Goal: Task Accomplishment & Management: Use online tool/utility

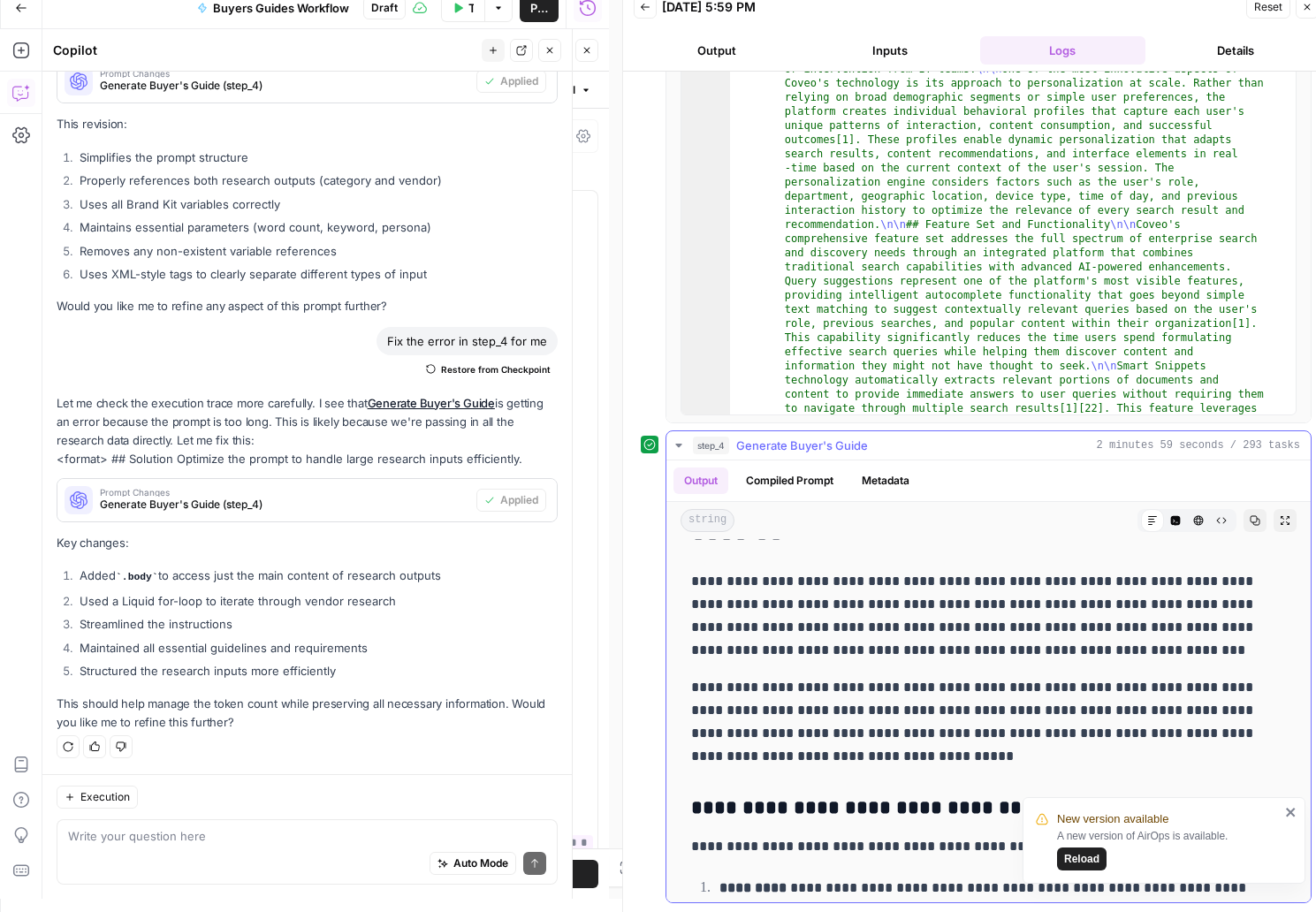
scroll to position [743, 0]
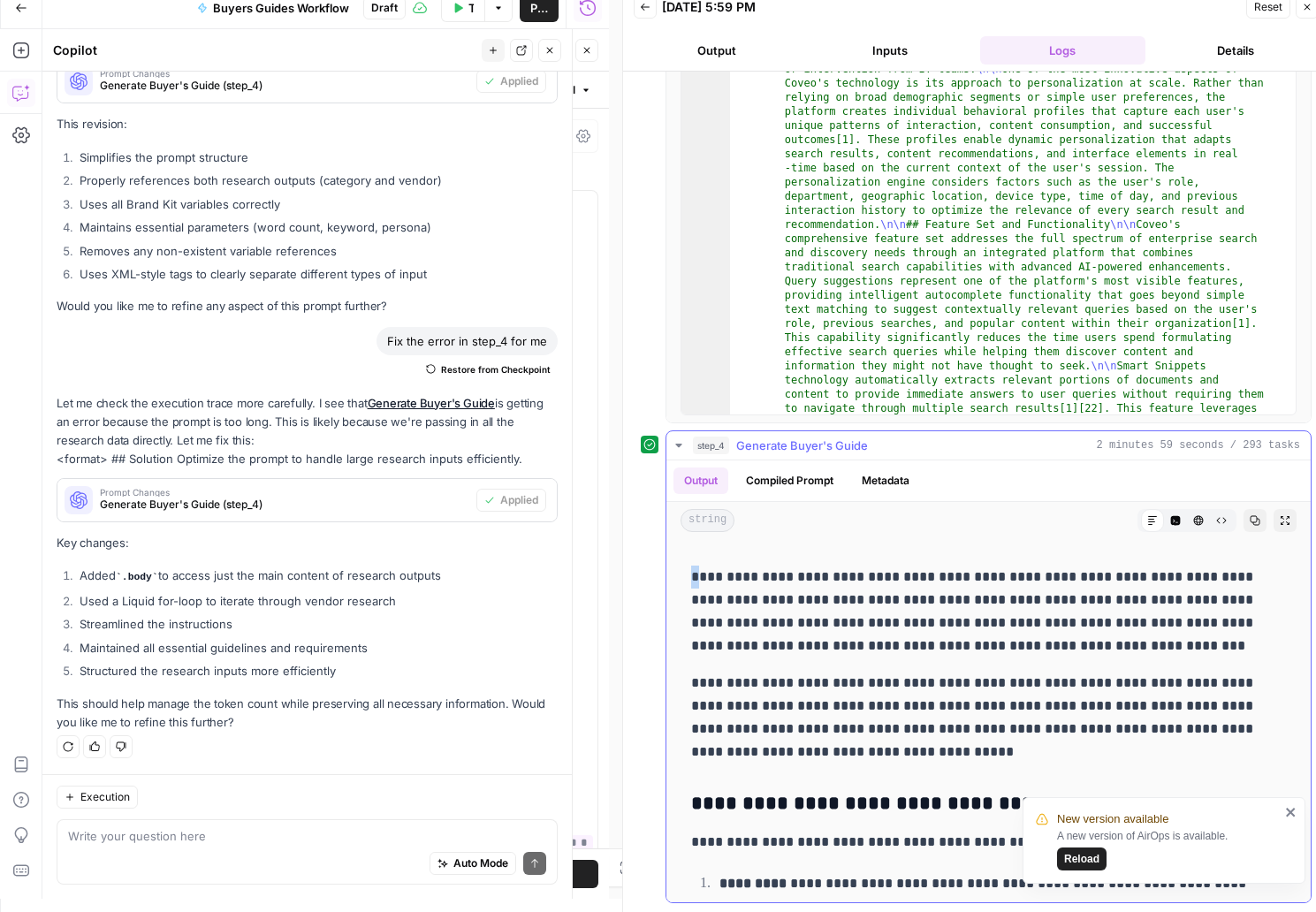
click at [697, 572] on p "**********" at bounding box center [975, 610] width 568 height 92
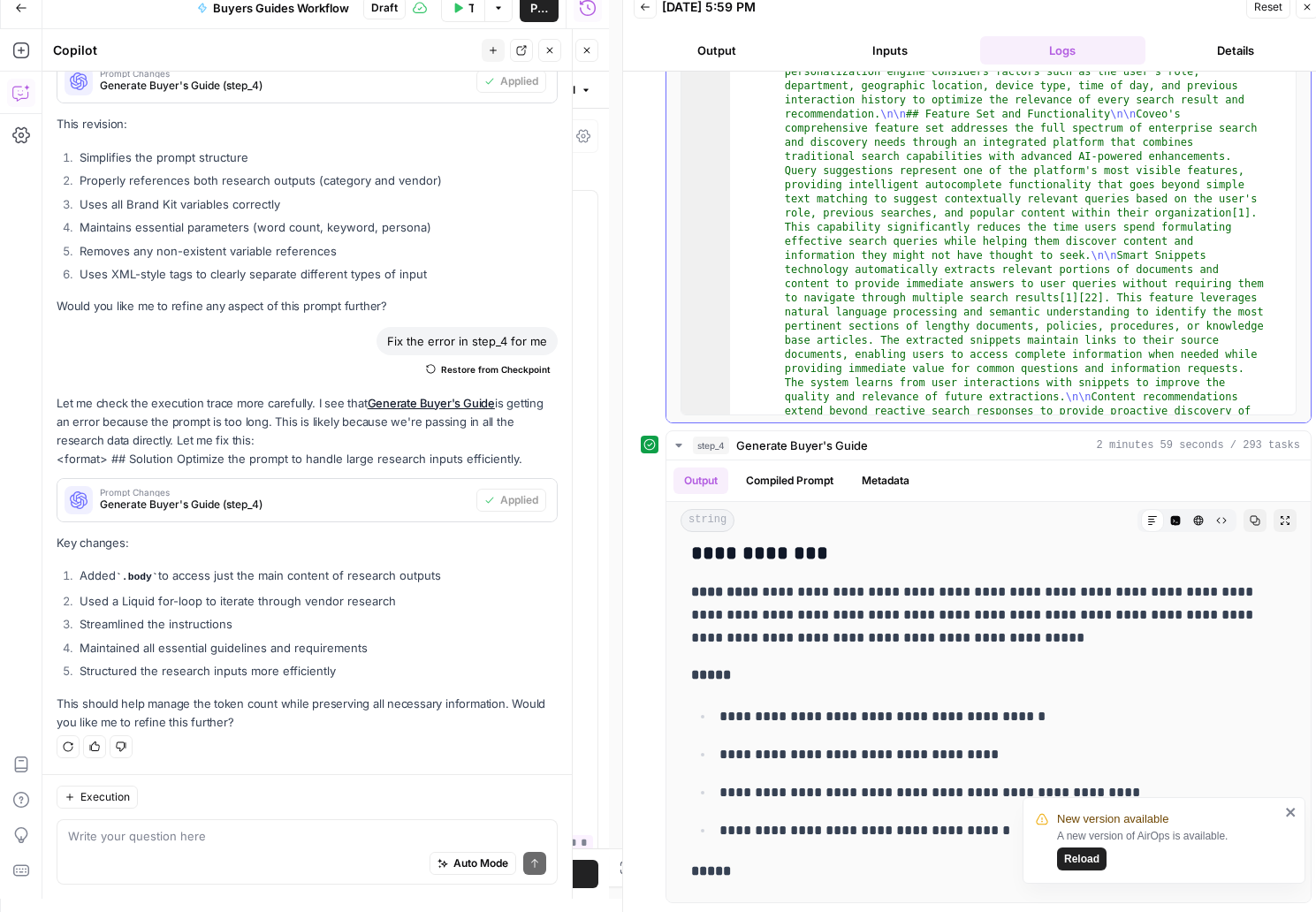
scroll to position [24208, 0]
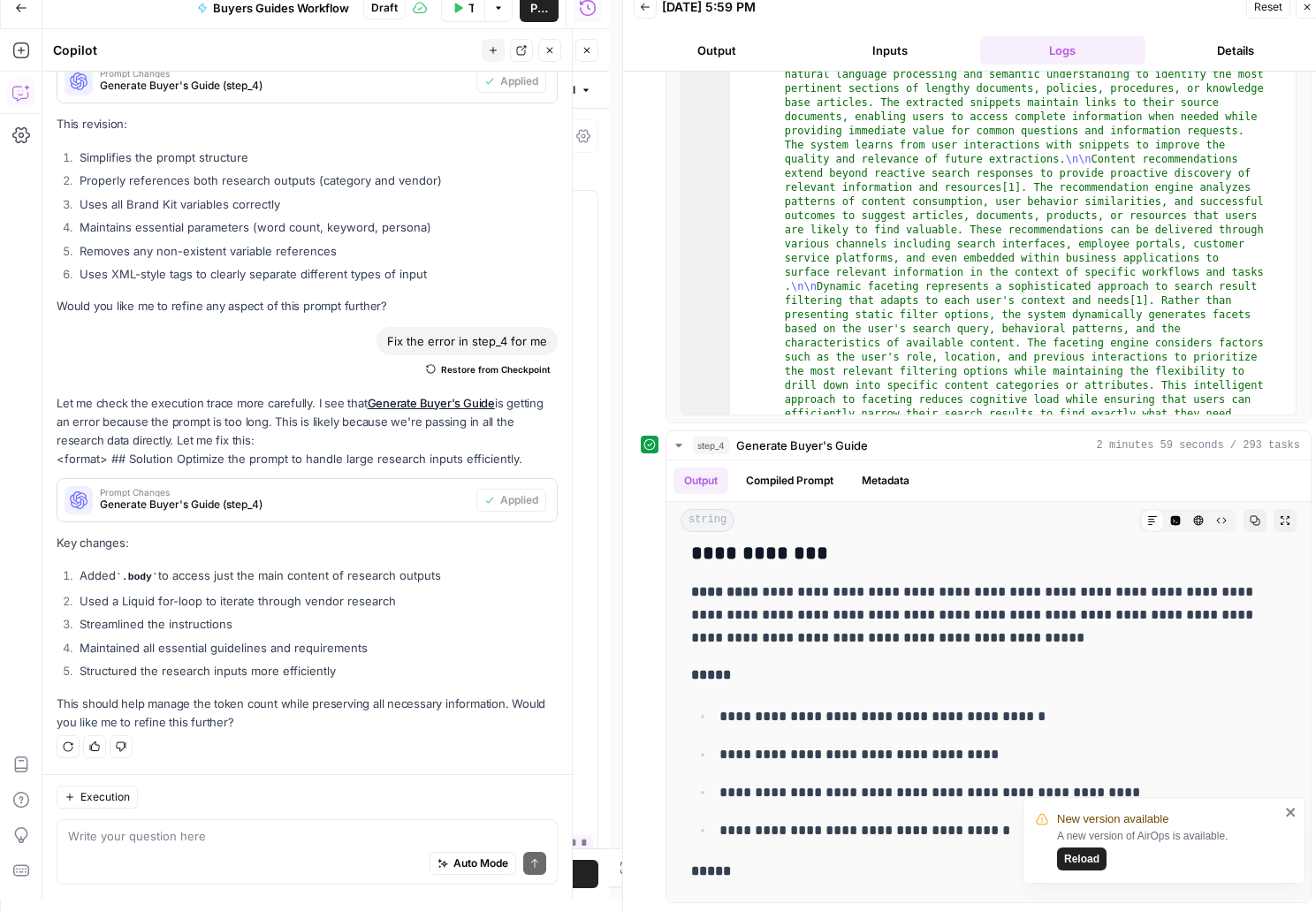
click at [1286, 813] on icon "close" at bounding box center [1290, 811] width 12 height 14
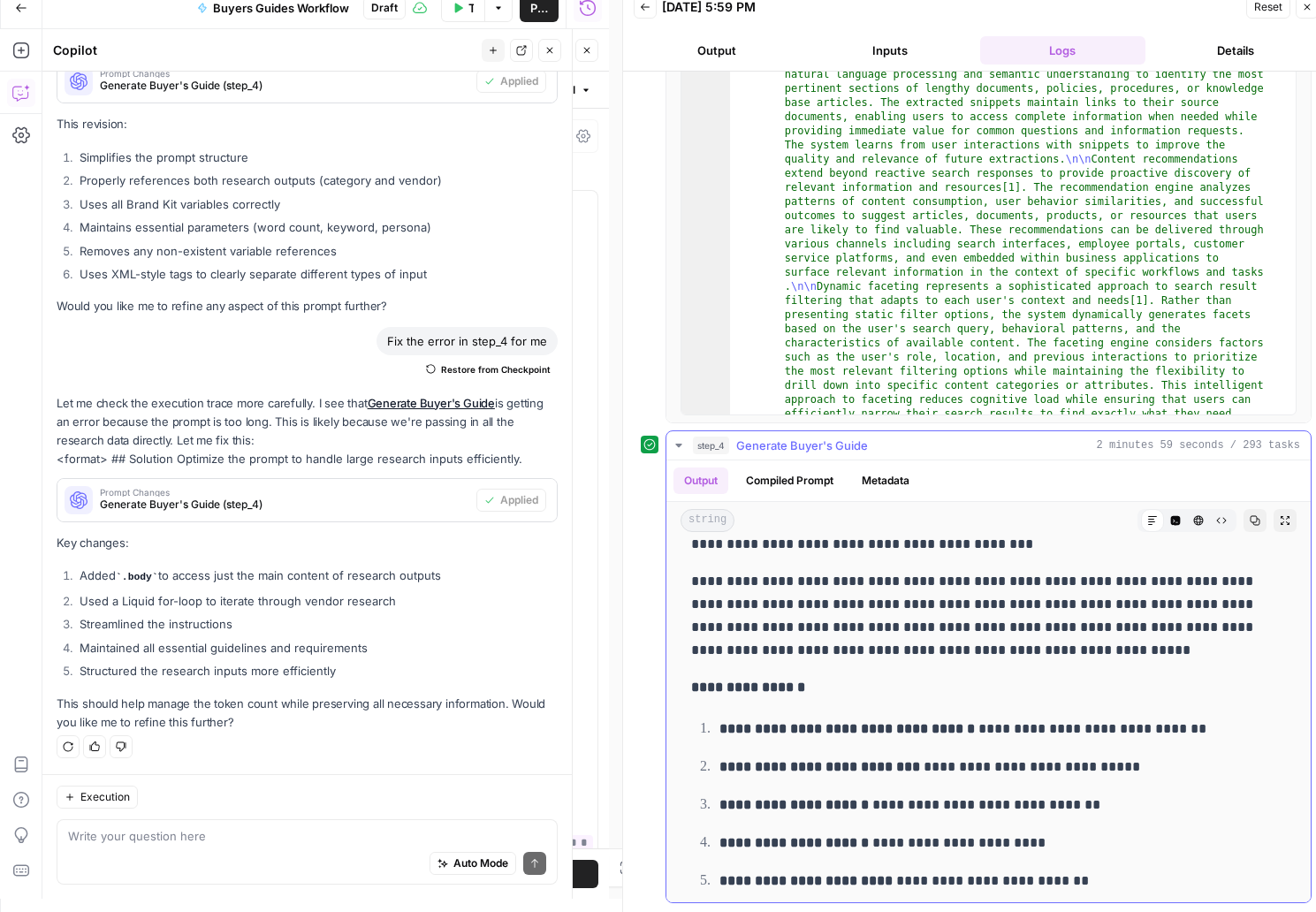
scroll to position [12103, 0]
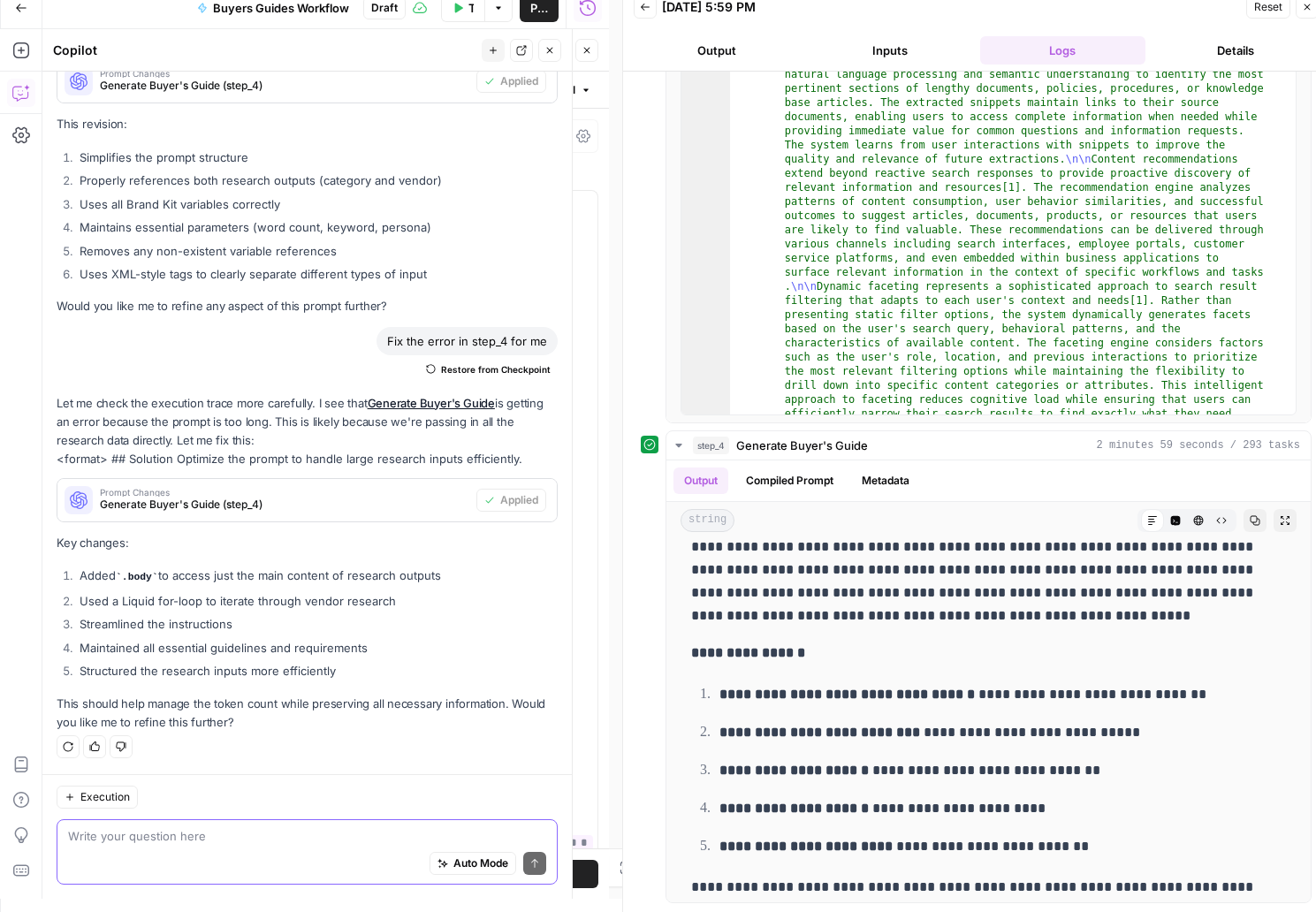
click at [279, 836] on textarea at bounding box center [306, 835] width 478 height 18
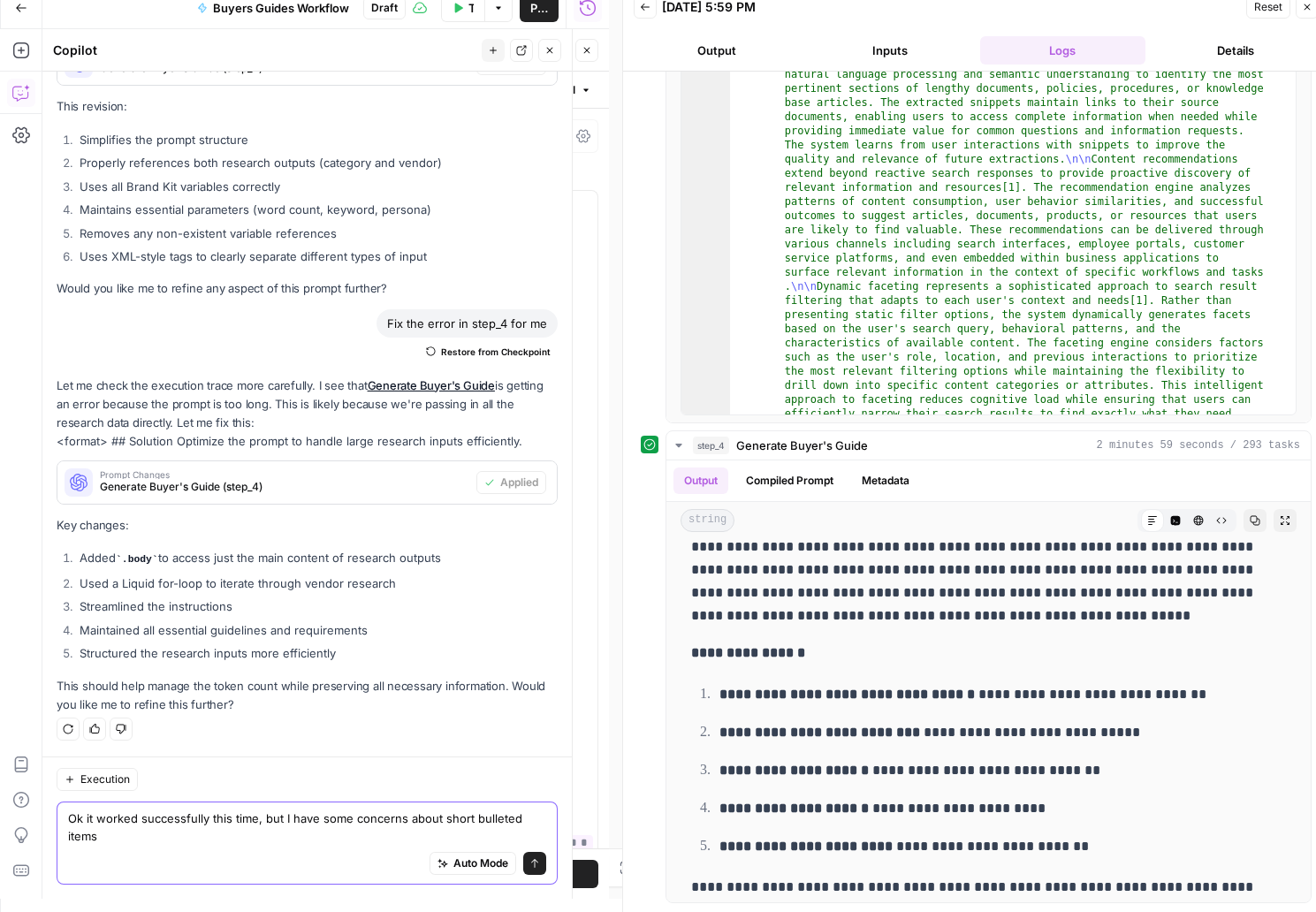
scroll to position [16657, 0]
type textarea "Ok it worked successfully this time, but I have some concerns about short bulle…"
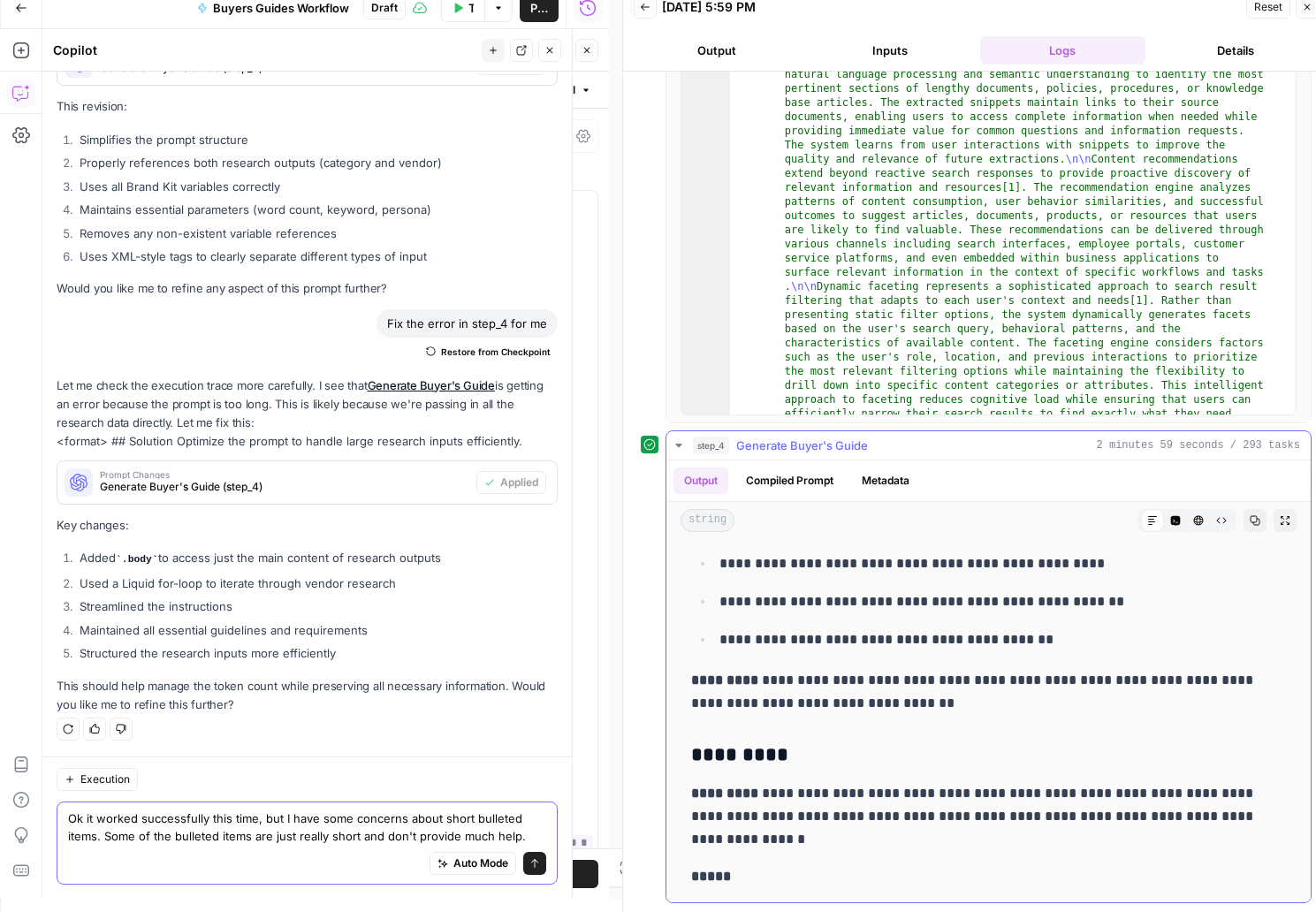
scroll to position [7658, 0]
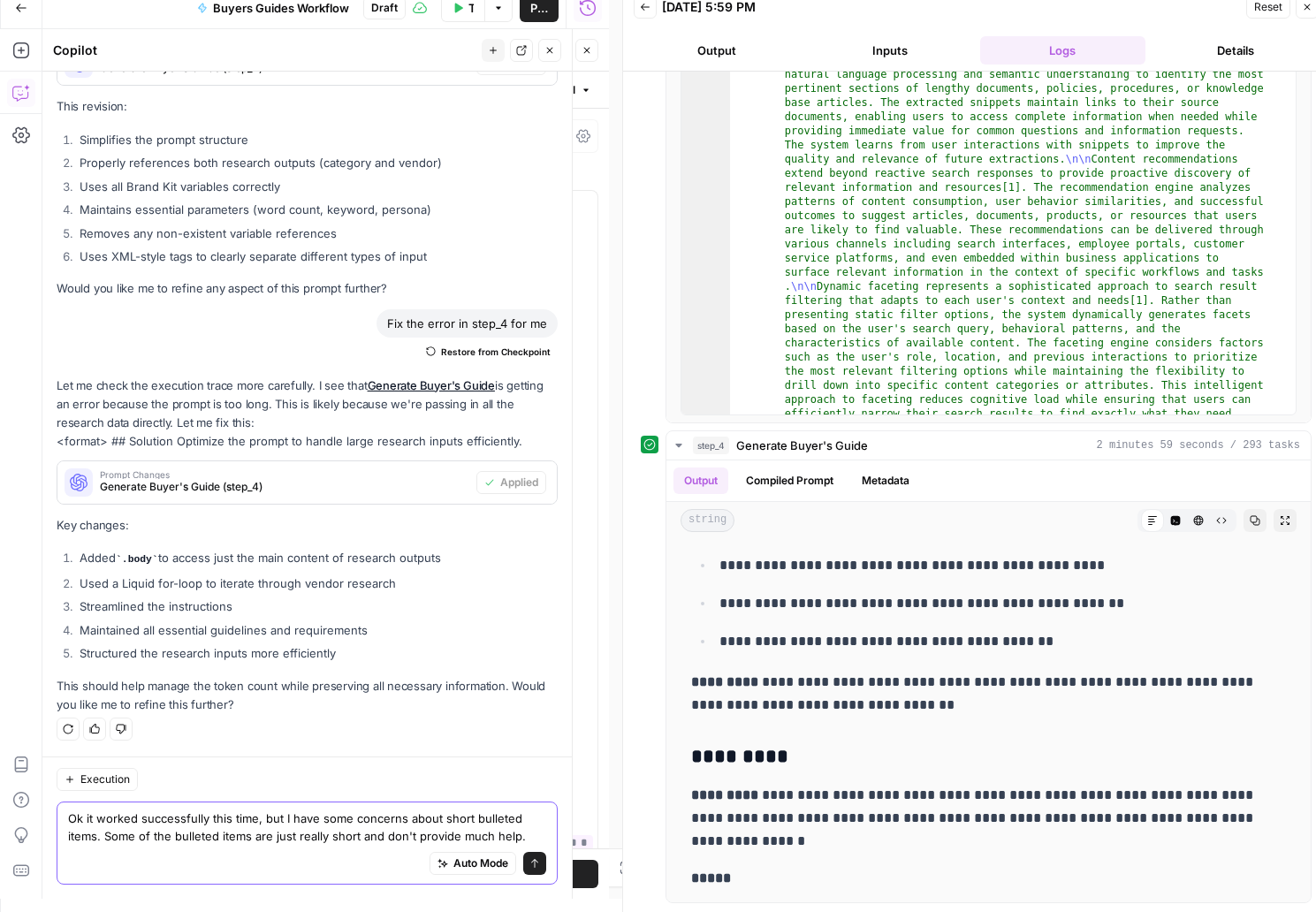
click at [212, 829] on textarea "Ok it worked successfully this time, but I have some concerns about short bulle…" at bounding box center [306, 827] width 478 height 35
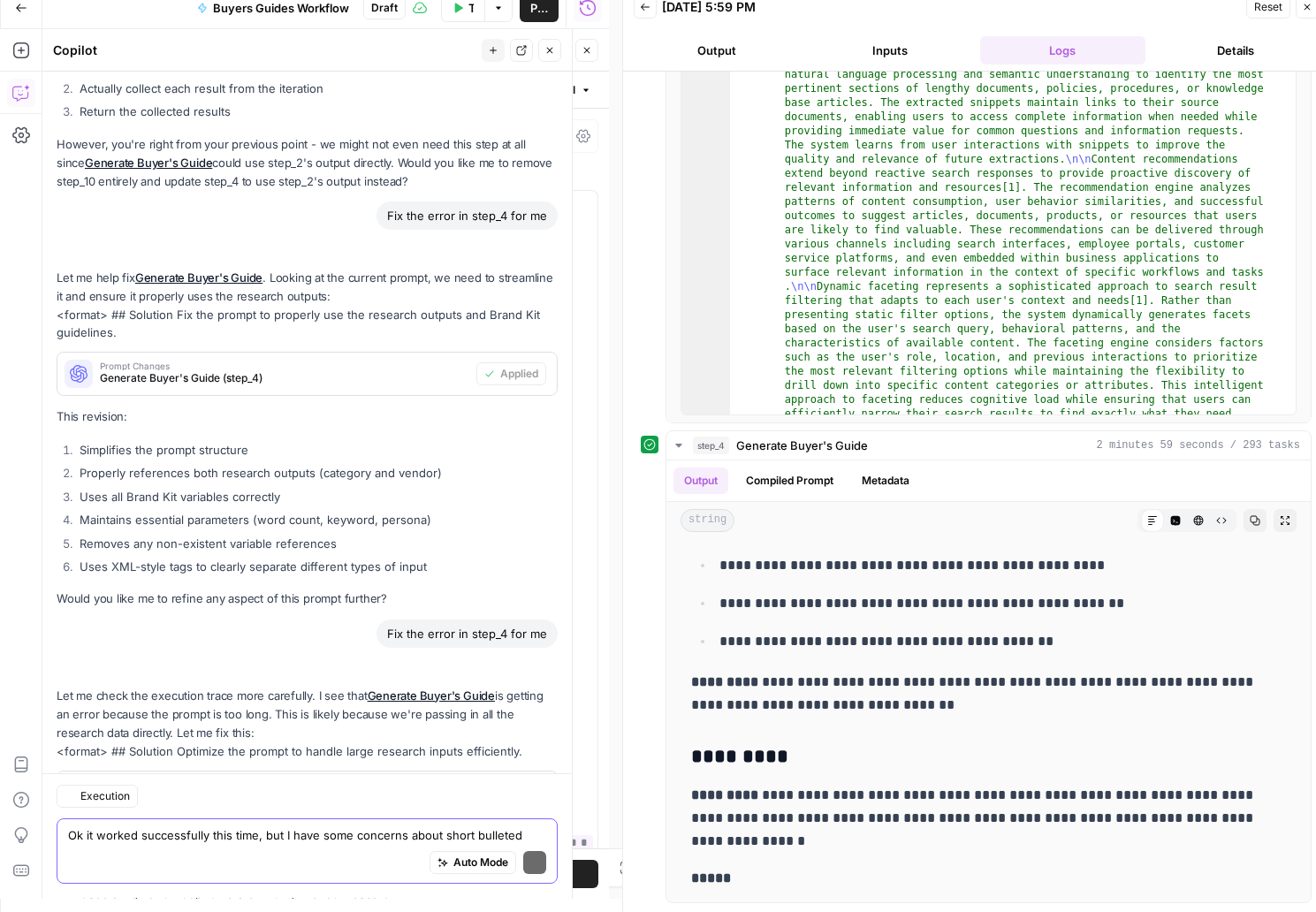
scroll to position [17036, 0]
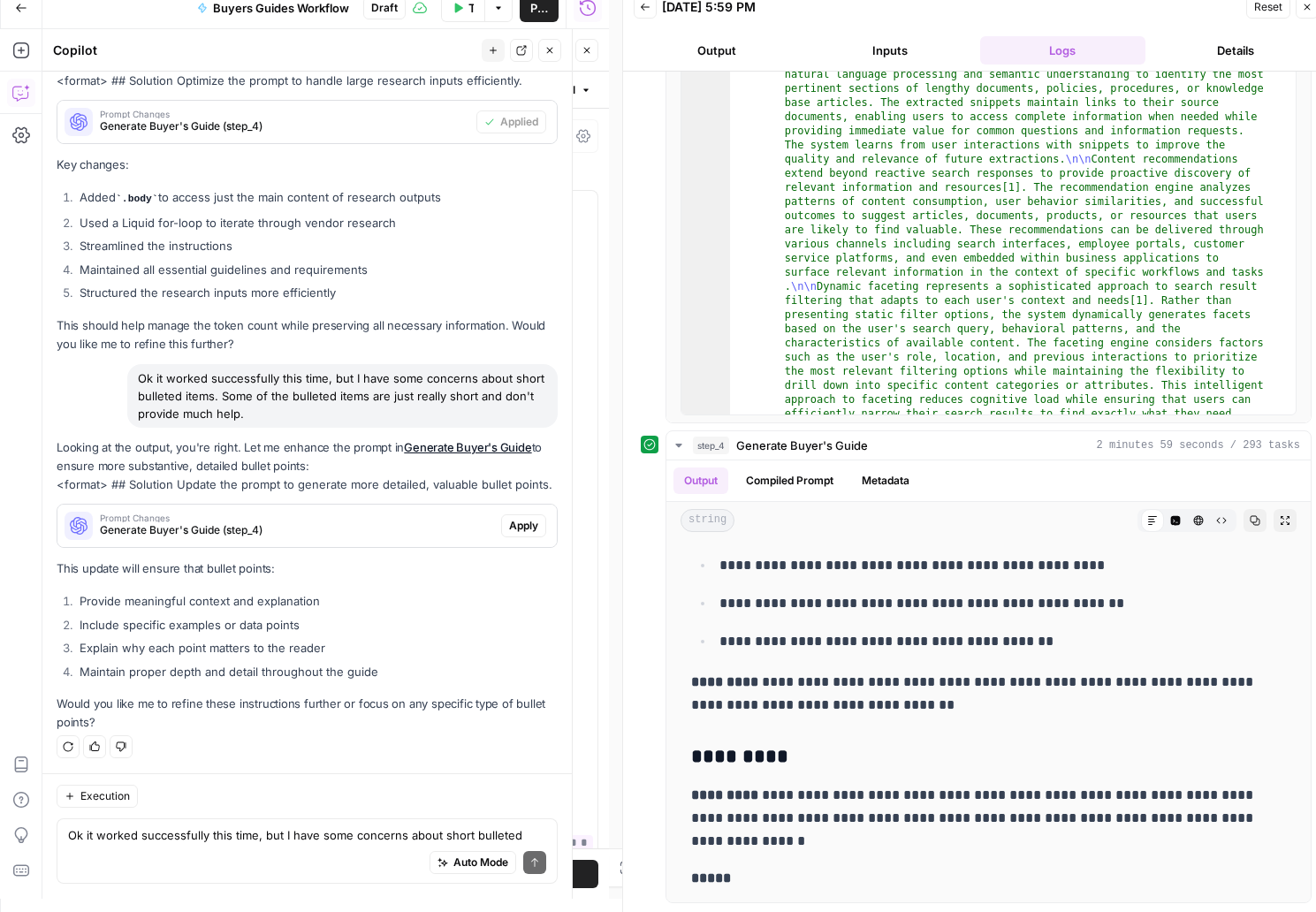
click at [509, 526] on span "Apply" at bounding box center [523, 525] width 29 height 16
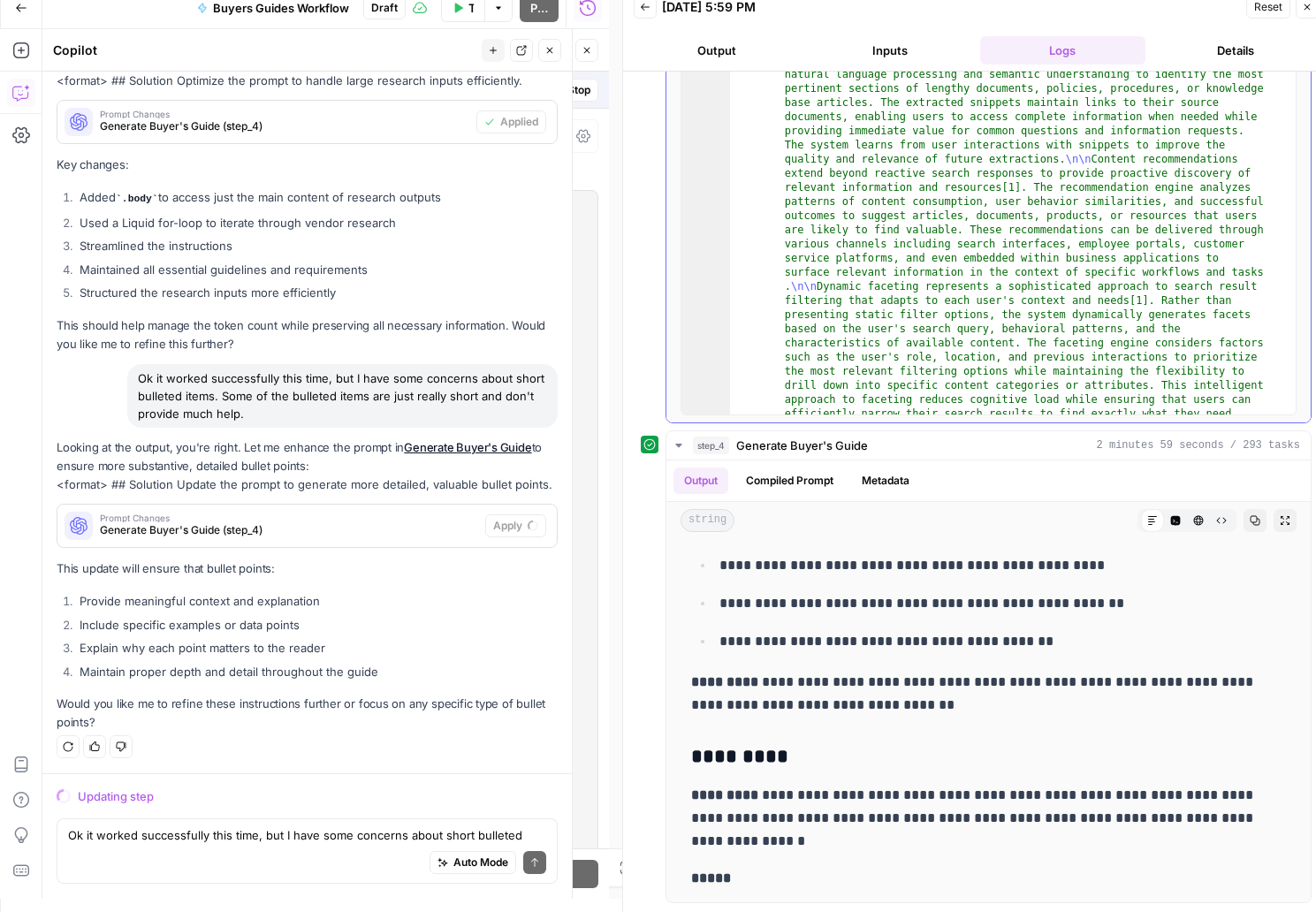
drag, startPoint x: 741, startPoint y: 375, endPoint x: 776, endPoint y: 189, distance: 189.3
click at [1304, 8] on icon "button" at bounding box center [1306, 6] width 10 height 10
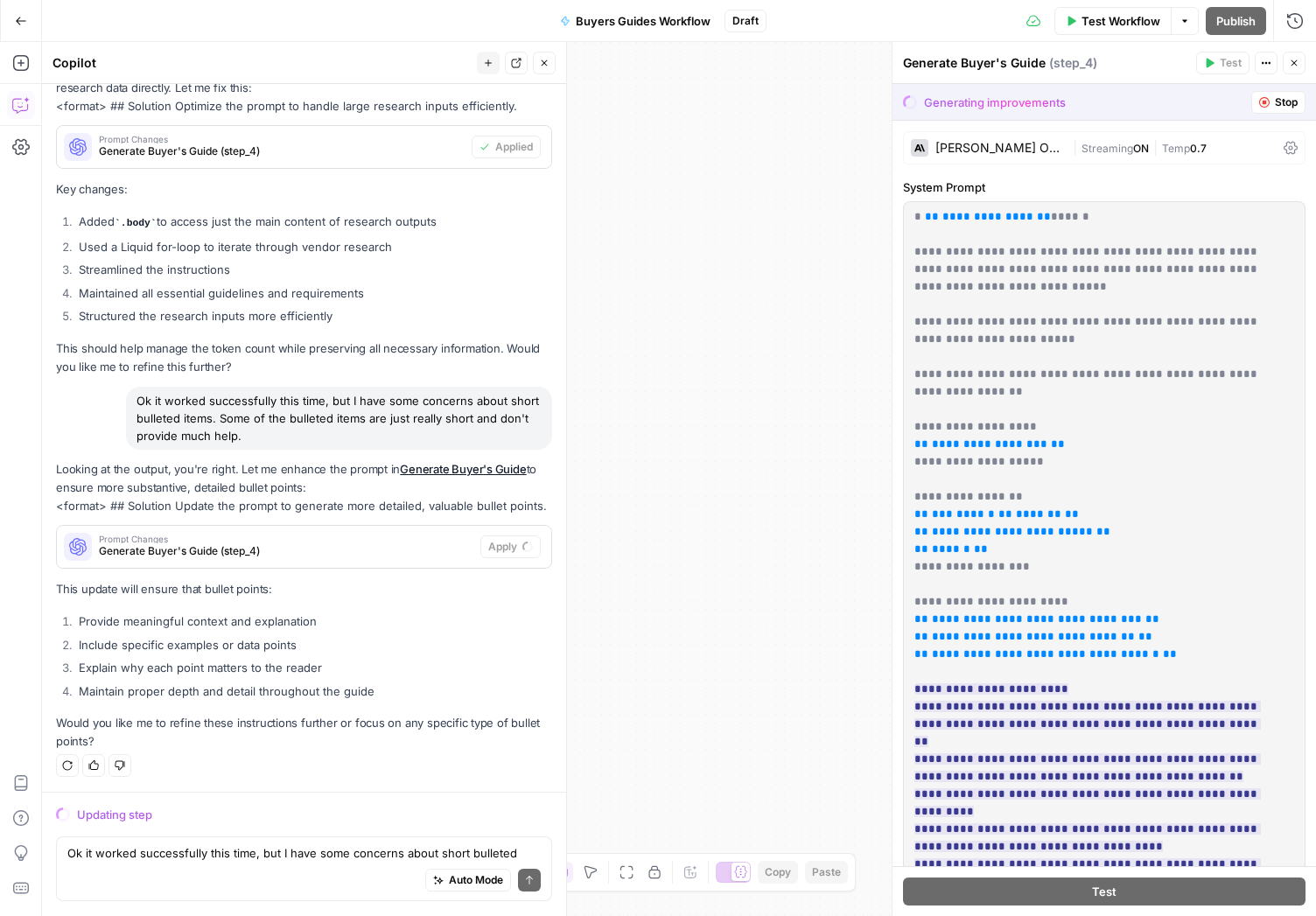
scroll to position [264, 0]
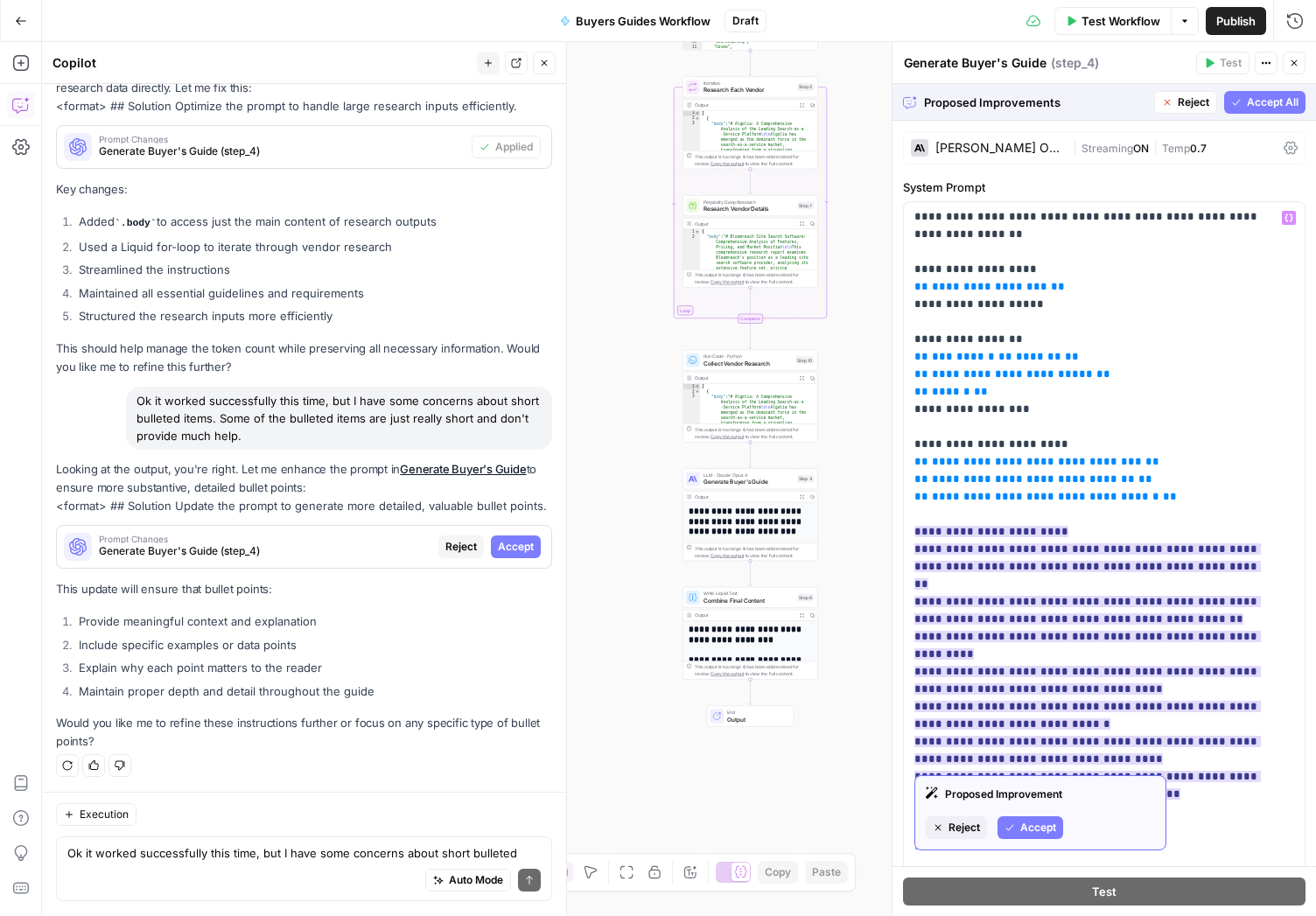
click at [1037, 830] on span "Accept" at bounding box center [1038, 827] width 36 height 16
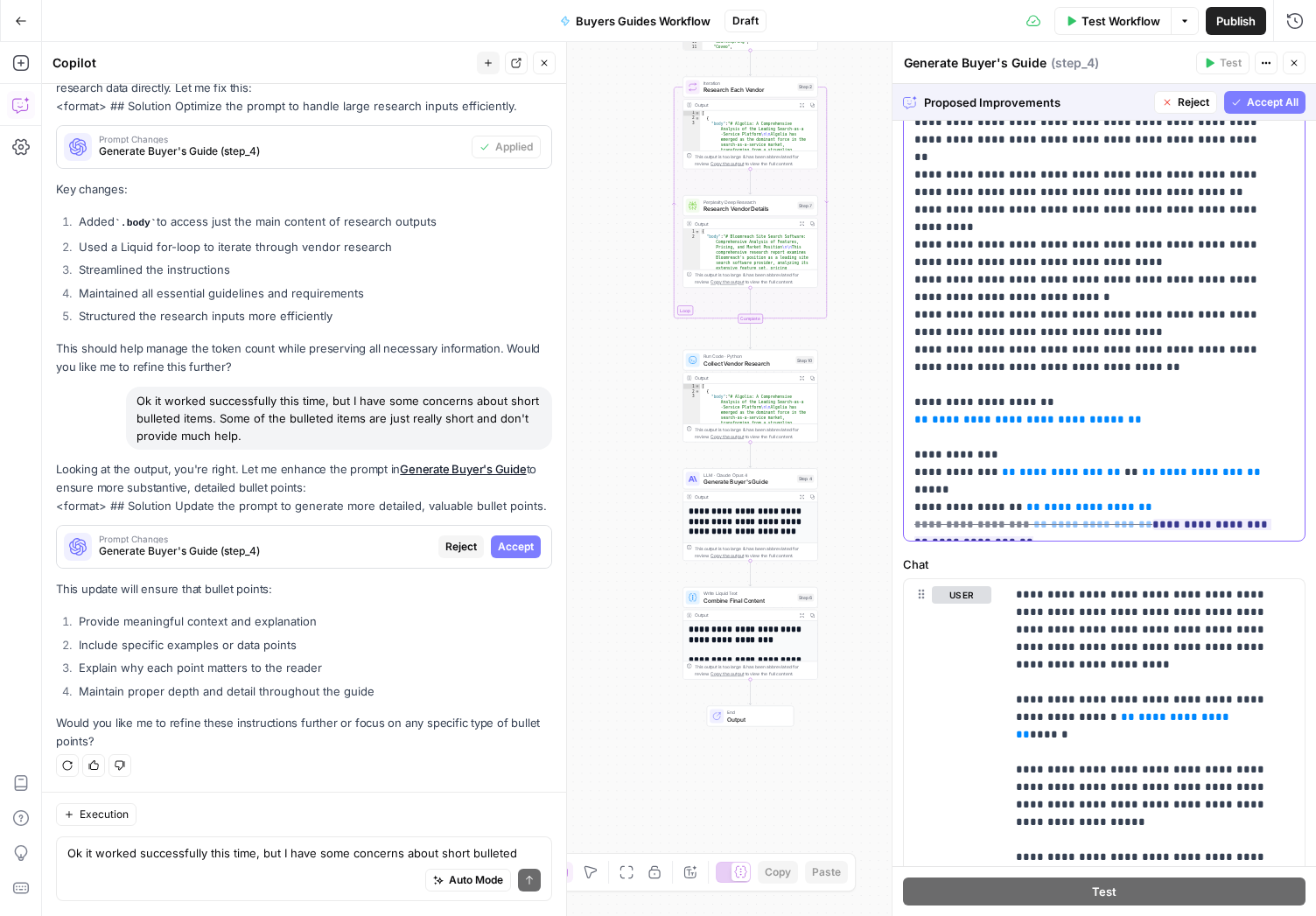
scroll to position [375, 0]
drag, startPoint x: 1189, startPoint y: 524, endPoint x: 1129, endPoint y: 476, distance: 76.8
click at [1129, 476] on p "**********" at bounding box center [1091, 25] width 354 height 1014
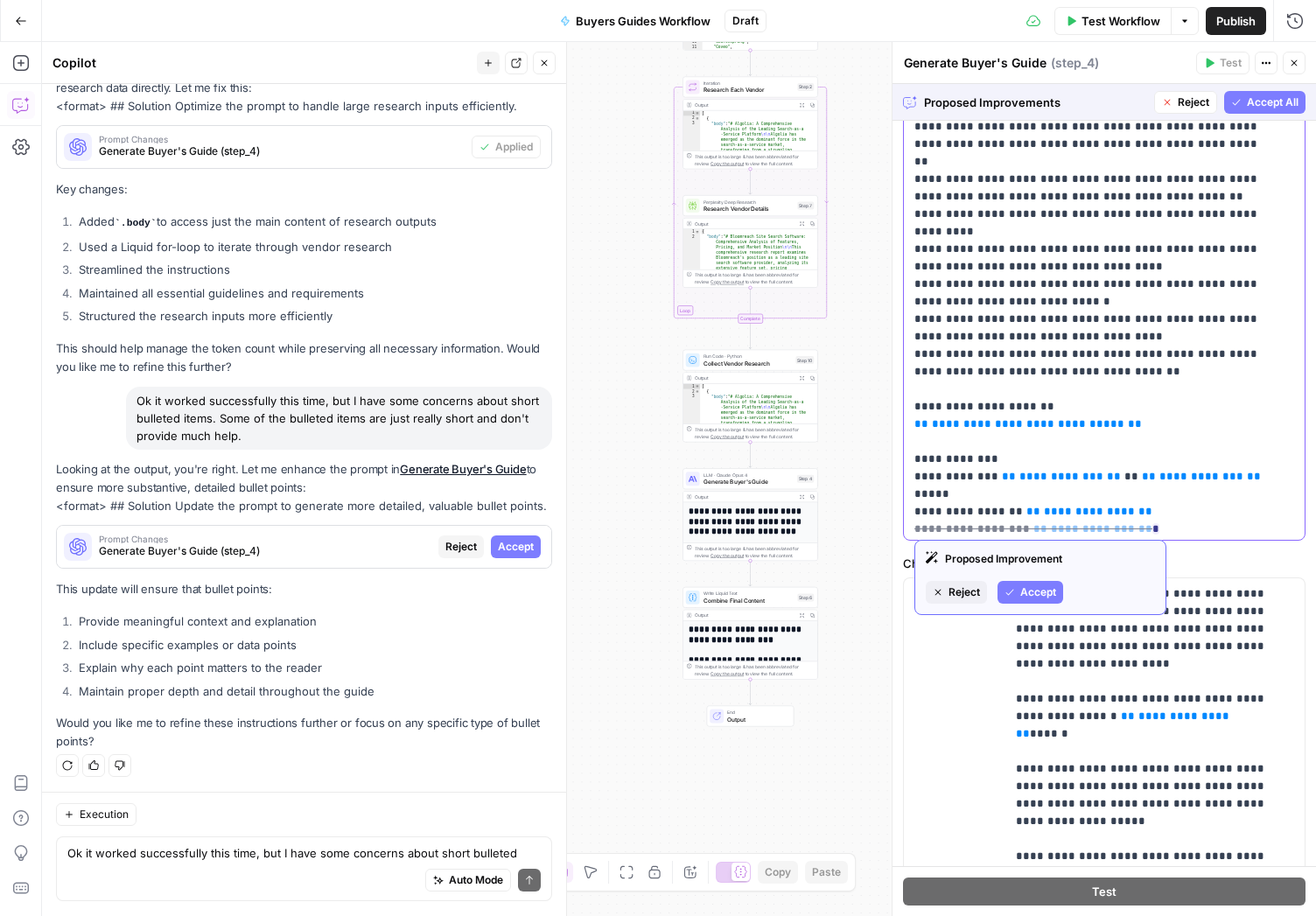
scroll to position [264, 0]
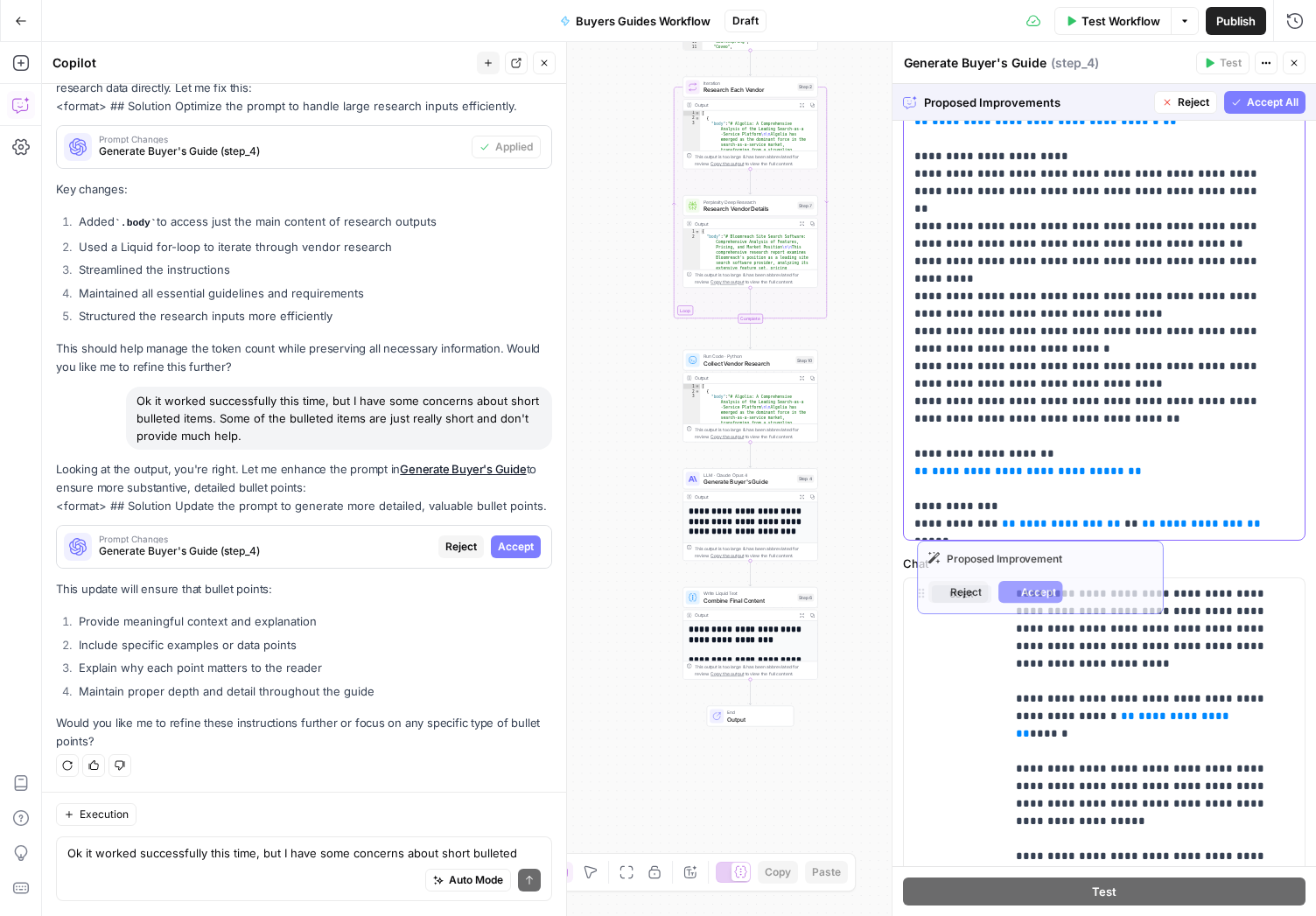
drag, startPoint x: 1141, startPoint y: 524, endPoint x: 904, endPoint y: 526, distance: 237.0
click at [904, 526] on div "**********" at bounding box center [1098, 183] width 388 height 713
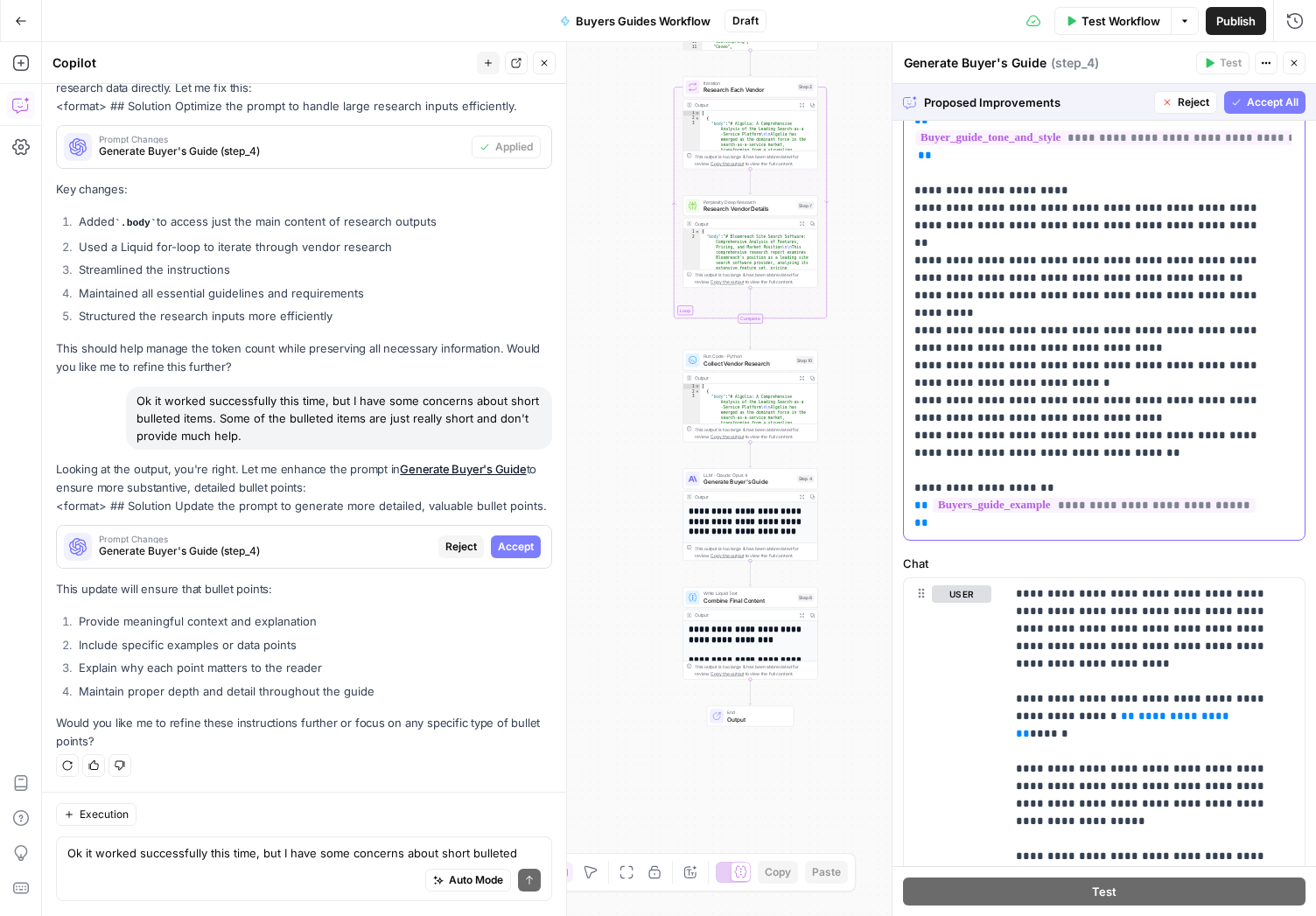
scroll to position [350, 0]
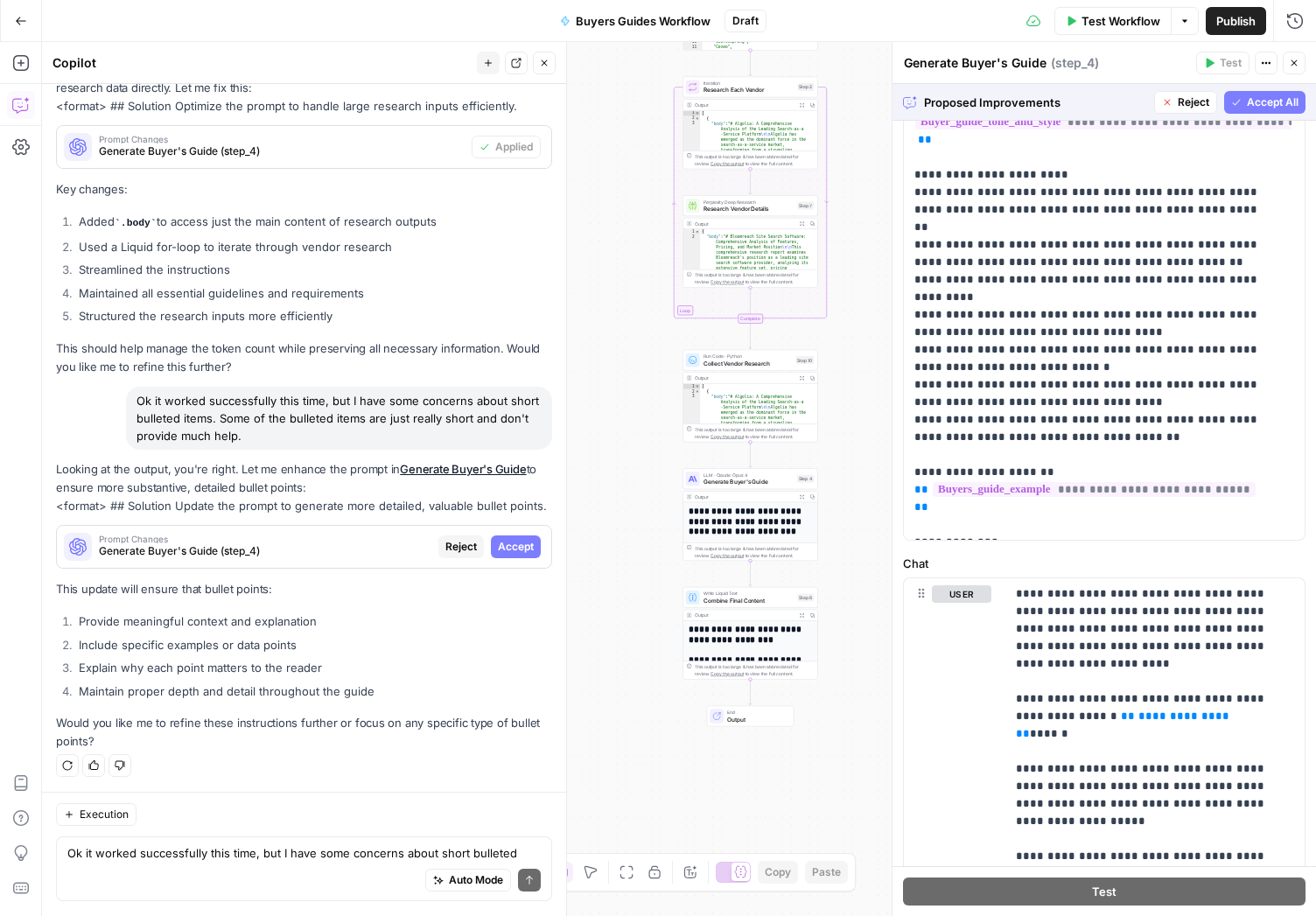
click at [1252, 106] on span "Accept All" at bounding box center [1273, 102] width 51 height 16
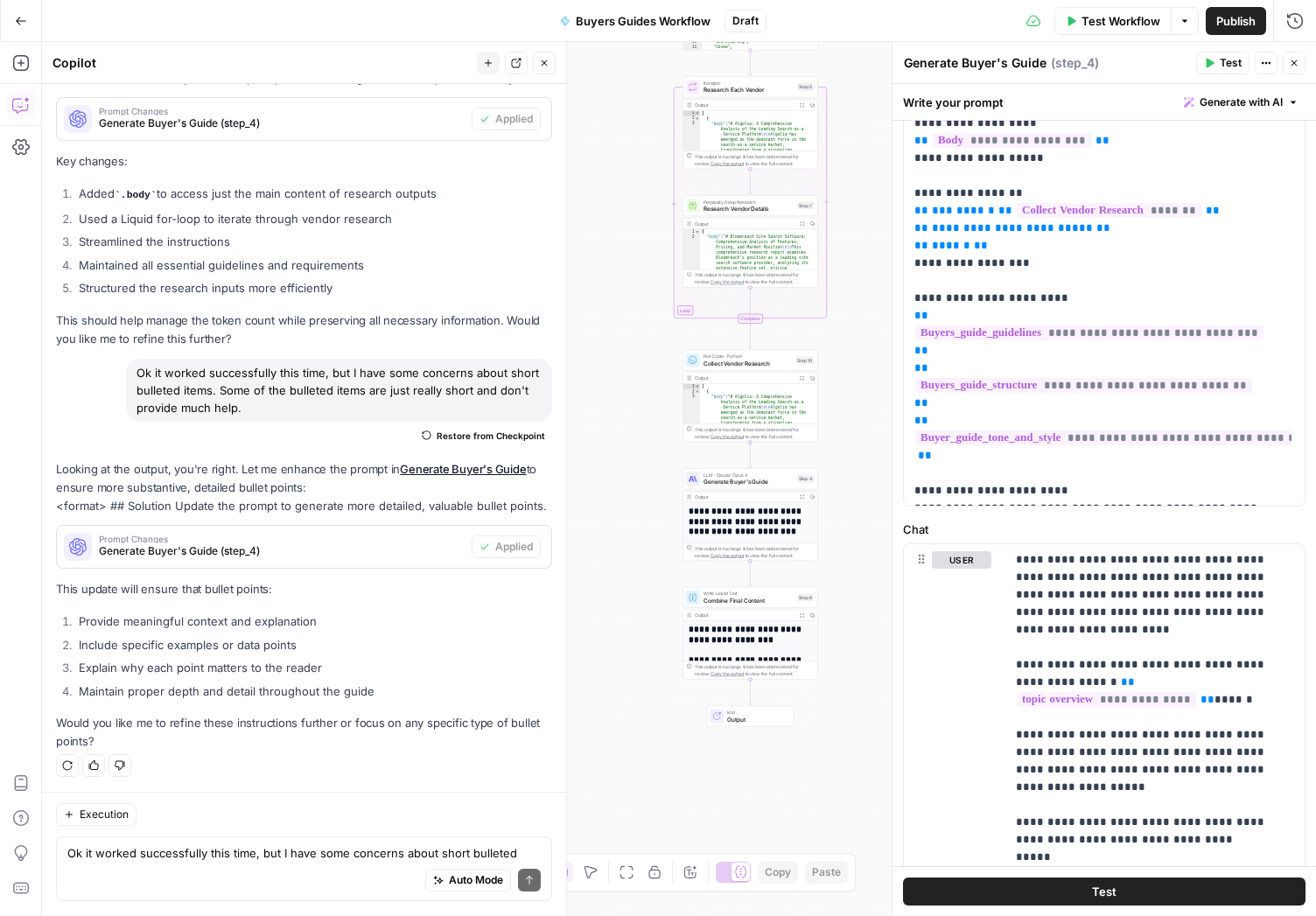
scroll to position [0, 0]
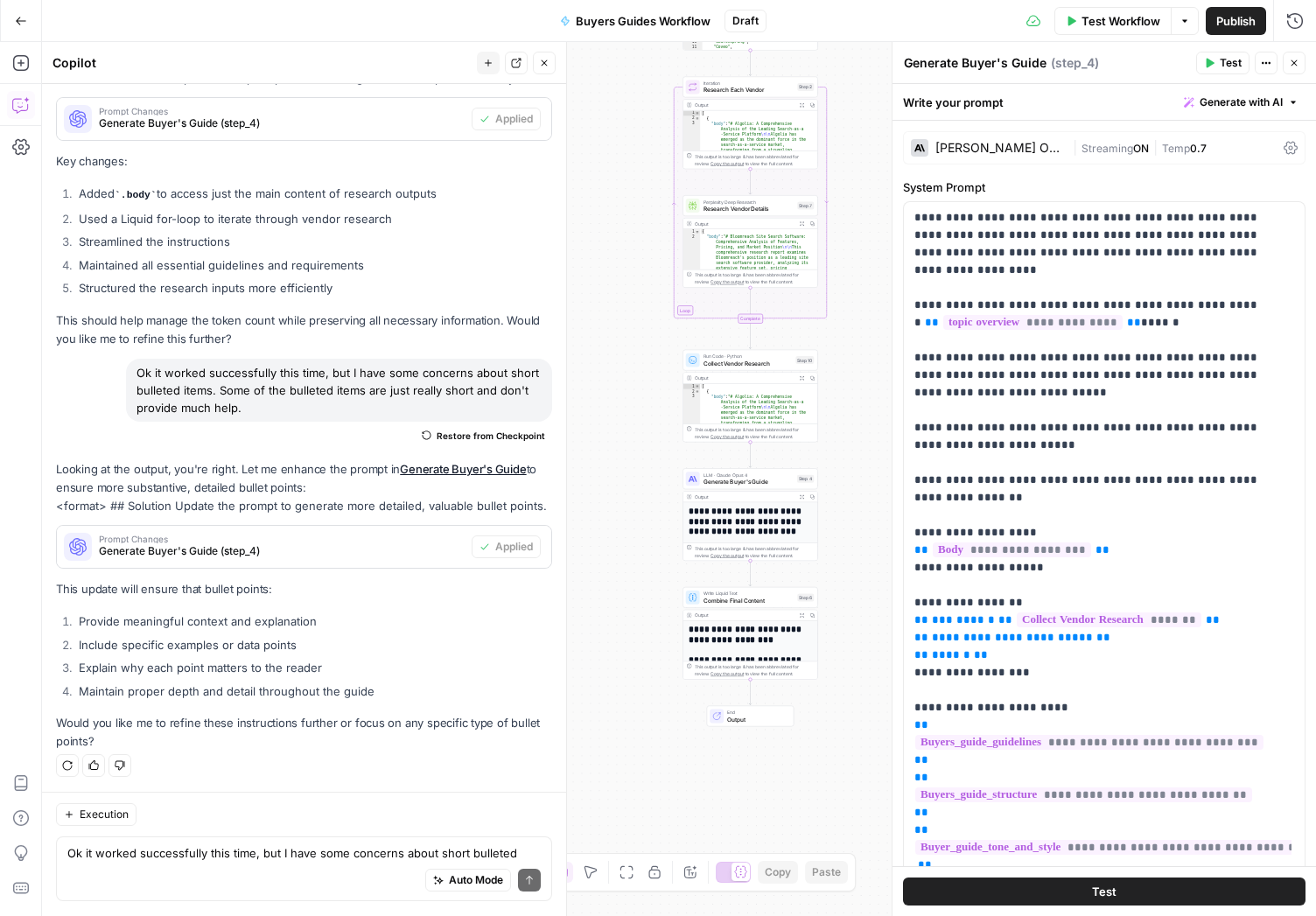
click at [991, 150] on div "Claude Opus 4" at bounding box center [1001, 147] width 130 height 12
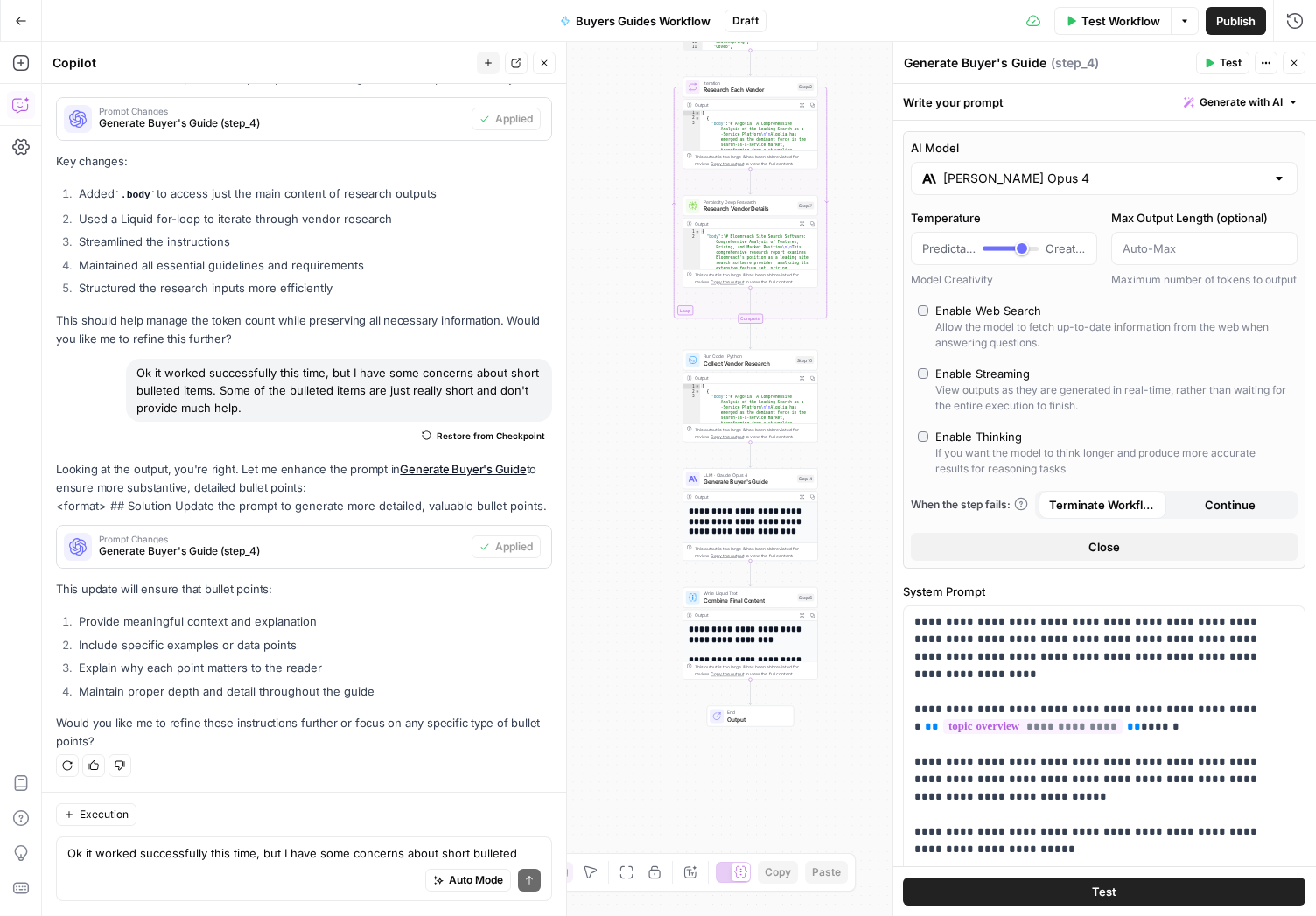
click at [1113, 184] on input "Claude Opus 4" at bounding box center [1104, 178] width 322 height 17
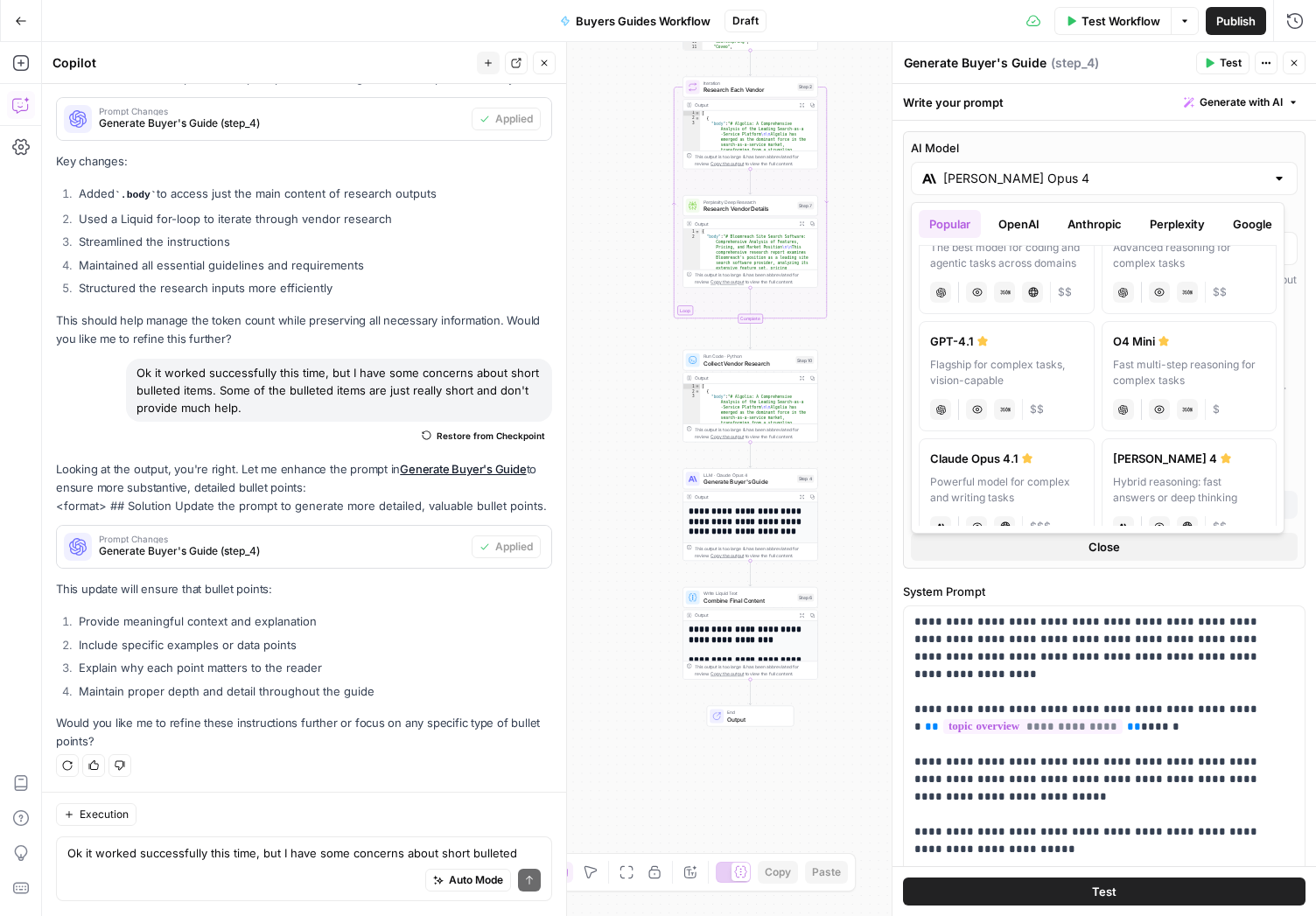
scroll to position [85, 0]
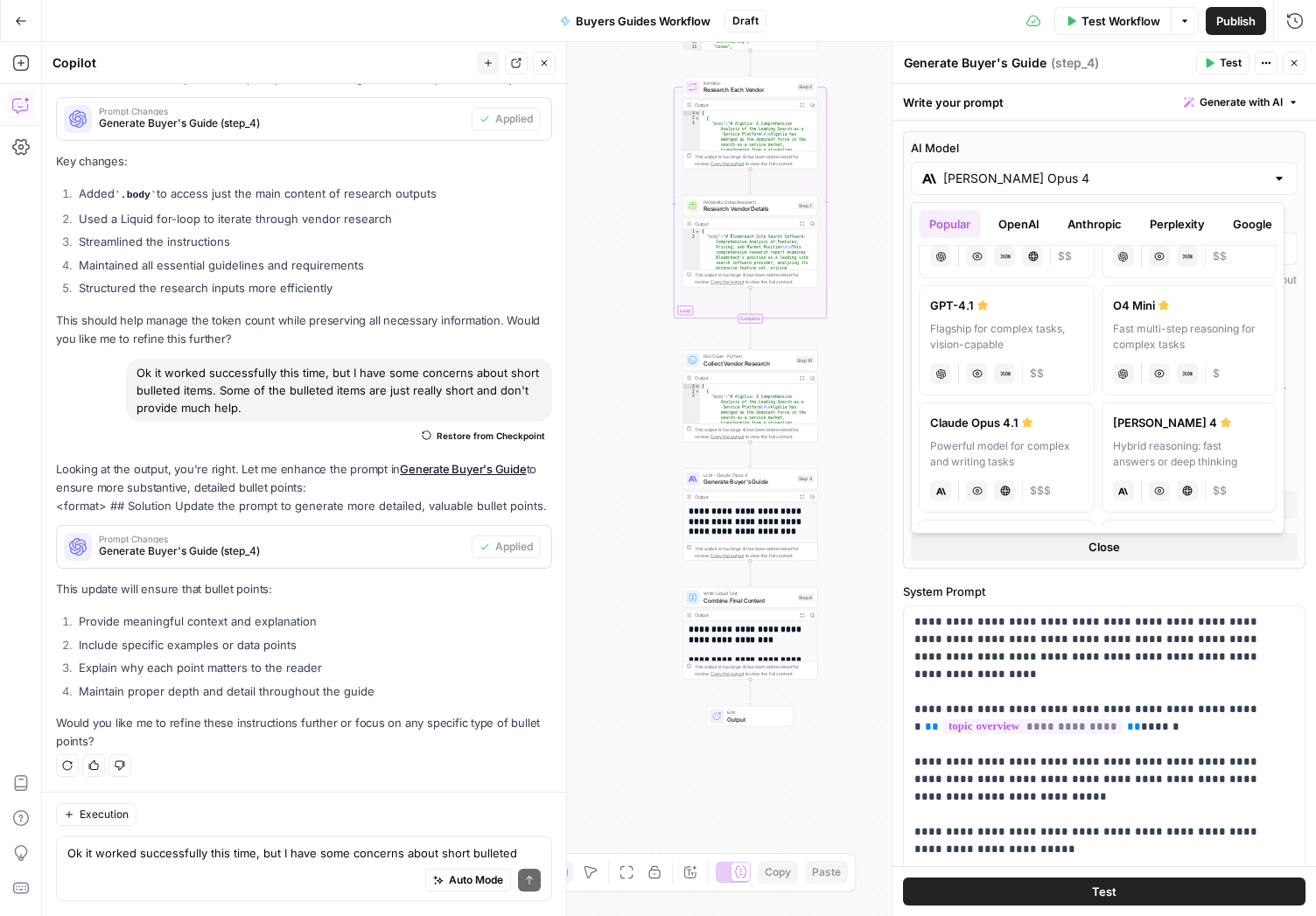
click at [993, 458] on div "Powerful model for complex and writing tasks" at bounding box center [1006, 454] width 153 height 31
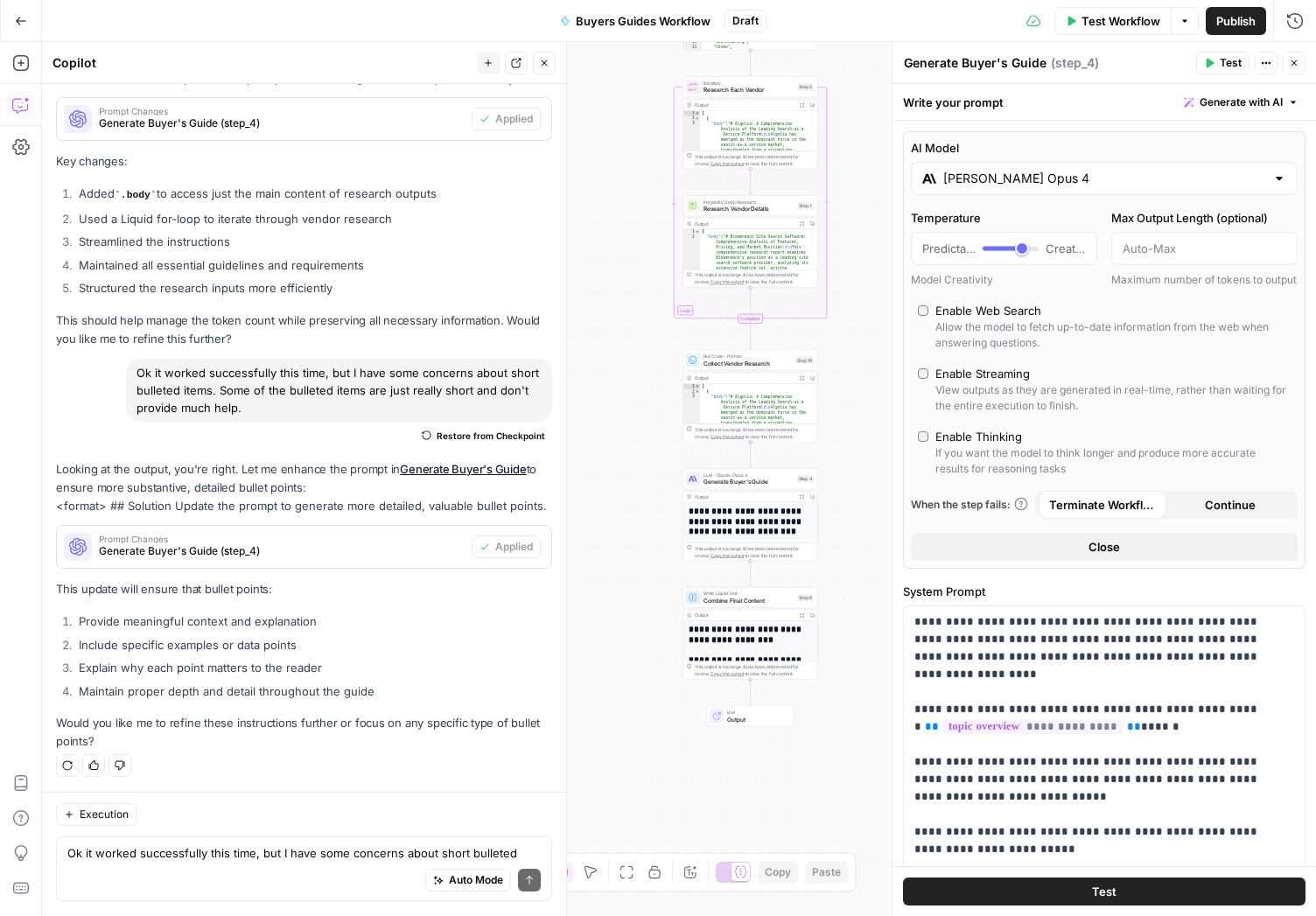
type input "Claude Opus 4.1"
type input "*"
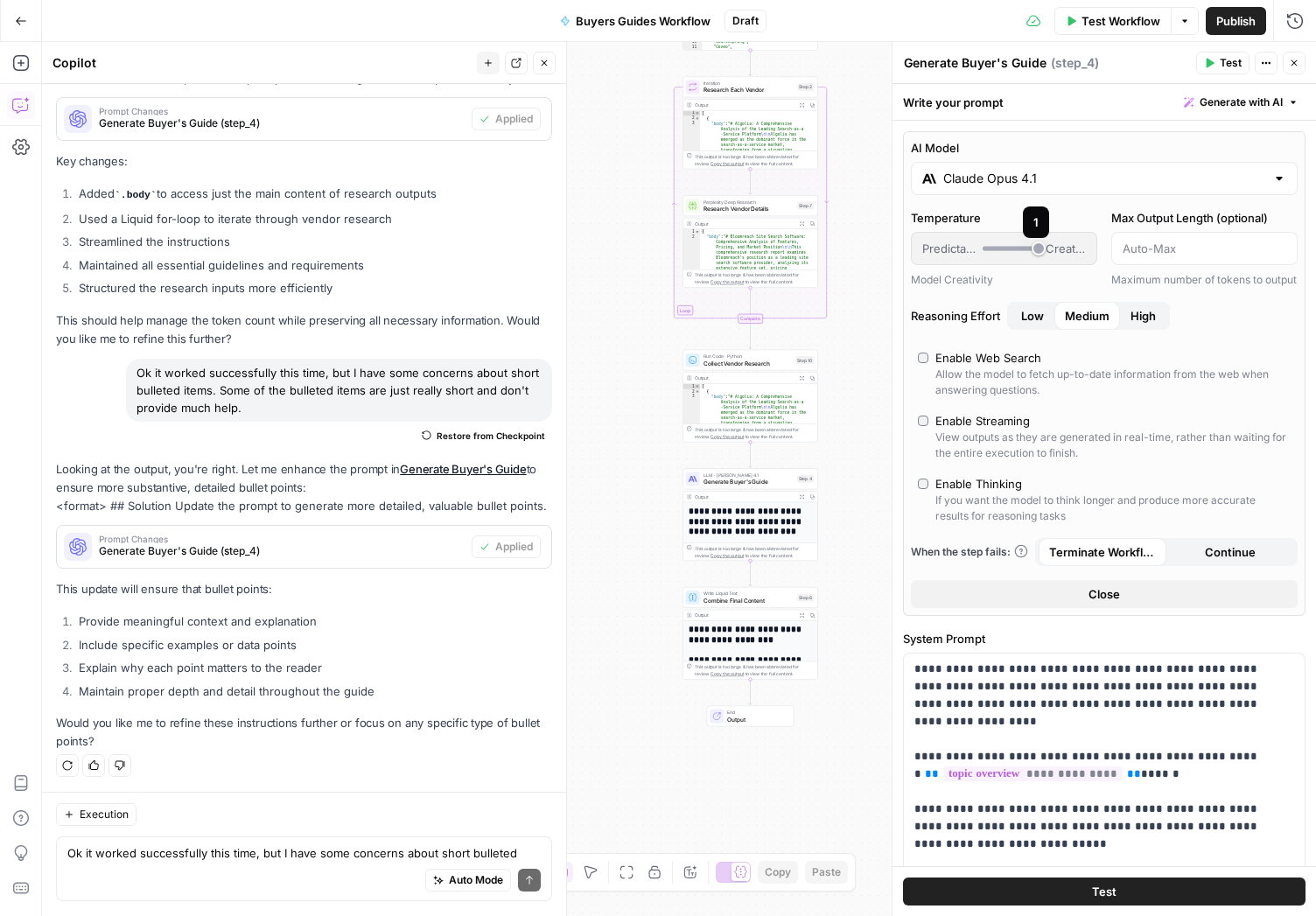
click at [1015, 248] on div at bounding box center [1010, 248] width 56 height 5
drag, startPoint x: 1038, startPoint y: 249, endPoint x: 1011, endPoint y: 248, distance: 27.0
click at [1011, 248] on div "Predictable Creative" at bounding box center [1004, 248] width 164 height 17
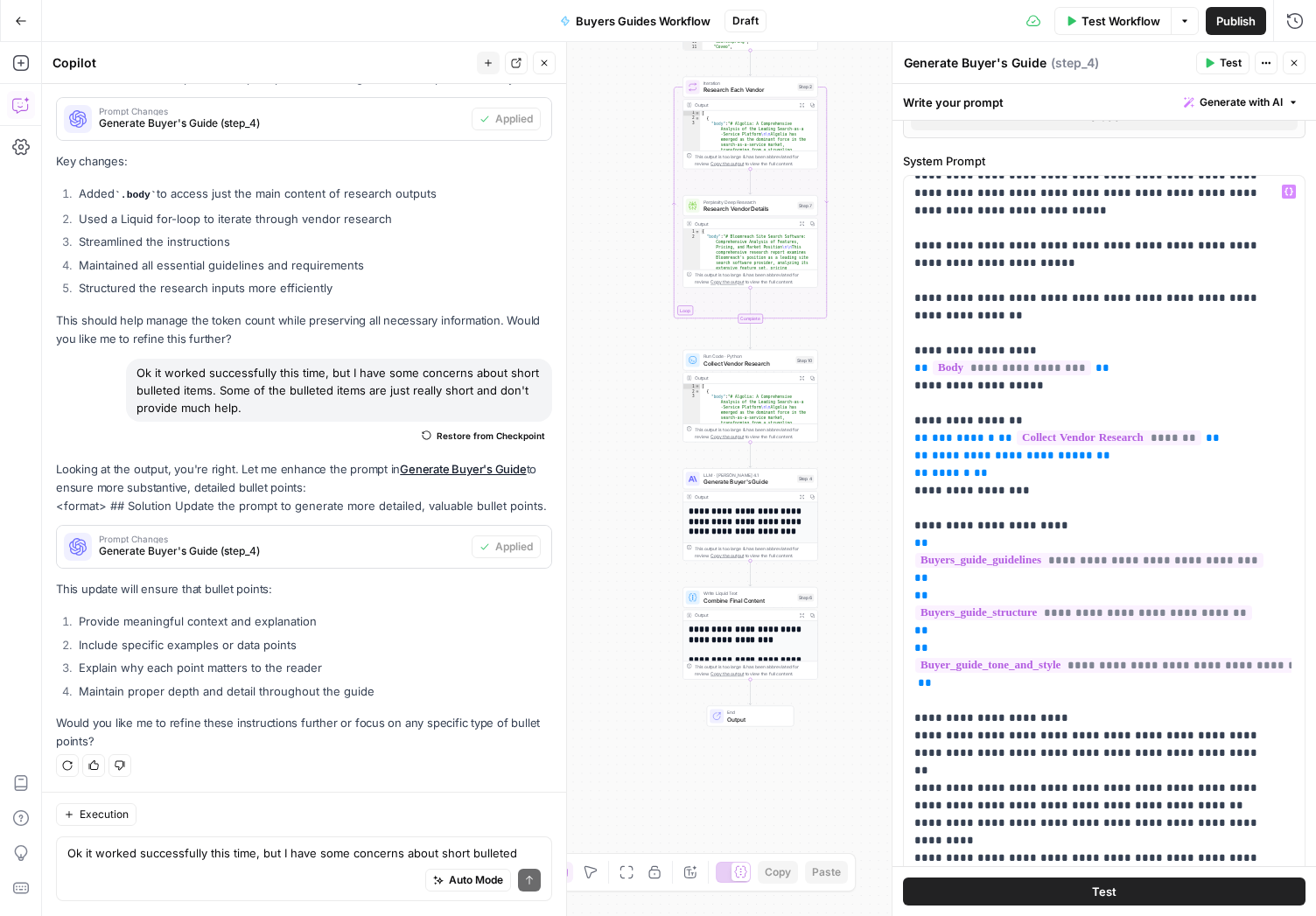
scroll to position [364, 0]
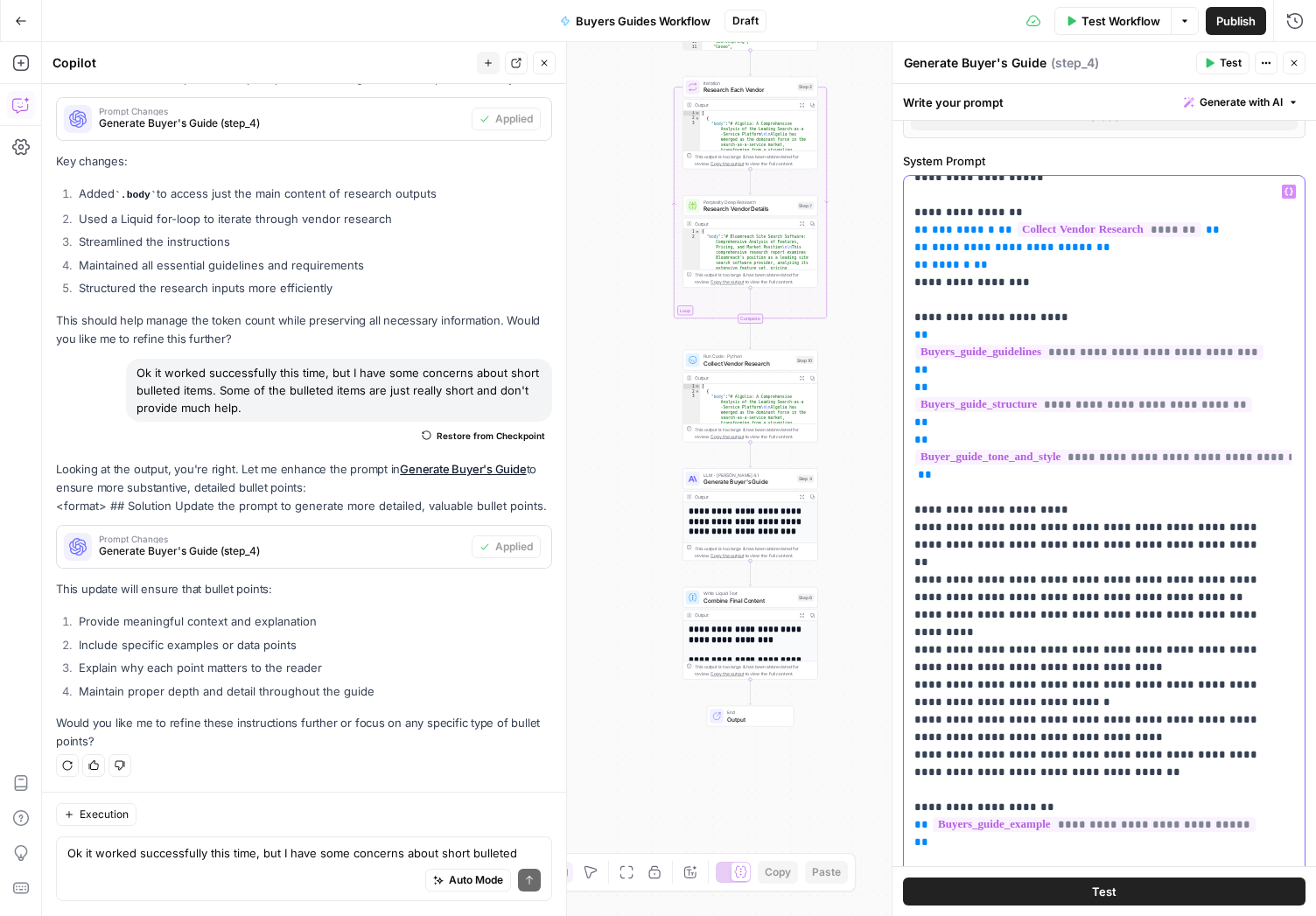
drag, startPoint x: 955, startPoint y: 527, endPoint x: 925, endPoint y: 526, distance: 30.0
click at [925, 526] on p "**********" at bounding box center [1091, 344] width 354 height 1050
click at [1089, 526] on p "**********" at bounding box center [1091, 344] width 354 height 1050
click at [1119, 543] on p "**********" at bounding box center [1091, 344] width 354 height 1050
drag, startPoint x: 1147, startPoint y: 542, endPoint x: 1175, endPoint y: 540, distance: 28.1
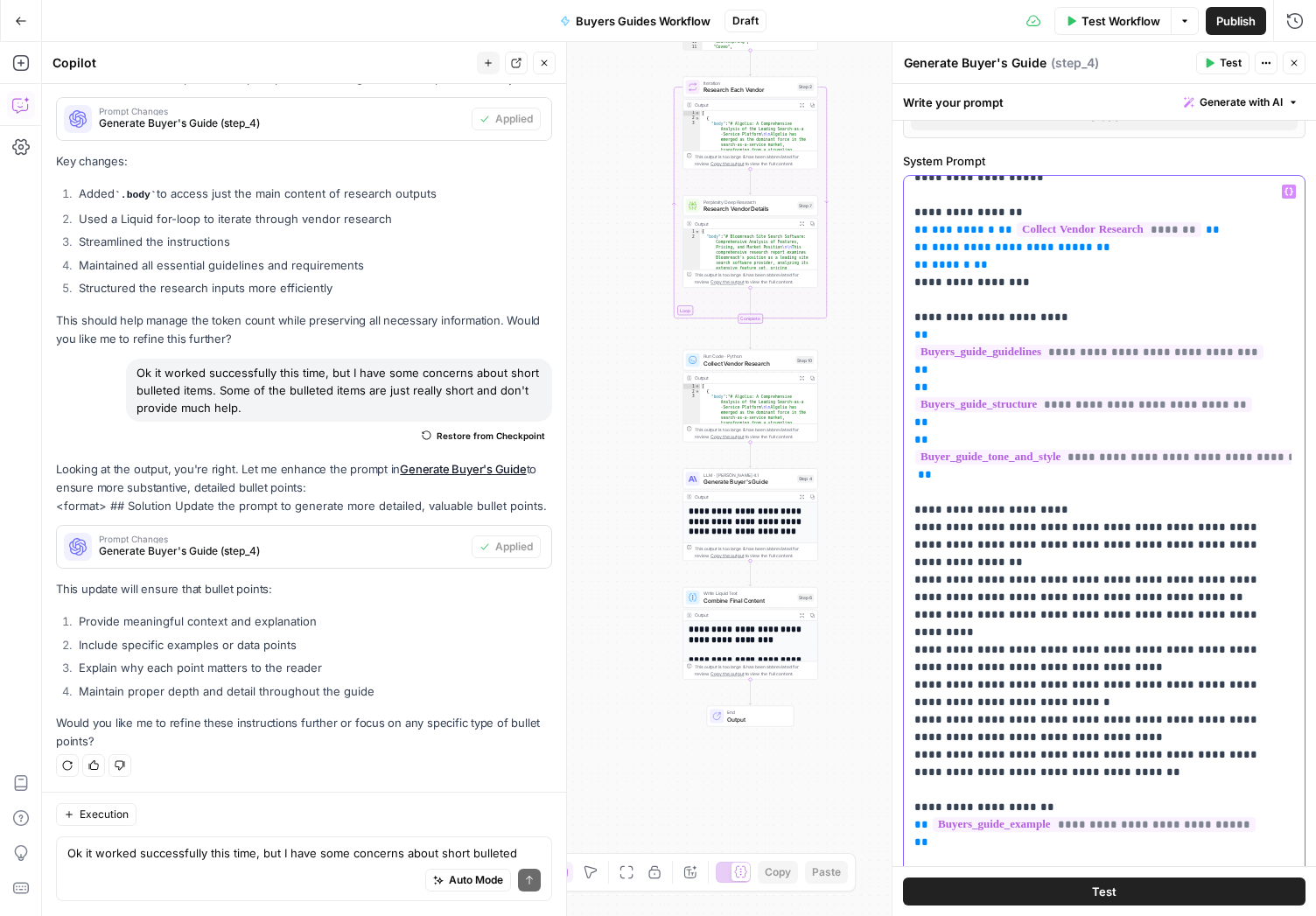
click at [1175, 540] on p "**********" at bounding box center [1091, 344] width 354 height 1050
drag, startPoint x: 1142, startPoint y: 578, endPoint x: 908, endPoint y: 565, distance: 234.4
click at [908, 565] on div "**********" at bounding box center [1098, 532] width 388 height 713
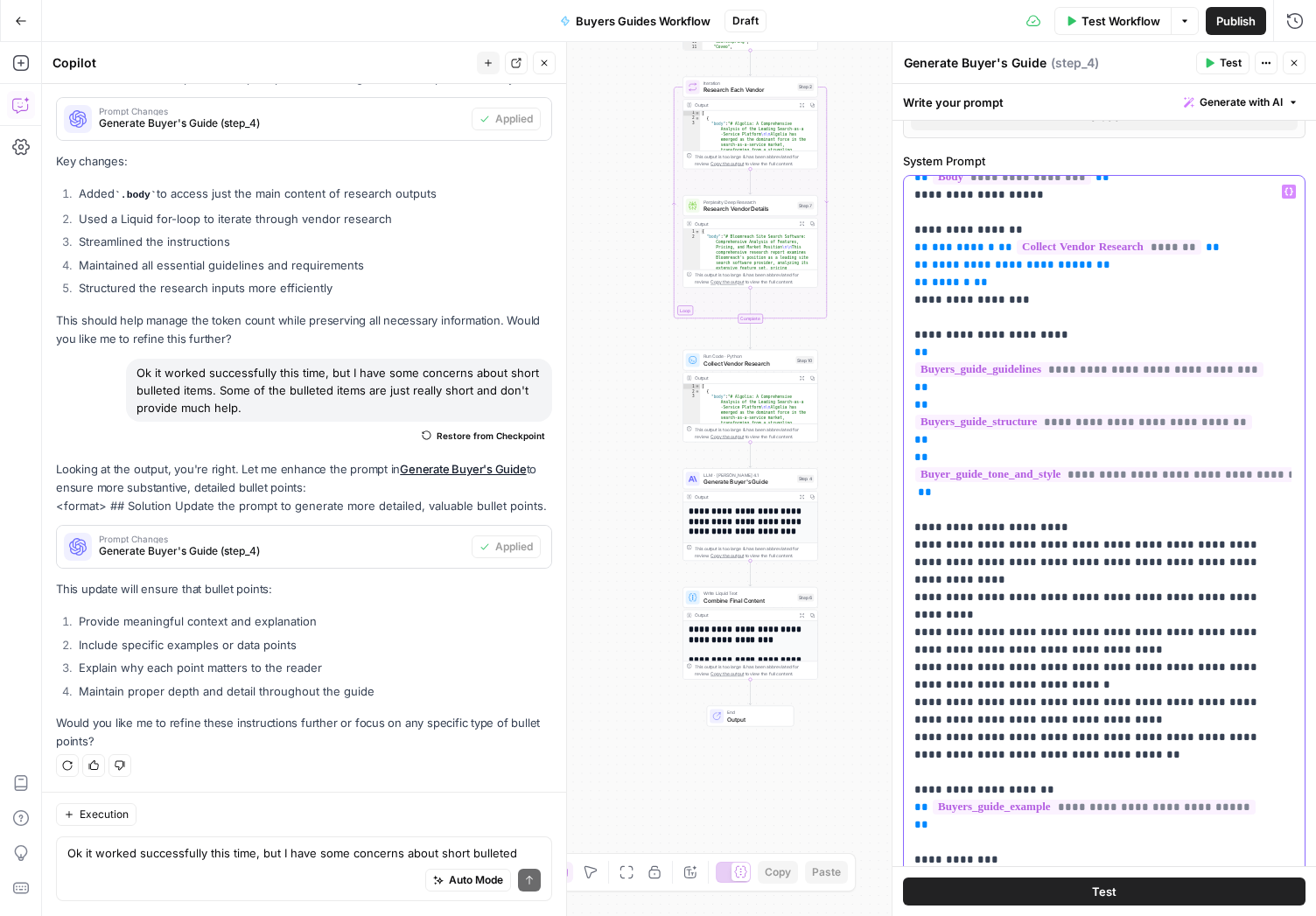
scroll to position [329, 0]
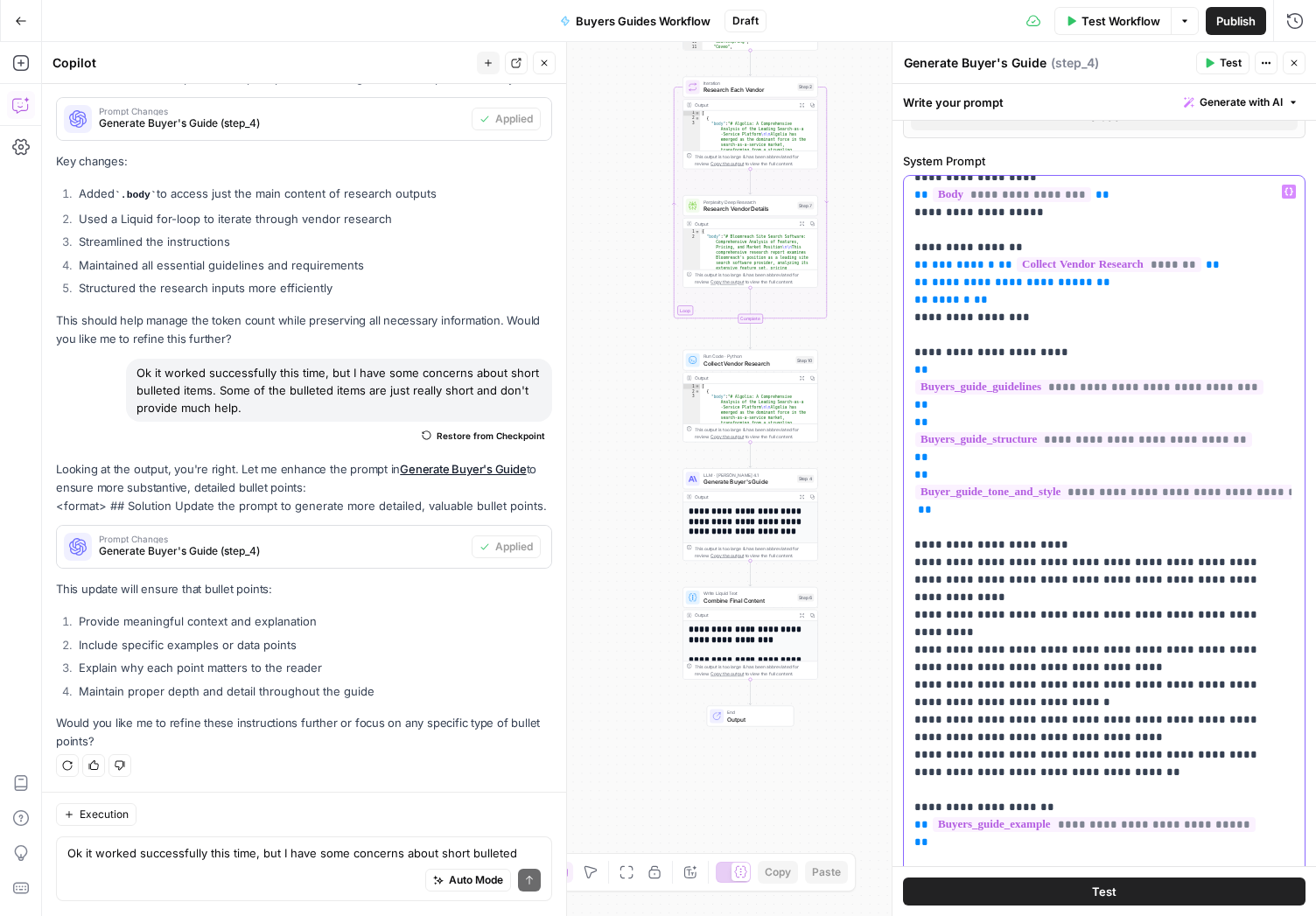
click at [1099, 626] on p "**********" at bounding box center [1091, 361] width 354 height 1014
click at [1080, 662] on p "**********" at bounding box center [1091, 361] width 354 height 1014
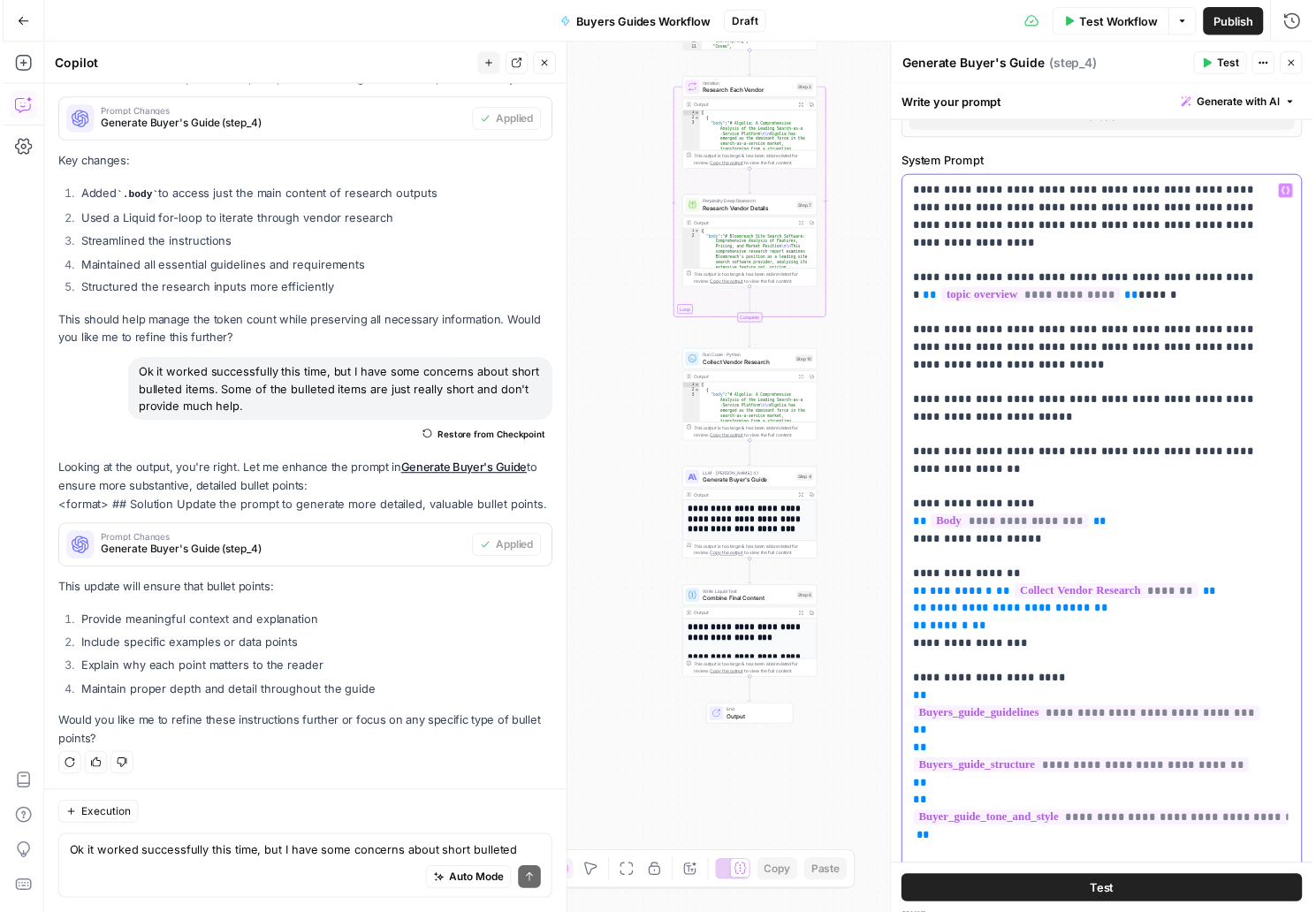
scroll to position [0, 0]
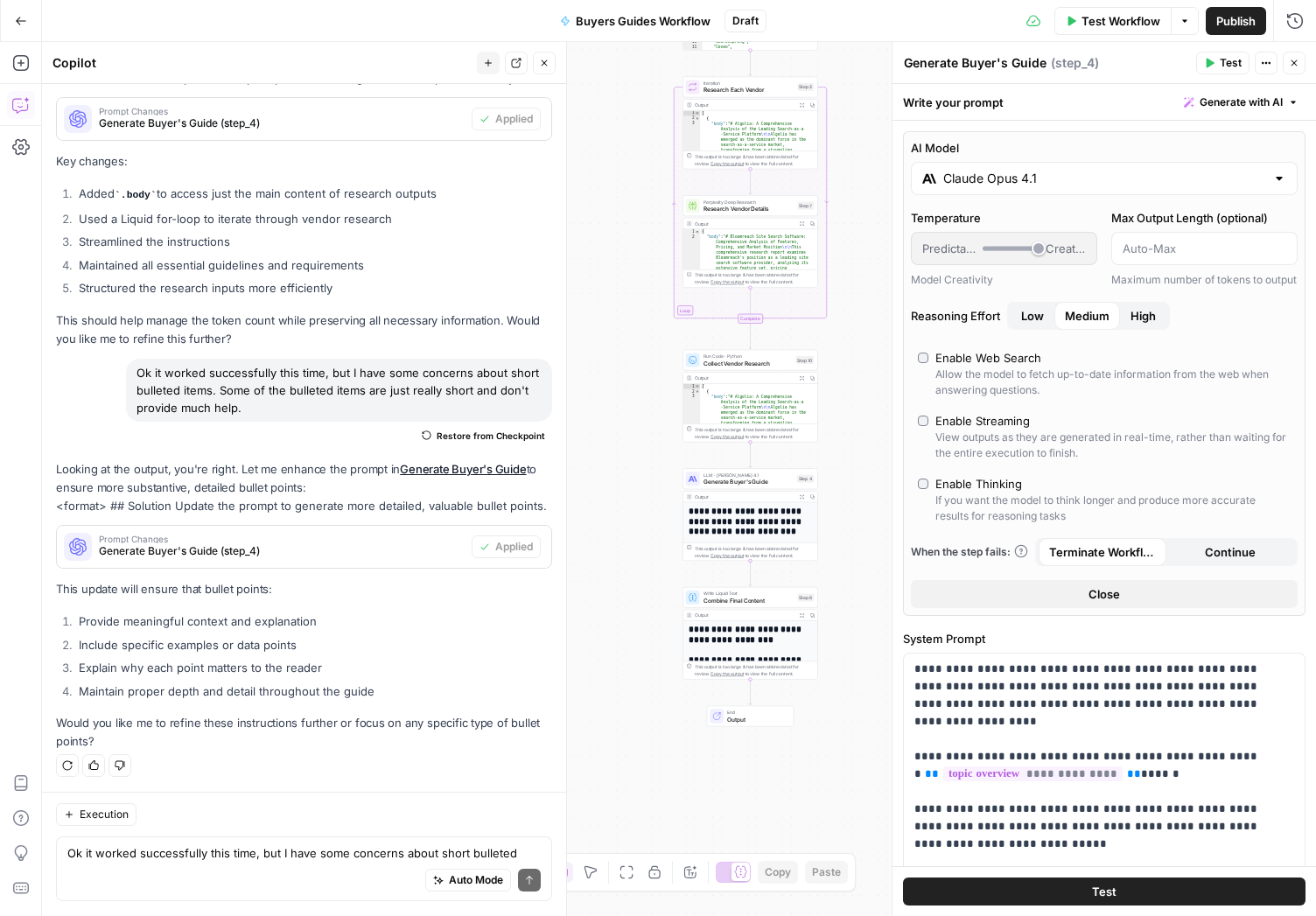
click at [1212, 62] on icon "button" at bounding box center [1210, 63] width 8 height 9
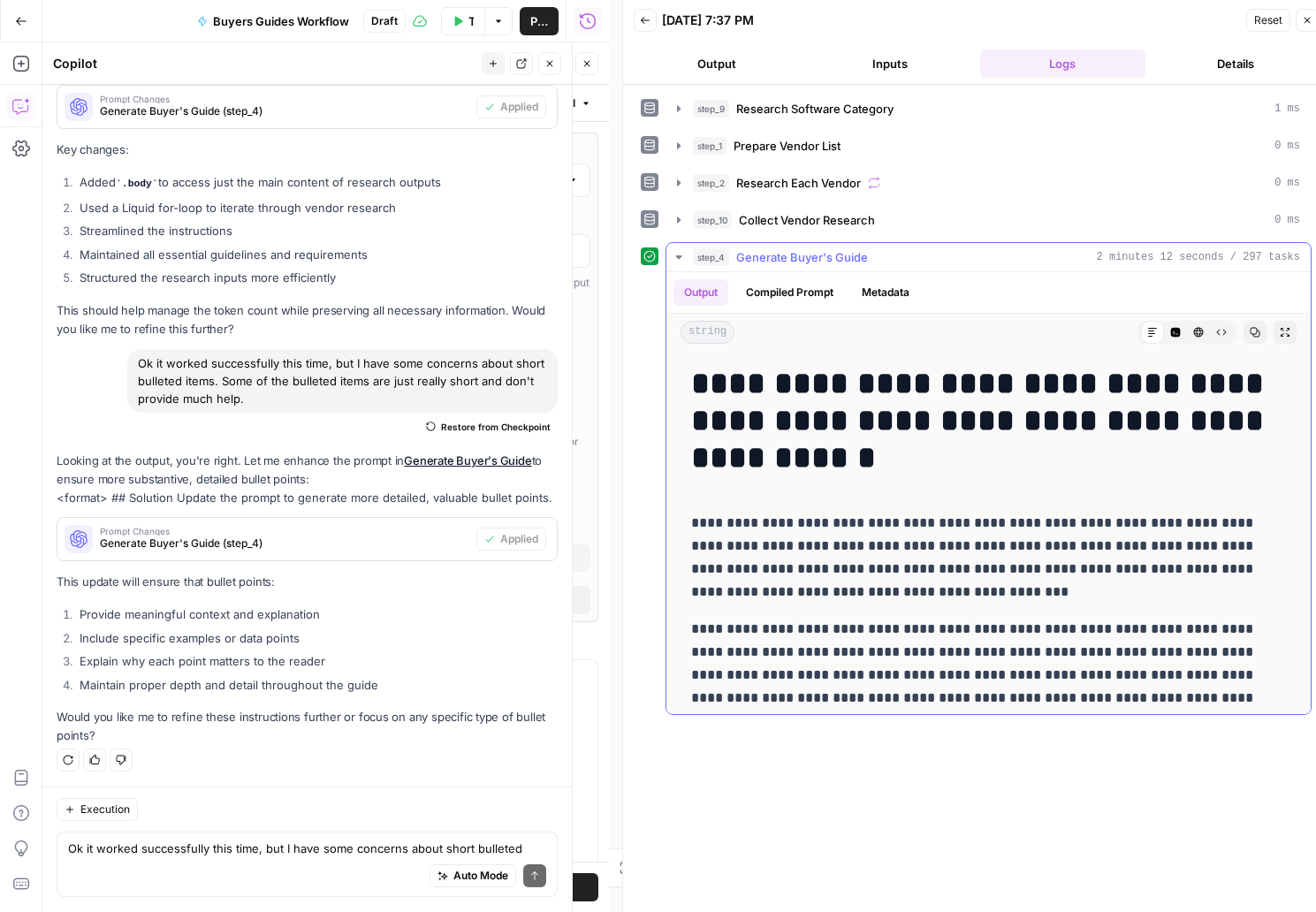
click at [678, 253] on icon "button" at bounding box center [678, 256] width 14 height 14
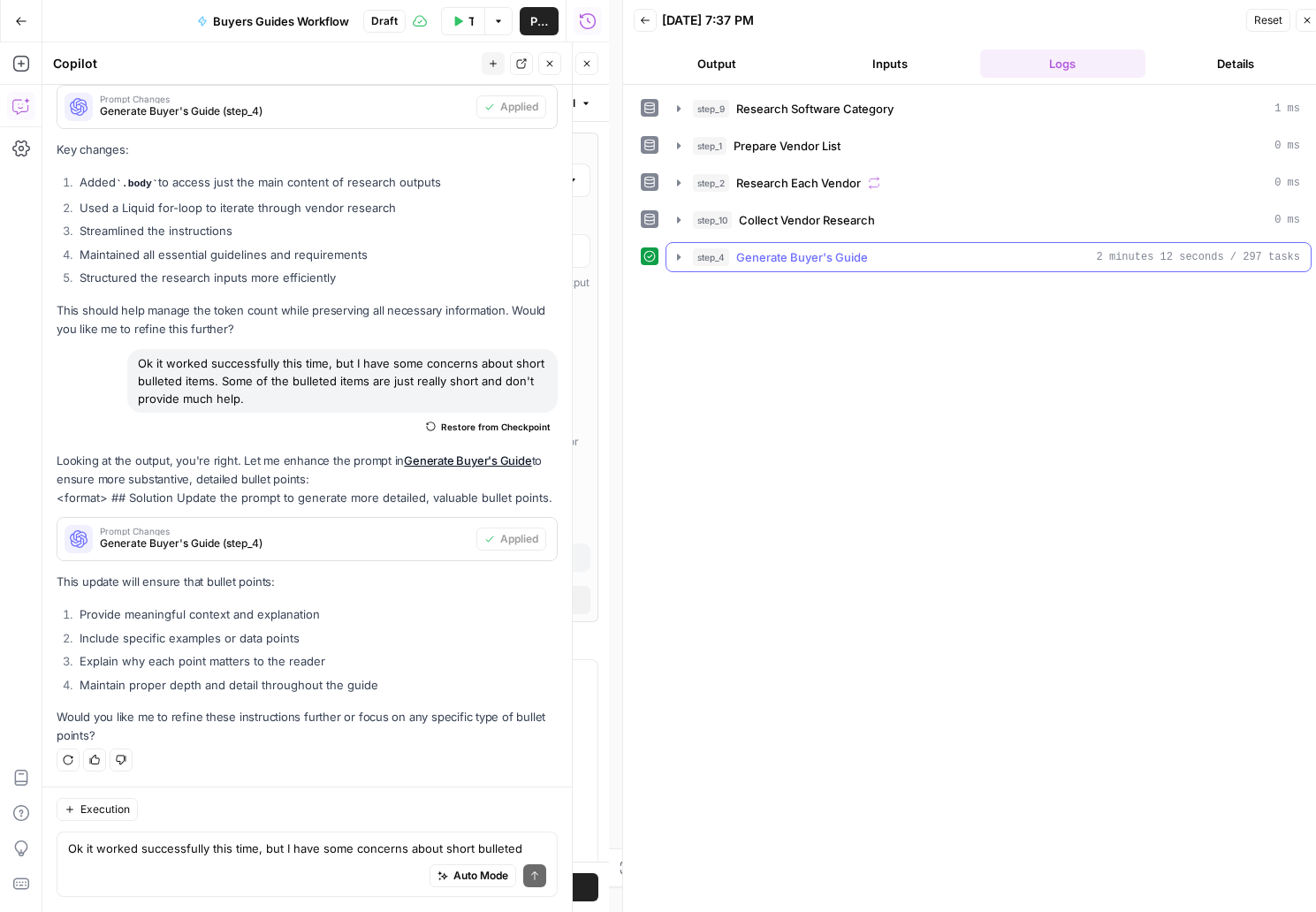
click at [678, 253] on icon "button" at bounding box center [678, 256] width 14 height 14
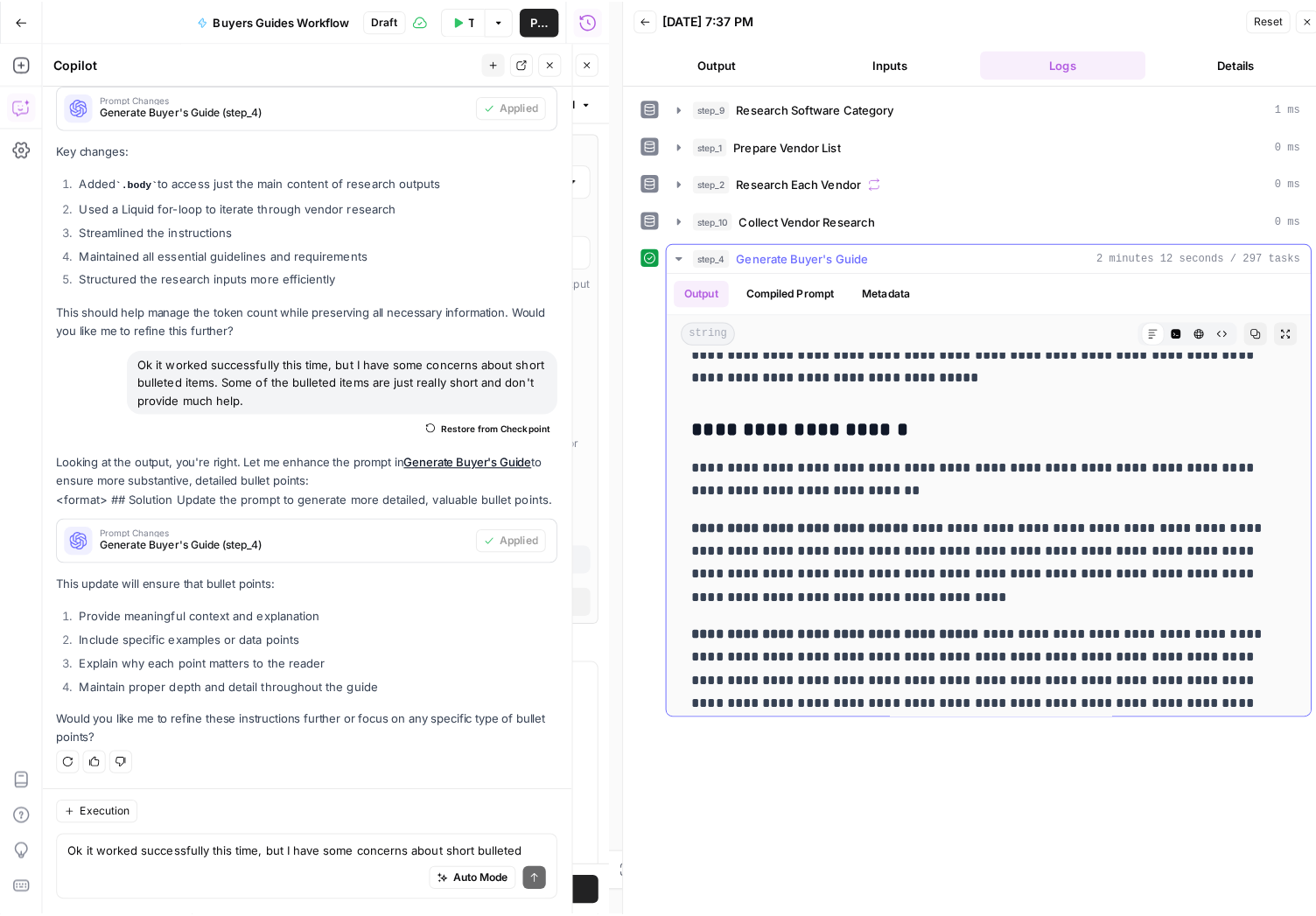
scroll to position [1140, 0]
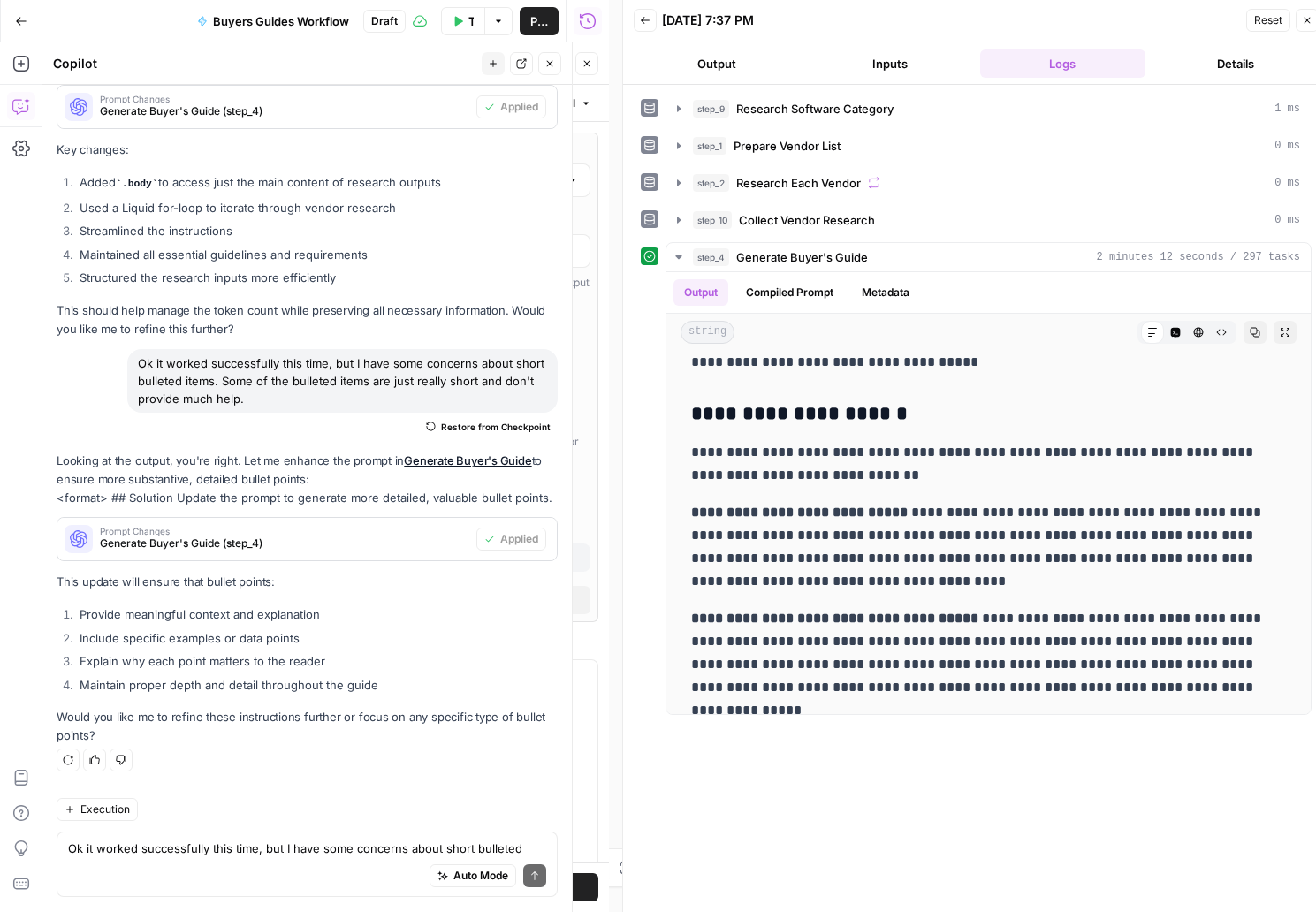
click at [15, 18] on icon "button" at bounding box center [20, 20] width 12 height 12
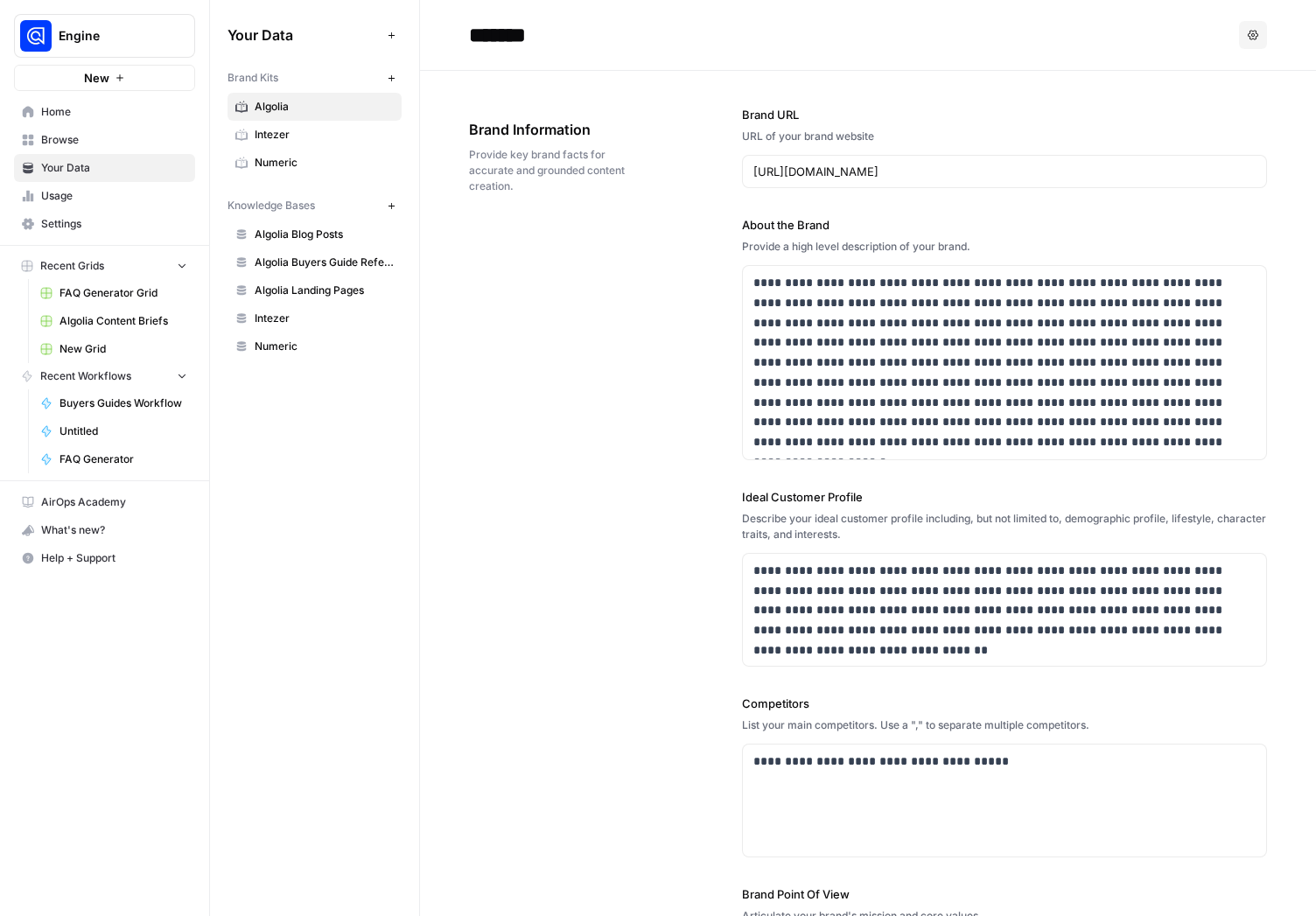
click at [289, 259] on span "Algolia Buyers Guide Reference" at bounding box center [323, 262] width 139 height 16
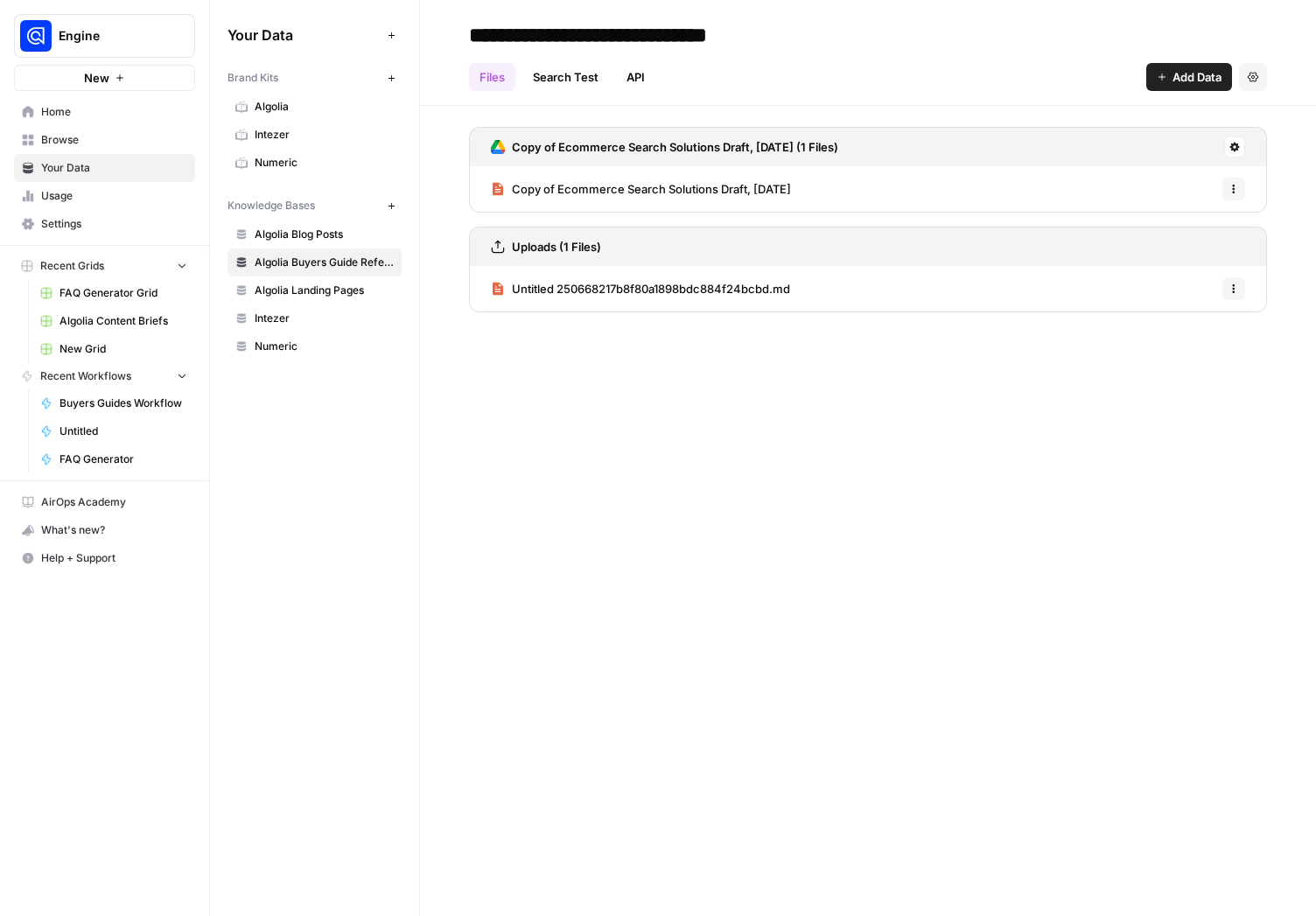
click at [283, 111] on span "Algolia" at bounding box center [323, 107] width 139 height 16
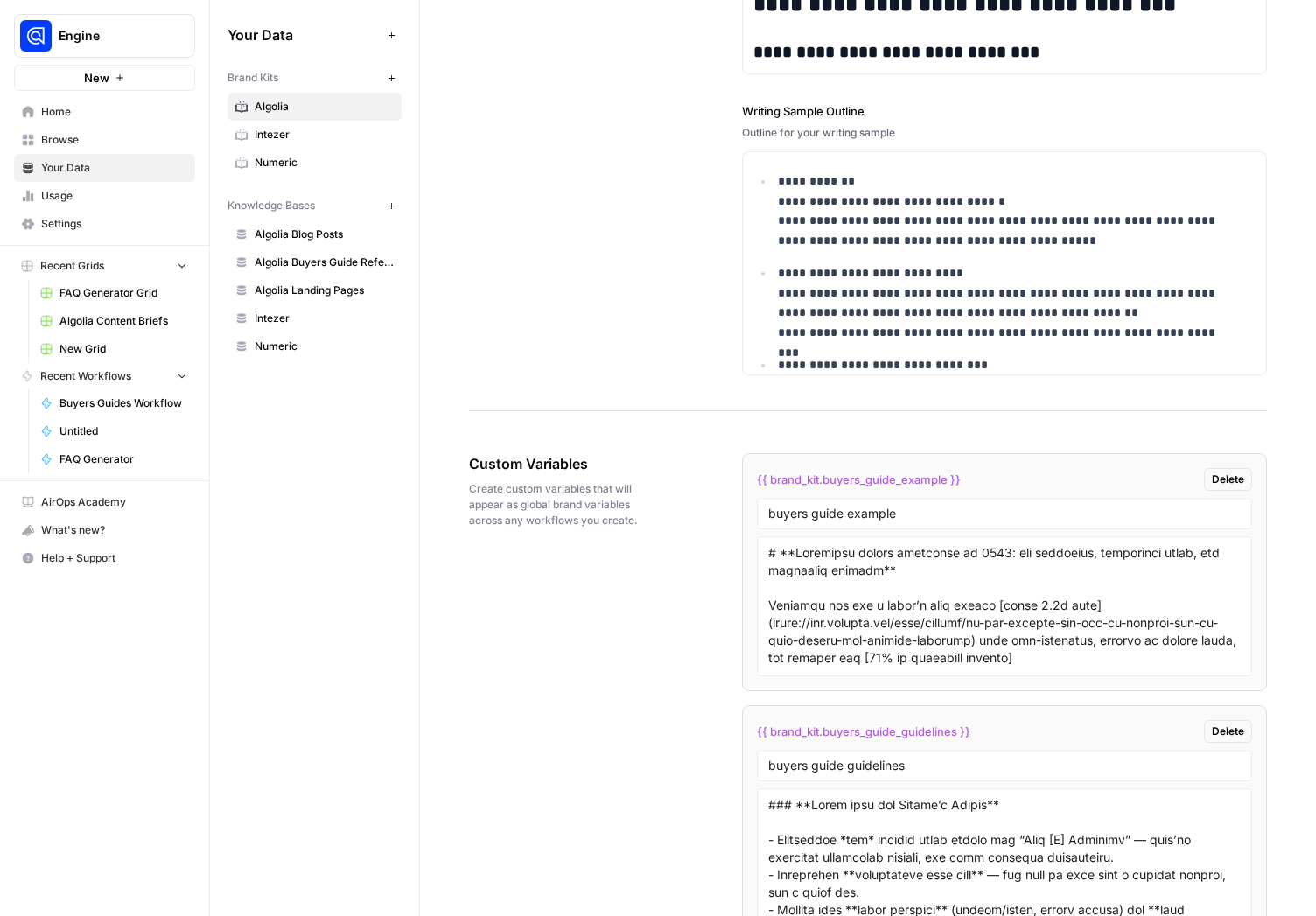
scroll to position [3223, 0]
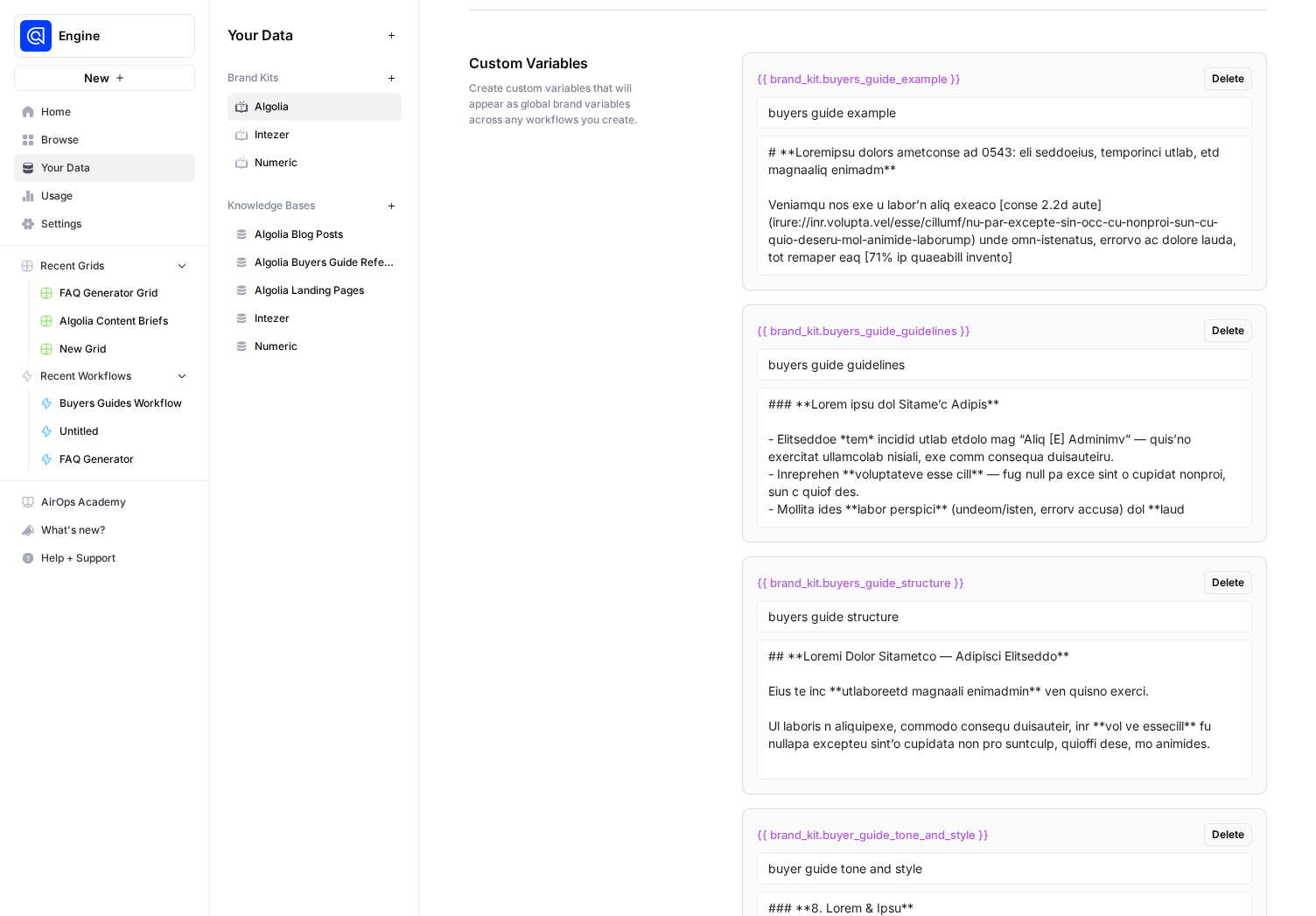
drag, startPoint x: 765, startPoint y: 149, endPoint x: 1060, endPoint y: 229, distance: 305.7
click at [1060, 229] on div at bounding box center [1004, 206] width 495 height 140
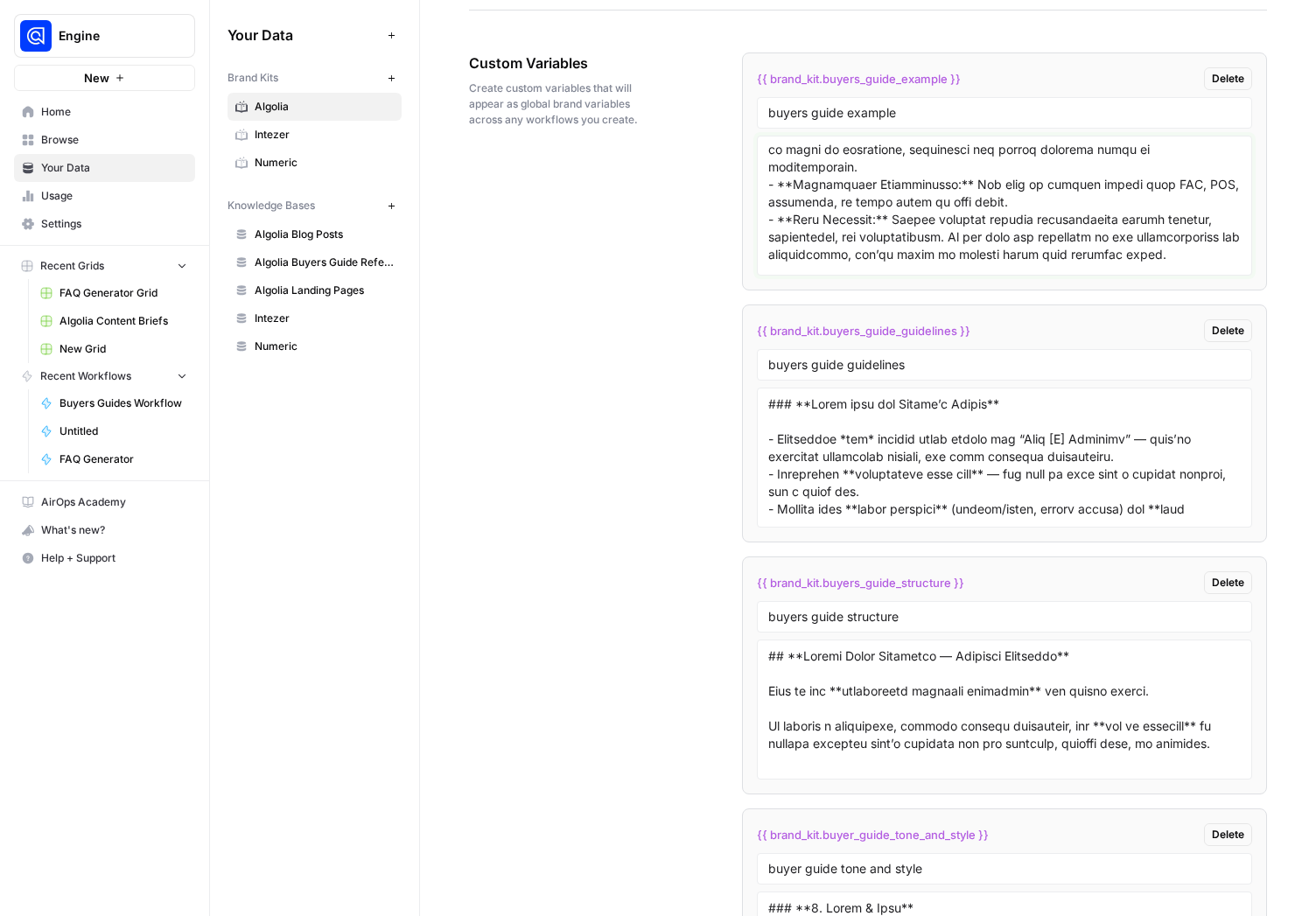
scroll to position [12262, 0]
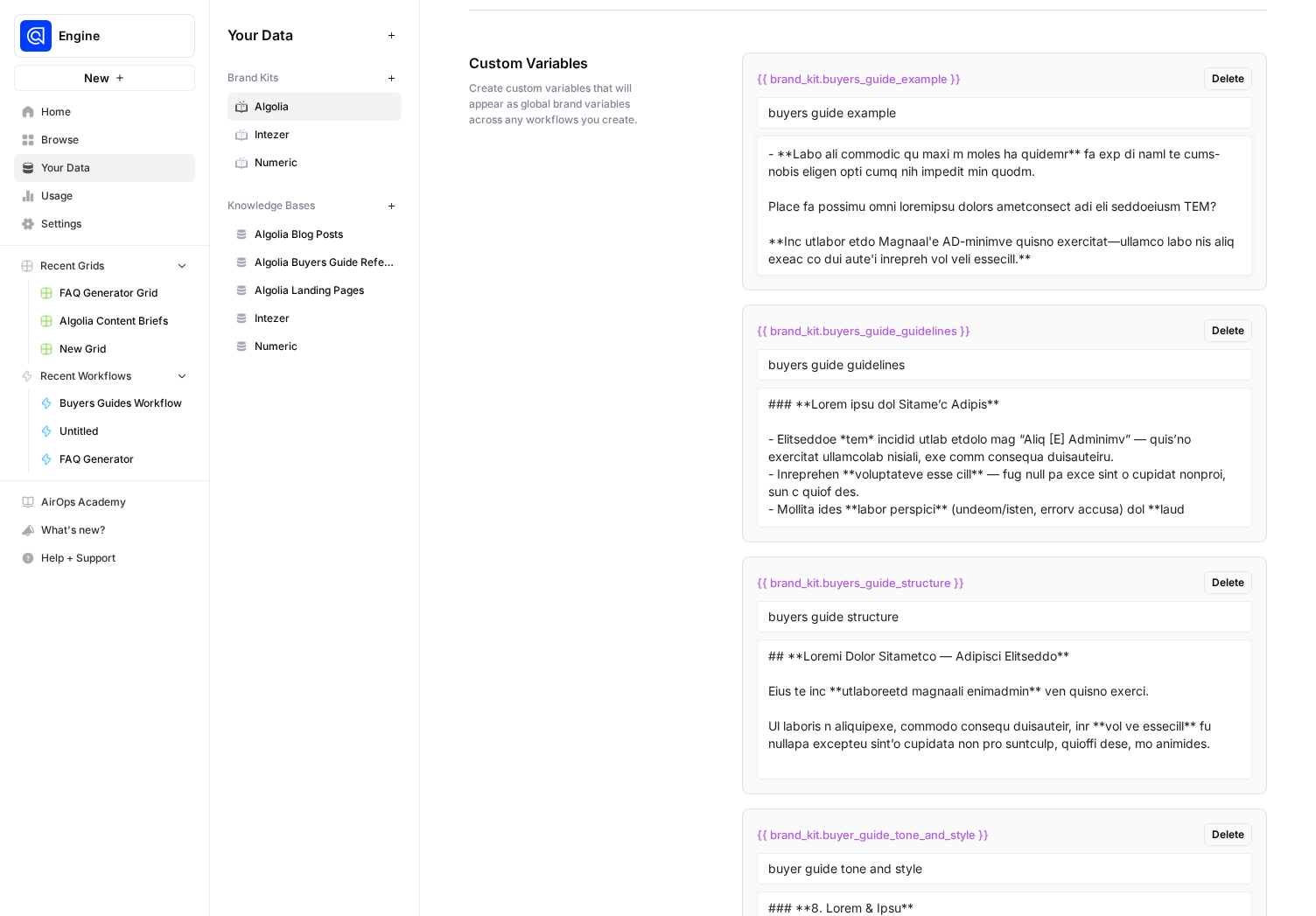
drag, startPoint x: 769, startPoint y: 152, endPoint x: 1126, endPoint y: 459, distance: 470.8
click at [1126, 267] on textarea at bounding box center [1004, 205] width 472 height 124
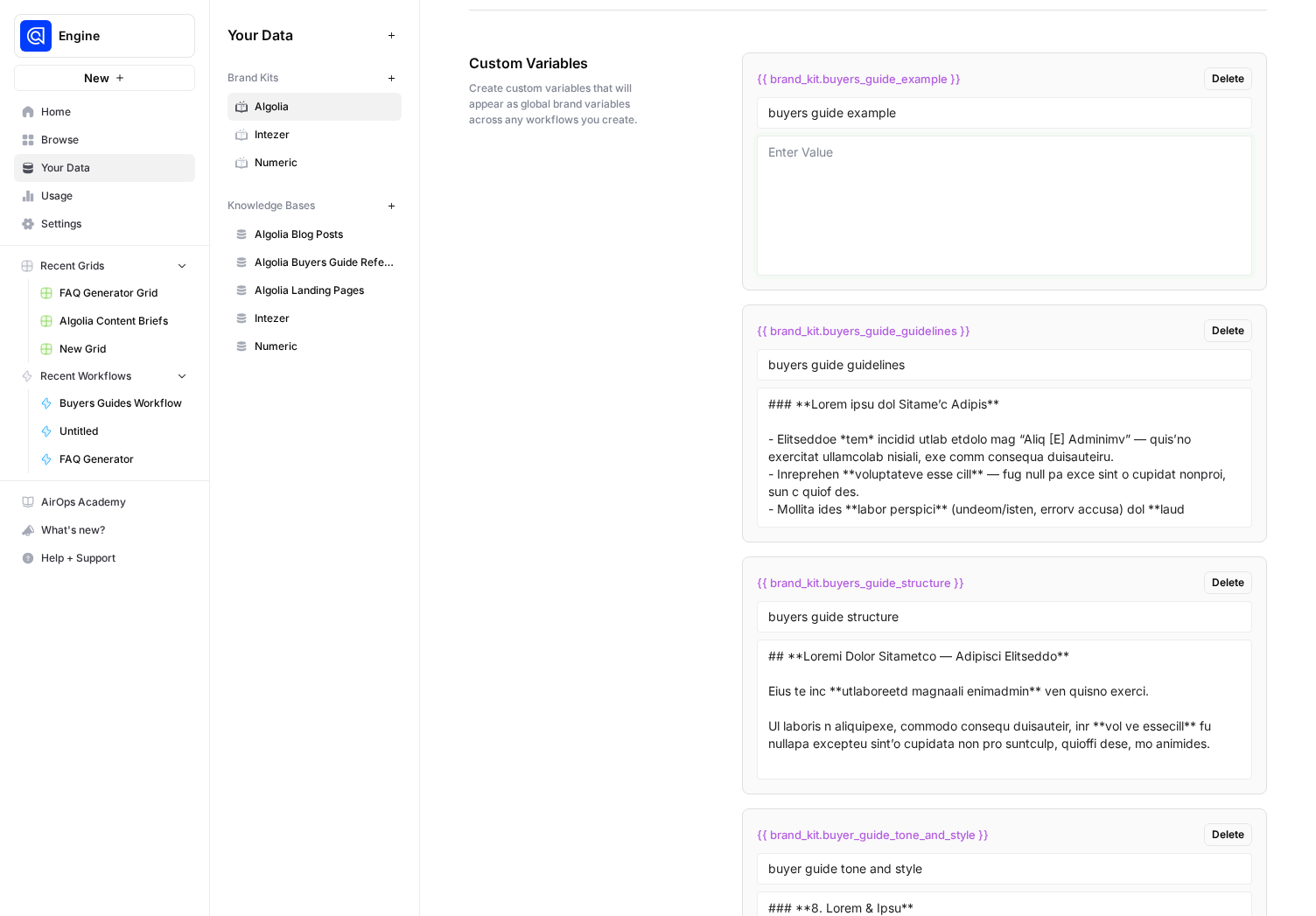
scroll to position [0, 0]
paste textarea "# **Ecommerce search solutions in 2025: top solutions, evaluation steps, and me…"
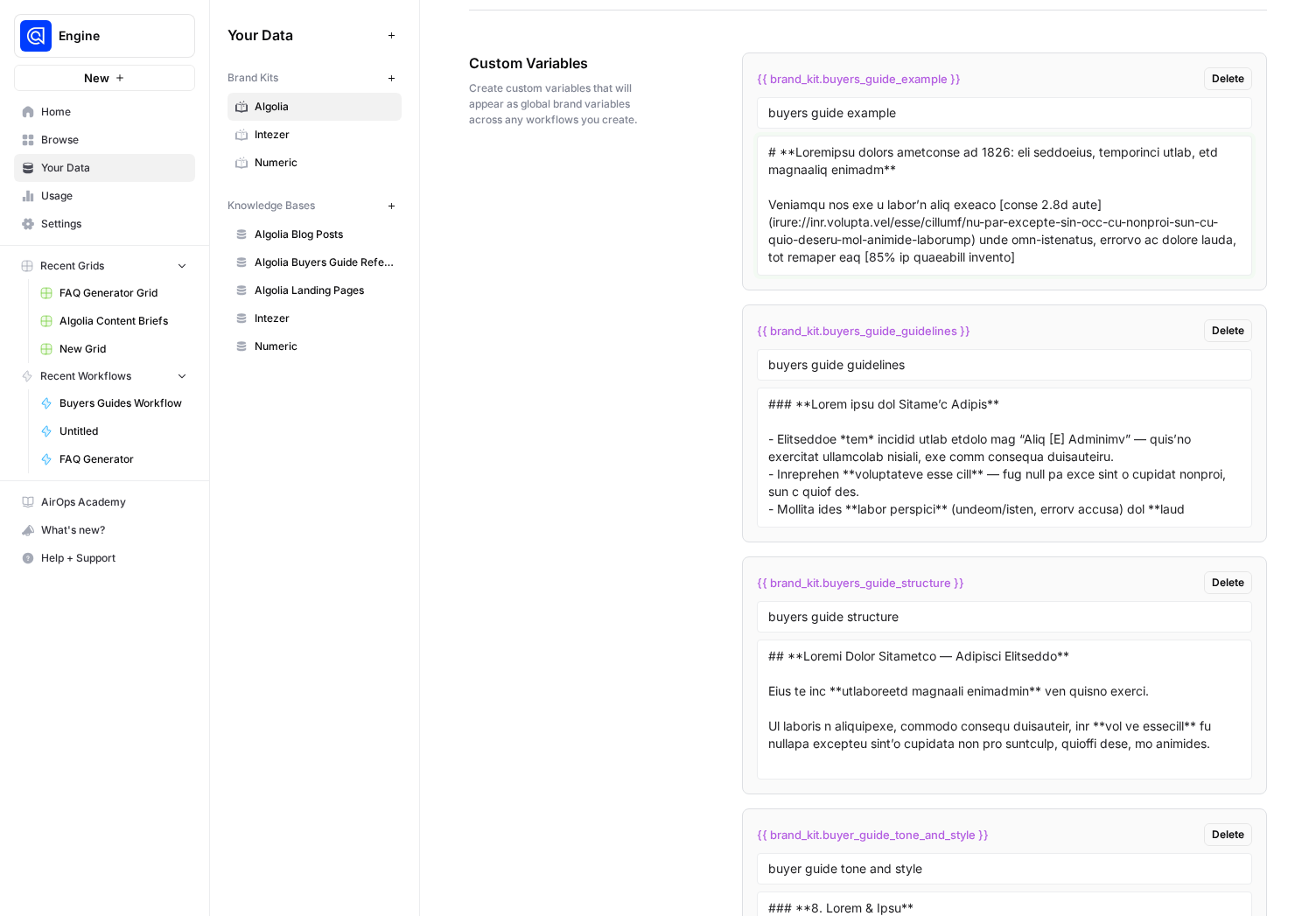
scroll to position [12262, 0]
type textarea "# **Ecommerce search solutions in 2025: top solutions, evaluation steps, and me…"
click at [516, 347] on div "Custom Variables Create custom variables that will appear as global brand varia…" at bounding box center [868, 570] width 798 height 1105
click at [69, 109] on span "Home" at bounding box center [114, 111] width 146 height 16
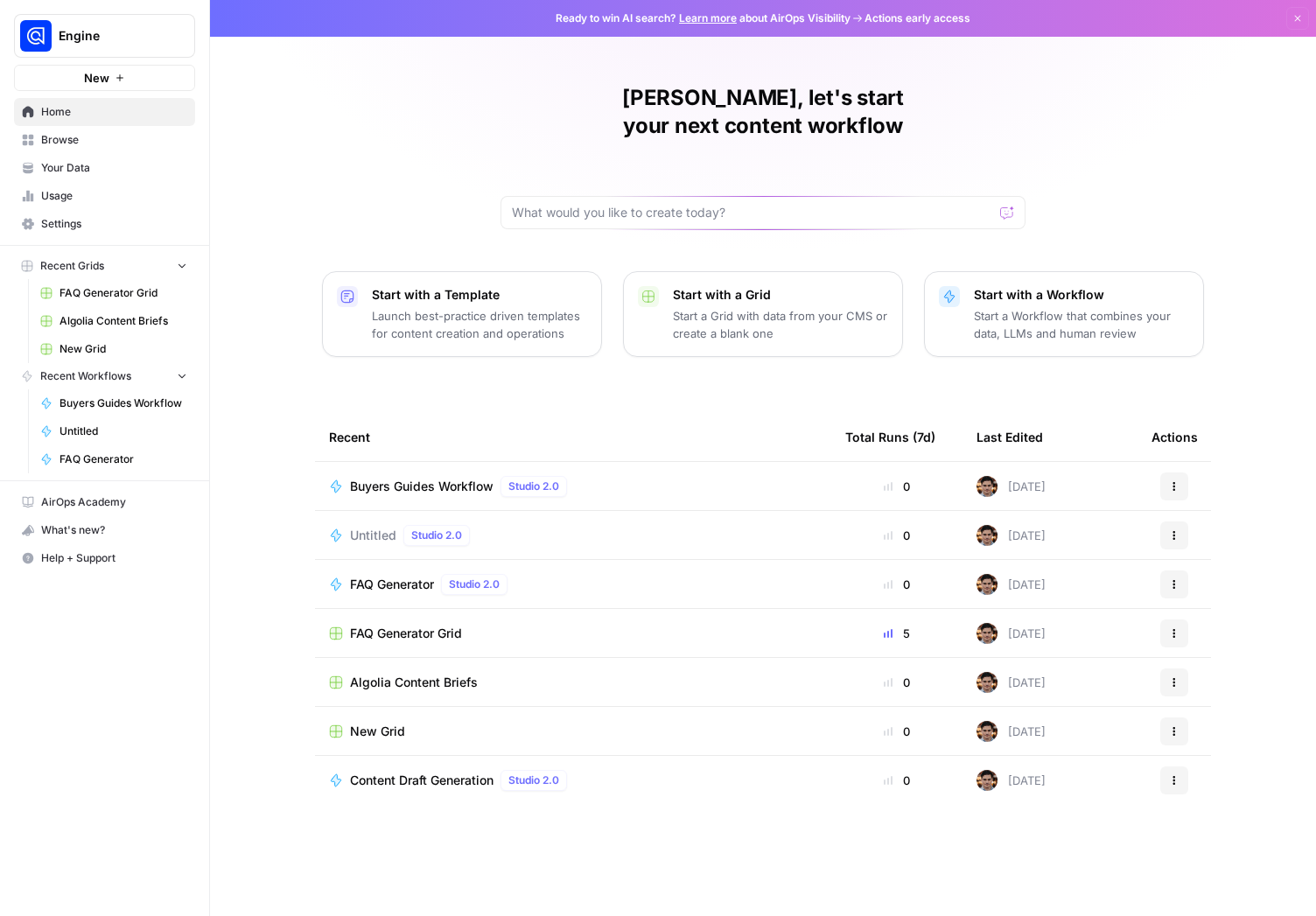
click at [79, 165] on span "Your Data" at bounding box center [114, 167] width 146 height 16
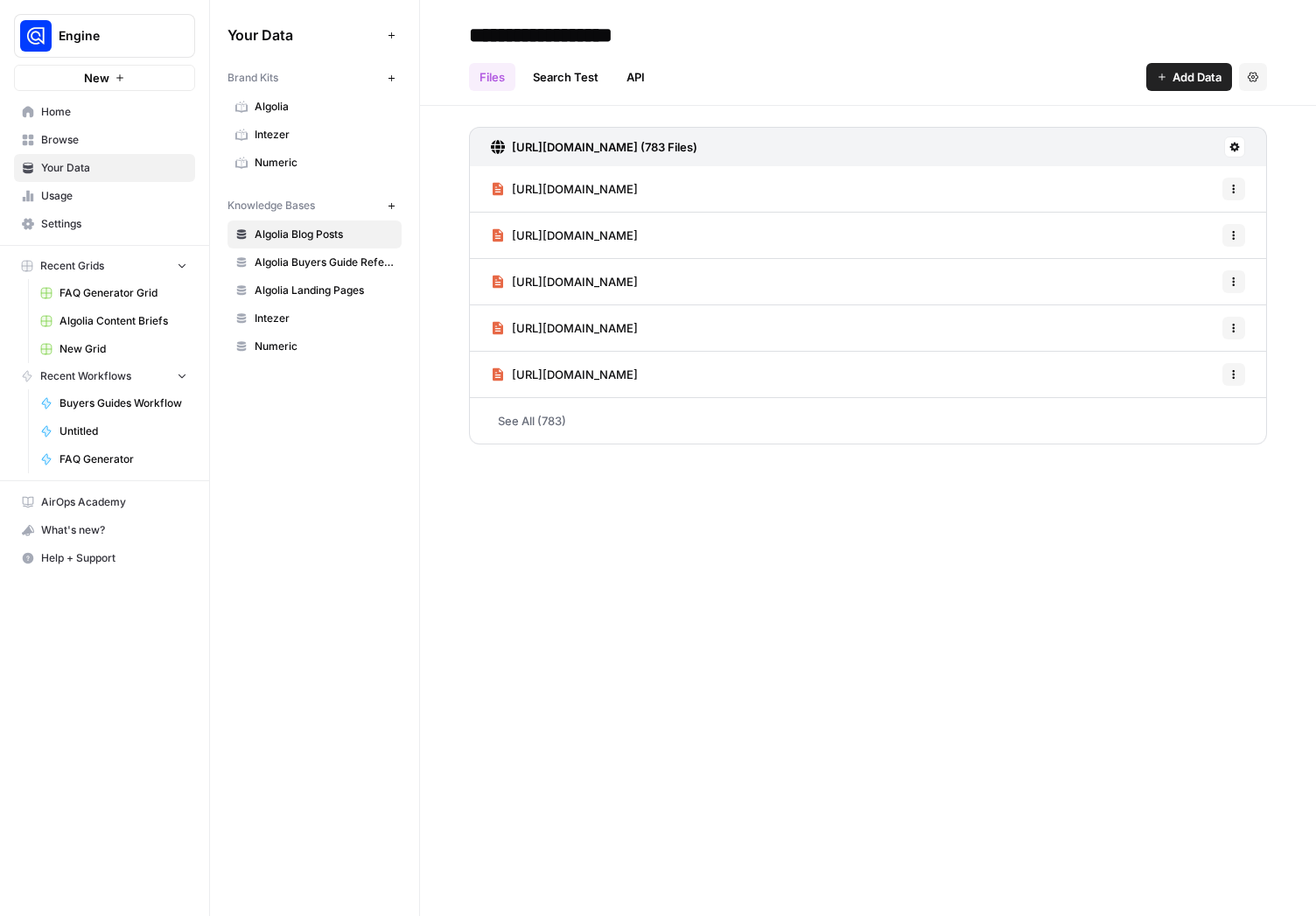
click at [85, 142] on span "Browse" at bounding box center [114, 140] width 146 height 16
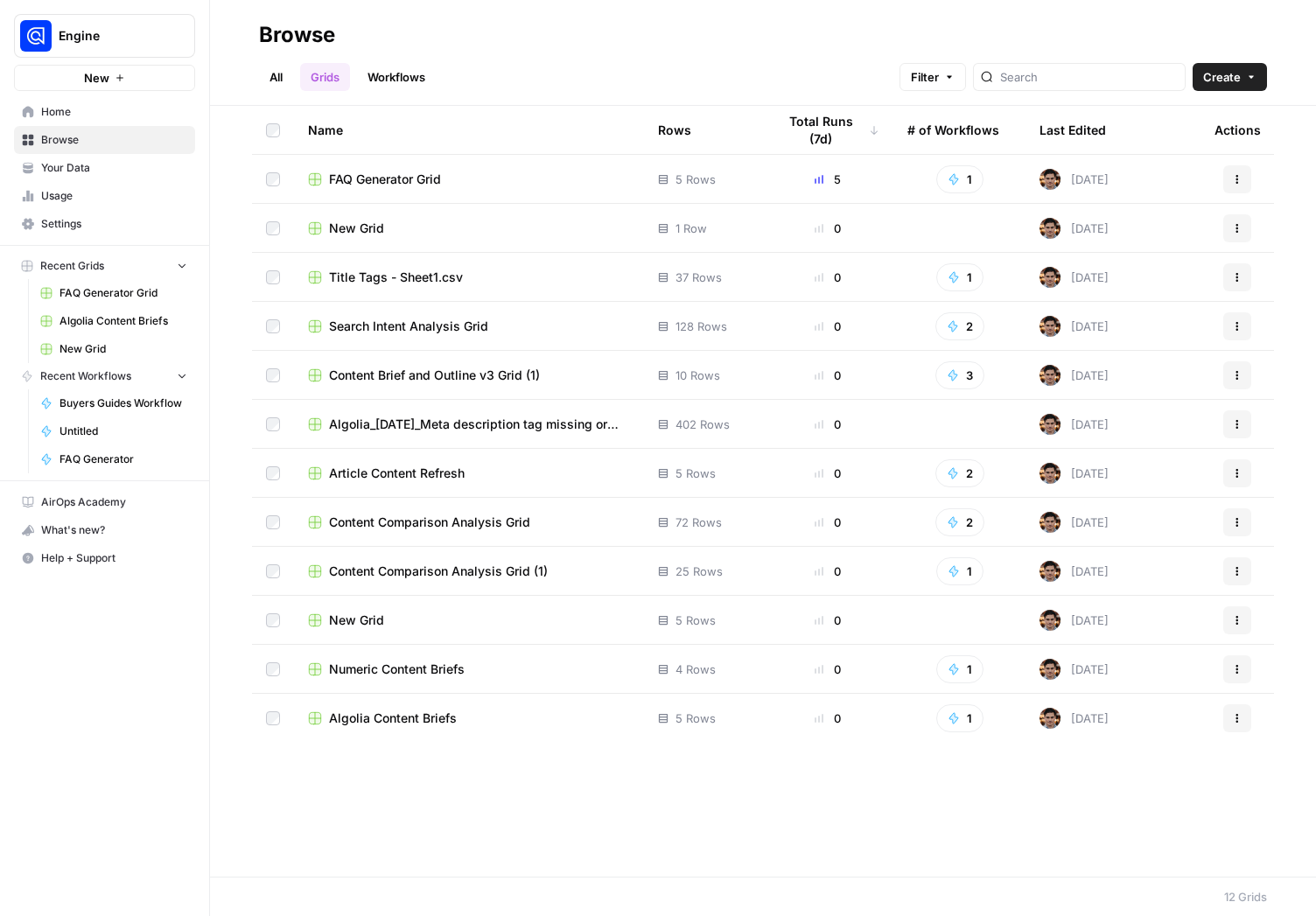
click at [374, 82] on link "Workflows" at bounding box center [396, 77] width 79 height 28
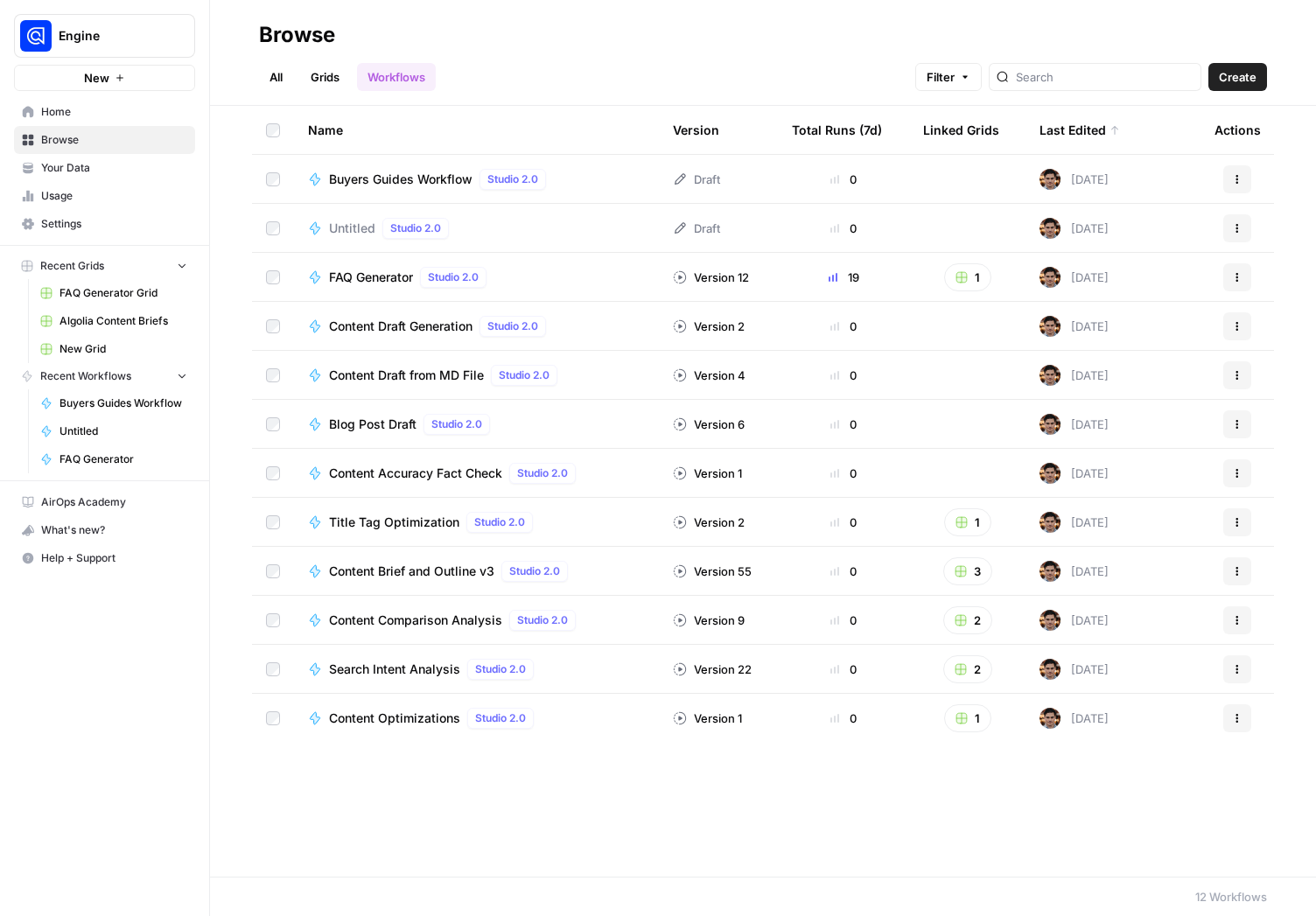
click at [610, 176] on div "Buyers Guides Workflow Studio 2.0" at bounding box center [476, 179] width 337 height 21
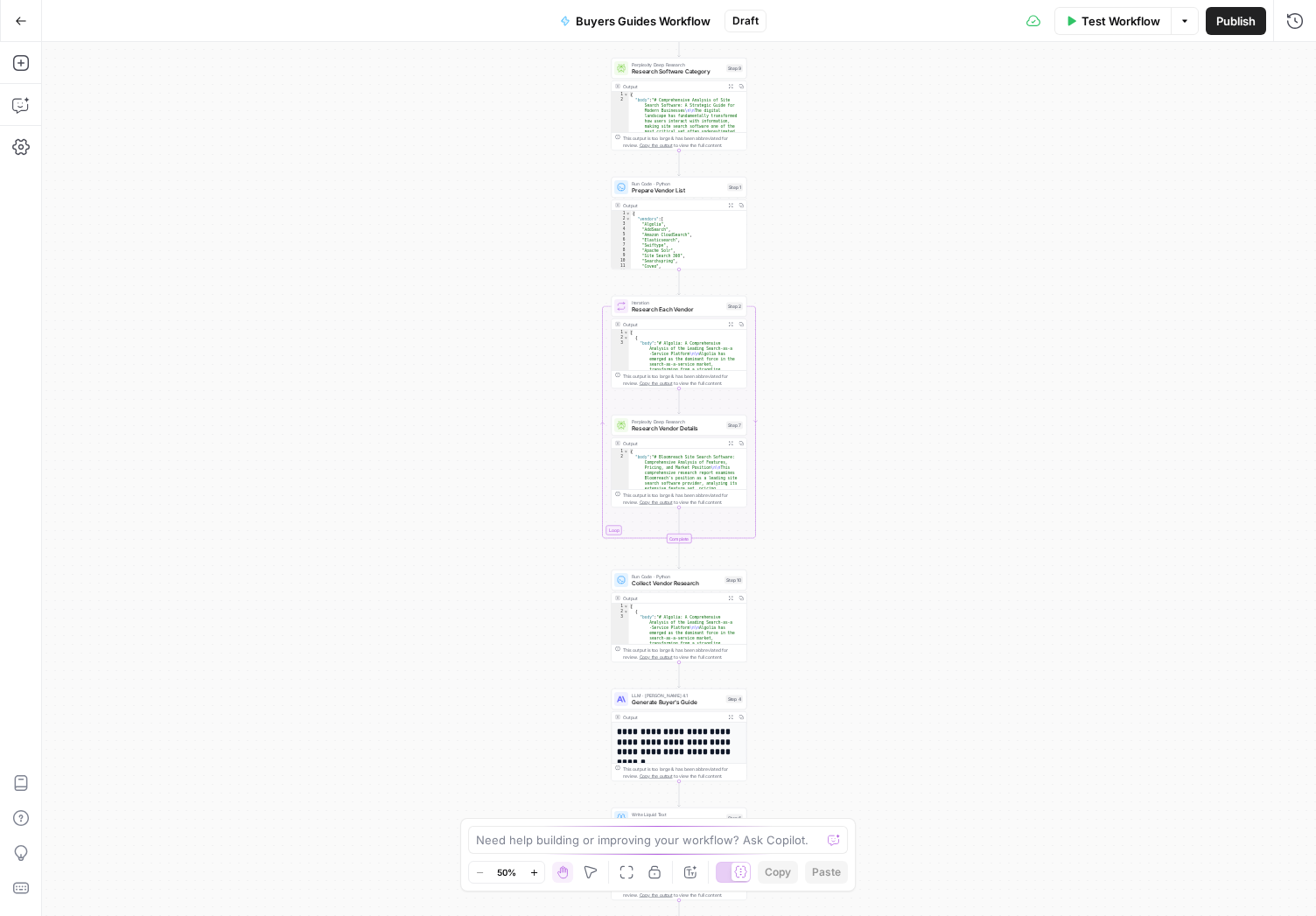
click at [453, 619] on div "Workflow Set Inputs Inputs Perplexity Deep Research Research Software Category …" at bounding box center [679, 479] width 1274 height 874
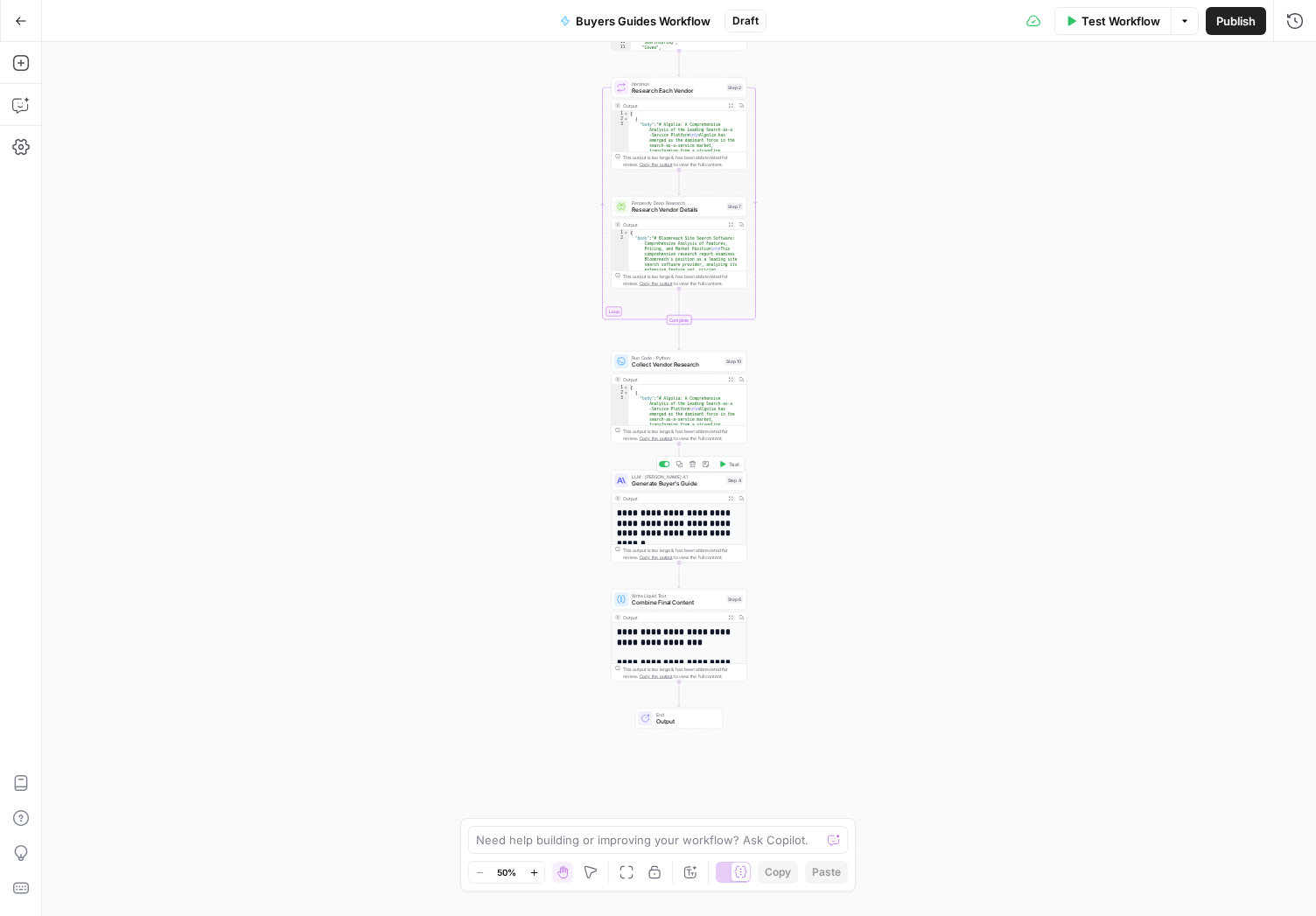
click at [666, 484] on span "Generate Buyer's Guide" at bounding box center [676, 484] width 91 height 9
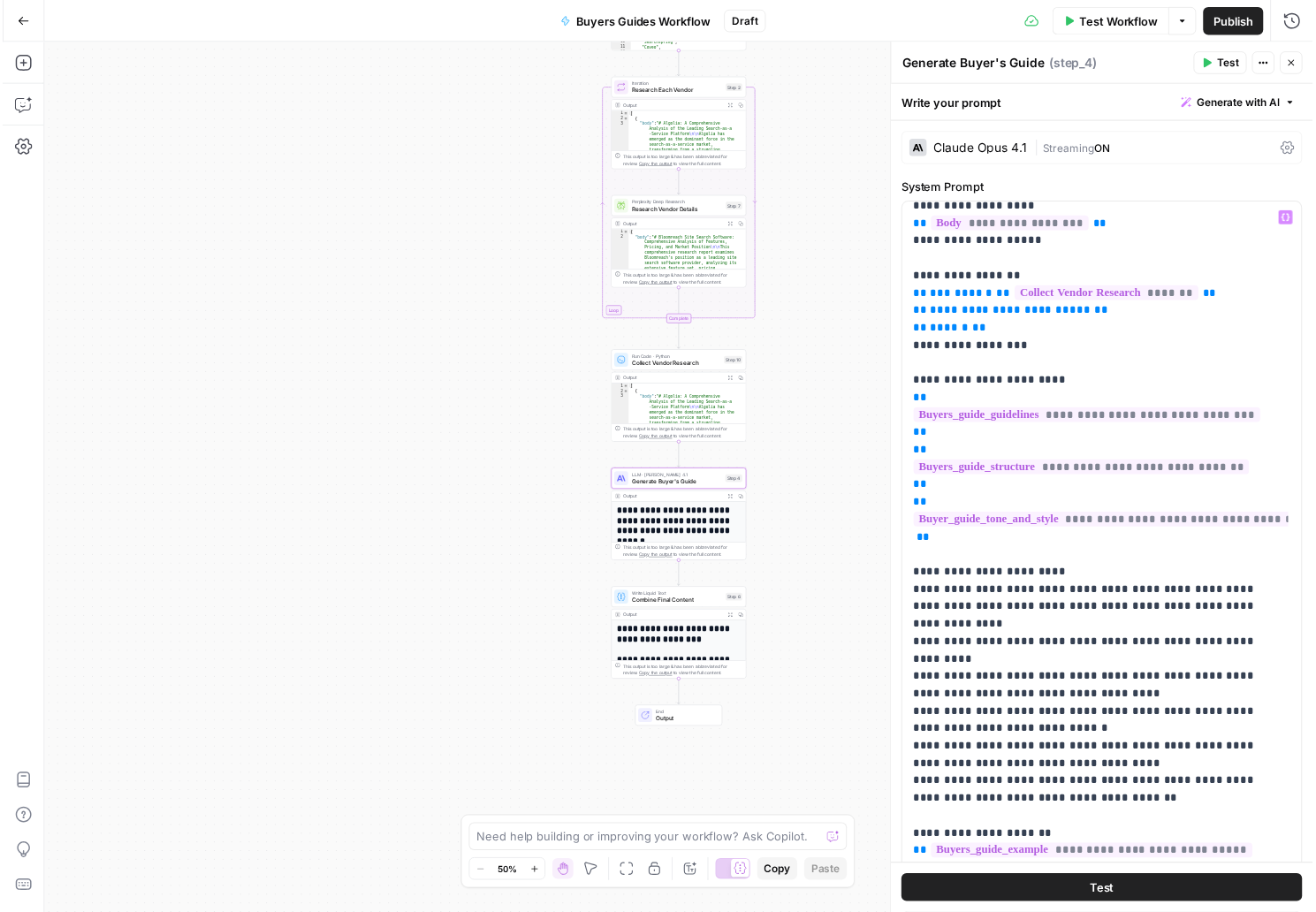
scroll to position [332, 0]
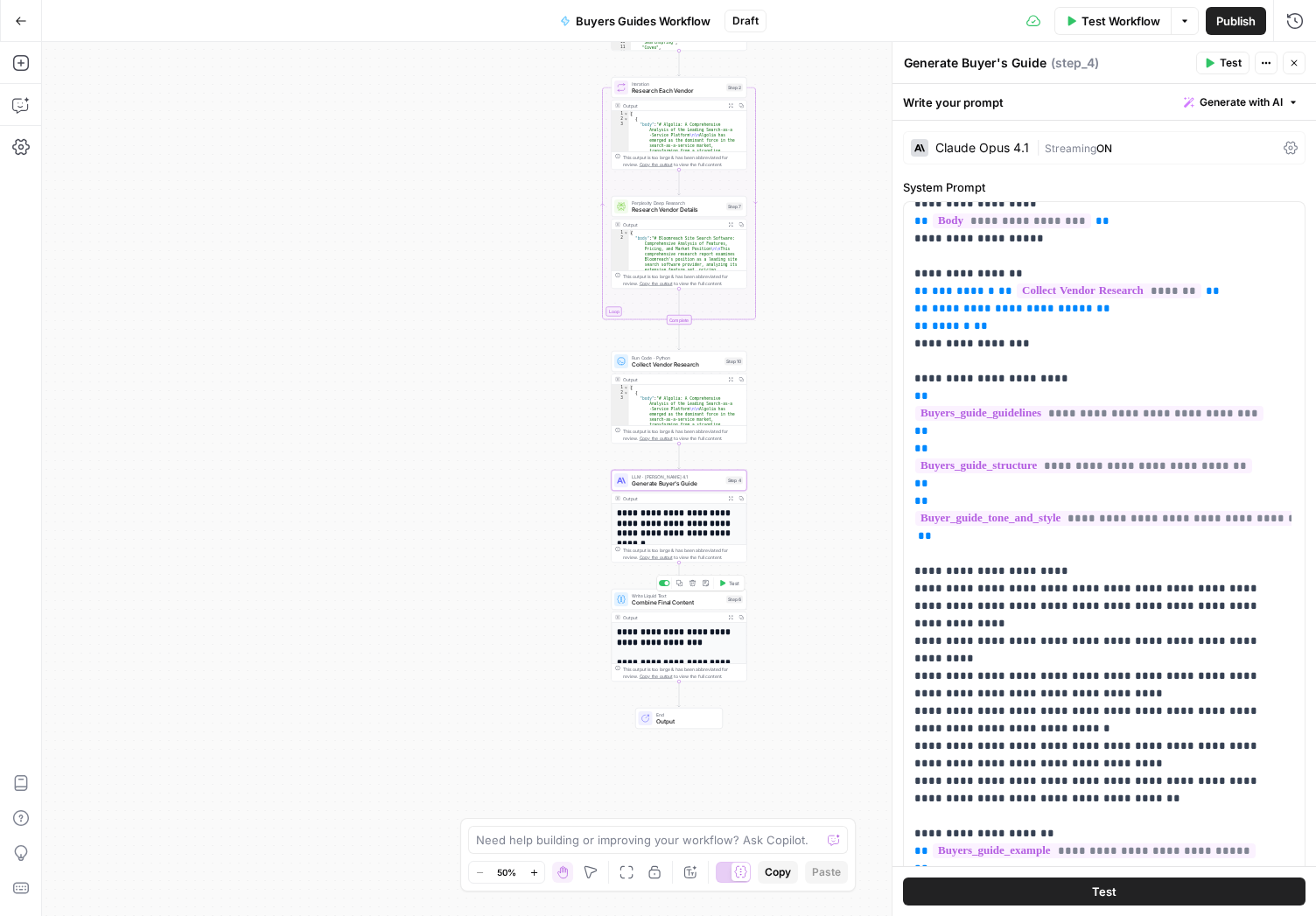
click at [685, 599] on span "Combine Final Content" at bounding box center [676, 603] width 91 height 9
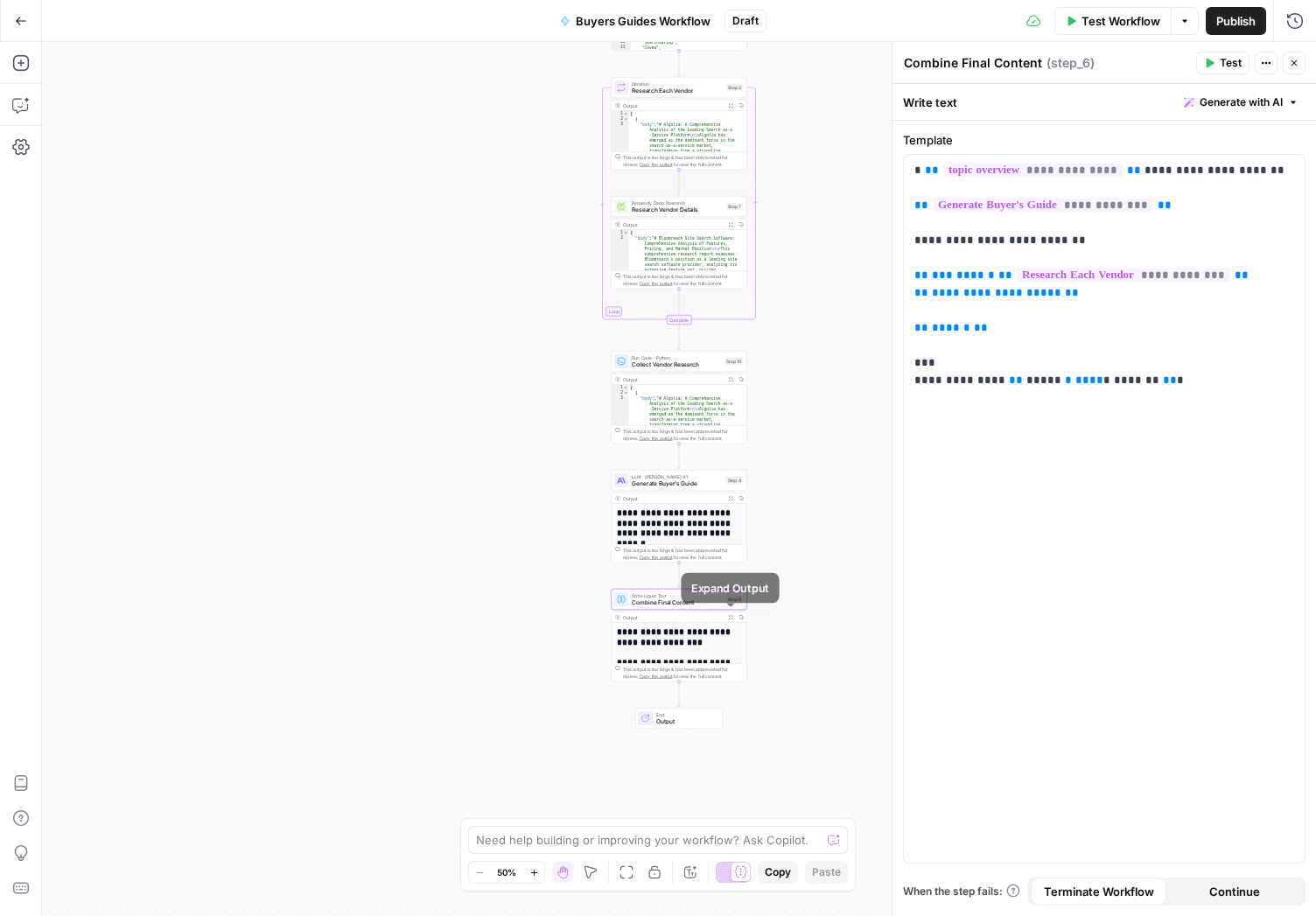
click at [732, 618] on icon "button" at bounding box center [731, 617] width 6 height 6
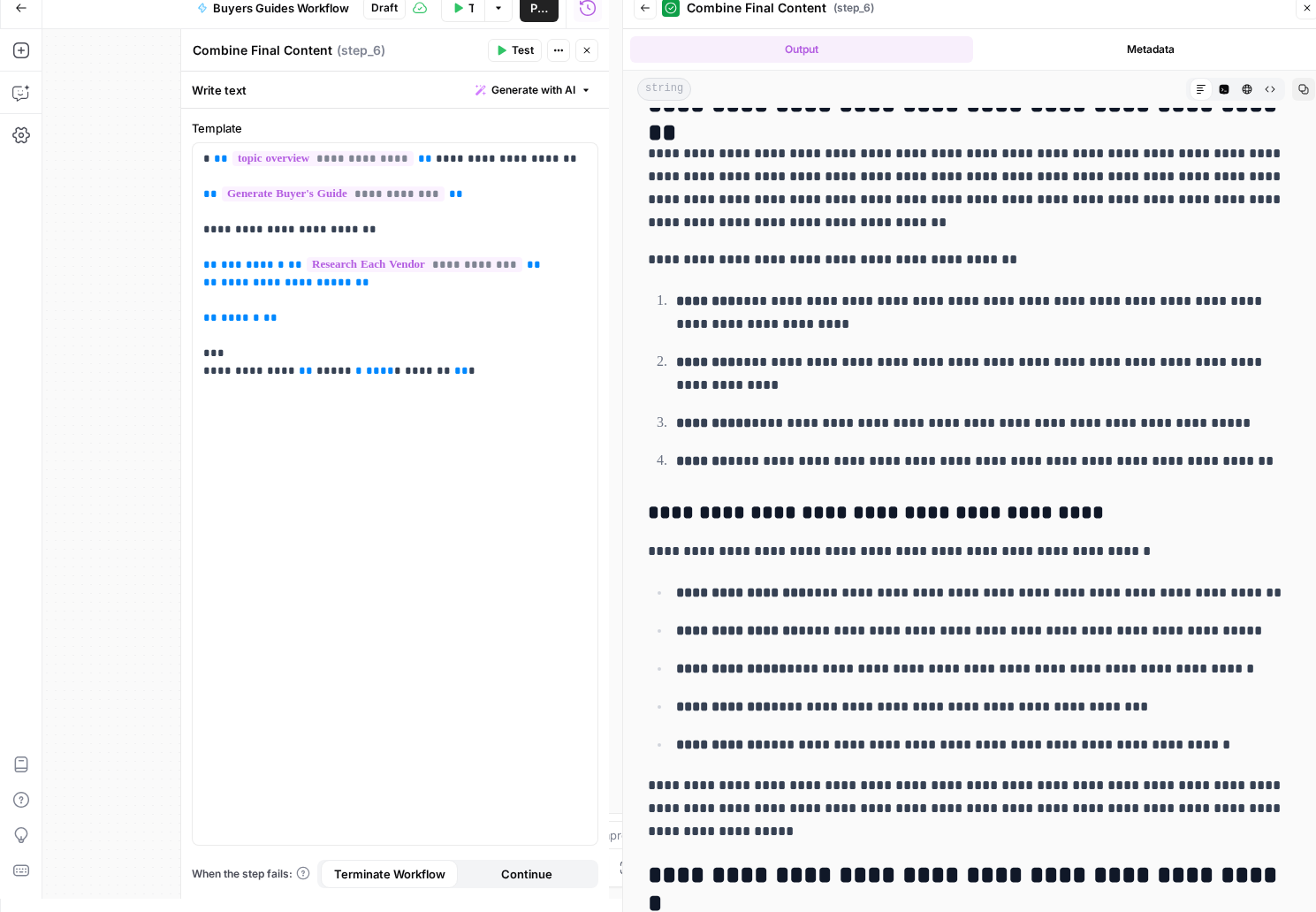
scroll to position [0, 0]
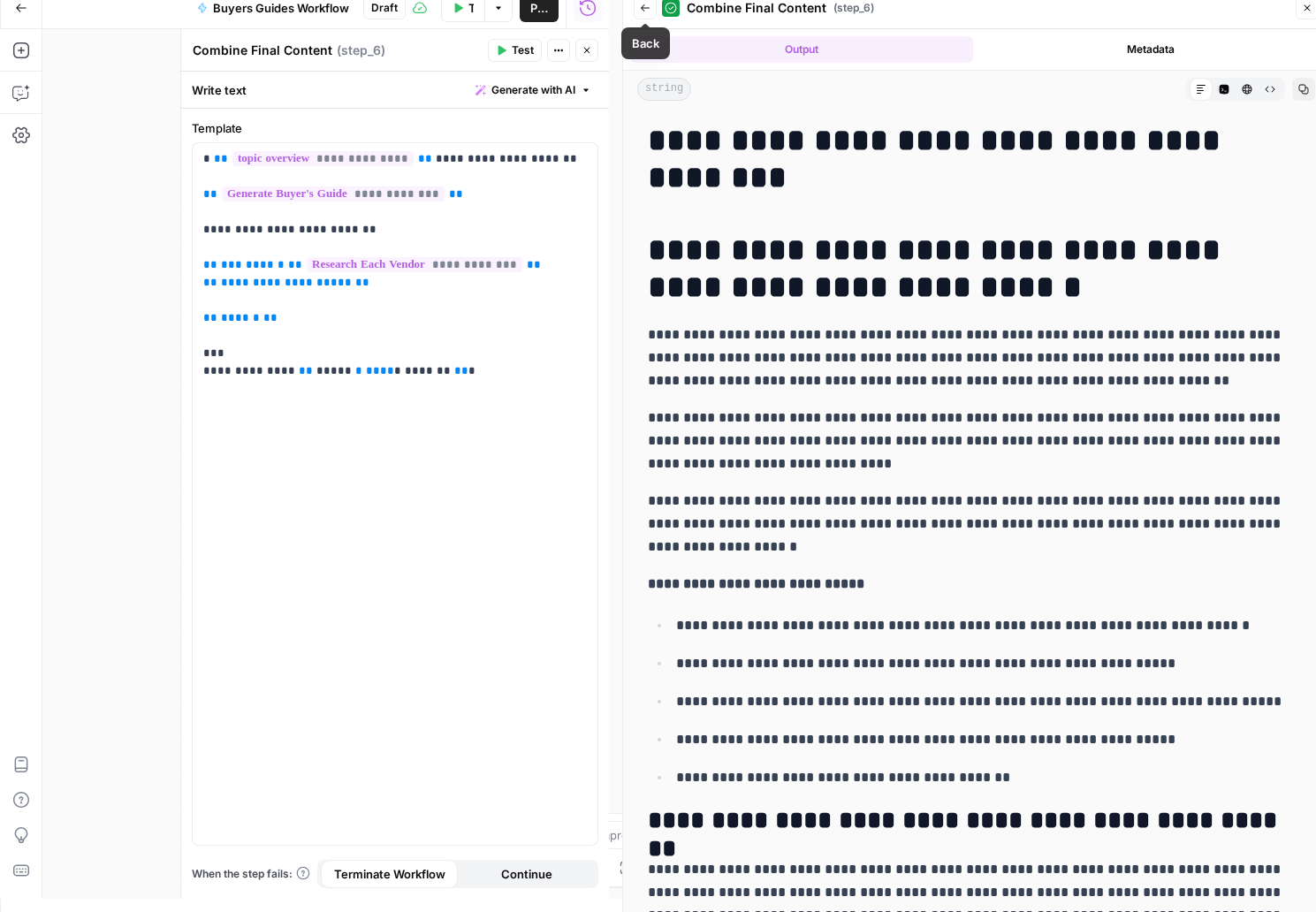
click at [641, 10] on icon "button" at bounding box center [644, 7] width 10 height 10
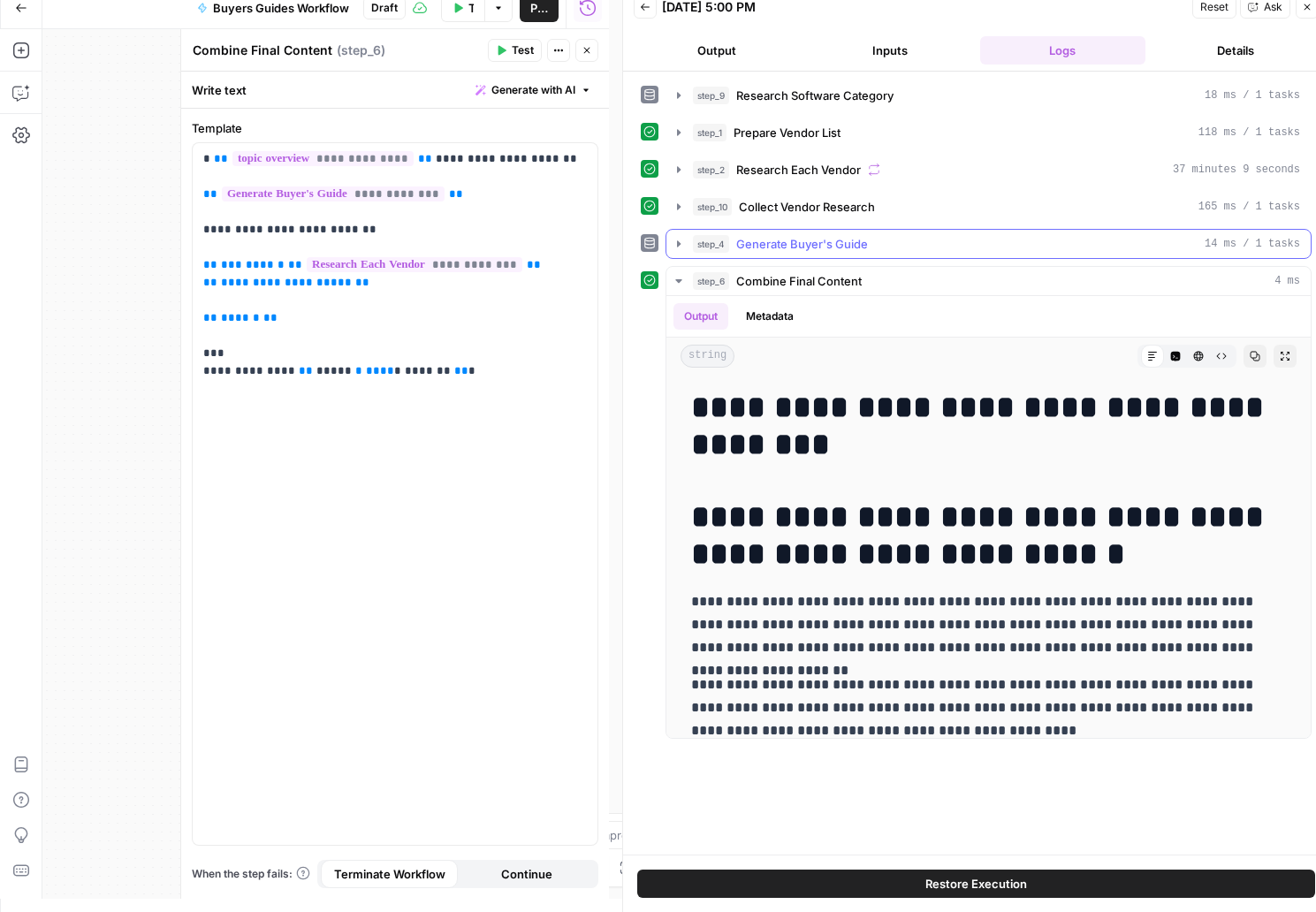
click at [847, 251] on span "Generate Buyer's Guide" at bounding box center [802, 243] width 132 height 18
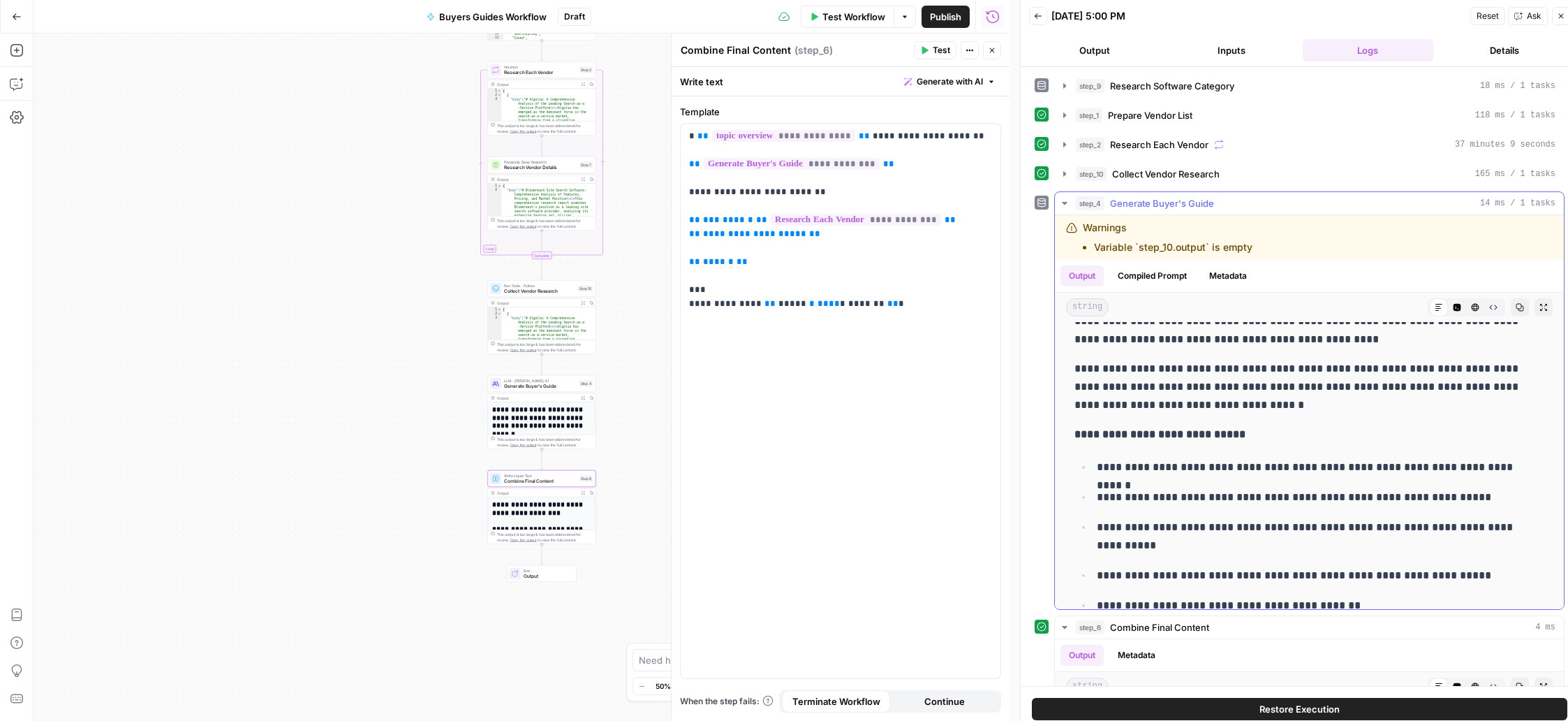
scroll to position [57, 0]
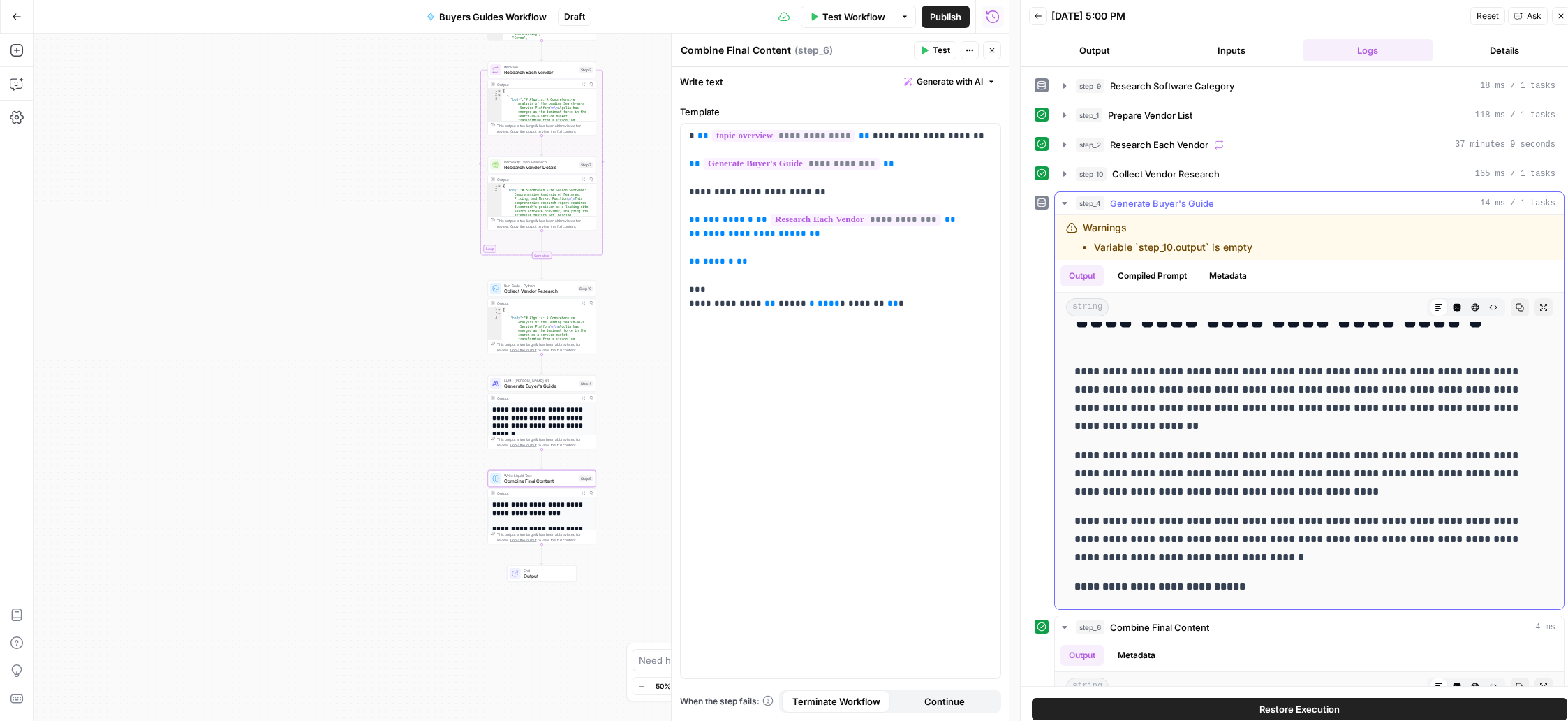
drag, startPoint x: 1350, startPoint y: 555, endPoint x: 1071, endPoint y: 376, distance: 331.5
click at [1039, 384] on p "**********" at bounding box center [1299, 398] width 449 height 73
click at [1039, 18] on icon "button" at bounding box center [1038, 15] width 8 height 8
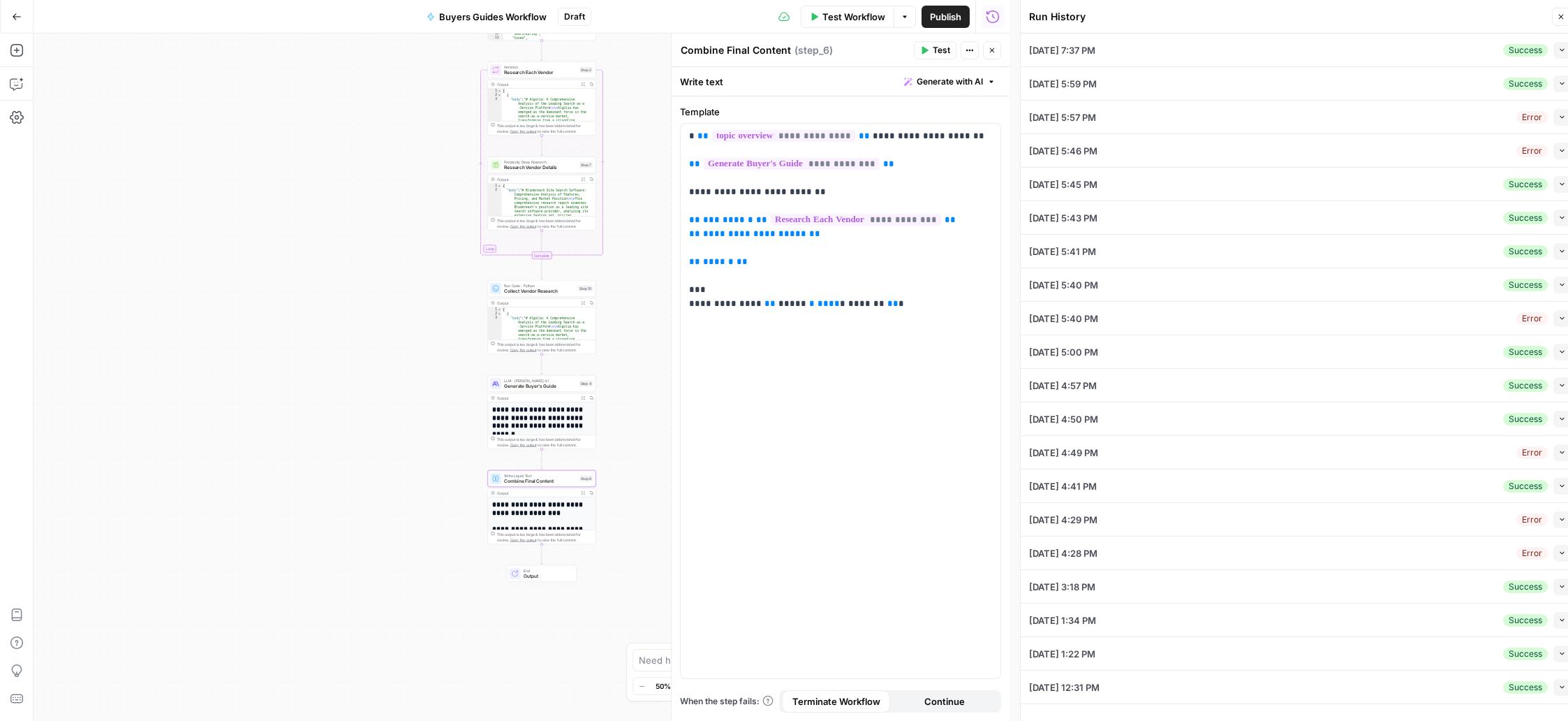
click at [1039, 50] on icon "button" at bounding box center [1562, 50] width 7 height 7
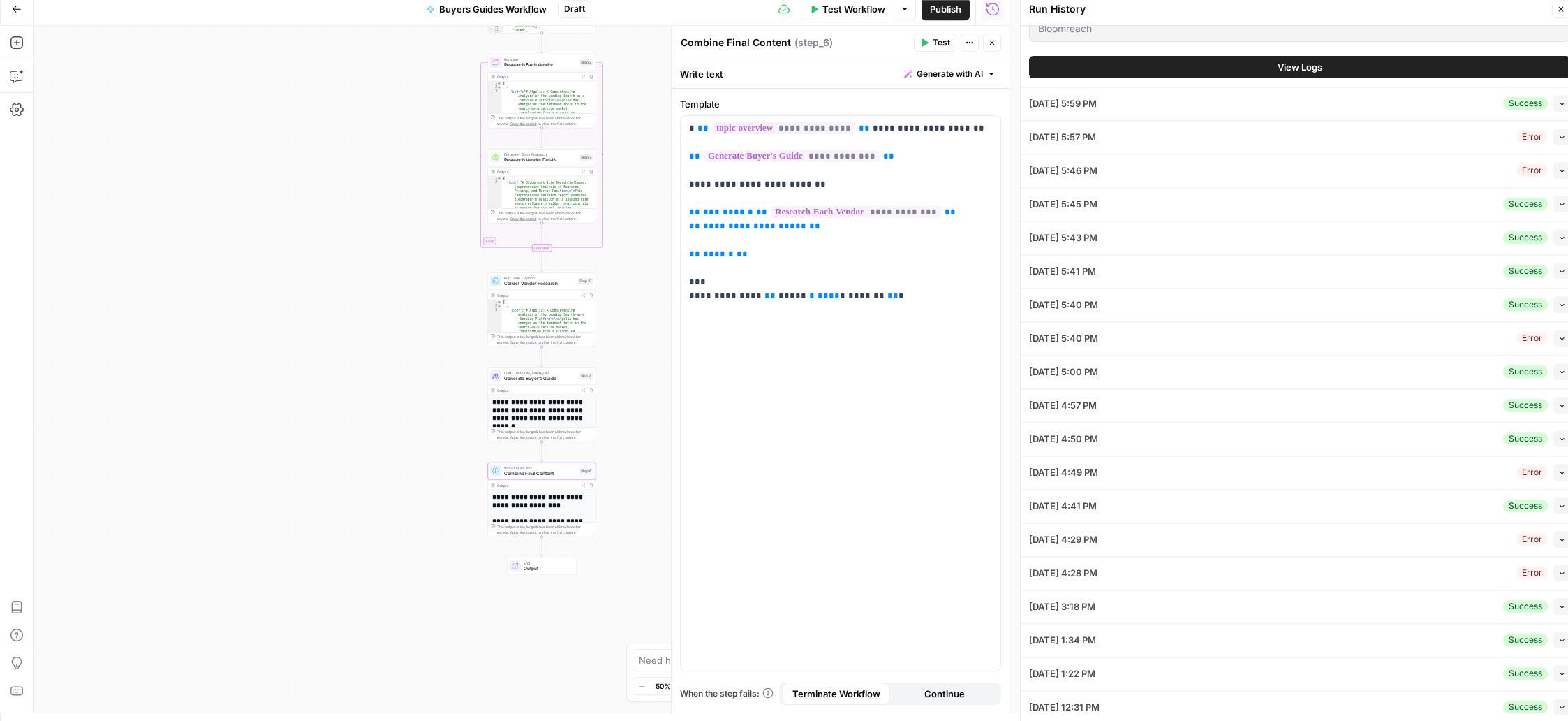
scroll to position [10, 0]
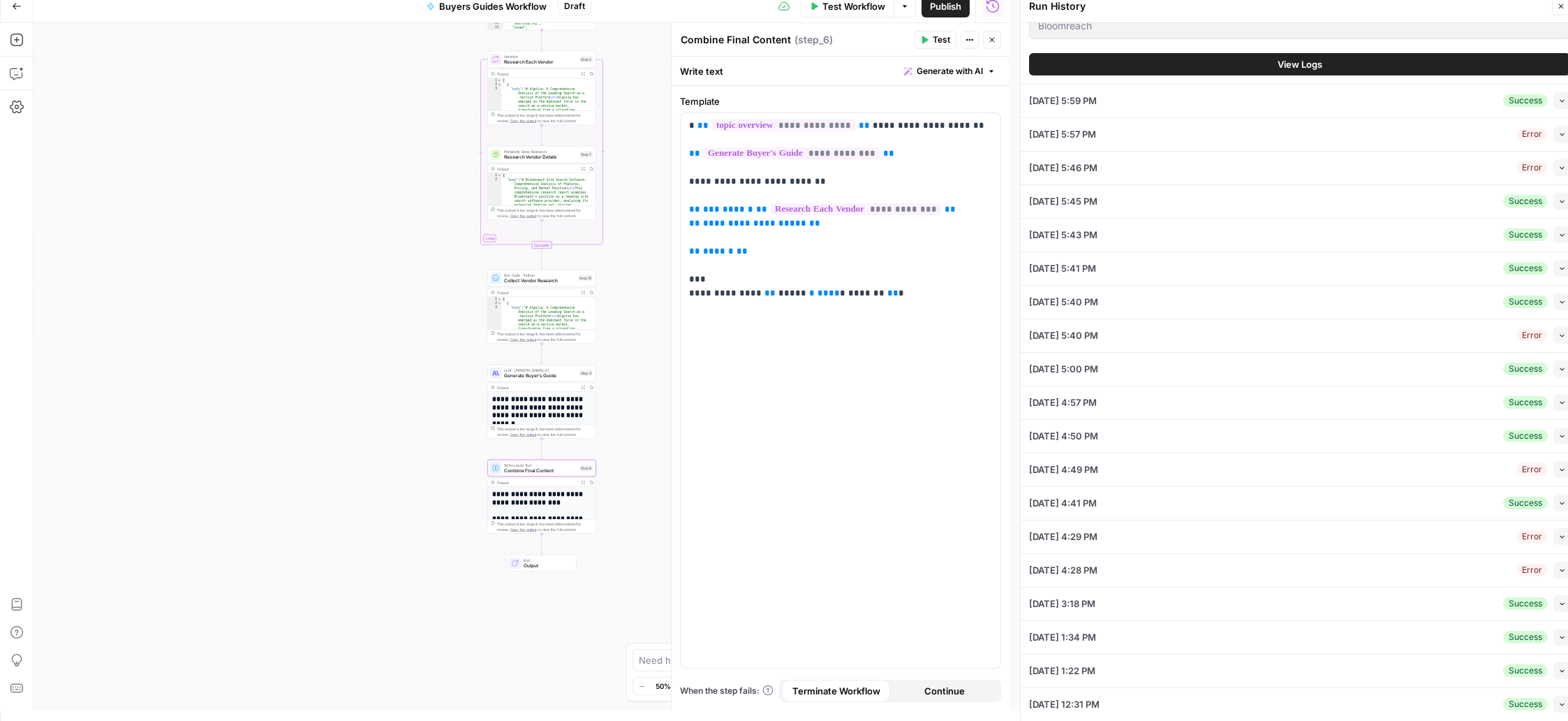
click at [1039, 67] on button "View Logs" at bounding box center [1300, 64] width 541 height 22
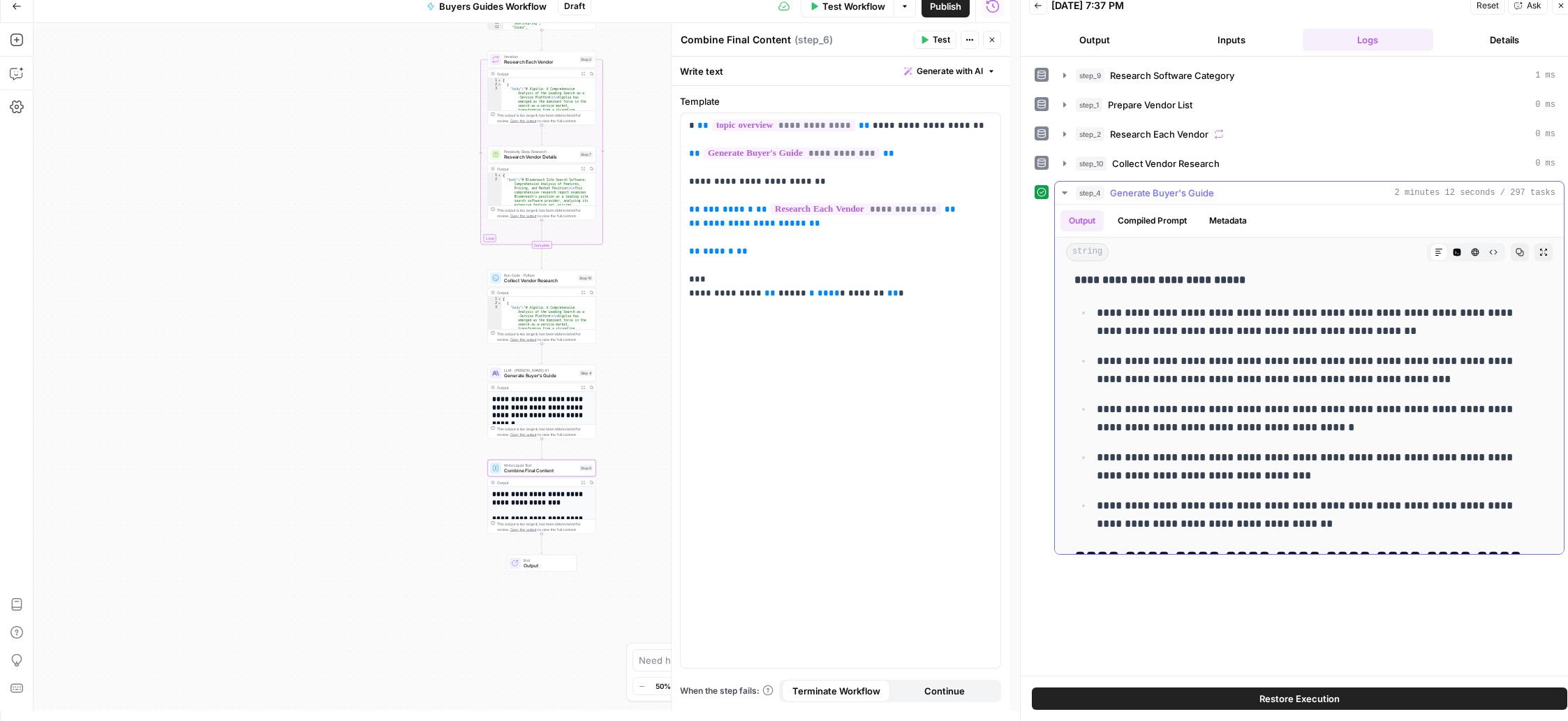
scroll to position [380, 0]
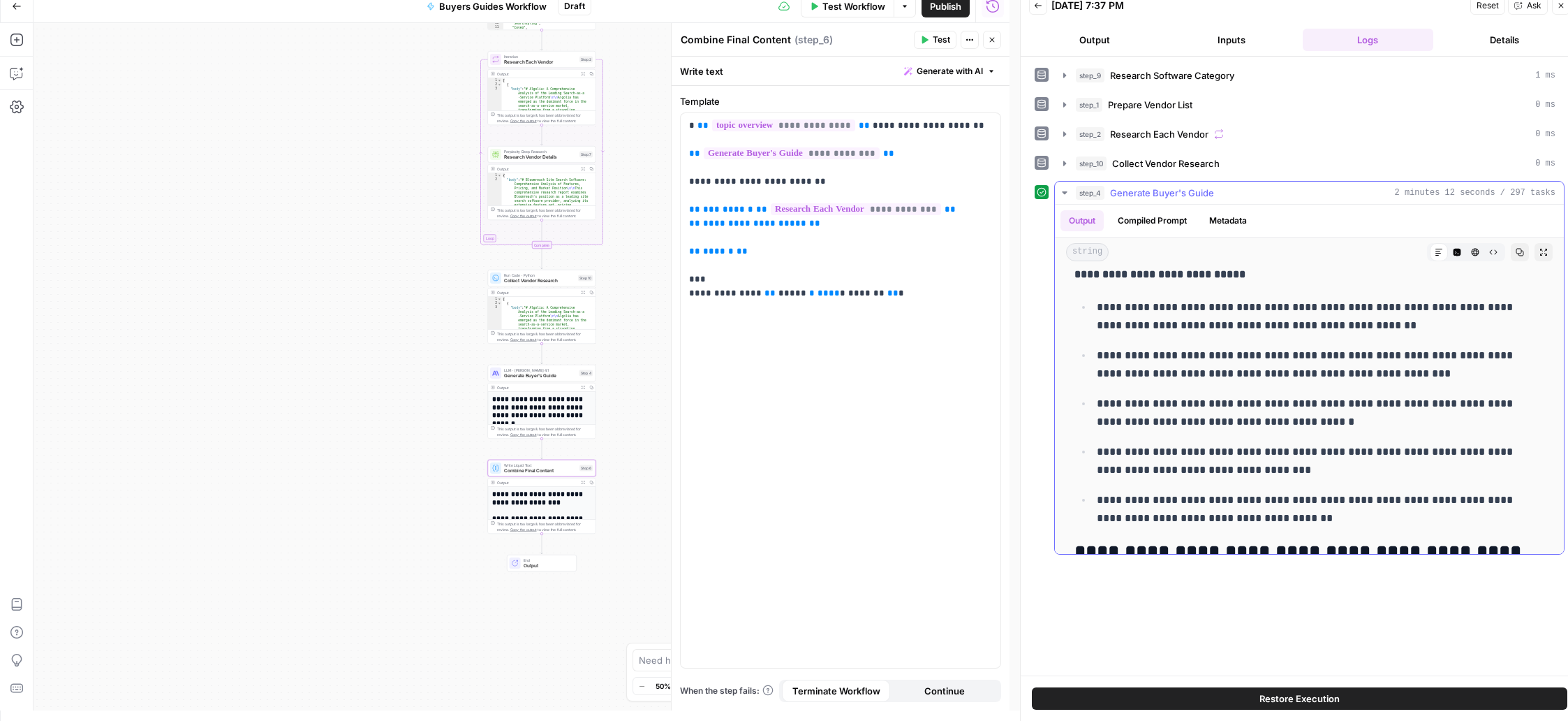
click at [1039, 194] on icon "button" at bounding box center [1064, 192] width 11 height 11
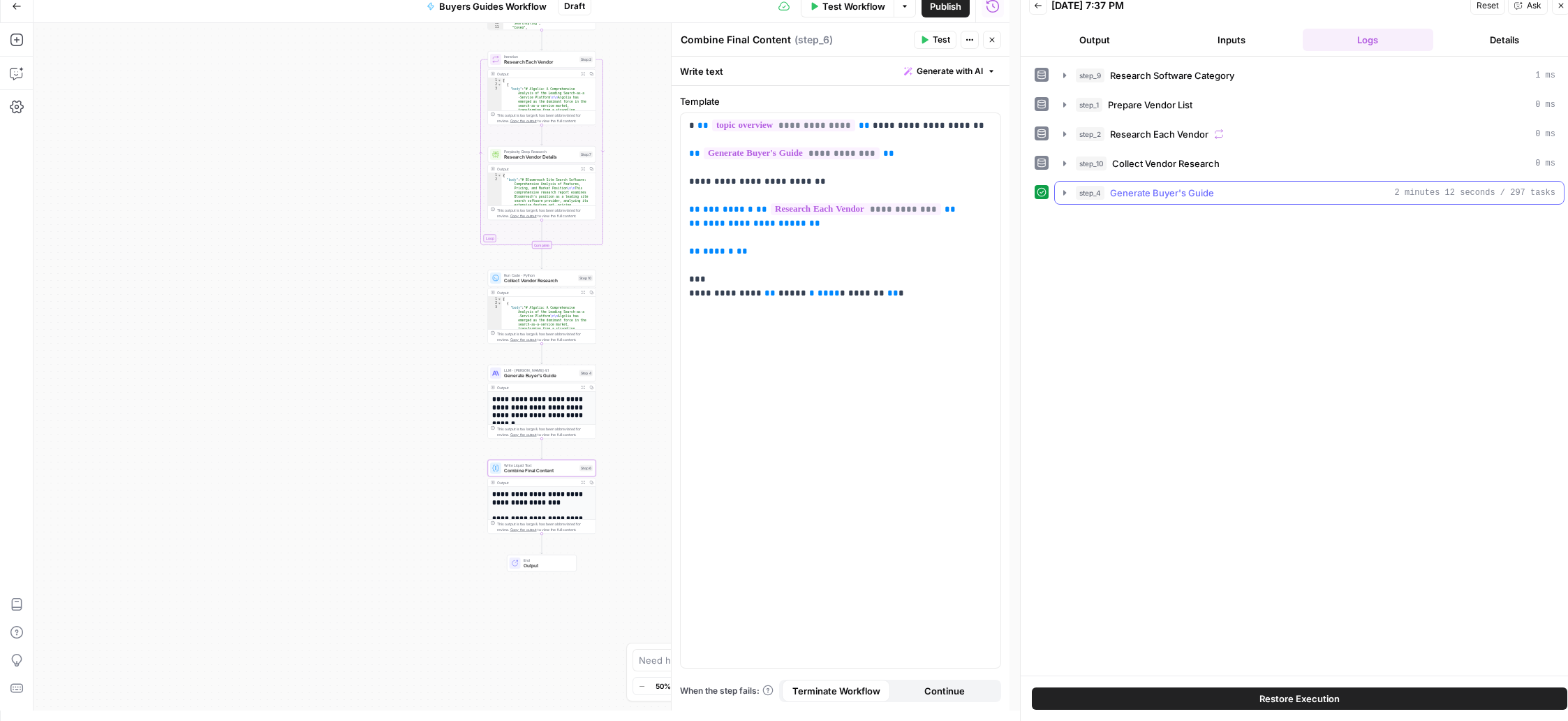
click at [1039, 194] on icon "button" at bounding box center [1065, 192] width 3 height 5
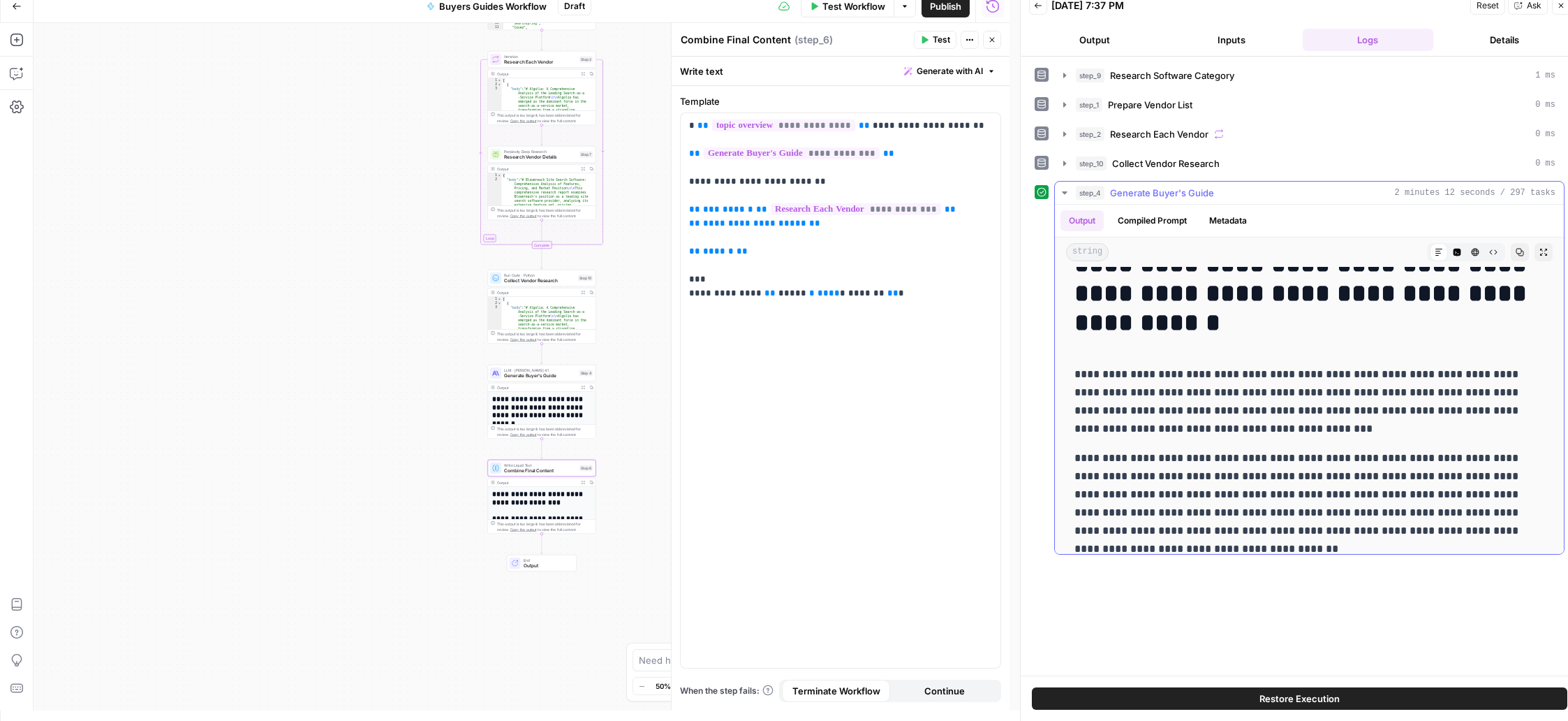
scroll to position [34, 0]
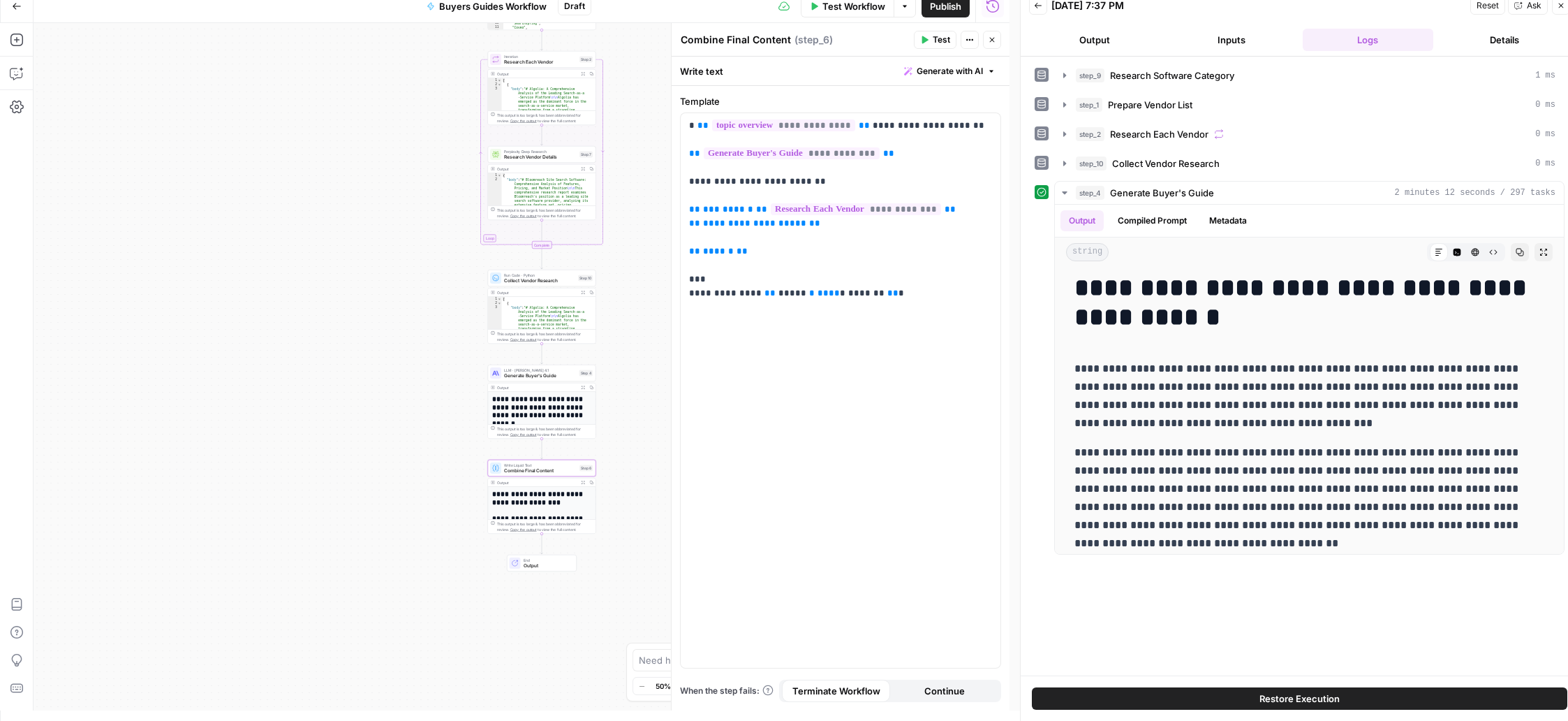
click at [1039, 695] on button "Restore Execution" at bounding box center [1300, 698] width 535 height 22
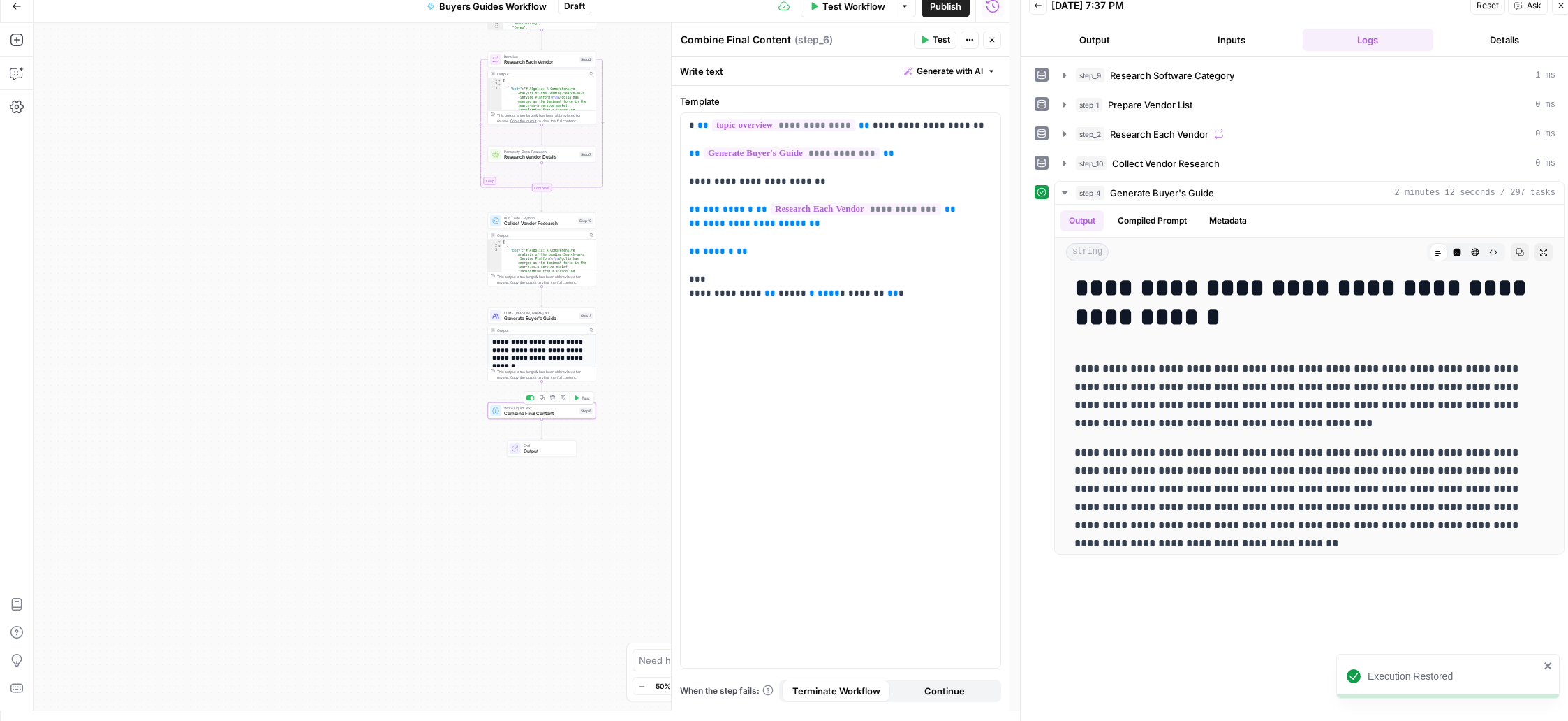
click at [534, 412] on span "Combine Final Content" at bounding box center [540, 414] width 73 height 7
click at [1039, 191] on icon "button" at bounding box center [1064, 192] width 11 height 11
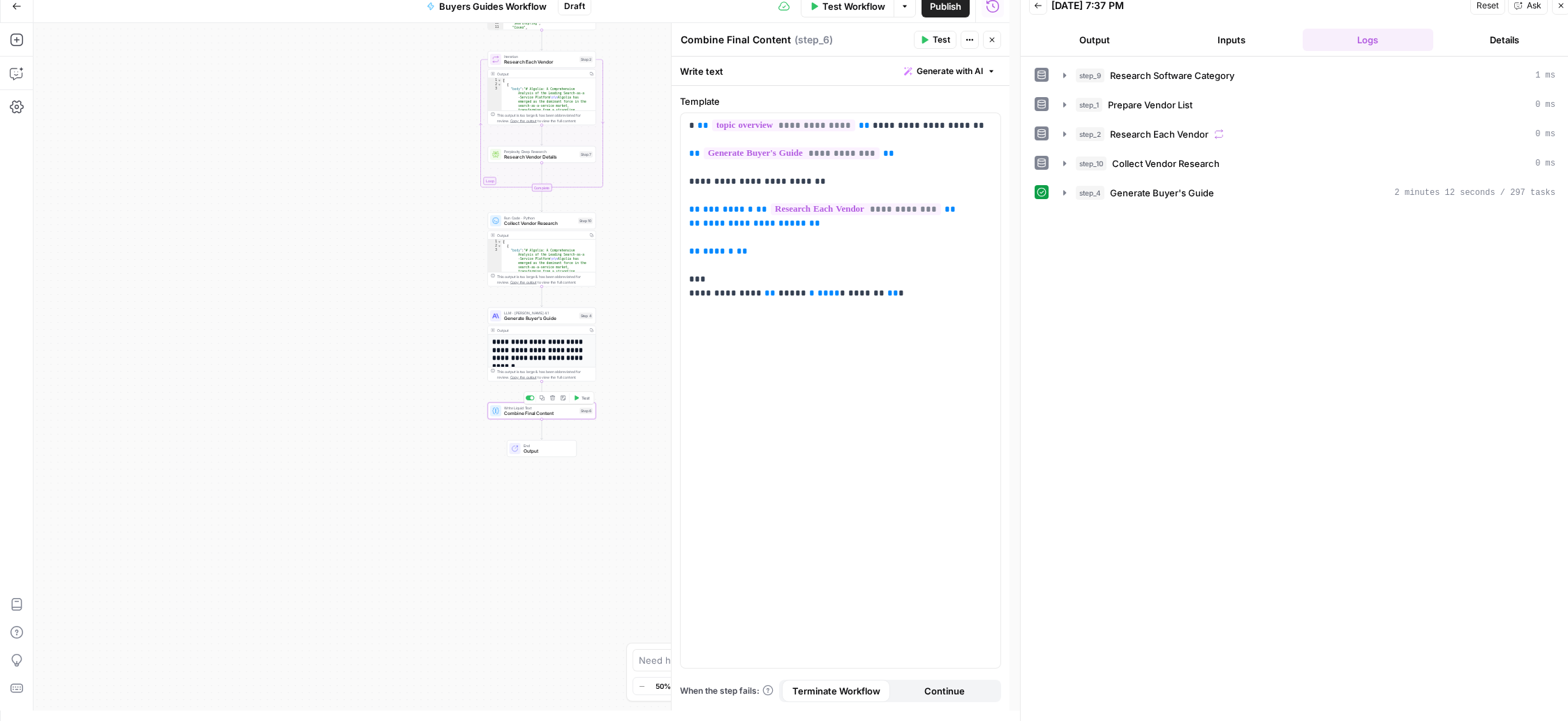
click at [523, 413] on span "Combine Final Content" at bounding box center [540, 414] width 73 height 7
click at [992, 35] on button "Close" at bounding box center [992, 40] width 18 height 18
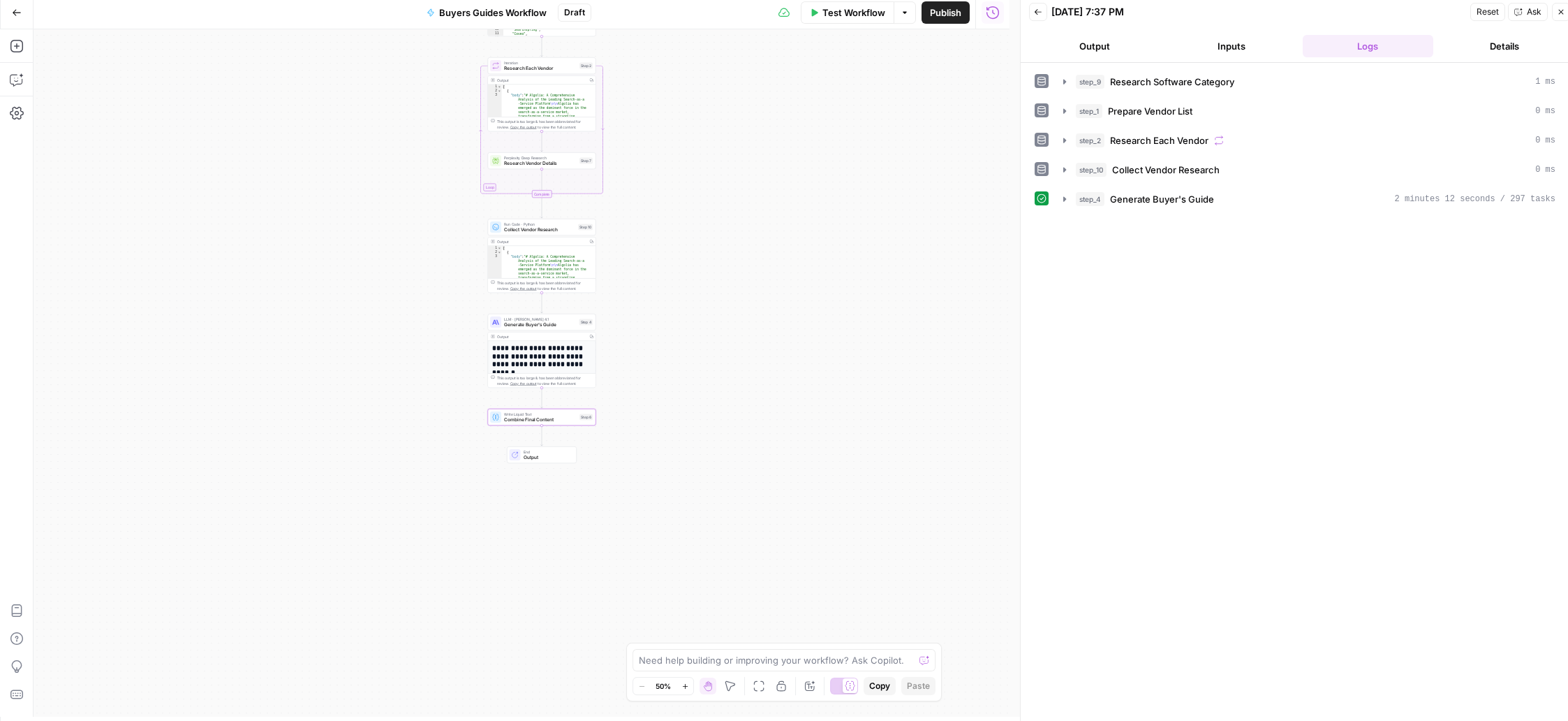
scroll to position [0, 0]
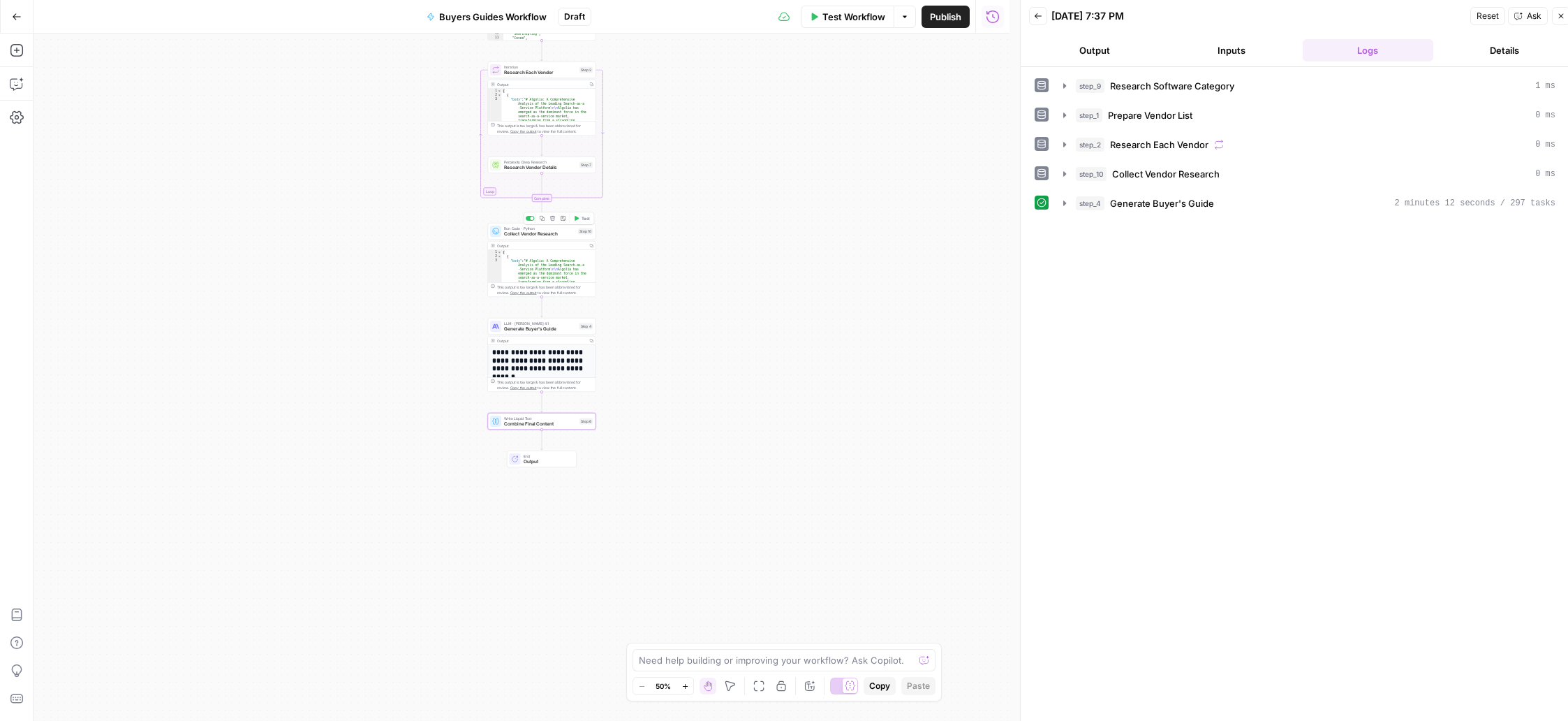
click at [560, 233] on span "Collect Vendor Research" at bounding box center [539, 234] width 71 height 7
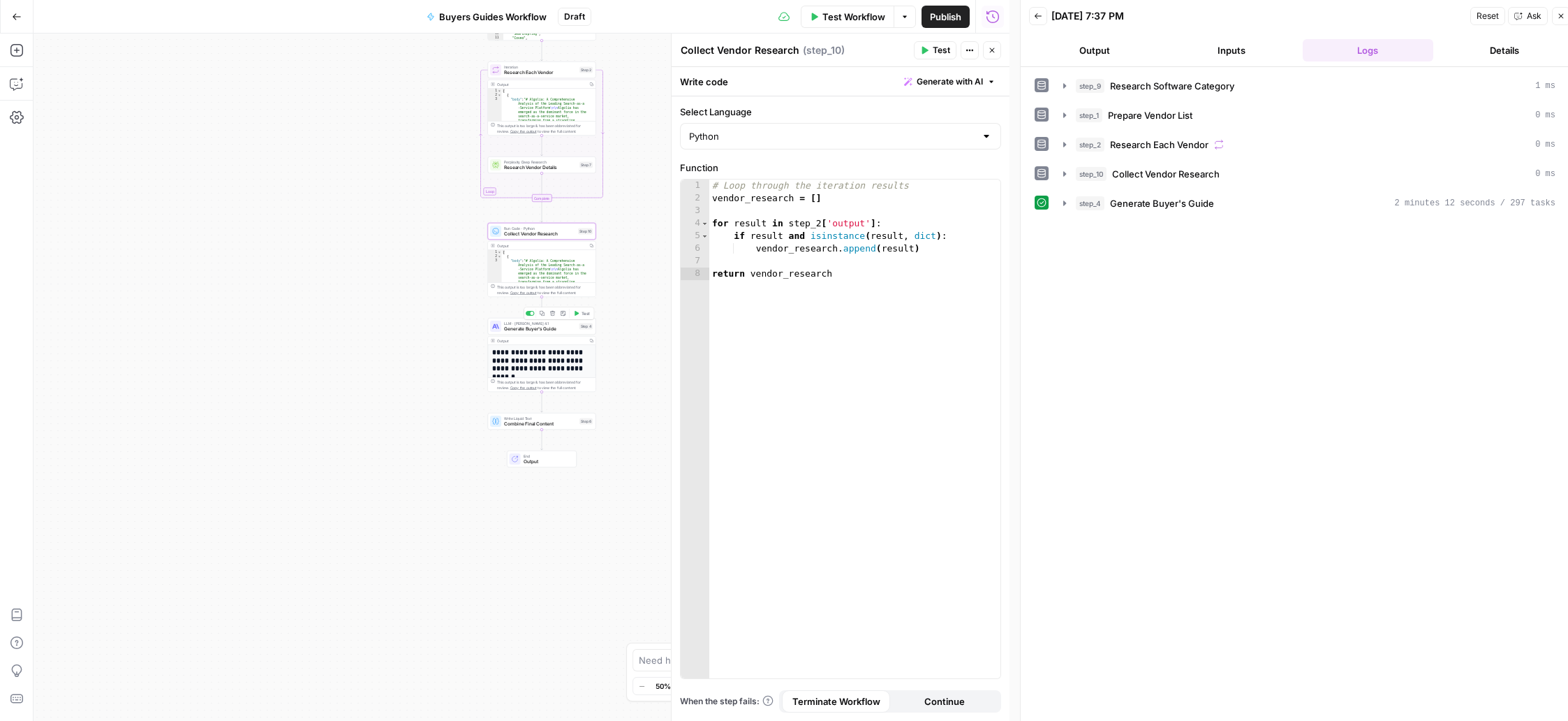
click at [538, 327] on span "Generate Buyer's Guide" at bounding box center [540, 329] width 73 height 7
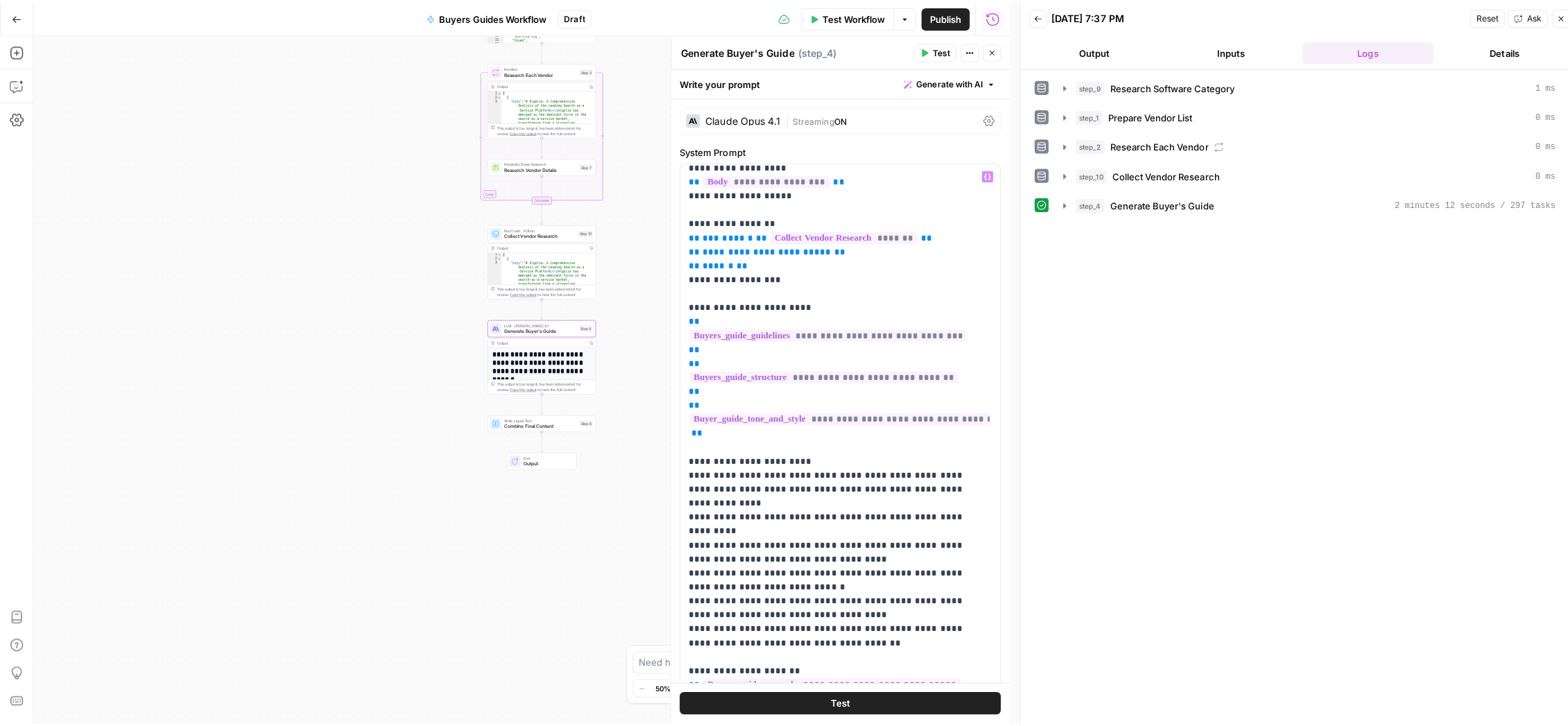
scroll to position [261, 0]
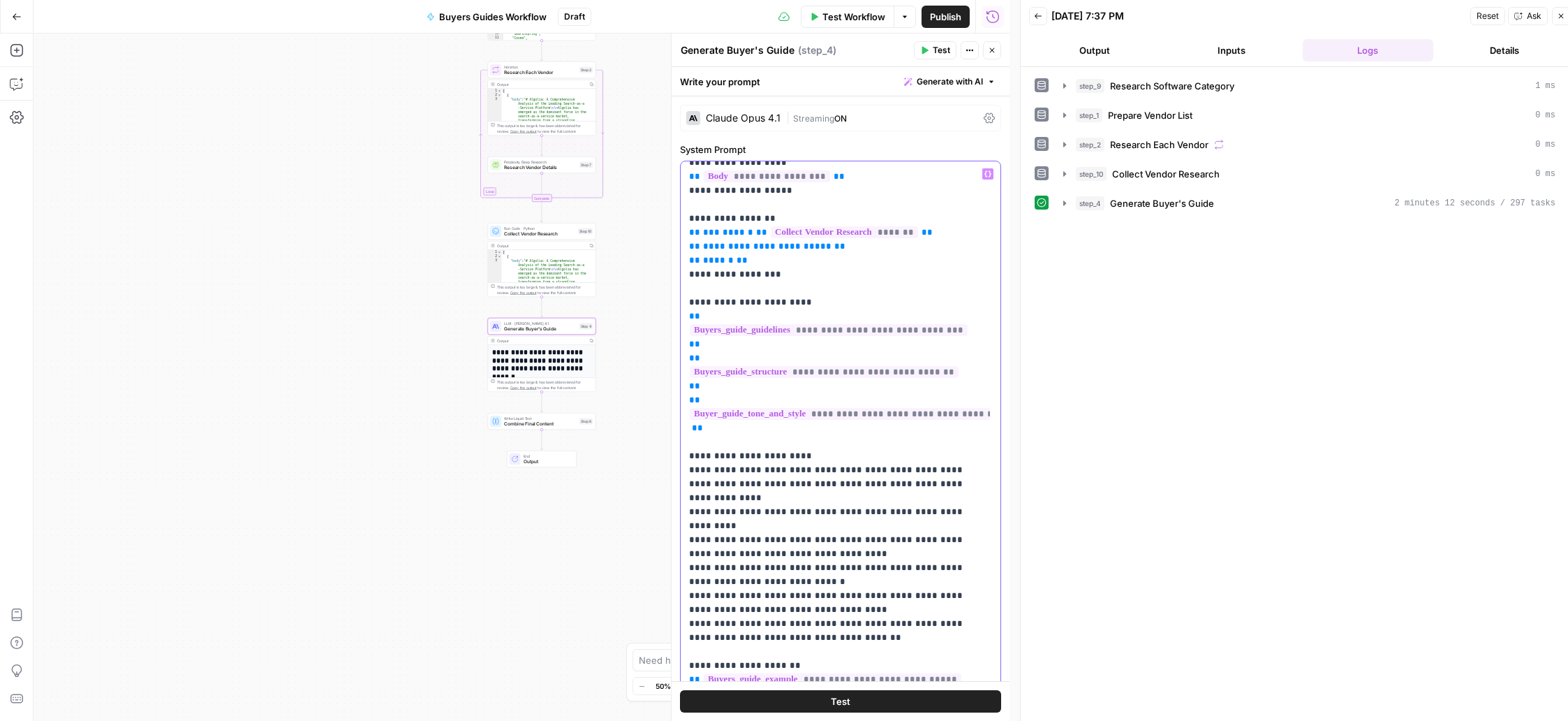
drag, startPoint x: 849, startPoint y: 596, endPoint x: 689, endPoint y: 432, distance: 229.1
click at [689, 432] on p "**********" at bounding box center [830, 310] width 282 height 810
copy p "**********"
click at [15, 18] on icon "button" at bounding box center [16, 16] width 10 height 10
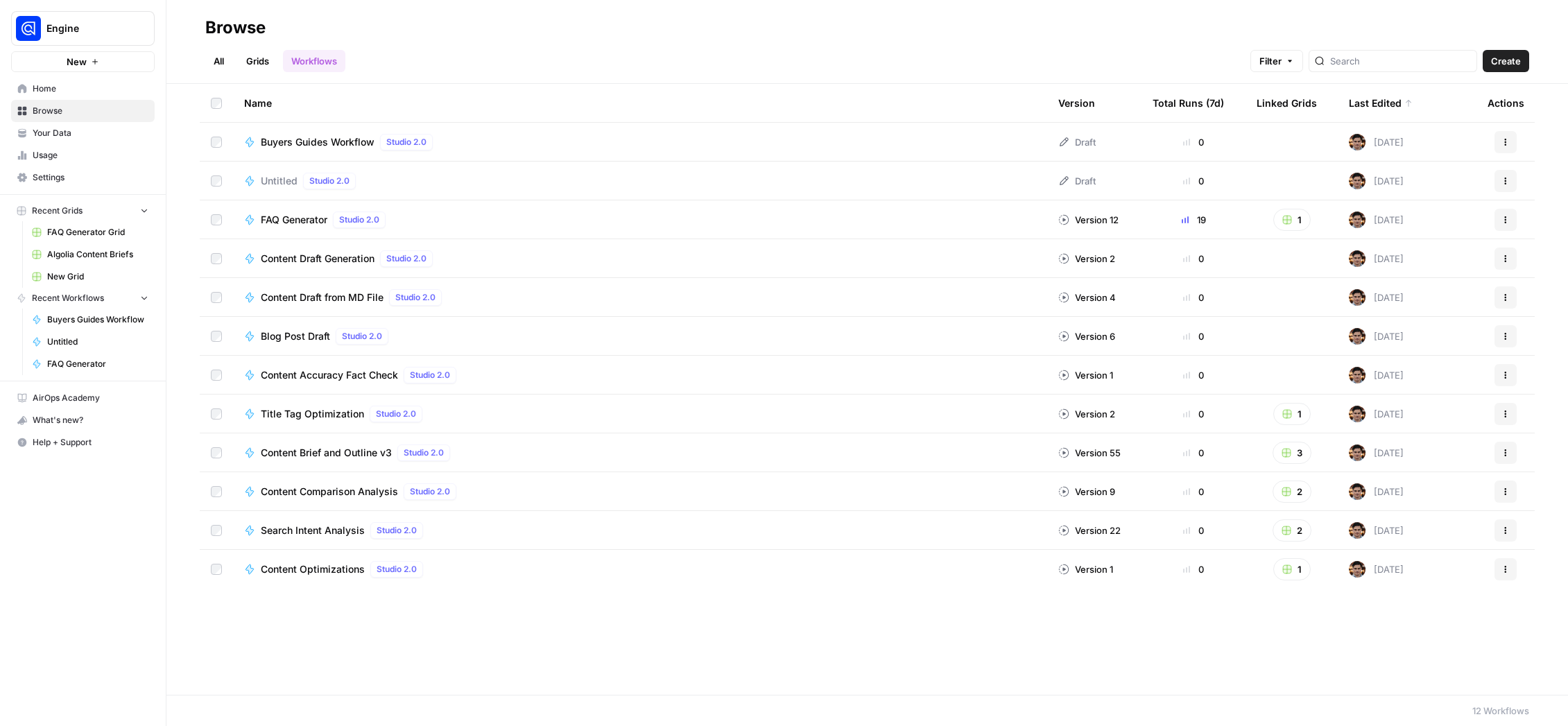
click at [65, 139] on link "Your Data" at bounding box center [82, 133] width 143 height 22
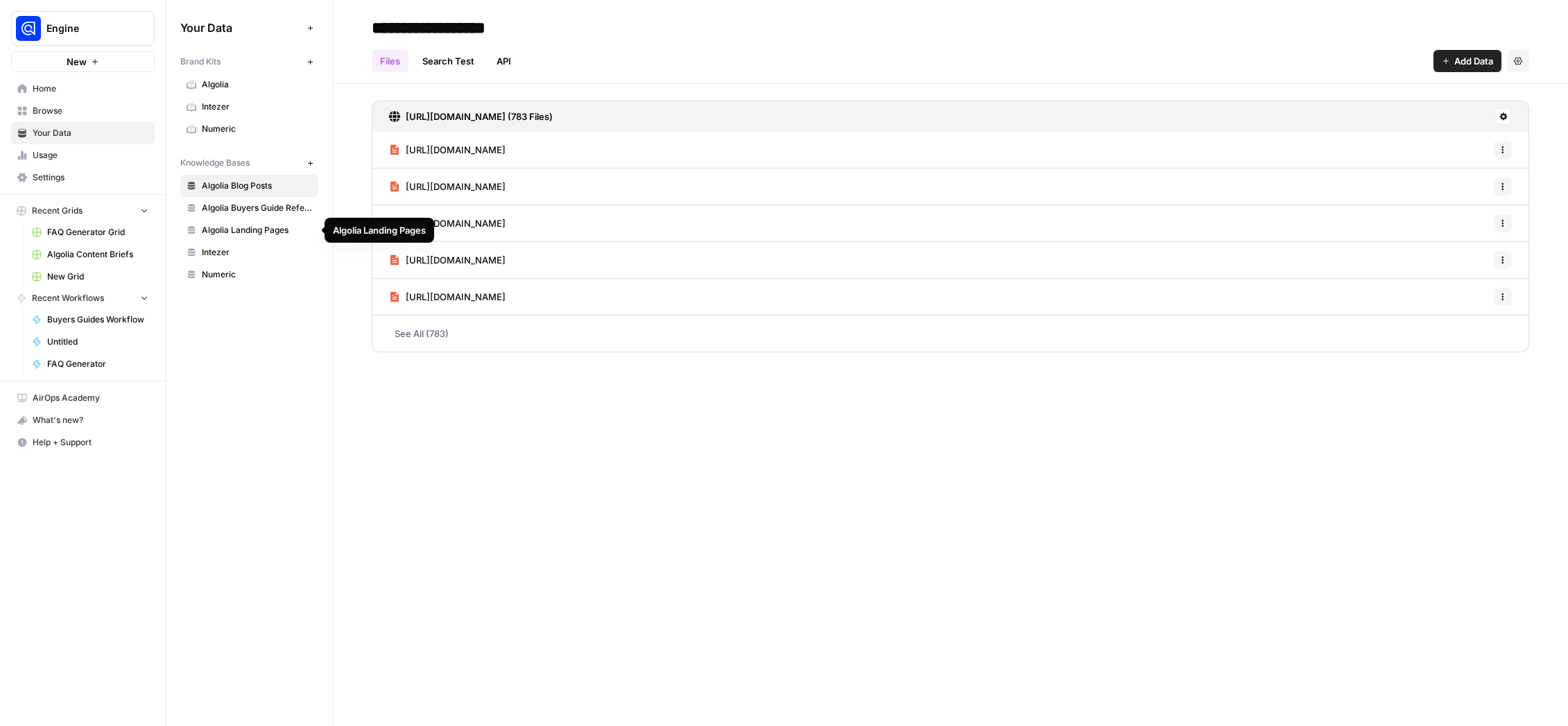
click at [251, 218] on link "Algolia Buyers Guide Reference" at bounding box center [249, 208] width 138 height 22
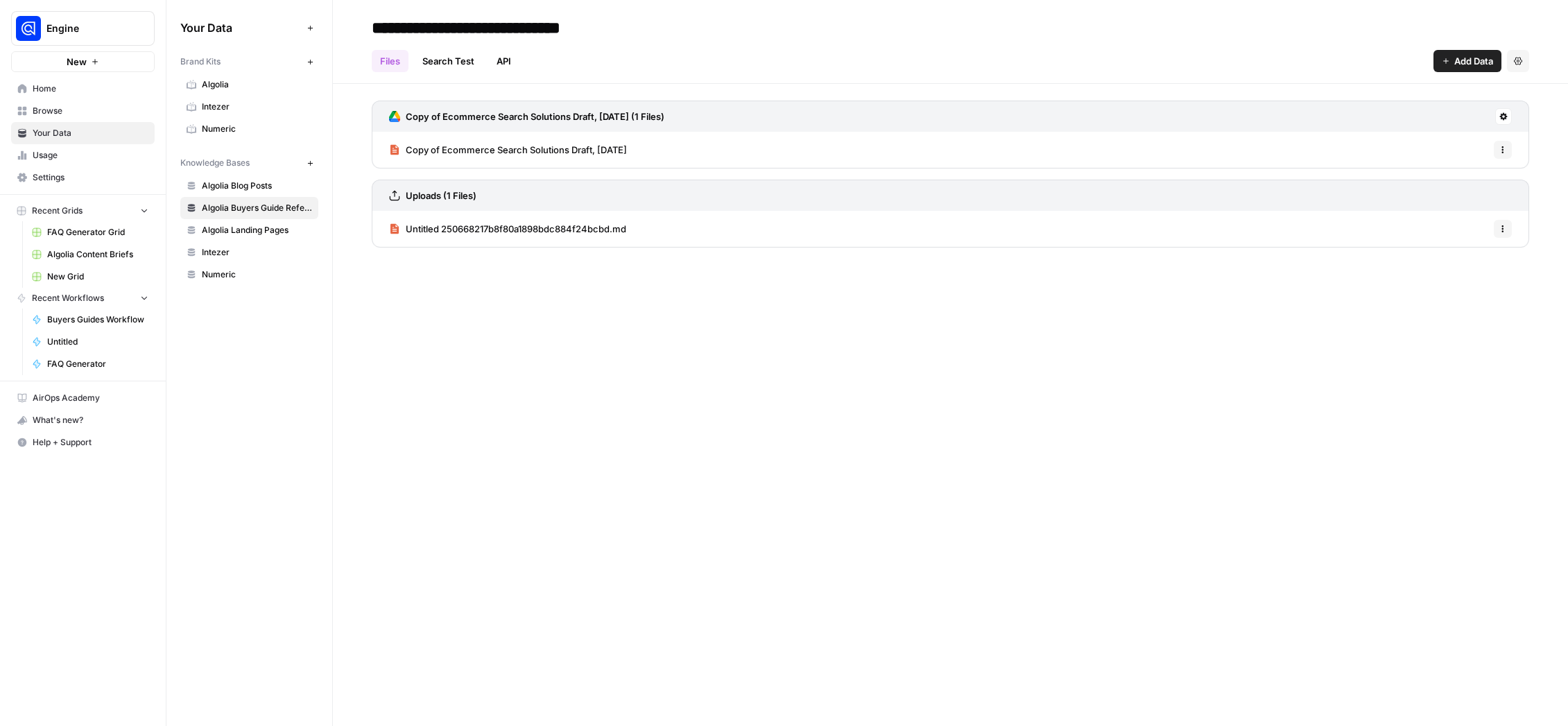
click at [210, 92] on link "Algolia" at bounding box center [249, 84] width 138 height 22
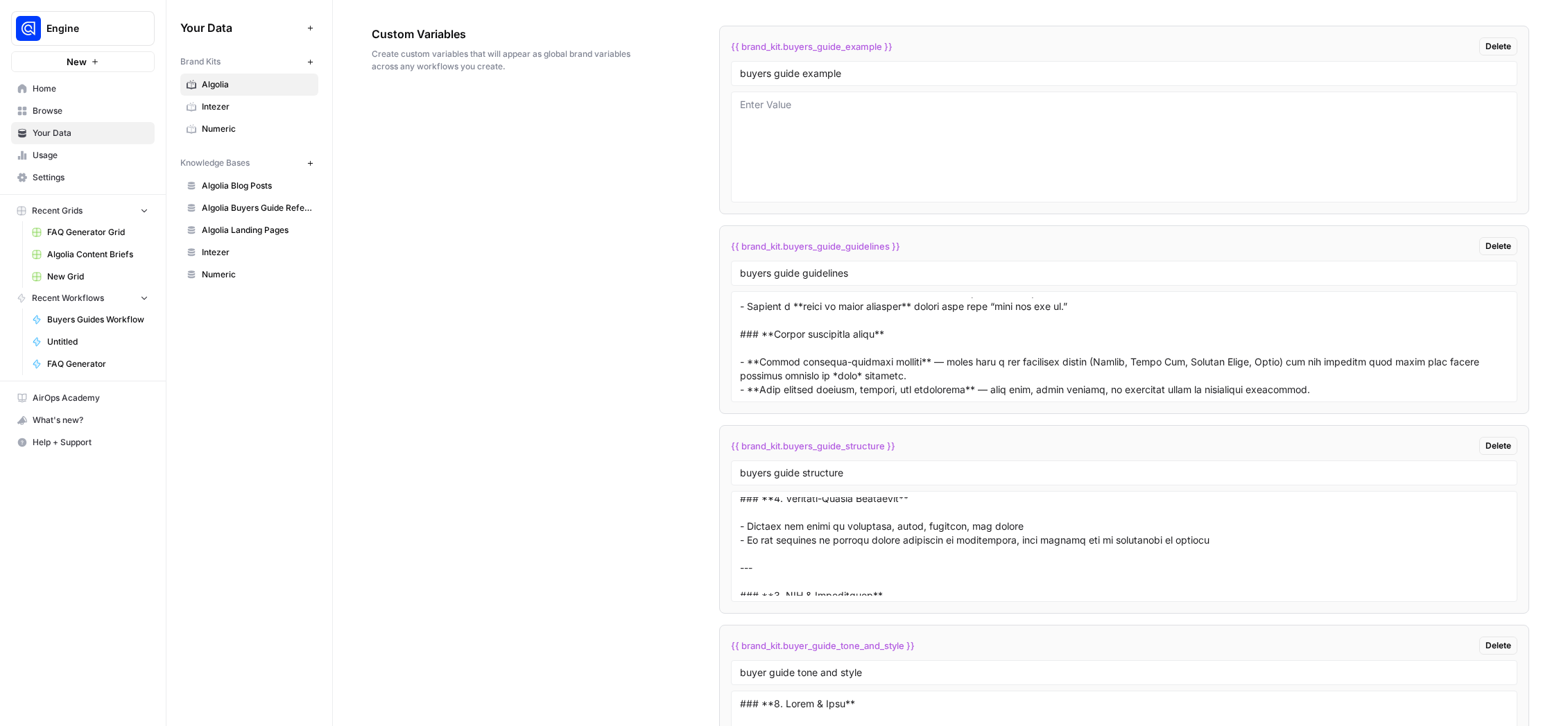
scroll to position [401, 0]
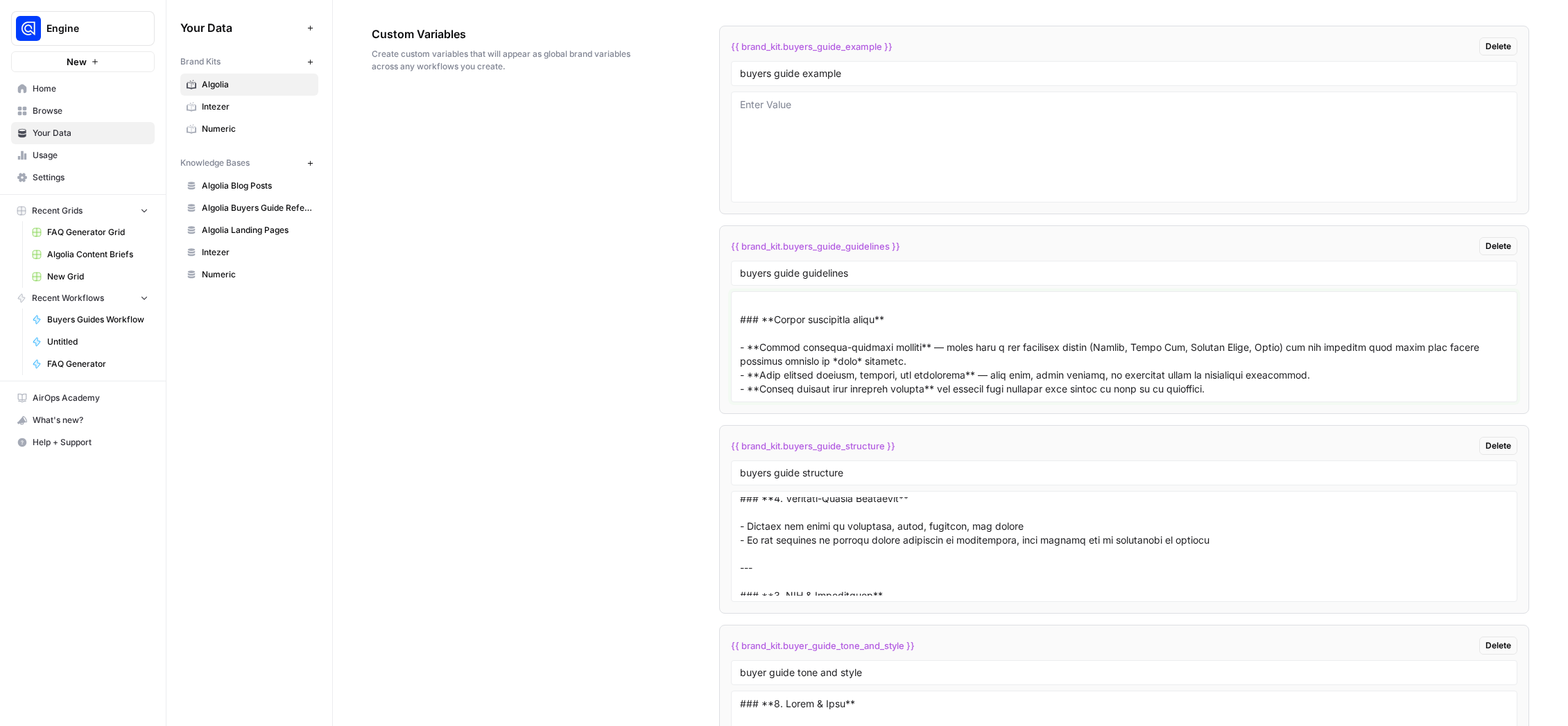
click at [1032, 385] on textarea at bounding box center [1124, 346] width 768 height 98
paste textarea "Bullet point guidelines: - Where appropriate, bullet points should be a complet…"
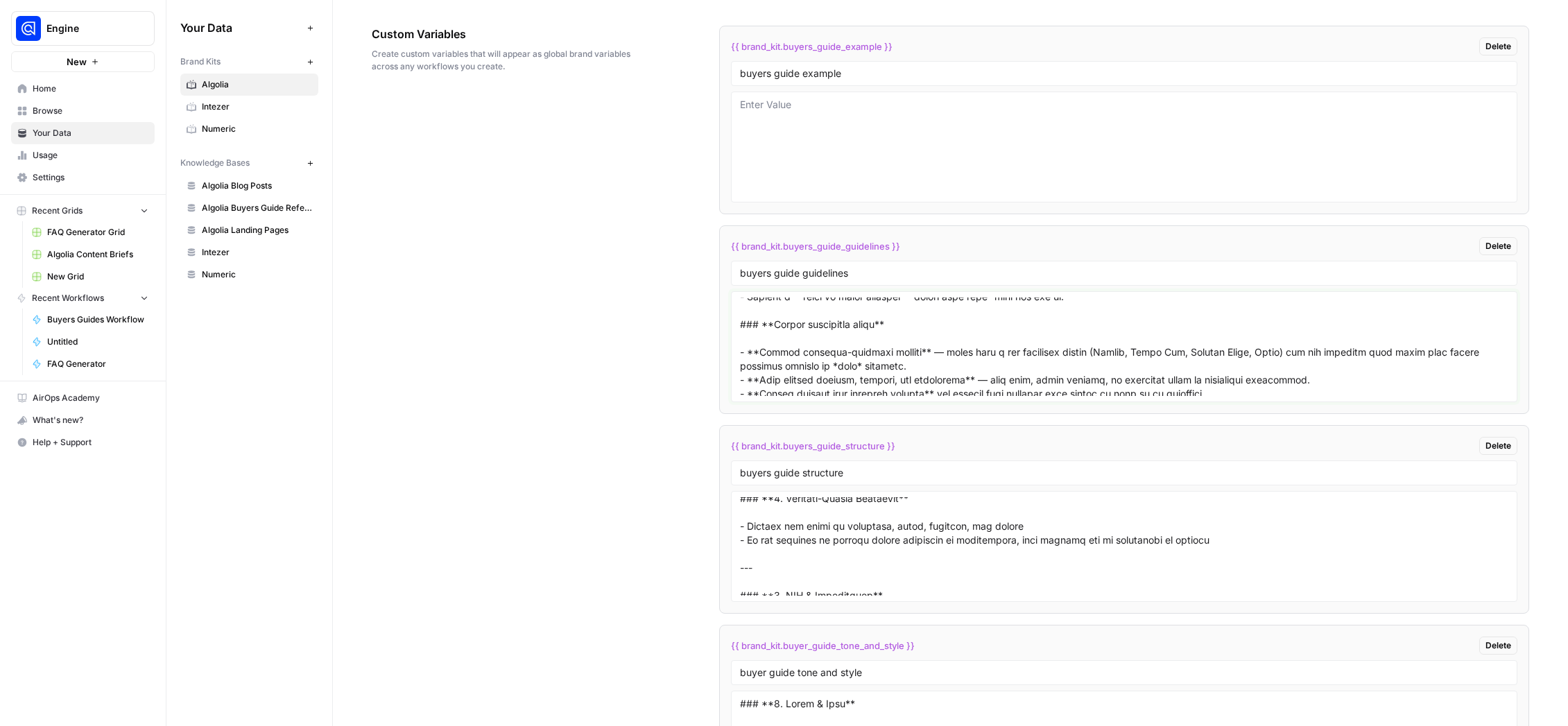
scroll to position [391, 0]
drag, startPoint x: 772, startPoint y: 330, endPoint x: 735, endPoint y: 324, distance: 37.5
click at [740, 324] on textarea at bounding box center [1124, 346] width 768 height 98
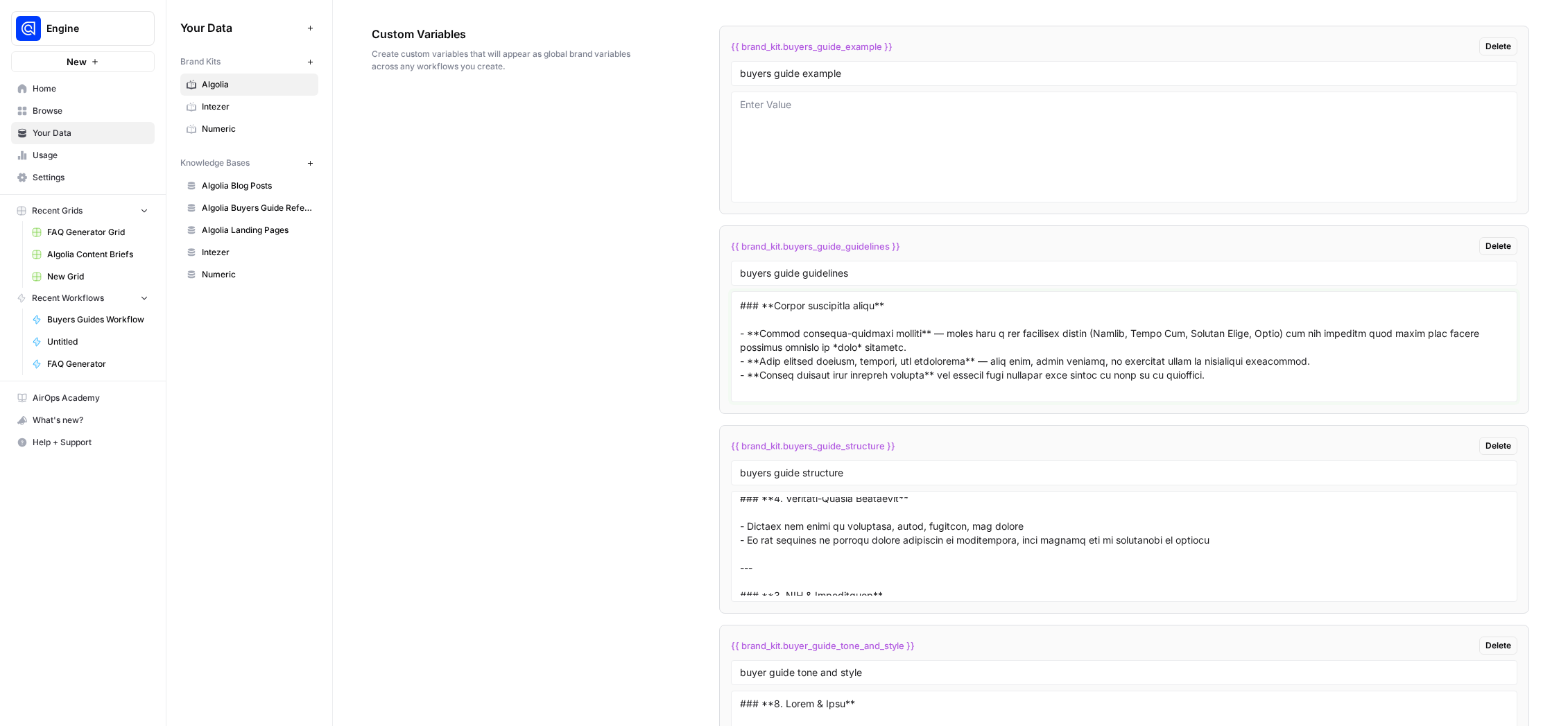
scroll to position [526, 0]
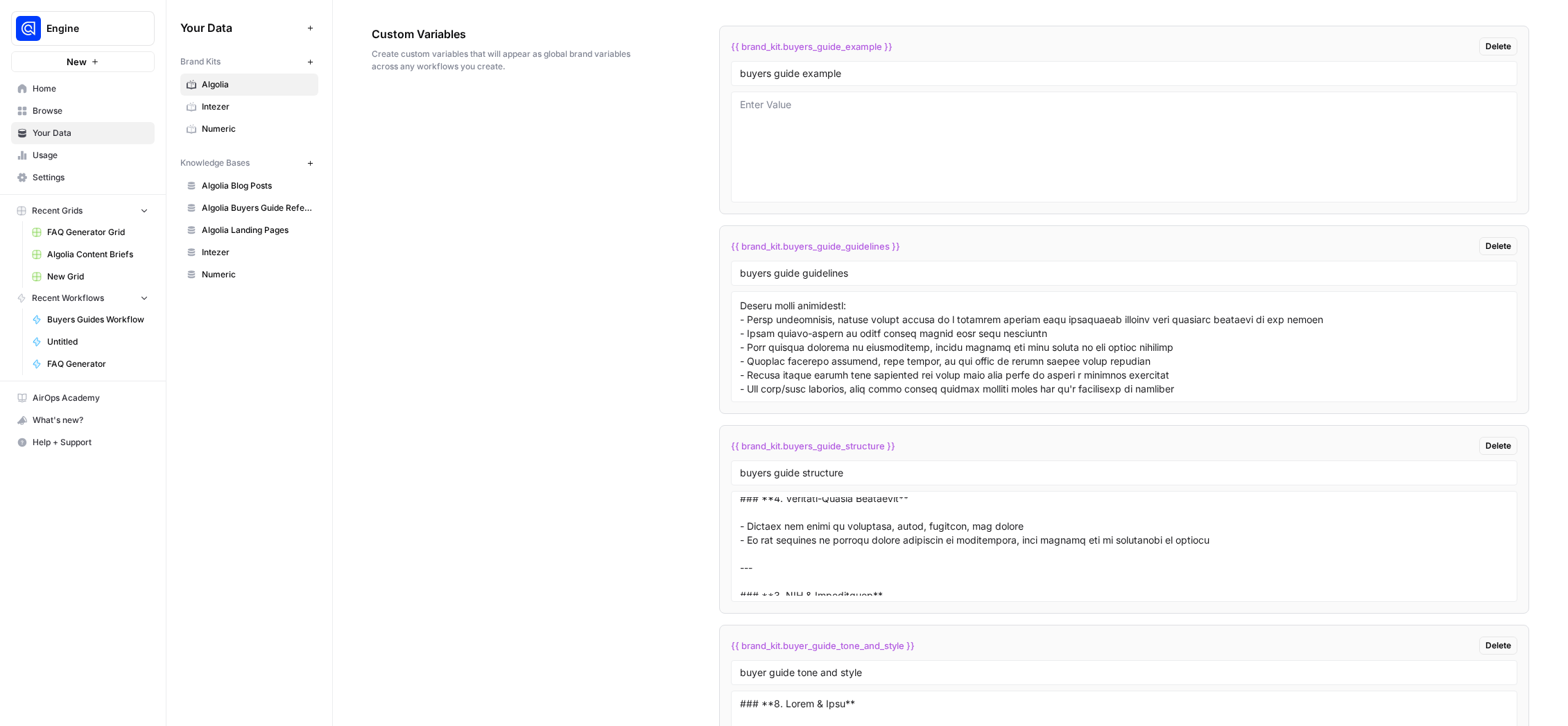
click at [736, 308] on div at bounding box center [1124, 347] width 787 height 111
click at [737, 304] on div at bounding box center [1124, 347] width 787 height 111
click at [740, 314] on textarea at bounding box center [1124, 346] width 768 height 98
click at [740, 306] on textarea at bounding box center [1124, 346] width 768 height 98
paste textarea "### **"
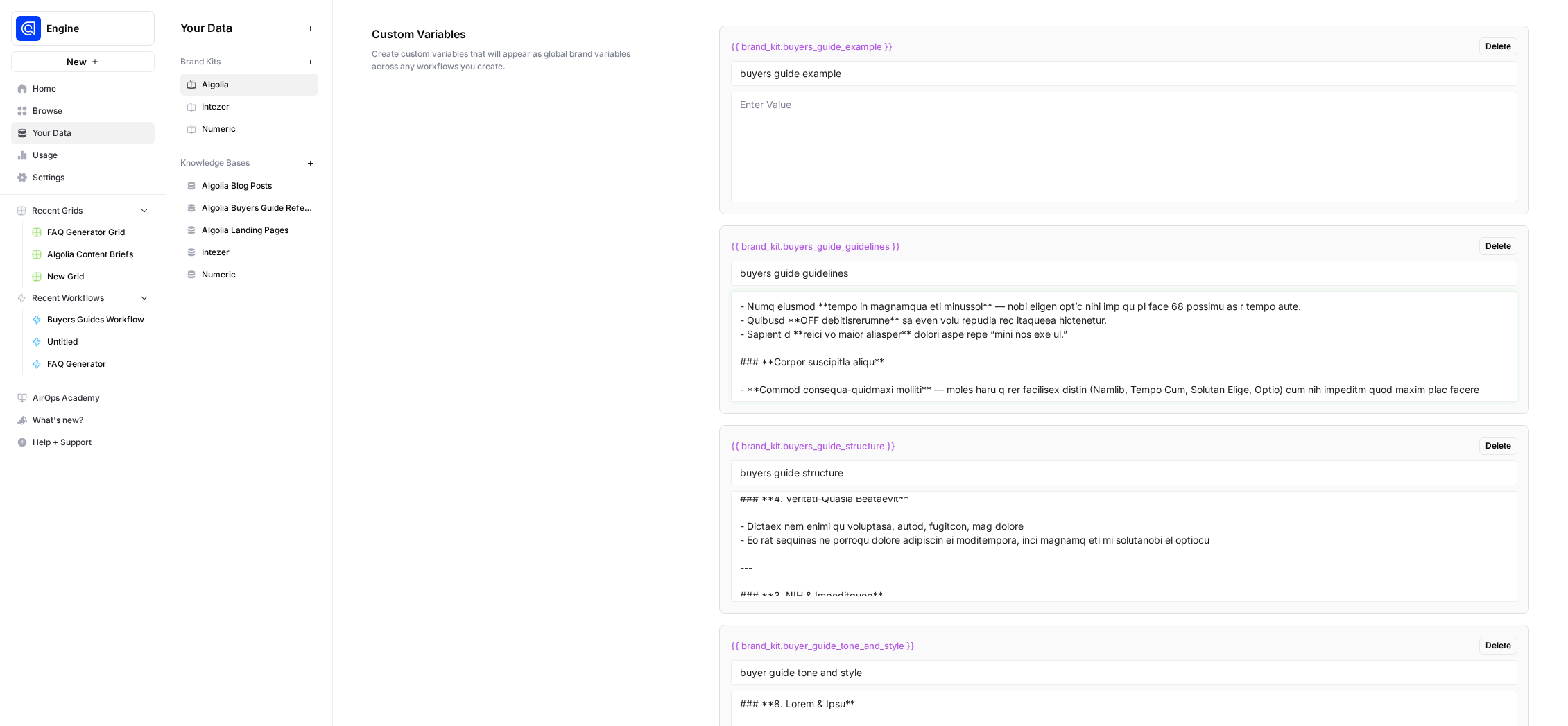
scroll to position [368, 0]
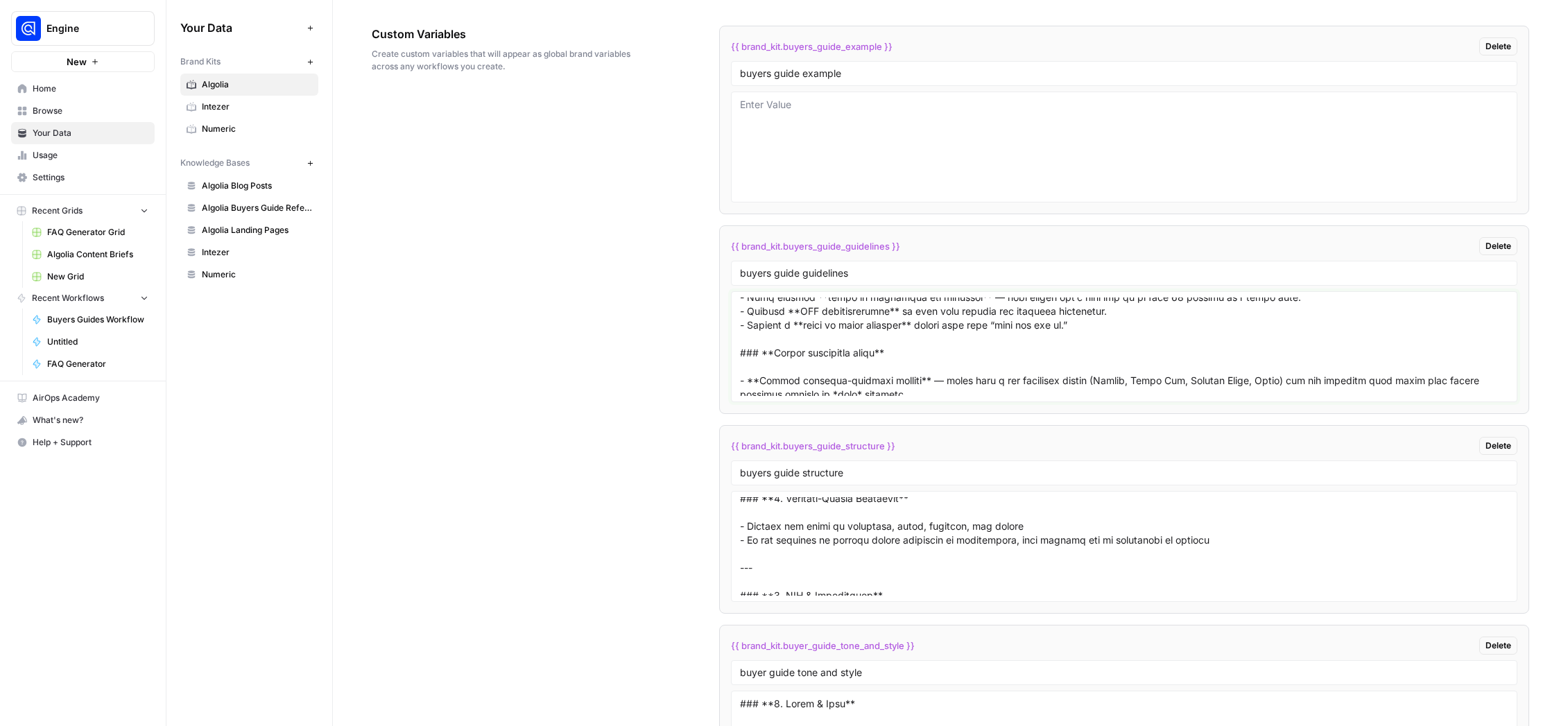
drag, startPoint x: 888, startPoint y: 352, endPoint x: 896, endPoint y: 352, distance: 8.0
click at [896, 352] on textarea at bounding box center [1124, 346] width 768 height 98
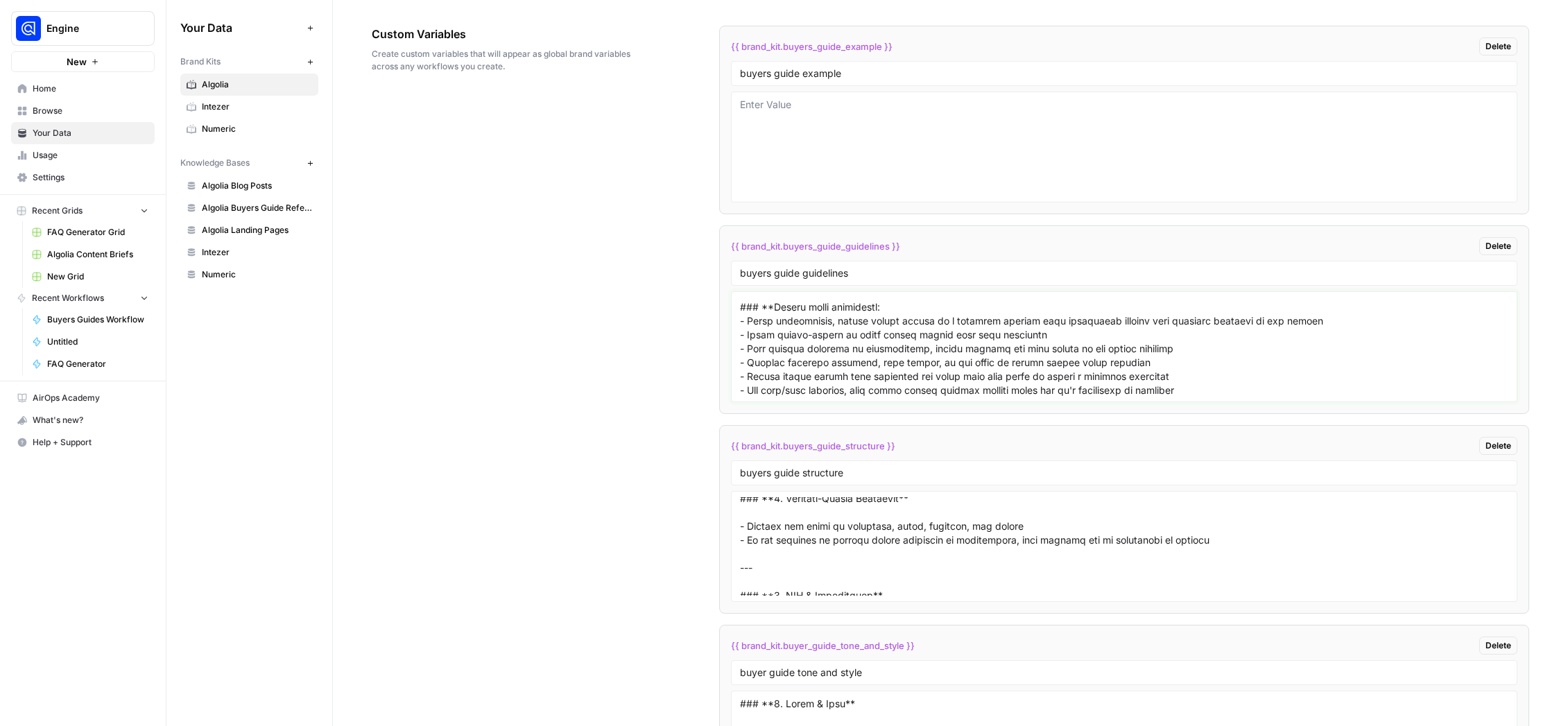
scroll to position [526, 0]
click at [874, 306] on textarea at bounding box center [1124, 346] width 768 height 98
click at [877, 306] on textarea at bounding box center [1124, 346] width 768 height 98
paste textarea "**"
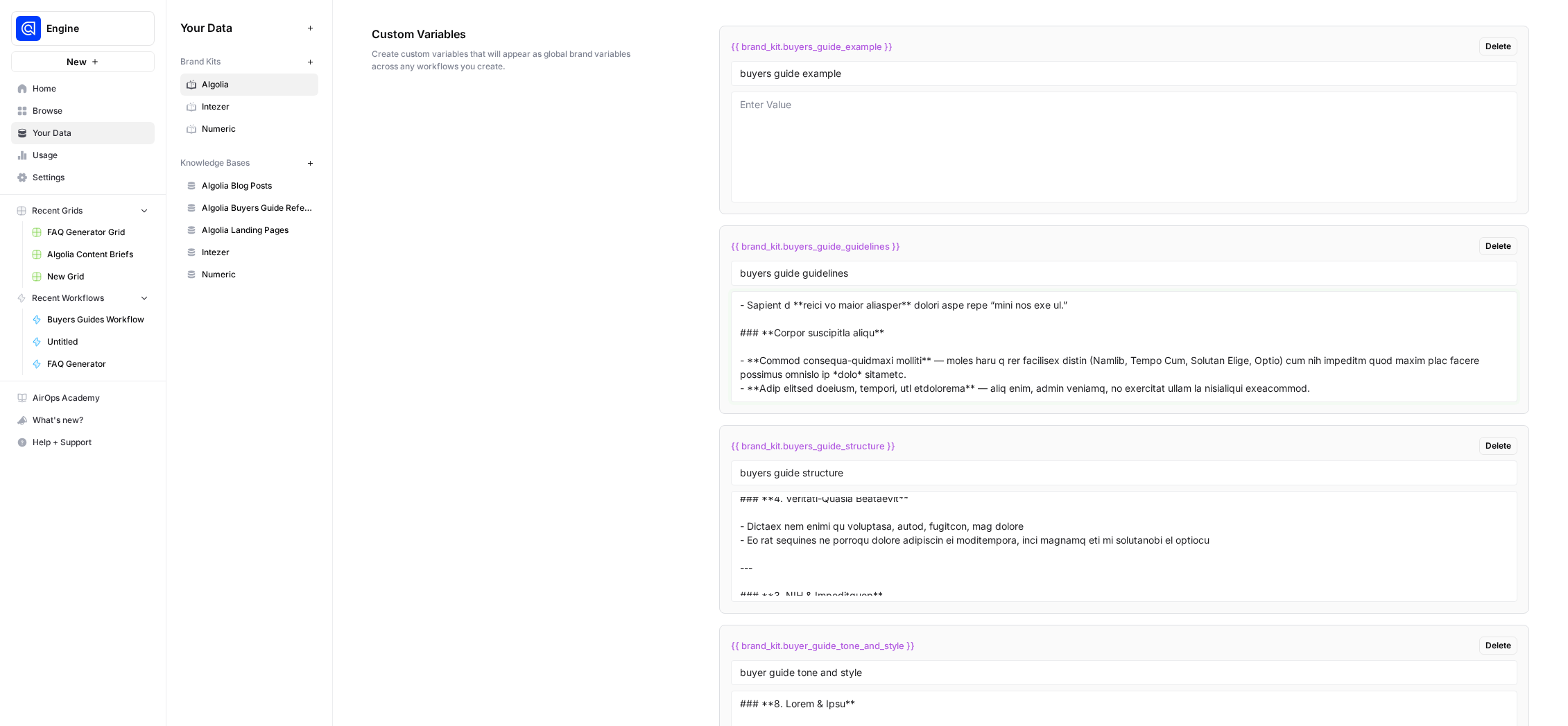
scroll to position [404, 0]
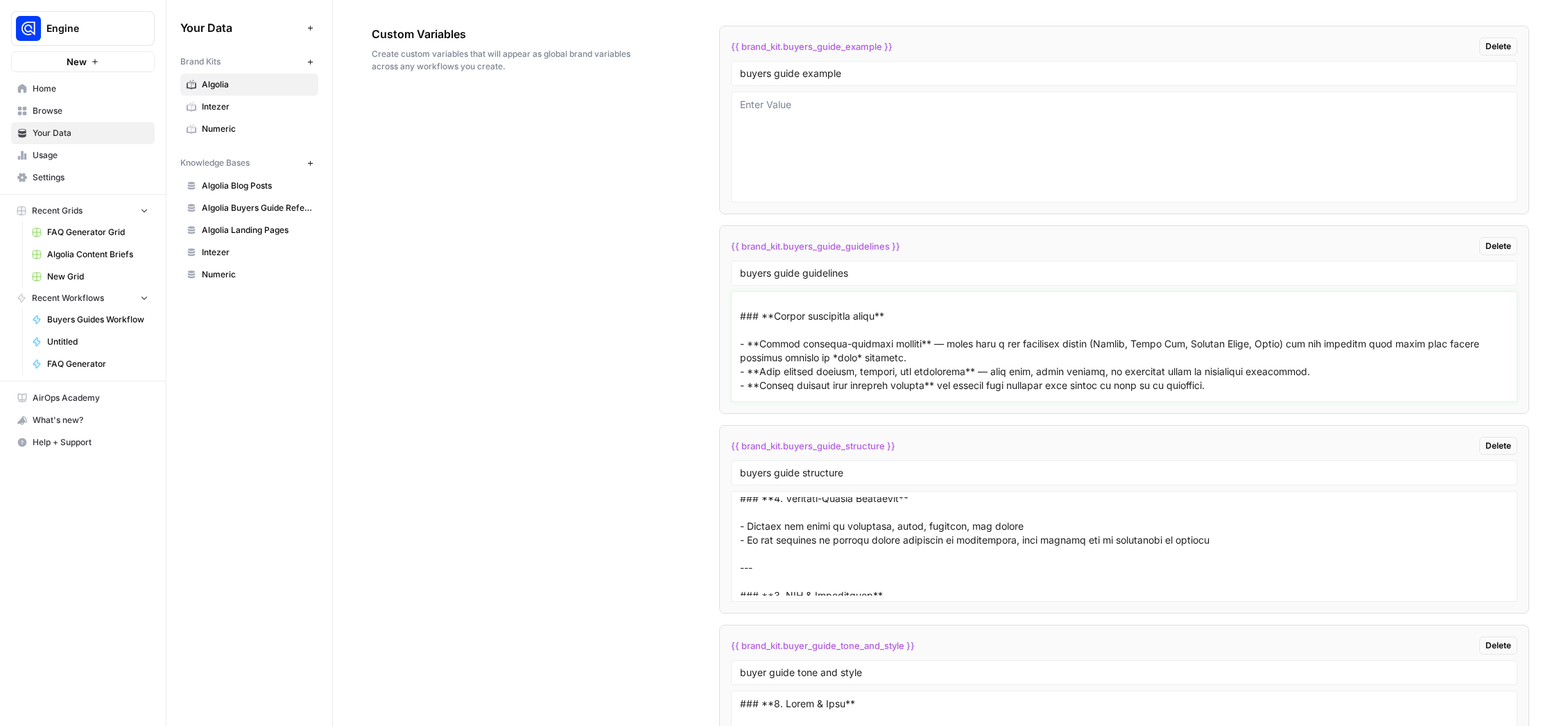
drag, startPoint x: 758, startPoint y: 343, endPoint x: 729, endPoint y: 342, distance: 29.0
click at [740, 342] on textarea at bounding box center [1124, 346] width 768 height 98
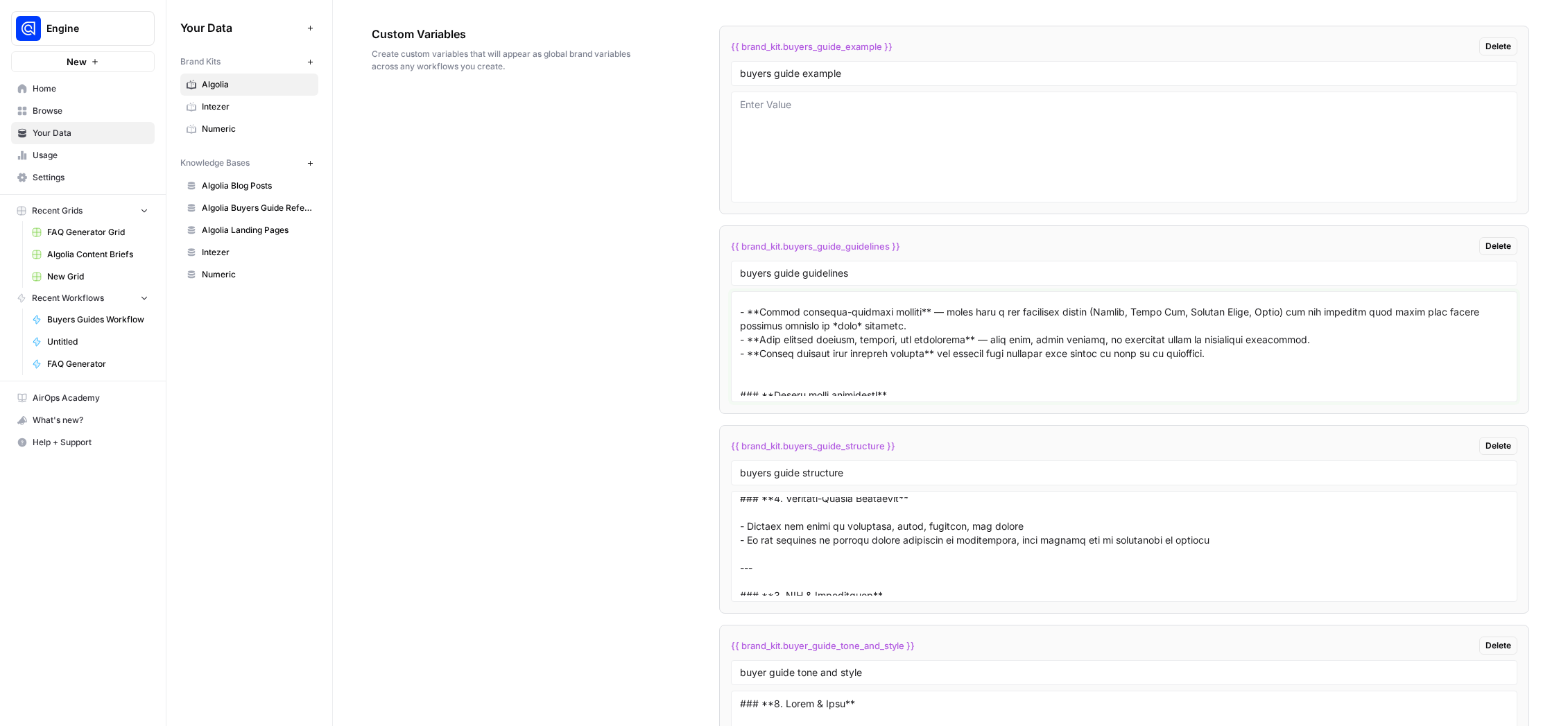
scroll to position [526, 0]
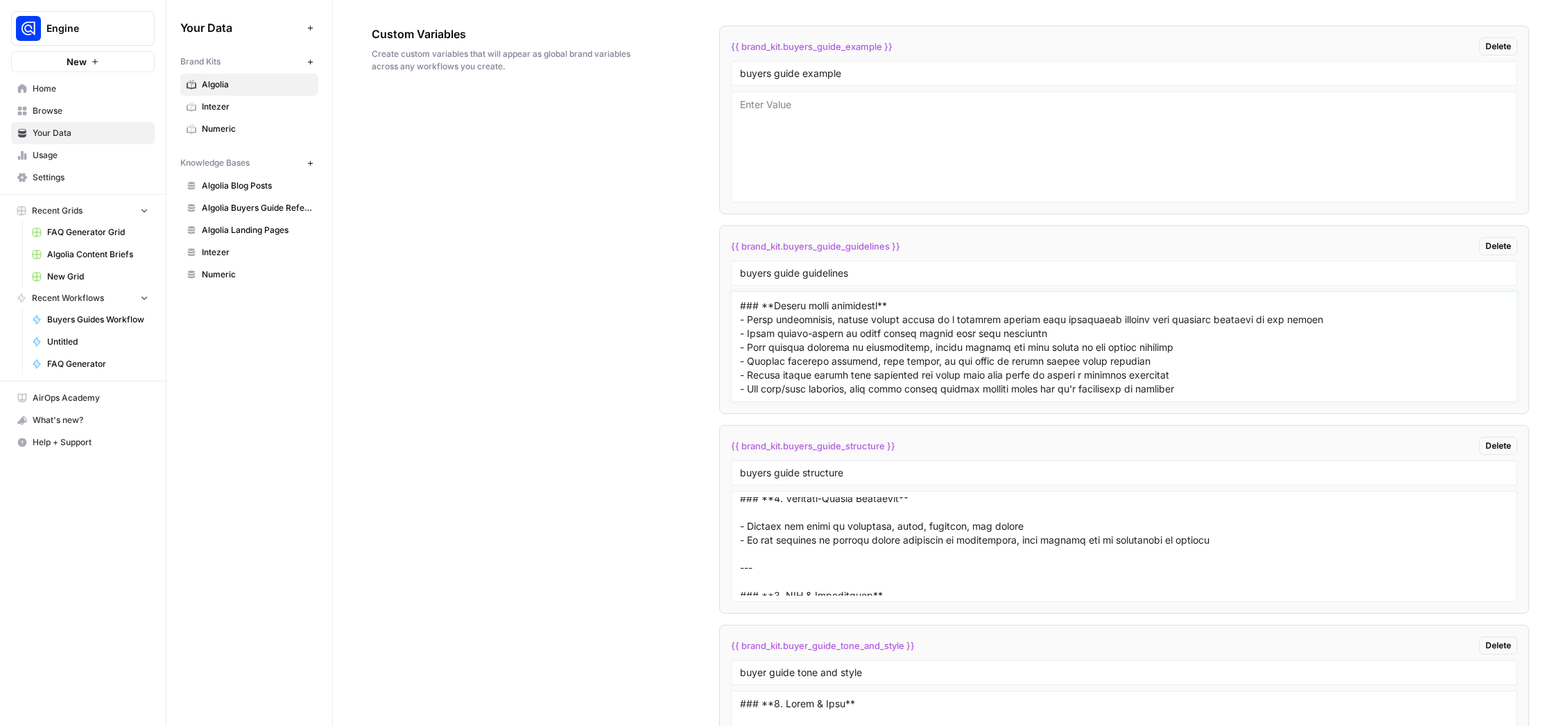
drag, startPoint x: 746, startPoint y: 323, endPoint x: 696, endPoint y: 322, distance: 50.0
click at [740, 322] on textarea at bounding box center [1124, 346] width 768 height 98
paste textarea "- **"
drag, startPoint x: 746, startPoint y: 331, endPoint x: 721, endPoint y: 335, distance: 25.3
click at [740, 335] on textarea at bounding box center [1124, 346] width 768 height 98
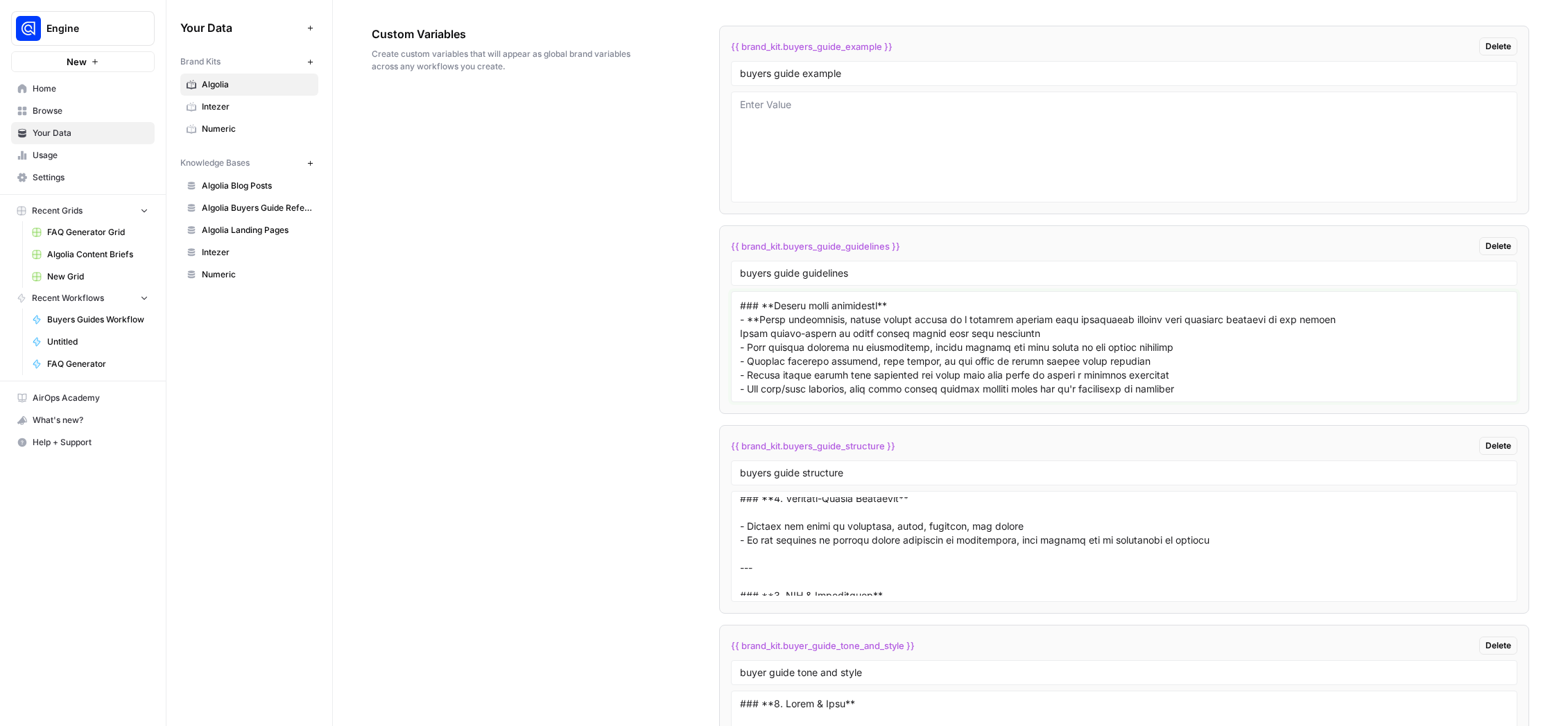
paste textarea "- **"
drag, startPoint x: 746, startPoint y: 346, endPoint x: 712, endPoint y: 349, distance: 34.1
click at [740, 349] on textarea at bounding box center [1124, 346] width 768 height 98
paste textarea "- **"
drag, startPoint x: 745, startPoint y: 360, endPoint x: 712, endPoint y: 360, distance: 33.0
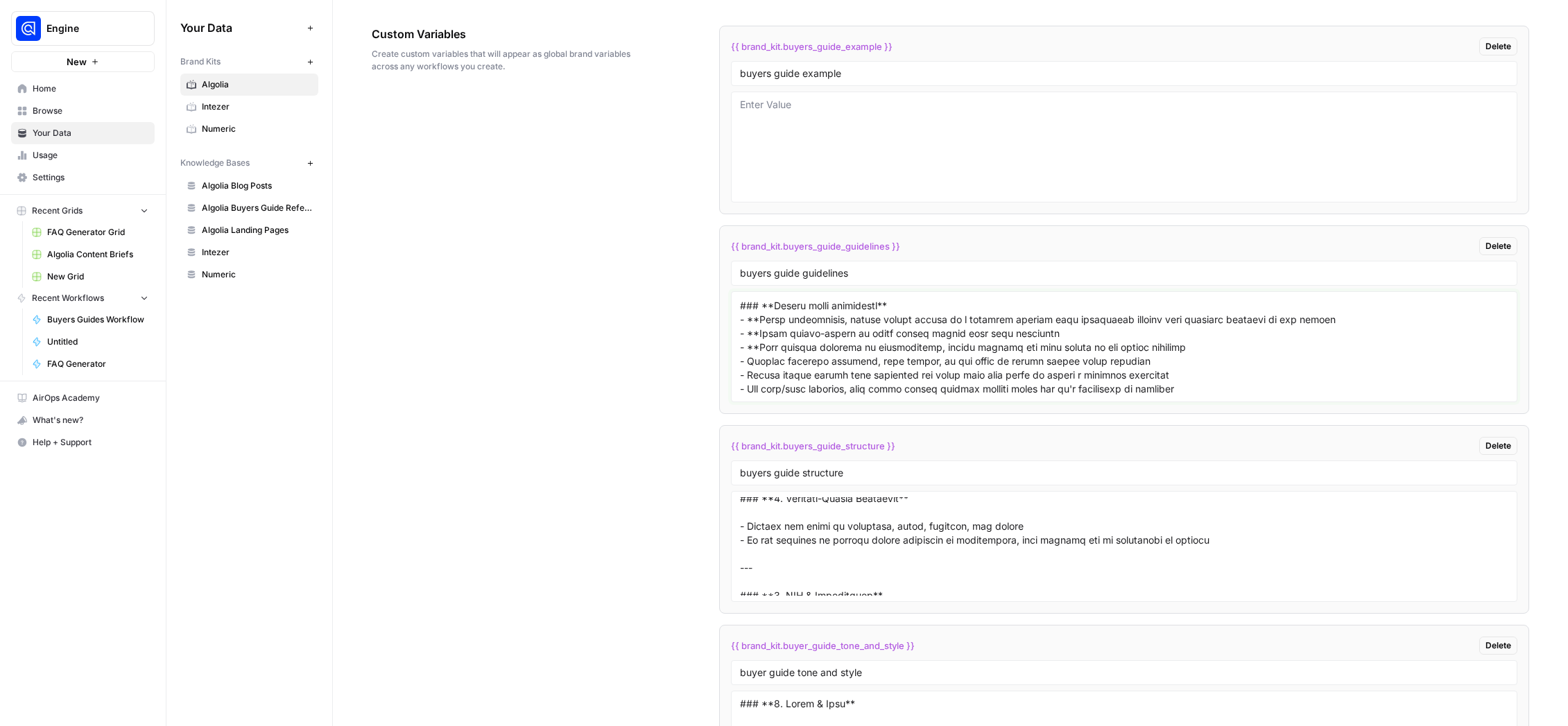
click at [740, 360] on textarea at bounding box center [1124, 346] width 768 height 98
paste textarea "- **"
drag, startPoint x: 746, startPoint y: 372, endPoint x: 723, endPoint y: 374, distance: 23.1
click at [740, 374] on textarea at bounding box center [1124, 346] width 768 height 98
paste textarea "- **"
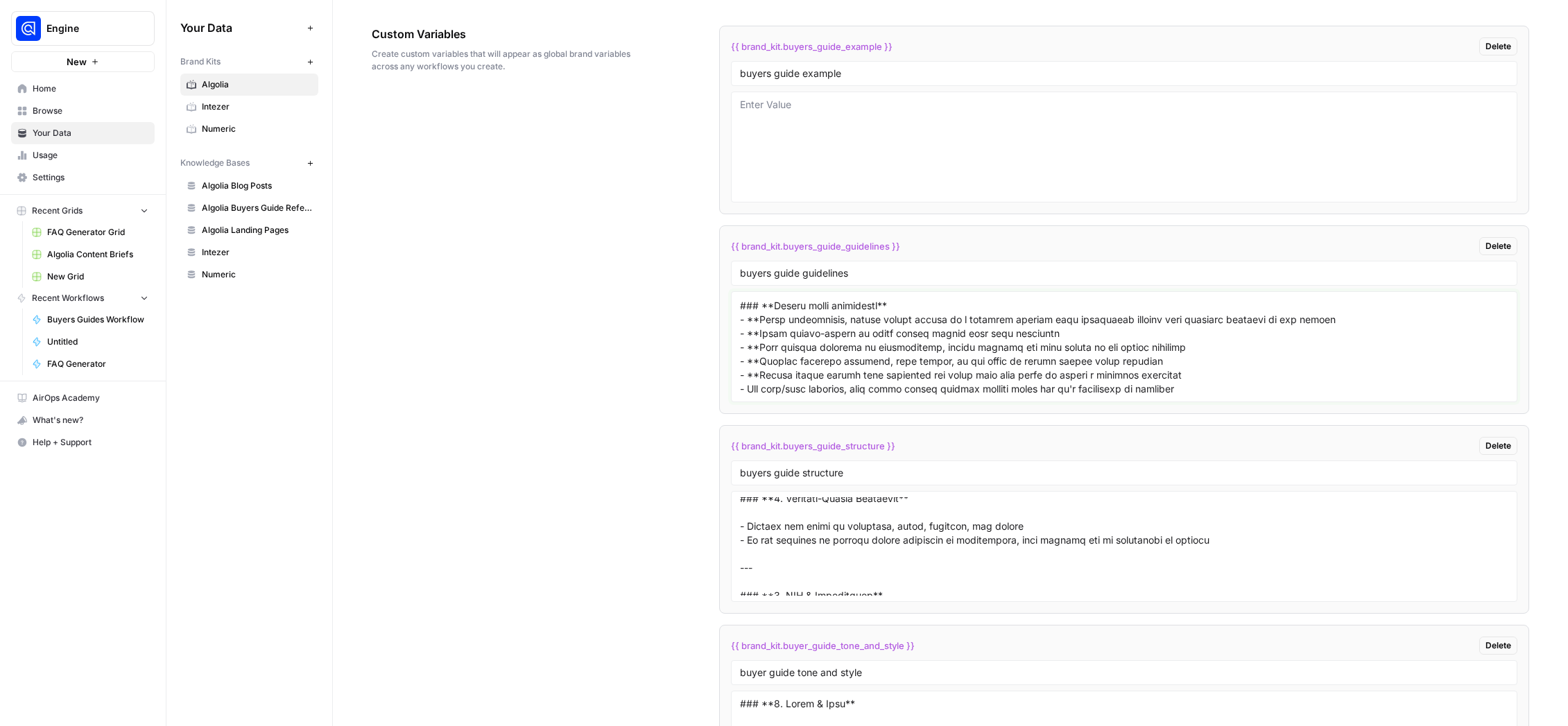
drag, startPoint x: 746, startPoint y: 387, endPoint x: 723, endPoint y: 389, distance: 23.1
click at [740, 388] on textarea at bounding box center [1124, 346] width 768 height 98
paste textarea "- **"
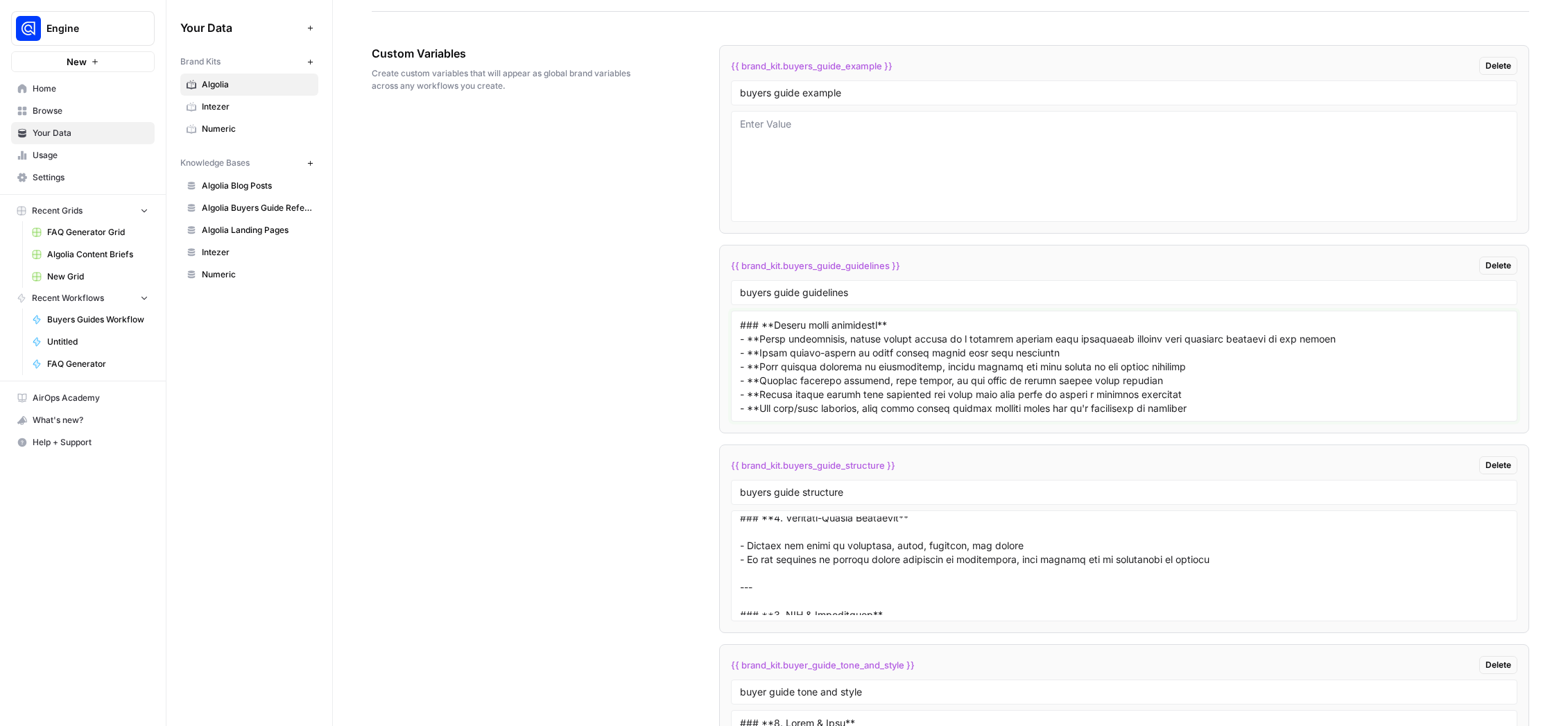
scroll to position [2442, 0]
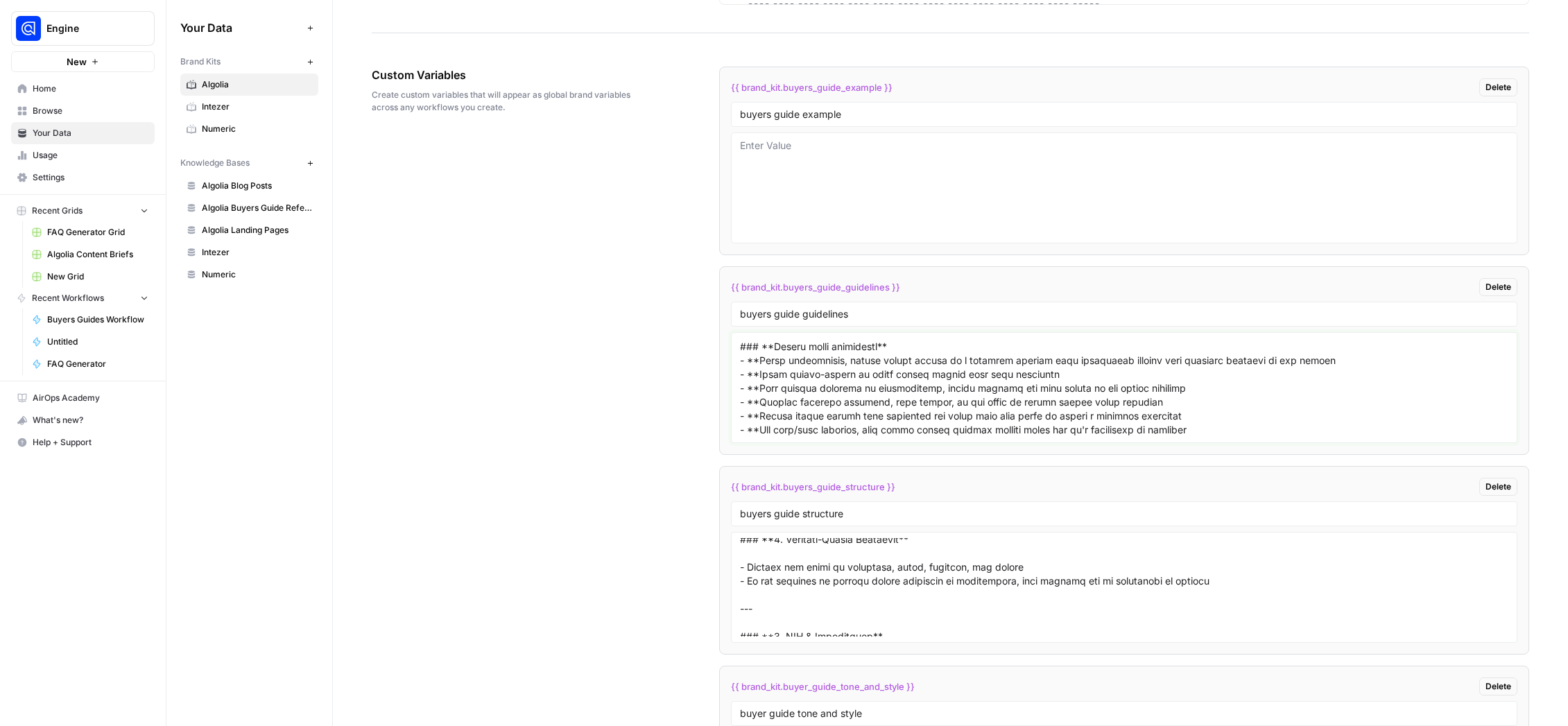
drag, startPoint x: 962, startPoint y: 388, endPoint x: 926, endPoint y: 389, distance: 36.0
click at [926, 389] on textarea at bounding box center [1124, 387] width 768 height 98
click at [1032, 387] on textarea at bounding box center [1124, 387] width 768 height 98
paste textarea "- **"
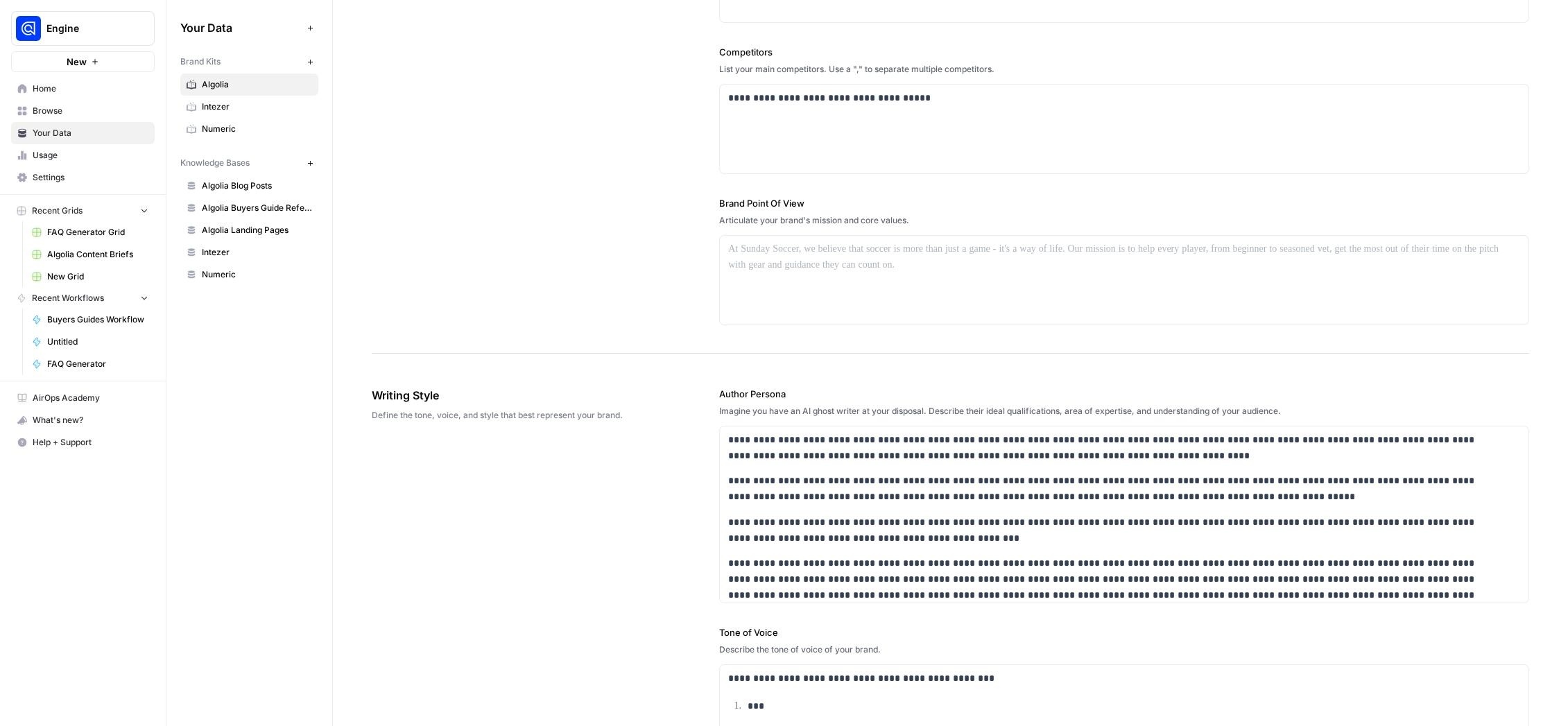
scroll to position [414, 0]
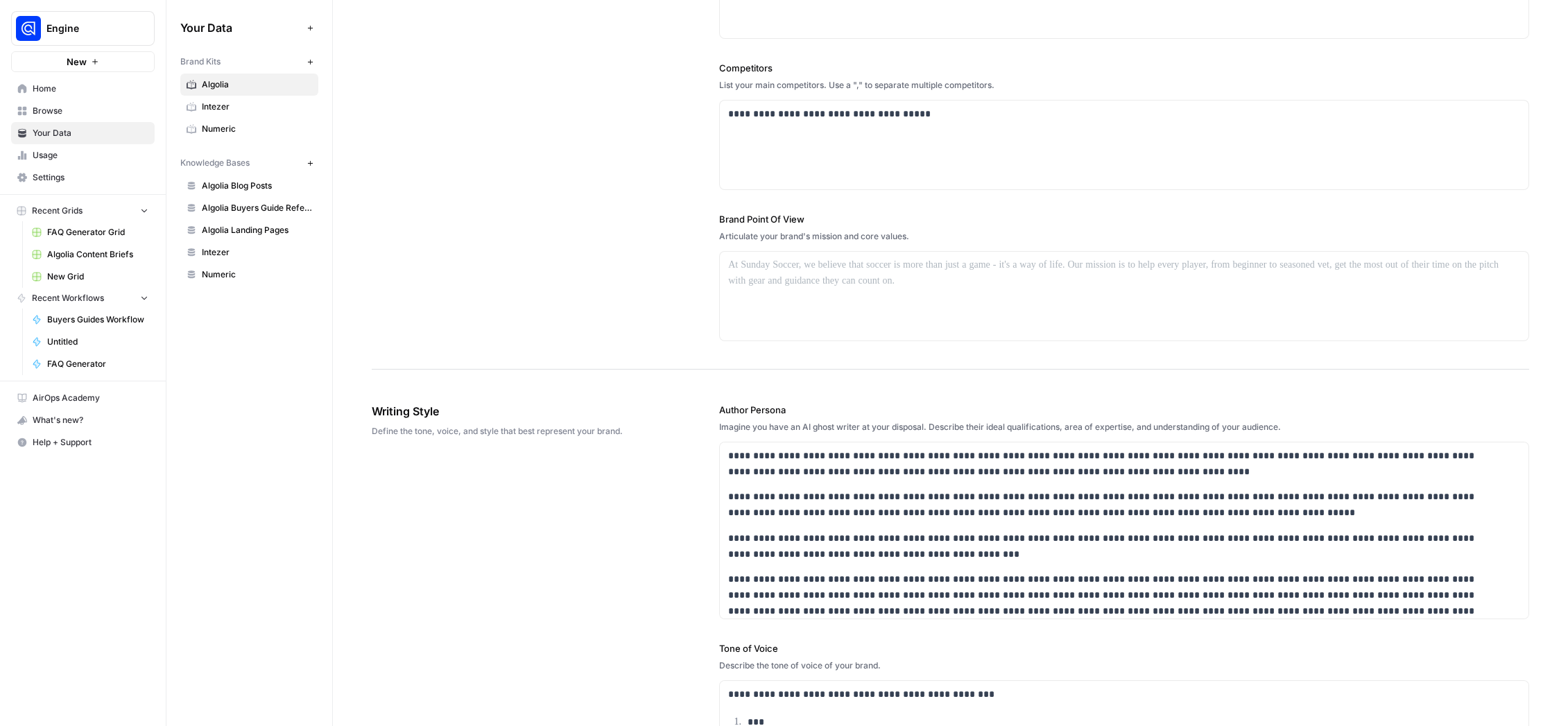
type textarea "### **Start with the Reader’s Intent** - Understand *why* someone would search …"
click at [196, 27] on span "Your Data" at bounding box center [241, 28] width 122 height 17
click at [84, 131] on span "Your Data" at bounding box center [90, 133] width 116 height 12
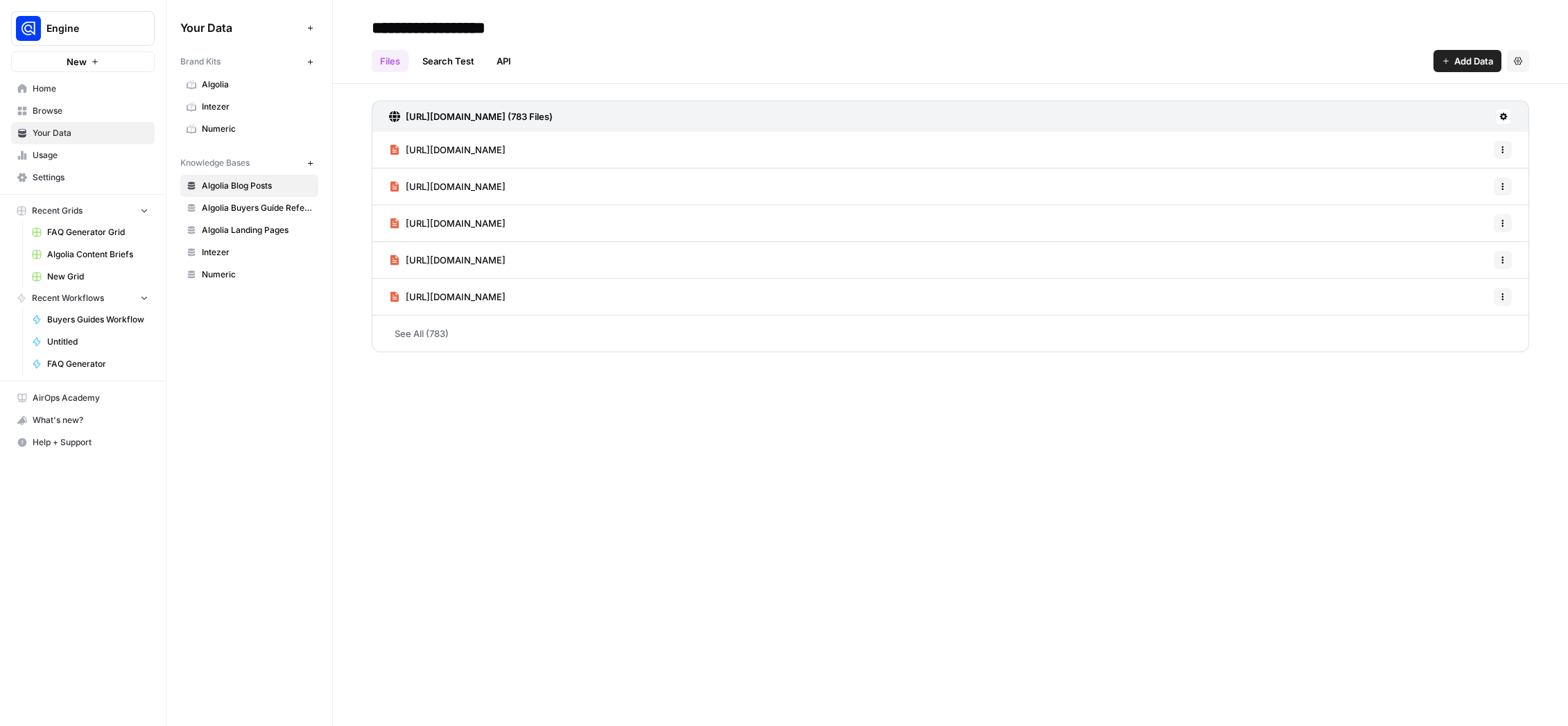
click at [74, 114] on span "Browse" at bounding box center [90, 111] width 116 height 12
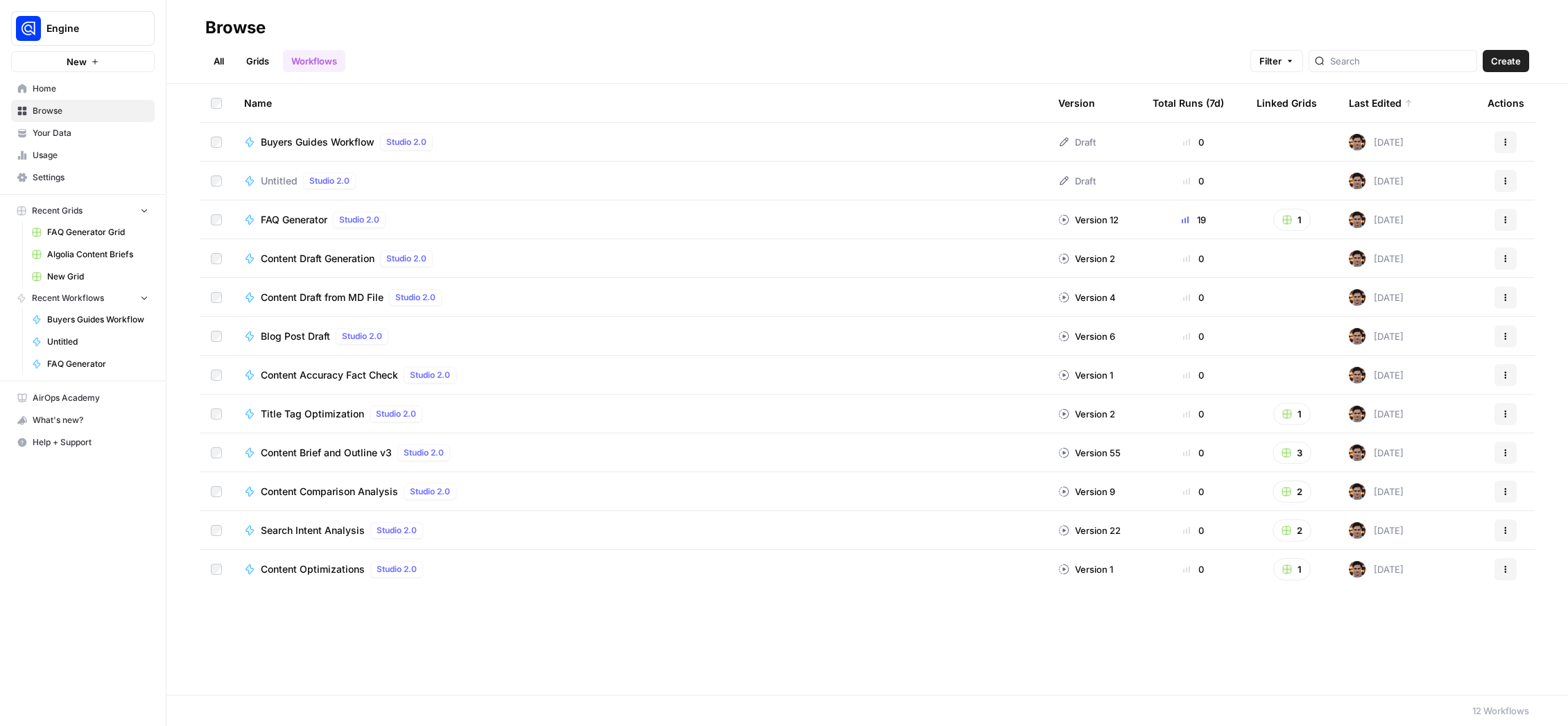
click at [323, 149] on div "Buyers Guides Workflow Studio 2.0" at bounding box center [350, 142] width 178 height 17
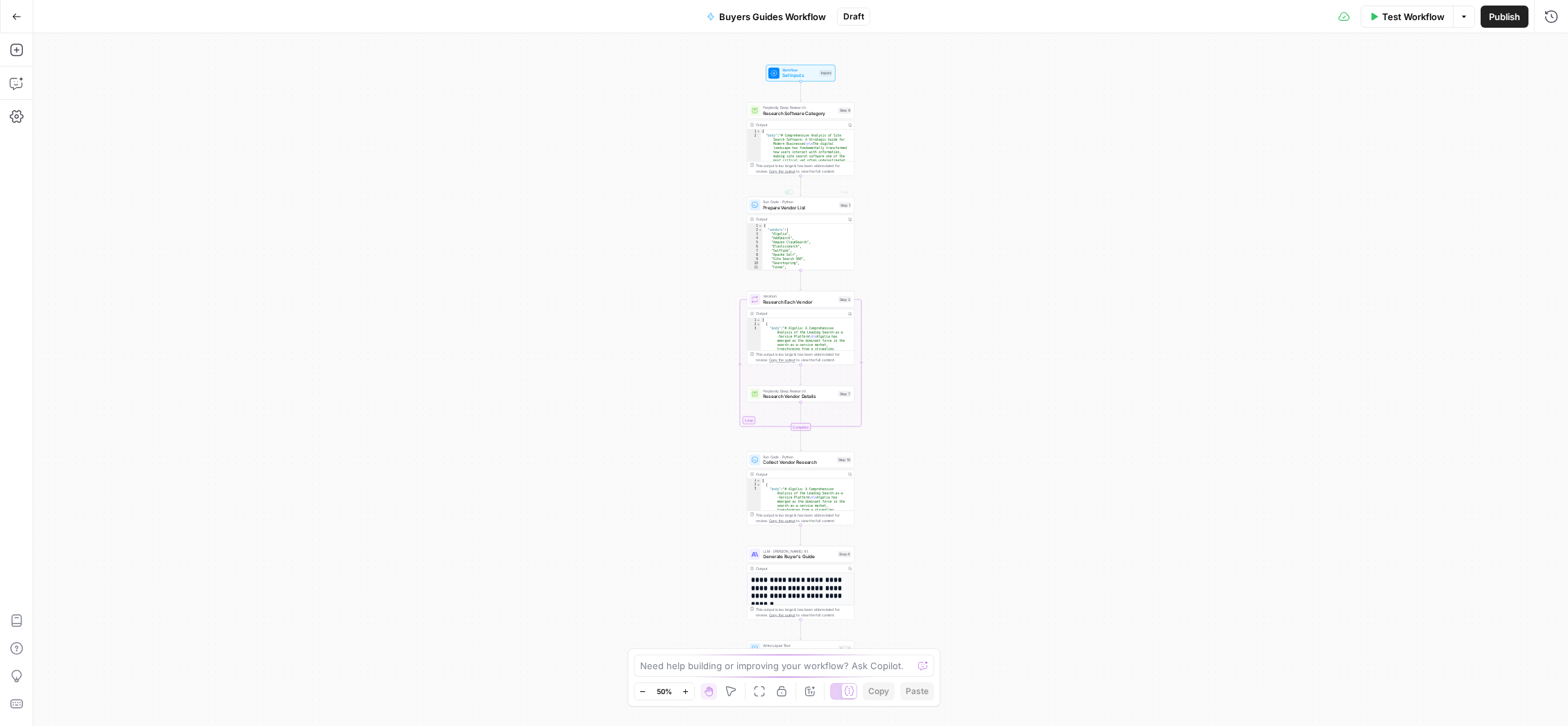
click at [803, 464] on span "Collect Vendor Research" at bounding box center [797, 462] width 71 height 7
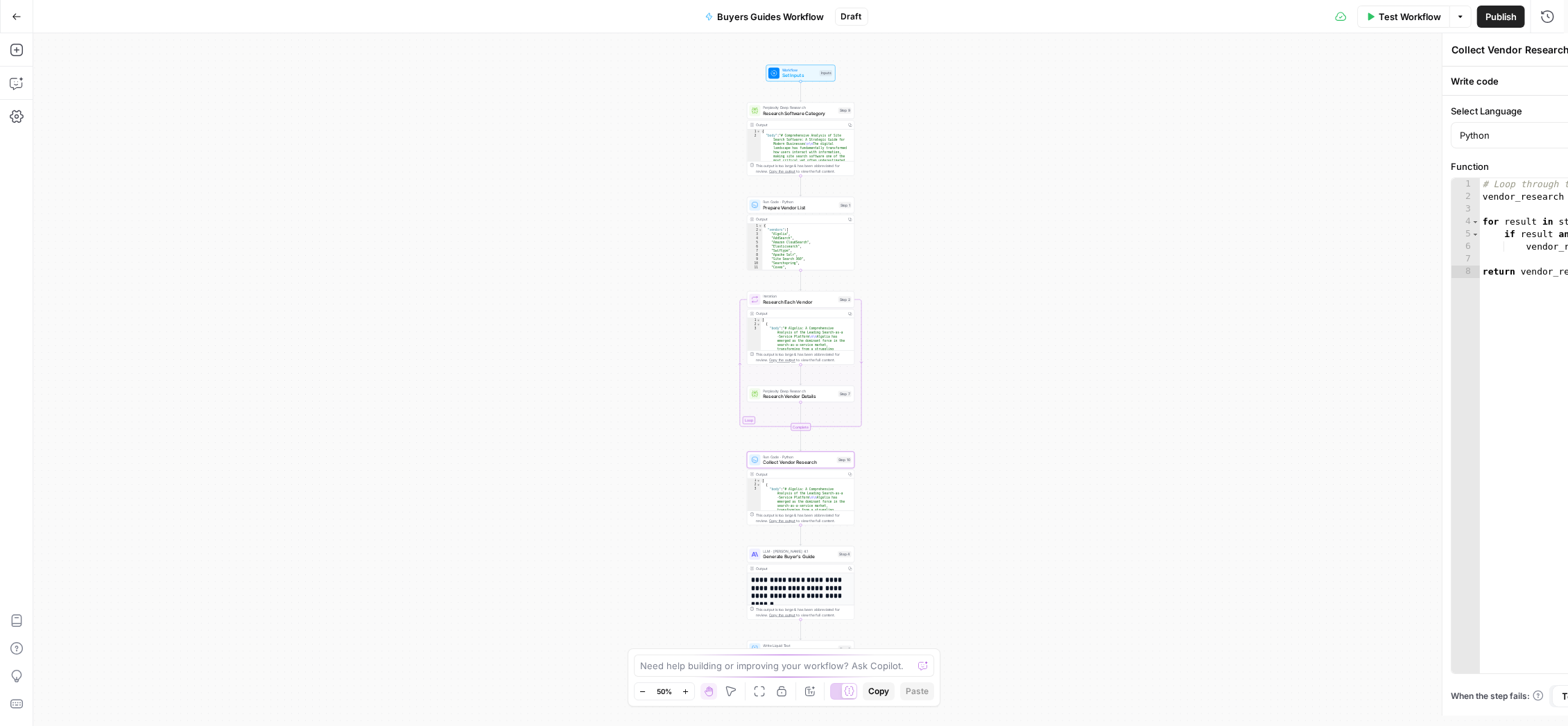
click at [819, 554] on span "Generate Buyer's Guide" at bounding box center [798, 557] width 72 height 7
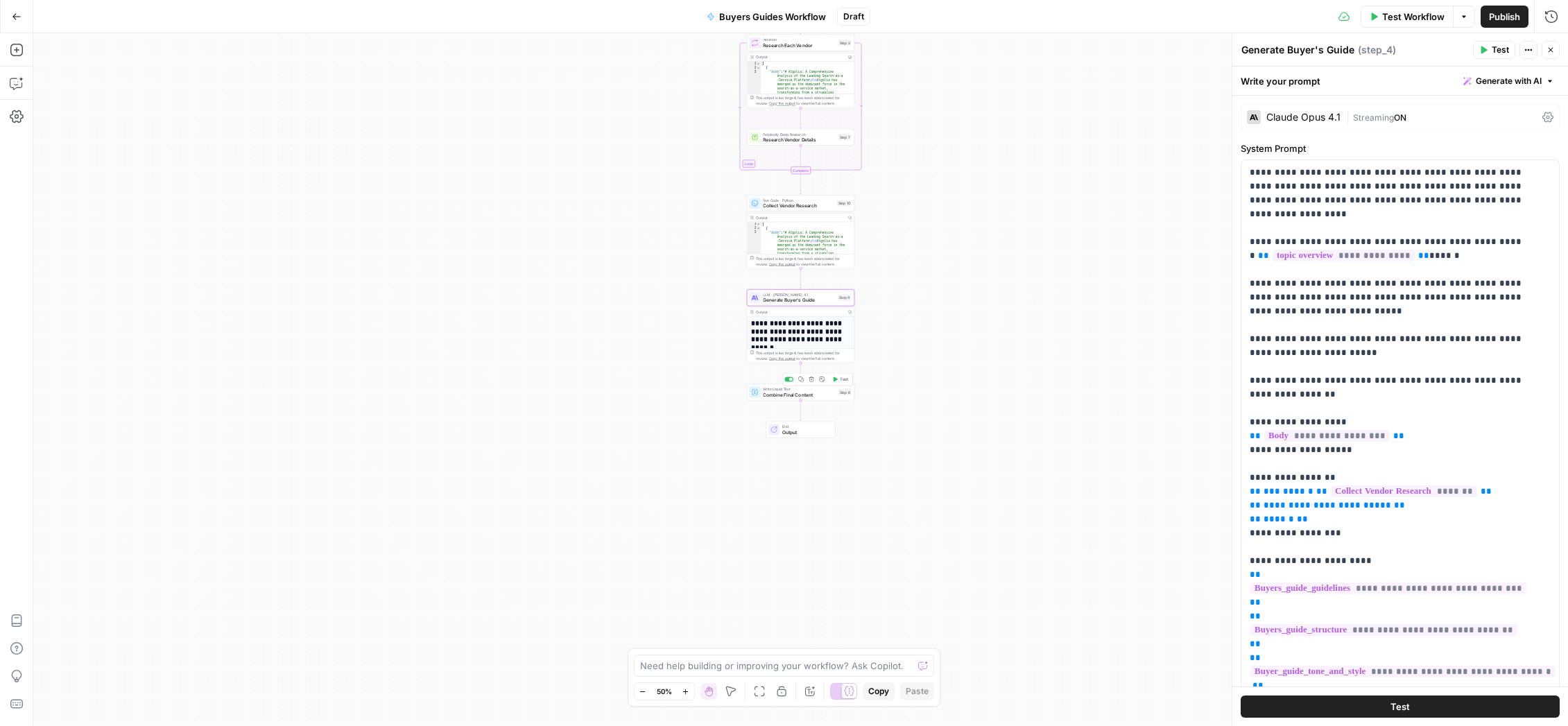
click at [798, 396] on span "Combine Final Content" at bounding box center [798, 395] width 72 height 7
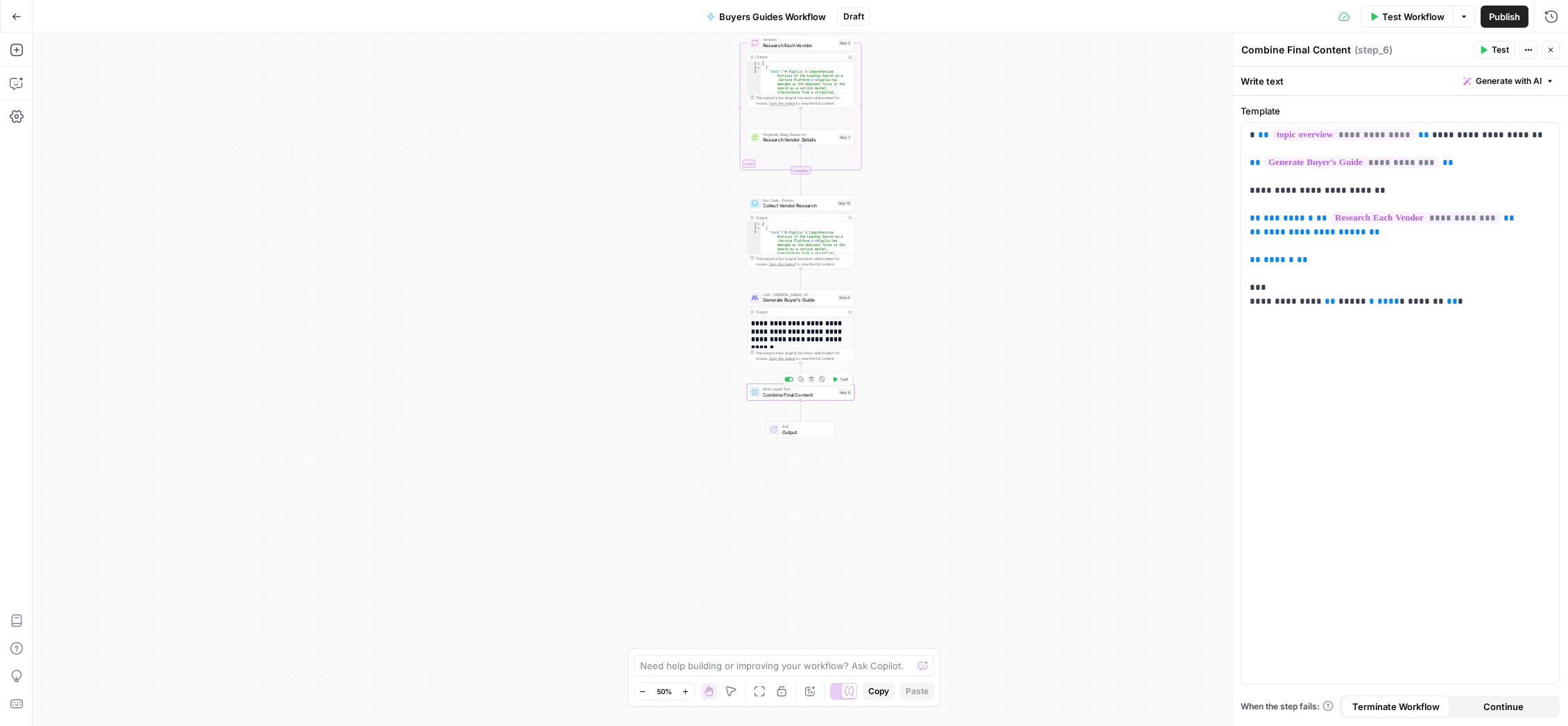
click at [810, 379] on icon "button" at bounding box center [811, 379] width 6 height 6
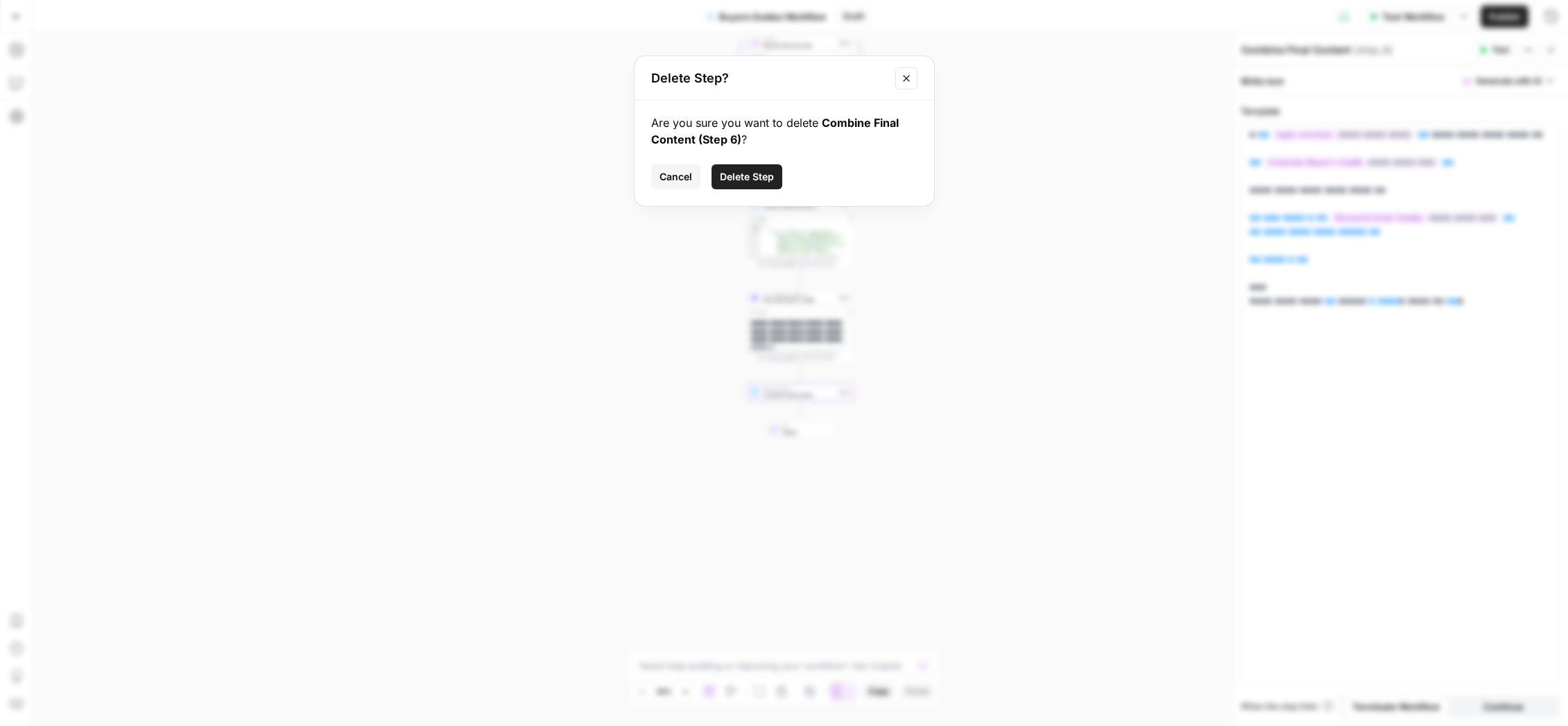
click at [745, 172] on span "Delete Step" at bounding box center [746, 176] width 54 height 14
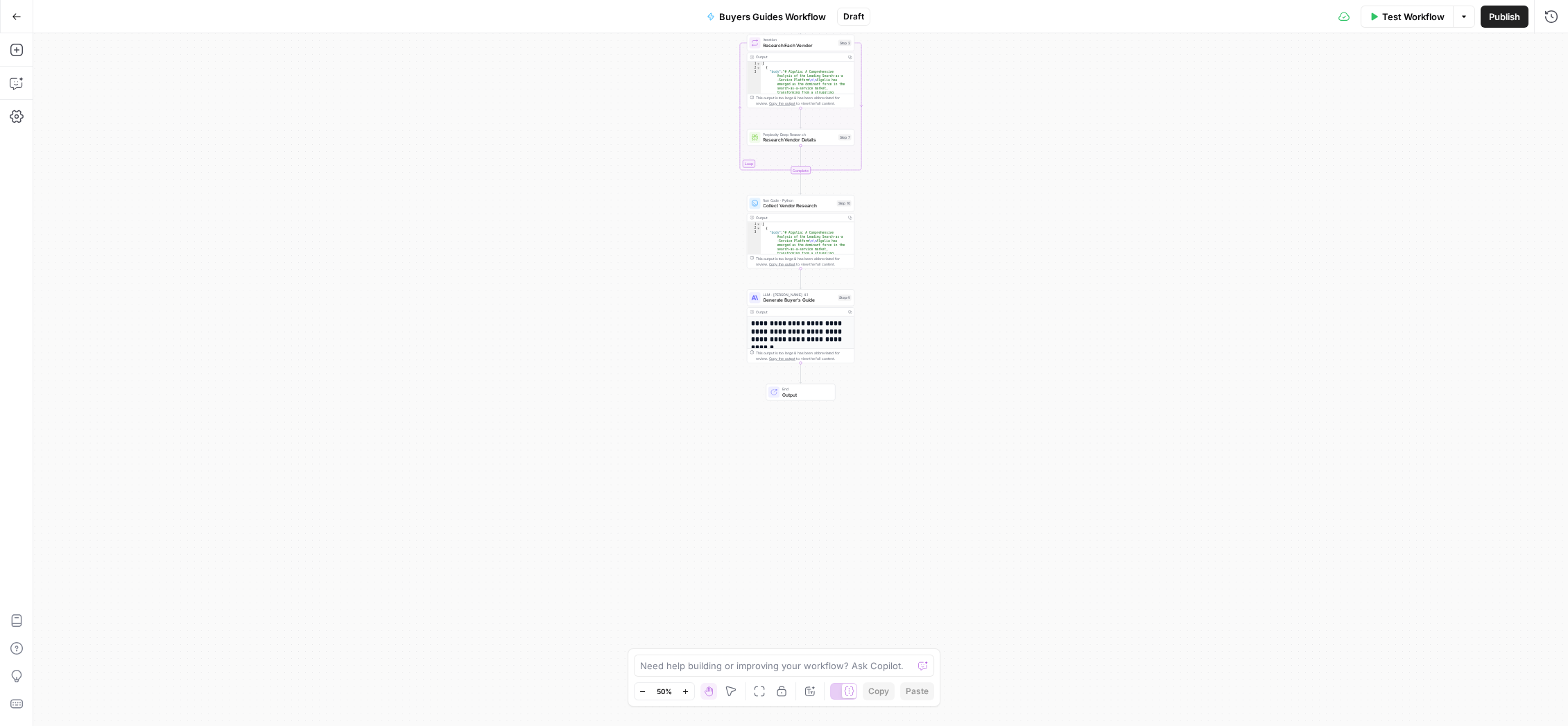
click at [816, 302] on span "Generate Buyer's Guide" at bounding box center [798, 300] width 72 height 7
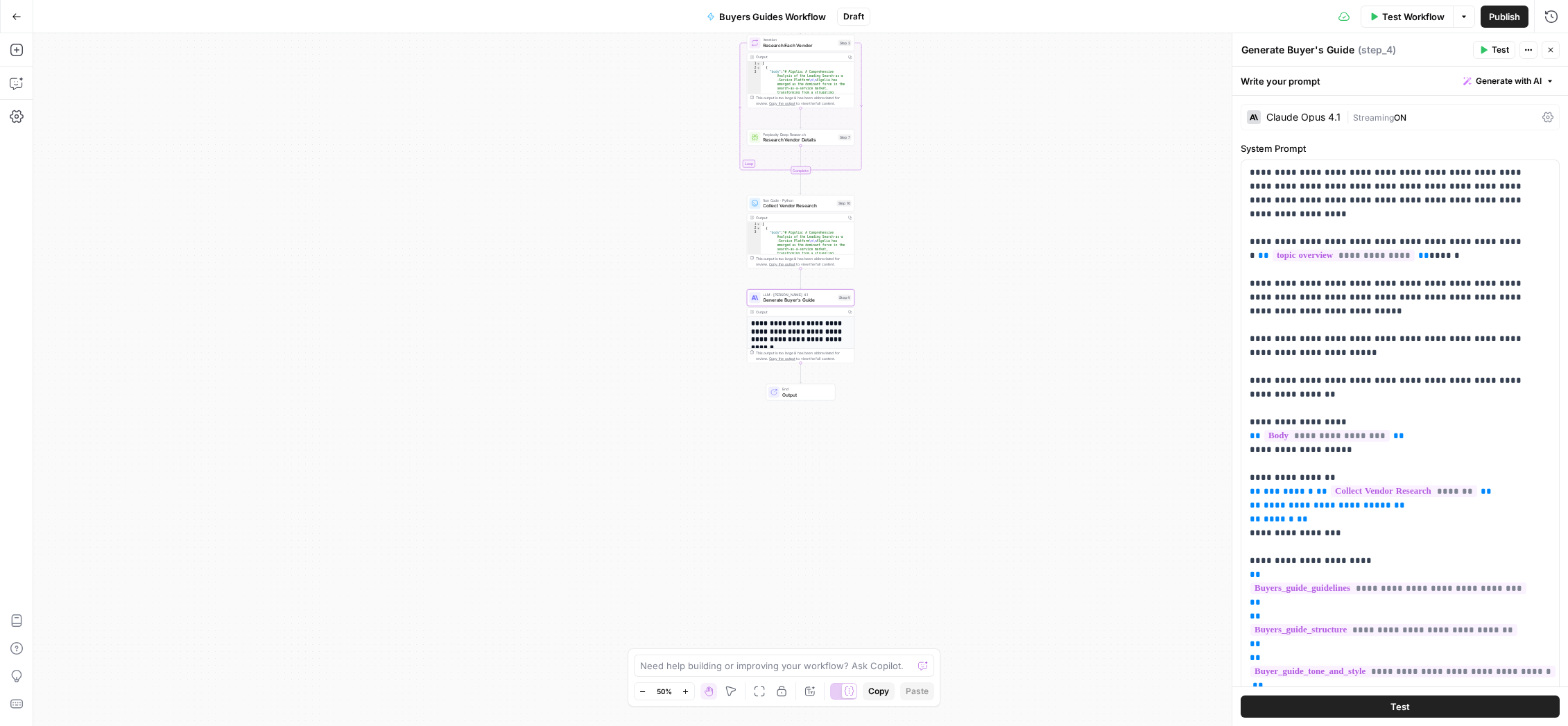
click at [1032, 112] on div "Claude Opus 4.1" at bounding box center [1293, 117] width 94 height 14
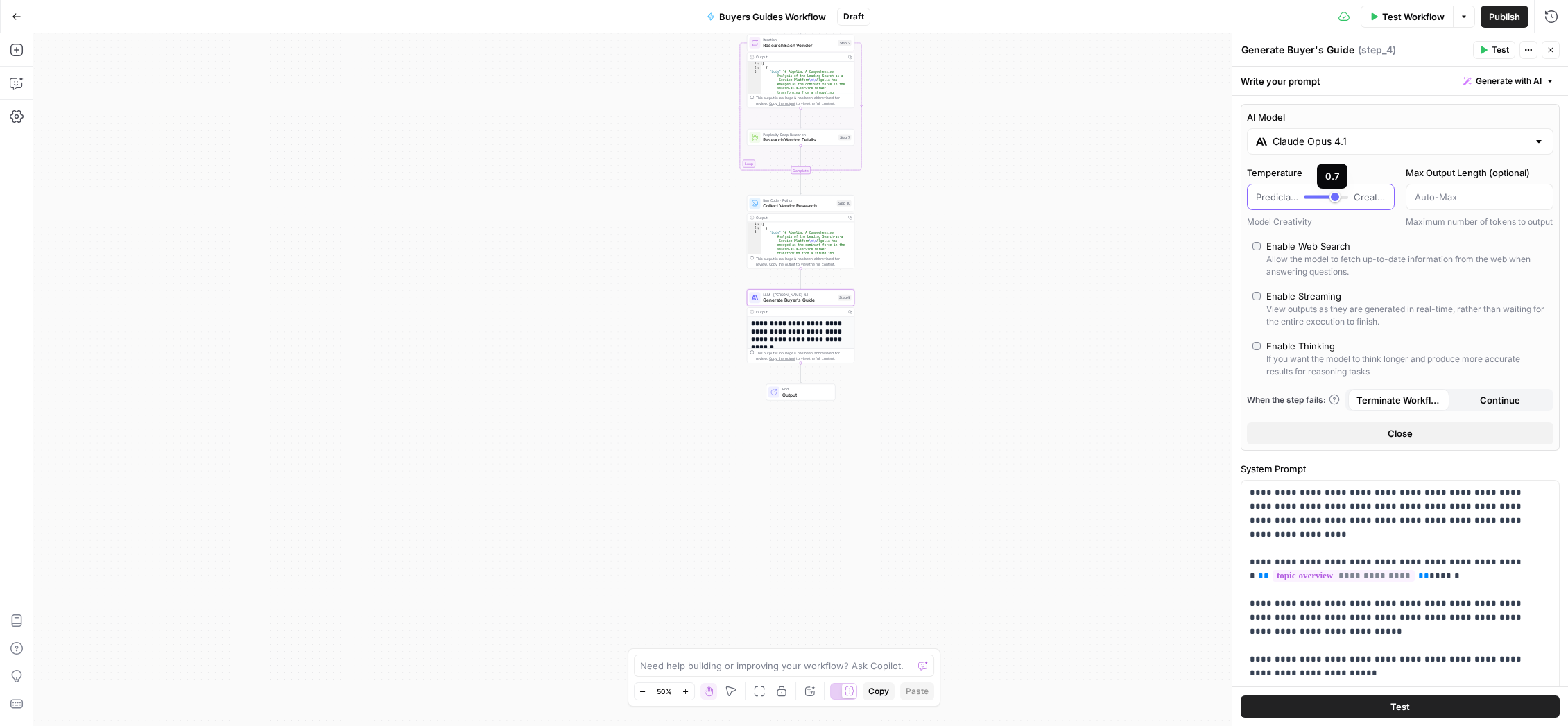
click at [1032, 199] on div at bounding box center [1325, 197] width 44 height 14
type input "***"
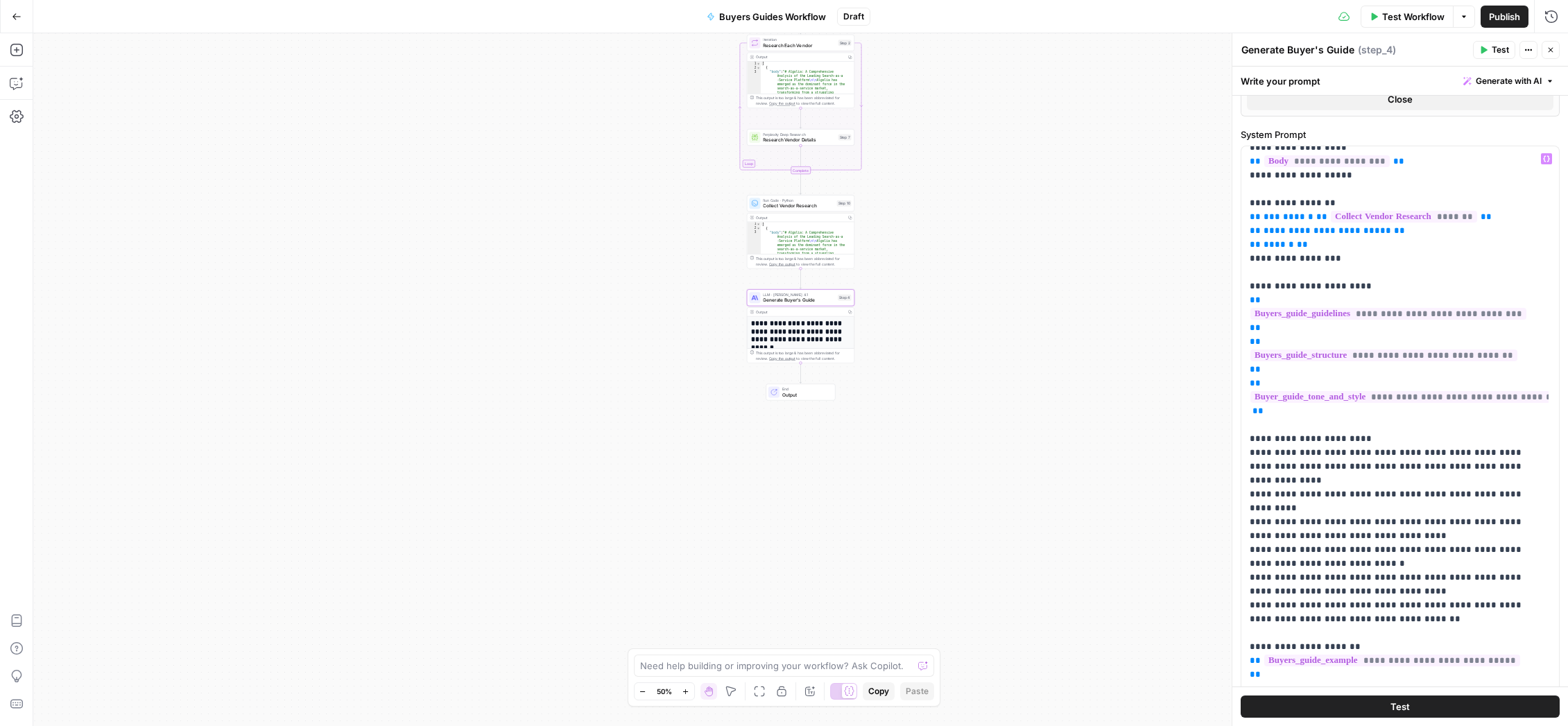
scroll to position [338, 0]
drag, startPoint x: 1410, startPoint y: 585, endPoint x: 1247, endPoint y: 432, distance: 223.6
click at [1032, 432] on div "**********" at bounding box center [1395, 425] width 307 height 565
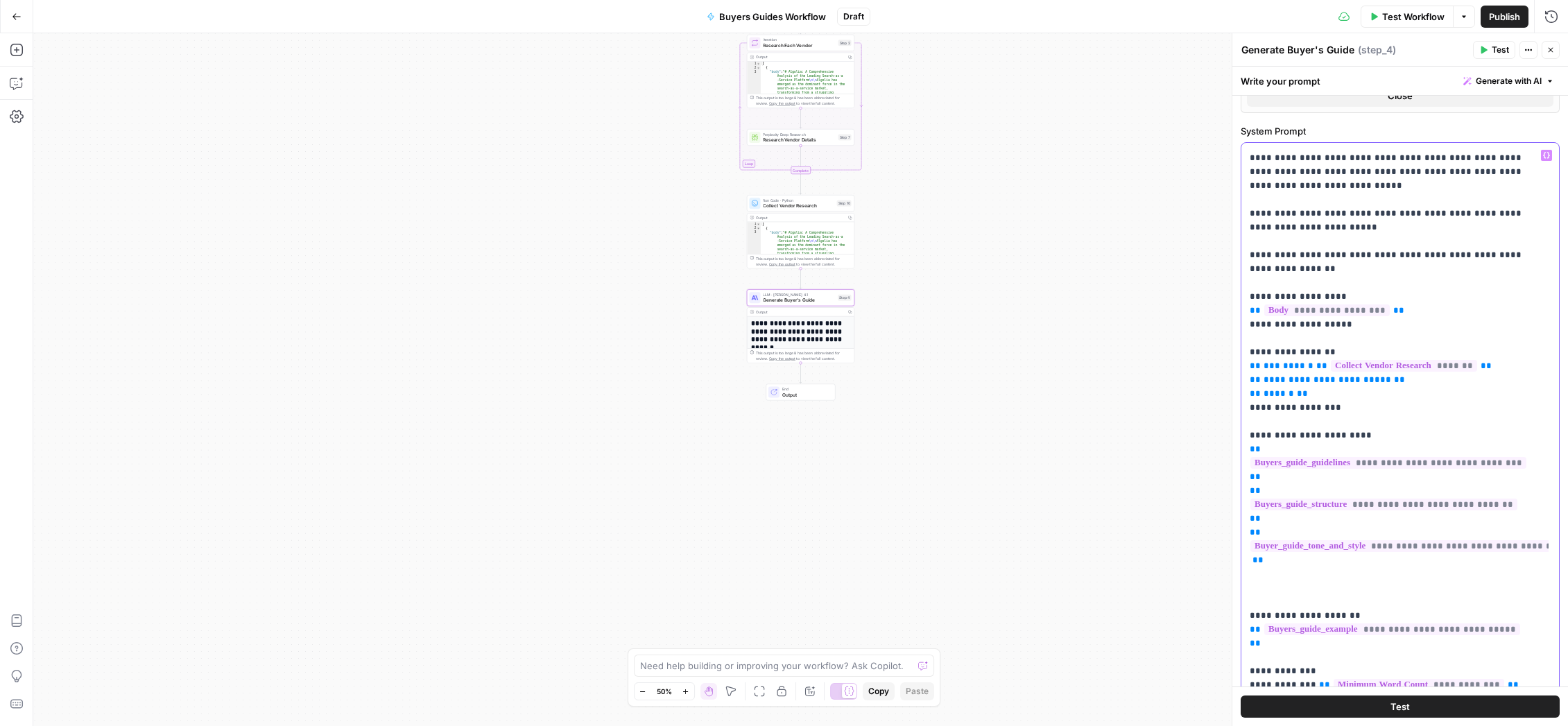
click at [1032, 592] on p "**********" at bounding box center [1390, 366] width 280 height 652
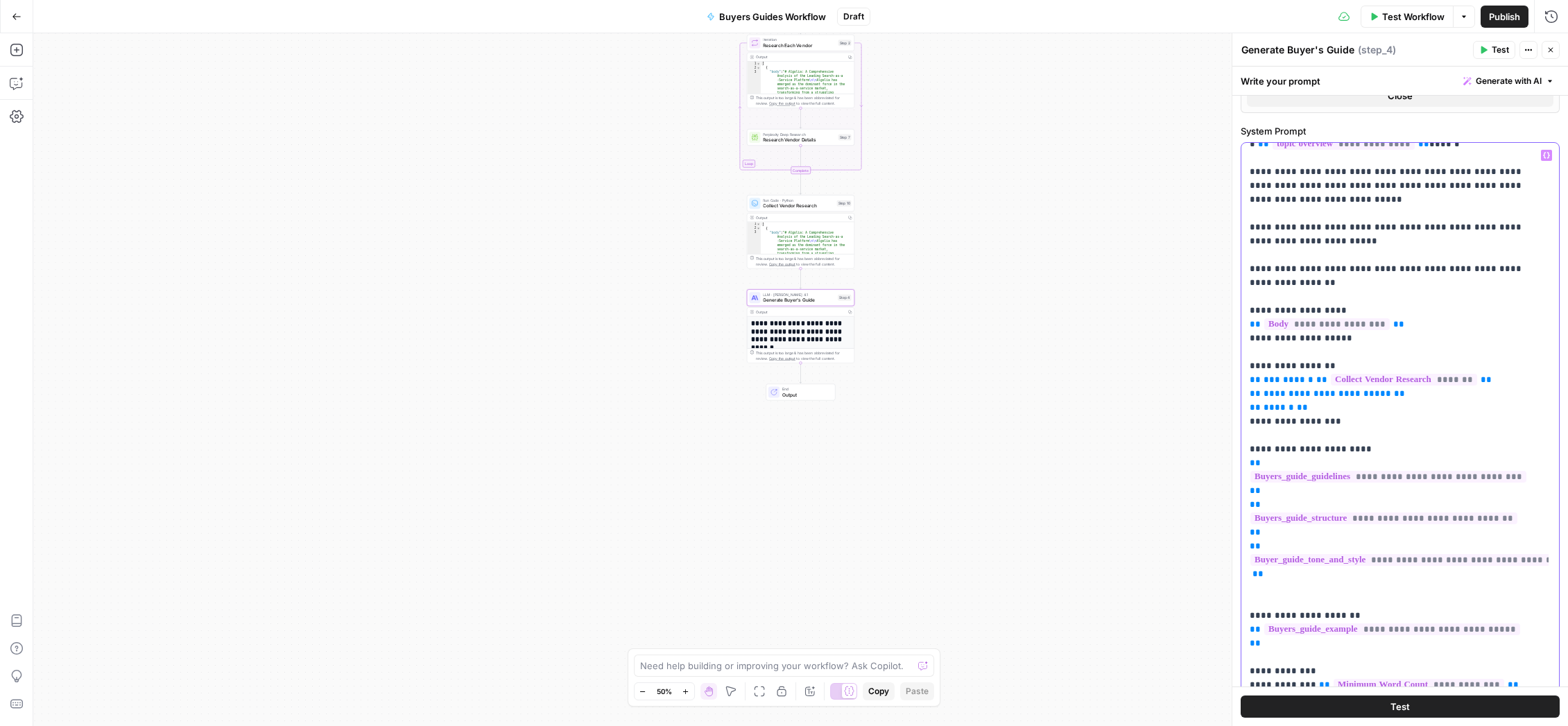
click at [1032, 613] on p "**********" at bounding box center [1390, 373] width 280 height 638
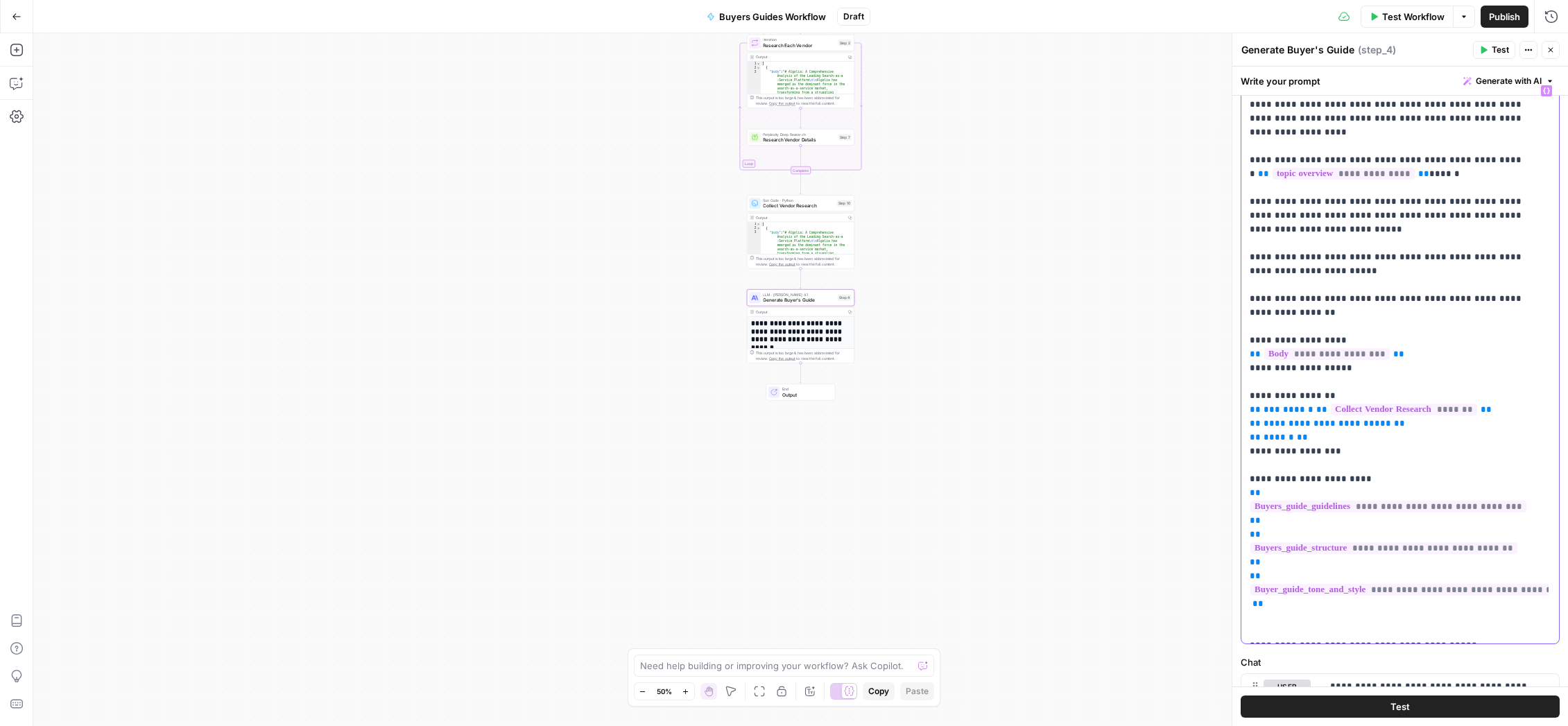
scroll to position [392, 0]
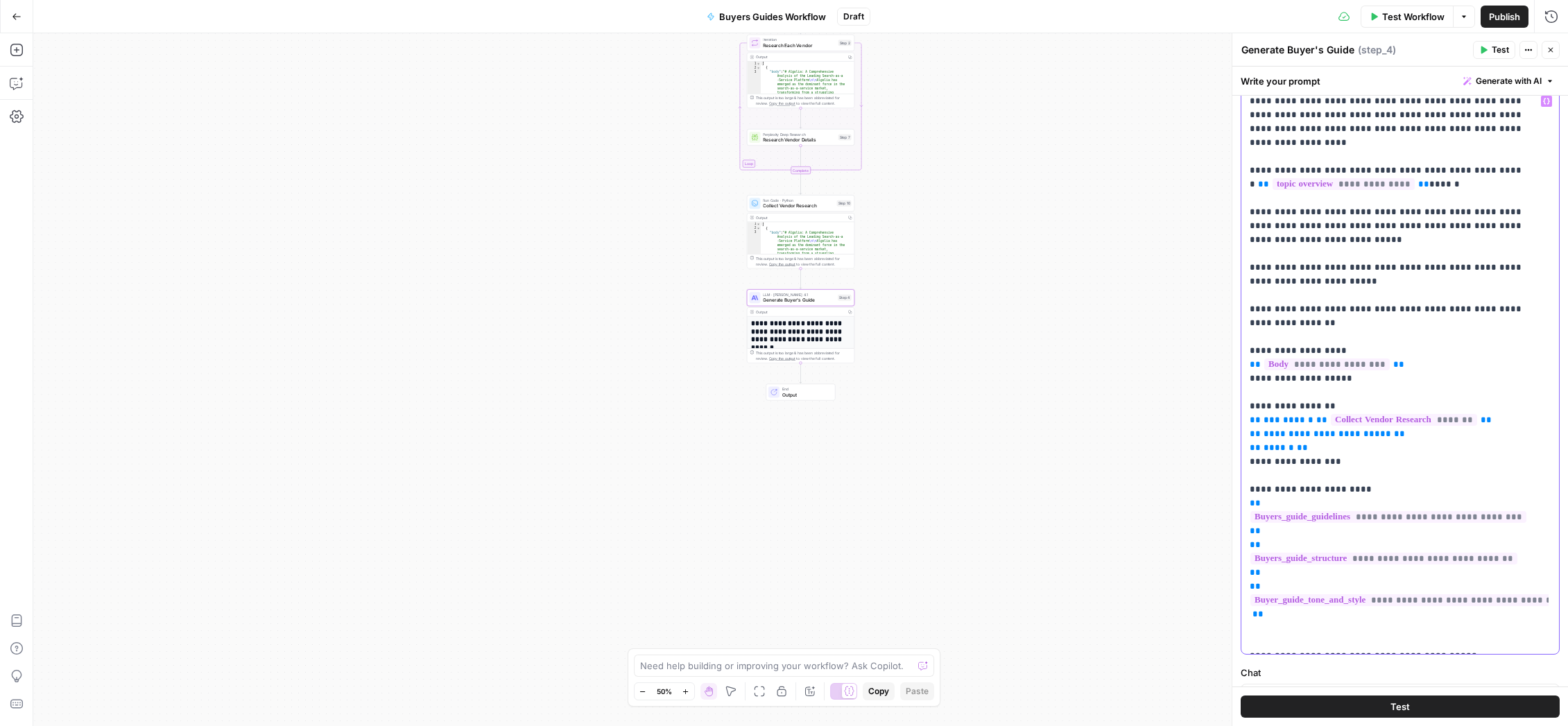
click at [1032, 293] on p "**********" at bounding box center [1390, 413] width 280 height 638
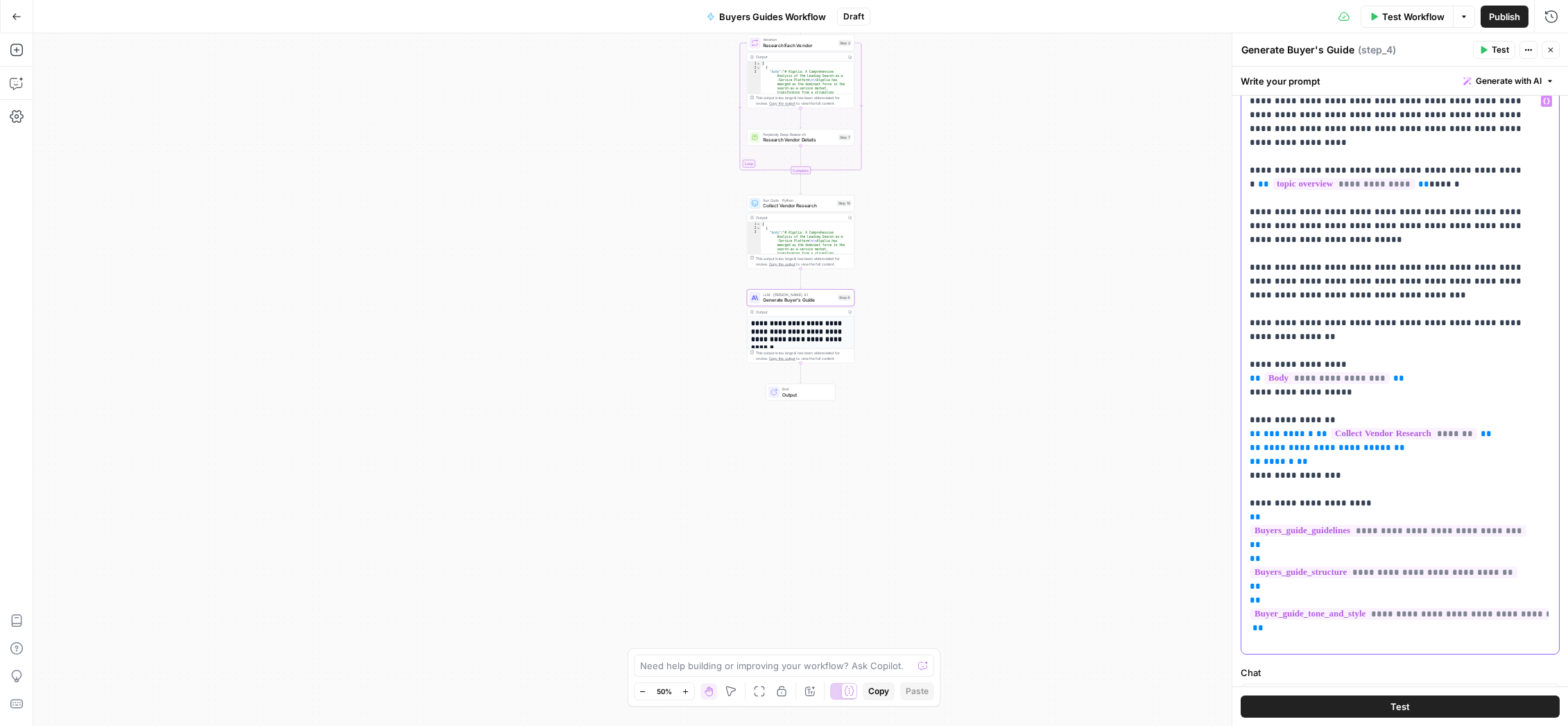
click at [1032, 294] on p "**********" at bounding box center [1390, 419] width 280 height 652
click at [1032, 284] on p "**********" at bounding box center [1390, 419] width 280 height 652
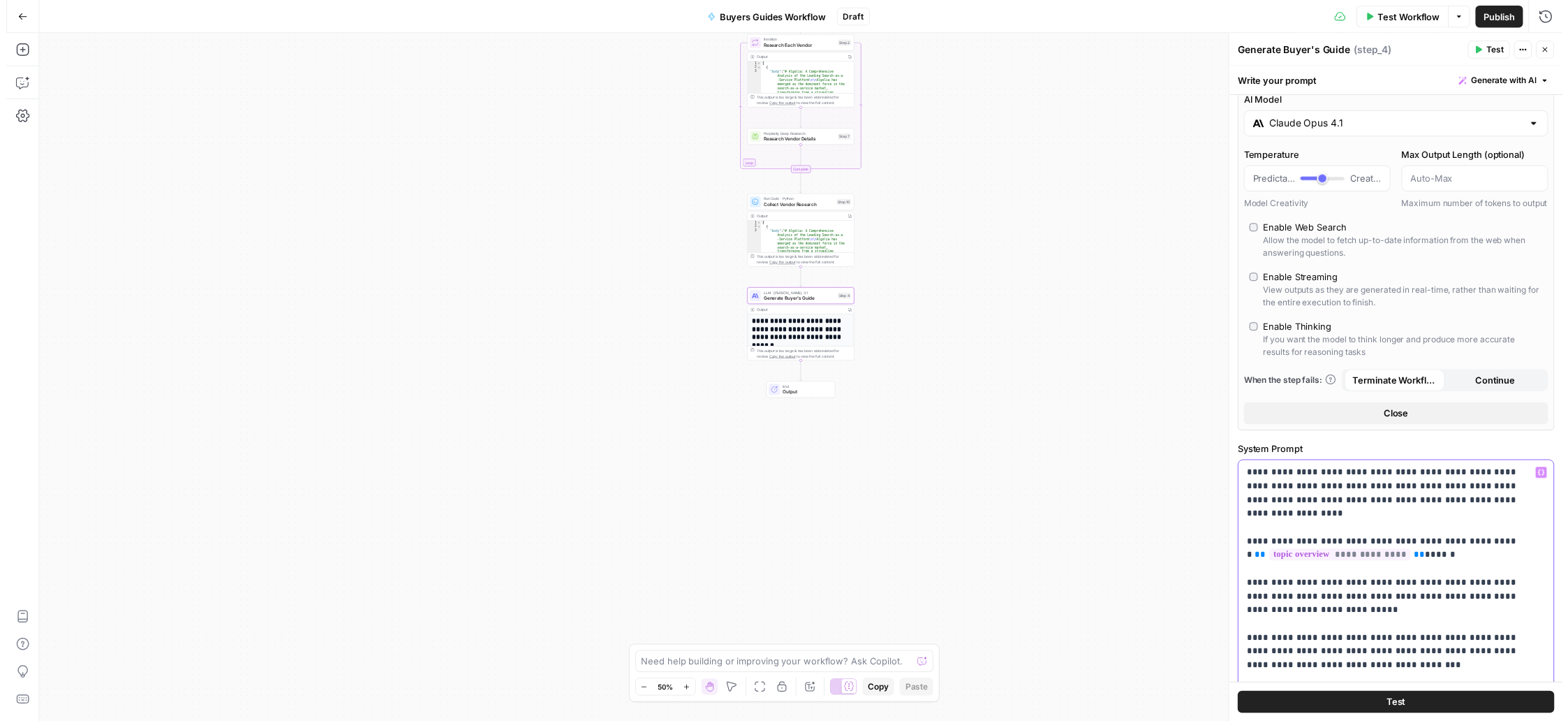
scroll to position [0, 0]
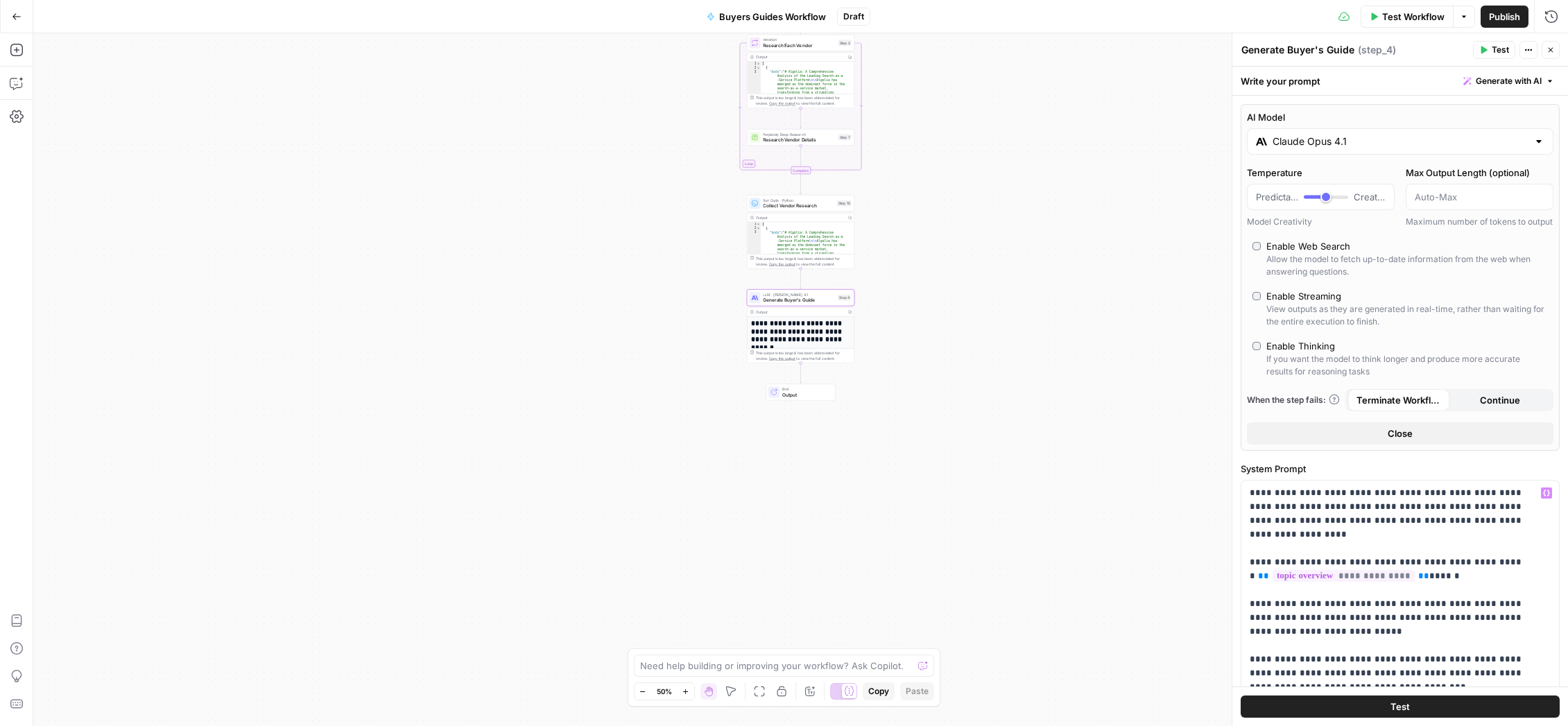
click at [1032, 52] on icon "button" at bounding box center [1484, 50] width 7 height 7
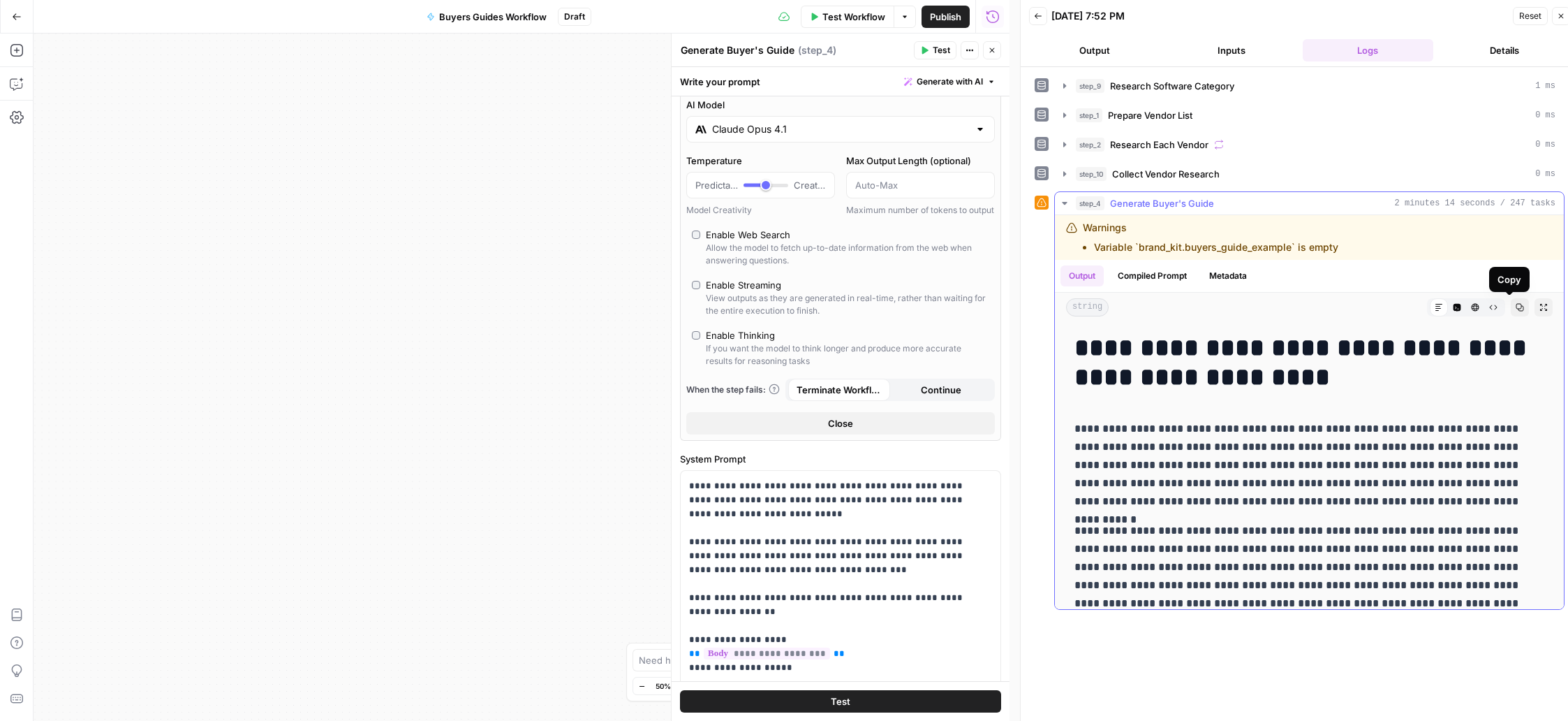
click at [1039, 307] on icon "button" at bounding box center [1520, 307] width 8 height 8
click at [1039, 203] on icon "button" at bounding box center [1064, 203] width 5 height 3
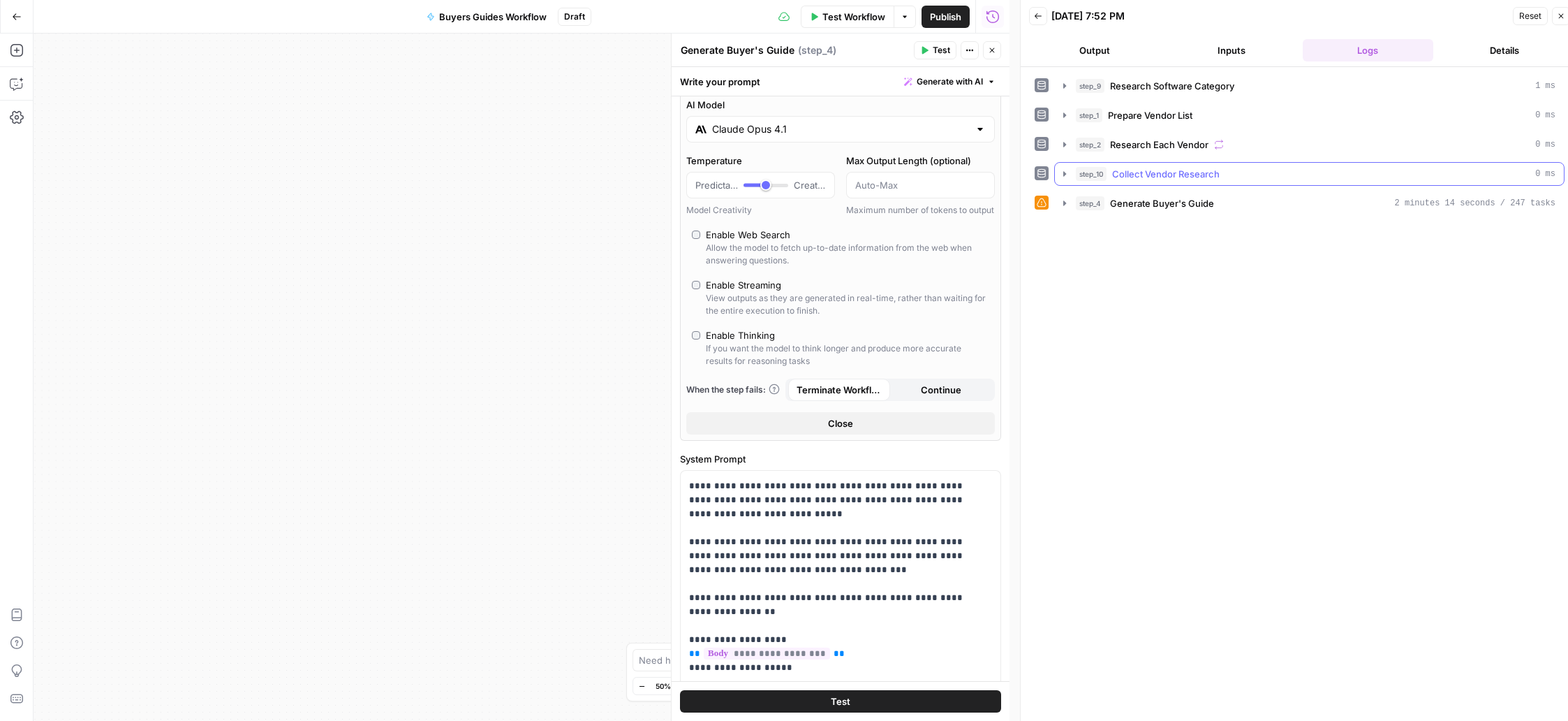
click at [1039, 180] on button "step_10 Collect Vendor Research 0 ms" at bounding box center [1310, 174] width 509 height 22
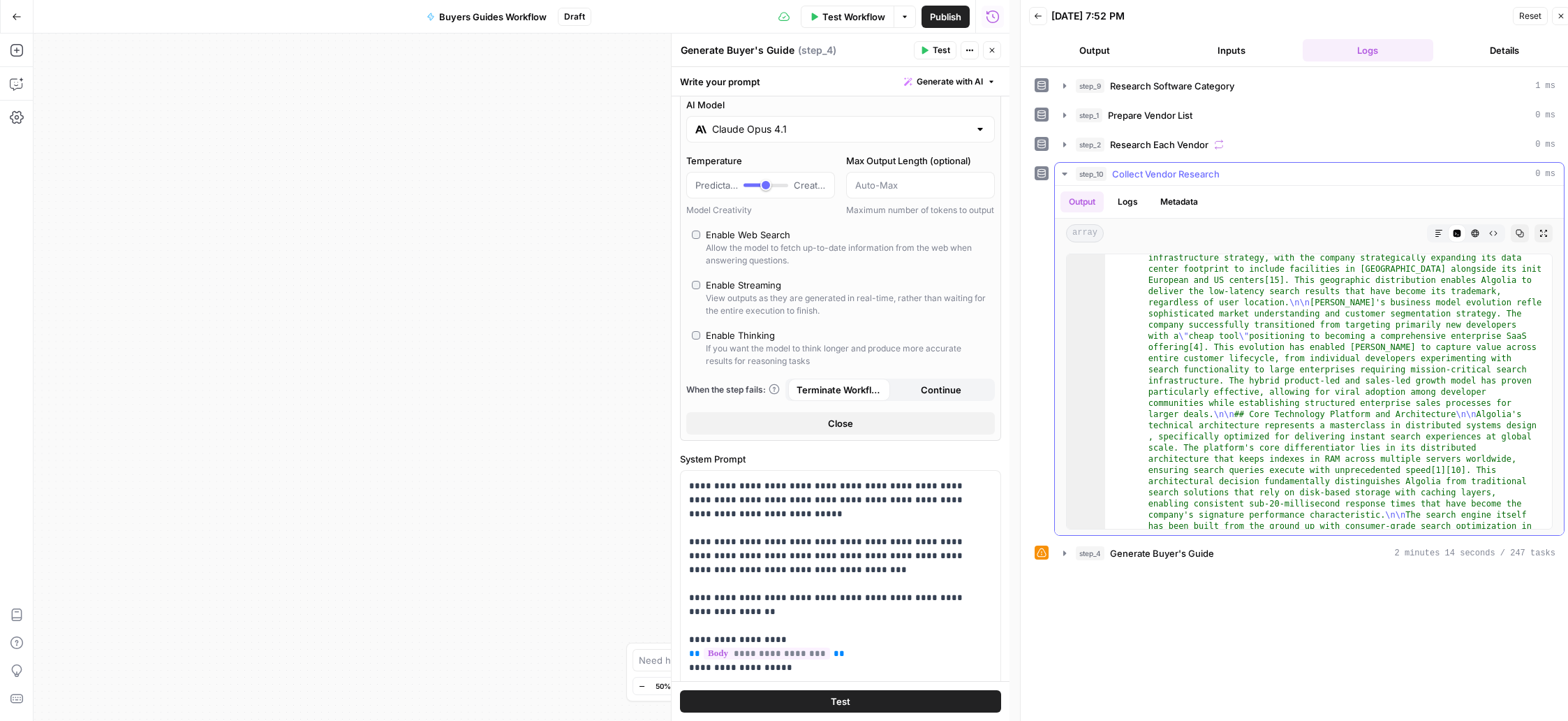
scroll to position [208, 0]
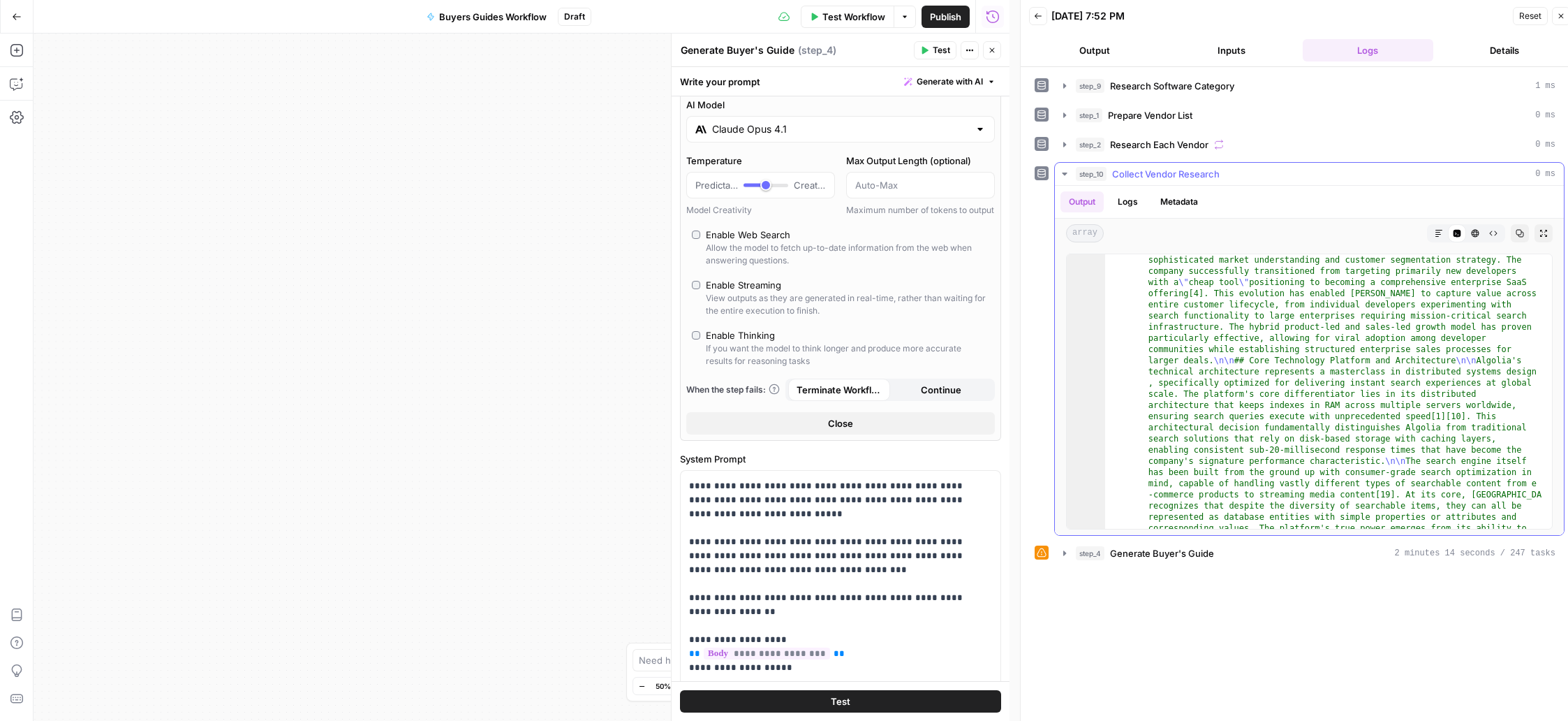
click at [1039, 202] on button "Logs" at bounding box center [1128, 202] width 37 height 21
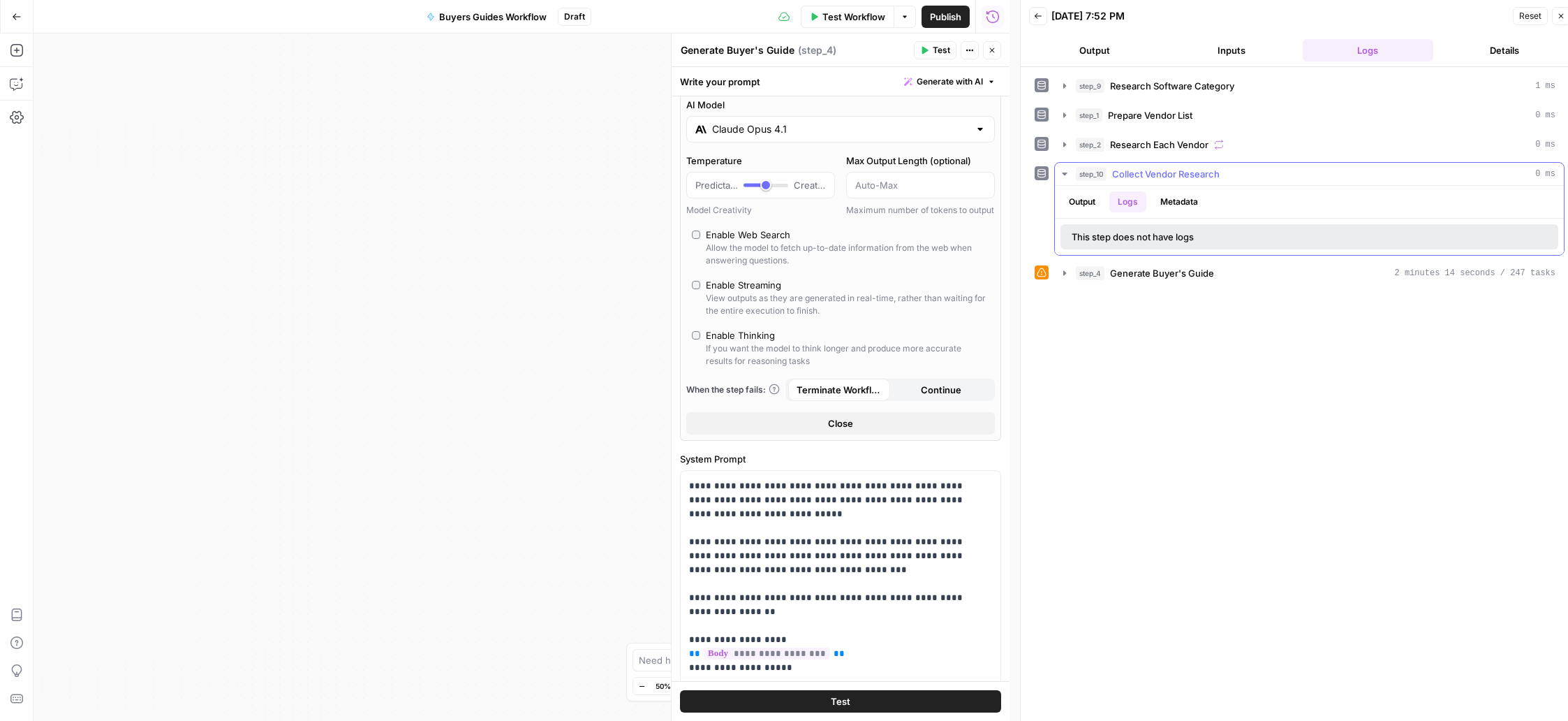
click at [1039, 198] on button "Metadata" at bounding box center [1179, 202] width 54 height 21
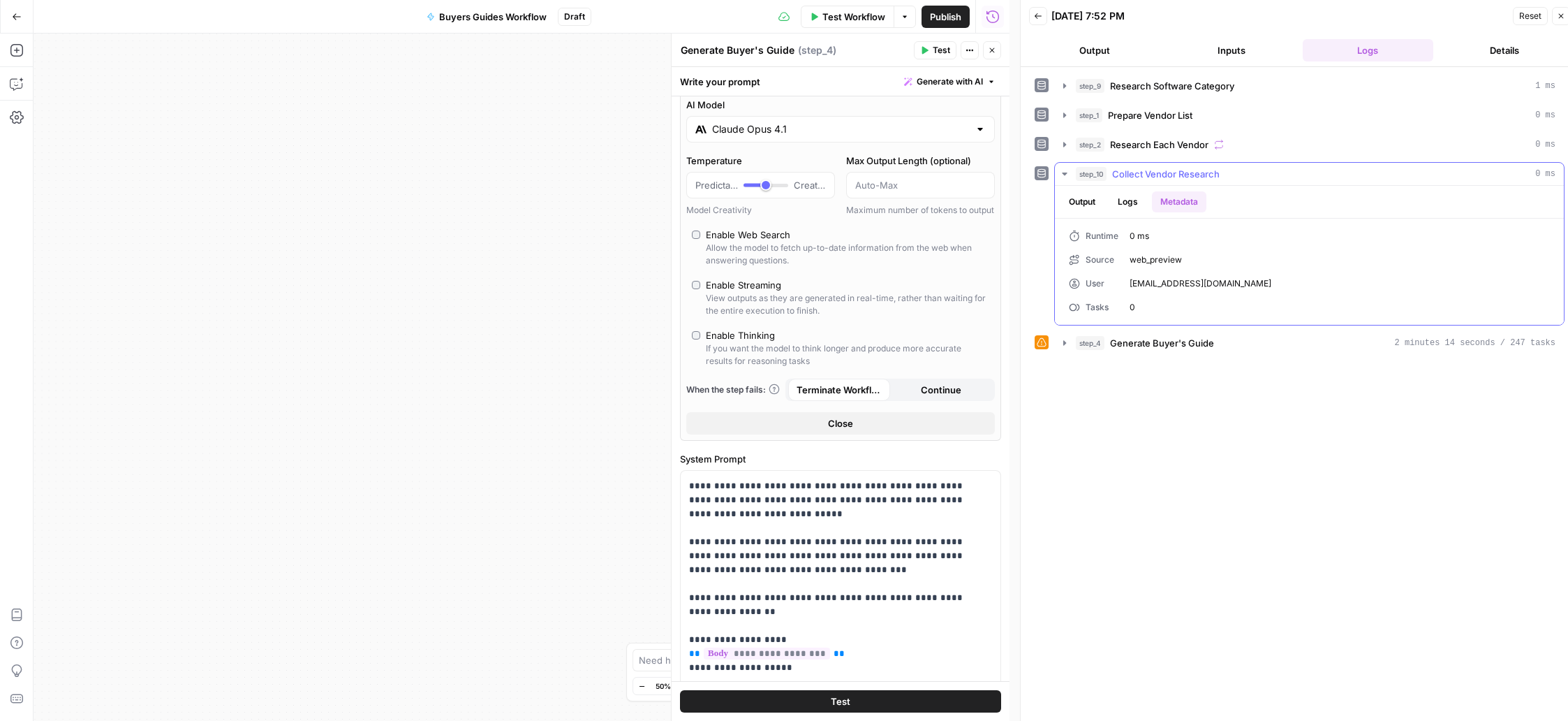
click at [1039, 203] on button "Output" at bounding box center [1082, 202] width 43 height 21
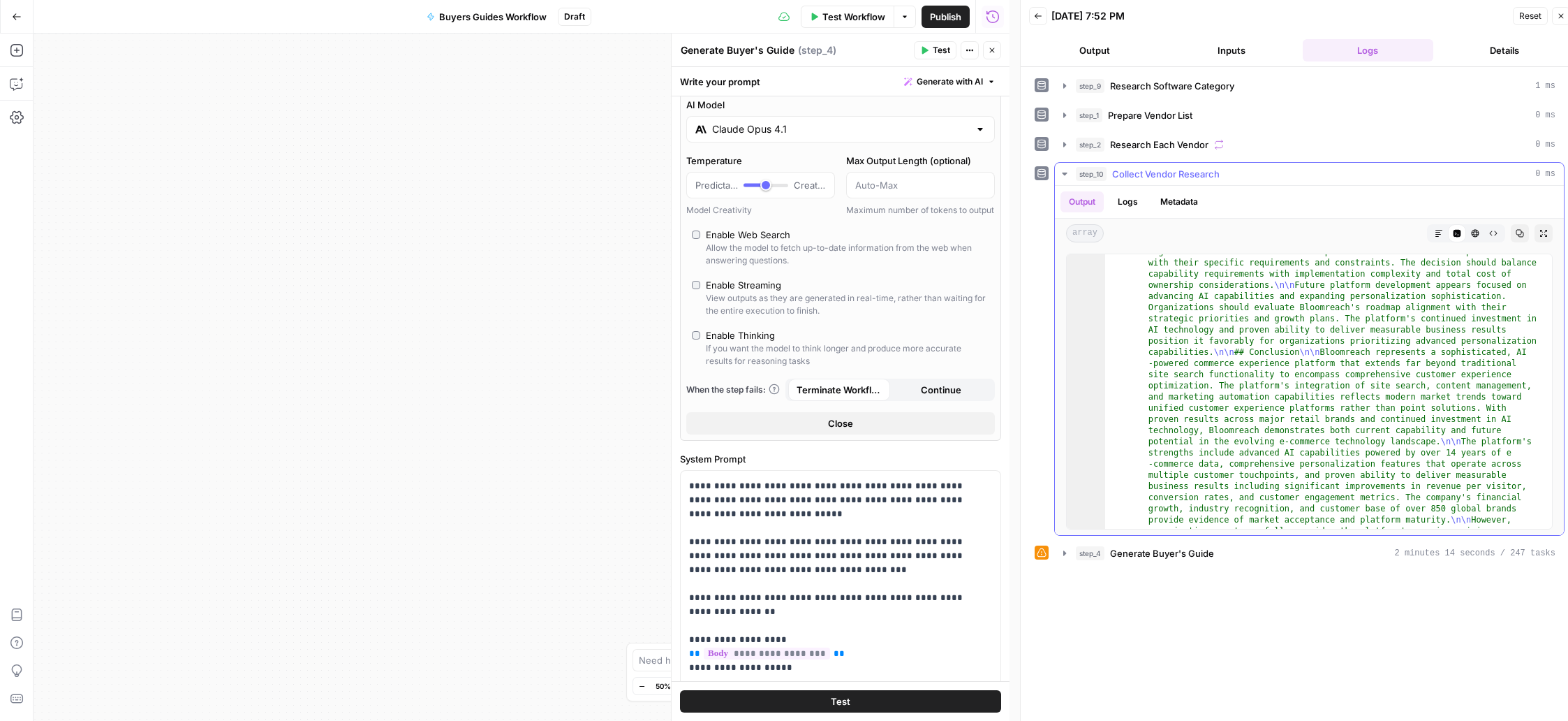
scroll to position [22608, 0]
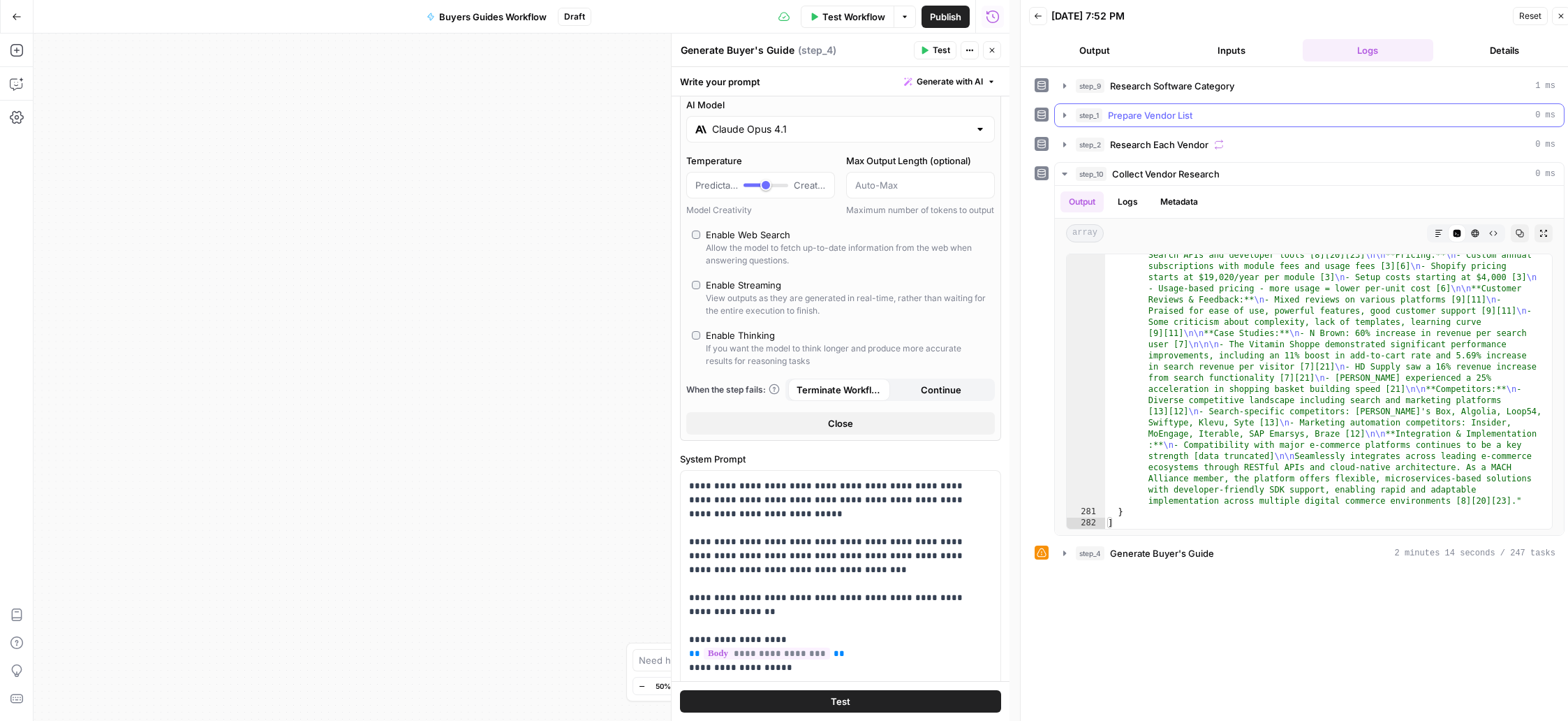
click at [1039, 115] on icon "button" at bounding box center [1065, 114] width 3 height 5
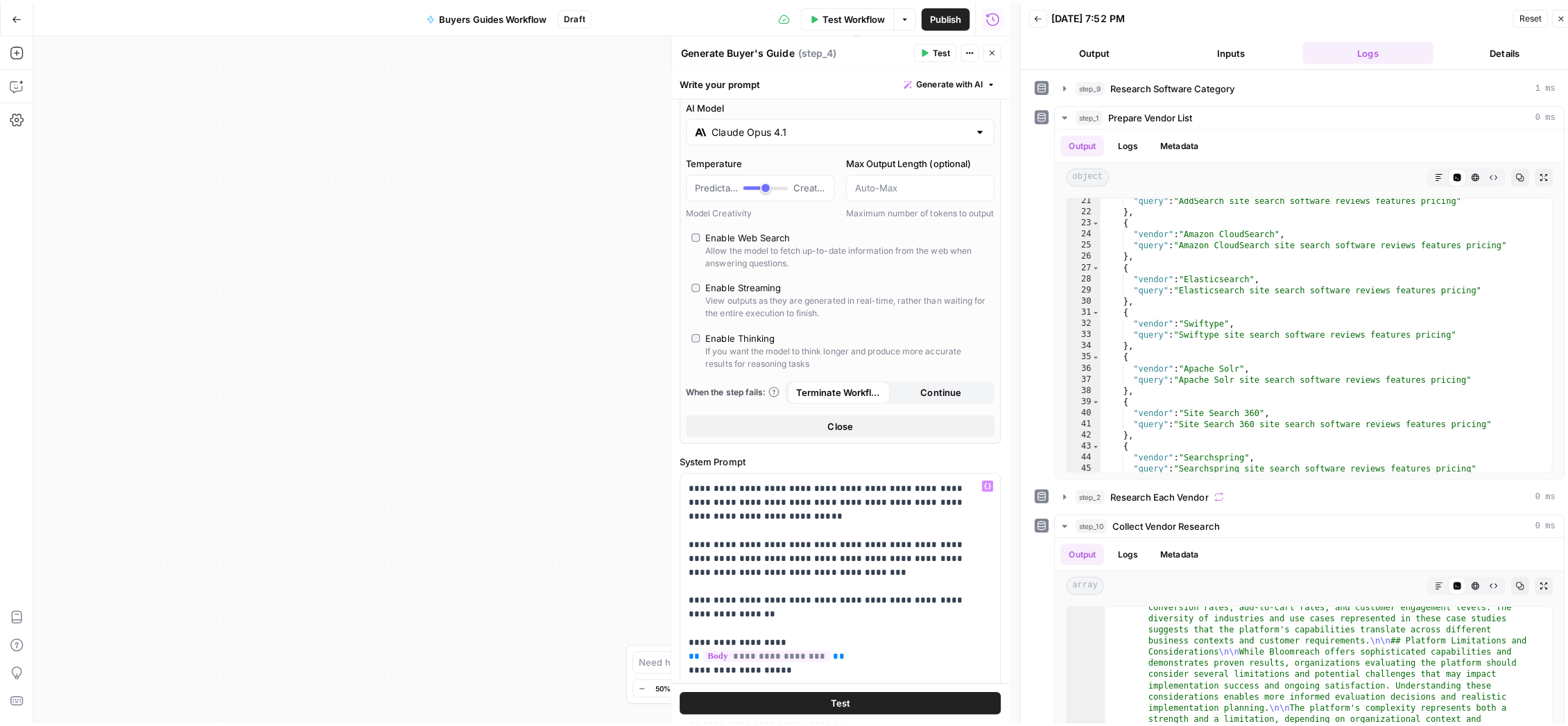
scroll to position [149, 0]
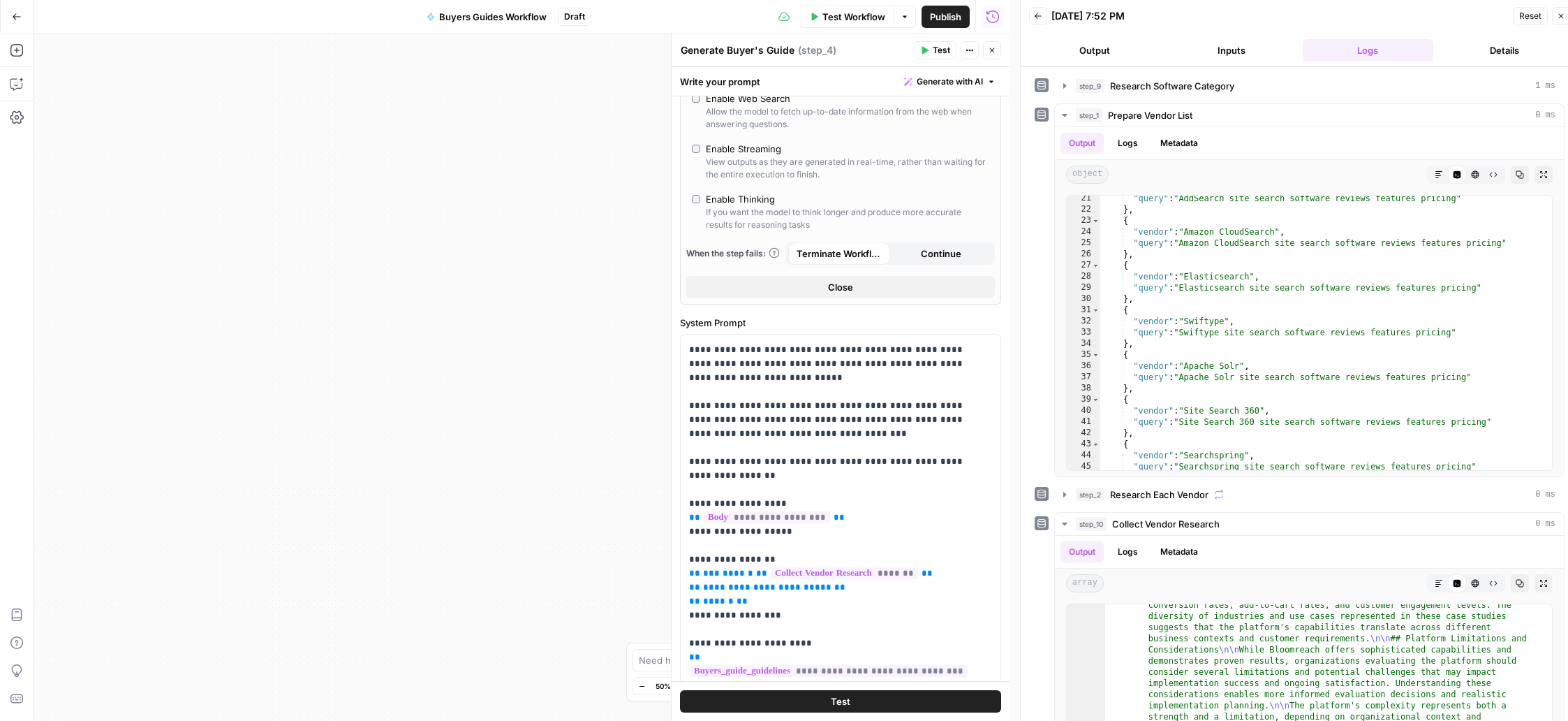
click at [13, 23] on button "Go Back" at bounding box center [17, 17] width 25 height 25
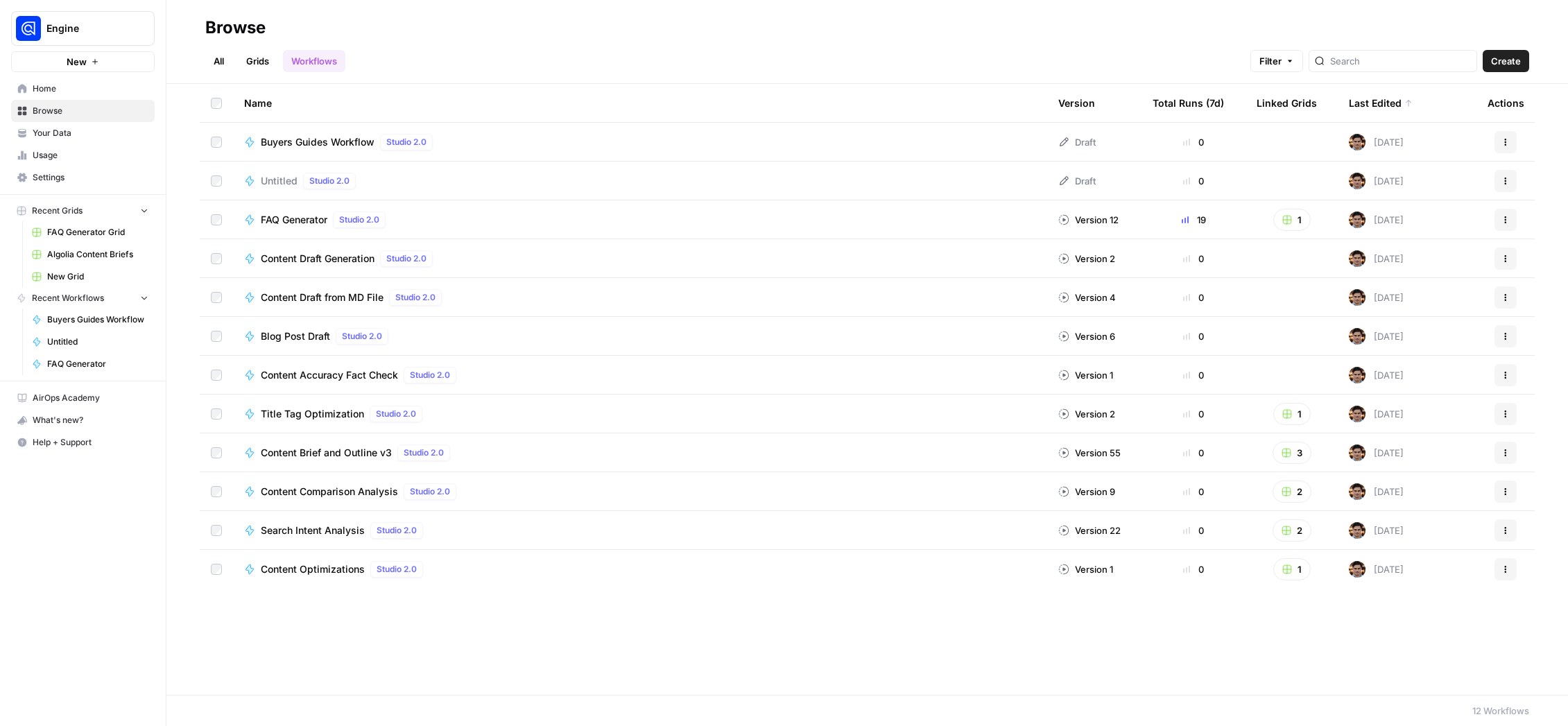
click at [84, 135] on span "Your Data" at bounding box center [90, 133] width 116 height 12
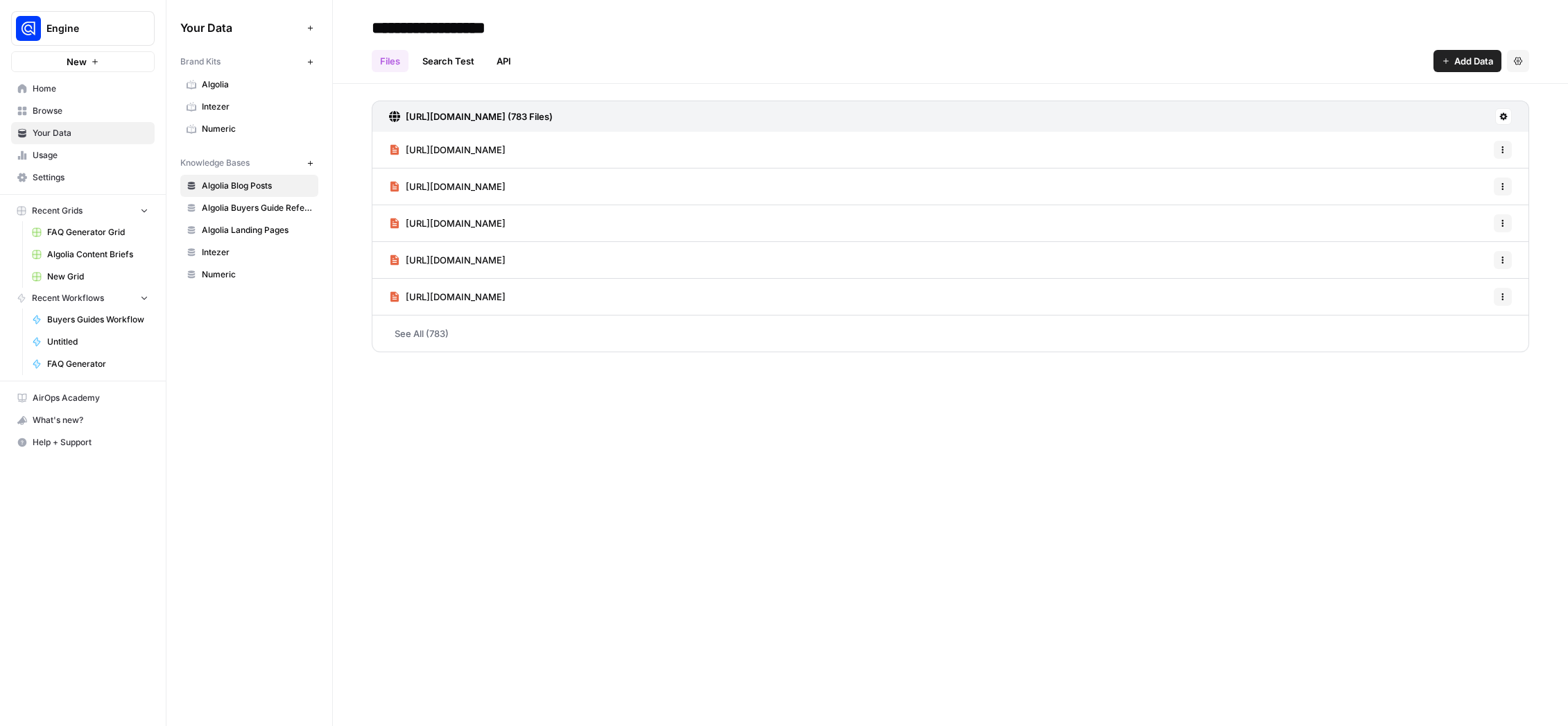
click at [236, 204] on span "Algolia Buyers Guide Reference" at bounding box center [256, 208] width 110 height 12
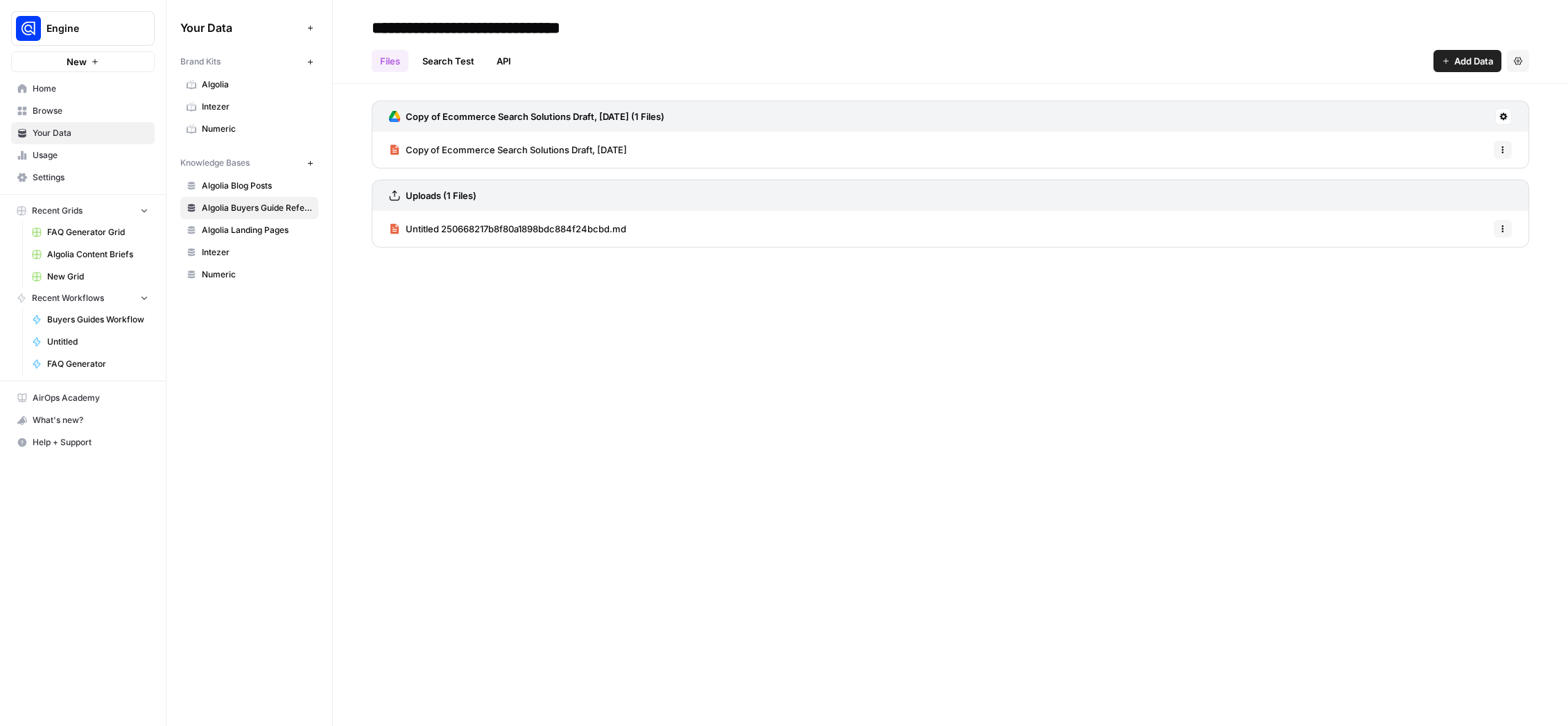
click at [240, 183] on span "Algolia Blog Posts" at bounding box center [256, 186] width 110 height 12
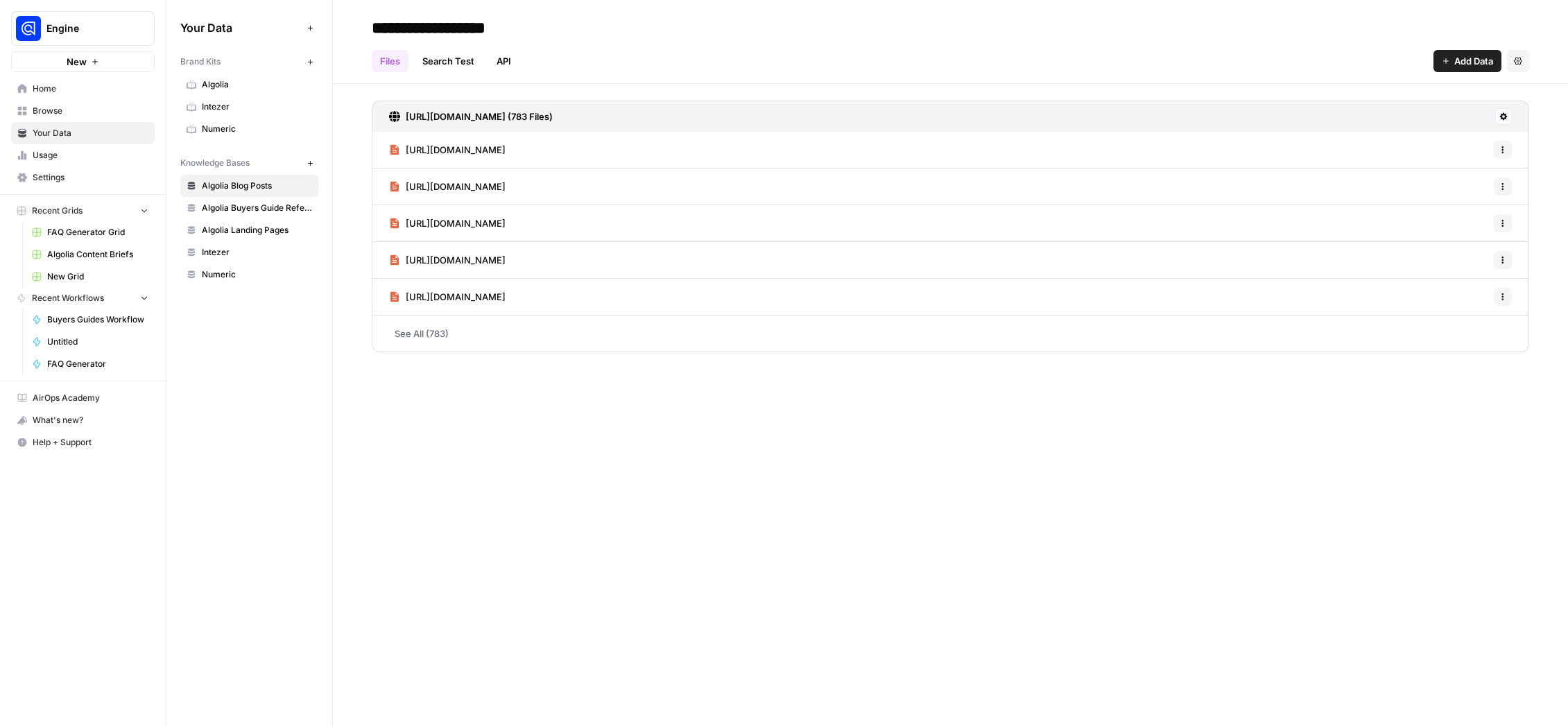
click at [237, 94] on link "Algolia" at bounding box center [249, 84] width 138 height 22
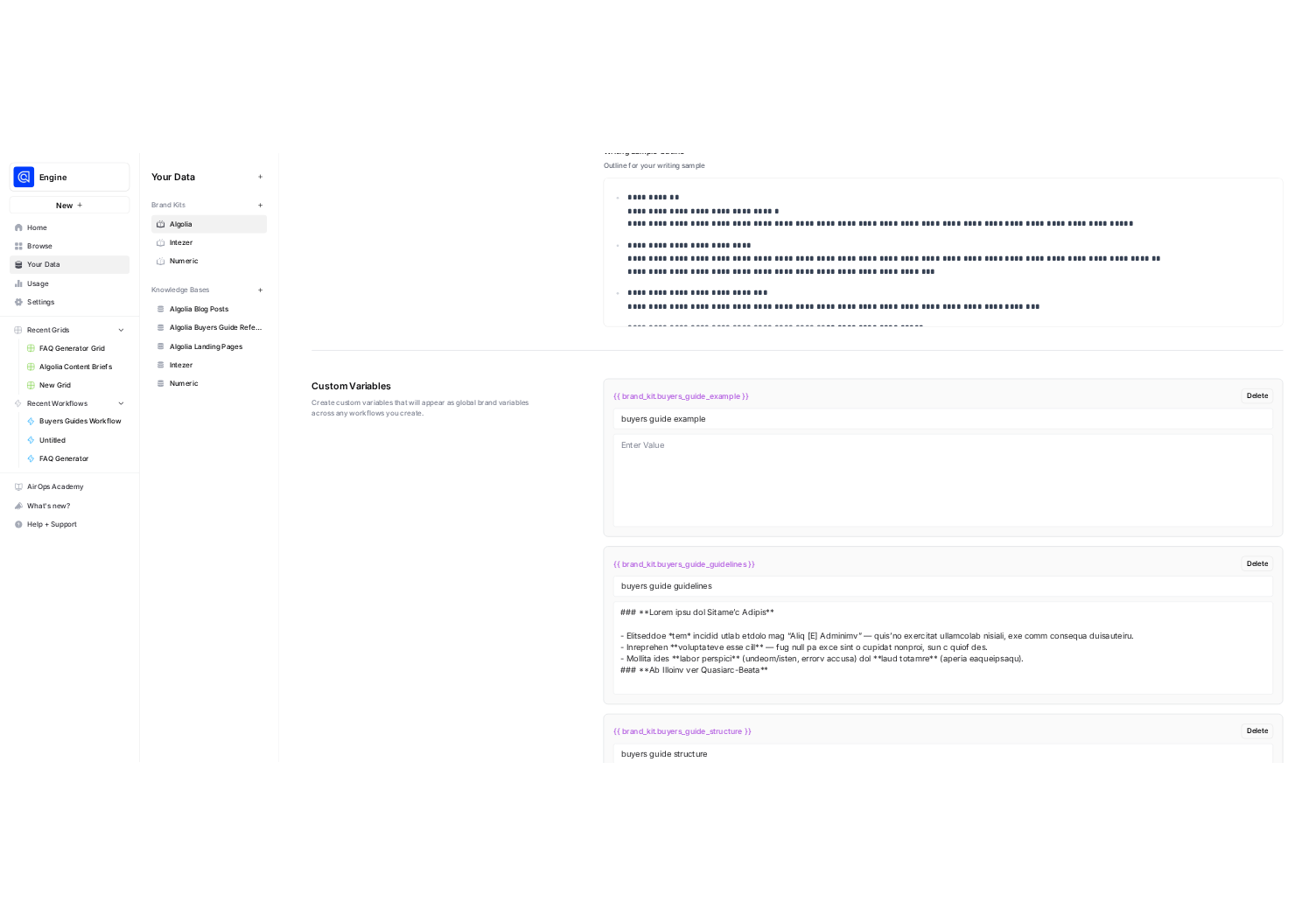
scroll to position [2791, 0]
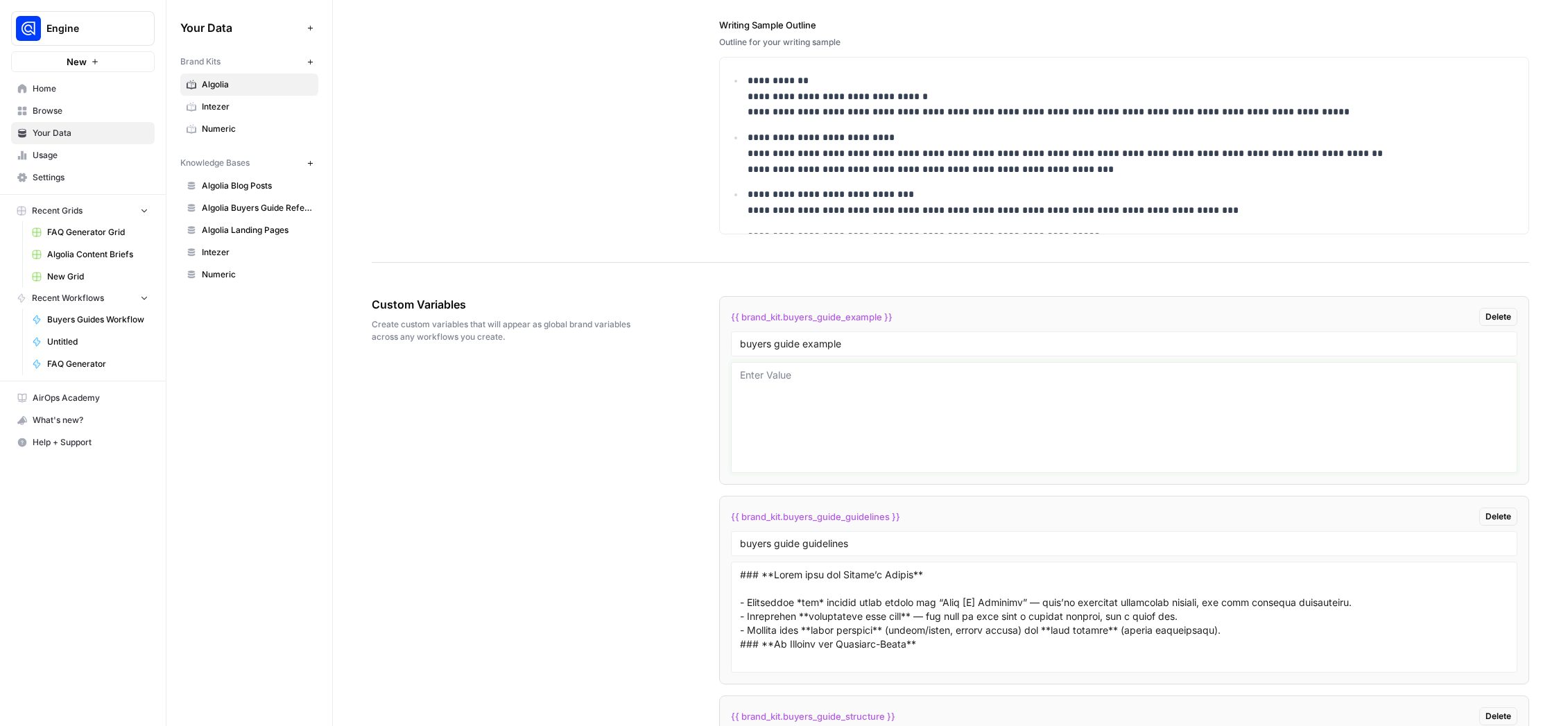
click at [811, 388] on textarea at bounding box center [1124, 417] width 768 height 98
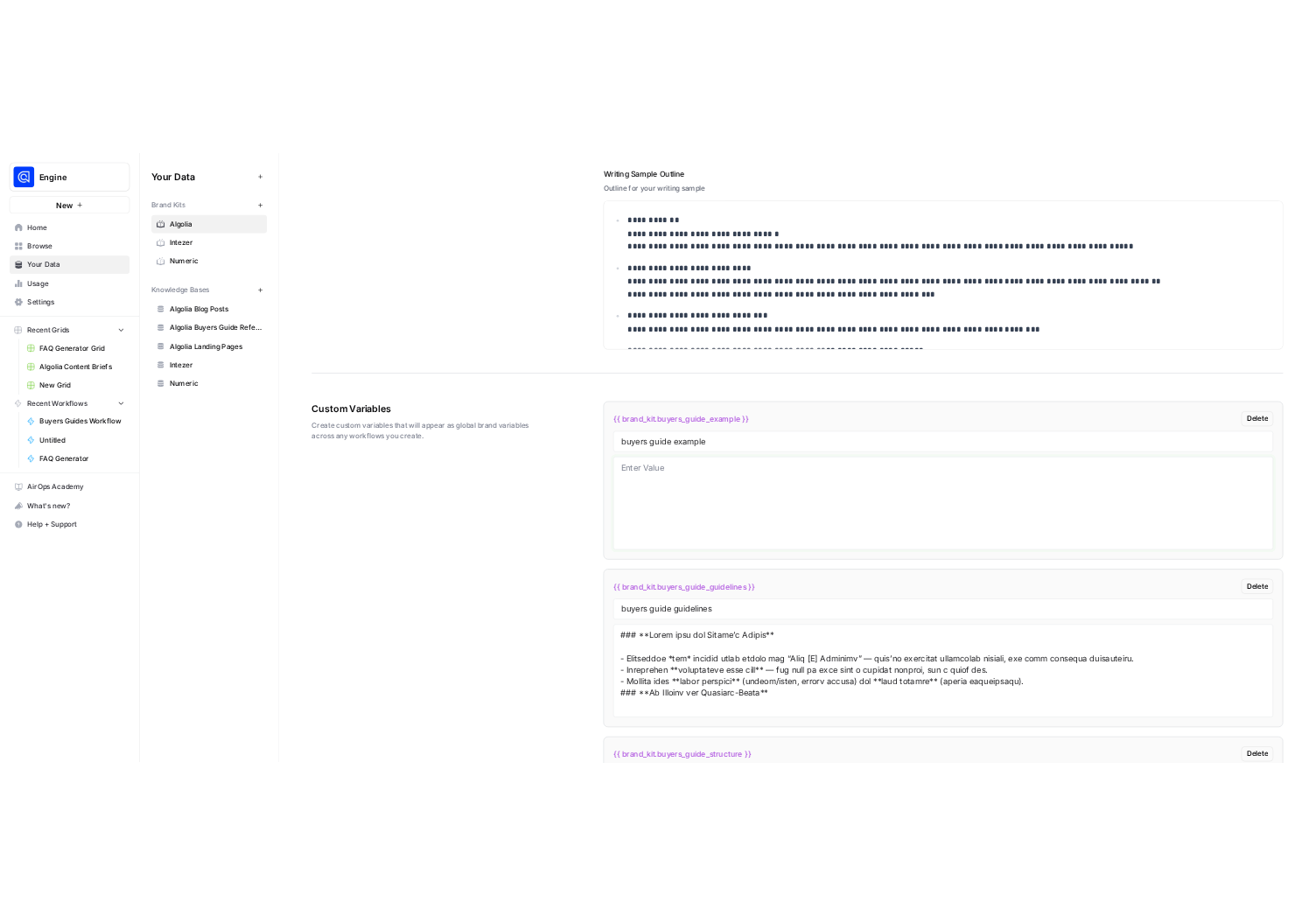
scroll to position [2902, 0]
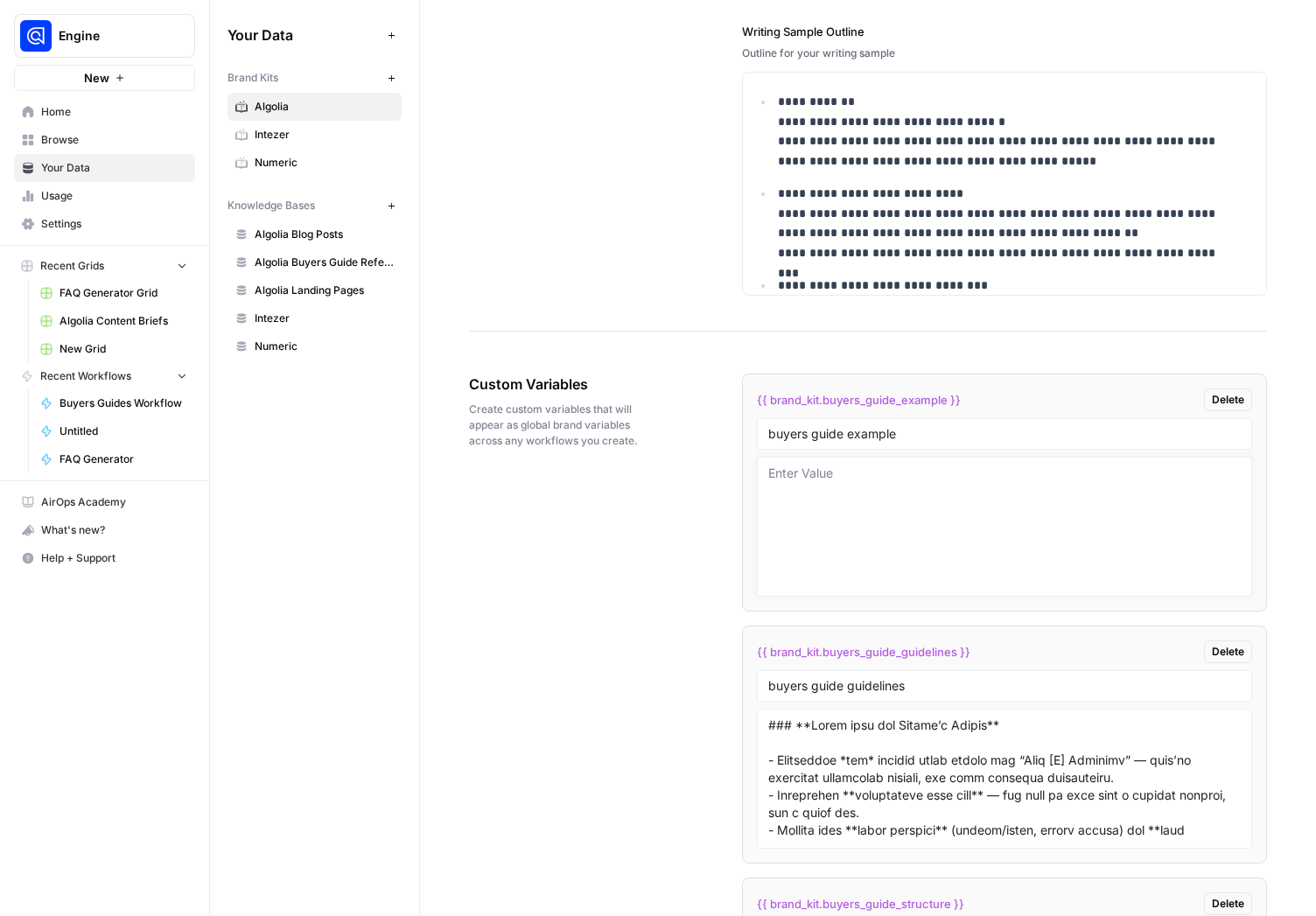
click at [851, 479] on textarea at bounding box center [1004, 526] width 472 height 124
paste textarea "# **Ecommerce search solutions in 2025: top solutions, evaluation steps, and me…"
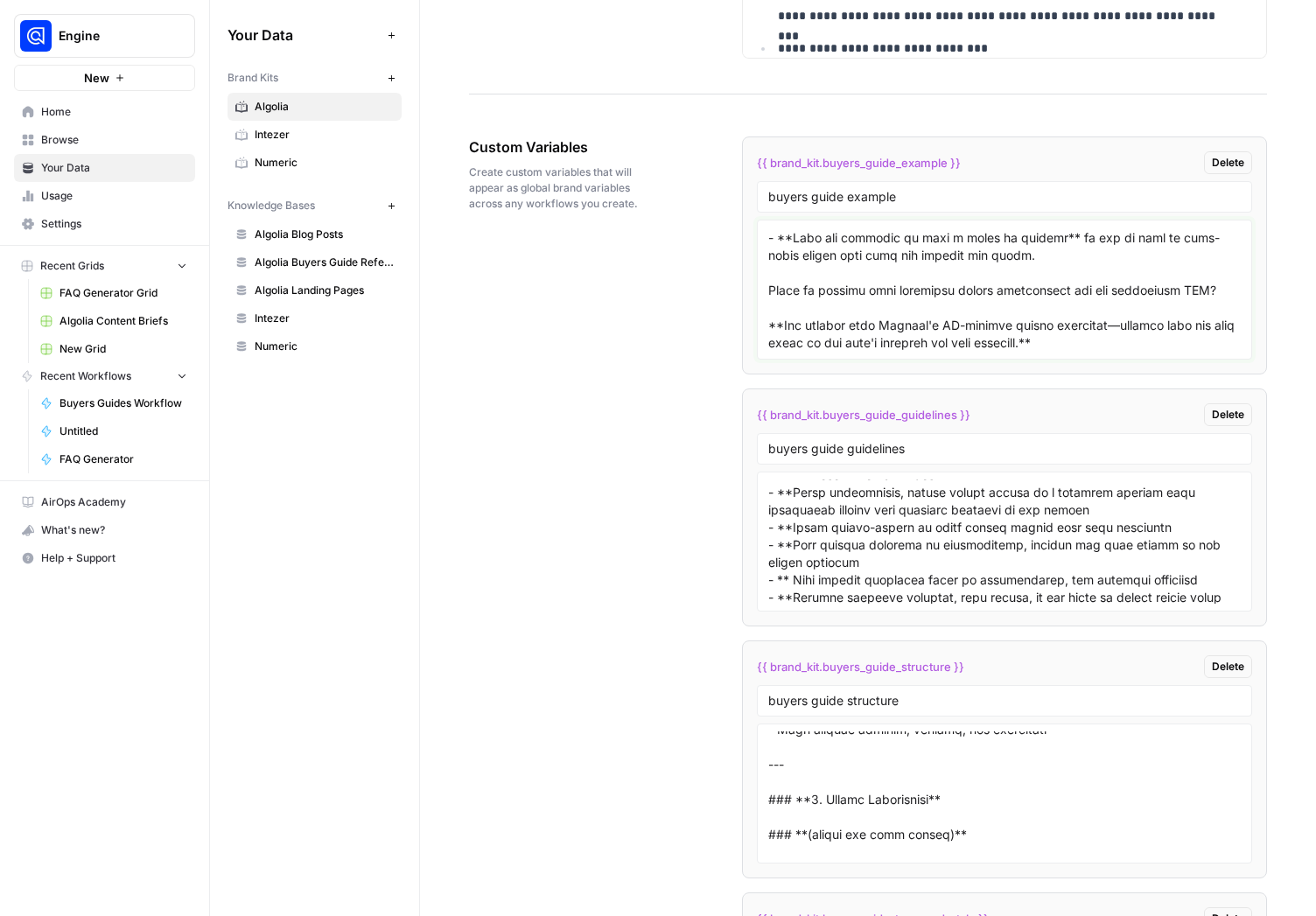
scroll to position [949, 0]
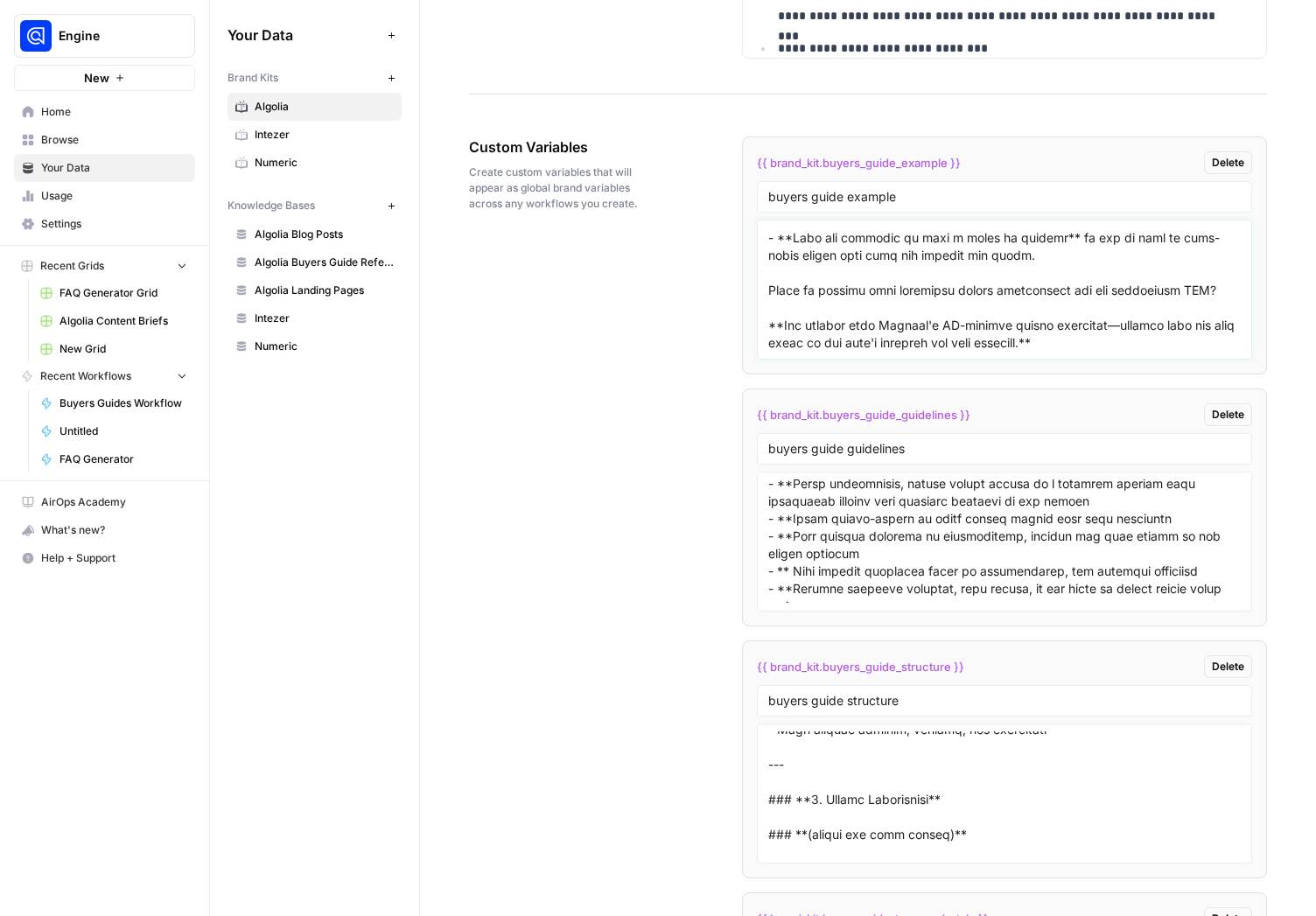
type textarea "# **Ecommerce search solutions in 2025: top solutions, evaluation steps, and me…"
drag, startPoint x: 1154, startPoint y: 487, endPoint x: 1106, endPoint y: 487, distance: 48.0
click at [1106, 487] on textarea at bounding box center [1004, 541] width 472 height 124
drag, startPoint x: 859, startPoint y: 505, endPoint x: 1209, endPoint y: 503, distance: 350.0
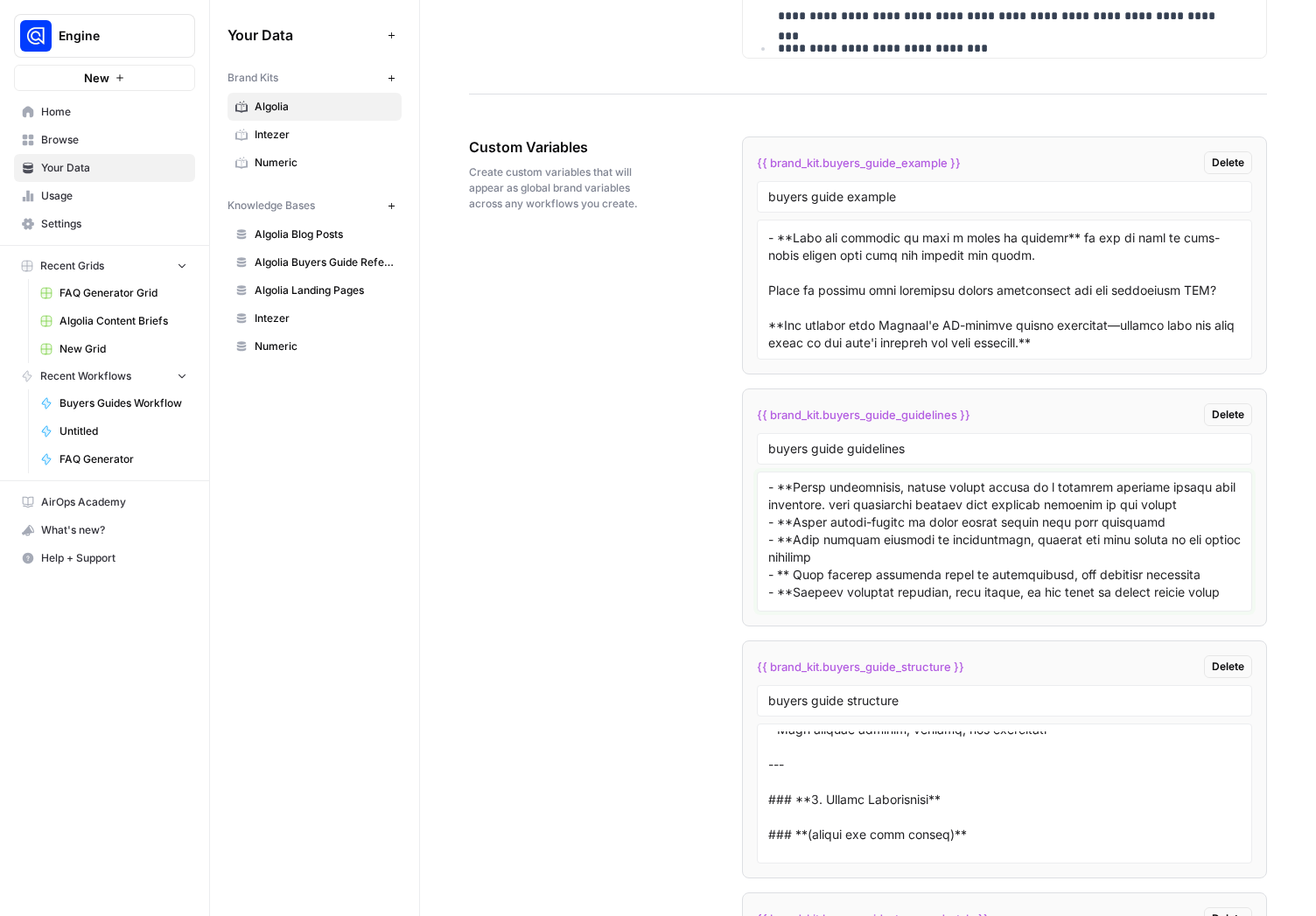
click at [1209, 503] on textarea at bounding box center [1004, 541] width 472 height 124
click at [1148, 520] on textarea at bounding box center [1004, 541] width 472 height 124
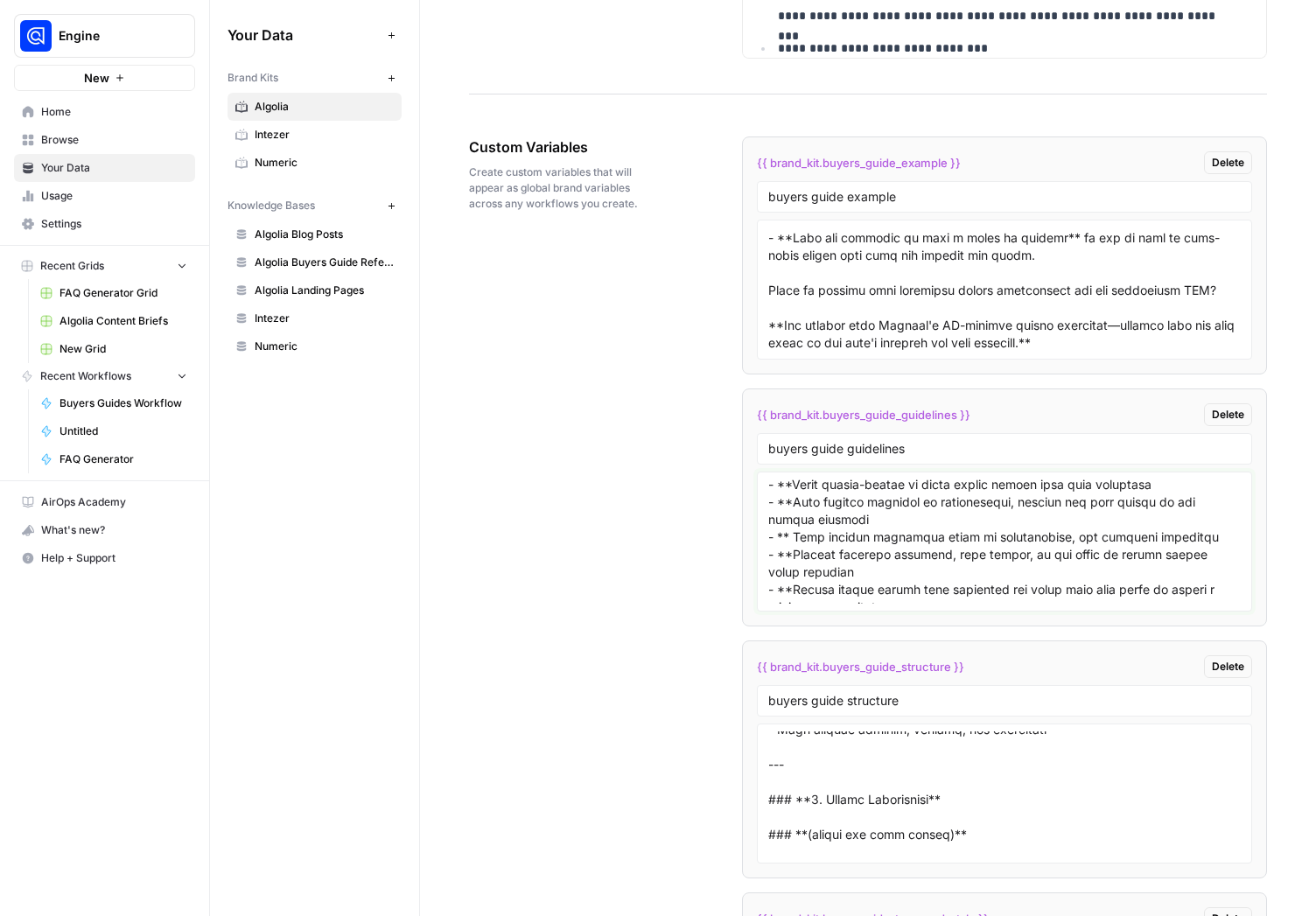
scroll to position [1007, 0]
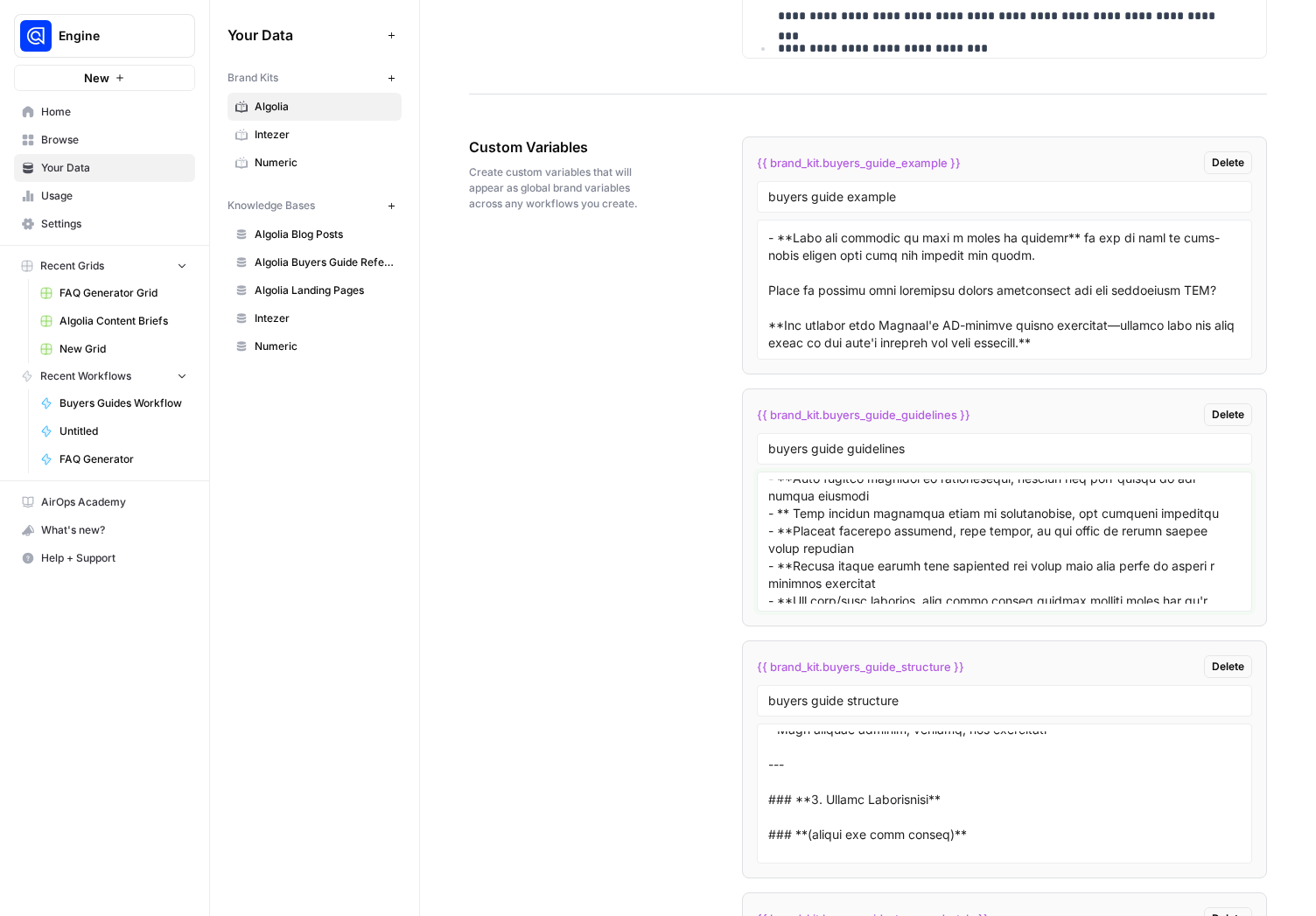
drag, startPoint x: 981, startPoint y: 543, endPoint x: 790, endPoint y: 537, distance: 191.1
click at [790, 537] on textarea at bounding box center [1004, 541] width 472 height 124
drag, startPoint x: 895, startPoint y: 578, endPoint x: 796, endPoint y: 562, distance: 100.3
click at [796, 562] on textarea at bounding box center [1004, 541] width 472 height 124
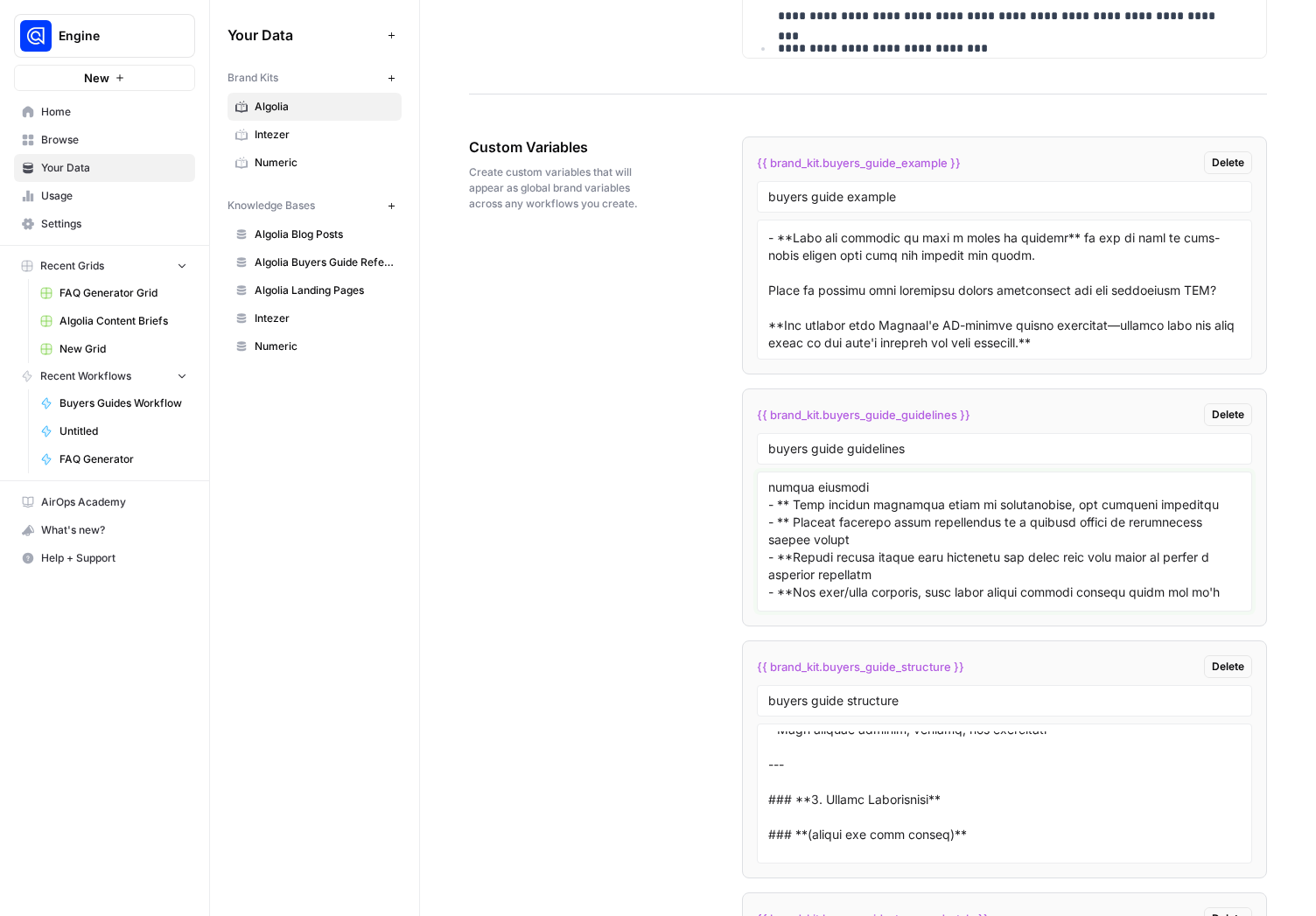
scroll to position [1014, 0]
click at [886, 558] on textarea at bounding box center [1004, 541] width 472 height 124
drag, startPoint x: 877, startPoint y: 571, endPoint x: 801, endPoint y: 561, distance: 76.7
click at [801, 561] on textarea at bounding box center [1004, 541] width 472 height 124
click at [887, 564] on textarea at bounding box center [1004, 541] width 472 height 124
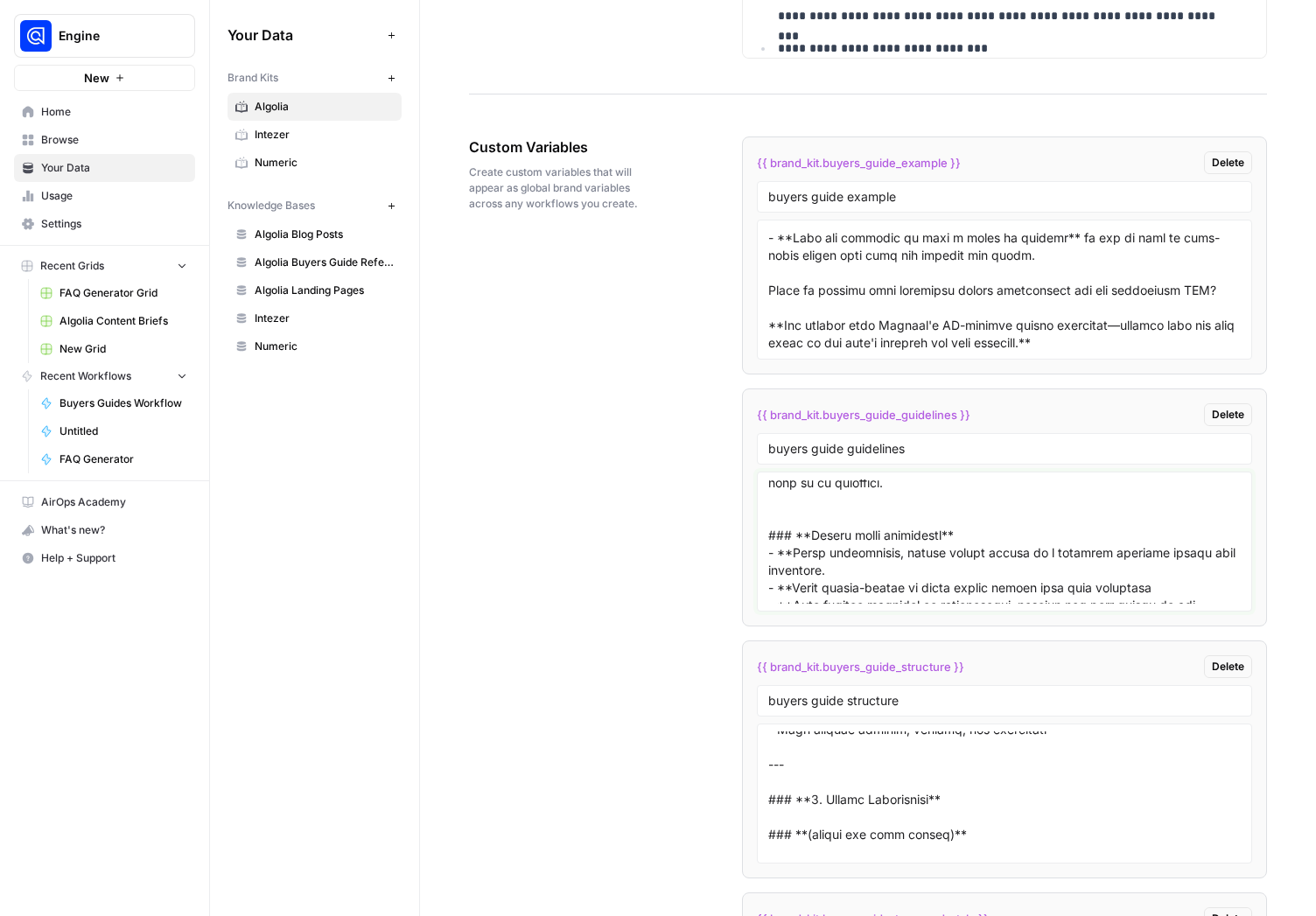
scroll to position [877, 0]
drag, startPoint x: 884, startPoint y: 571, endPoint x: 732, endPoint y: 545, distance: 154.2
click at [768, 545] on textarea at bounding box center [1004, 541] width 472 height 124
click at [795, 508] on textarea at bounding box center [1004, 541] width 472 height 124
paste textarea "### **Bullet point guidelines** - **Where appropriate, bullet points should be …"
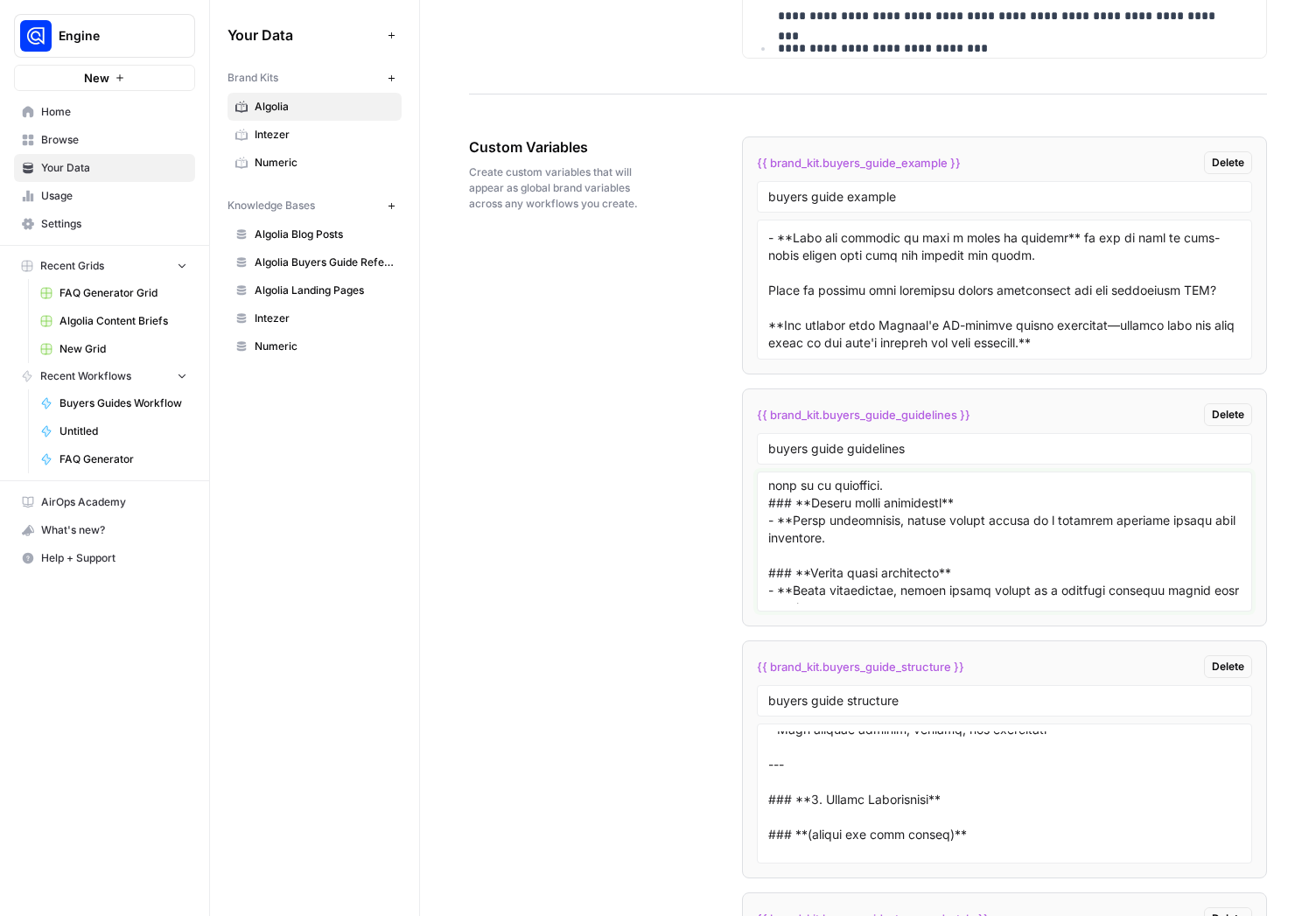
click at [768, 504] on textarea at bounding box center [1004, 541] width 472 height 124
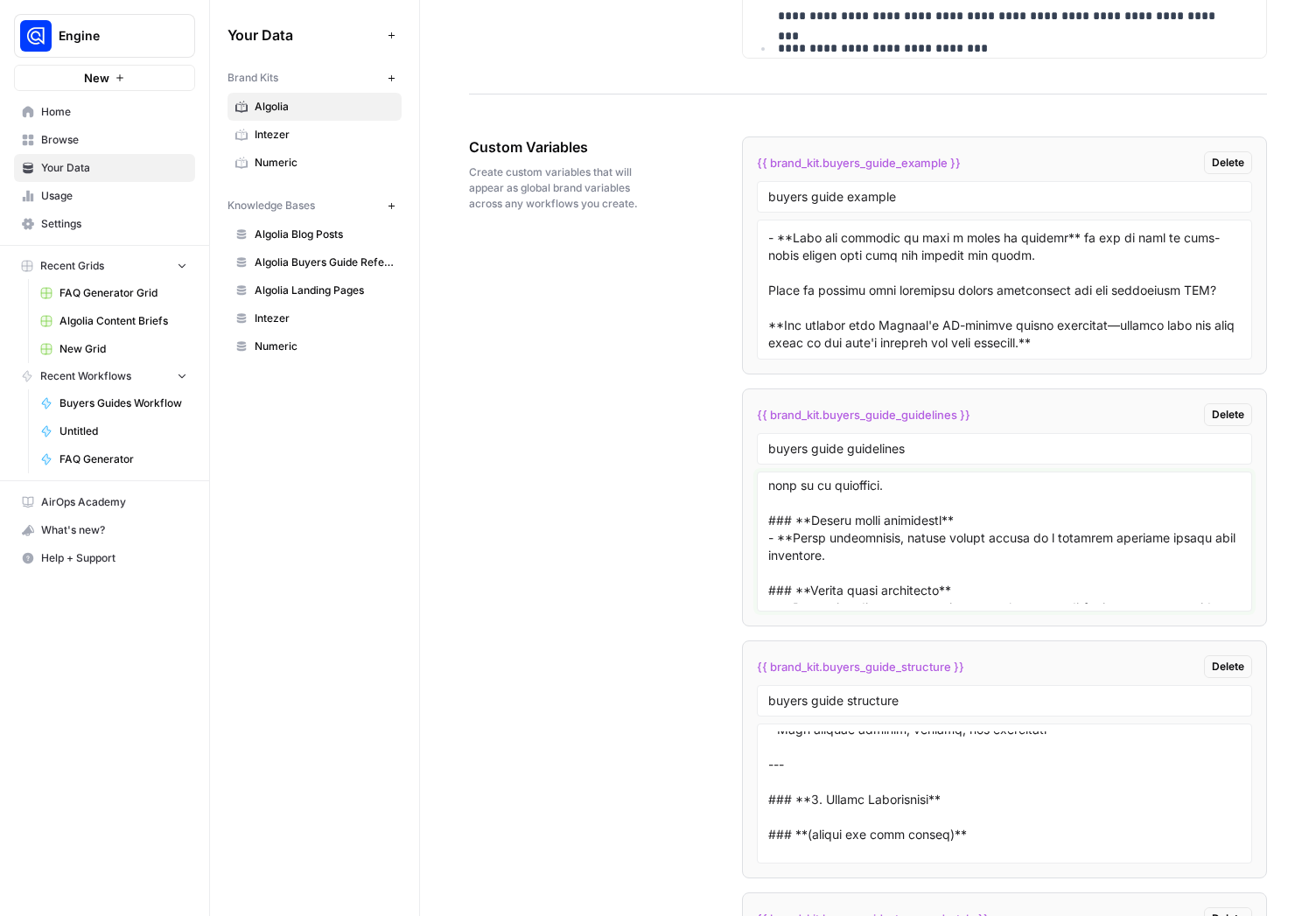
drag, startPoint x: 811, startPoint y: 519, endPoint x: 874, endPoint y: 517, distance: 63.0
click at [874, 517] on textarea at bounding box center [1004, 541] width 472 height 124
drag, startPoint x: 863, startPoint y: 559, endPoint x: 795, endPoint y: 543, distance: 69.9
click at [795, 543] on textarea at bounding box center [1004, 541] width 472 height 124
type textarea "### **Start with the Reader’s Intent** - Understand *why* someone would search …"
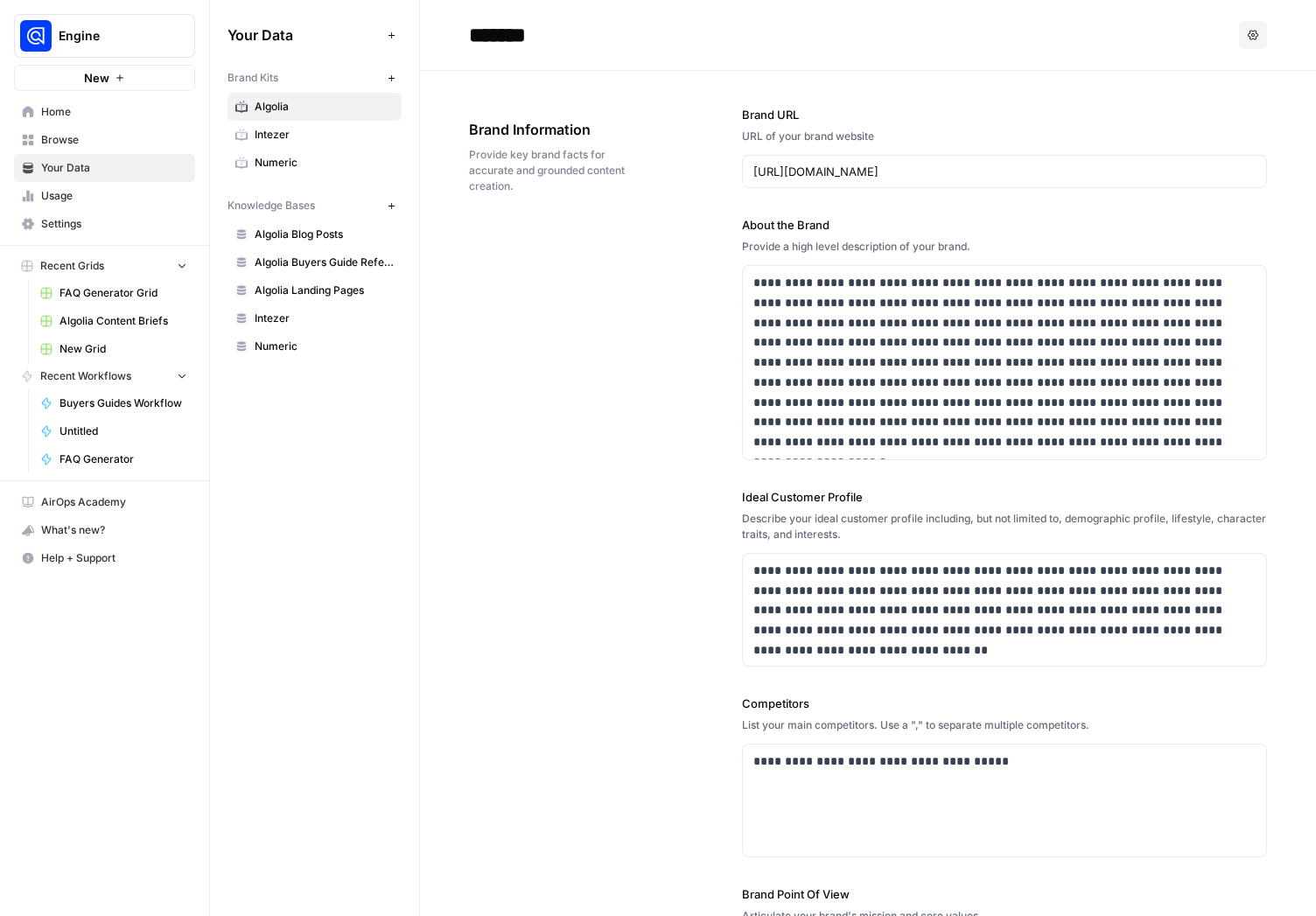
scroll to position [658, 0]
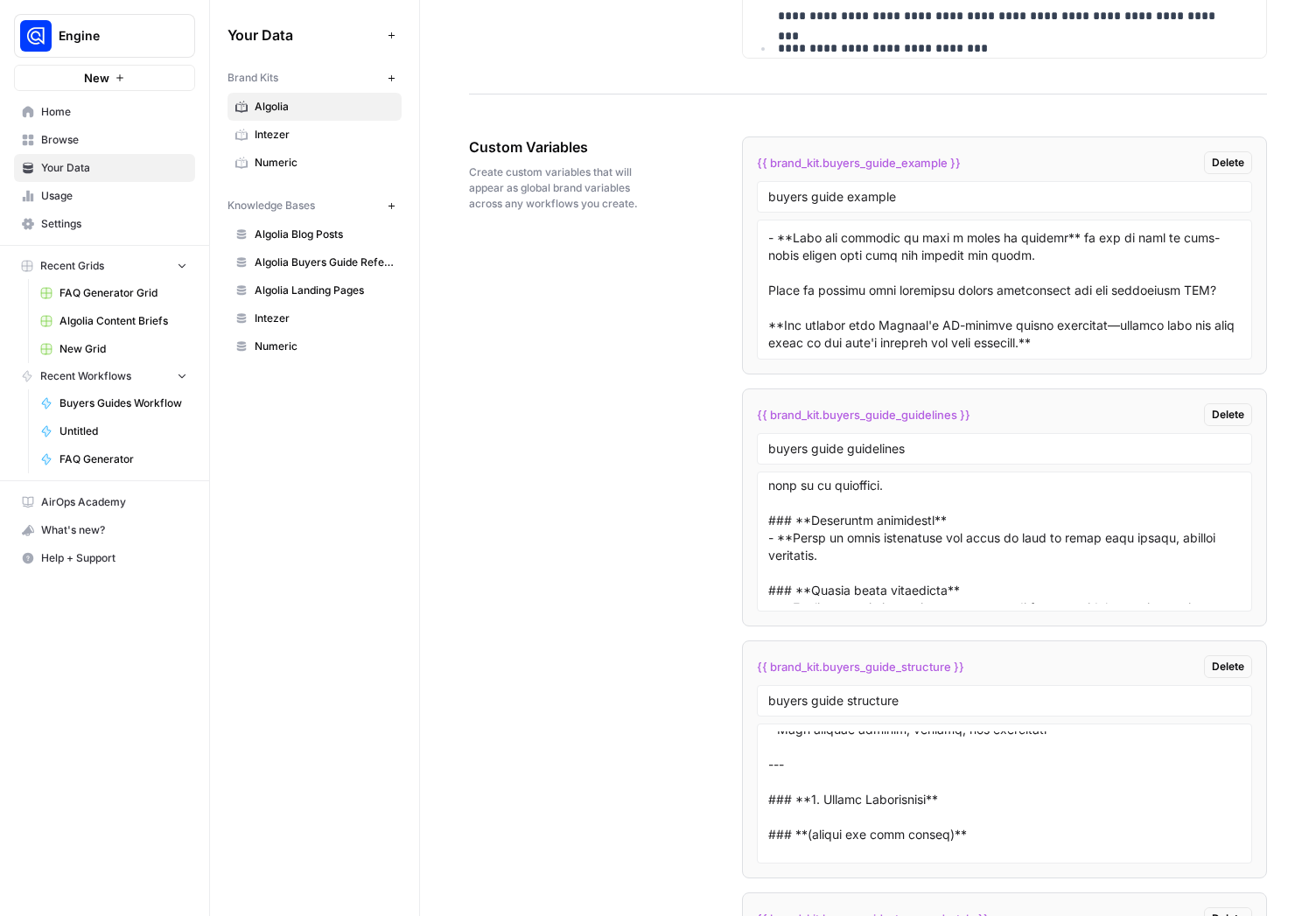
click at [1162, 544] on textarea at bounding box center [1004, 541] width 472 height 124
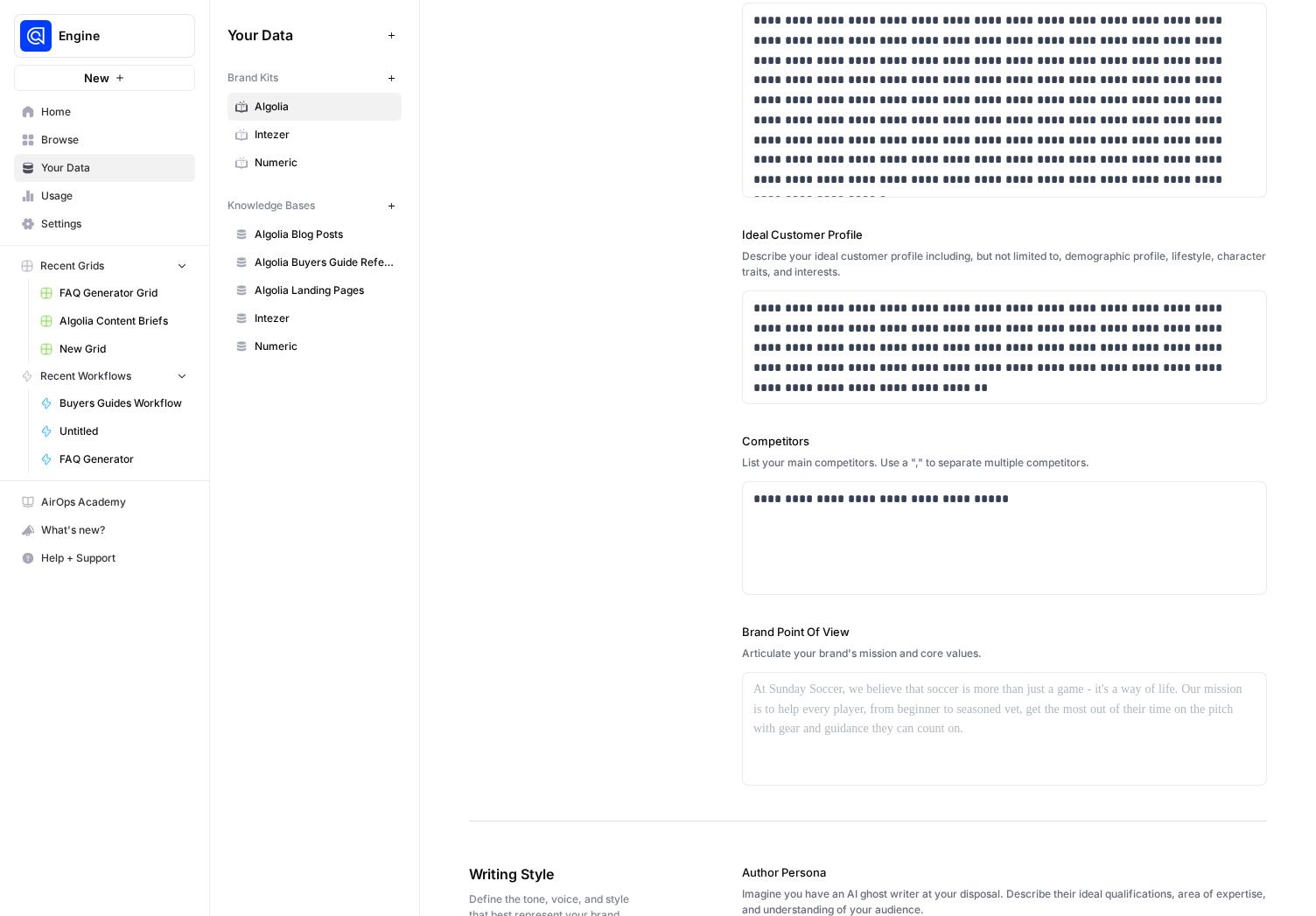
scroll to position [205, 0]
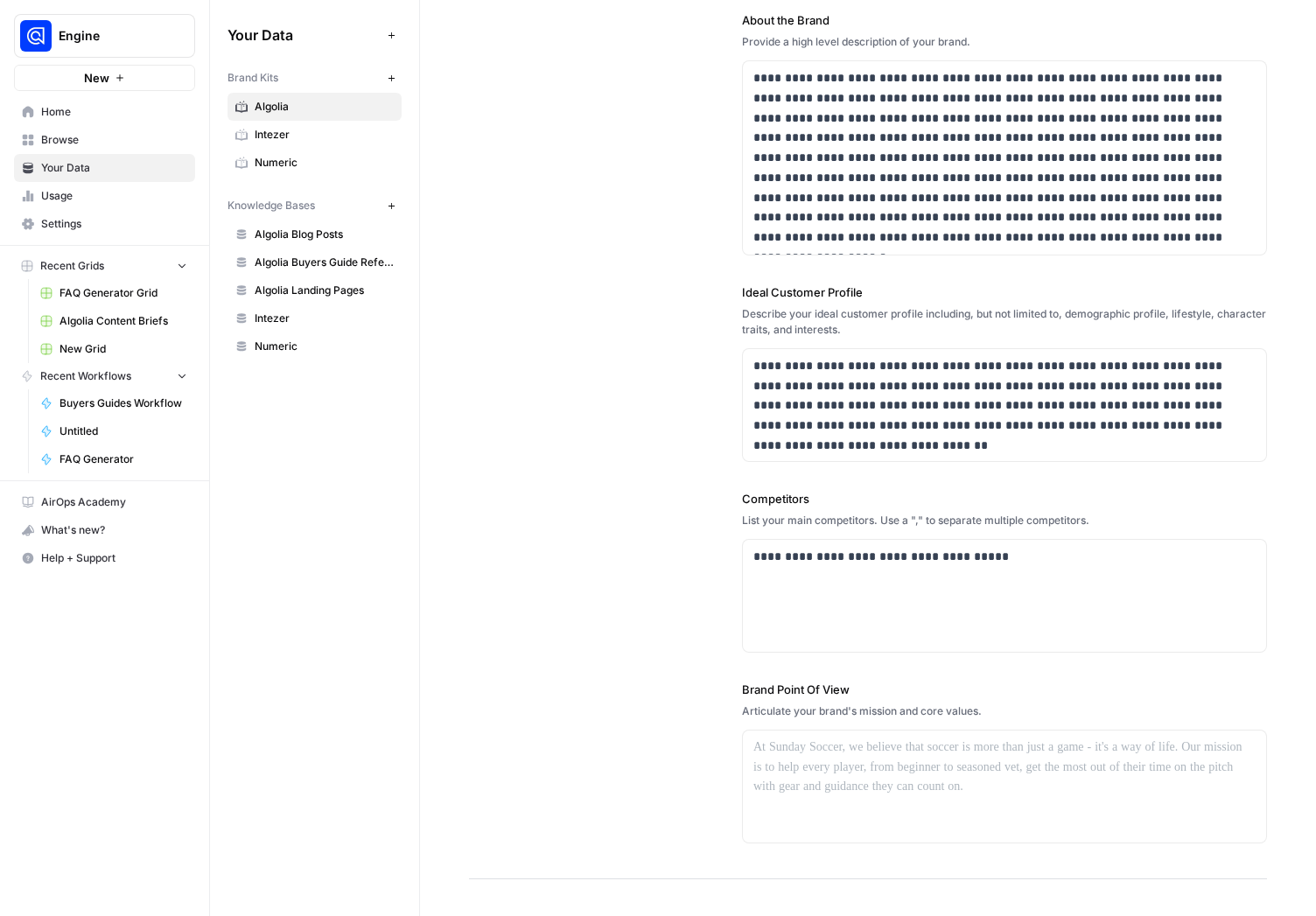
type textarea "### **Lorem ipsu dol Sitame’c Adipis** - Elitseddoe *tem* incidid utlab etdolo …"
click at [100, 118] on span "Home" at bounding box center [114, 111] width 146 height 16
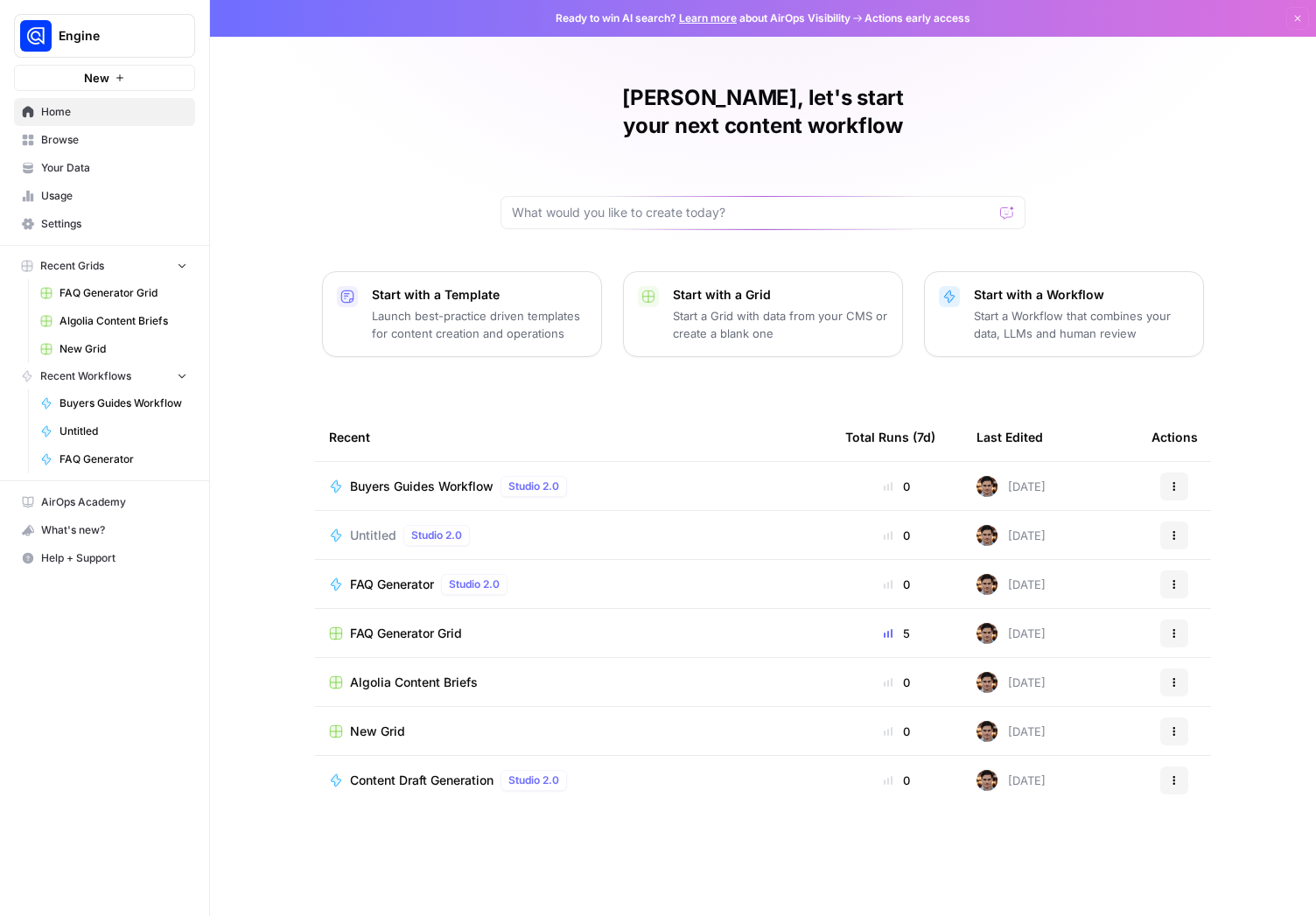
click at [403, 478] on span "Buyers Guides Workflow" at bounding box center [422, 486] width 143 height 17
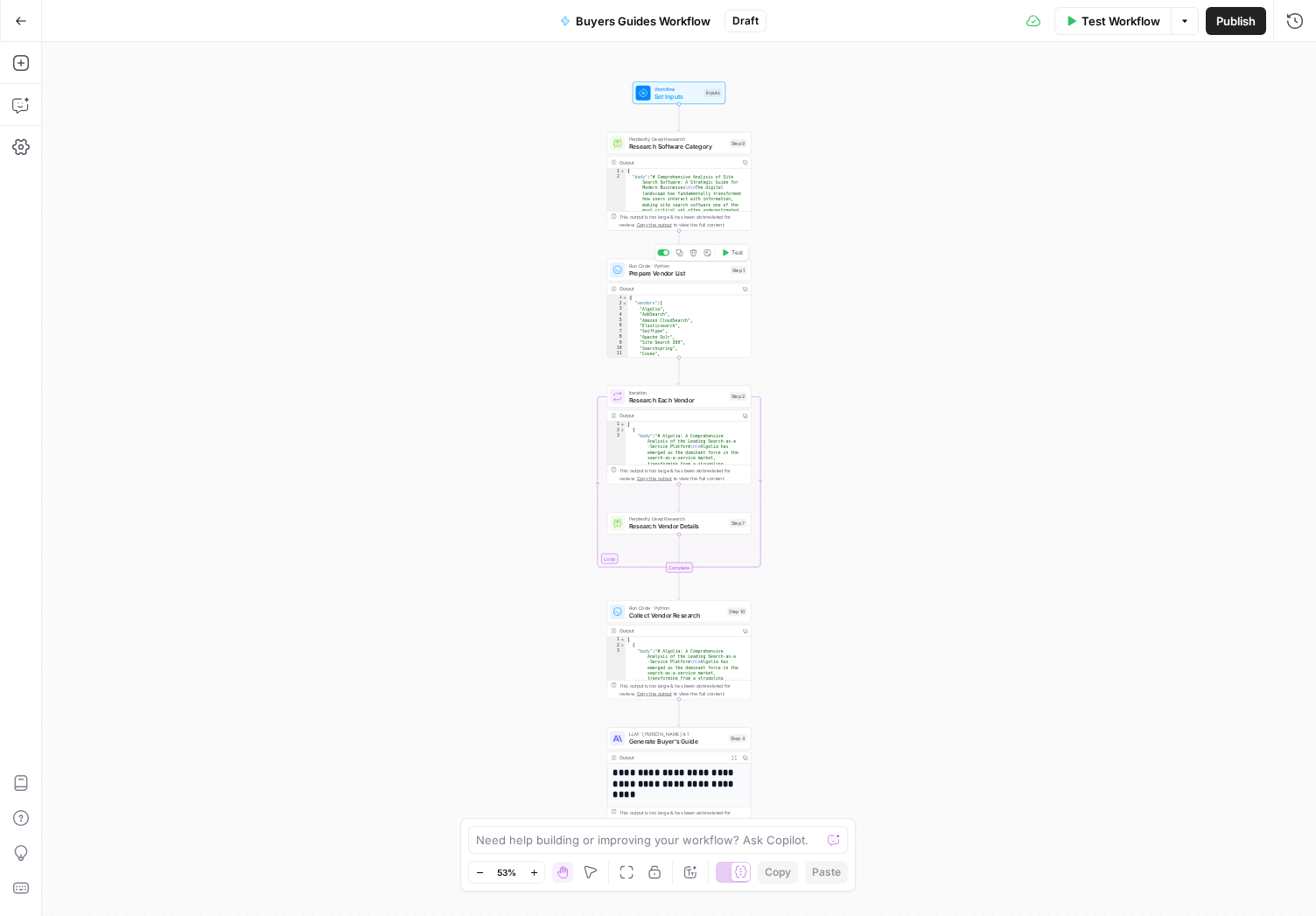
click at [684, 270] on span "Prepare Vendor List" at bounding box center [678, 273] width 98 height 9
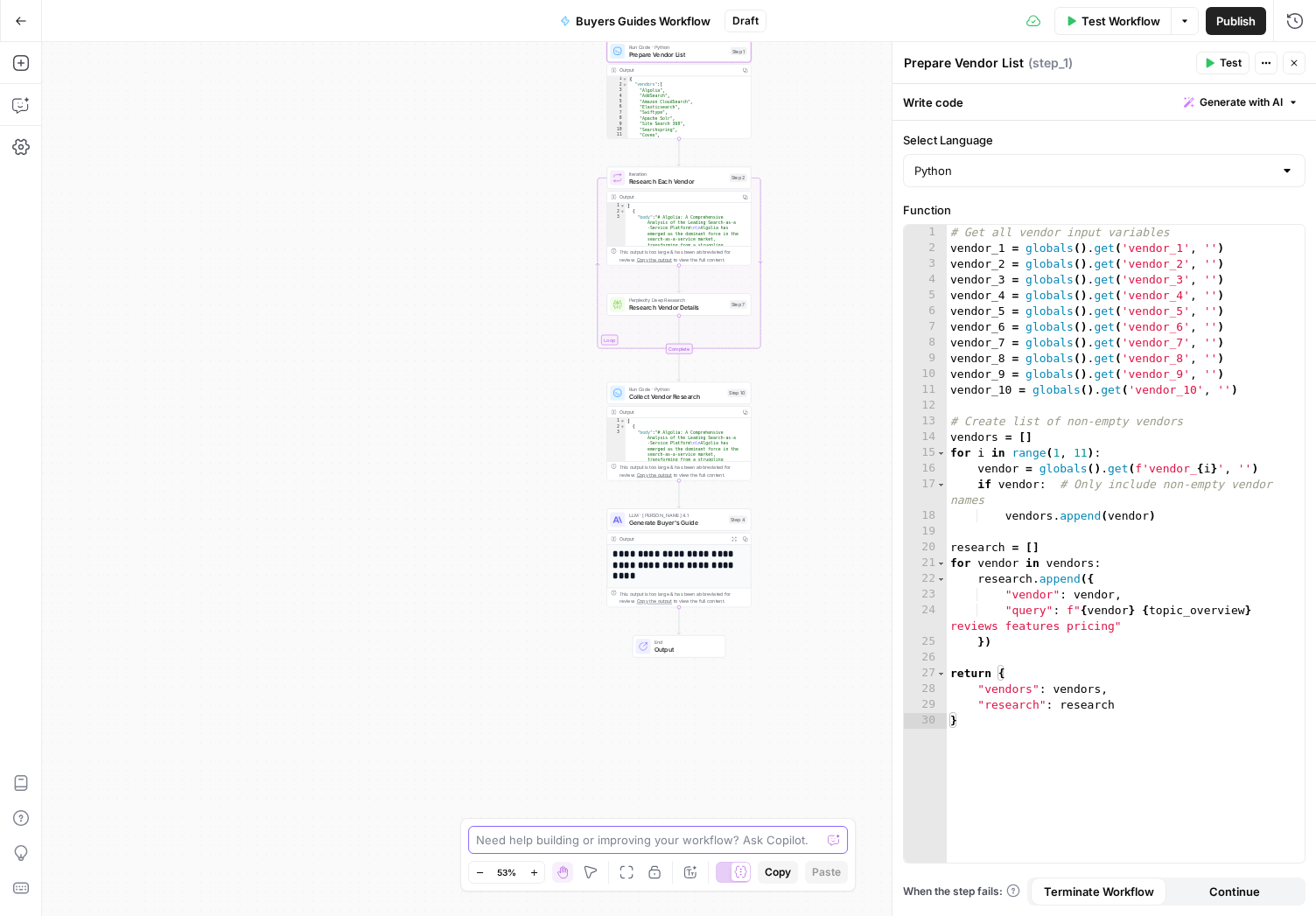
click at [578, 842] on textarea at bounding box center [648, 839] width 345 height 17
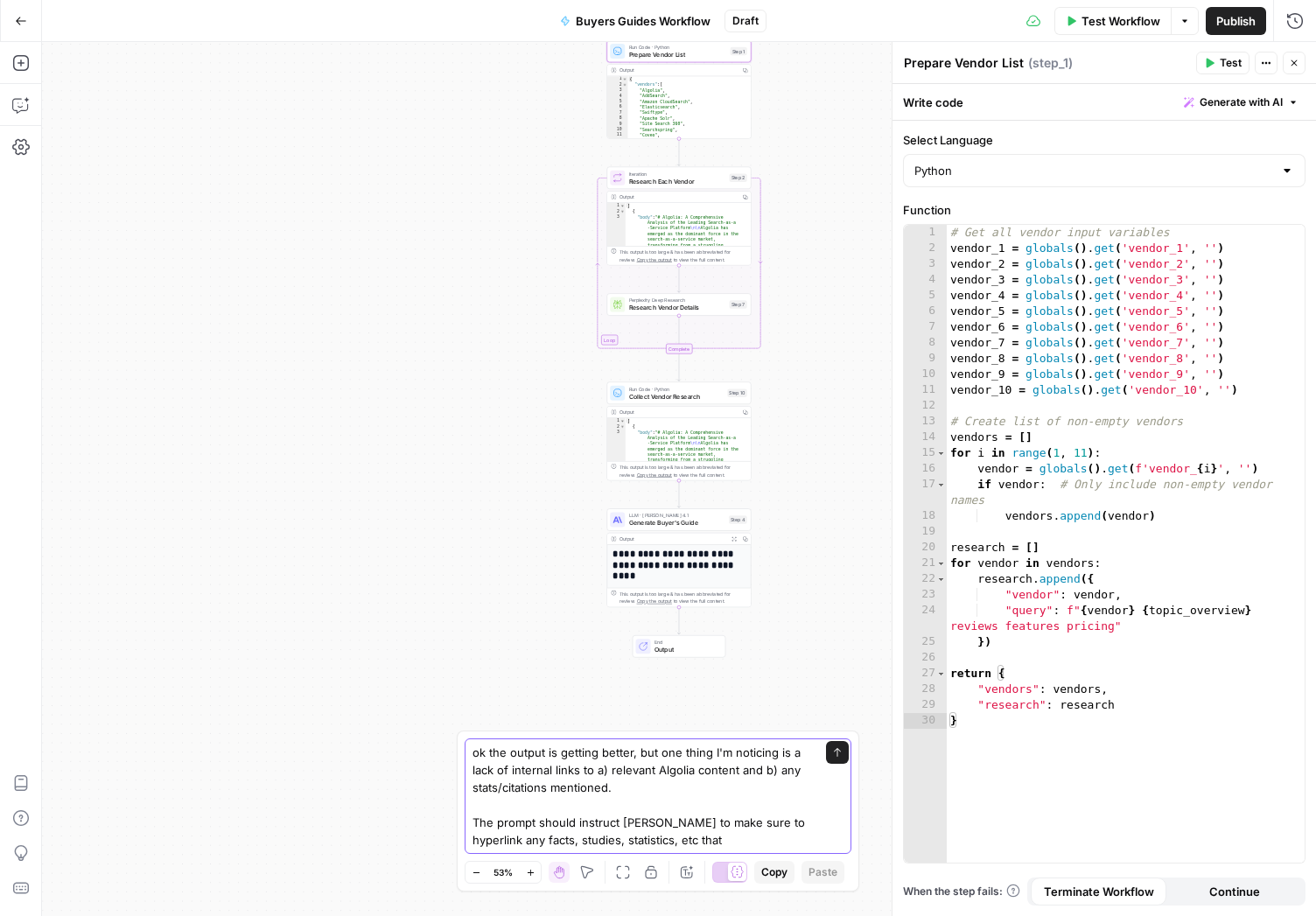
click at [658, 825] on textarea "ok the output is getting better, but one thing I'm noticing is a lack of intern…" at bounding box center [641, 796] width 336 height 105
click at [687, 838] on textarea "ok the output is getting better, but one thing I'm noticing is a lack of intern…" at bounding box center [641, 796] width 336 height 105
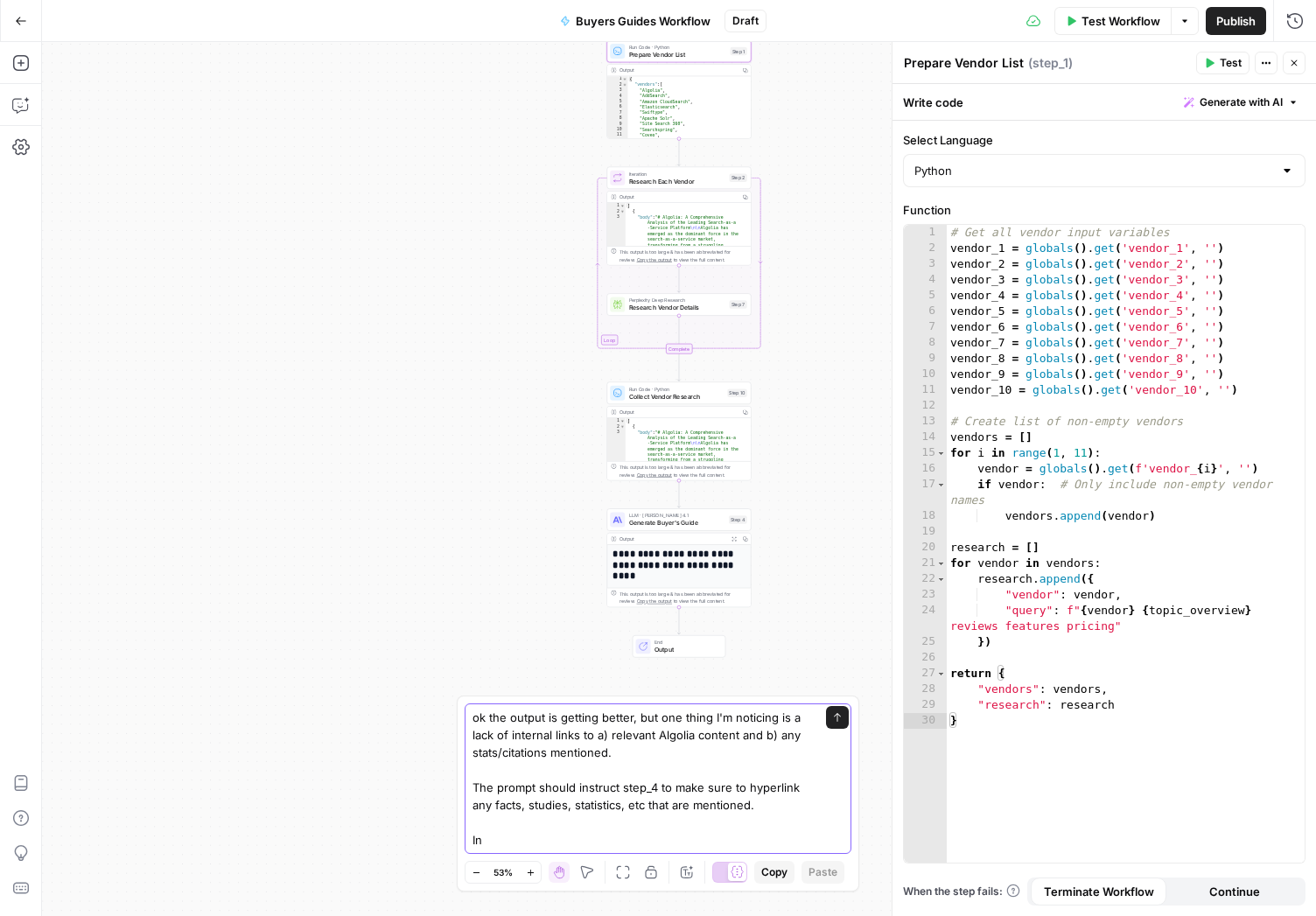
click at [777, 735] on textarea "ok the output is getting better, but one thing I'm noticing is a lack of intern…" at bounding box center [641, 778] width 336 height 140
drag, startPoint x: 676, startPoint y: 746, endPoint x: 716, endPoint y: 721, distance: 47.2
click at [716, 721] on textarea "ok the output is getting better, but one thing I'm noticing is a lack of intern…" at bounding box center [641, 778] width 336 height 140
drag, startPoint x: 681, startPoint y: 752, endPoint x: 451, endPoint y: 740, distance: 230.3
click at [472, 740] on textarea "ok the output is getting better, but two things I noticed were a) the vendors r…" at bounding box center [641, 778] width 336 height 140
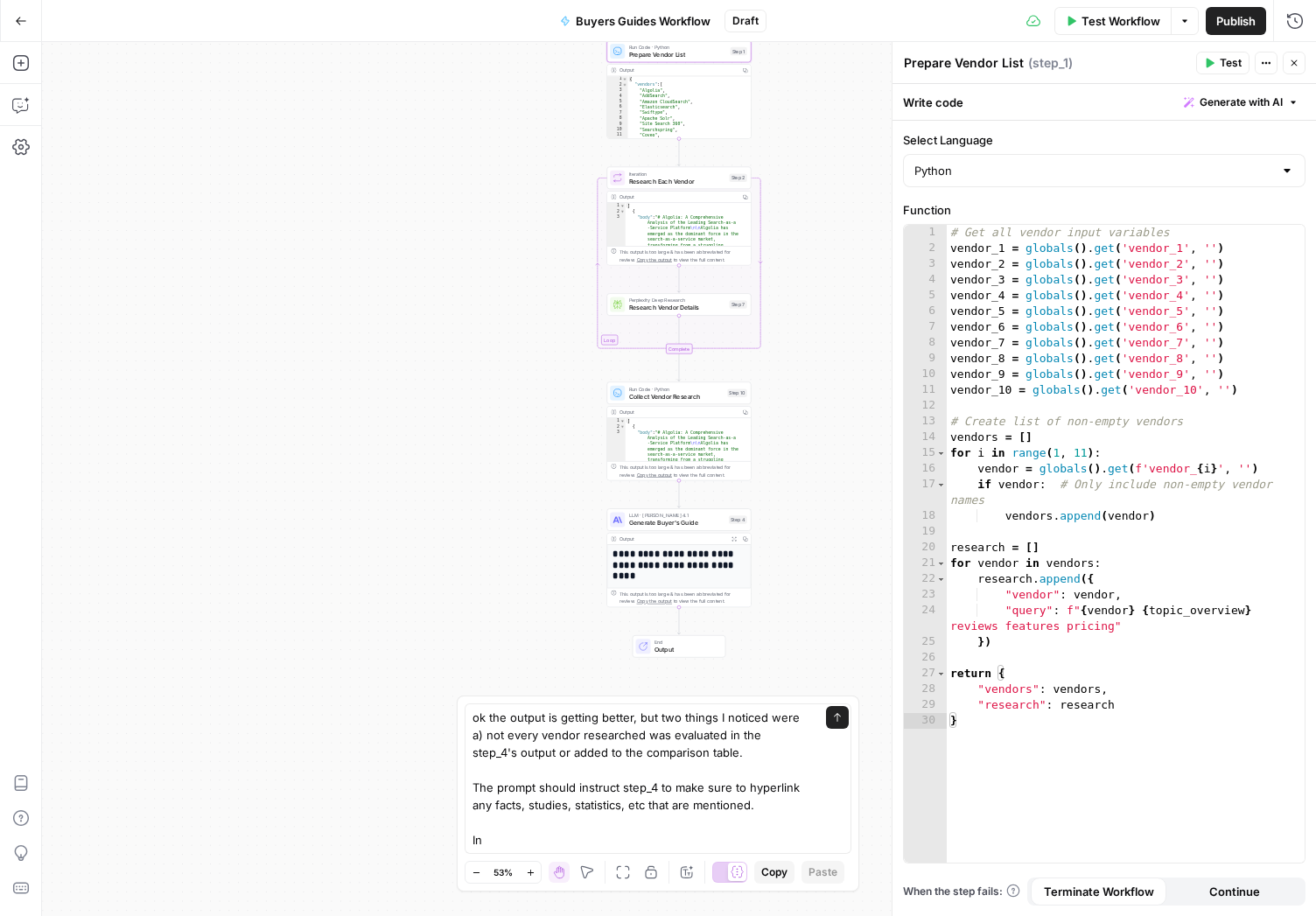
click at [472, 785] on div "ok the output is getting better, but two things I noticed were a) not every ven…" at bounding box center [658, 778] width 387 height 151
click at [474, 791] on textarea "ok the output is getting better, but two things I noticed were a) not every ven…" at bounding box center [641, 778] width 336 height 140
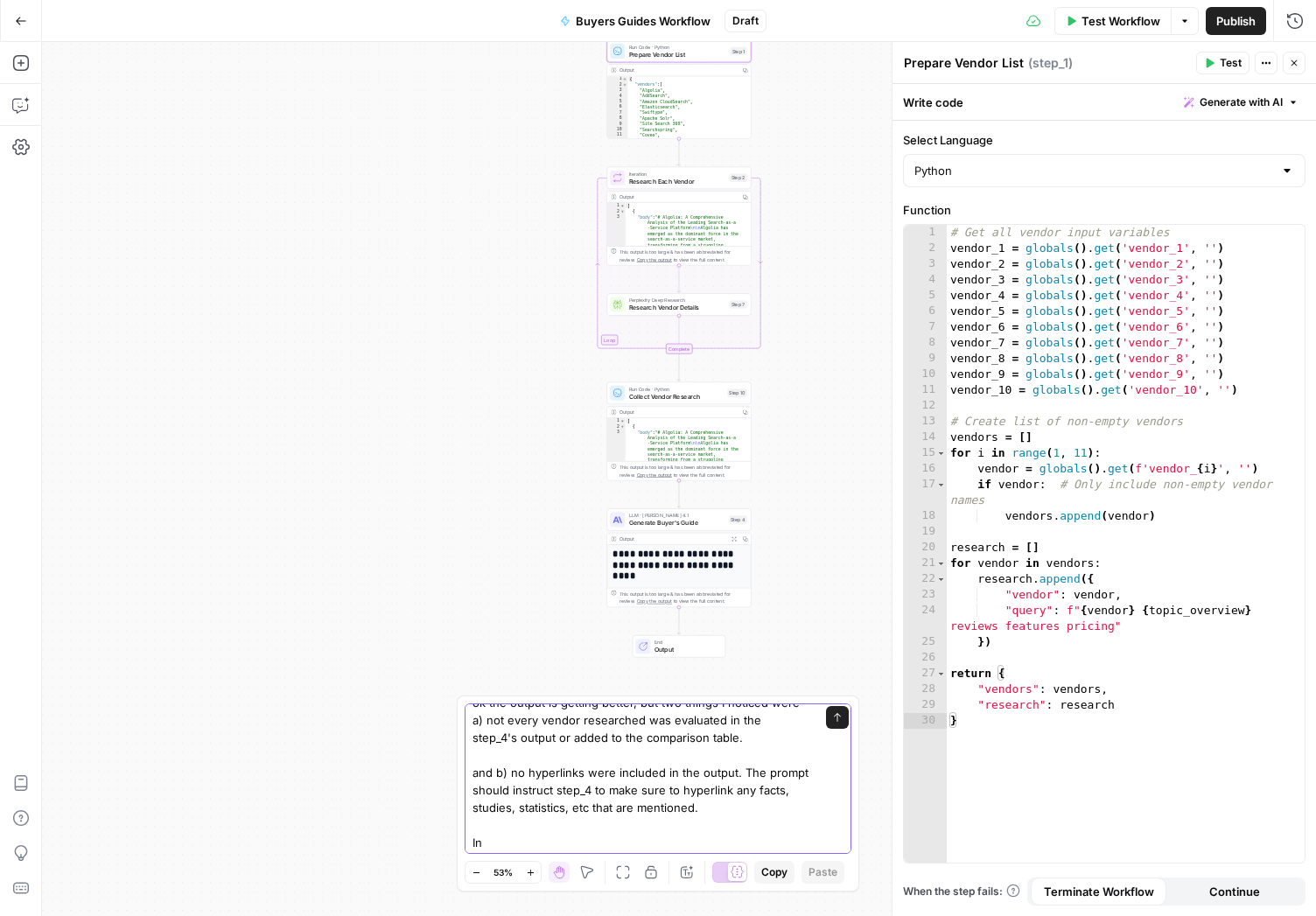
scroll to position [17, 0]
click at [591, 842] on textarea "ok the output is getting better, but two things I noticed were a) not every ven…" at bounding box center [641, 769] width 336 height 157
drag, startPoint x: 727, startPoint y: 809, endPoint x: 626, endPoint y: 809, distance: 101.0
click at [626, 809] on textarea "ok the output is getting better, but two things I noticed were a) not every ven…" at bounding box center [641, 769] width 336 height 157
drag, startPoint x: 557, startPoint y: 838, endPoint x: 418, endPoint y: 839, distance: 139.0
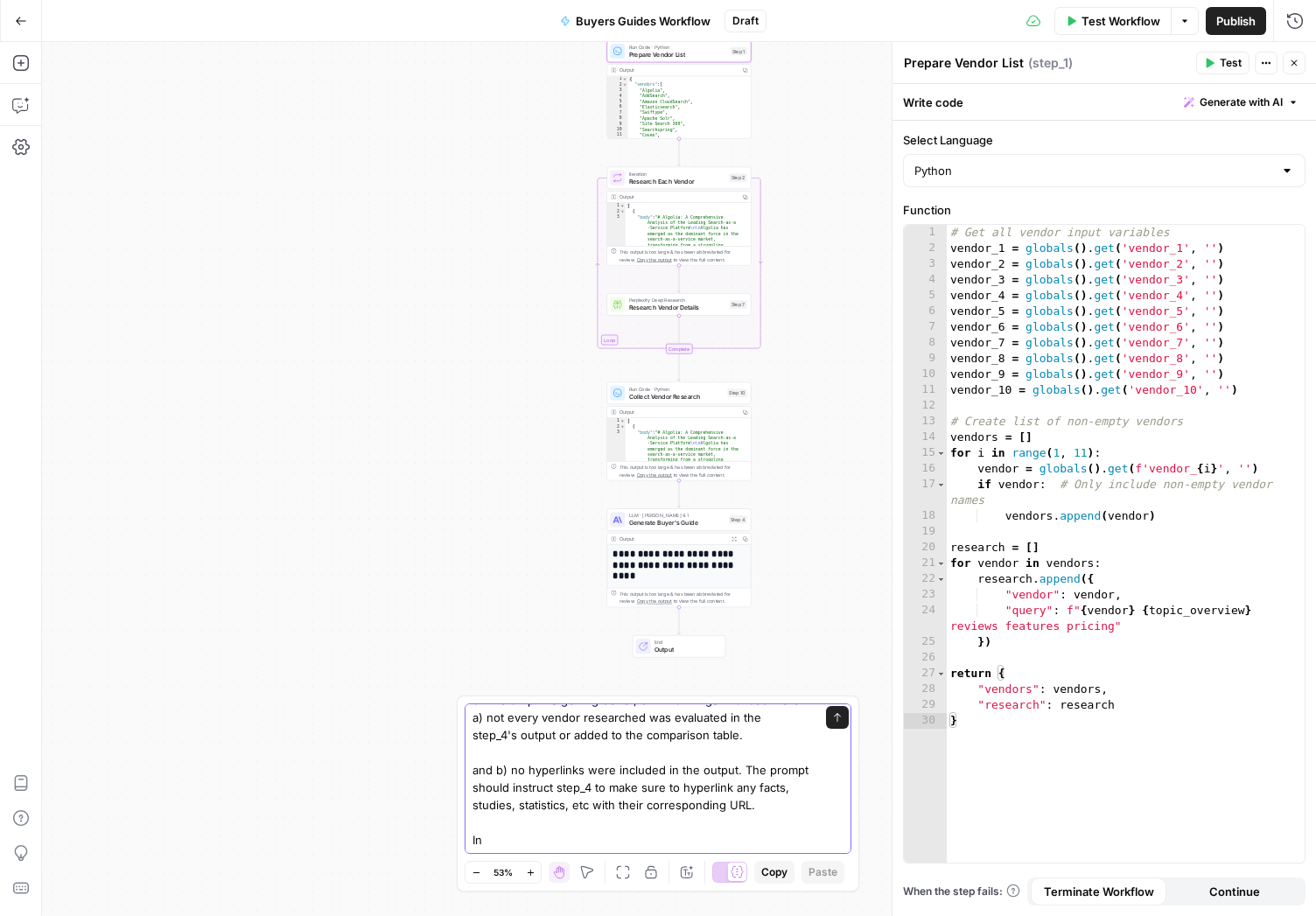
click at [472, 839] on textarea "ok the output is getting better, but two things I noticed were a) not every ven…" at bounding box center [641, 769] width 336 height 157
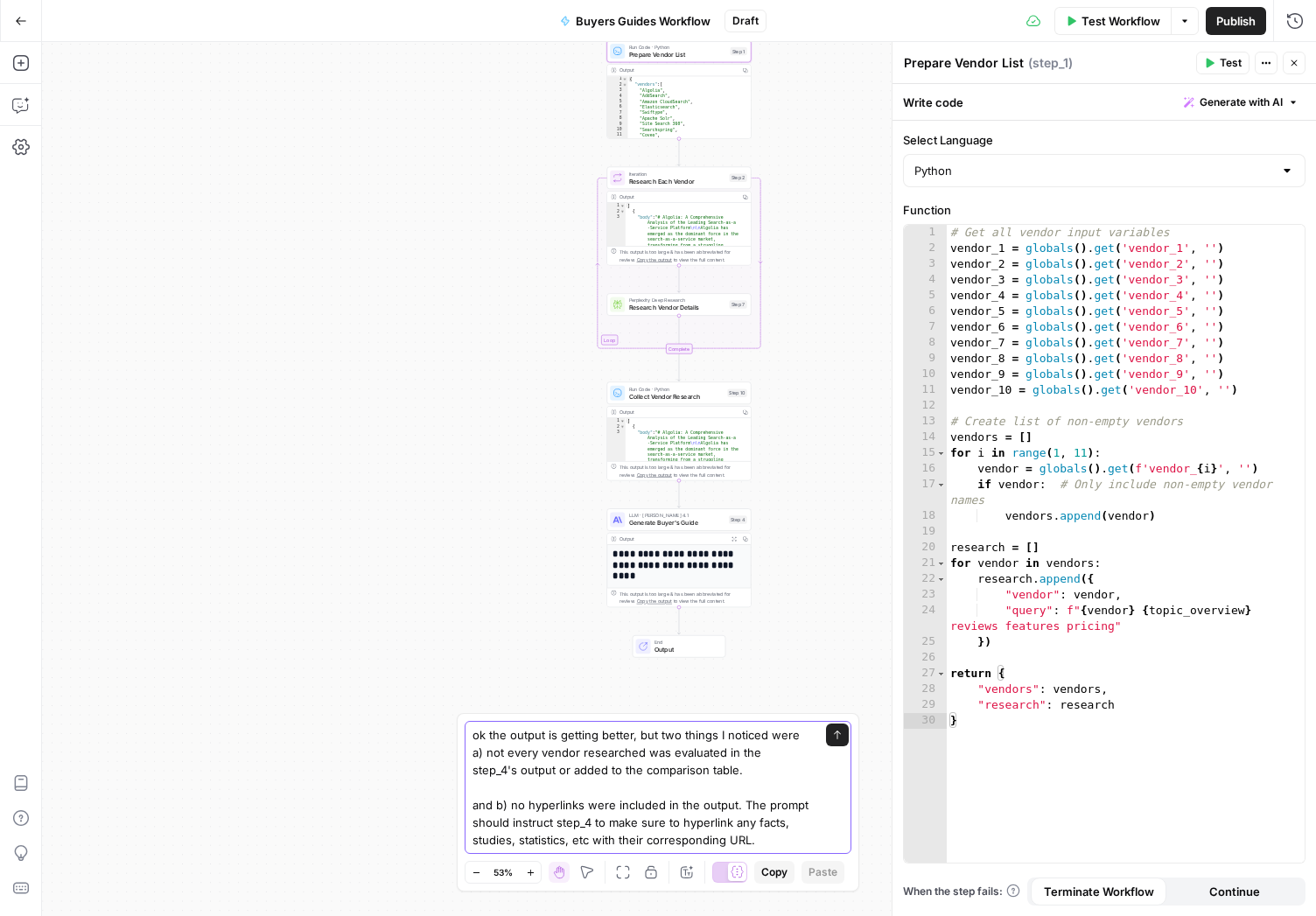
scroll to position [0, 0]
type textarea "ok the output is getting better, but two things I noticed were a) not every ven…"
click at [837, 732] on icon "submit" at bounding box center [837, 735] width 7 height 9
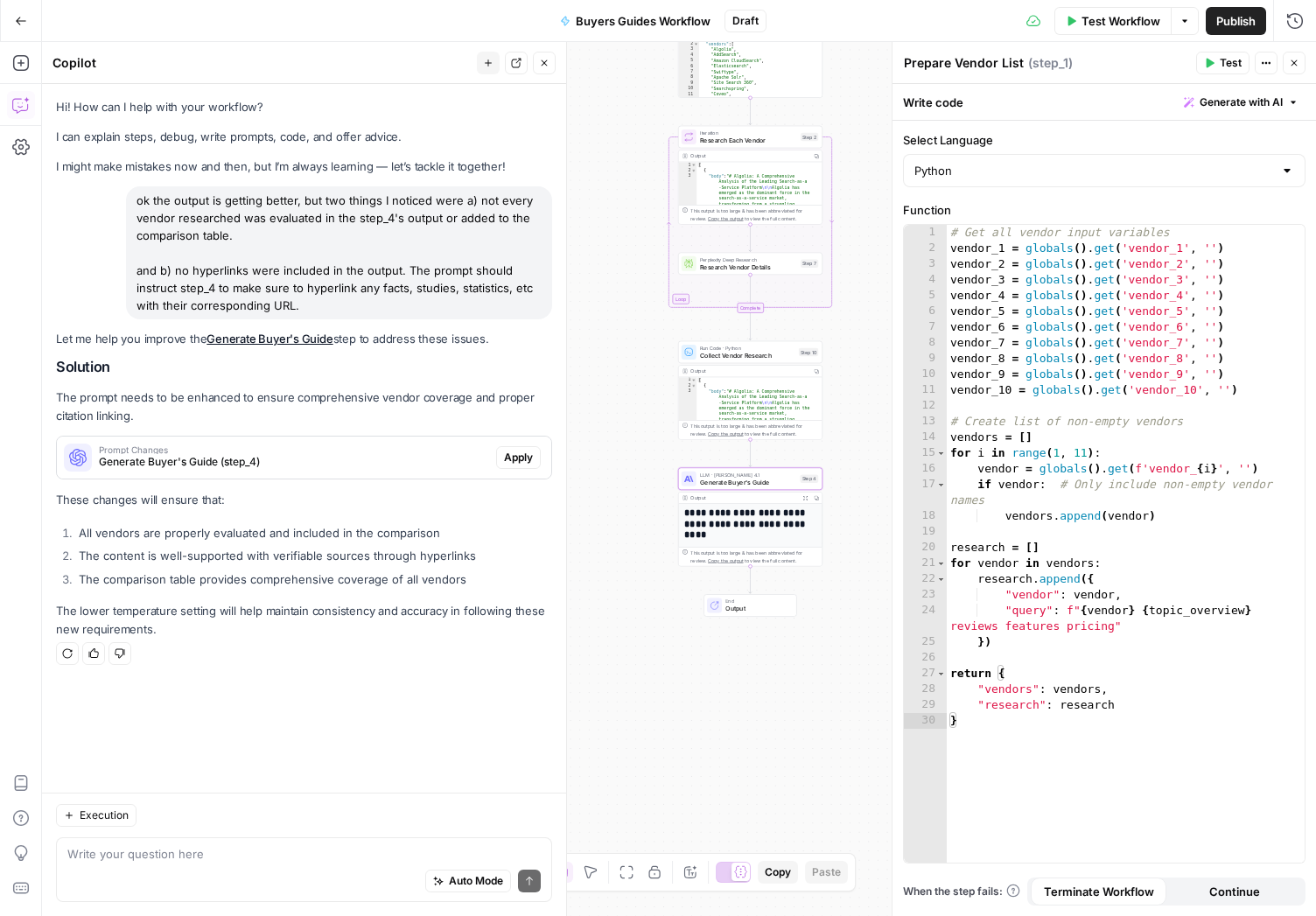
click at [518, 459] on span "Apply" at bounding box center [517, 457] width 28 height 16
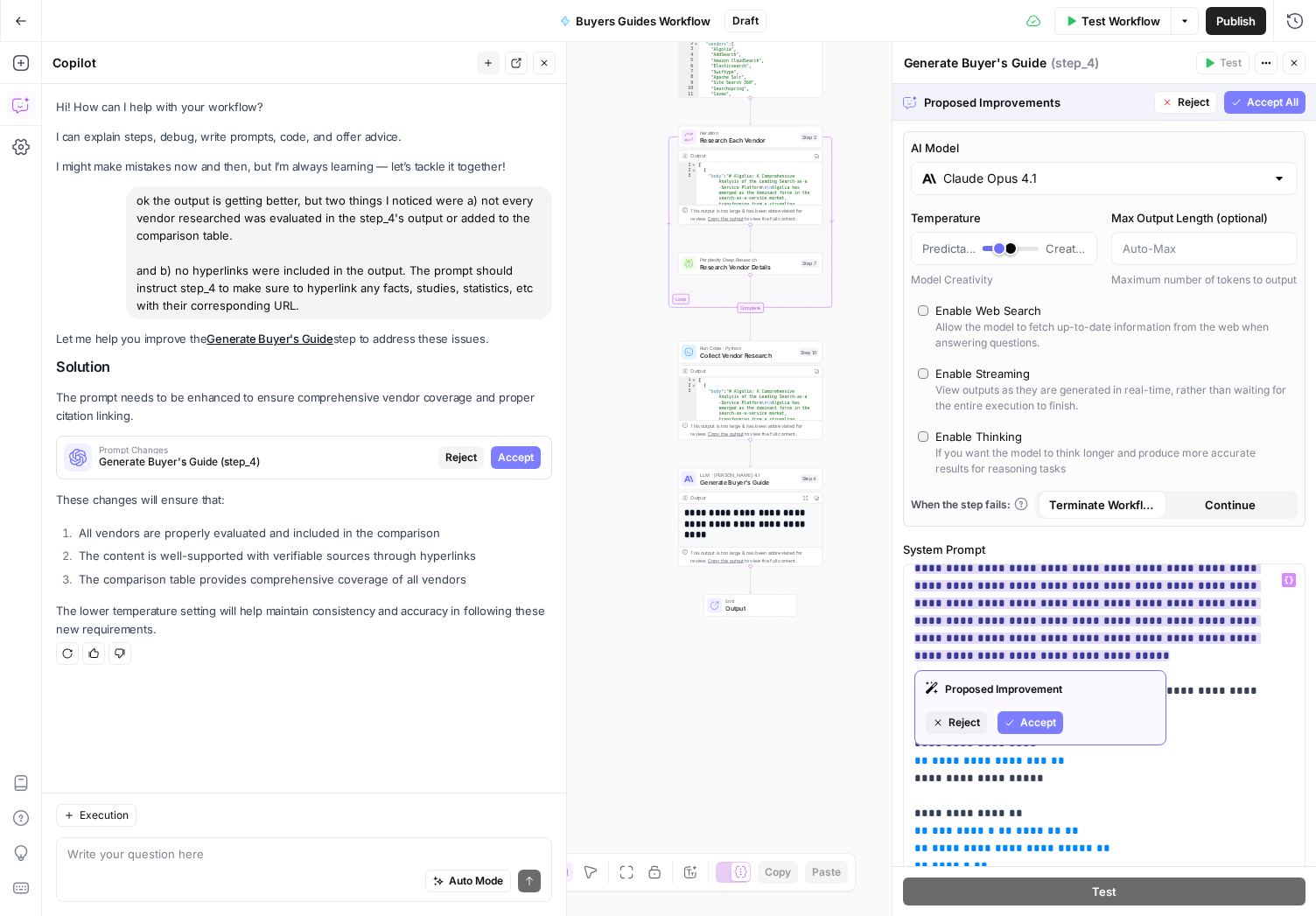
click at [1035, 718] on span "Accept" at bounding box center [1038, 722] width 36 height 16
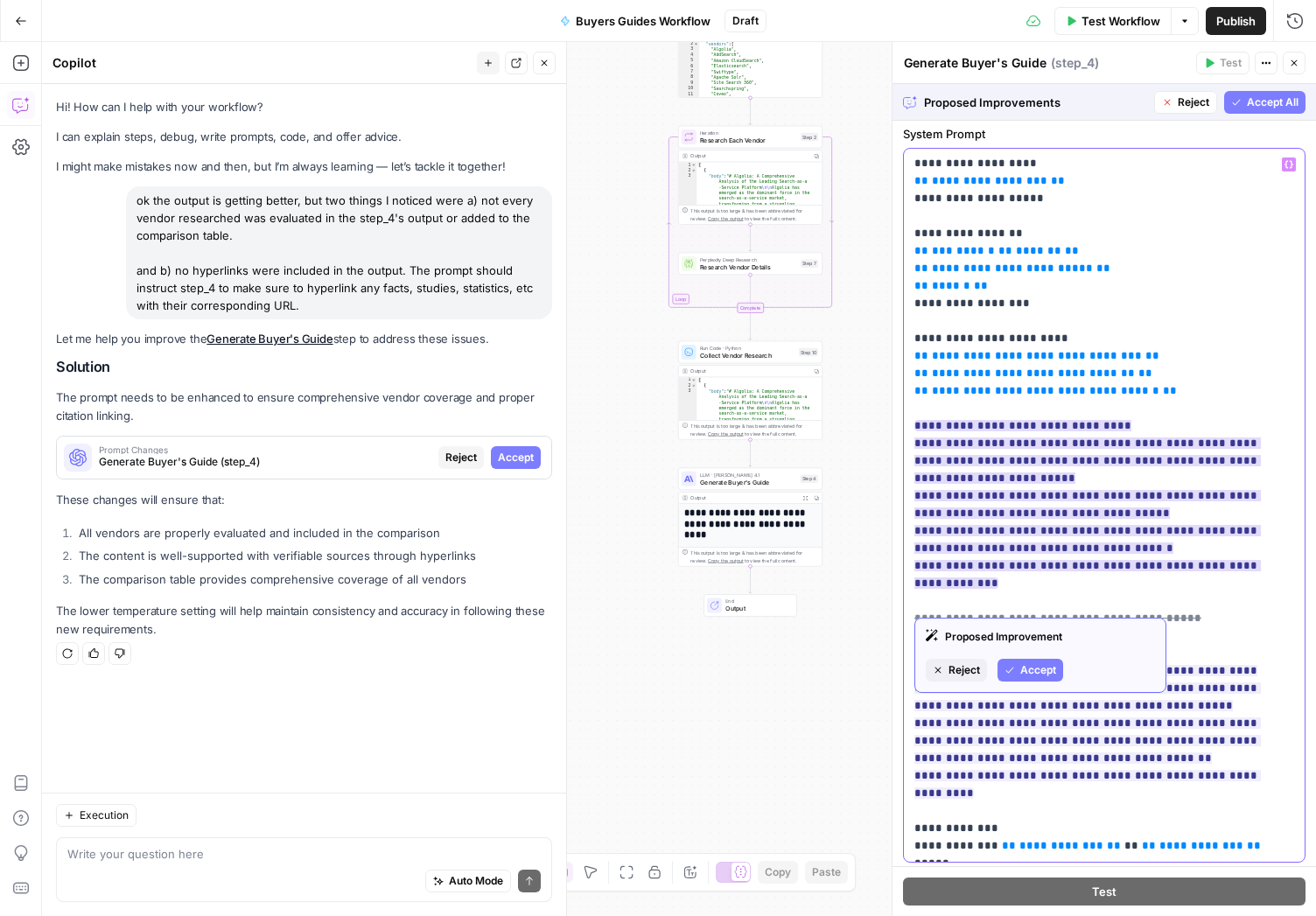
scroll to position [426, 0]
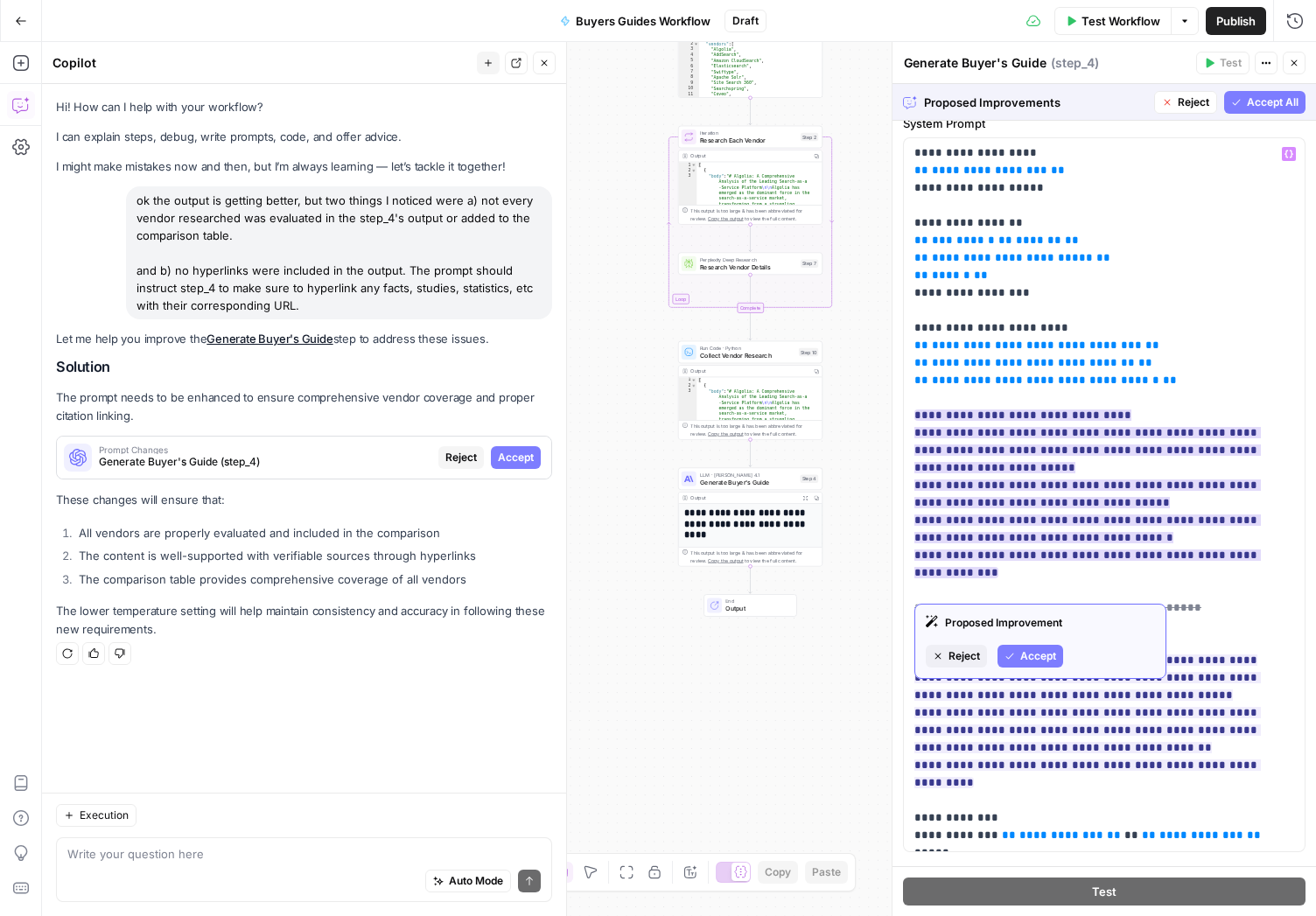
click at [1032, 651] on span "Accept" at bounding box center [1038, 656] width 36 height 16
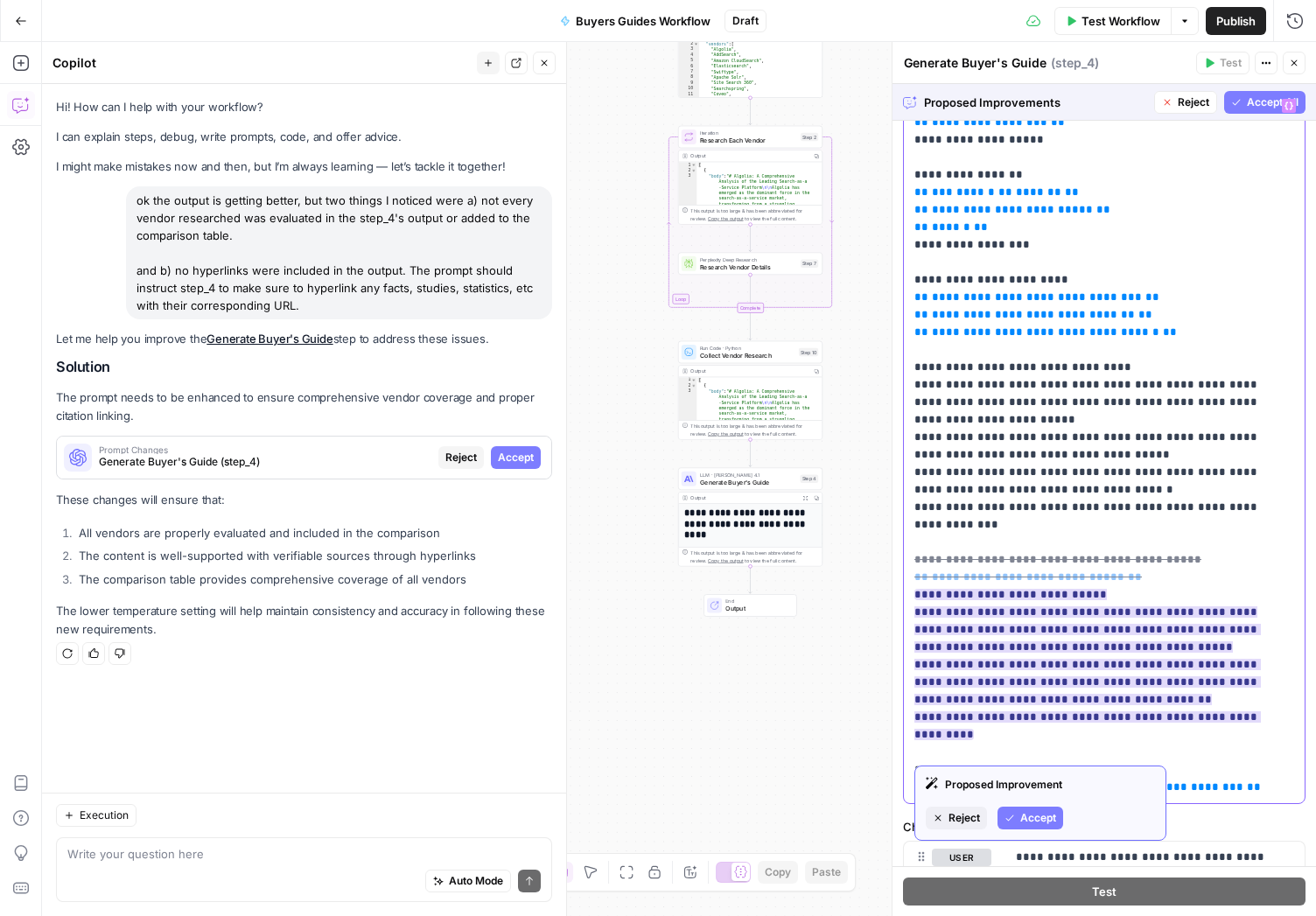
scroll to position [478, 0]
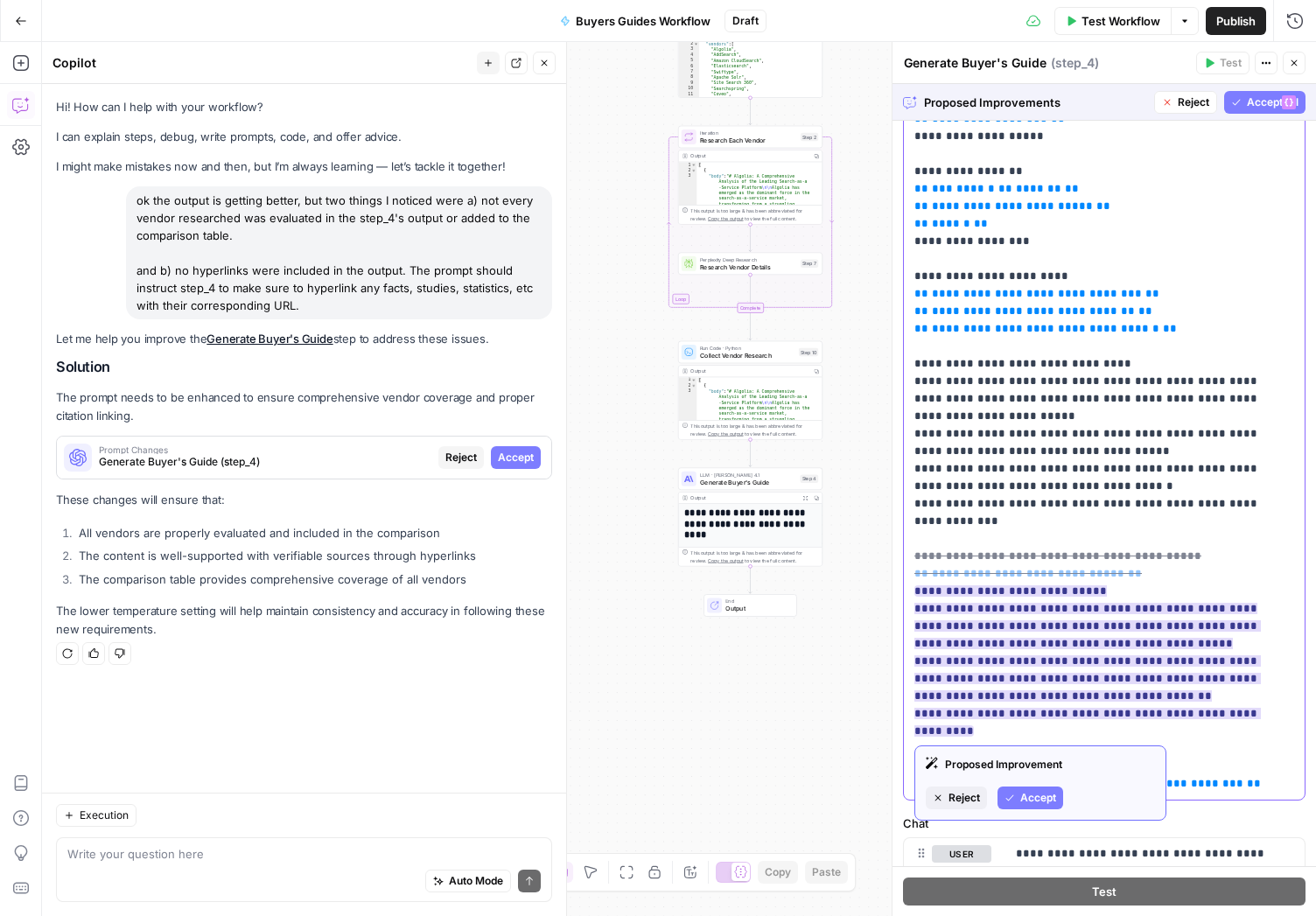
click at [1082, 706] on ins "**********" at bounding box center [1087, 661] width 346 height 152
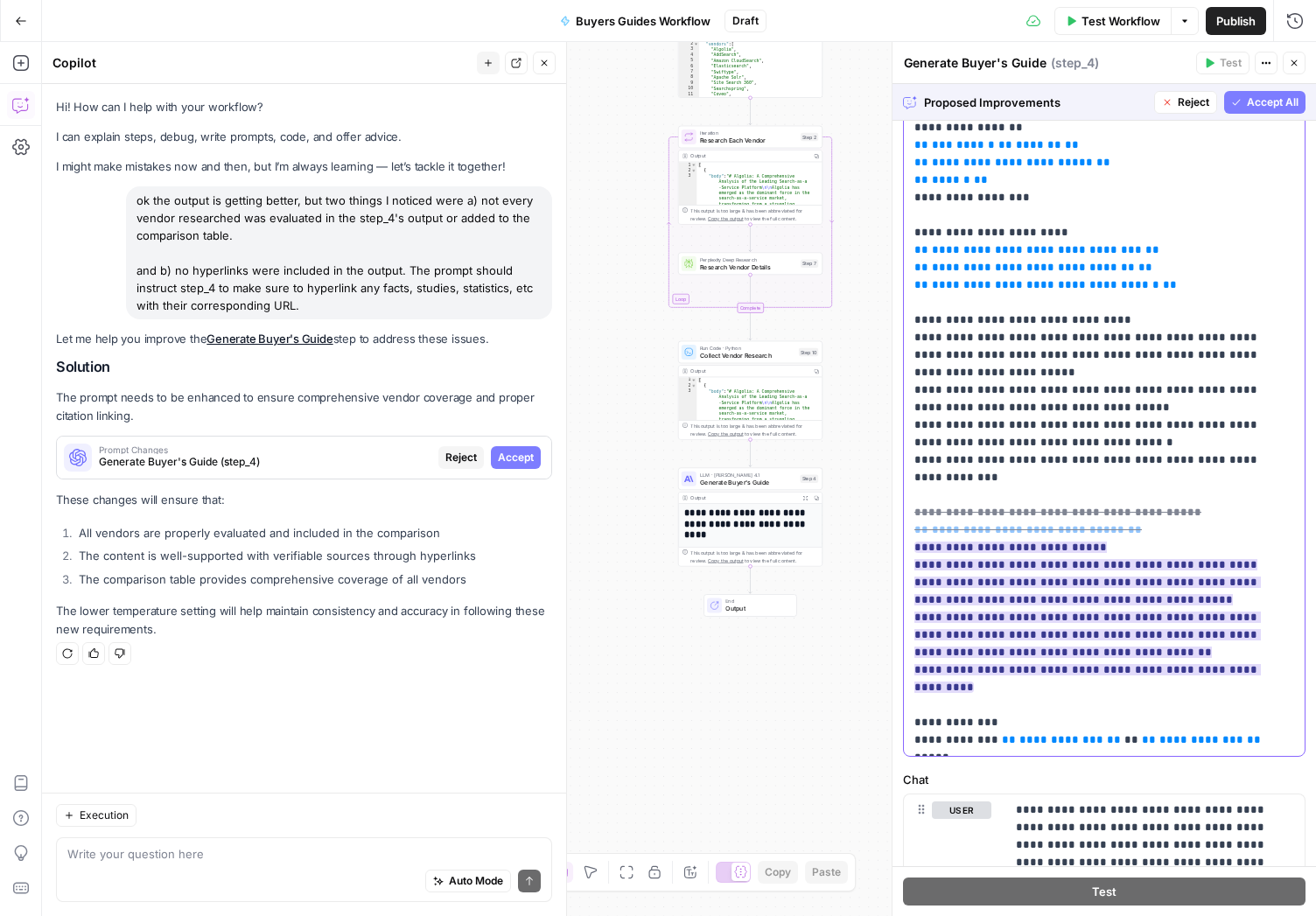
scroll to position [528, 0]
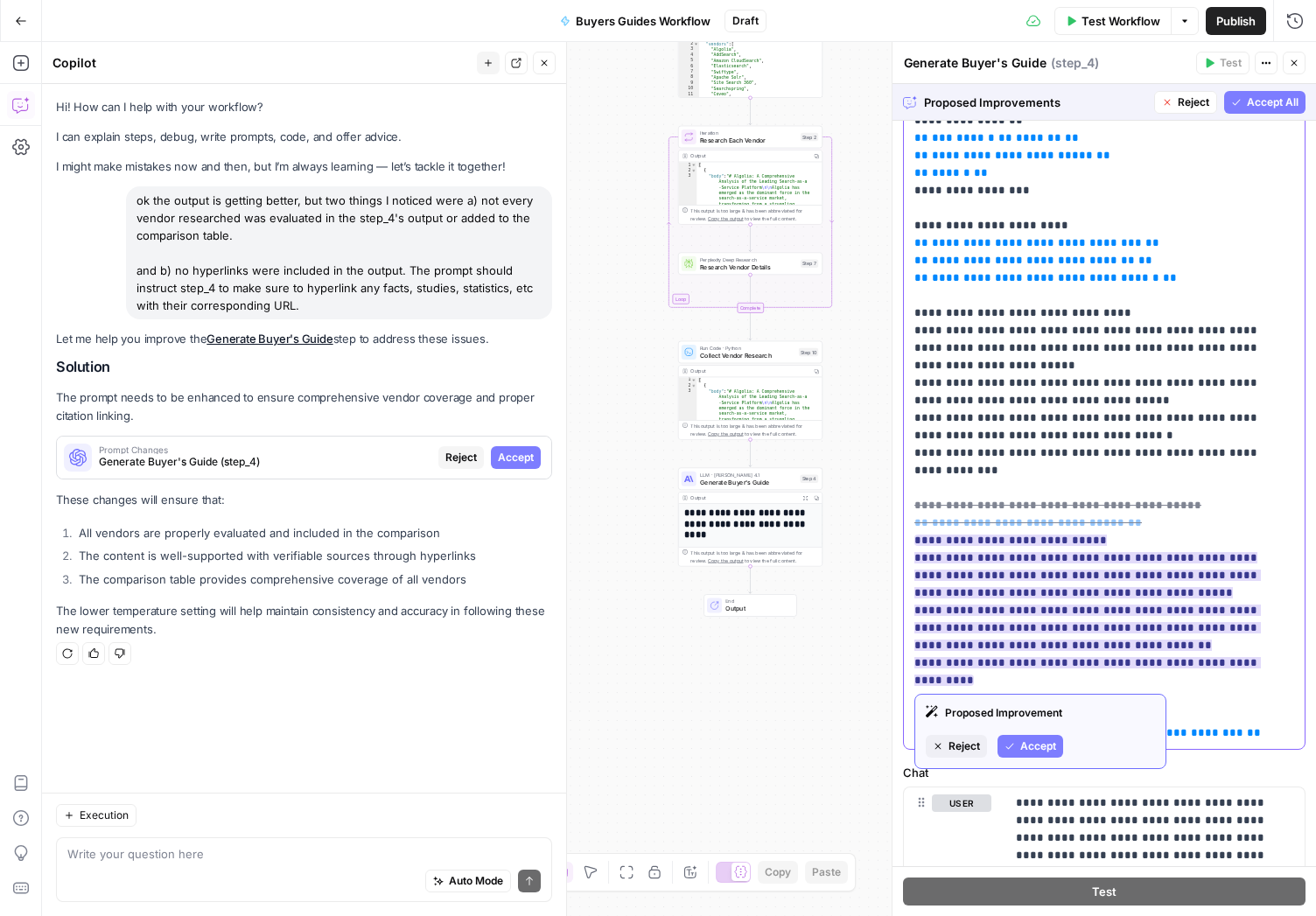
drag, startPoint x: 1132, startPoint y: 664, endPoint x: 916, endPoint y: 628, distance: 219.0
click at [916, 628] on p "**********" at bounding box center [1091, 199] width 354 height 1085
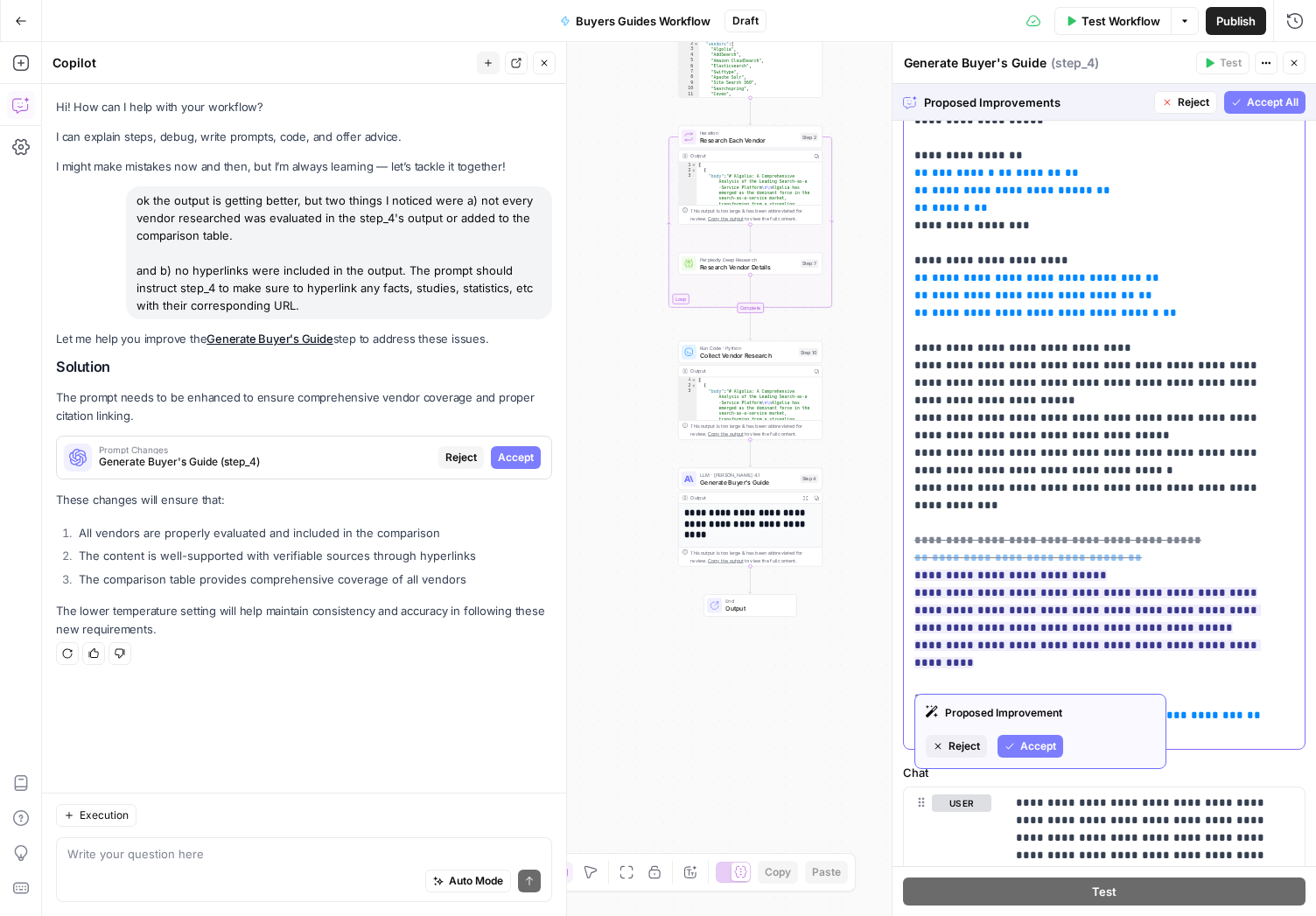
scroll to position [334, 0]
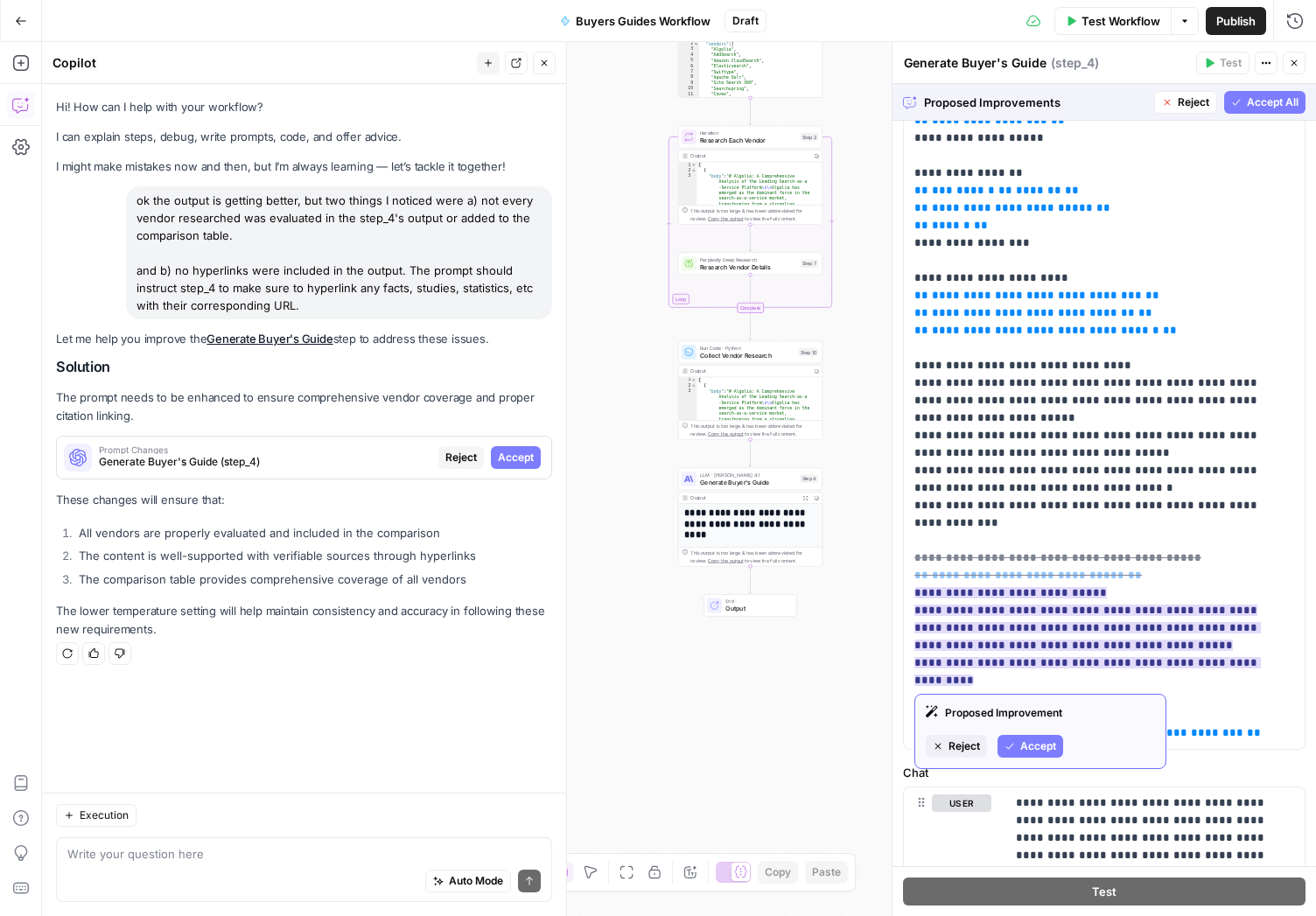
click at [1028, 744] on span "Accept" at bounding box center [1038, 746] width 36 height 16
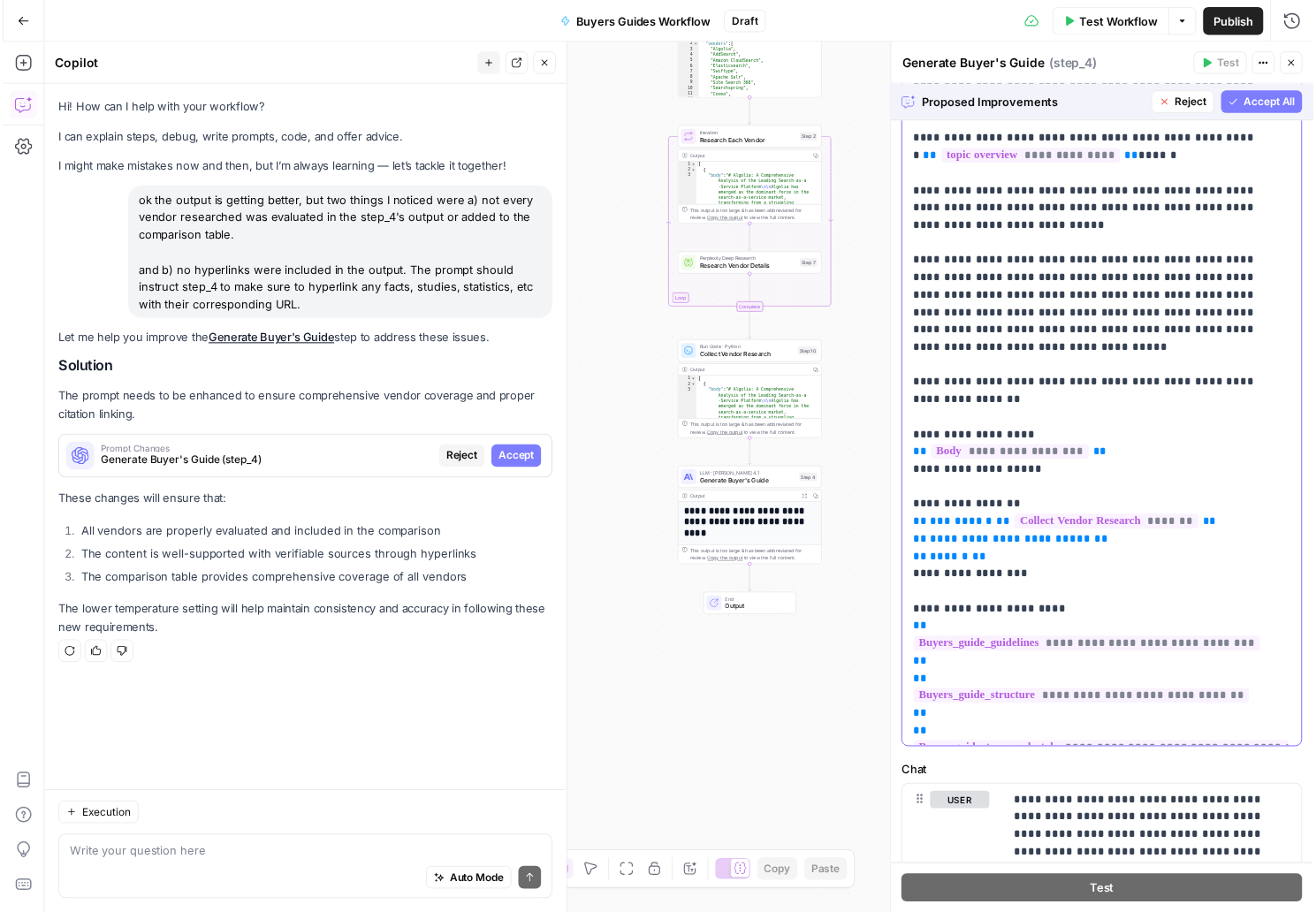
scroll to position [0, 0]
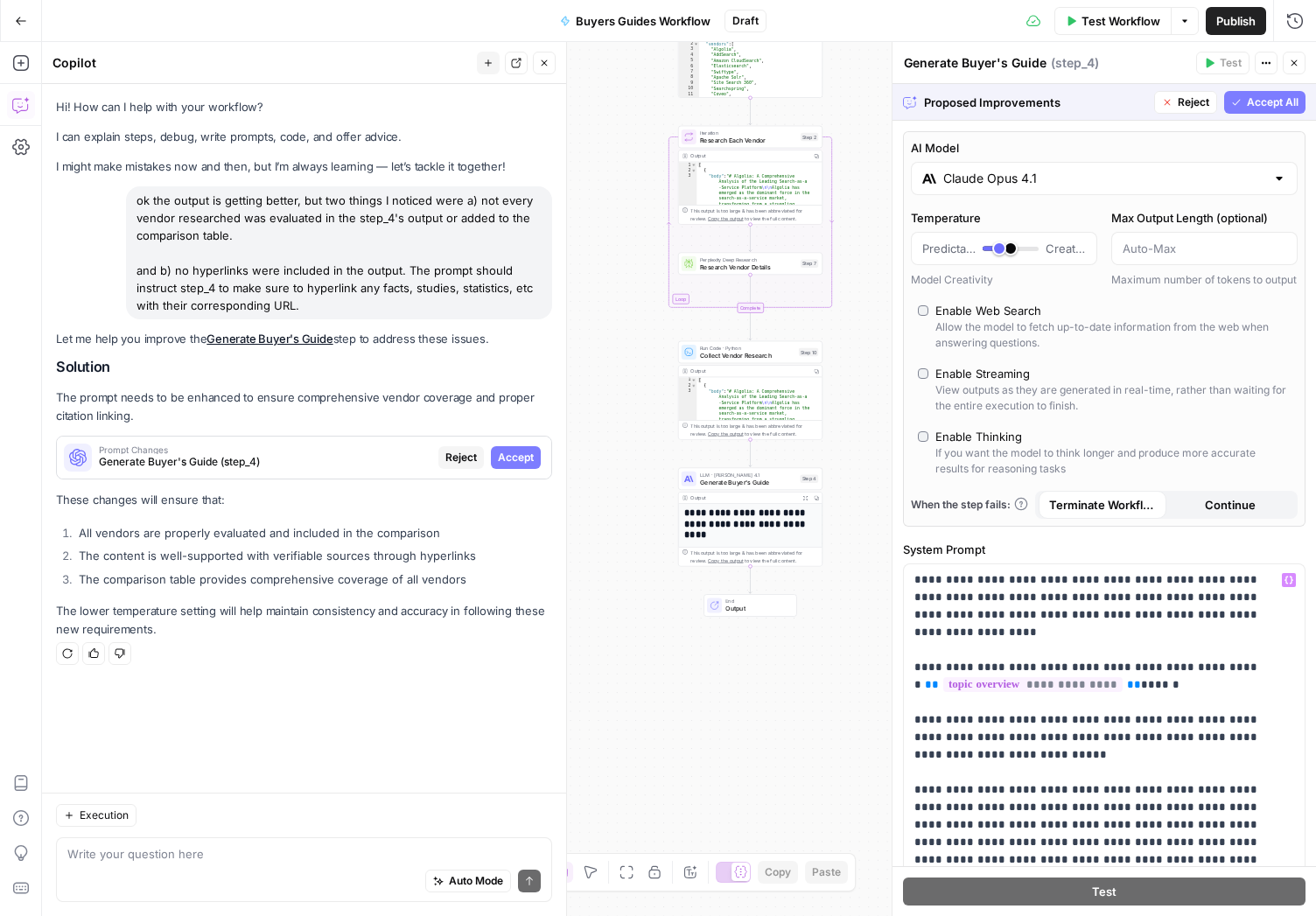
click at [1247, 97] on span "Accept All" at bounding box center [1273, 102] width 51 height 16
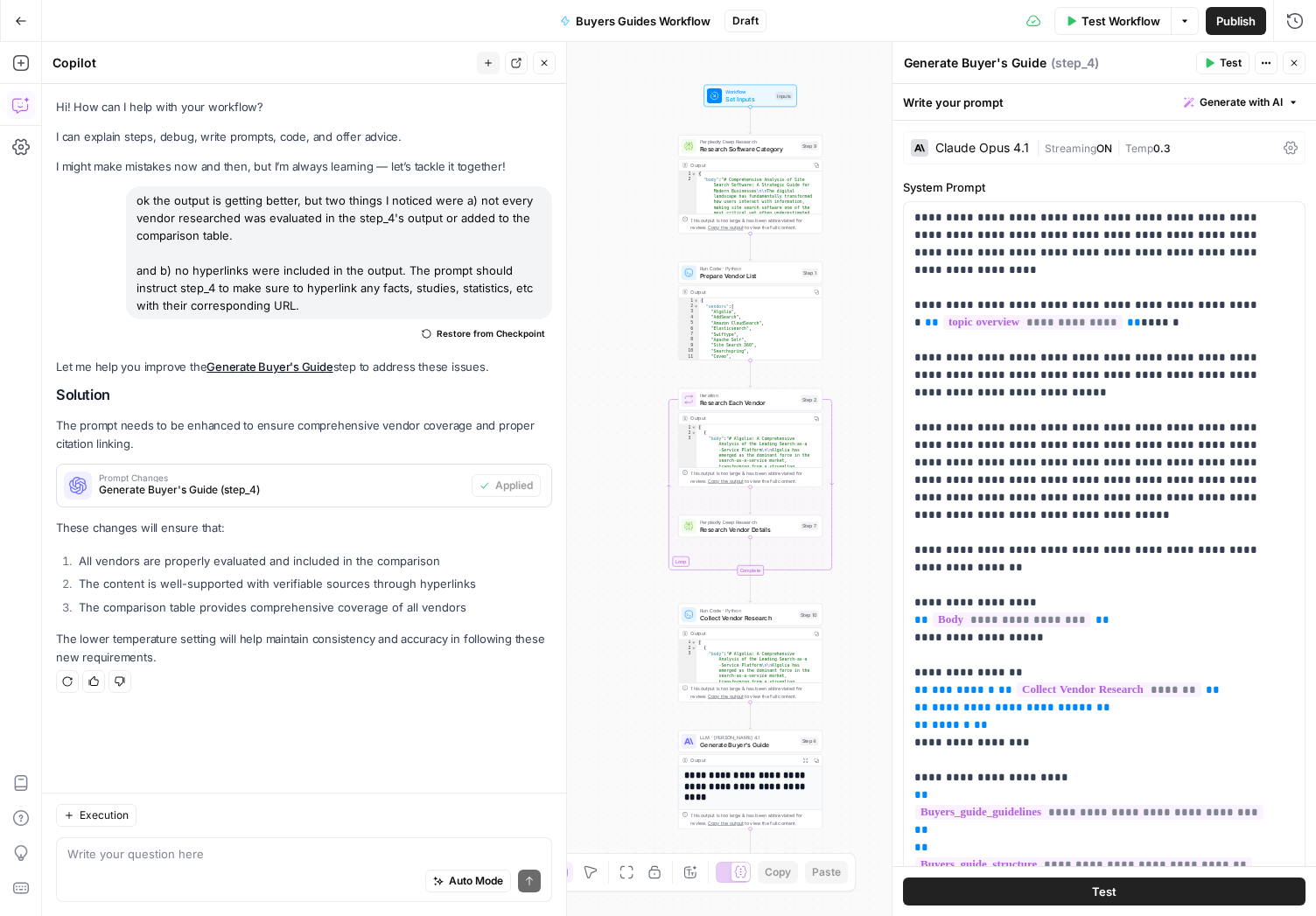
click at [1221, 66] on span "Test" at bounding box center [1231, 62] width 22 height 16
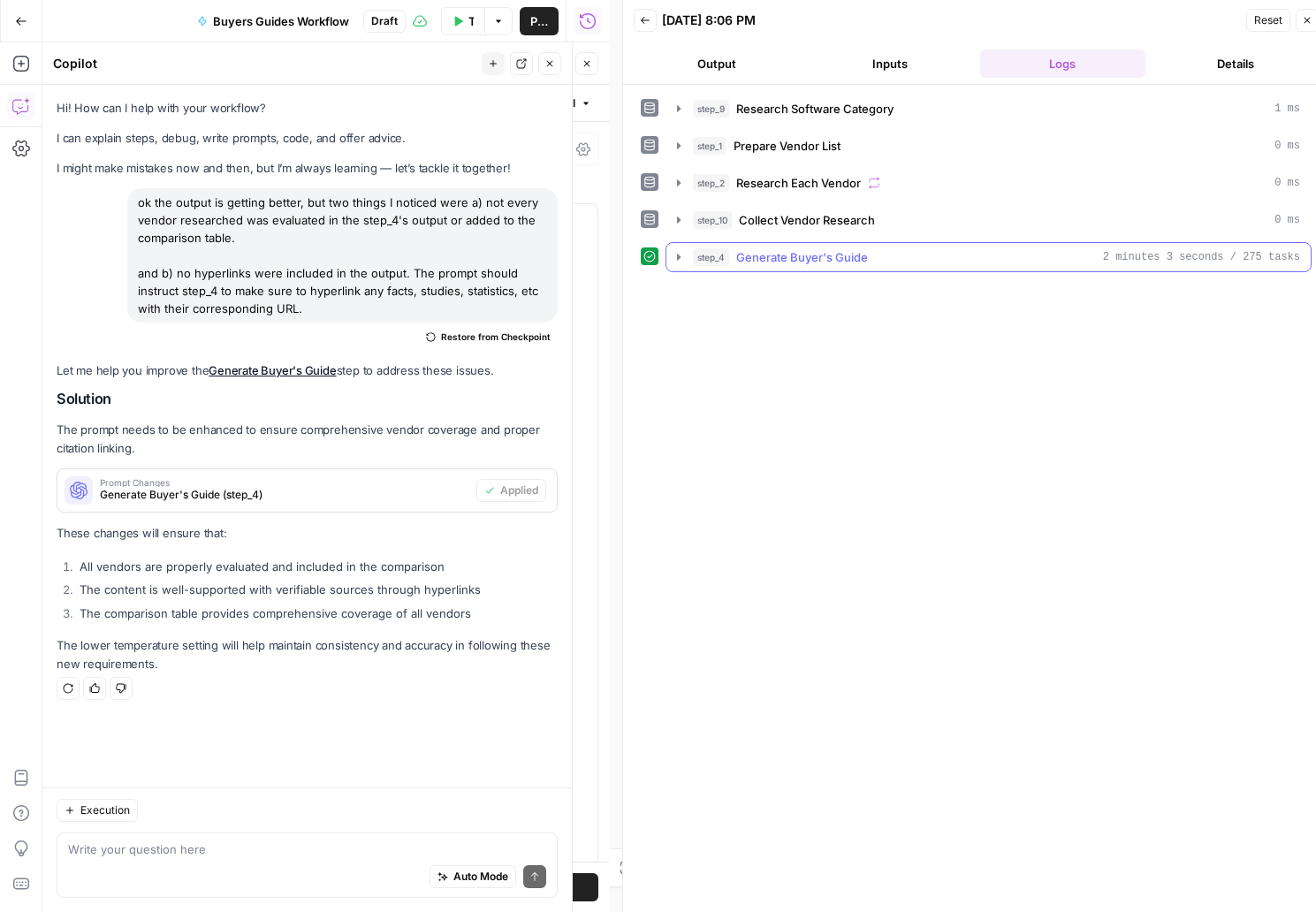
click at [673, 253] on icon "button" at bounding box center [678, 256] width 14 height 14
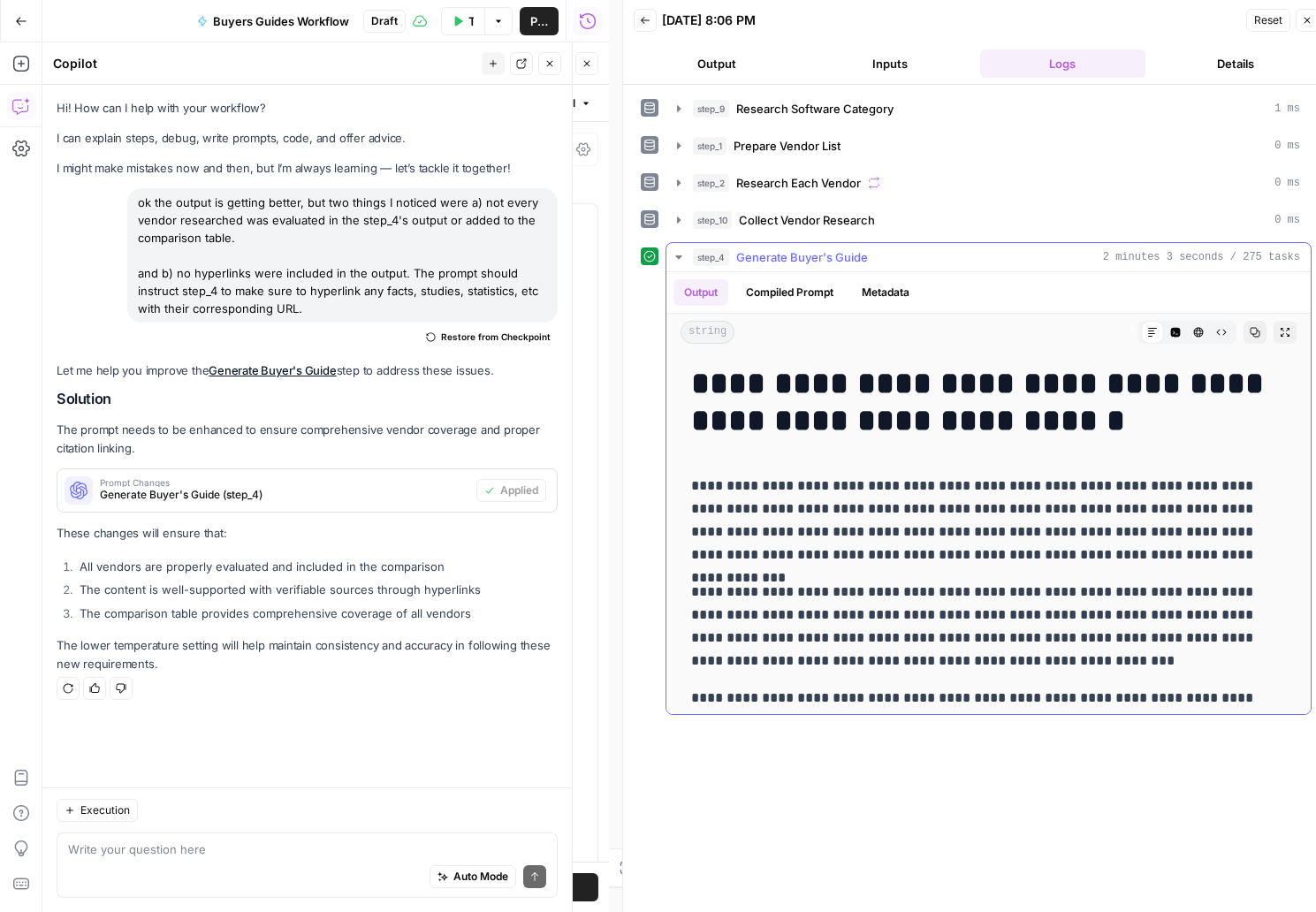
click at [1164, 328] on button "Code Editor" at bounding box center [1175, 332] width 23 height 23
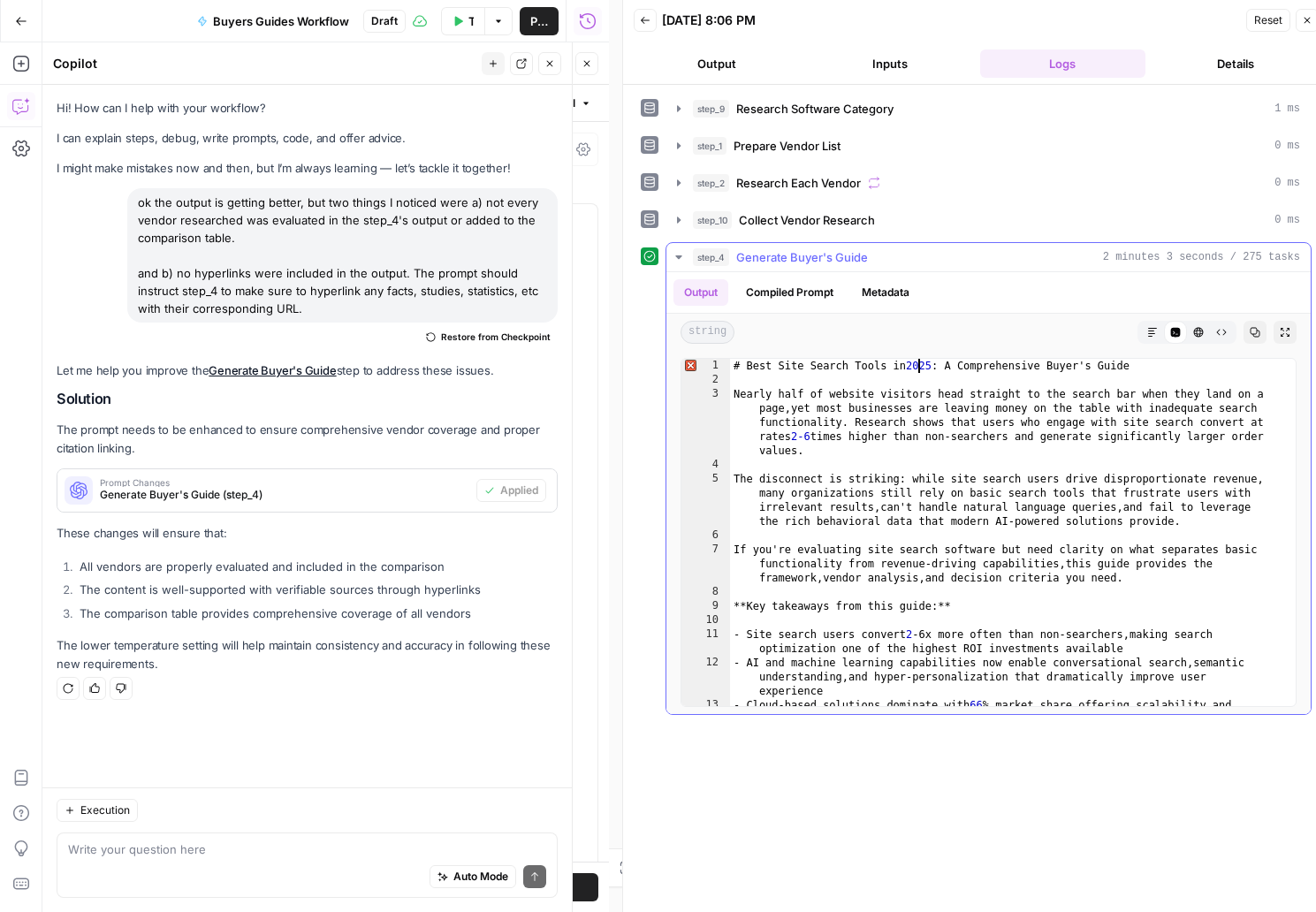
type textarea "**********"
click at [921, 367] on div "# Best Site Search Tools in 2025 : A Comprehensive Buyer's Guide Nearly half of…" at bounding box center [1005, 554] width 552 height 390
click at [1190, 327] on button "HTML Viewer" at bounding box center [1198, 332] width 23 height 23
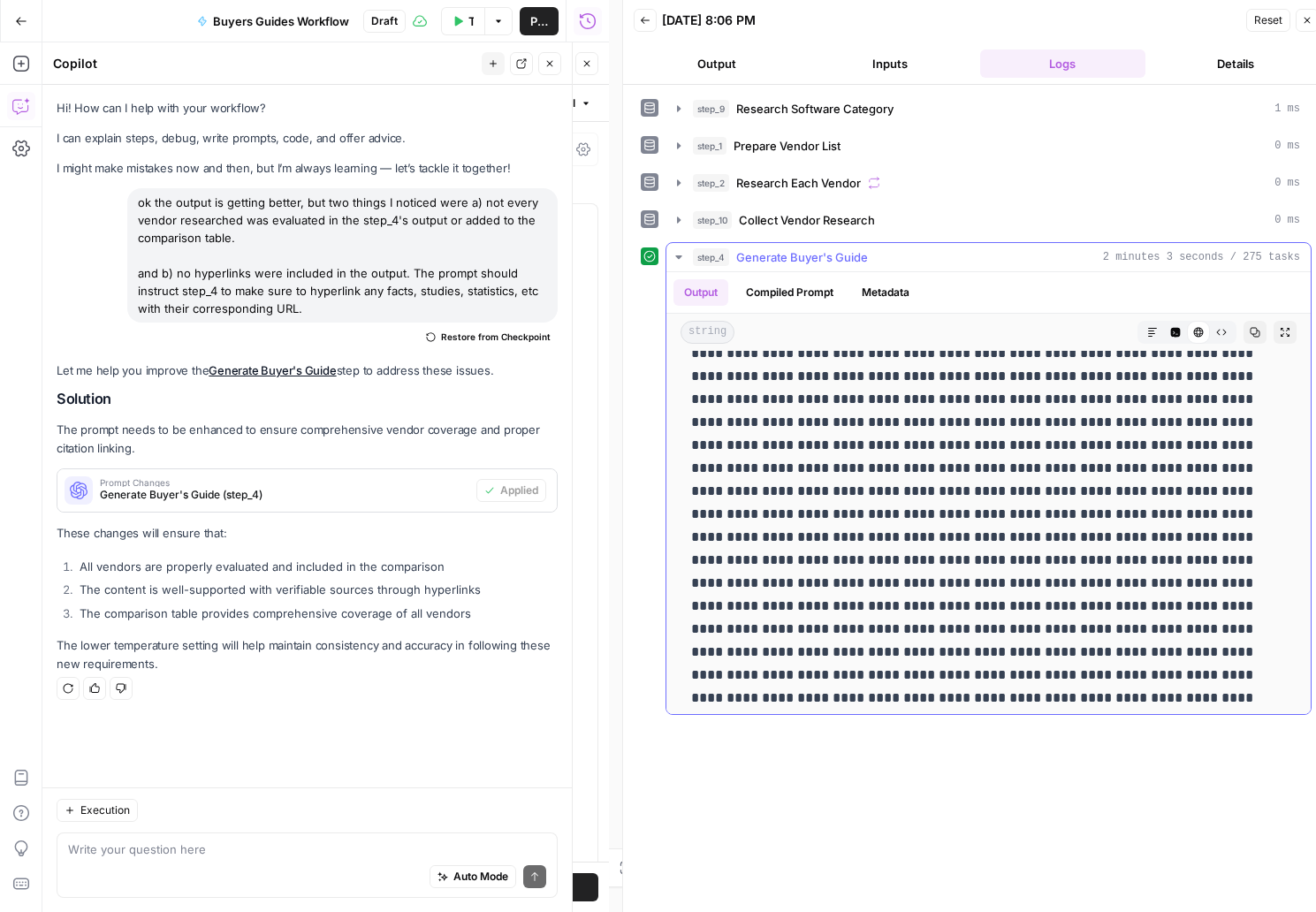
scroll to position [248, 0]
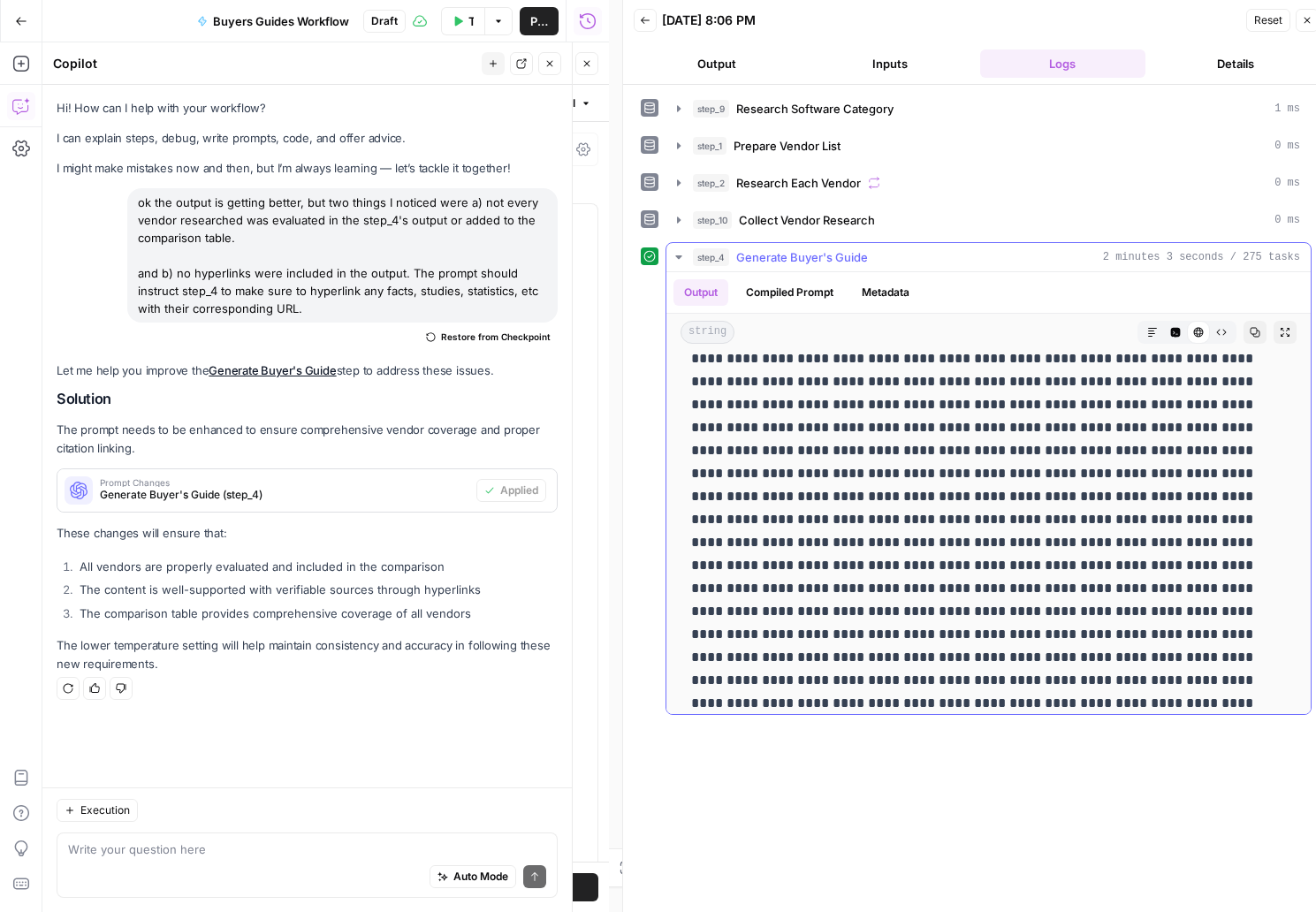
click at [1216, 333] on icon "button" at bounding box center [1220, 331] width 10 height 10
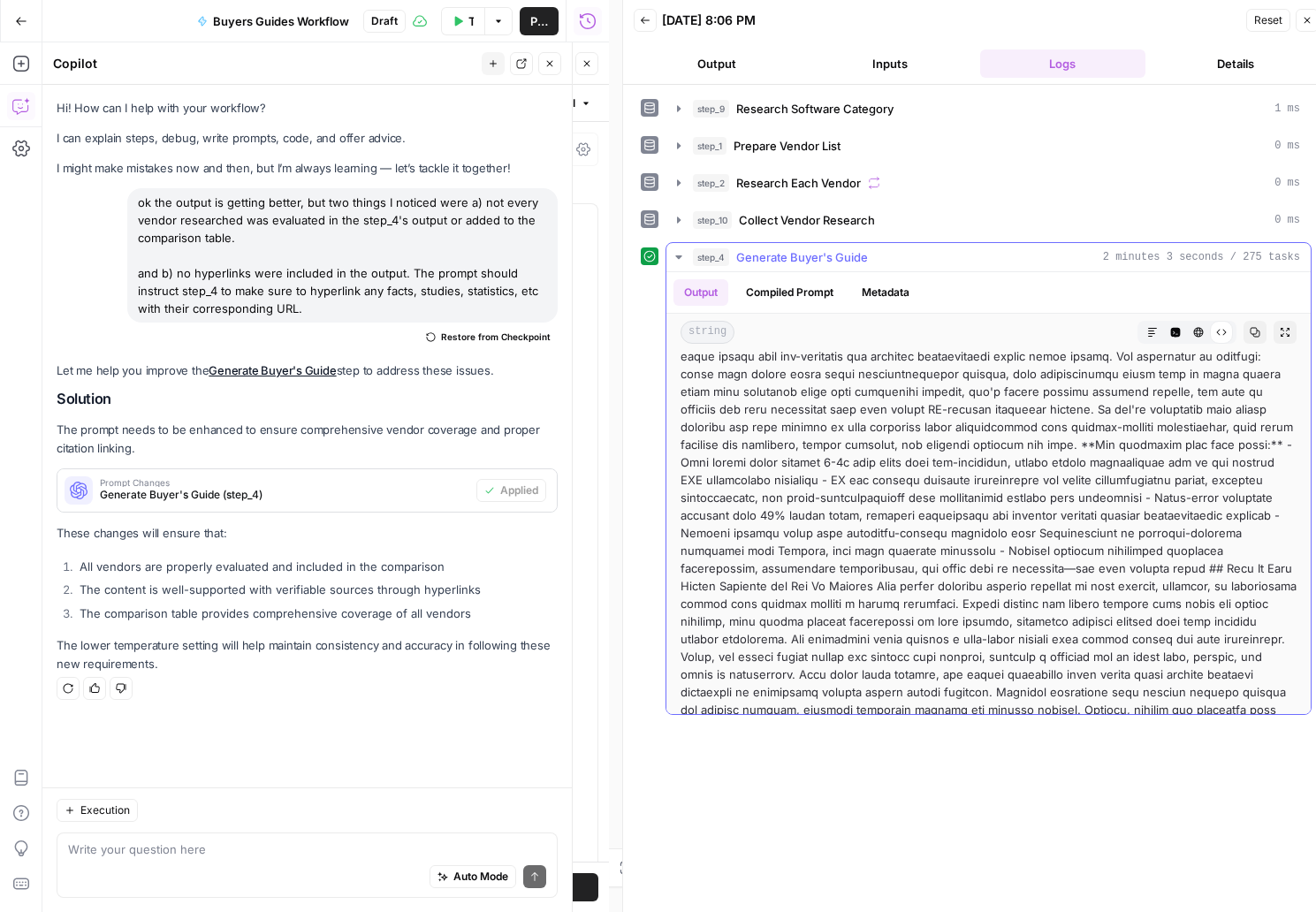
scroll to position [0, 0]
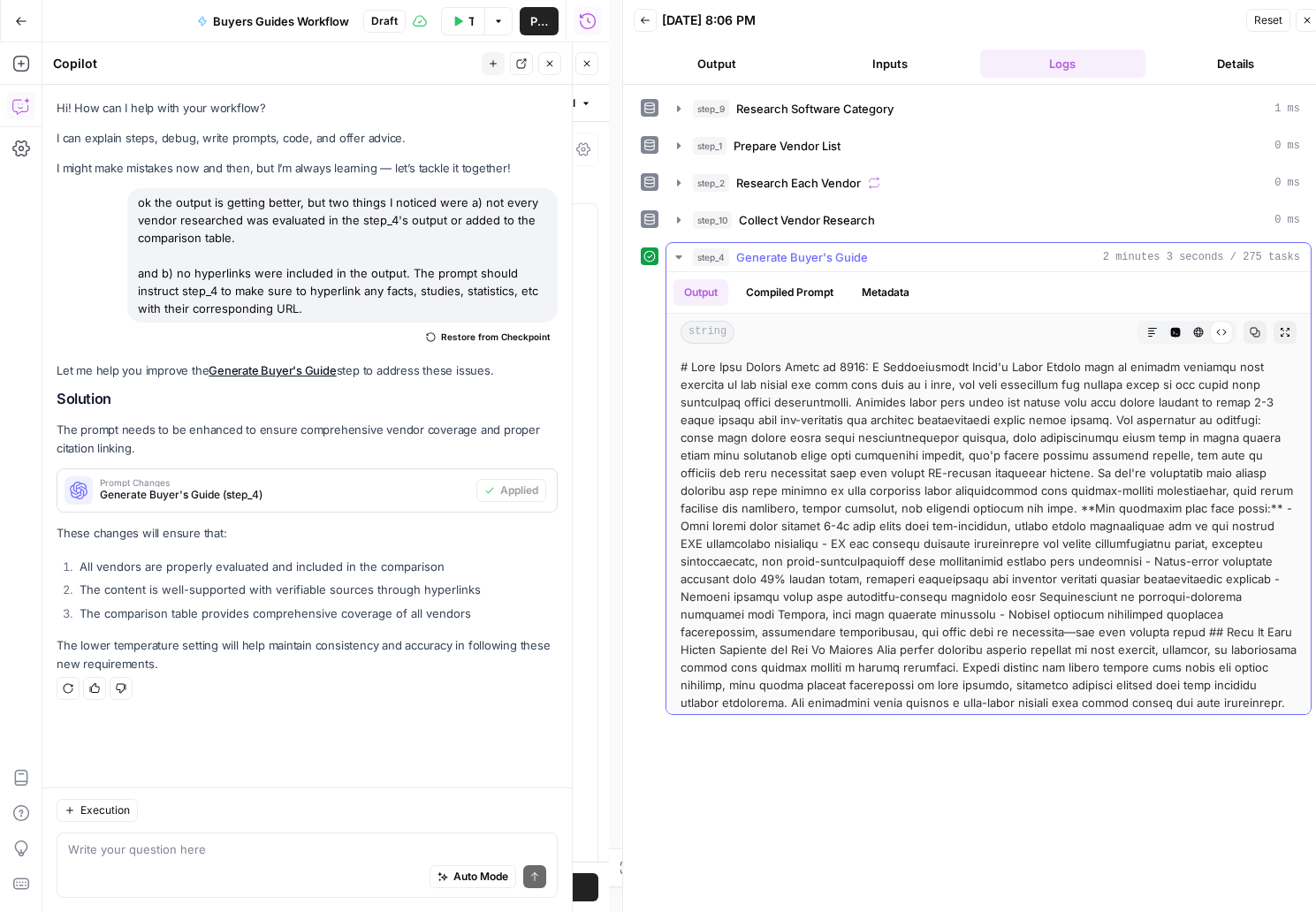
click at [1147, 335] on icon "button" at bounding box center [1152, 331] width 10 height 10
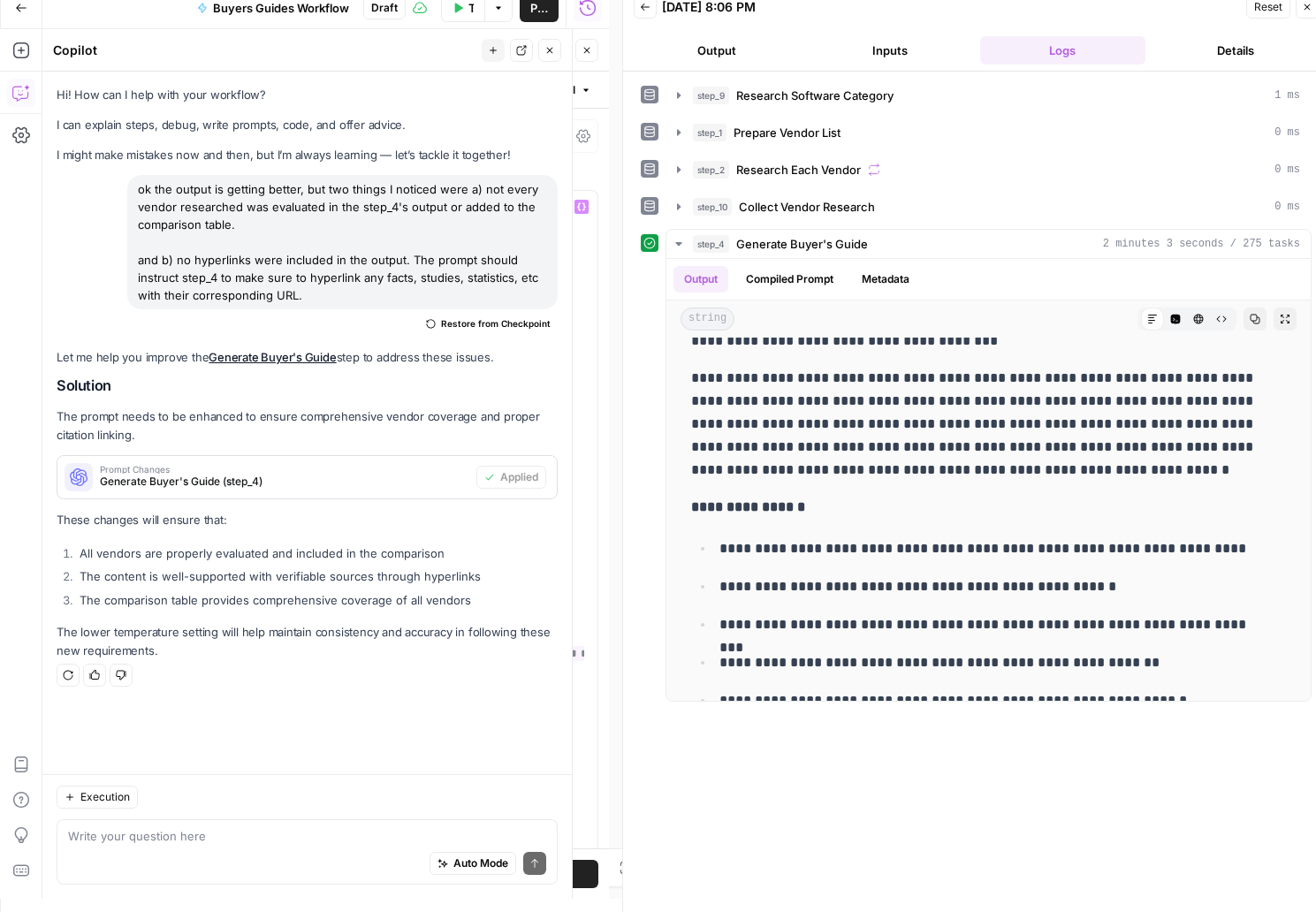
scroll to position [364, 0]
drag, startPoint x: 354, startPoint y: 604, endPoint x: 448, endPoint y: 599, distance: 94.1
click at [448, 599] on p "**********" at bounding box center [381, 391] width 357 height 1113
drag, startPoint x: 544, startPoint y: 603, endPoint x: 471, endPoint y: 602, distance: 73.0
click at [471, 602] on p "**********" at bounding box center [381, 391] width 357 height 1113
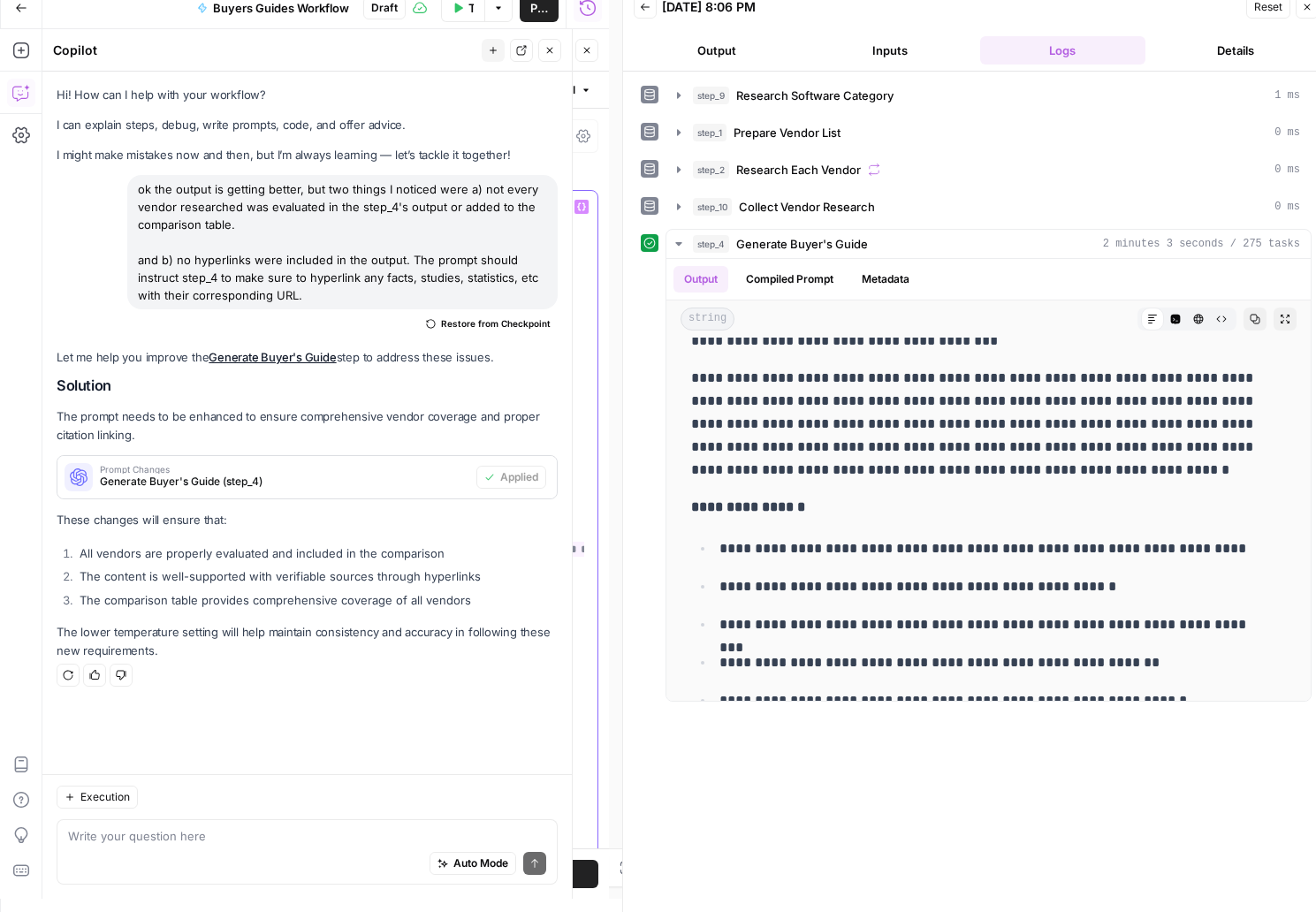
click at [270, 622] on p "**********" at bounding box center [381, 381] width 357 height 1096
drag, startPoint x: 354, startPoint y: 620, endPoint x: 525, endPoint y: 616, distance: 171.0
click at [525, 616] on p "**********" at bounding box center [381, 381] width 357 height 1096
click at [527, 616] on p "**********" at bounding box center [381, 381] width 357 height 1096
drag, startPoint x: 535, startPoint y: 618, endPoint x: 358, endPoint y: 623, distance: 177.1
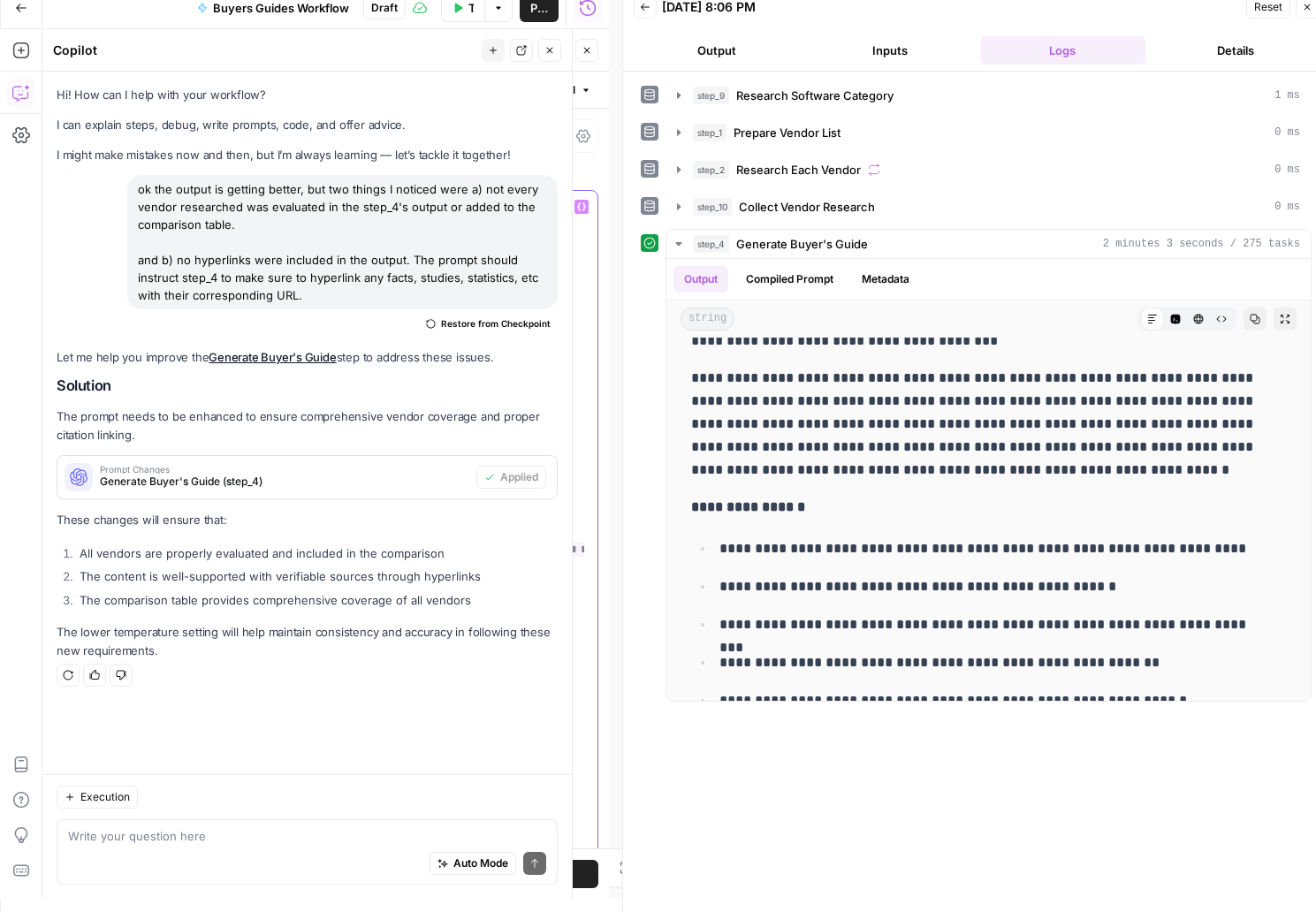
click at [358, 623] on p "**********" at bounding box center [381, 381] width 357 height 1096
click at [297, 640] on p "**********" at bounding box center [381, 381] width 357 height 1096
drag, startPoint x: 256, startPoint y: 729, endPoint x: 190, endPoint y: 592, distance: 152.1
click at [193, 592] on div "**********" at bounding box center [389, 551] width 392 height 720
copy p "**********"
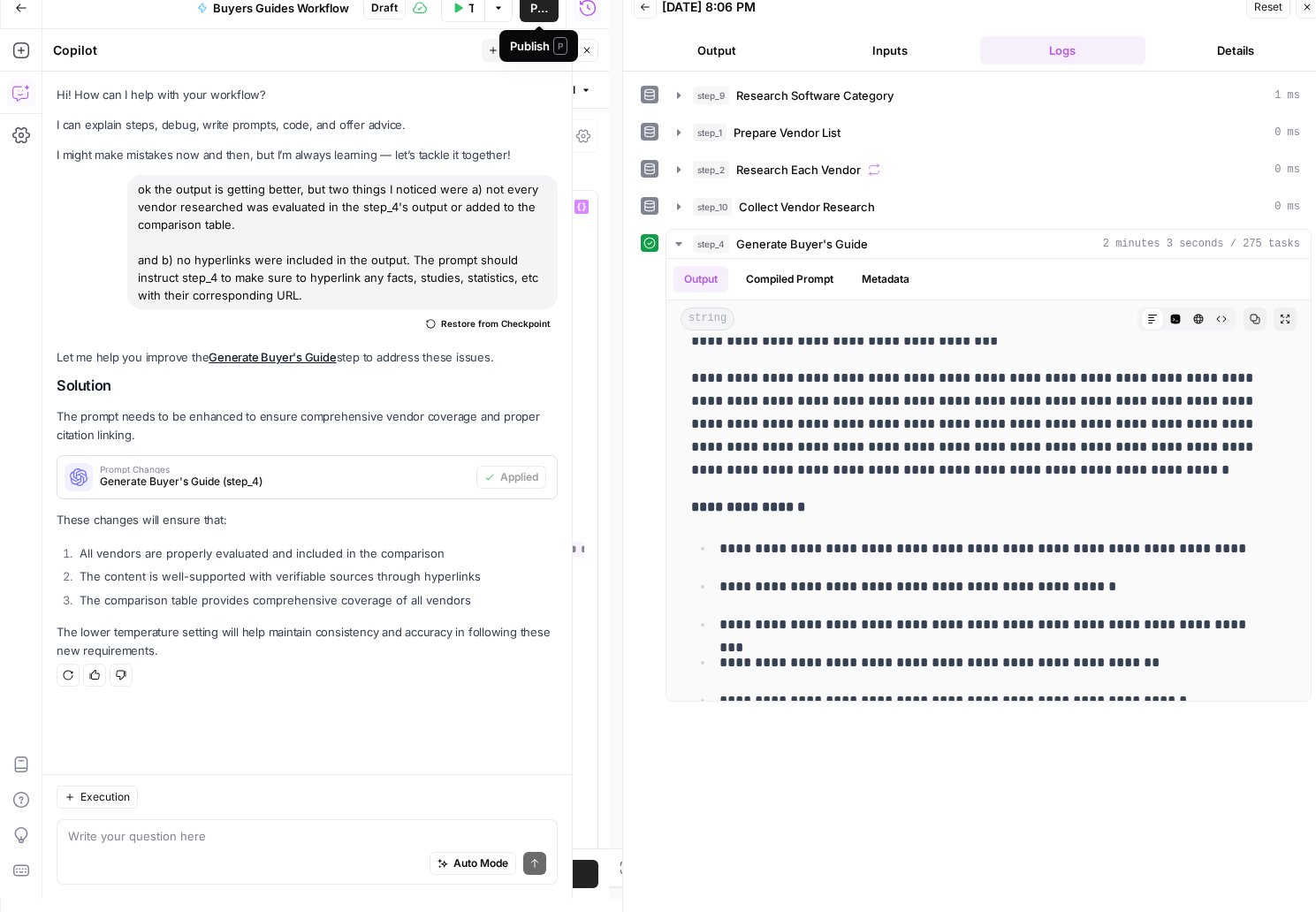
click at [526, 6] on button "Publish" at bounding box center [539, 7] width 39 height 28
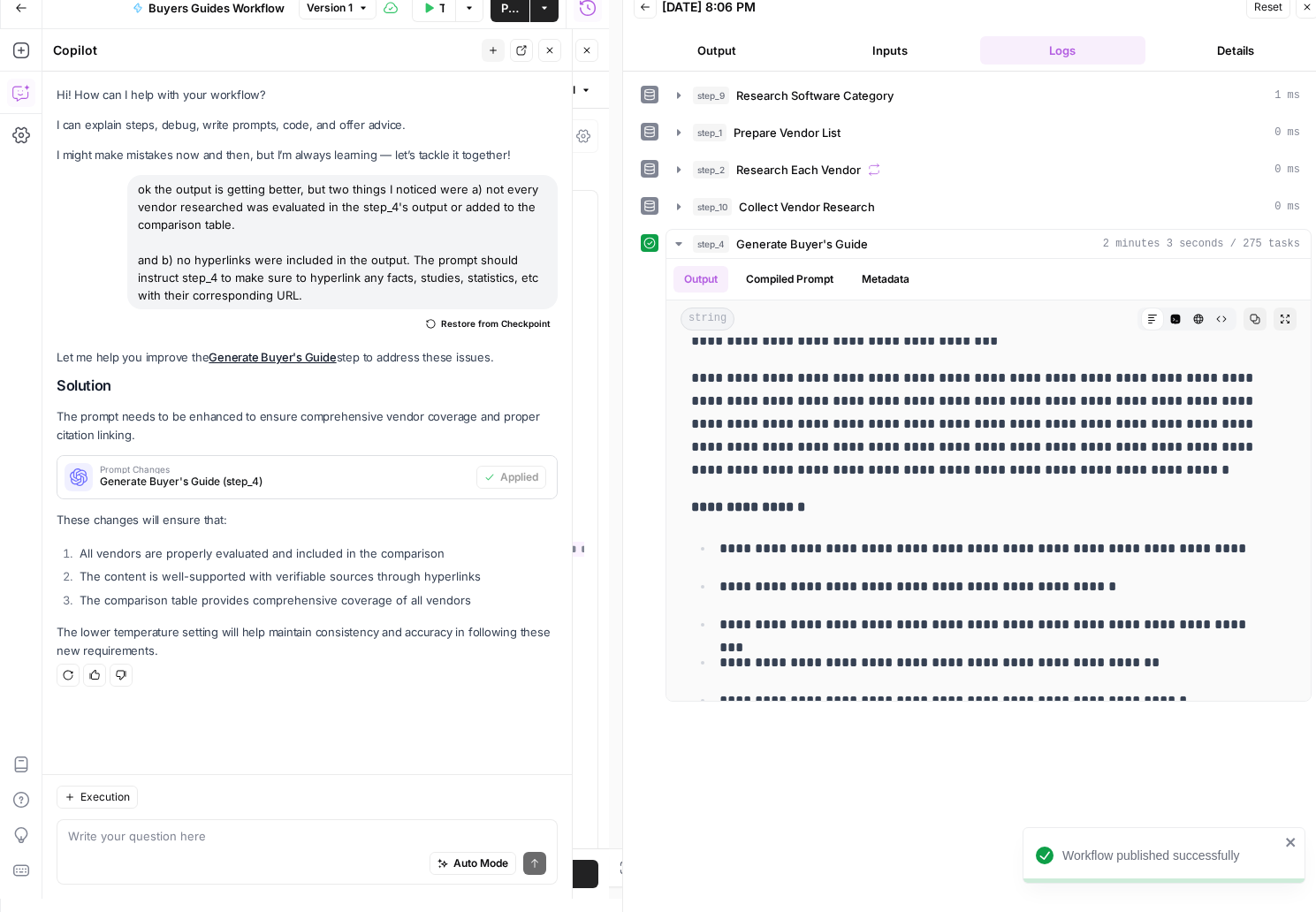
click at [344, 34] on header "Copilot New chat Detach Close" at bounding box center [307, 50] width 529 height 43
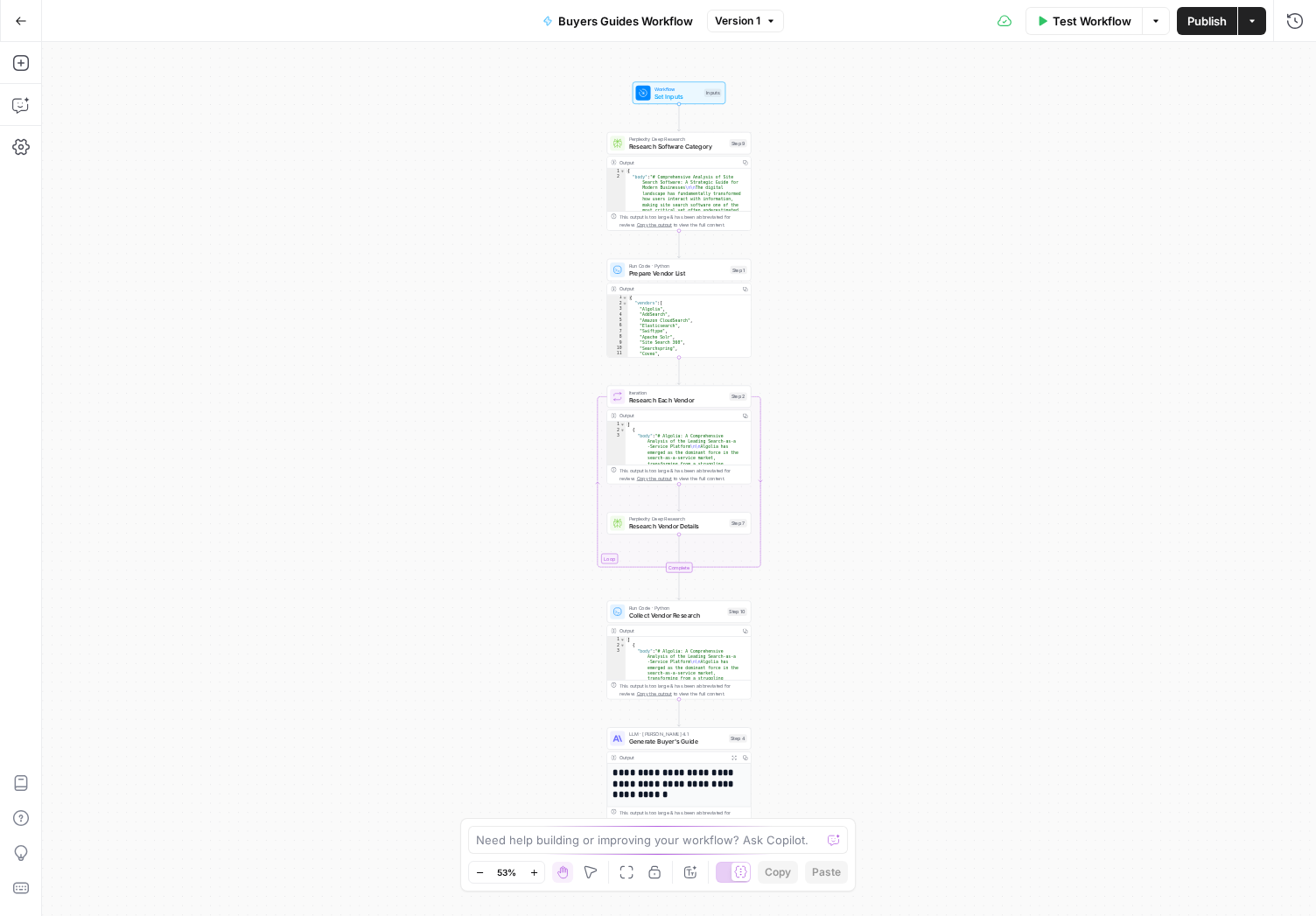
click at [21, 22] on icon "button" at bounding box center [20, 20] width 12 height 12
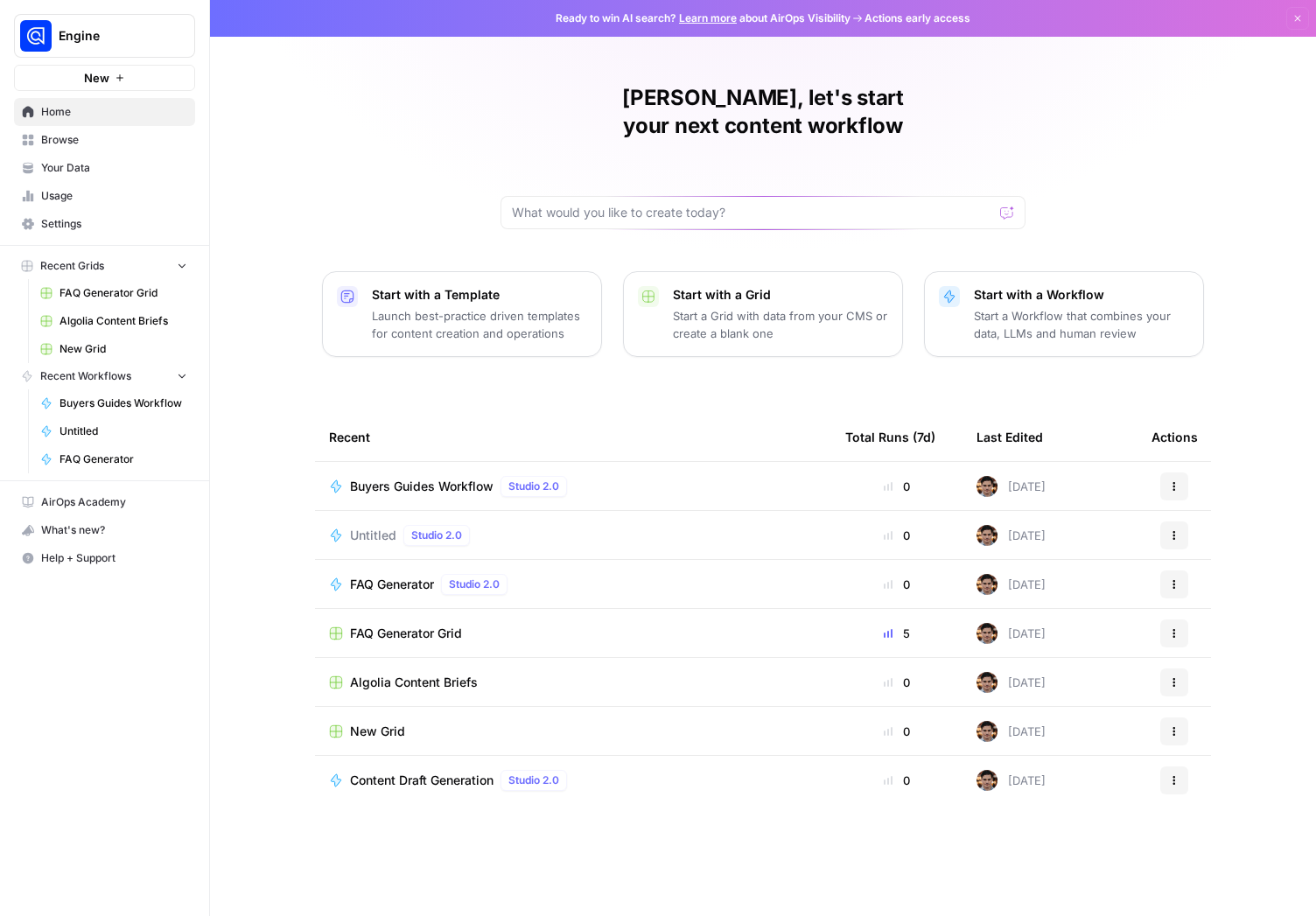
click at [85, 172] on span "Your Data" at bounding box center [114, 167] width 146 height 16
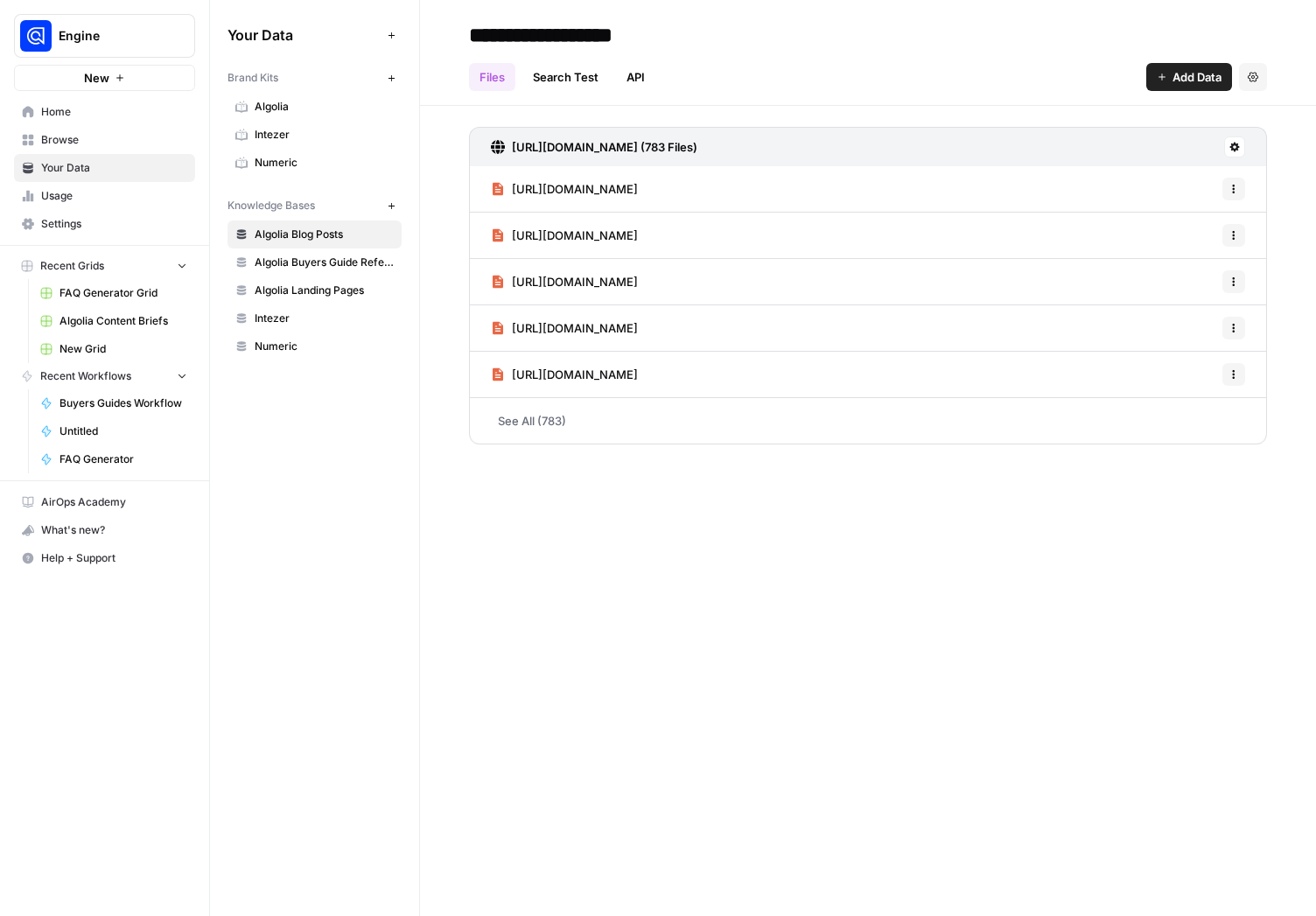
click at [323, 108] on span "Algolia" at bounding box center [323, 107] width 139 height 16
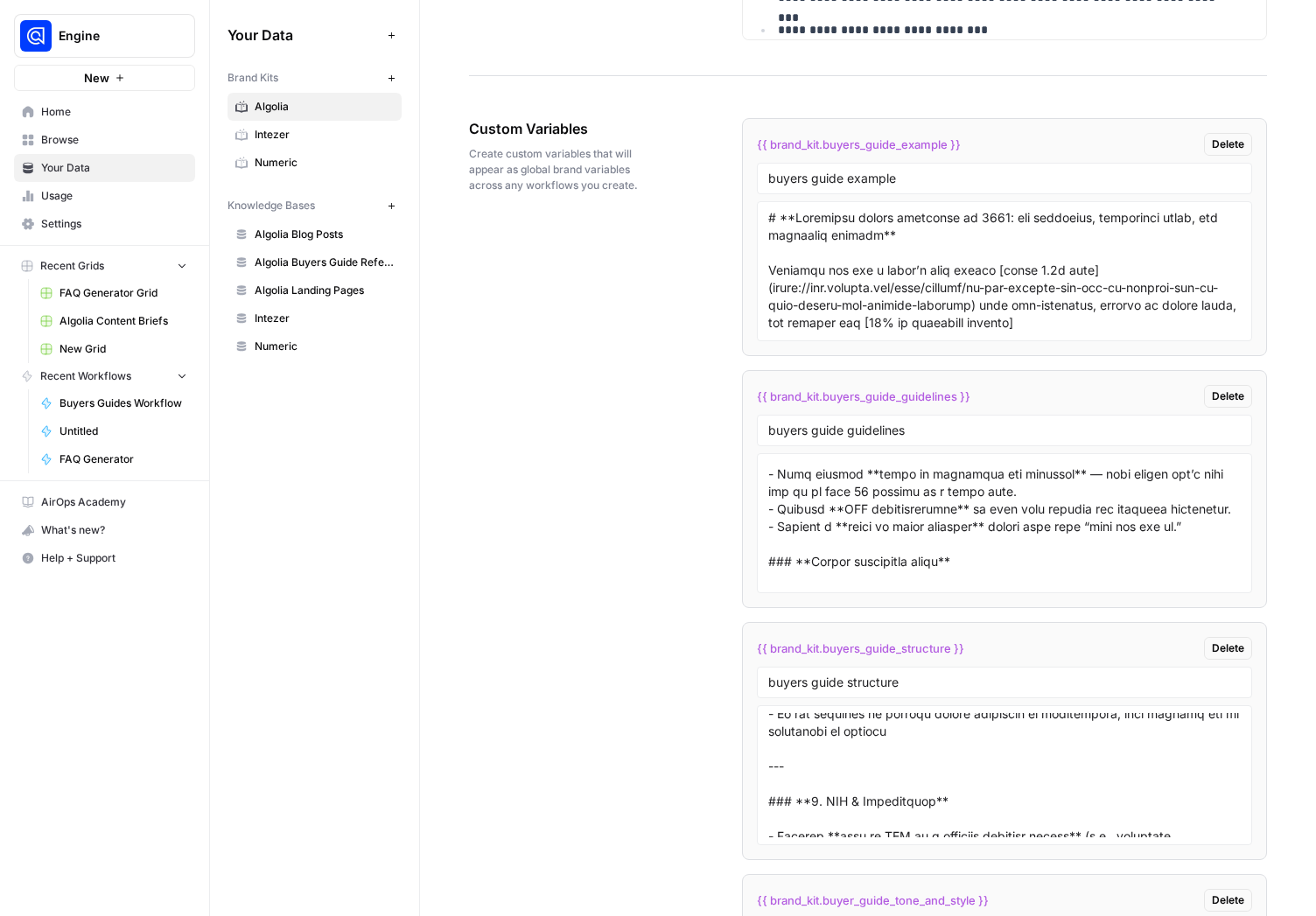
scroll to position [643, 0]
drag, startPoint x: 873, startPoint y: 493, endPoint x: 857, endPoint y: 492, distance: 16.0
click at [857, 492] on textarea at bounding box center [1004, 523] width 472 height 124
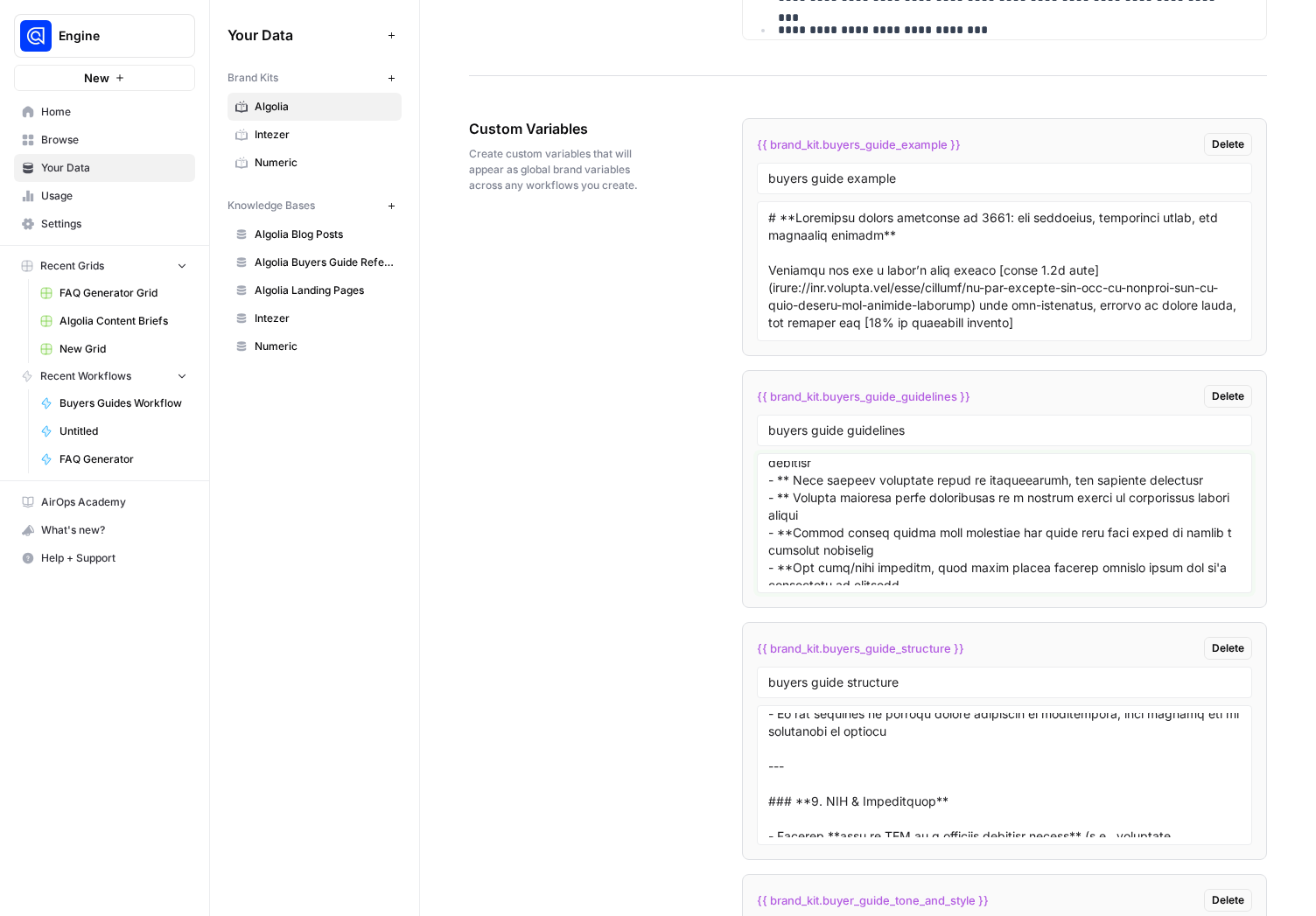
scroll to position [1083, 0]
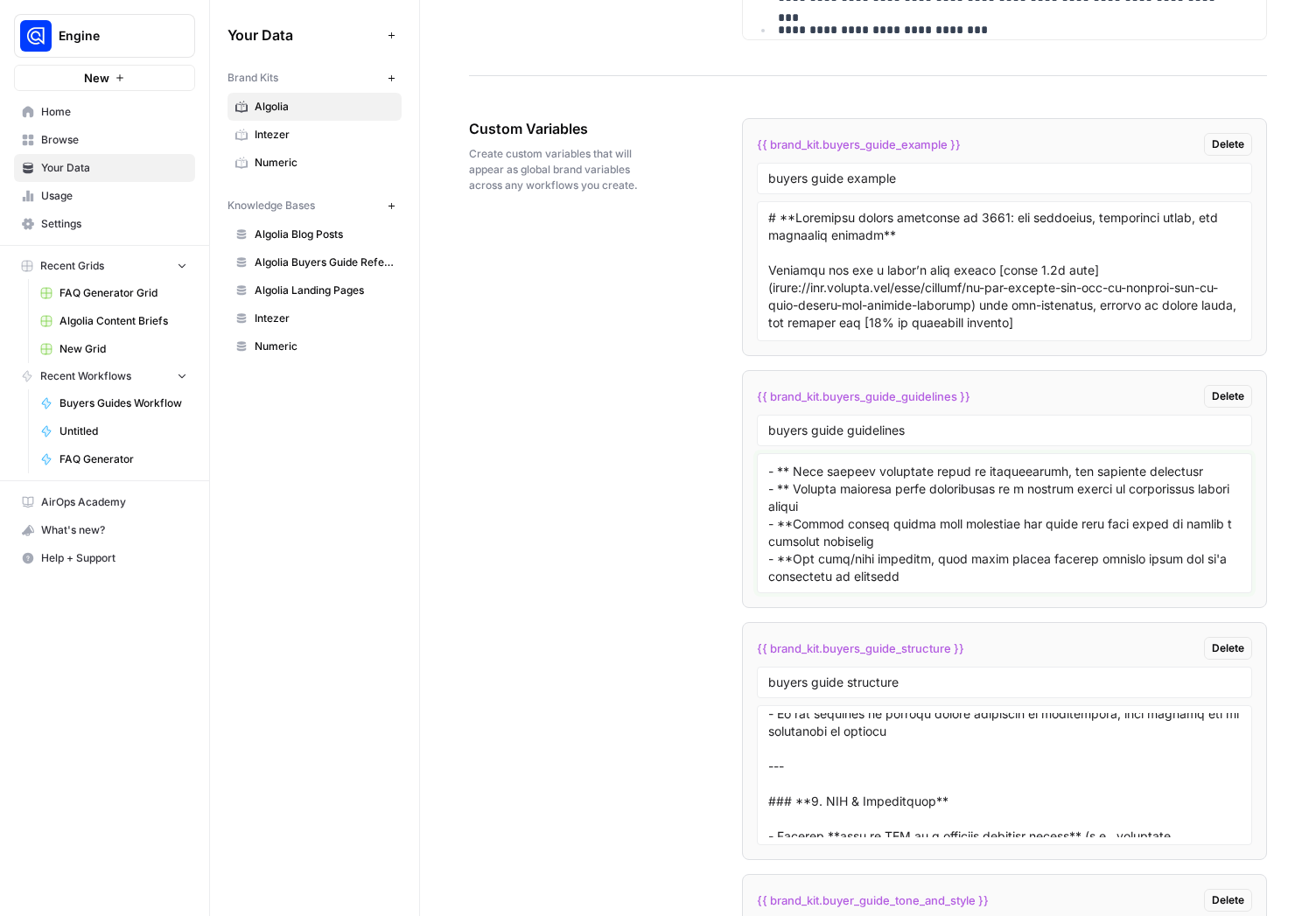
click at [897, 575] on textarea at bounding box center [1004, 523] width 472 height 124
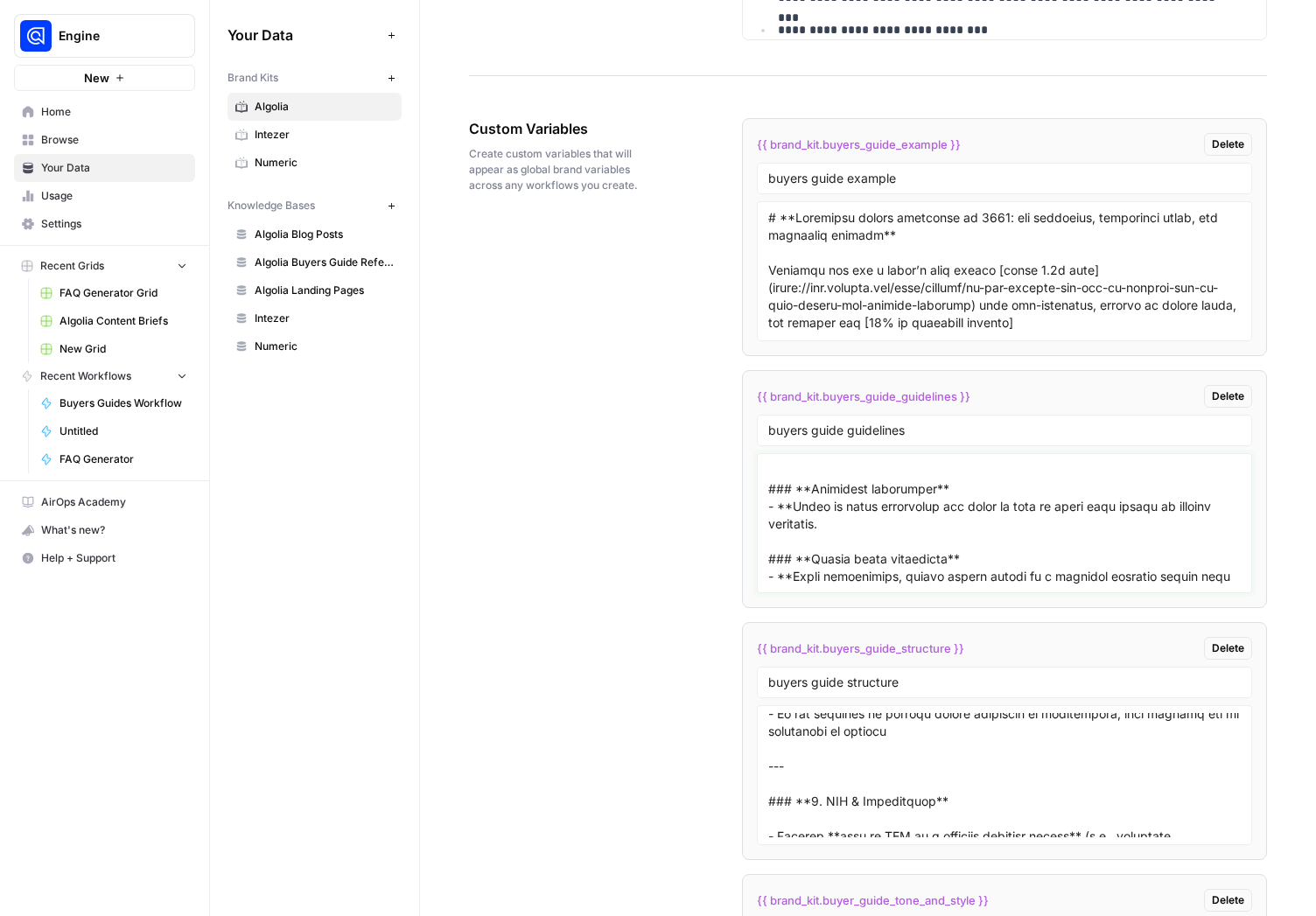
scroll to position [884, 0]
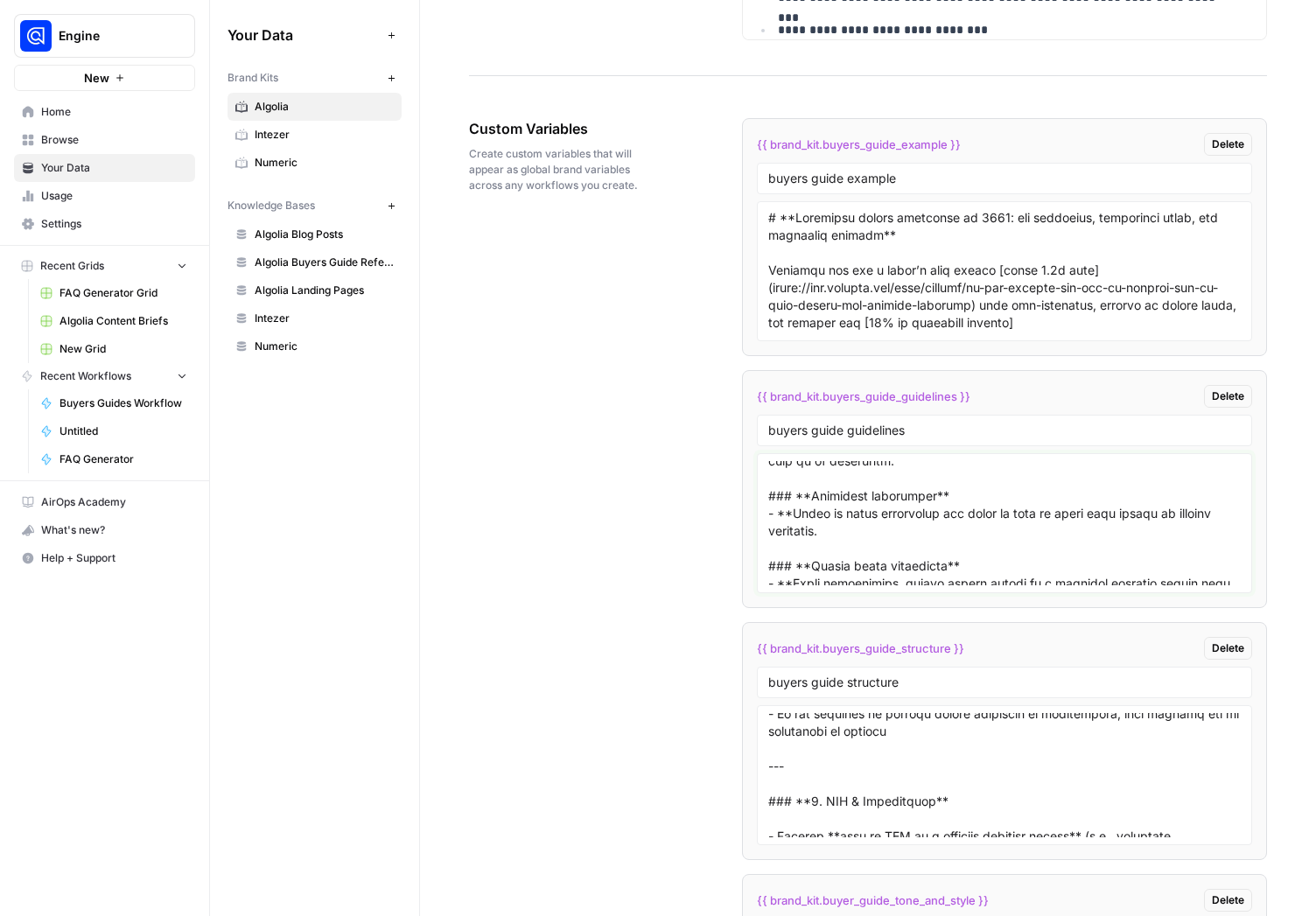
click at [1158, 515] on textarea at bounding box center [1004, 523] width 472 height 124
click at [1159, 516] on textarea at bounding box center [1004, 523] width 472 height 124
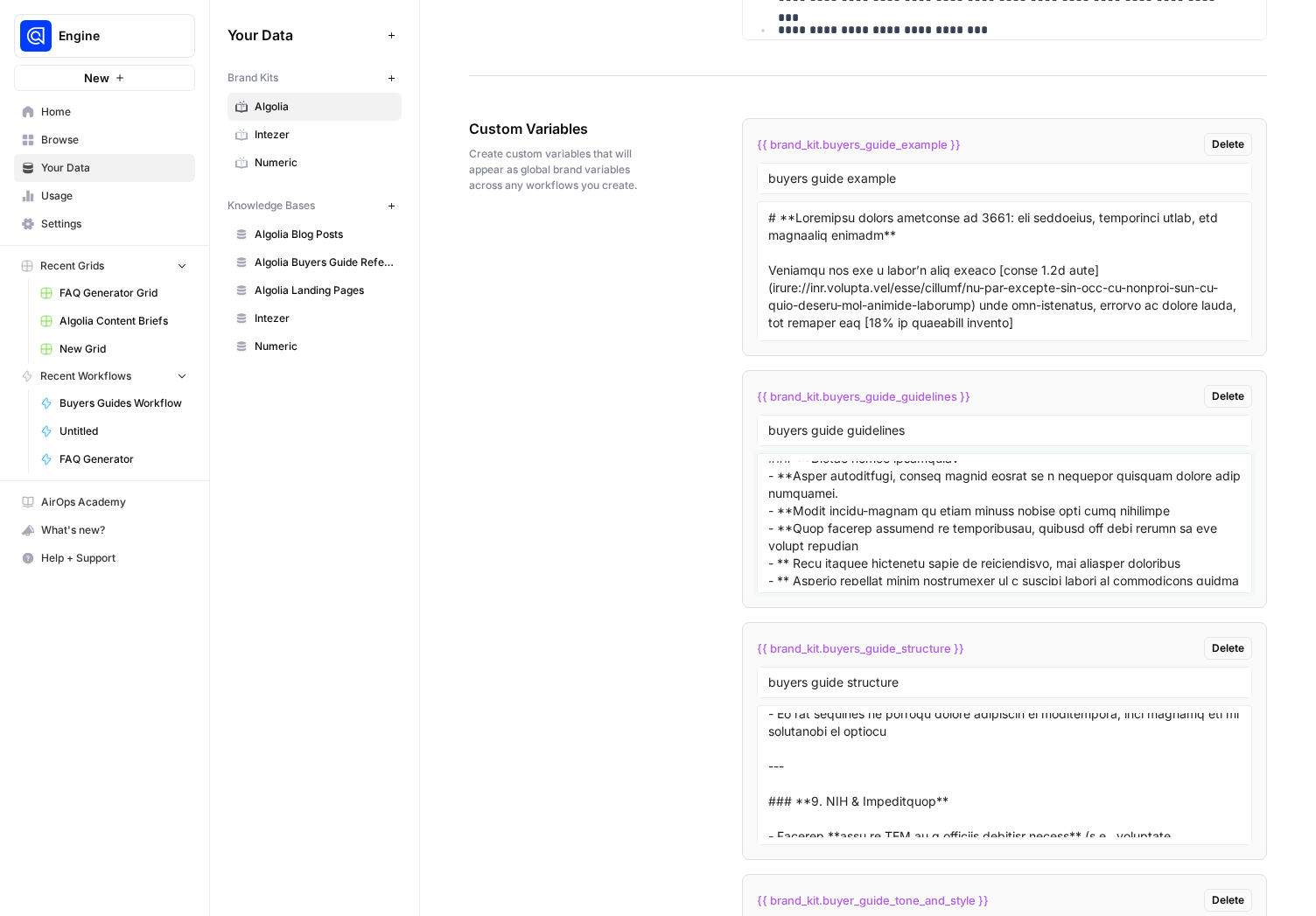
scroll to position [1083, 0]
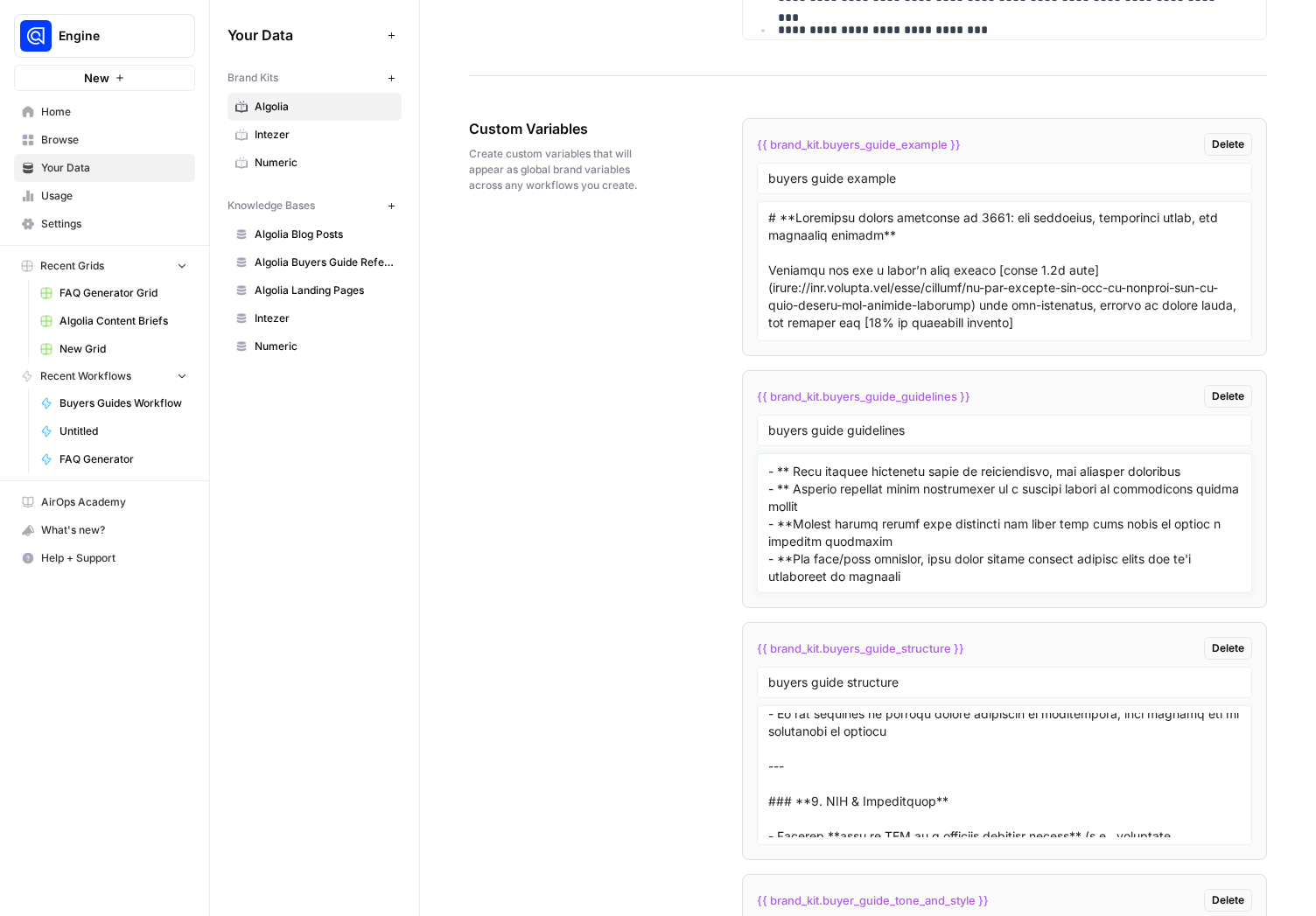
click at [907, 574] on textarea at bounding box center [1004, 523] width 472 height 124
paste textarea "Citation and linking requirements: - All statistics, market data, external stud…"
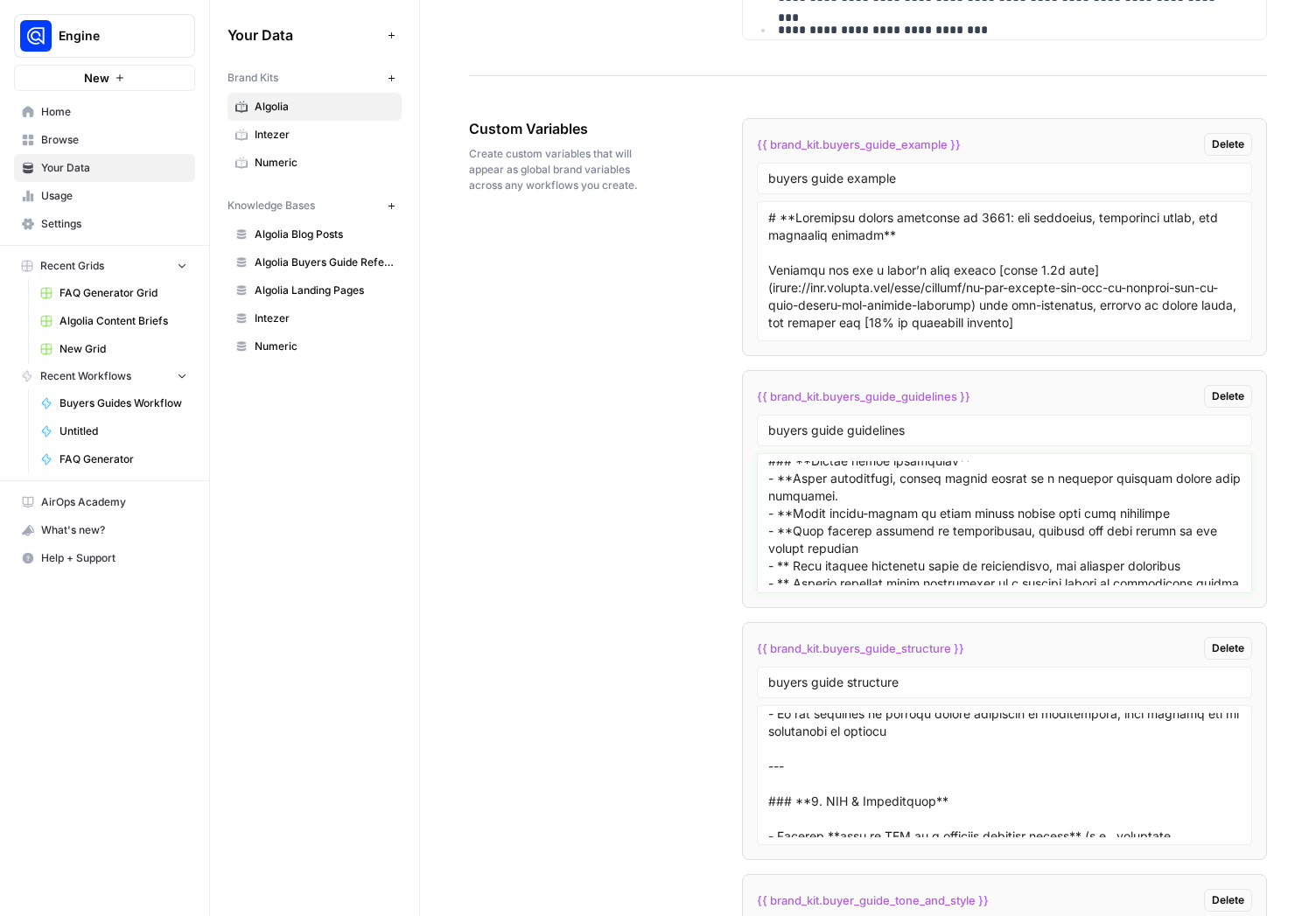
scroll to position [948, 0]
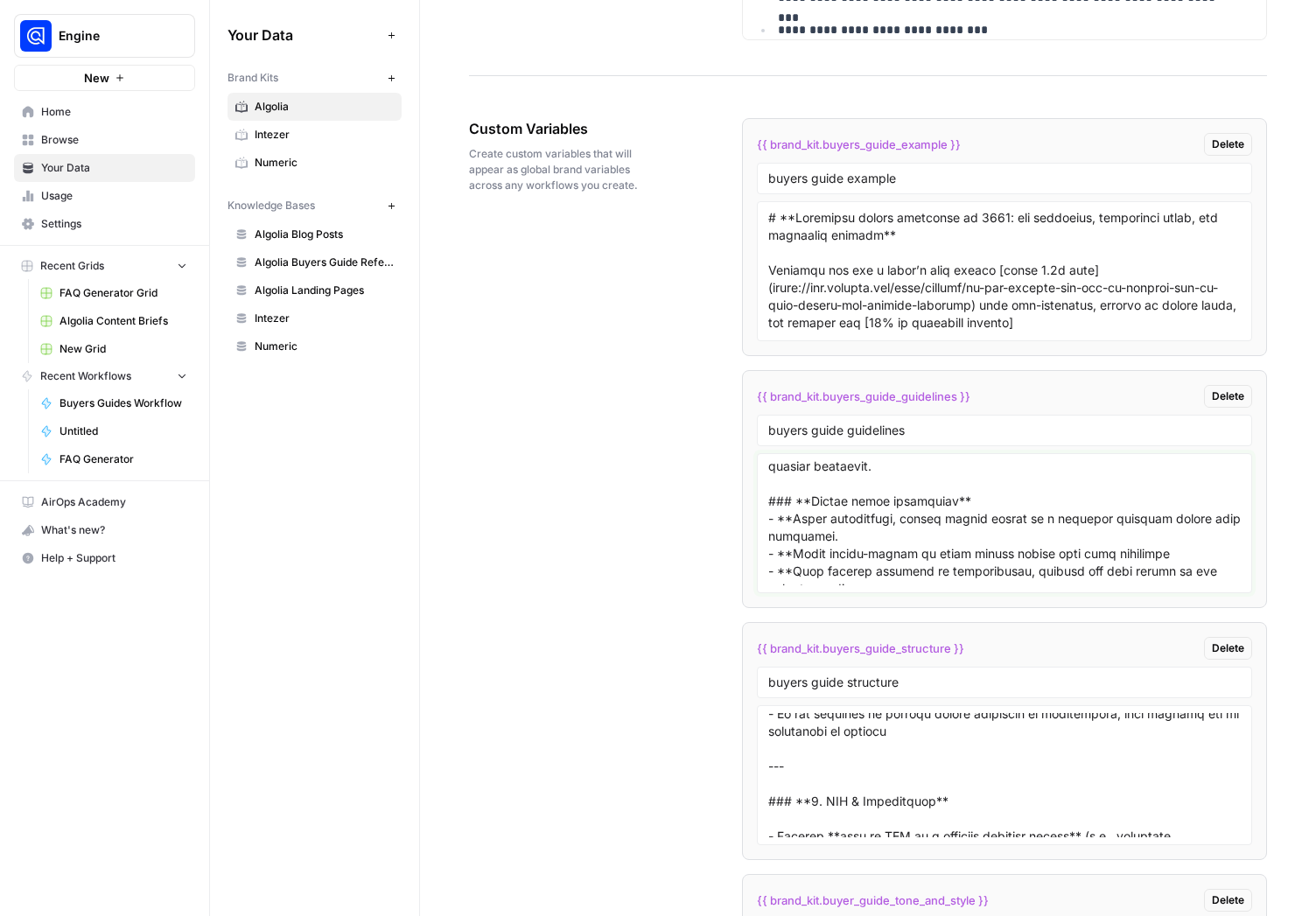
drag, startPoint x: 805, startPoint y: 503, endPoint x: 748, endPoint y: 501, distance: 57.0
click at [768, 501] on textarea at bounding box center [1004, 523] width 472 height 124
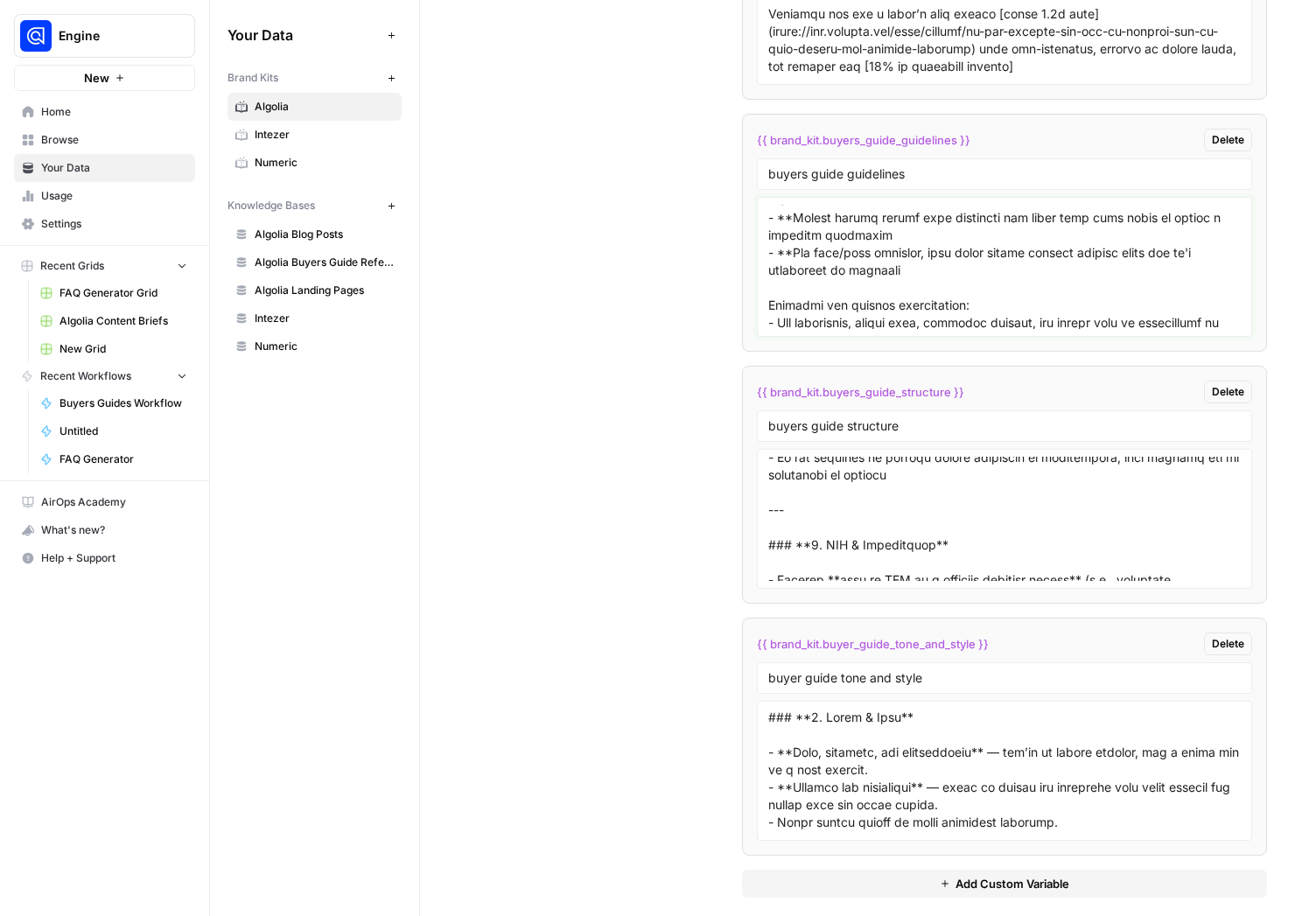
scroll to position [1133, 0]
click at [768, 304] on textarea at bounding box center [1004, 266] width 472 height 124
paste textarea "### **"
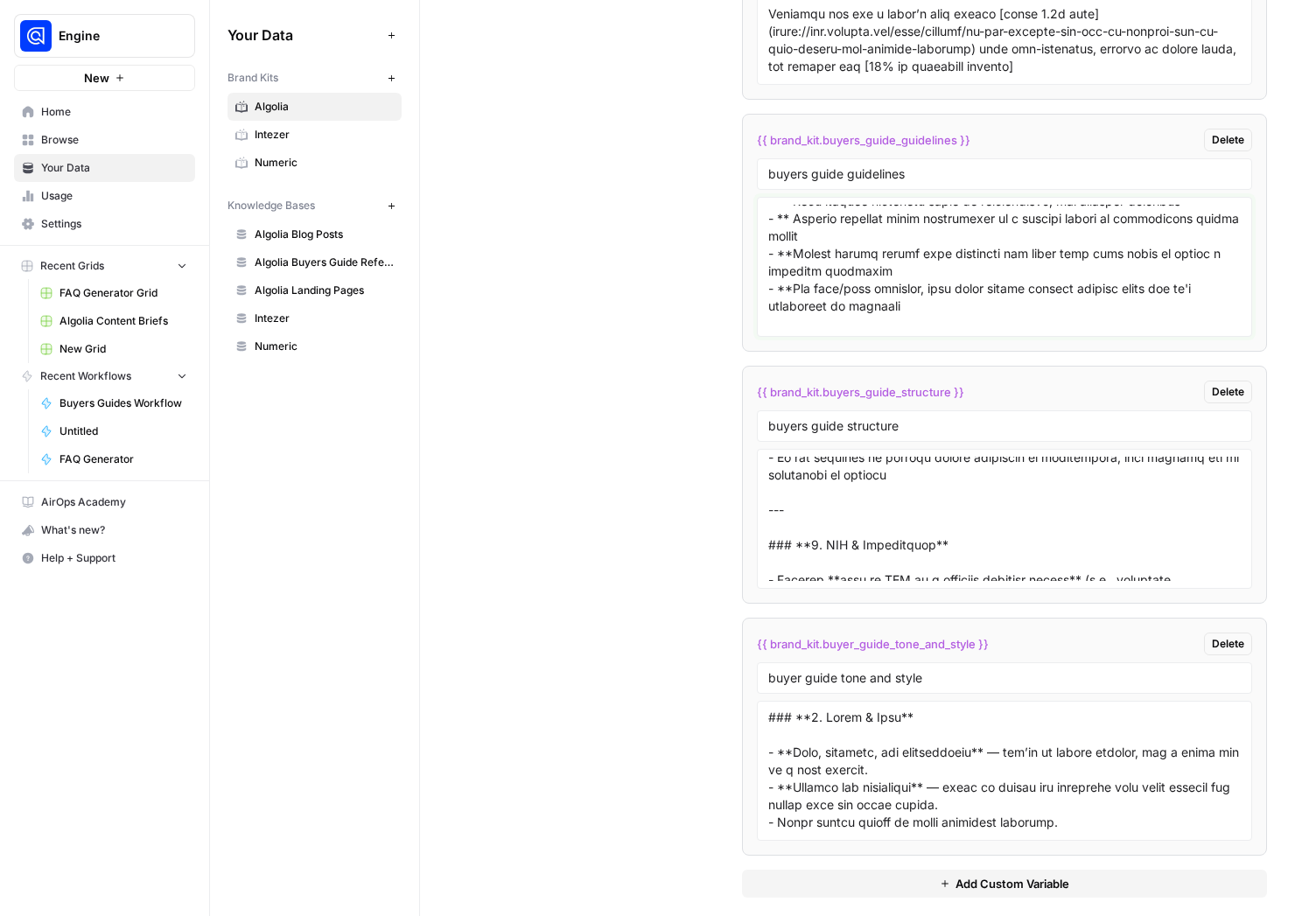
scroll to position [965, 0]
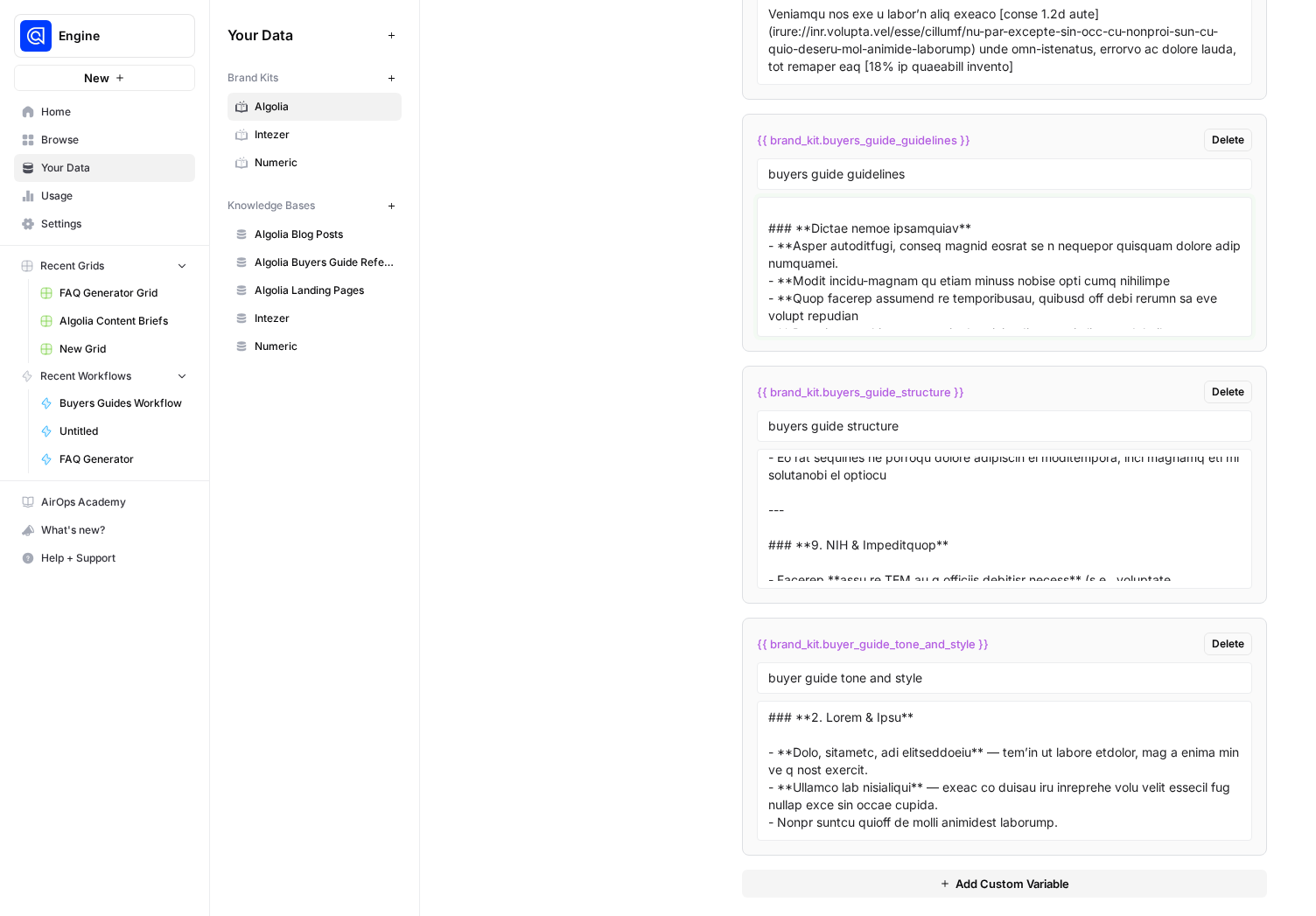
drag, startPoint x: 950, startPoint y: 228, endPoint x: 939, endPoint y: 228, distance: 11.0
click at [939, 228] on textarea at bounding box center [1004, 266] width 472 height 124
drag, startPoint x: 937, startPoint y: 227, endPoint x: 949, endPoint y: 227, distance: 12.0
click at [949, 227] on textarea at bounding box center [1004, 266] width 472 height 124
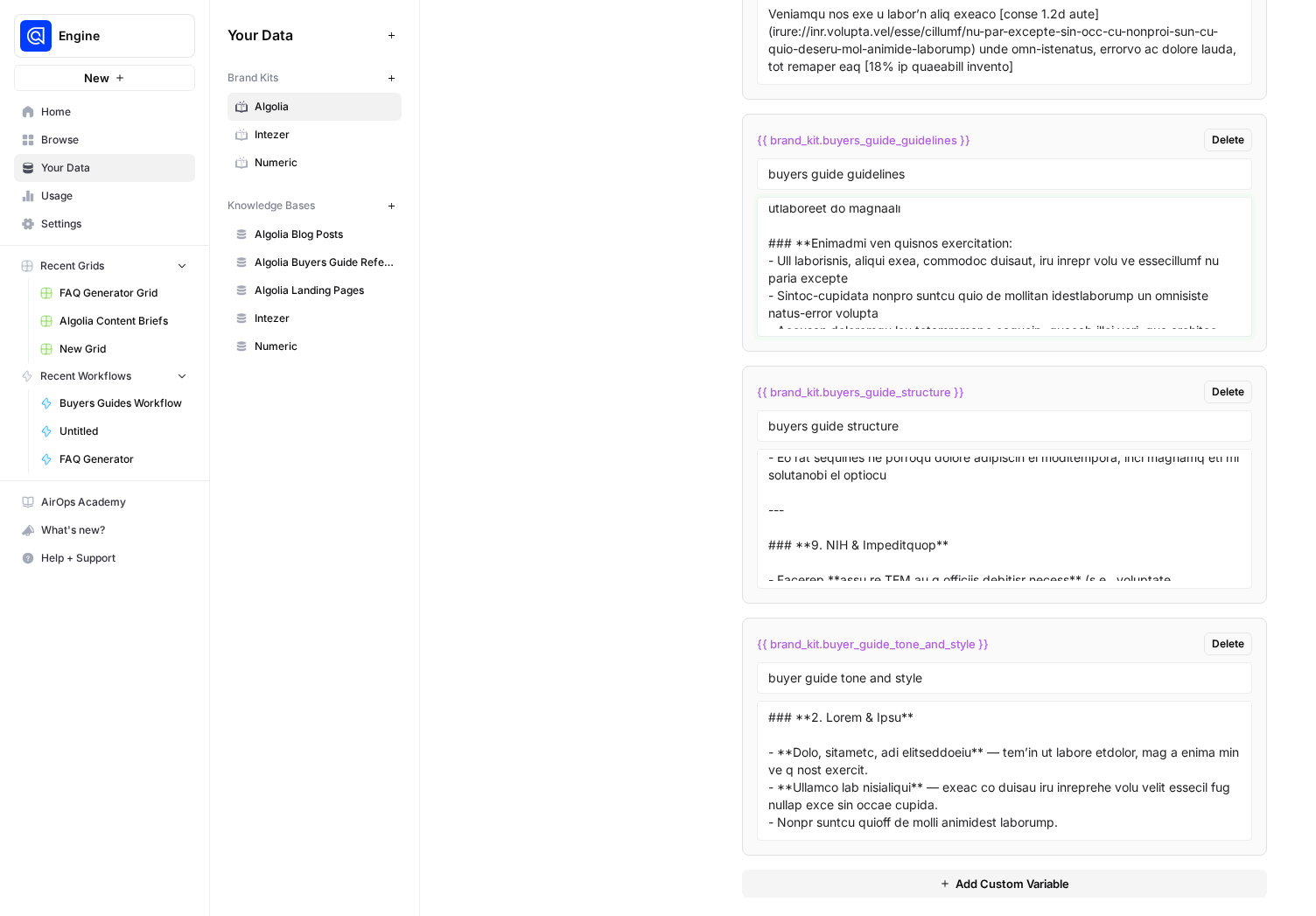
scroll to position [1194, 0]
click at [996, 243] on textarea at bounding box center [1004, 266] width 472 height 124
paste textarea "**"
click at [1040, 249] on textarea at bounding box center [1004, 266] width 472 height 124
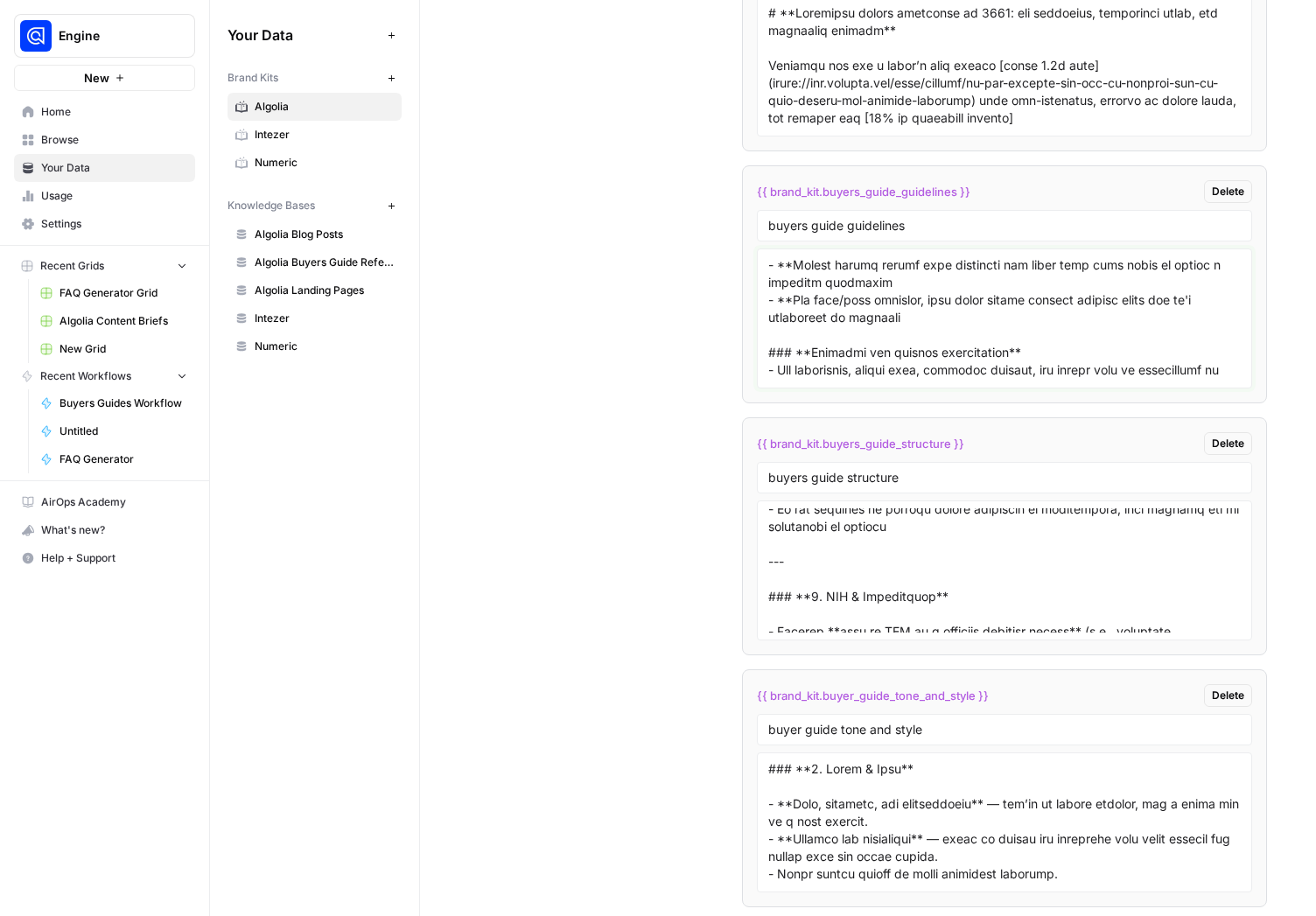
scroll to position [1133, 0]
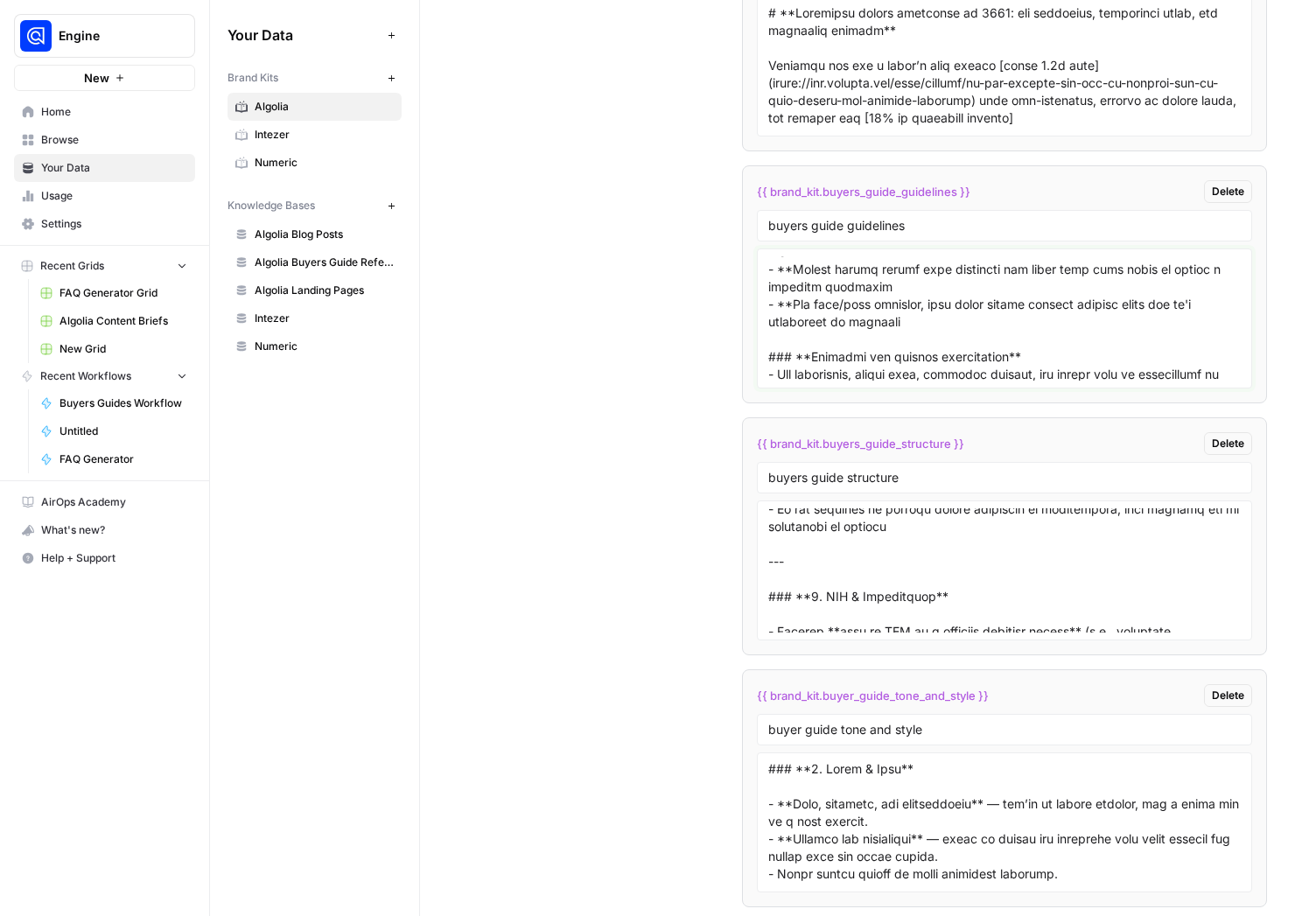
drag, startPoint x: 790, startPoint y: 299, endPoint x: 745, endPoint y: 299, distance: 45.0
click at [768, 299] on textarea at bounding box center [1004, 318] width 472 height 124
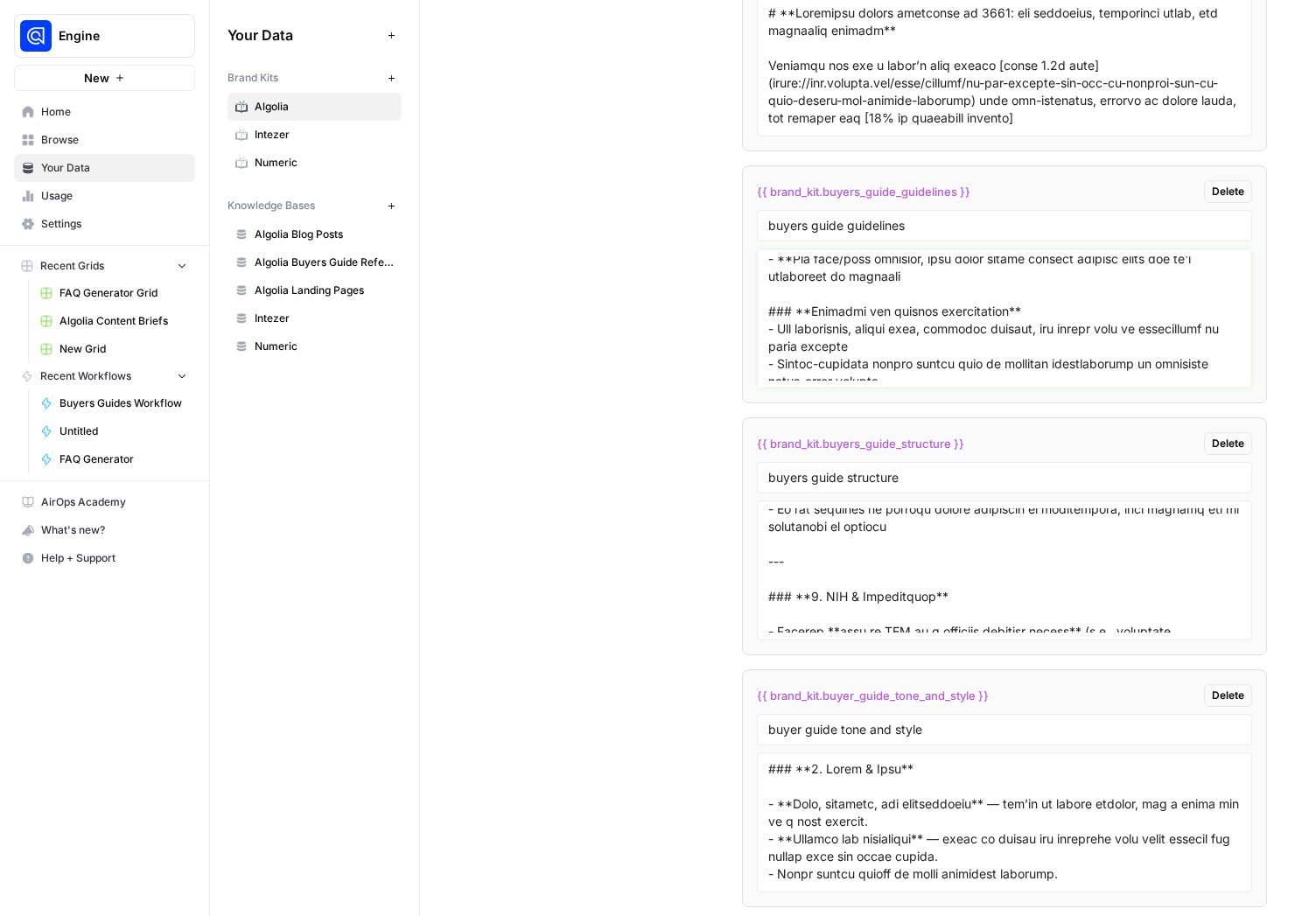
scroll to position [1179, 0]
drag, startPoint x: 775, startPoint y: 332, endPoint x: 754, endPoint y: 332, distance: 21.0
click at [768, 332] on textarea at bounding box center [1004, 318] width 472 height 124
paste textarea "- **"
click at [904, 332] on textarea at bounding box center [1004, 318] width 472 height 124
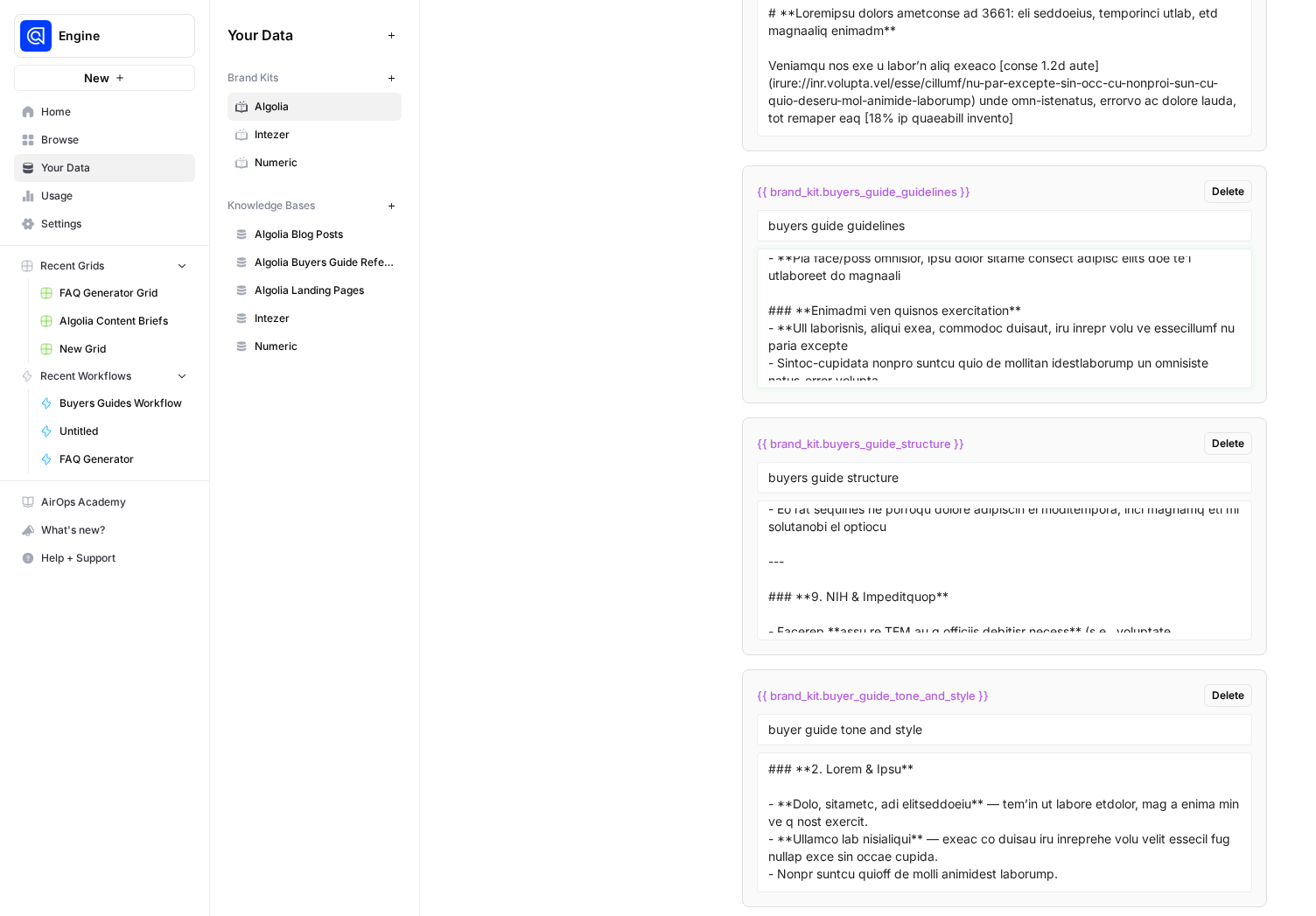
drag, startPoint x: 908, startPoint y: 331, endPoint x: 868, endPoint y: 329, distance: 40.0
click at [868, 329] on textarea at bounding box center [1004, 318] width 472 height 124
click at [945, 331] on textarea at bounding box center [1004, 318] width 472 height 124
click at [1062, 327] on textarea at bounding box center [1004, 318] width 472 height 124
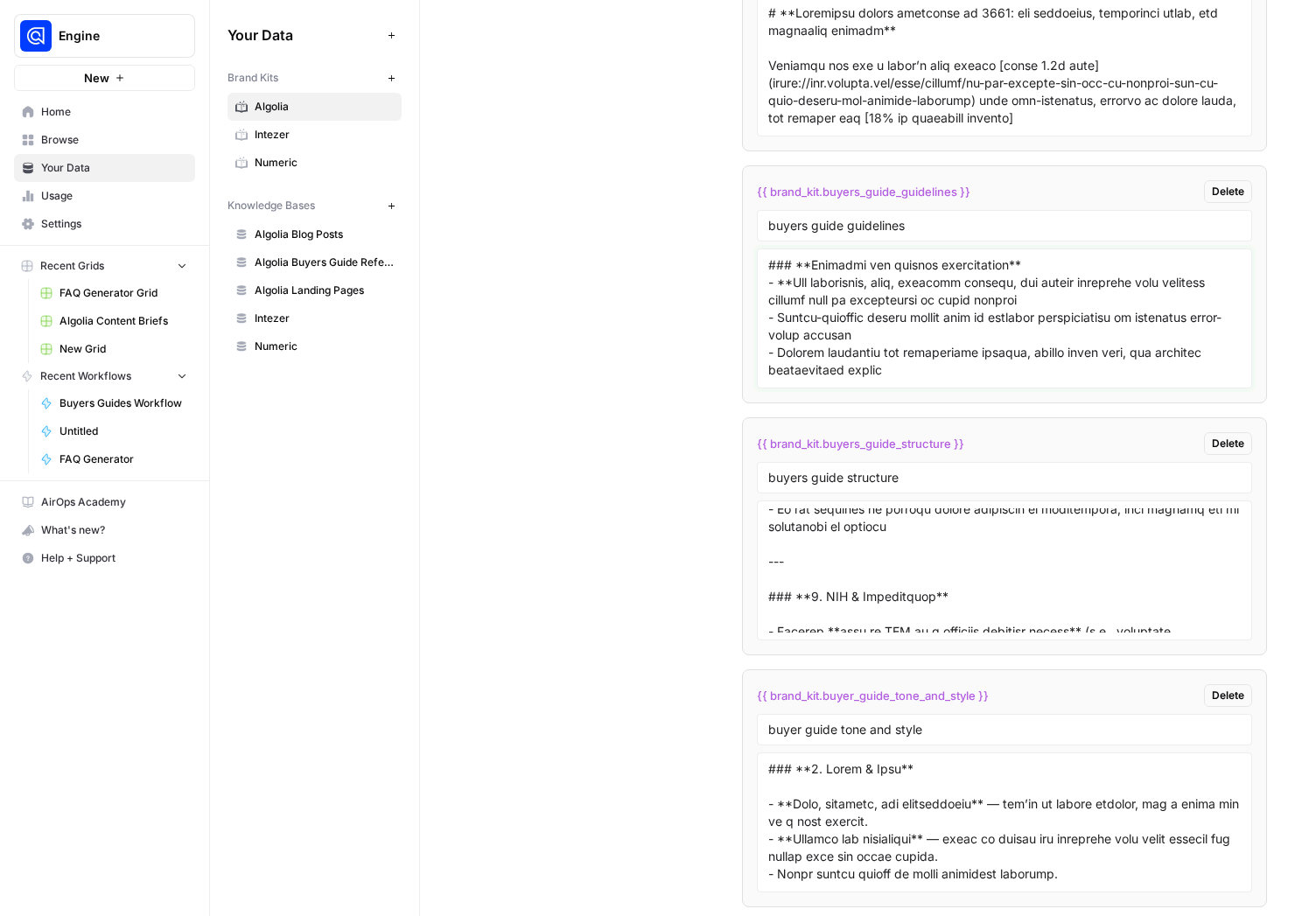
scroll to position [1225, 0]
click at [980, 300] on textarea at bounding box center [1004, 318] width 472 height 124
click at [936, 300] on textarea at bounding box center [1004, 318] width 472 height 124
click at [1150, 296] on textarea at bounding box center [1004, 318] width 472 height 124
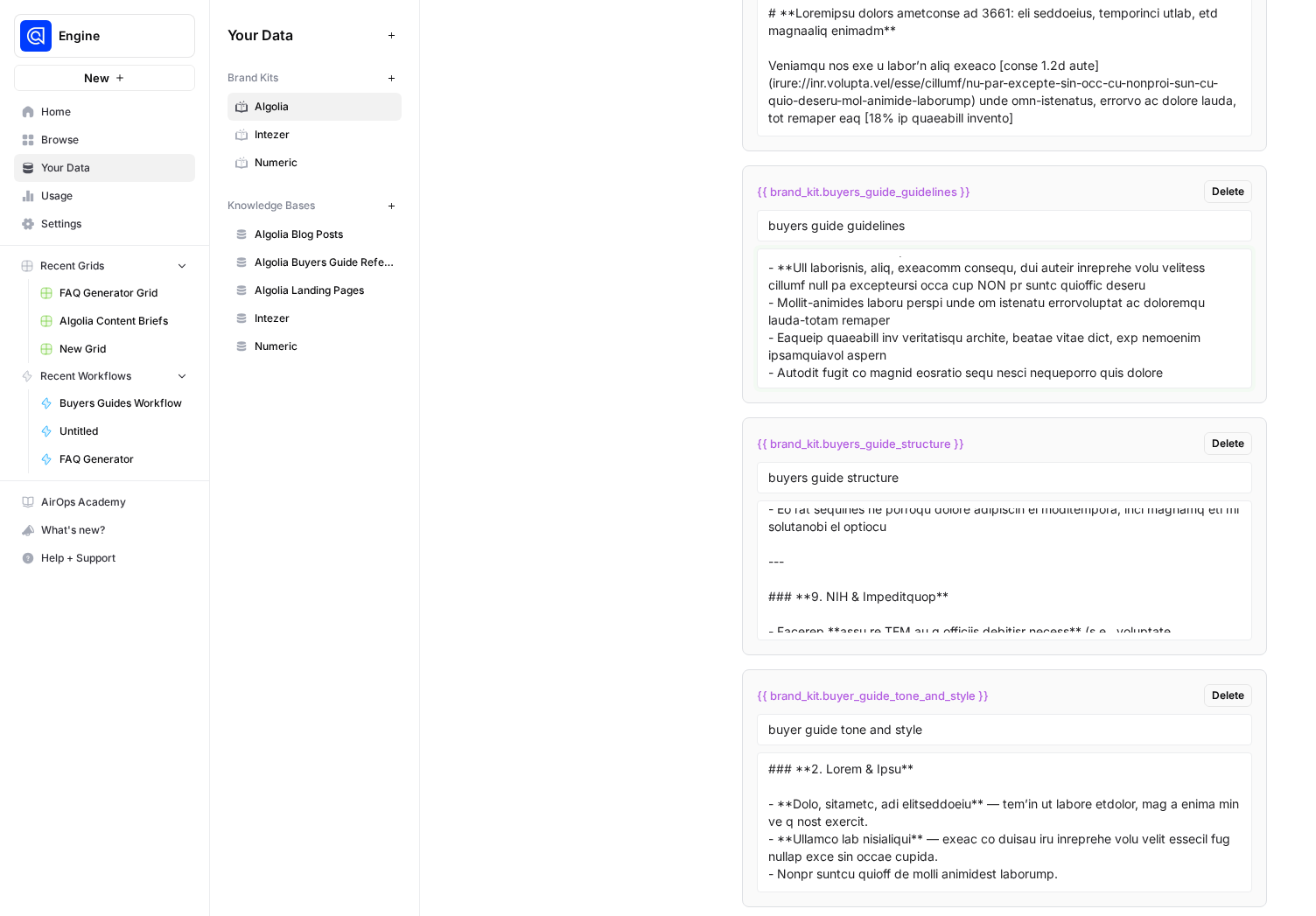
scroll to position [1240, 0]
drag, startPoint x: 896, startPoint y: 353, endPoint x: 751, endPoint y: 304, distance: 153.1
click at [768, 304] on textarea at bounding box center [1004, 318] width 472 height 124
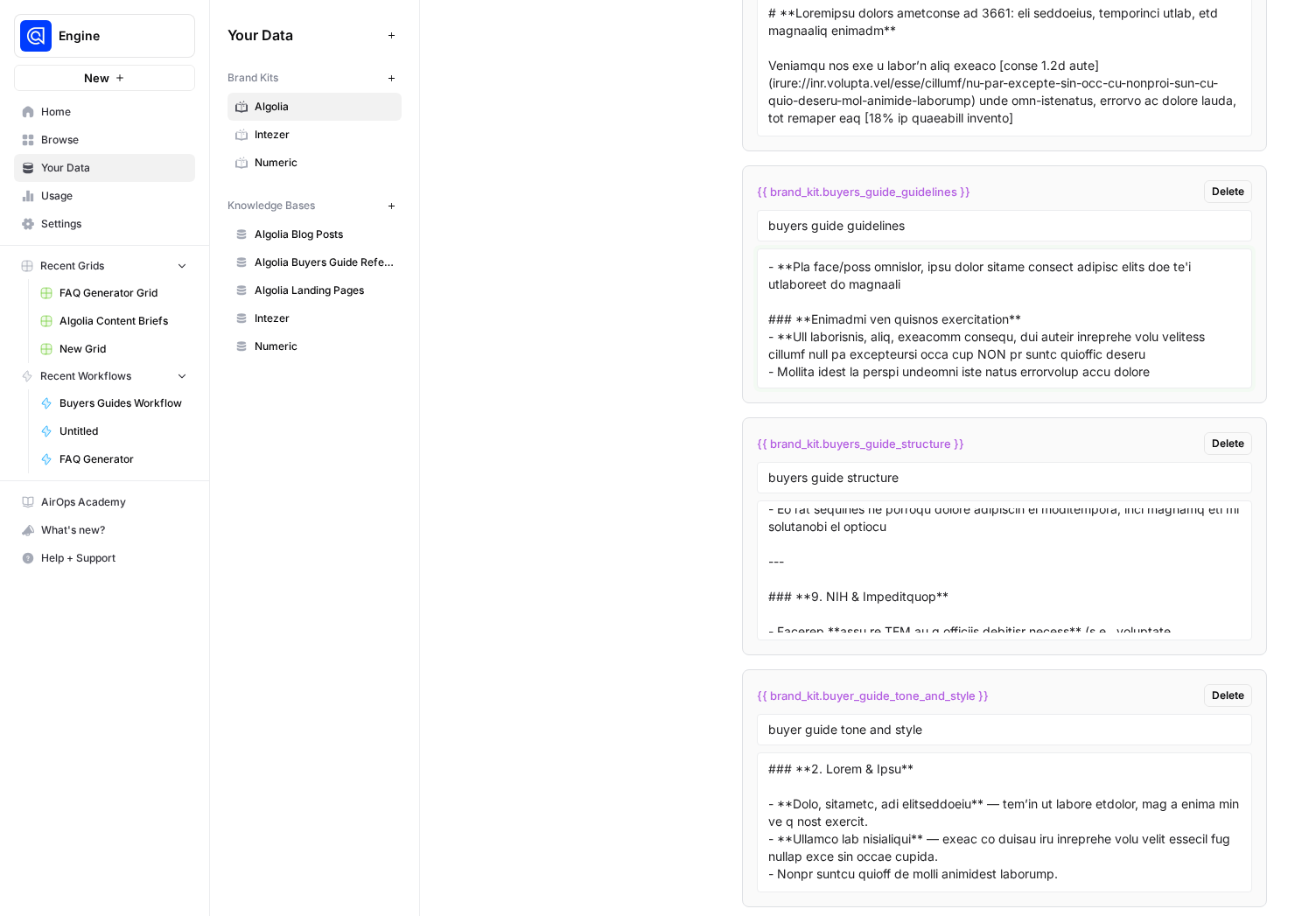
scroll to position [1170, 0]
drag, startPoint x: 1192, startPoint y: 374, endPoint x: 759, endPoint y: 369, distance: 433.0
click at [768, 369] on textarea at bounding box center [1004, 318] width 472 height 124
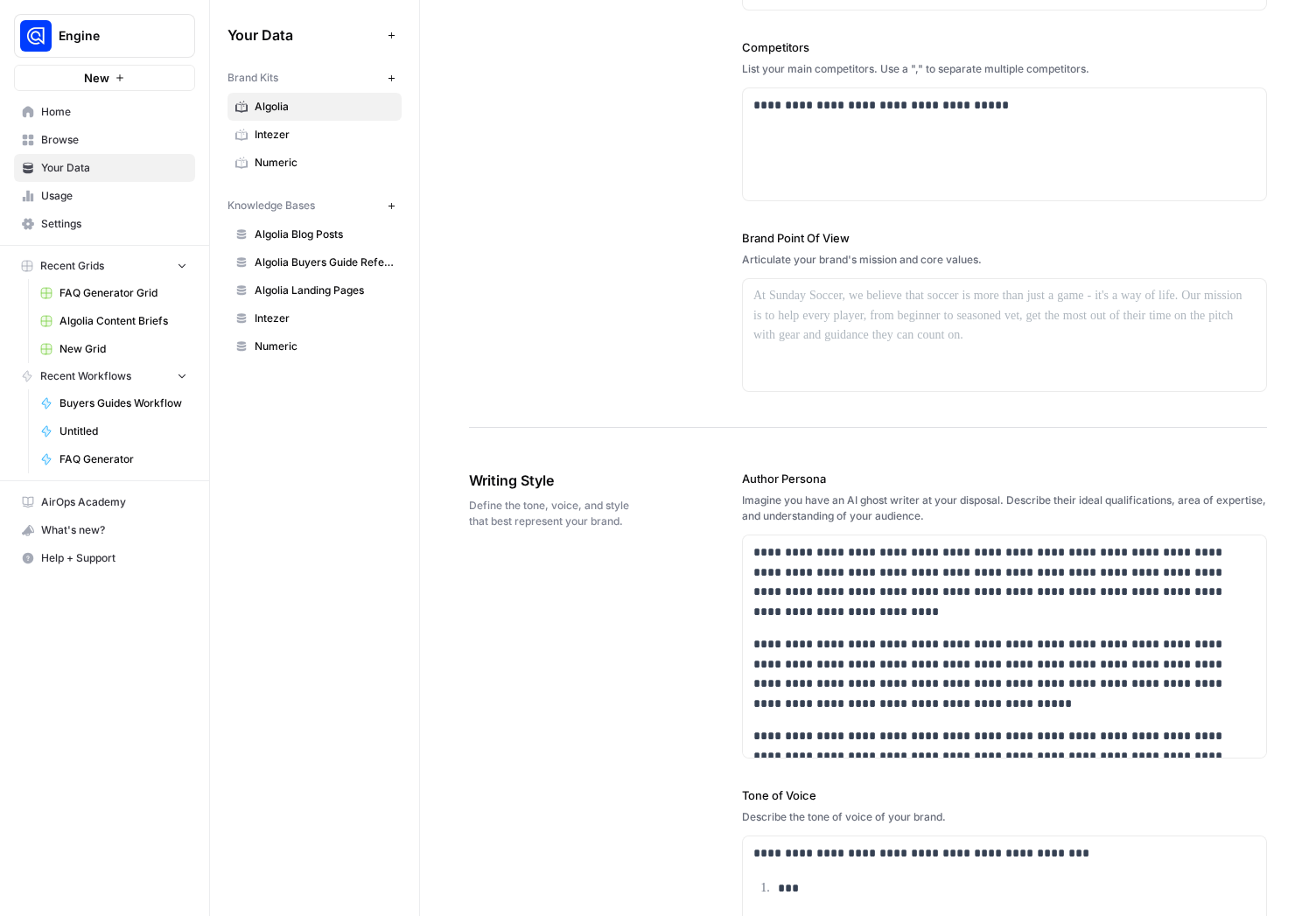
scroll to position [0, 0]
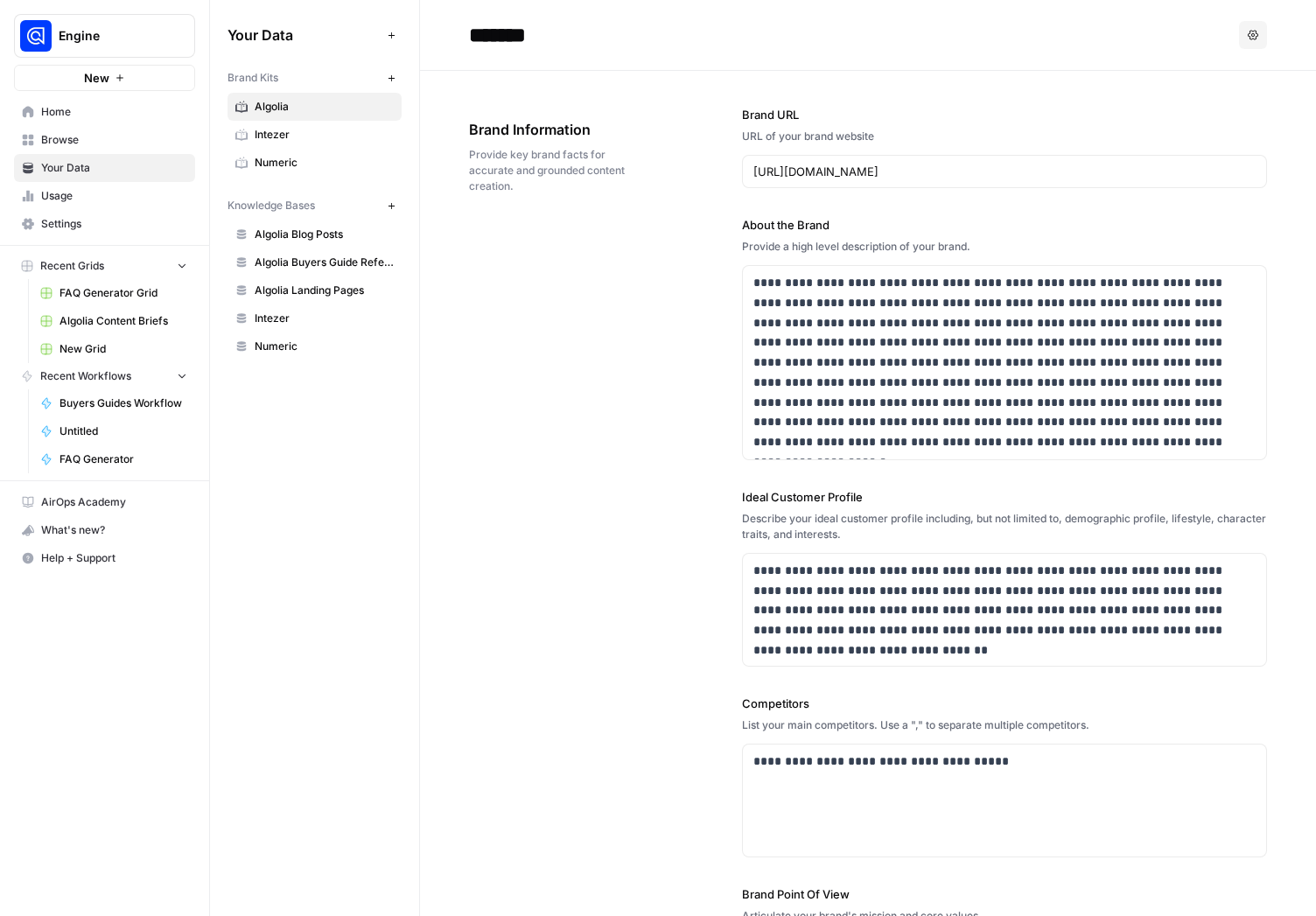
type textarea "### **Start with the Reader’s Intent** - Understand *why* someone would search …"
click at [71, 144] on span "Browse" at bounding box center [114, 140] width 146 height 16
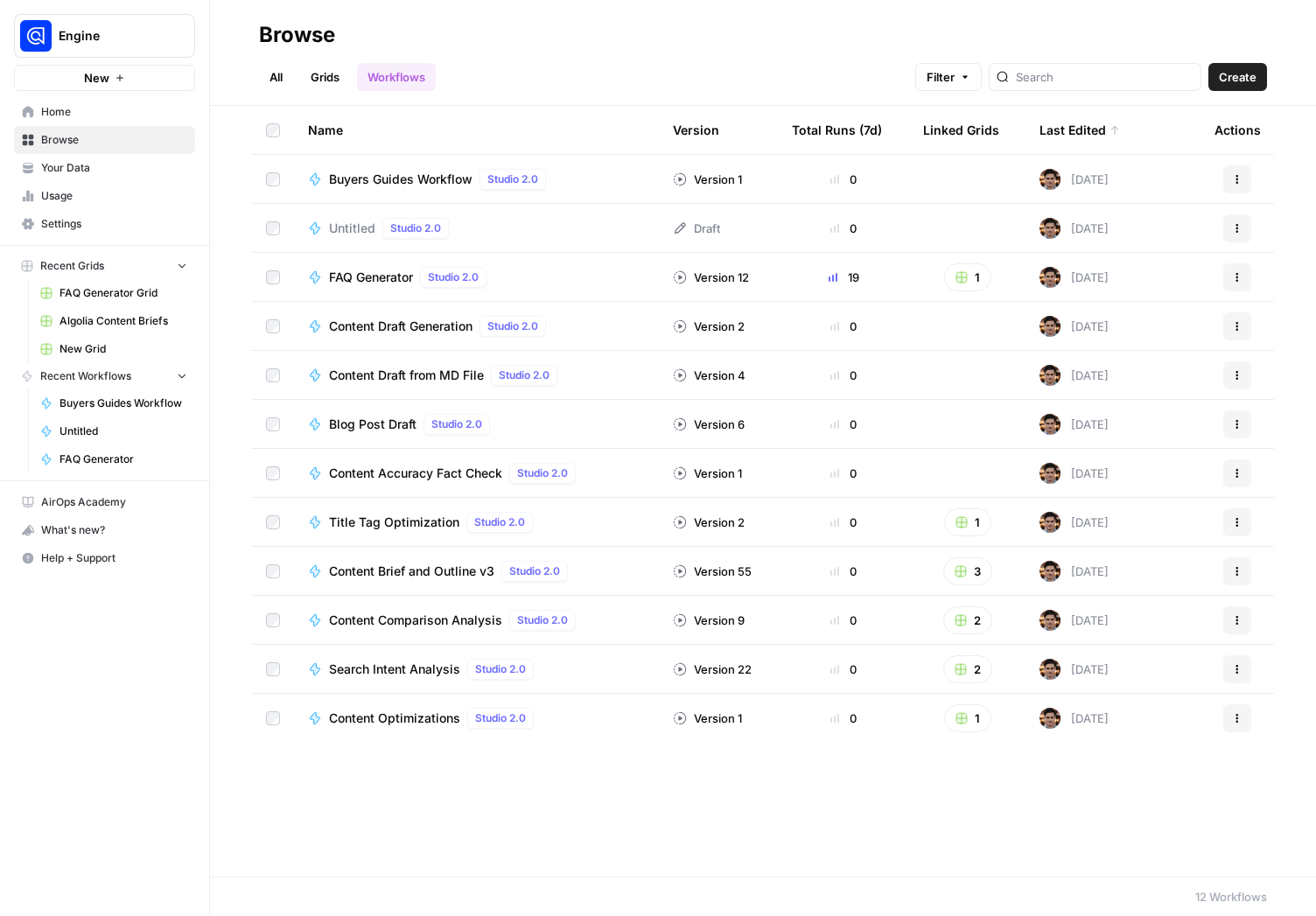
click at [362, 172] on span "Buyers Guides Workflow" at bounding box center [401, 179] width 143 height 17
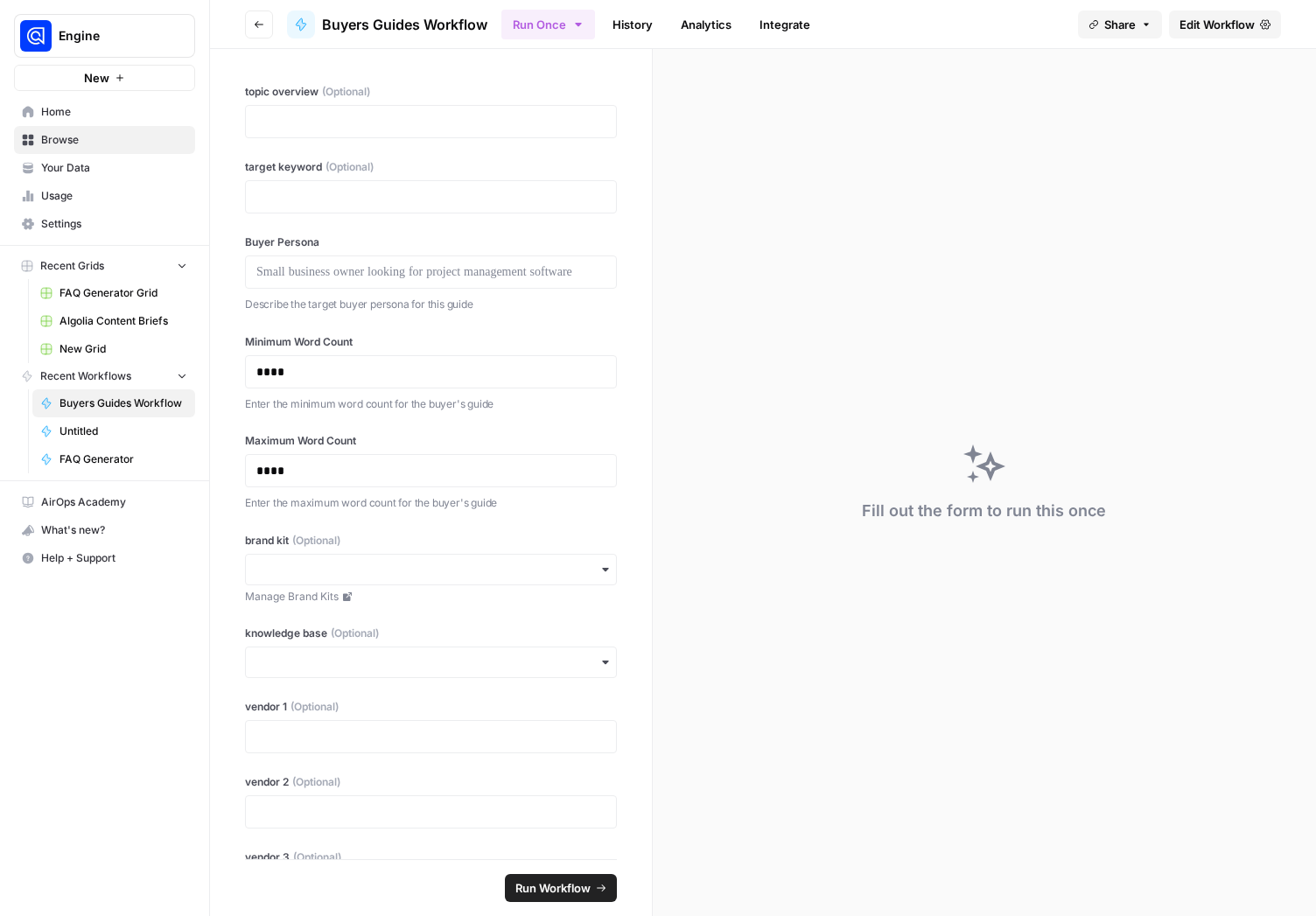
click at [651, 22] on link "History" at bounding box center [632, 24] width 62 height 28
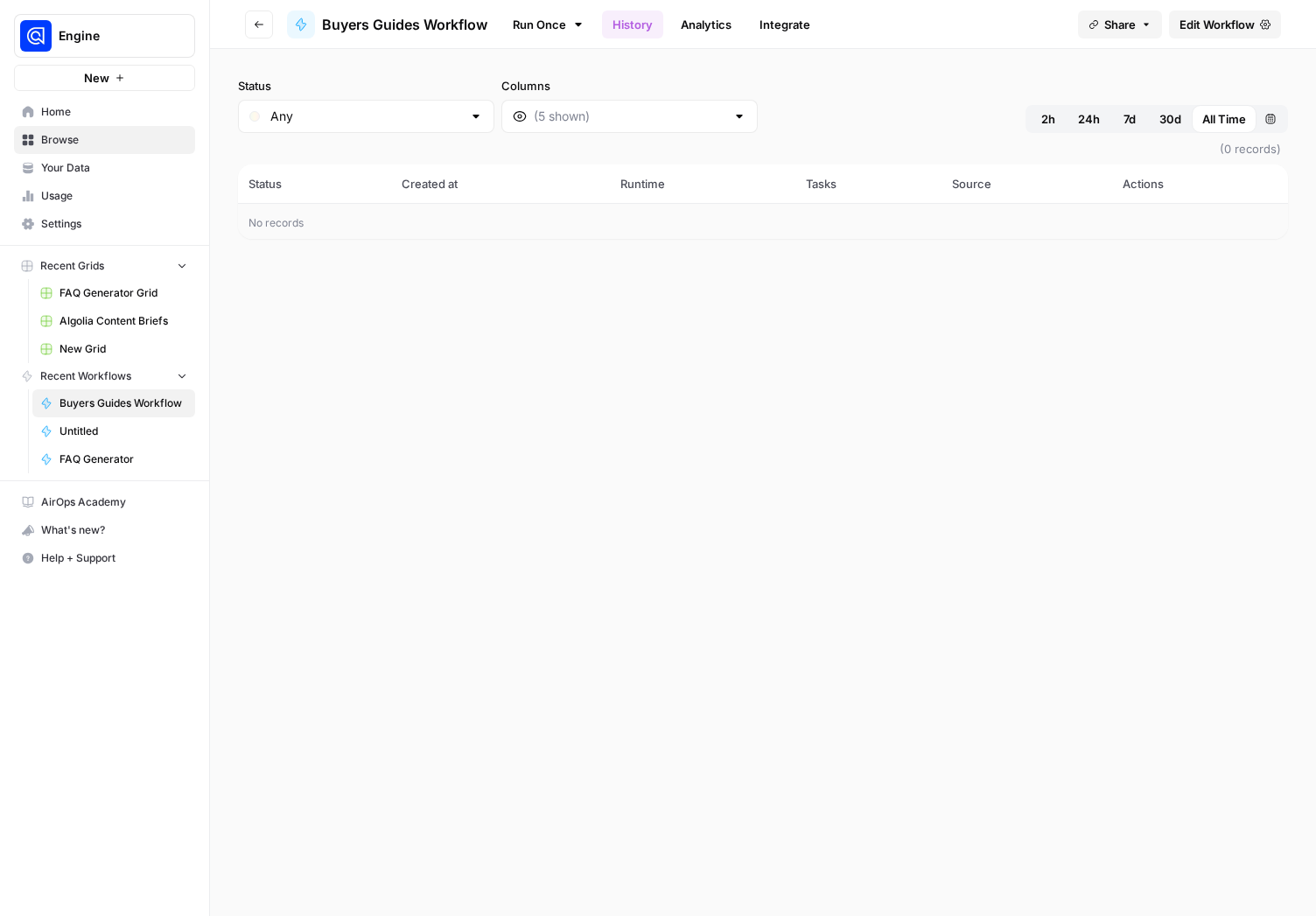
click at [724, 21] on link "Analytics" at bounding box center [706, 24] width 72 height 28
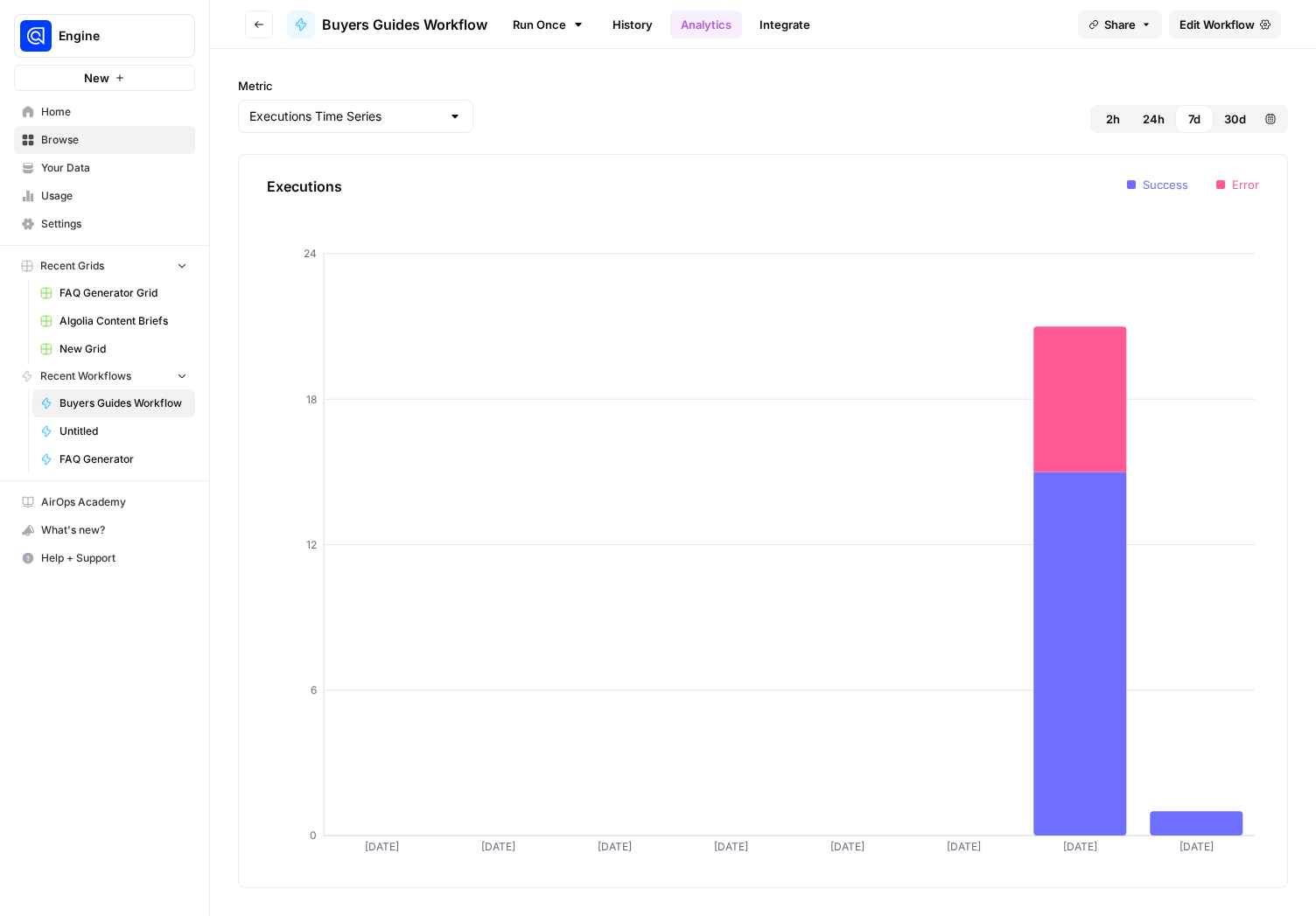
click at [793, 28] on link "Integrate" at bounding box center [785, 24] width 72 height 28
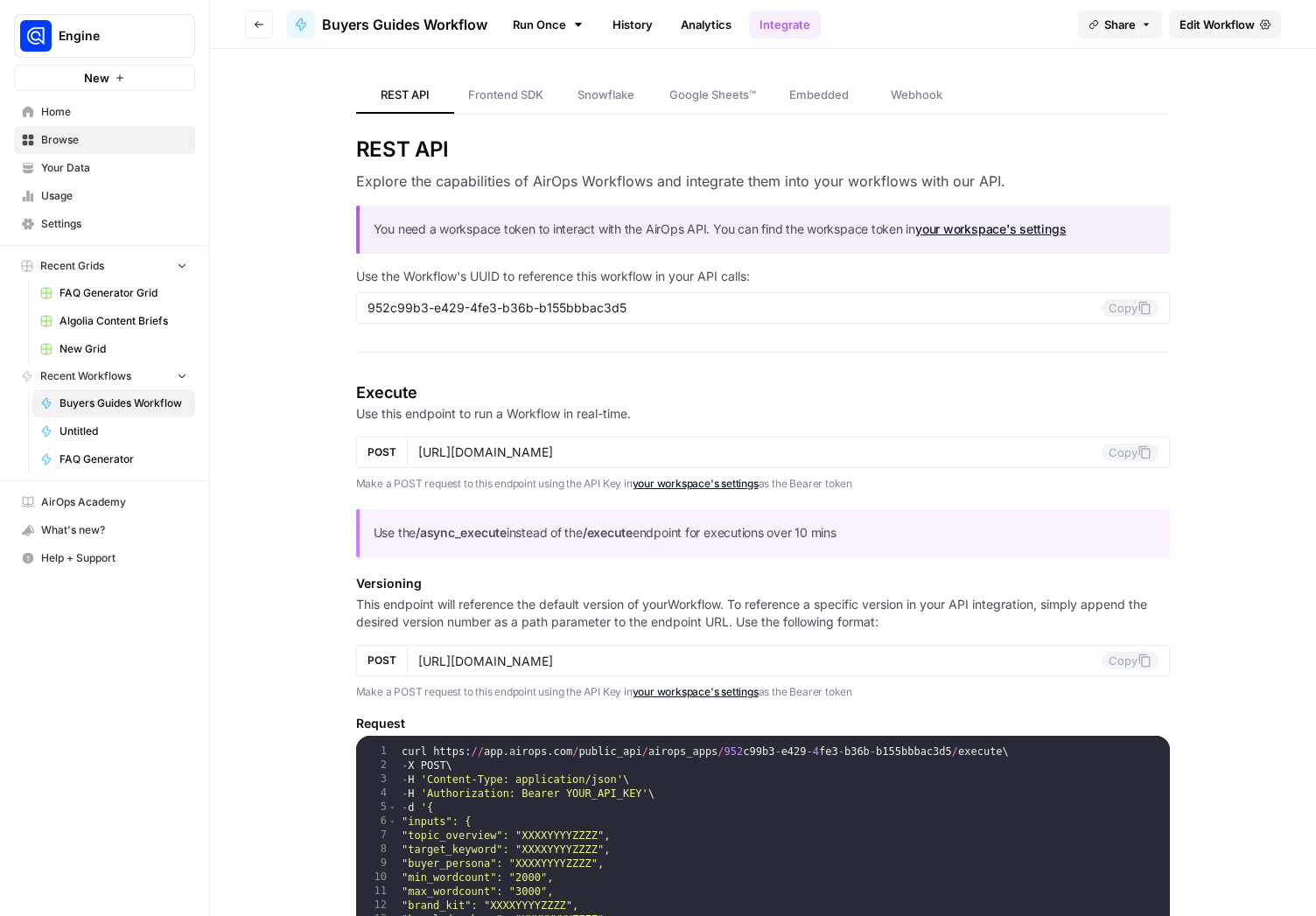
click at [1227, 26] on span "Edit Workflow" at bounding box center [1217, 24] width 75 height 17
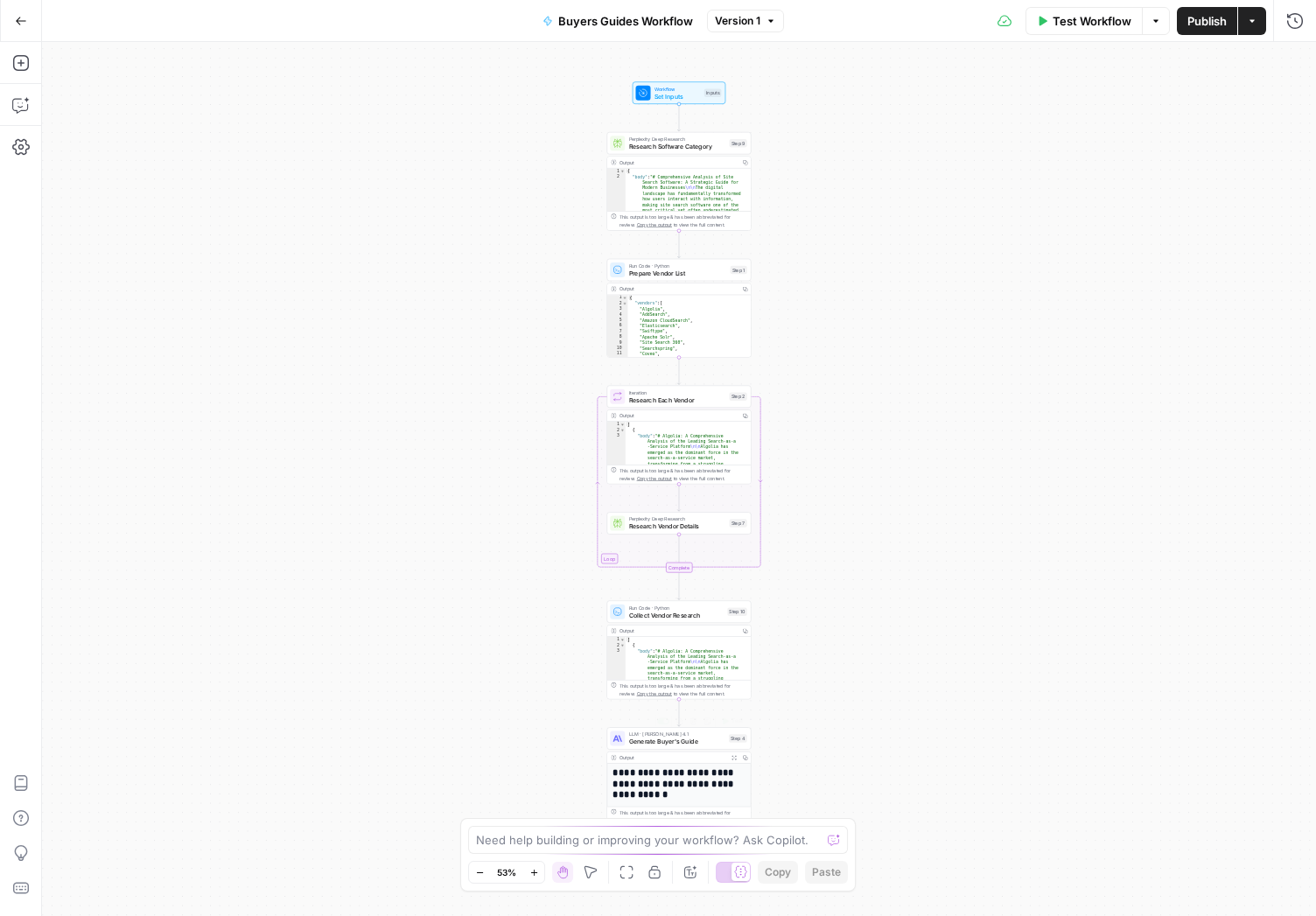
click at [664, 741] on span "Generate Buyer's Guide" at bounding box center [677, 741] width 96 height 9
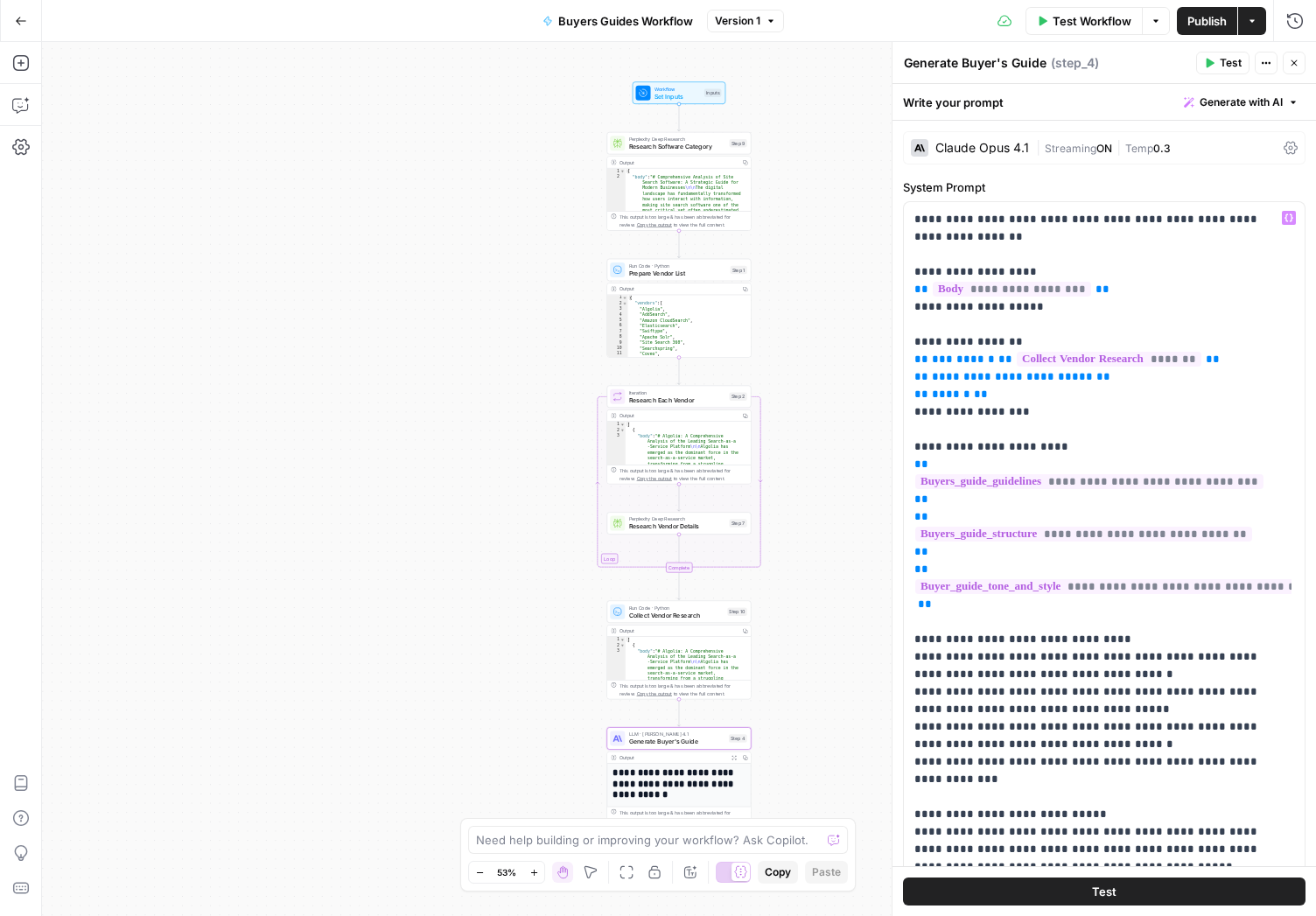
scroll to position [346, 0]
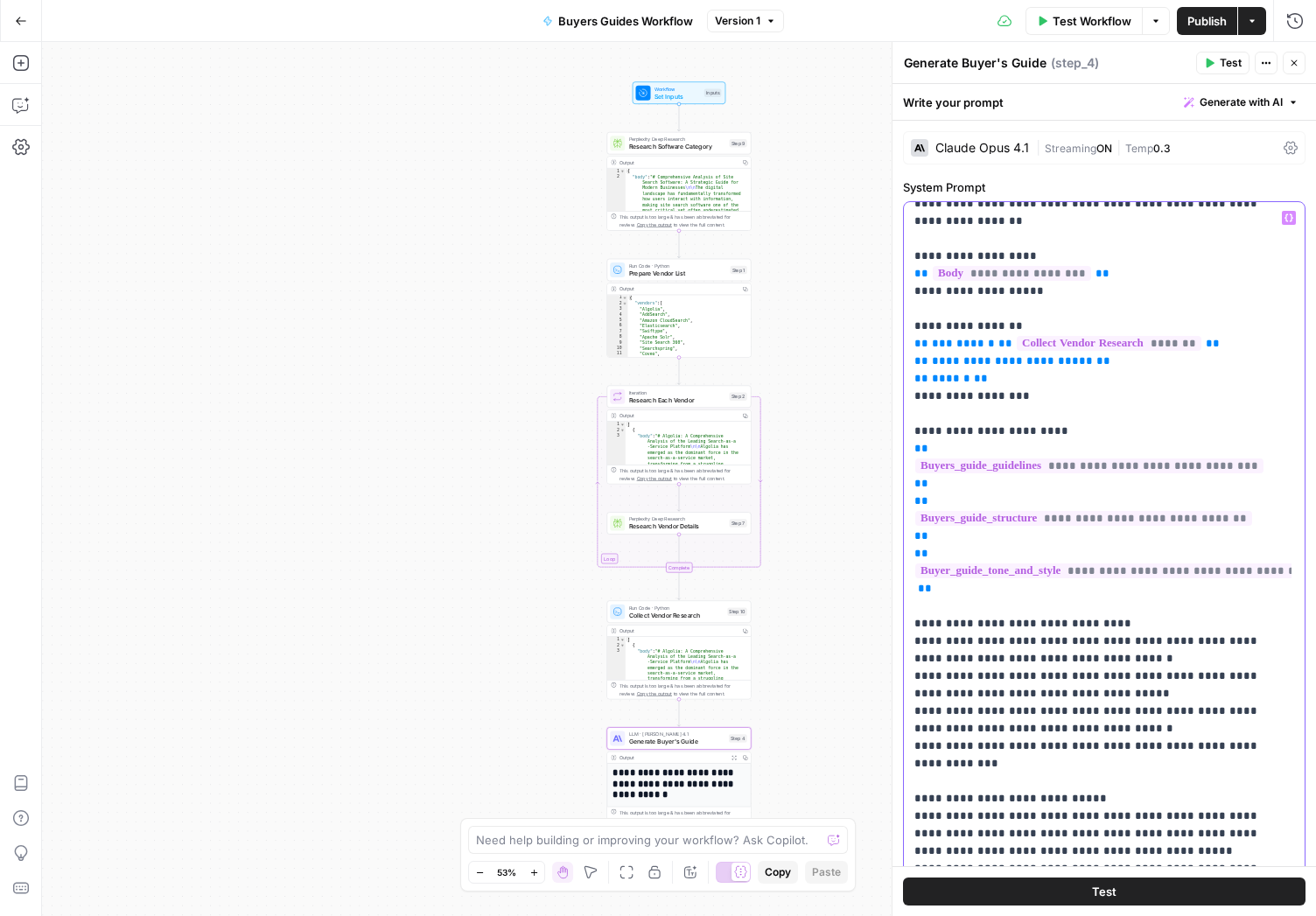
drag, startPoint x: 961, startPoint y: 741, endPoint x: 926, endPoint y: 627, distance: 119.3
click at [926, 627] on p "**********" at bounding box center [1091, 405] width 354 height 1085
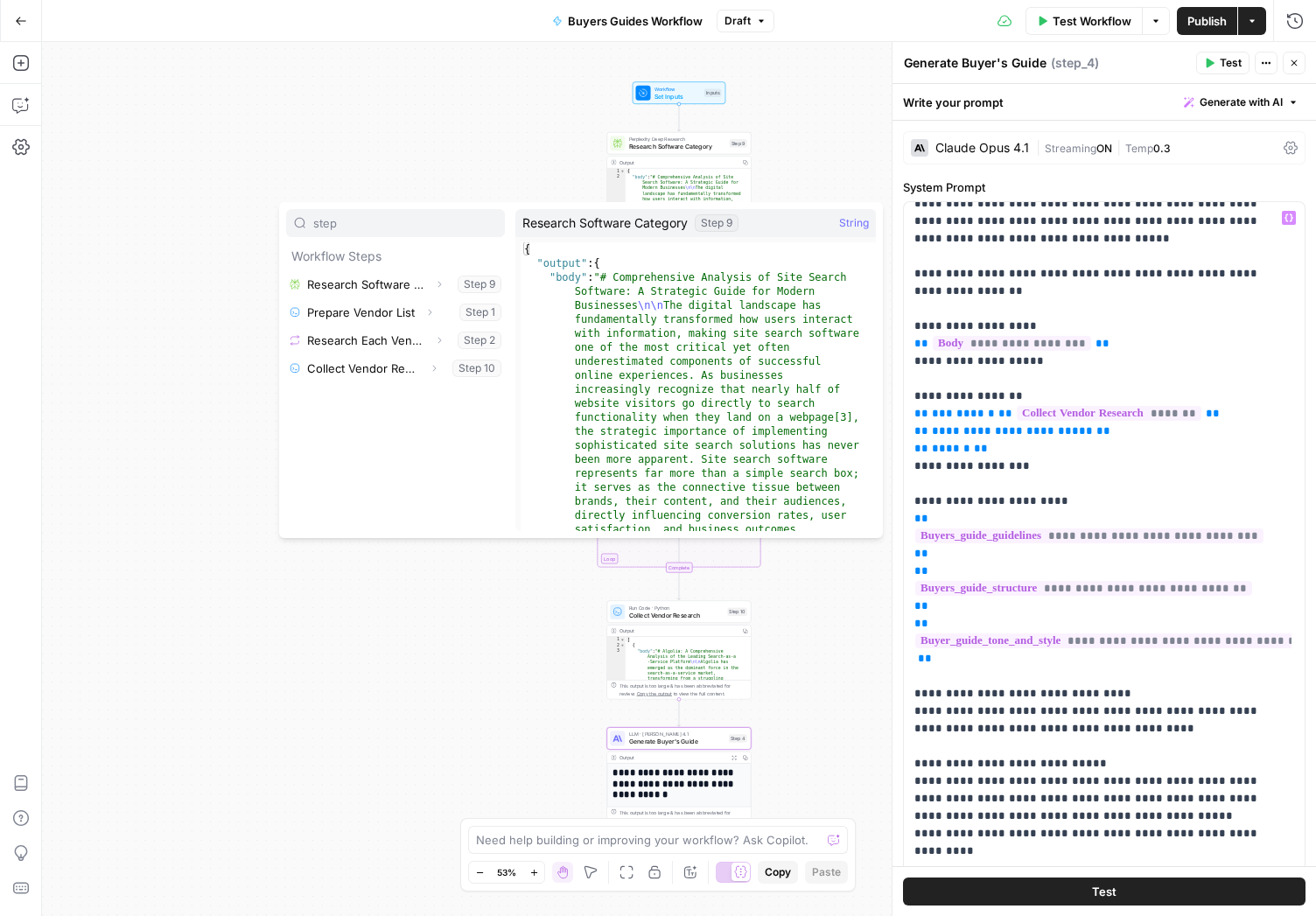
type input "step"
click at [437, 288] on icon "button" at bounding box center [438, 284] width 10 height 10
click at [425, 310] on button "Select variable Output" at bounding box center [403, 312] width 201 height 28
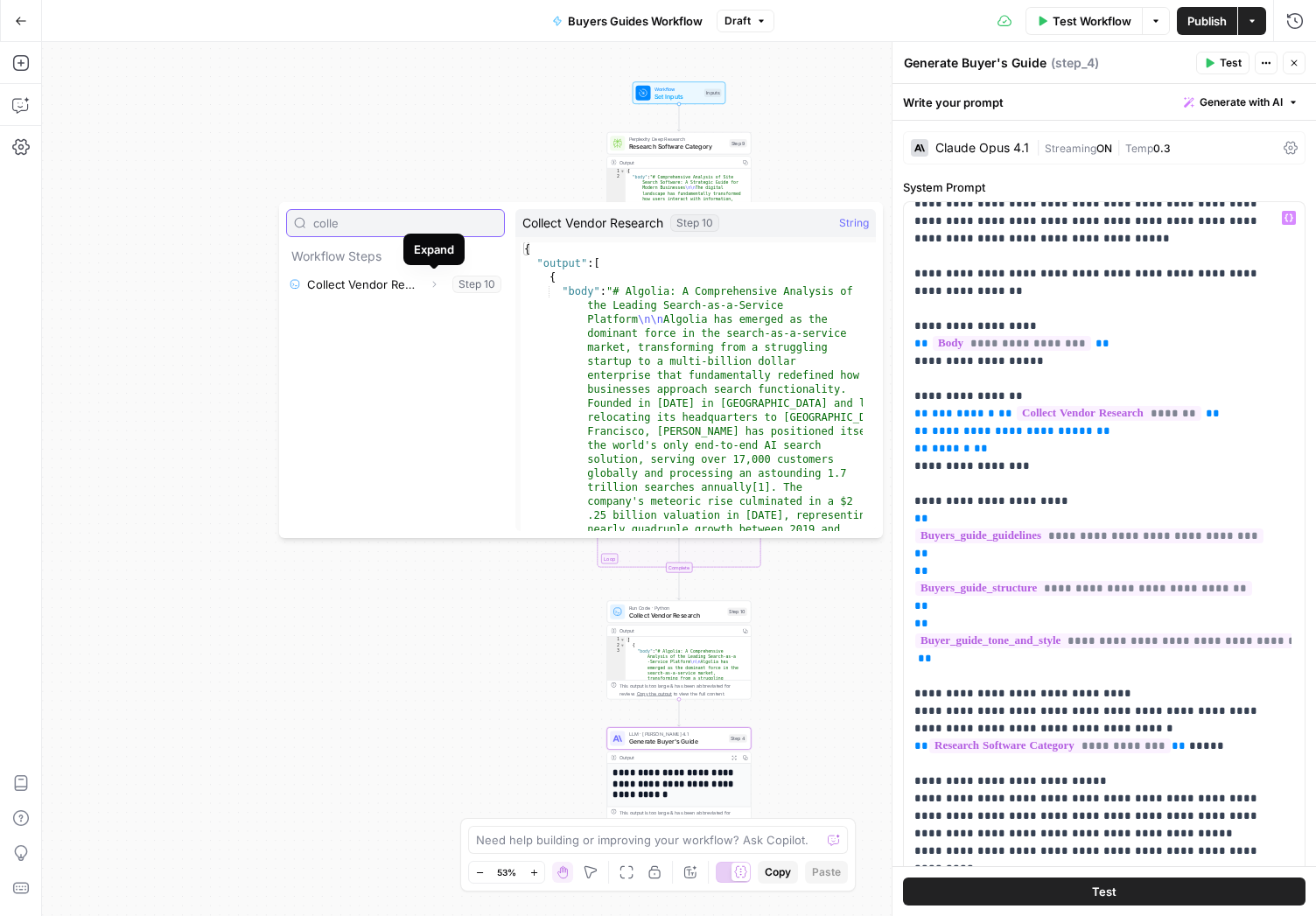
type input "colle"
click at [431, 285] on icon "button" at bounding box center [434, 284] width 10 height 10
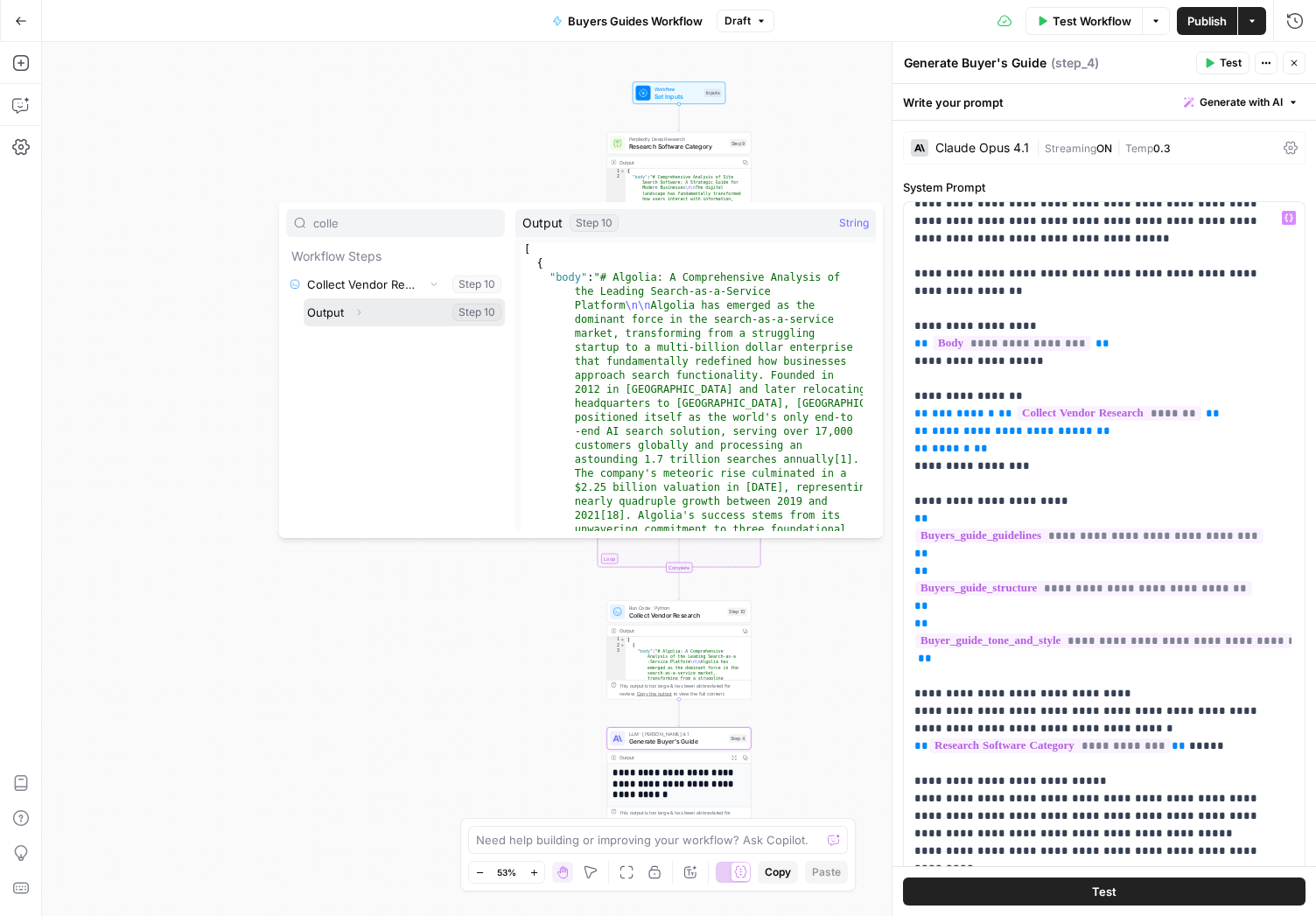
click at [416, 306] on button "Select variable Output" at bounding box center [403, 312] width 201 height 28
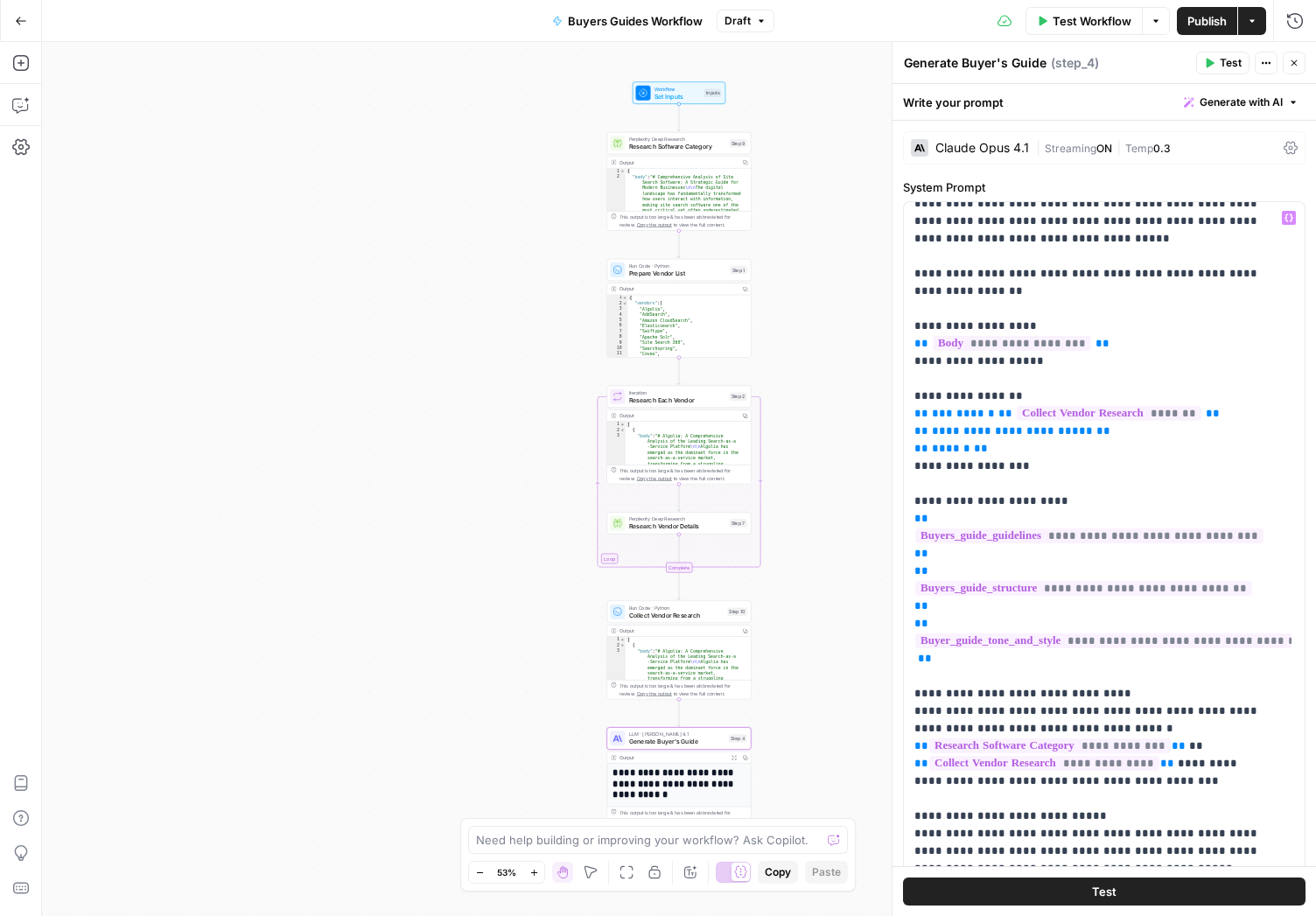
click at [1062, 887] on button "Test" at bounding box center [1105, 891] width 403 height 28
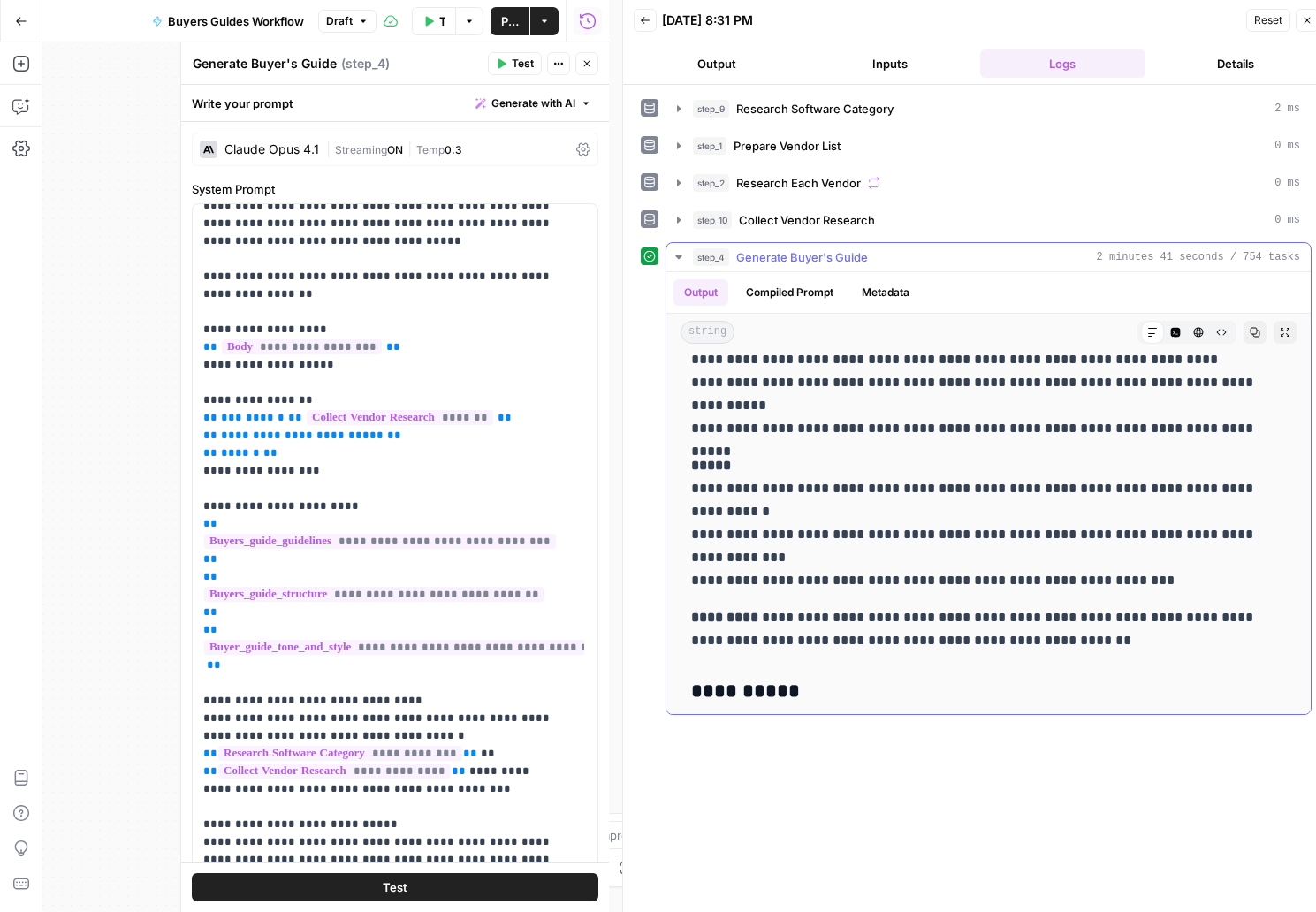
scroll to position [7987, 0]
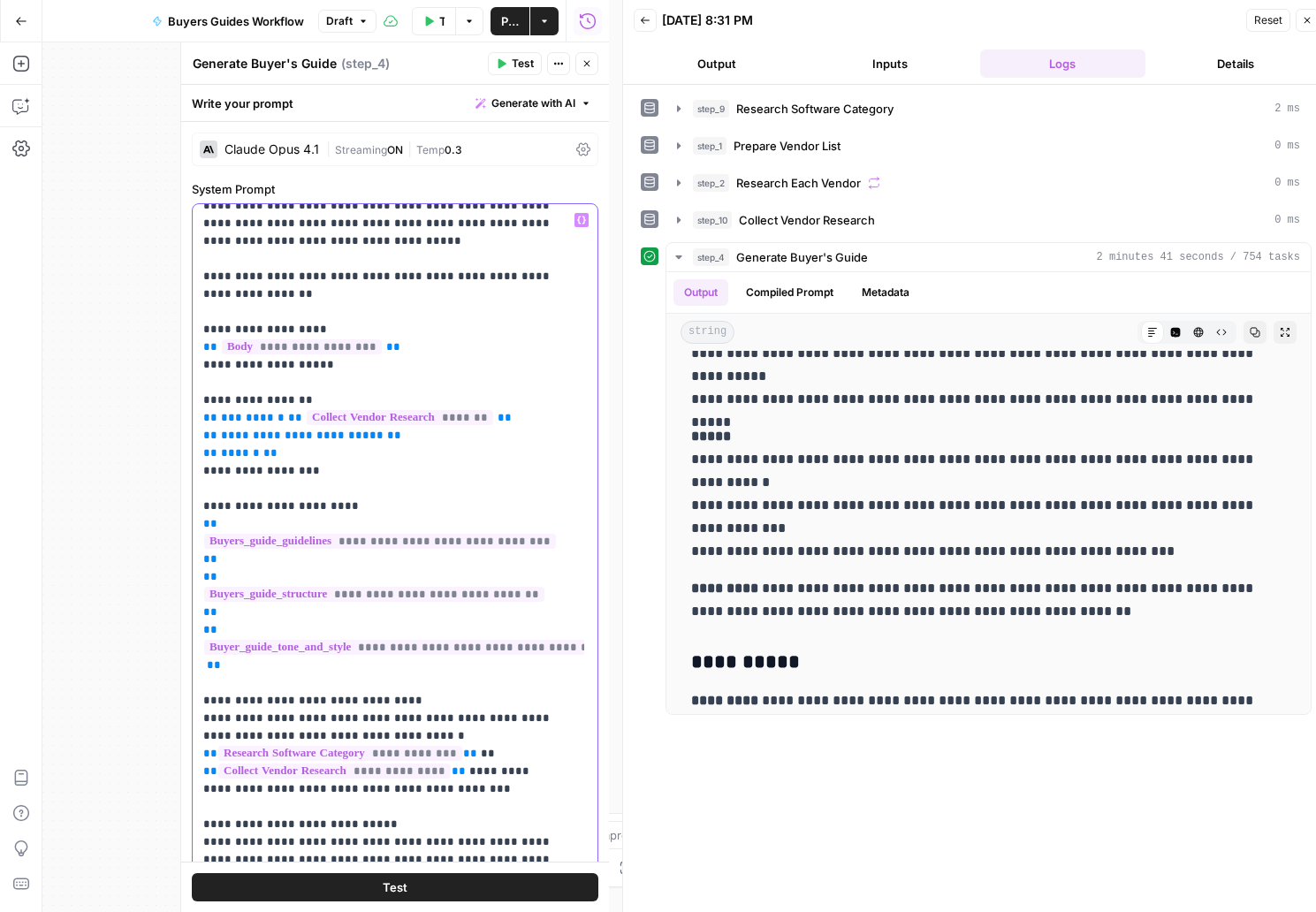
drag, startPoint x: 456, startPoint y: 701, endPoint x: 391, endPoint y: 703, distance: 65.0
click at [391, 703] on p "**********" at bounding box center [381, 453] width 357 height 1042
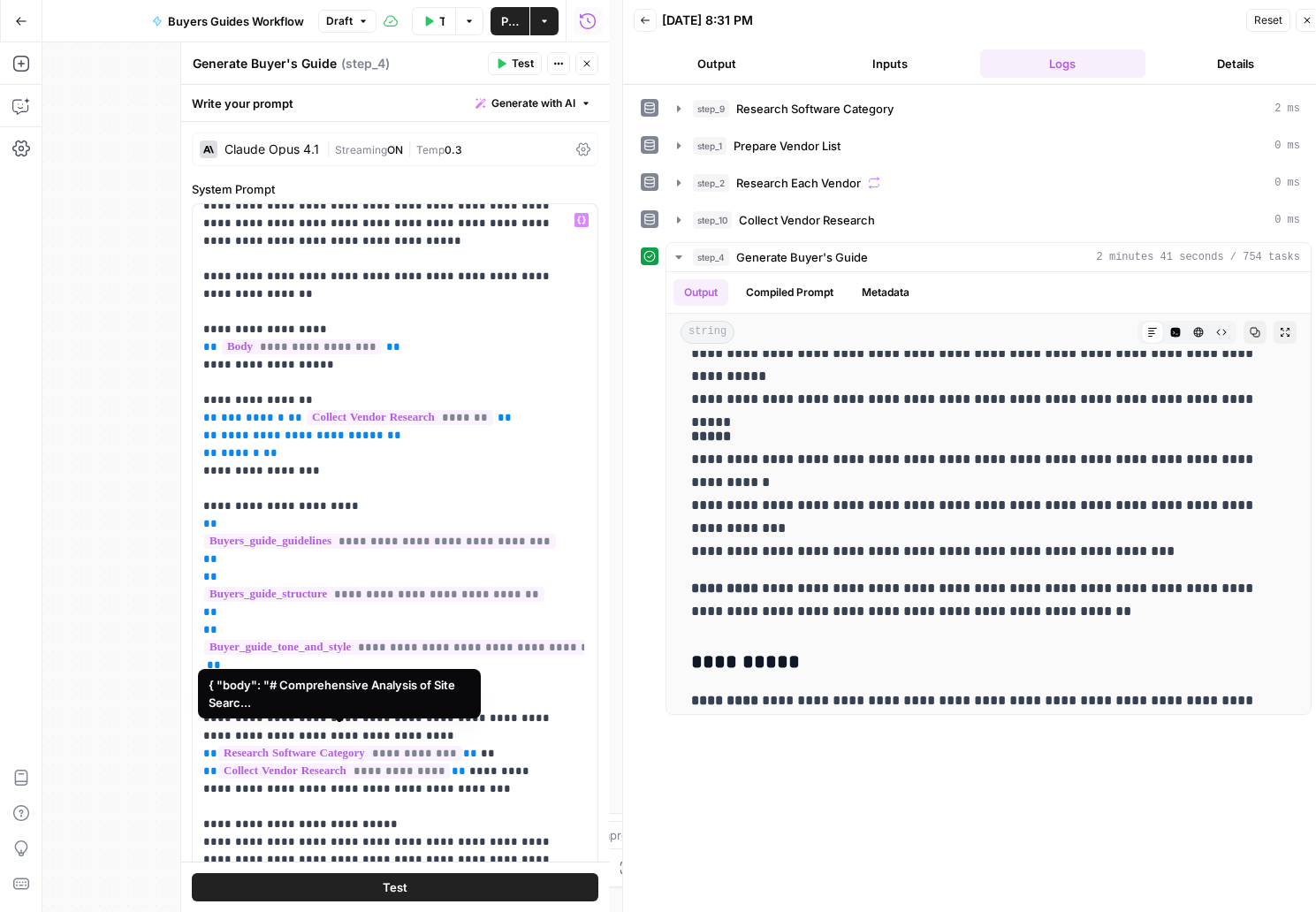
click at [361, 746] on span "**********" at bounding box center [340, 753] width 244 height 15
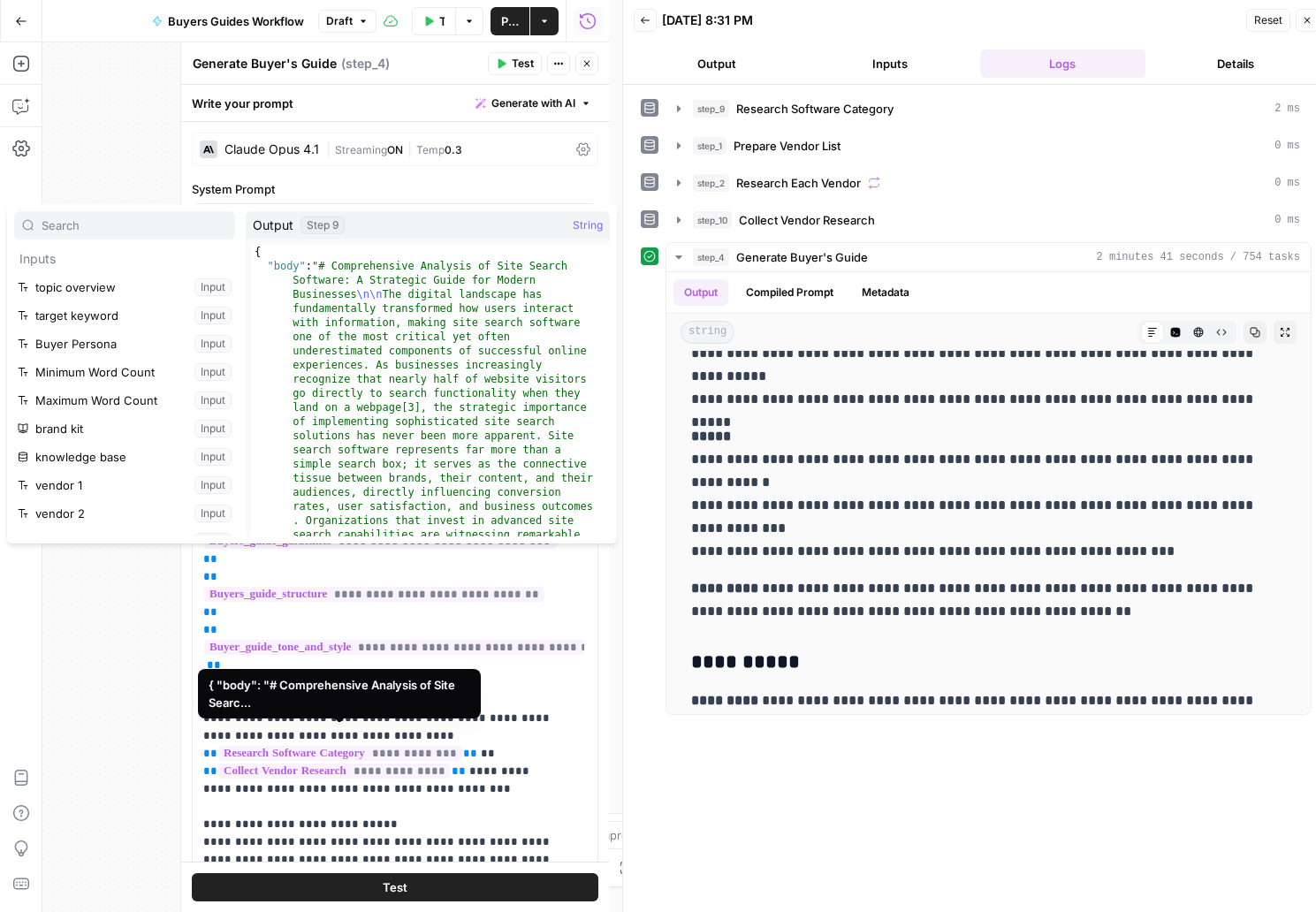
scroll to position [387, 0]
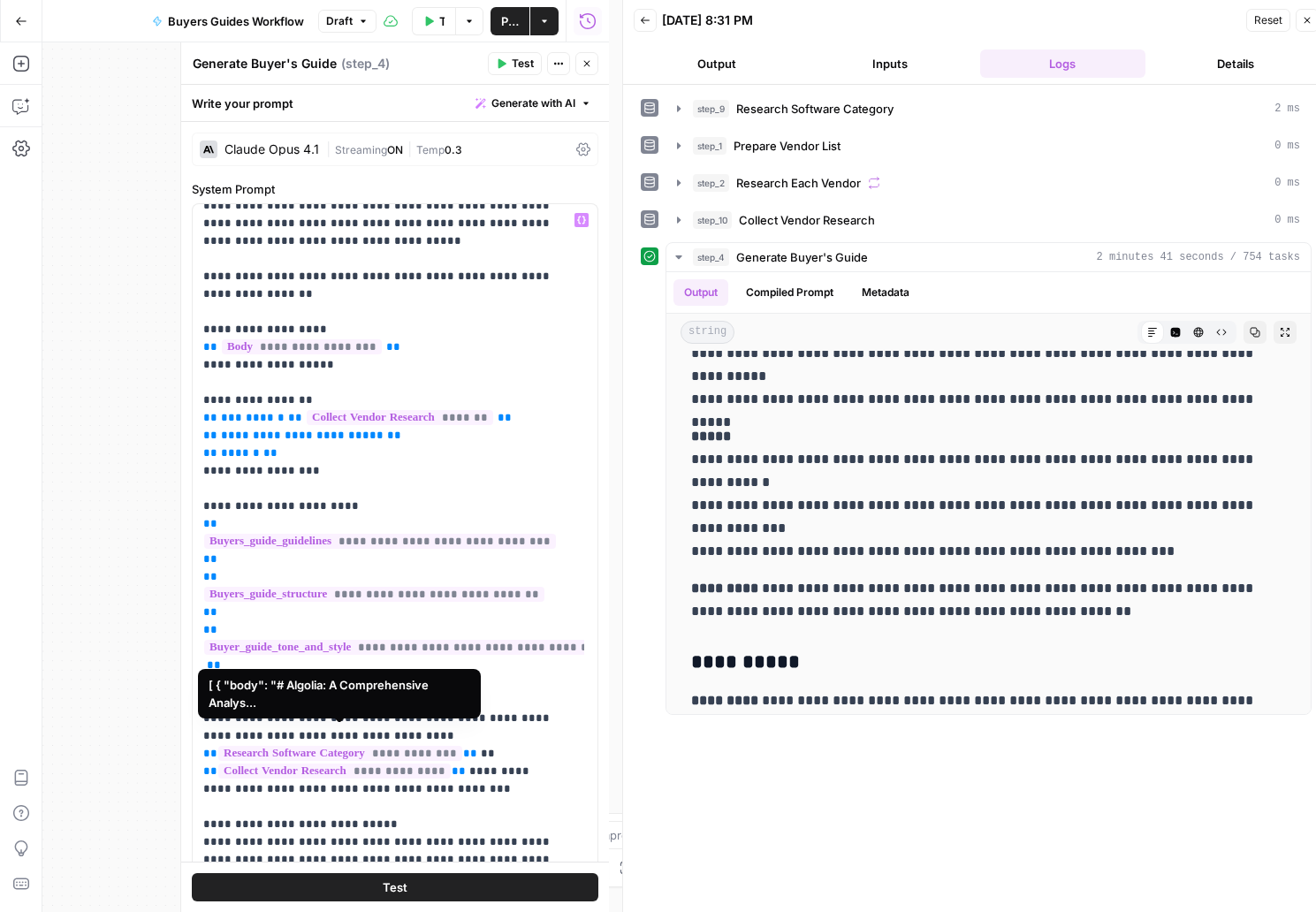
click at [340, 764] on span "**********" at bounding box center [334, 771] width 232 height 15
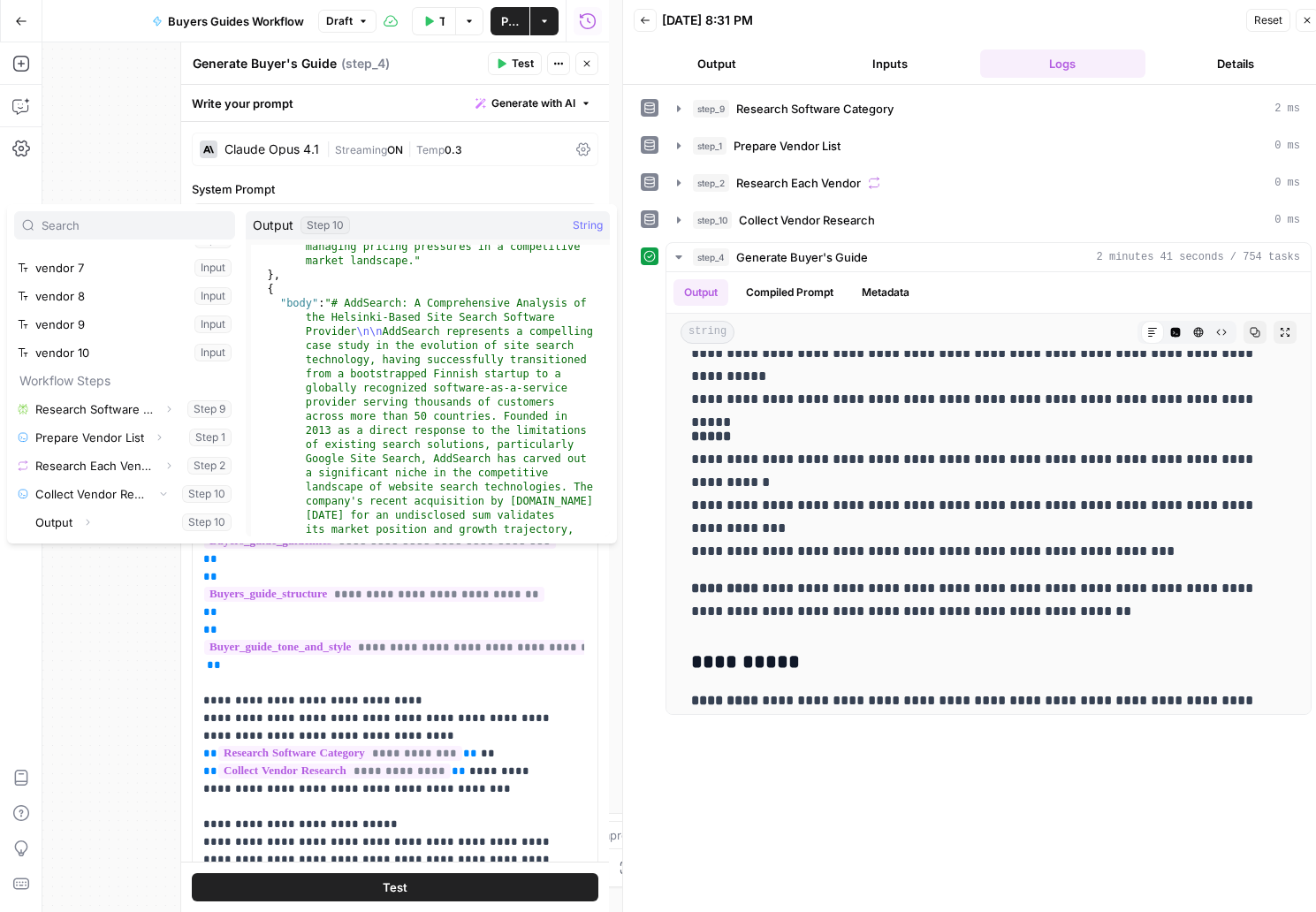
scroll to position [3029, 0]
click at [372, 693] on p "**********" at bounding box center [381, 453] width 357 height 1042
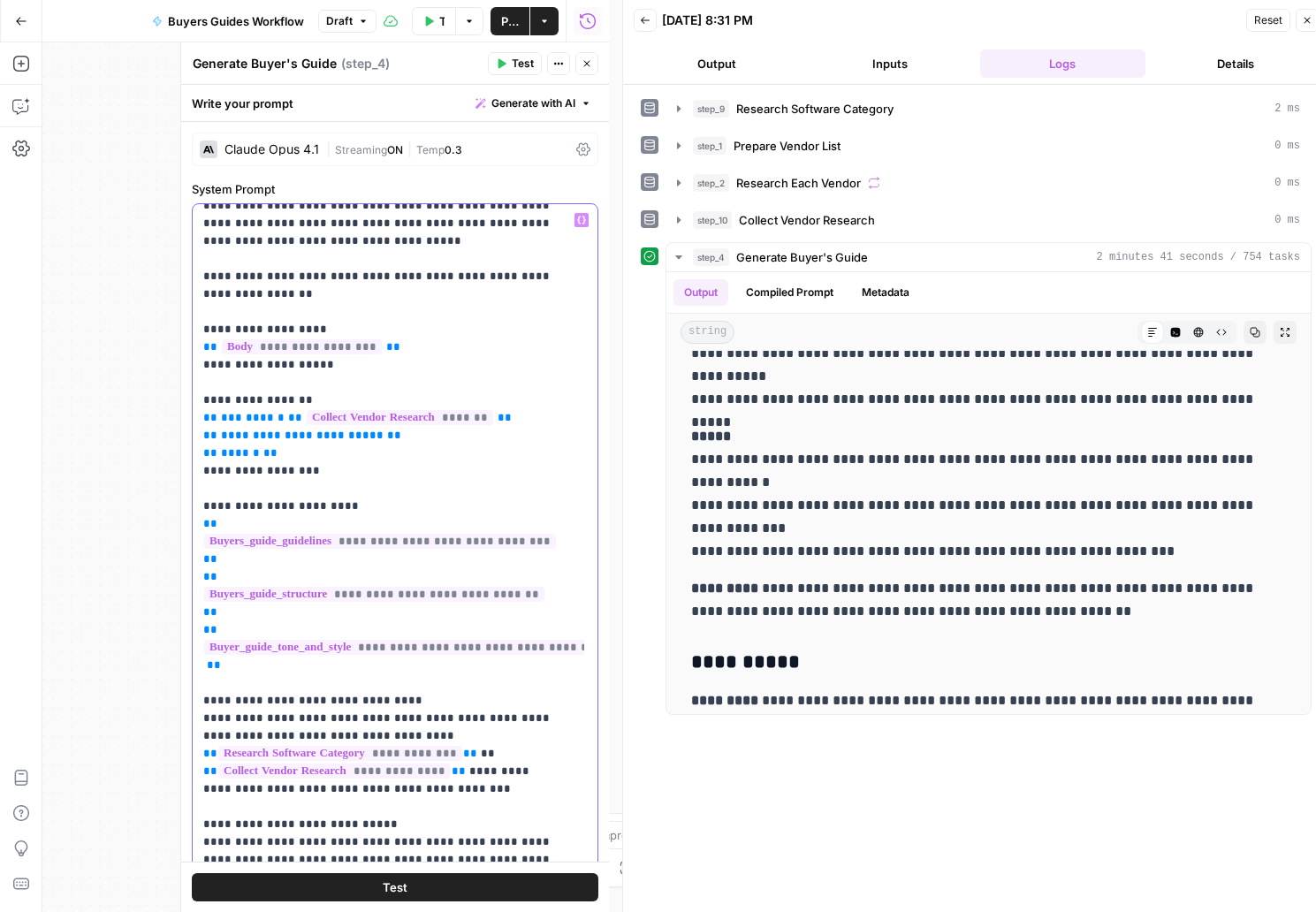
click at [484, 775] on p "**********" at bounding box center [381, 453] width 357 height 1042
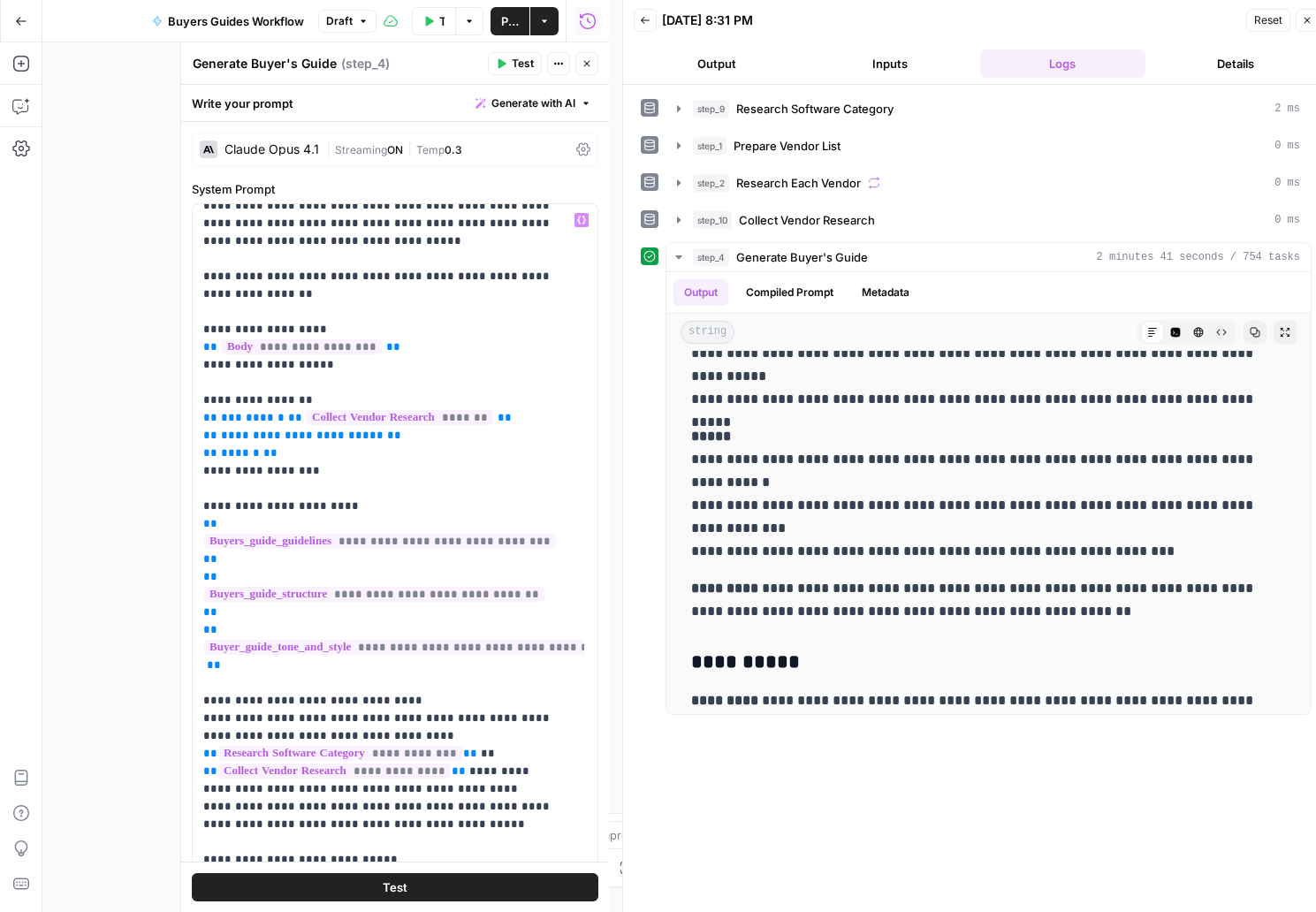
click at [502, 18] on span "Publish" at bounding box center [510, 20] width 18 height 18
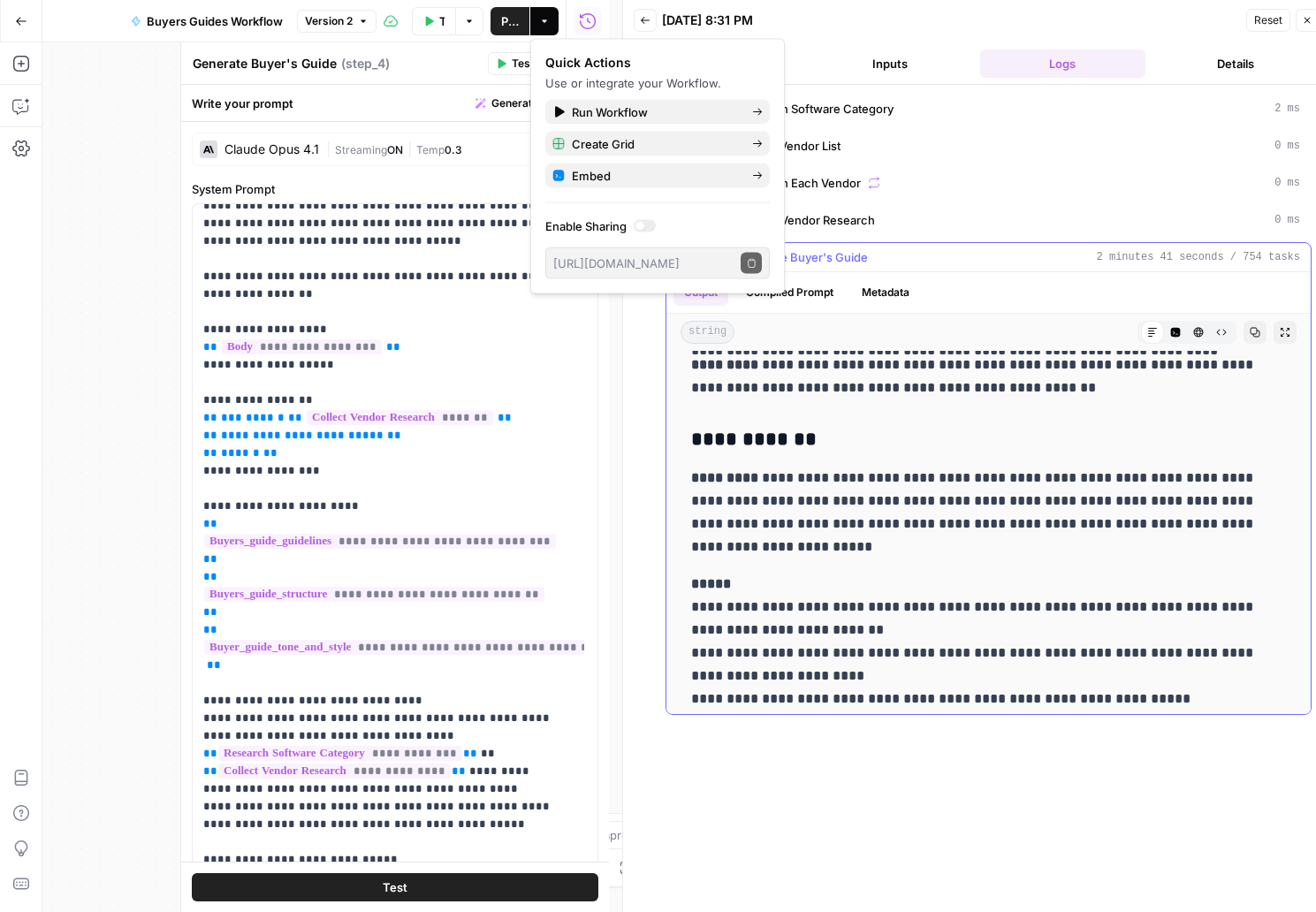
scroll to position [6967, 0]
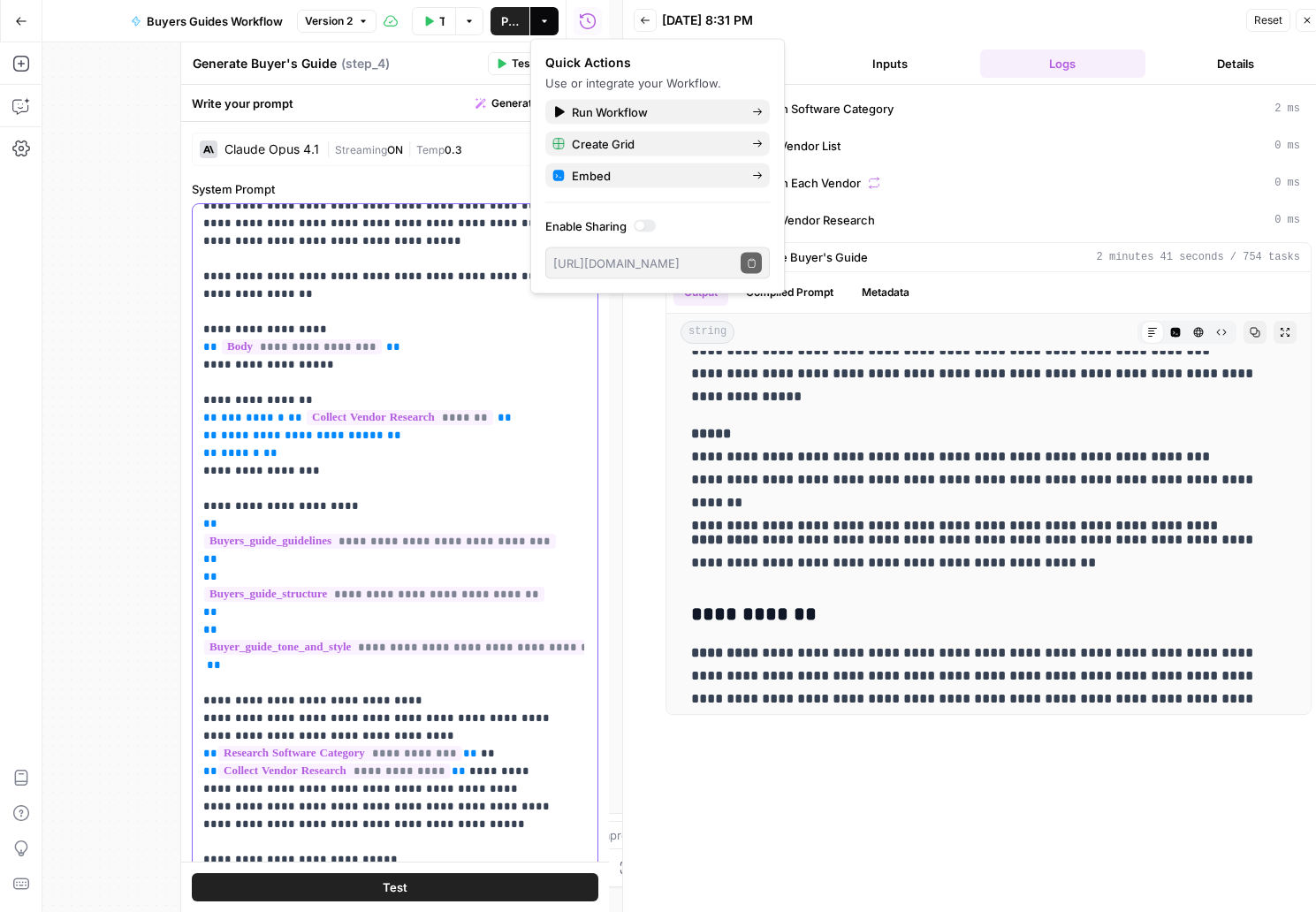
click at [337, 709] on p "**********" at bounding box center [381, 471] width 357 height 1078
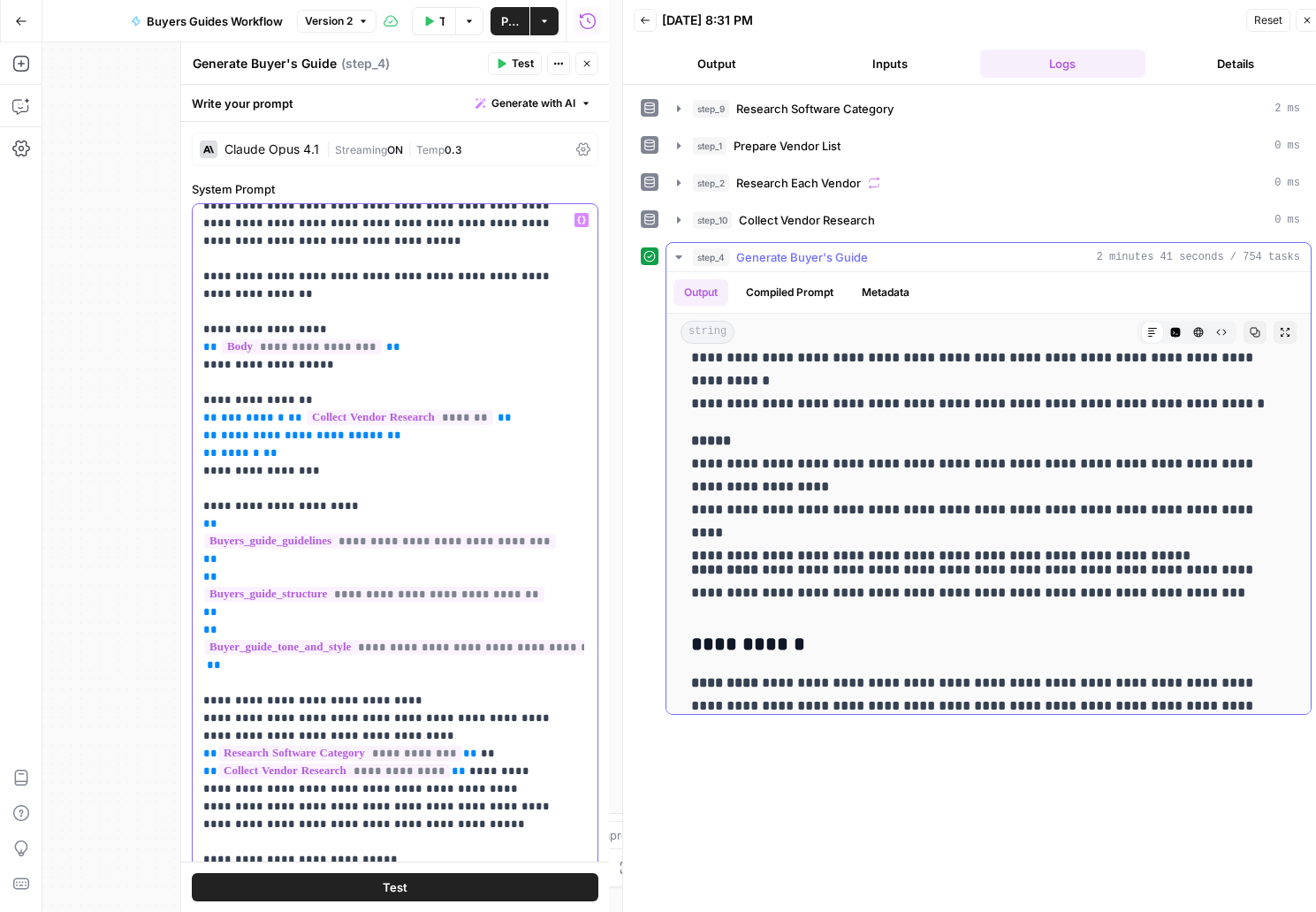
scroll to position [5902, 0]
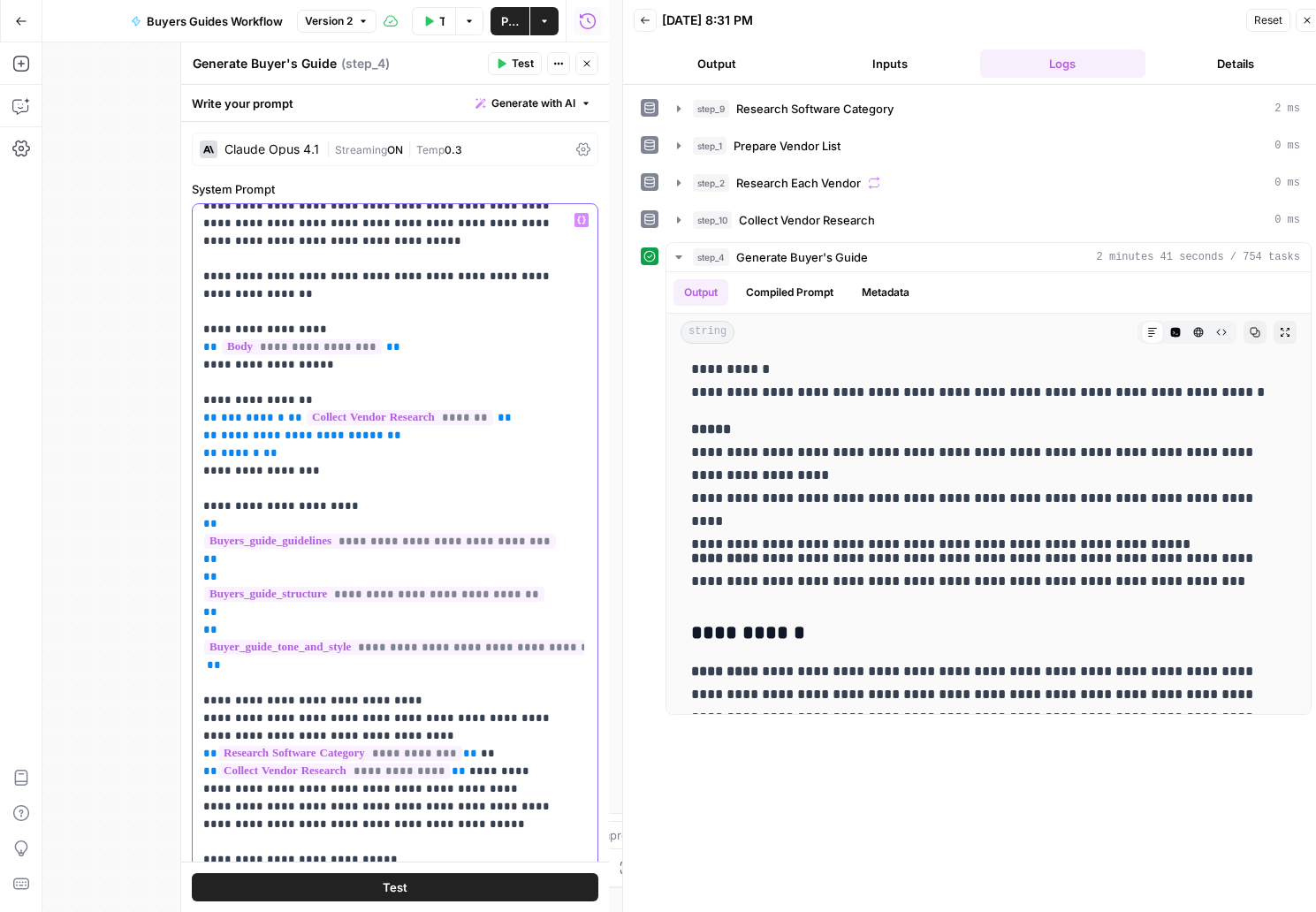
click at [433, 807] on p "**********" at bounding box center [381, 471] width 357 height 1078
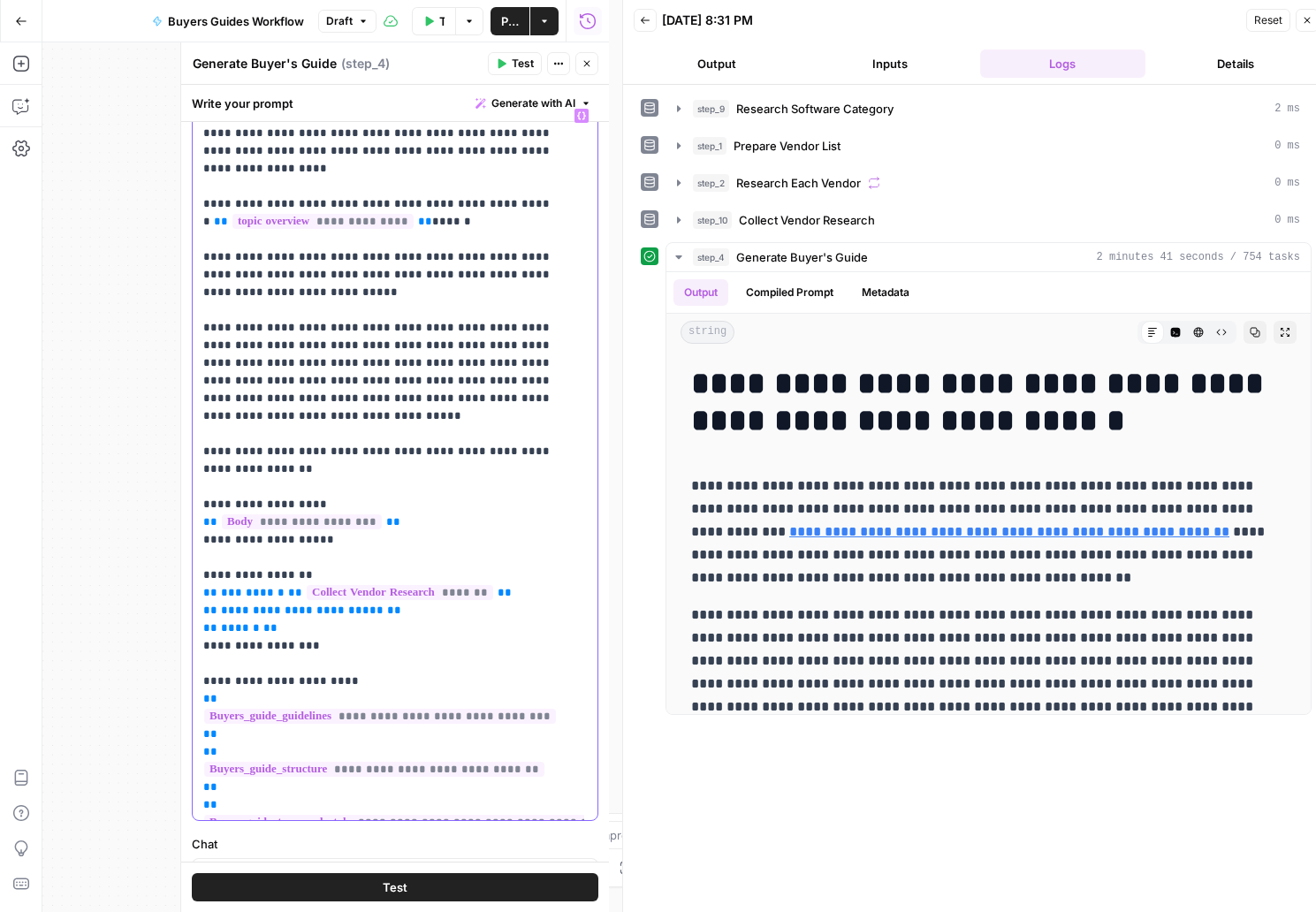
scroll to position [0, 0]
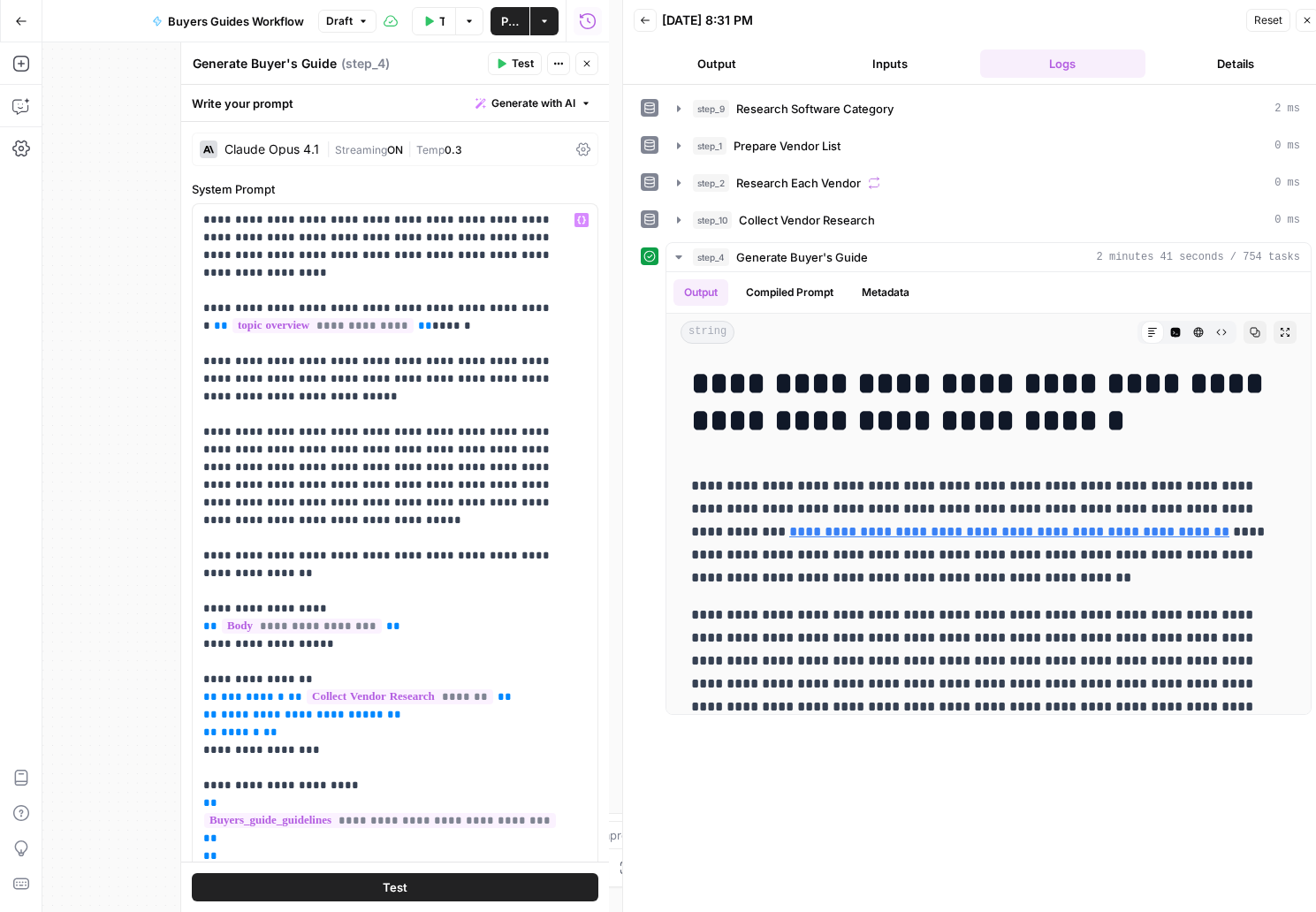
click at [426, 28] on button "Test Workflow" at bounding box center [434, 21] width 45 height 28
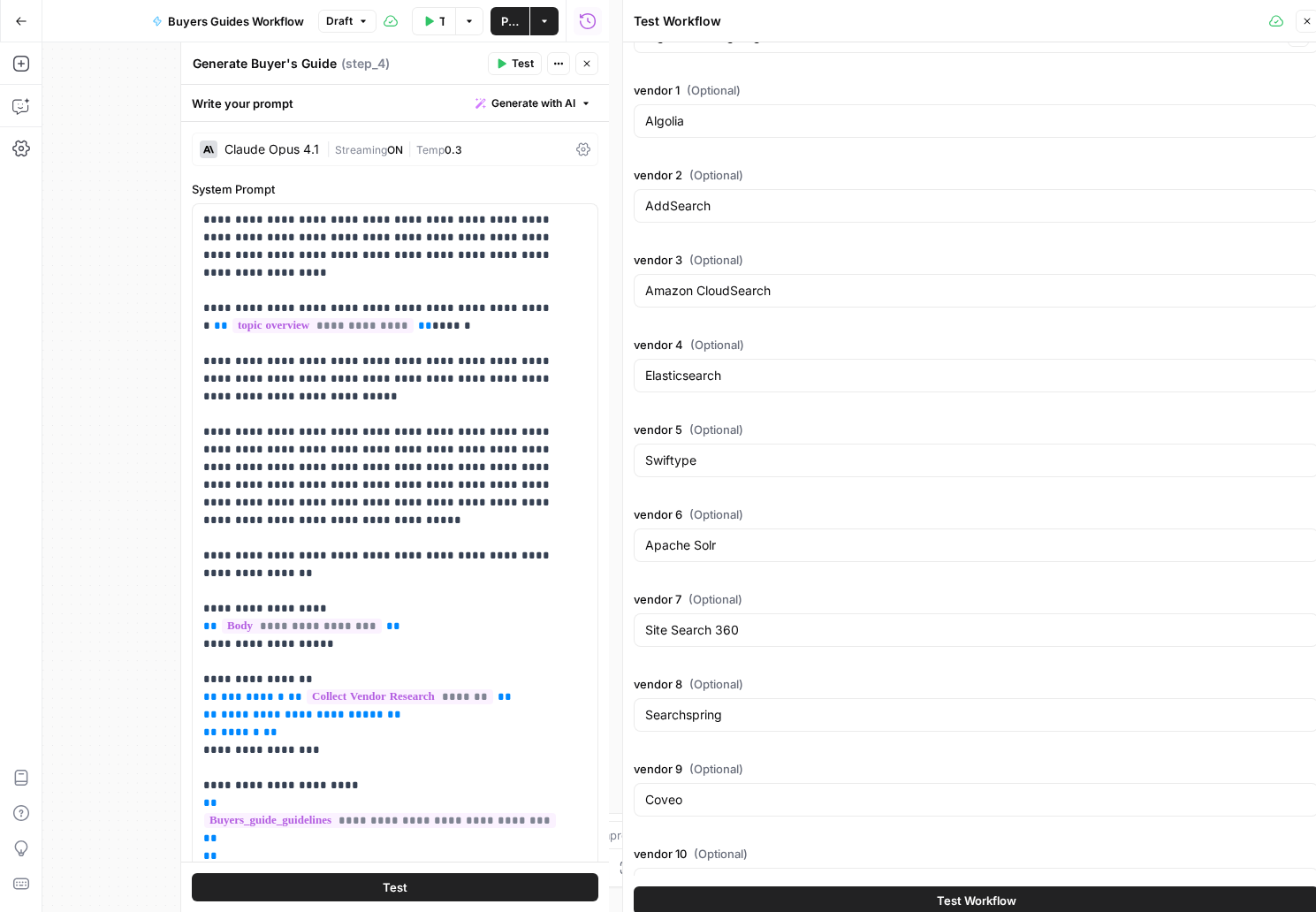
scroll to position [636, 0]
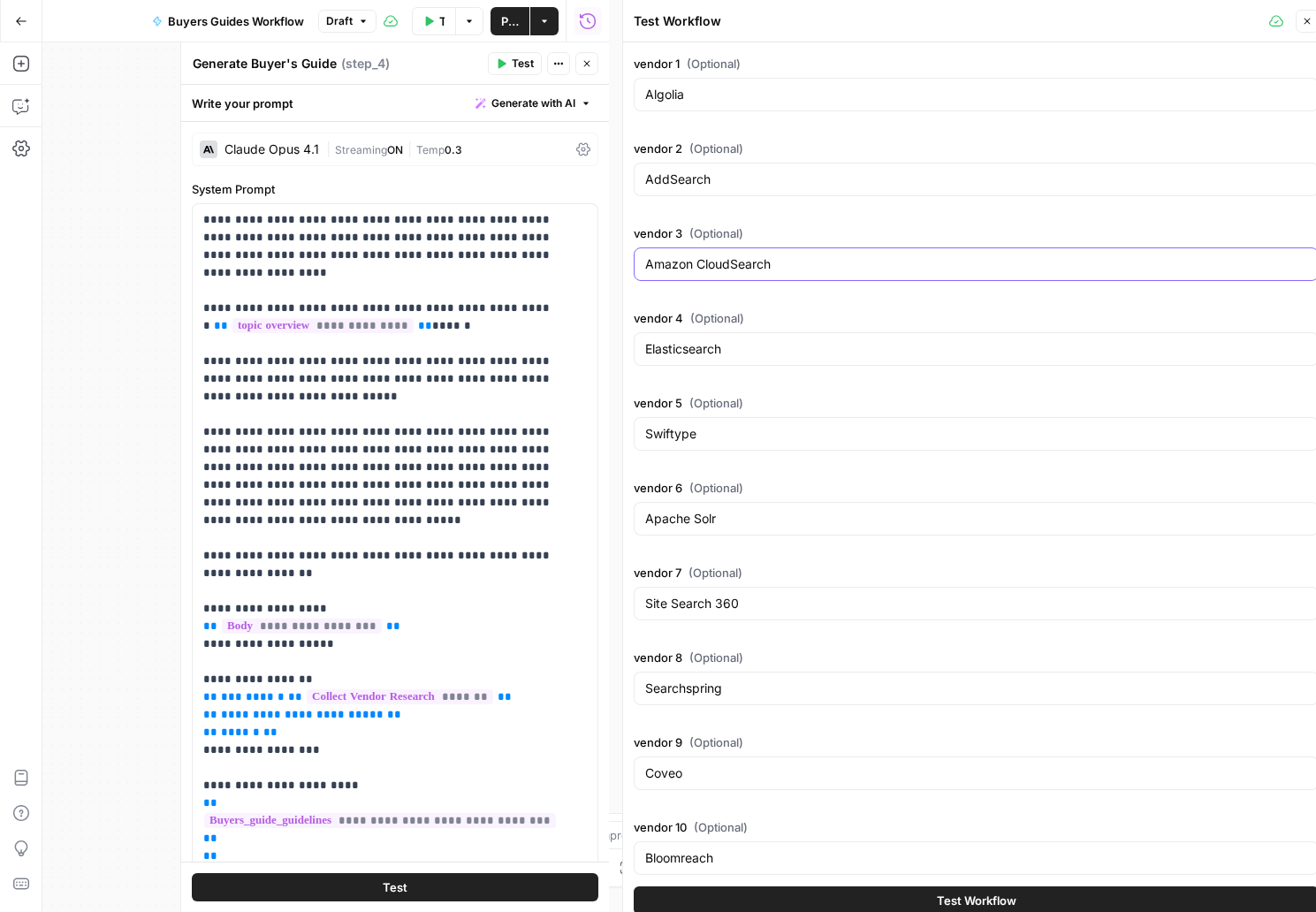
drag, startPoint x: 781, startPoint y: 271, endPoint x: 626, endPoint y: 267, distance: 155.1
click at [645, 267] on input "Amazon CloudSearch" at bounding box center [975, 263] width 662 height 18
type input "Amazon CloudSearch"
click at [855, 230] on label "vendor 3 (Optional)" at bounding box center [976, 233] width 685 height 18
click at [855, 255] on input "Amazon CloudSearch" at bounding box center [975, 263] width 662 height 18
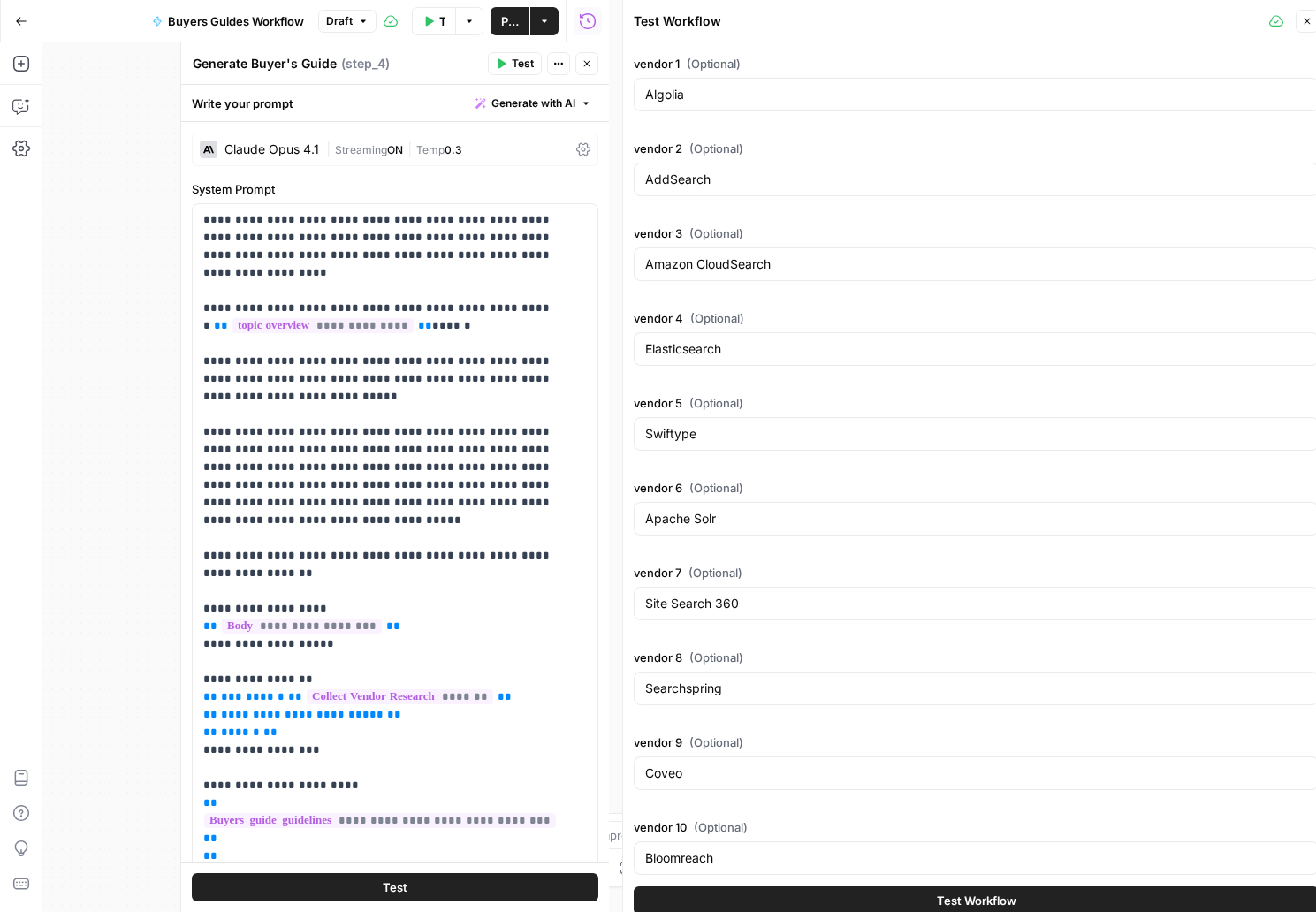
click at [895, 309] on label "vendor 4 (Optional)" at bounding box center [976, 317] width 685 height 18
click at [895, 340] on input "Elasticsearch" at bounding box center [975, 349] width 662 height 18
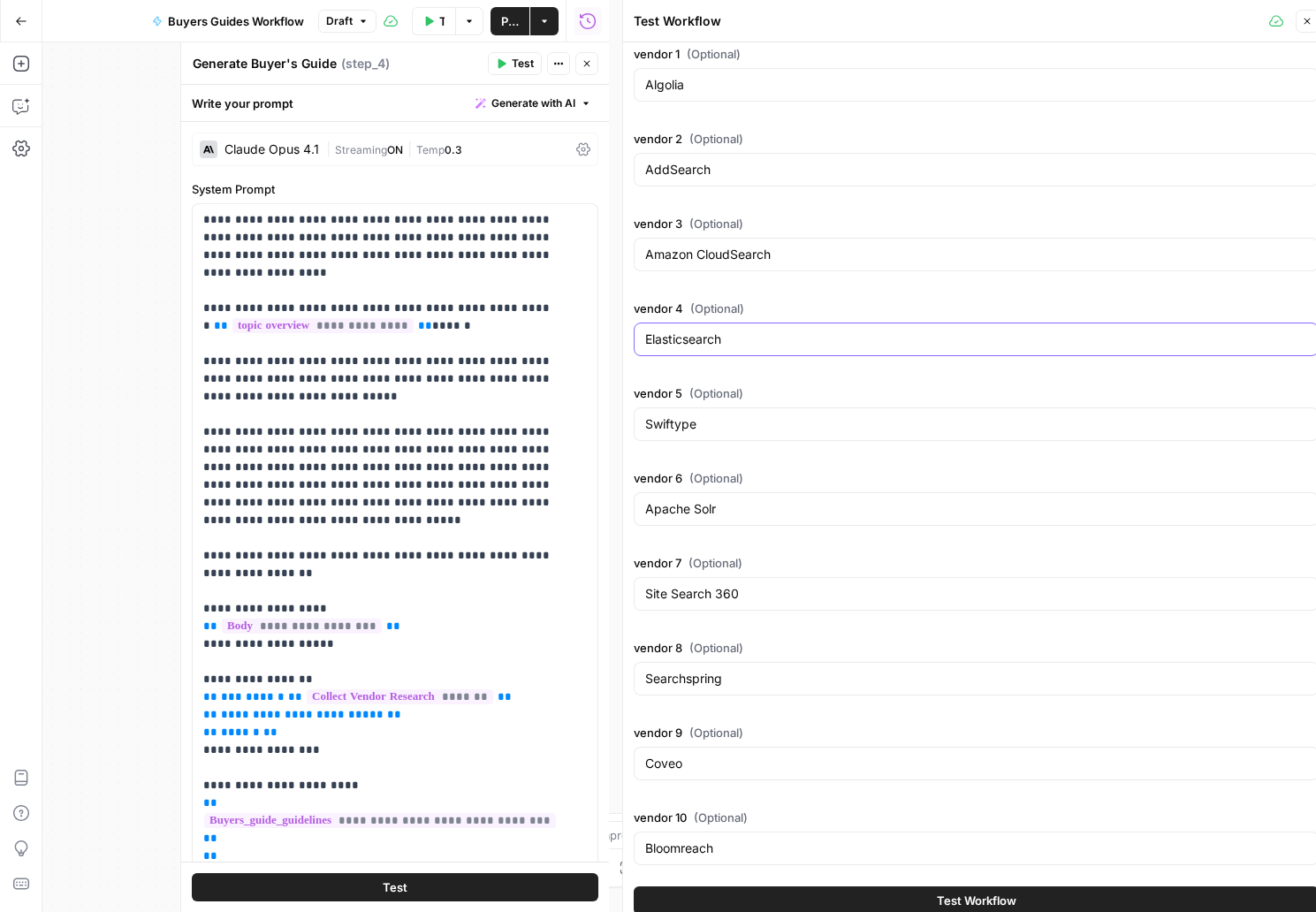
scroll to position [653, 0]
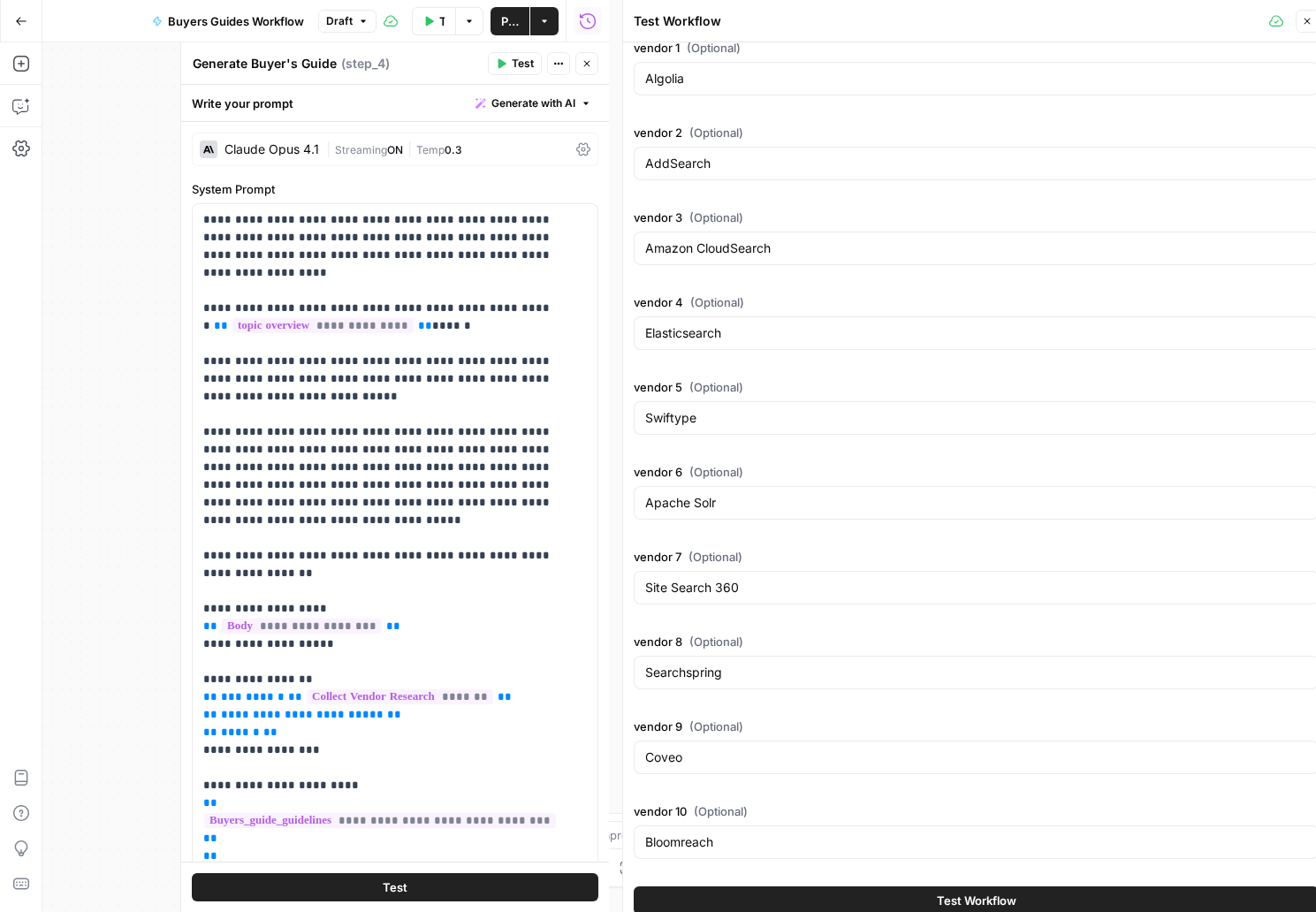
click at [940, 888] on button "Test Workflow" at bounding box center [976, 900] width 685 height 28
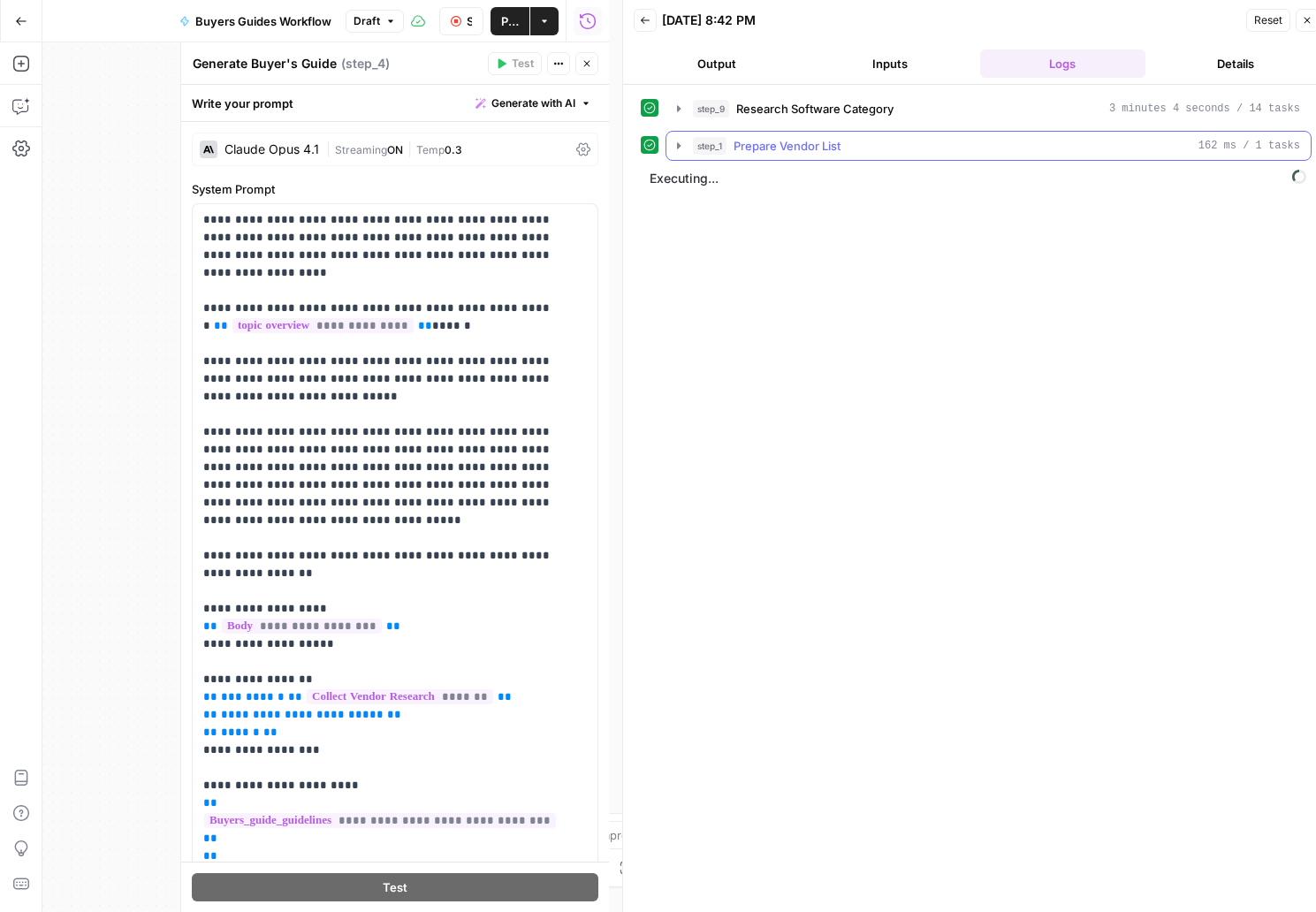
click at [680, 145] on icon "button" at bounding box center [678, 145] width 14 height 14
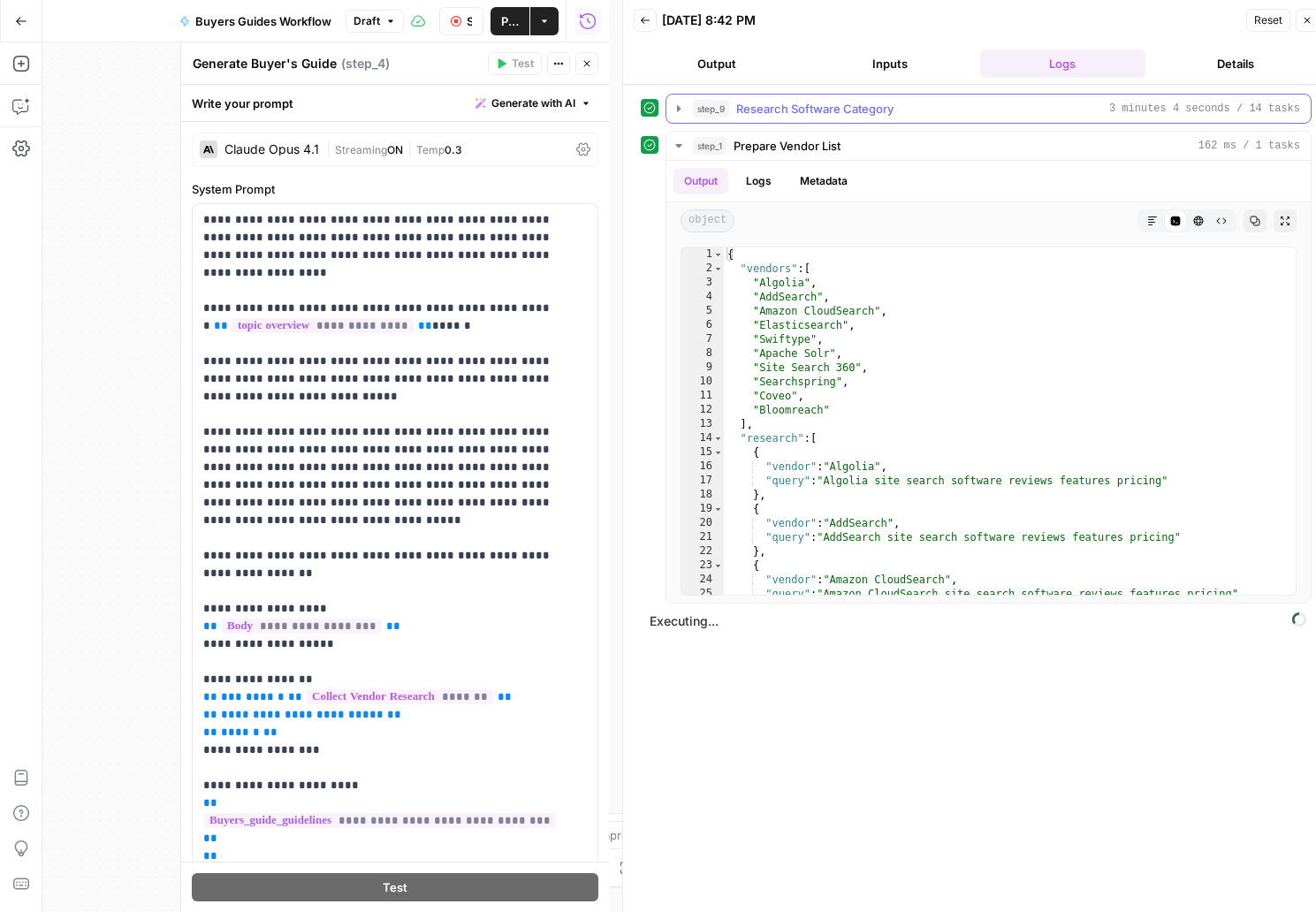
click at [687, 106] on button "step_9 Research Software Category 3 minutes 4 seconds / 14 tasks" at bounding box center [988, 109] width 644 height 28
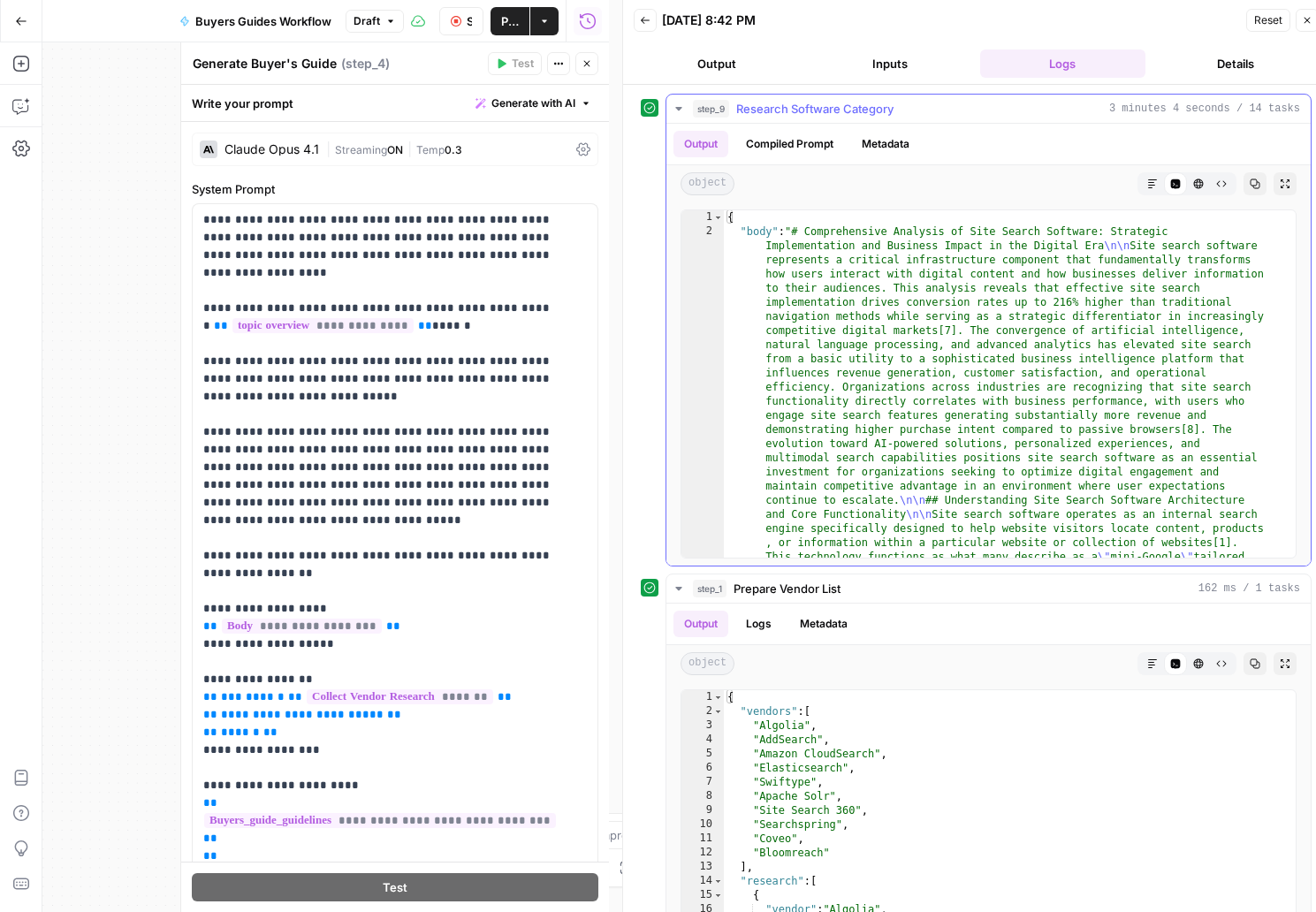
click at [679, 108] on icon "button" at bounding box center [677, 109] width 6 height 4
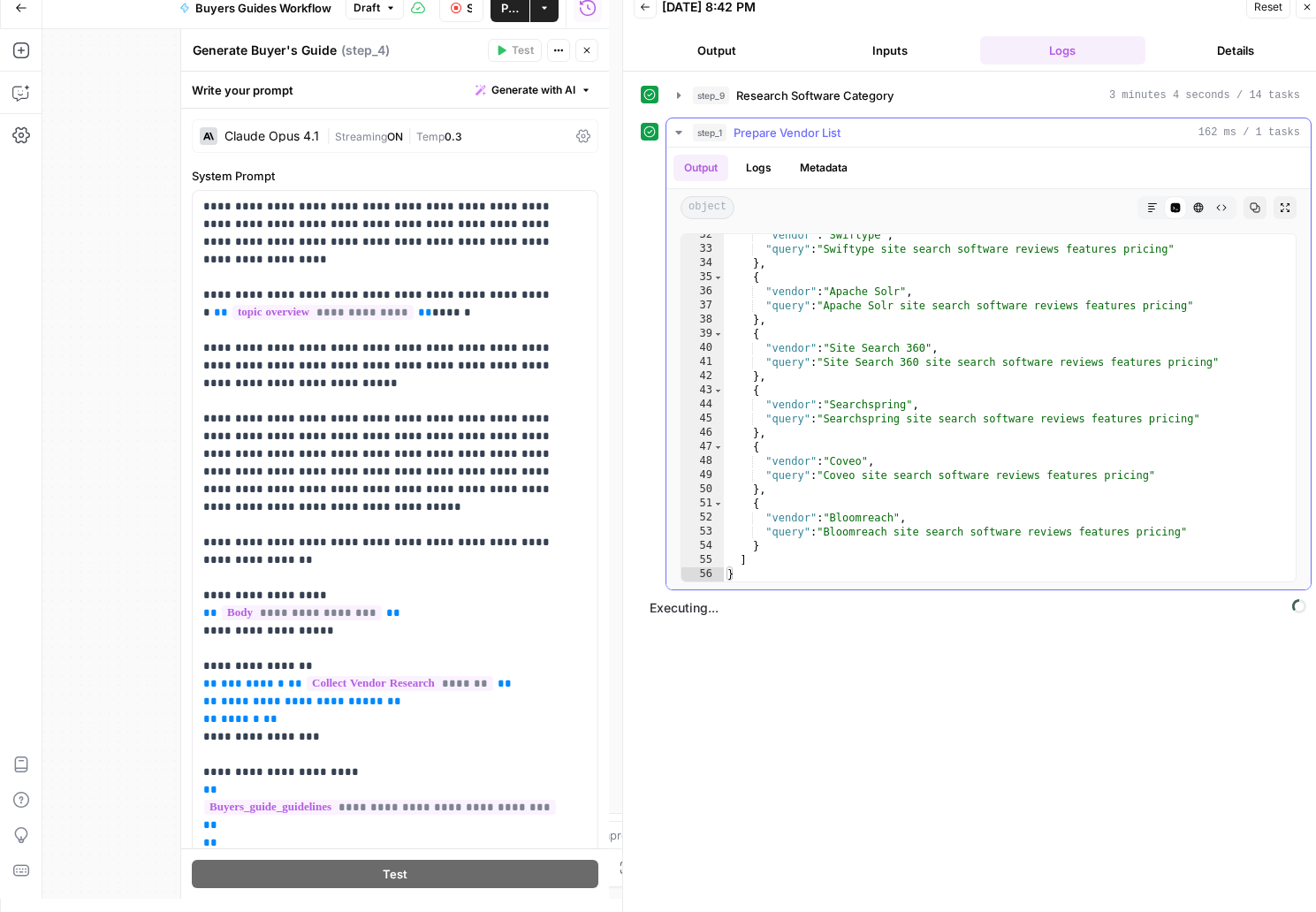
scroll to position [13, 0]
click at [676, 610] on icon "button" at bounding box center [675, 611] width 14 height 14
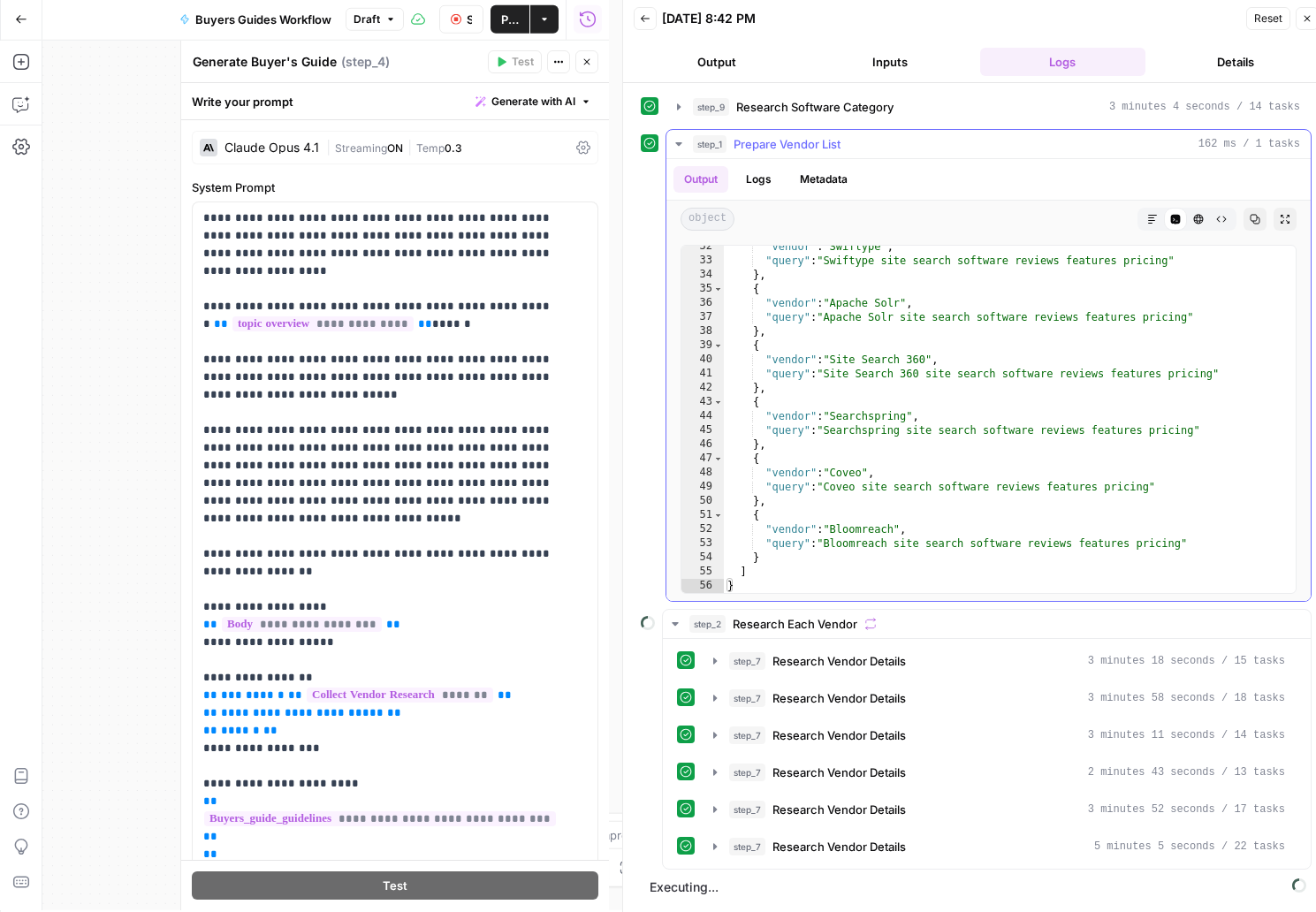
scroll to position [0, 0]
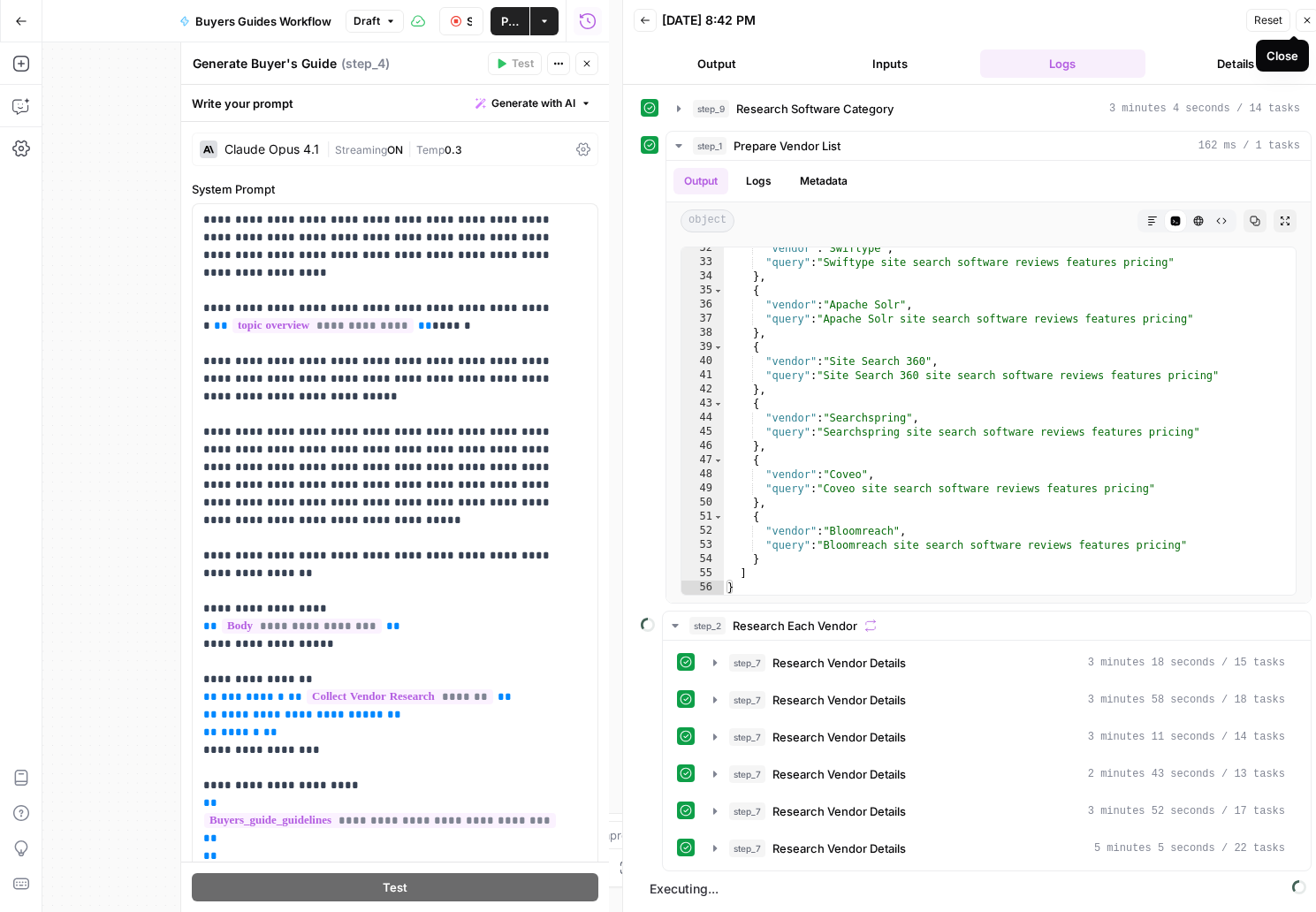
click at [1273, 24] on span "Reset" at bounding box center [1268, 19] width 28 height 16
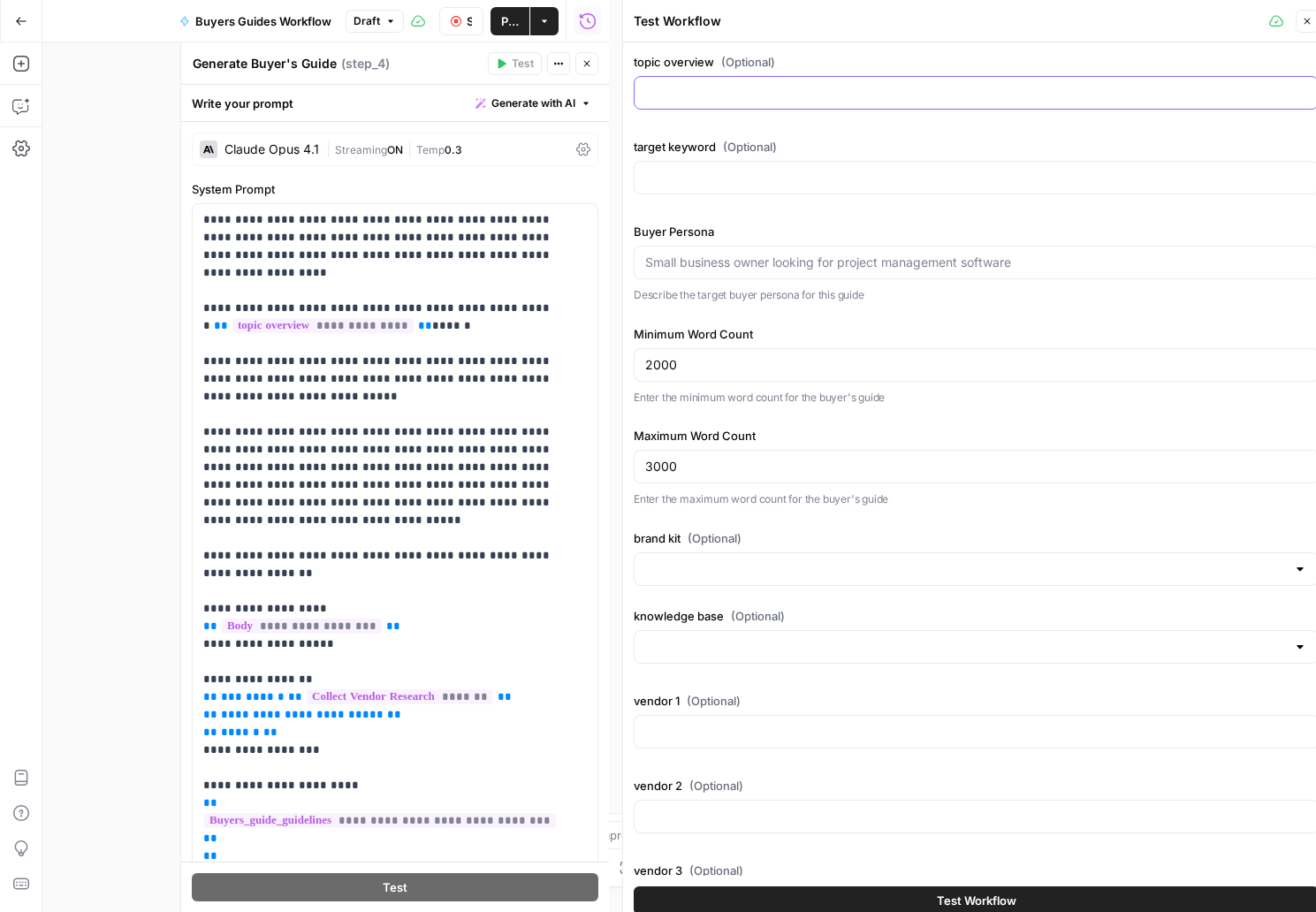
click at [830, 101] on input "topic overview (Optional)" at bounding box center [975, 92] width 662 height 18
type input "site search software"
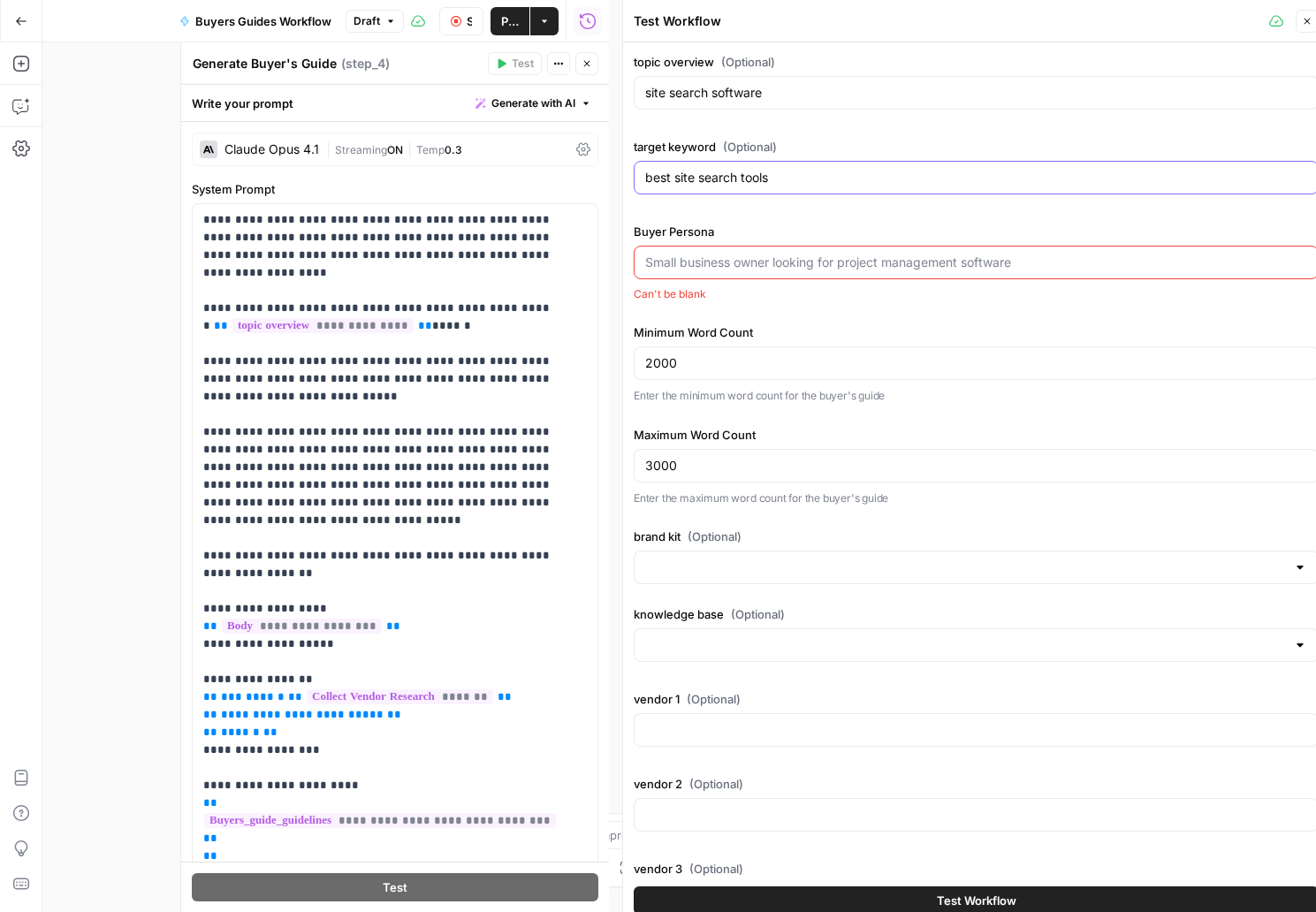
type input "best site search tools"
click at [677, 255] on input "Buyer Persona" at bounding box center [975, 262] width 662 height 18
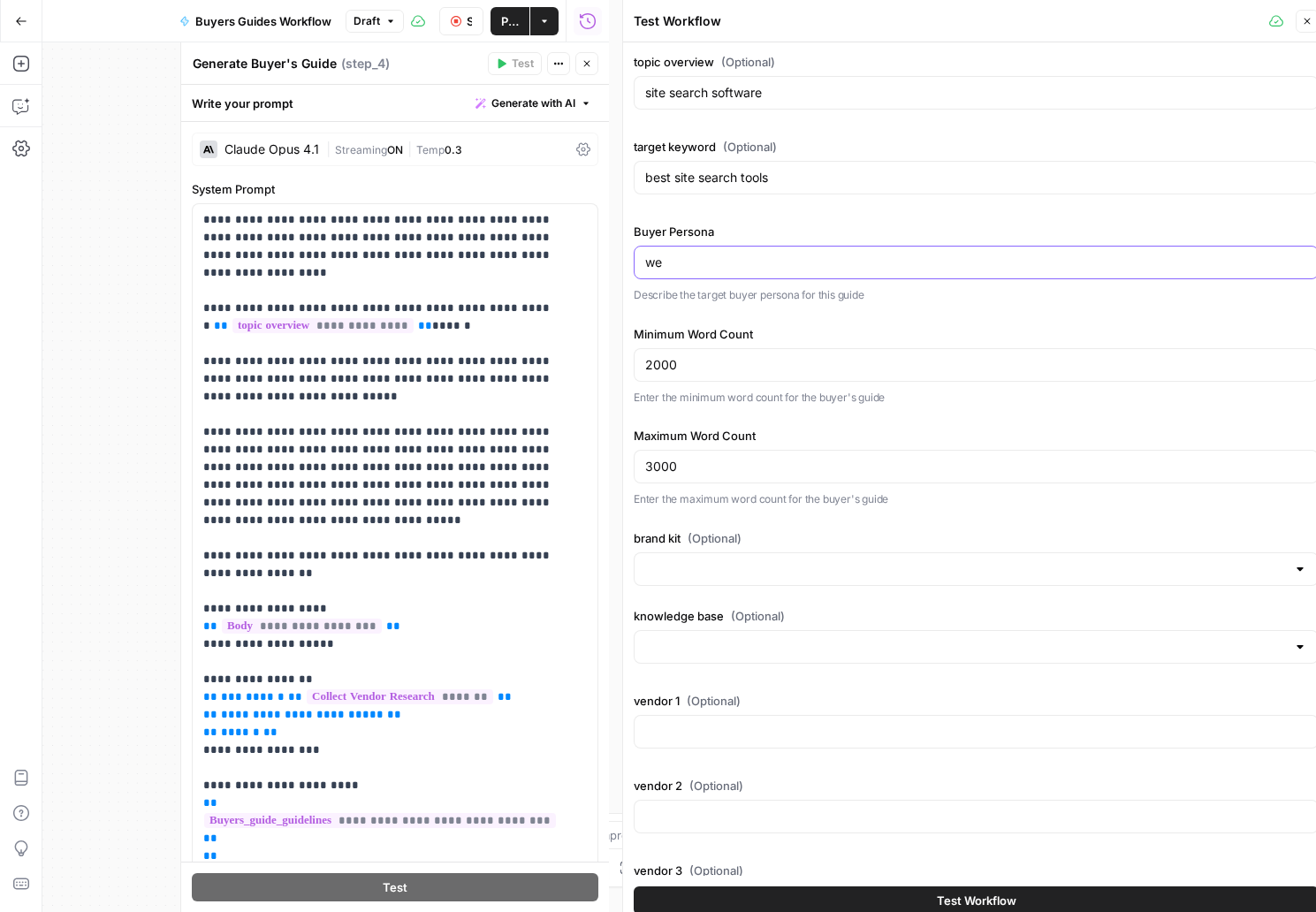
type input "w"
type input "businesses and senior to decision-maker roles at websites who want to evaluate …"
click at [737, 573] on input "brand kit (Optional)" at bounding box center [965, 569] width 640 height 18
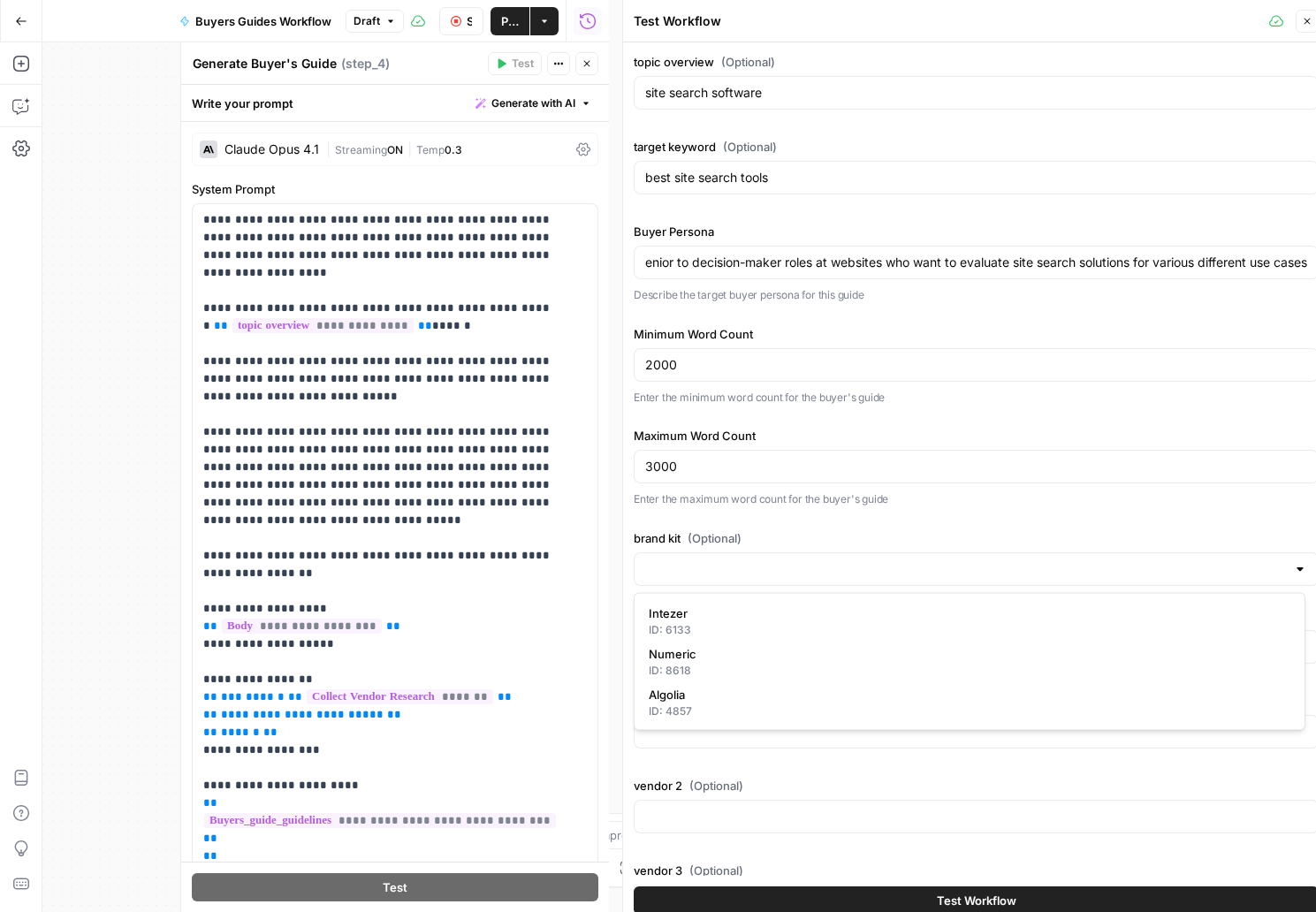
click at [696, 694] on span "Algolia" at bounding box center [966, 694] width 635 height 18
type input "Algolia"
click at [720, 644] on input "knowledge base (Optional)" at bounding box center [965, 646] width 640 height 18
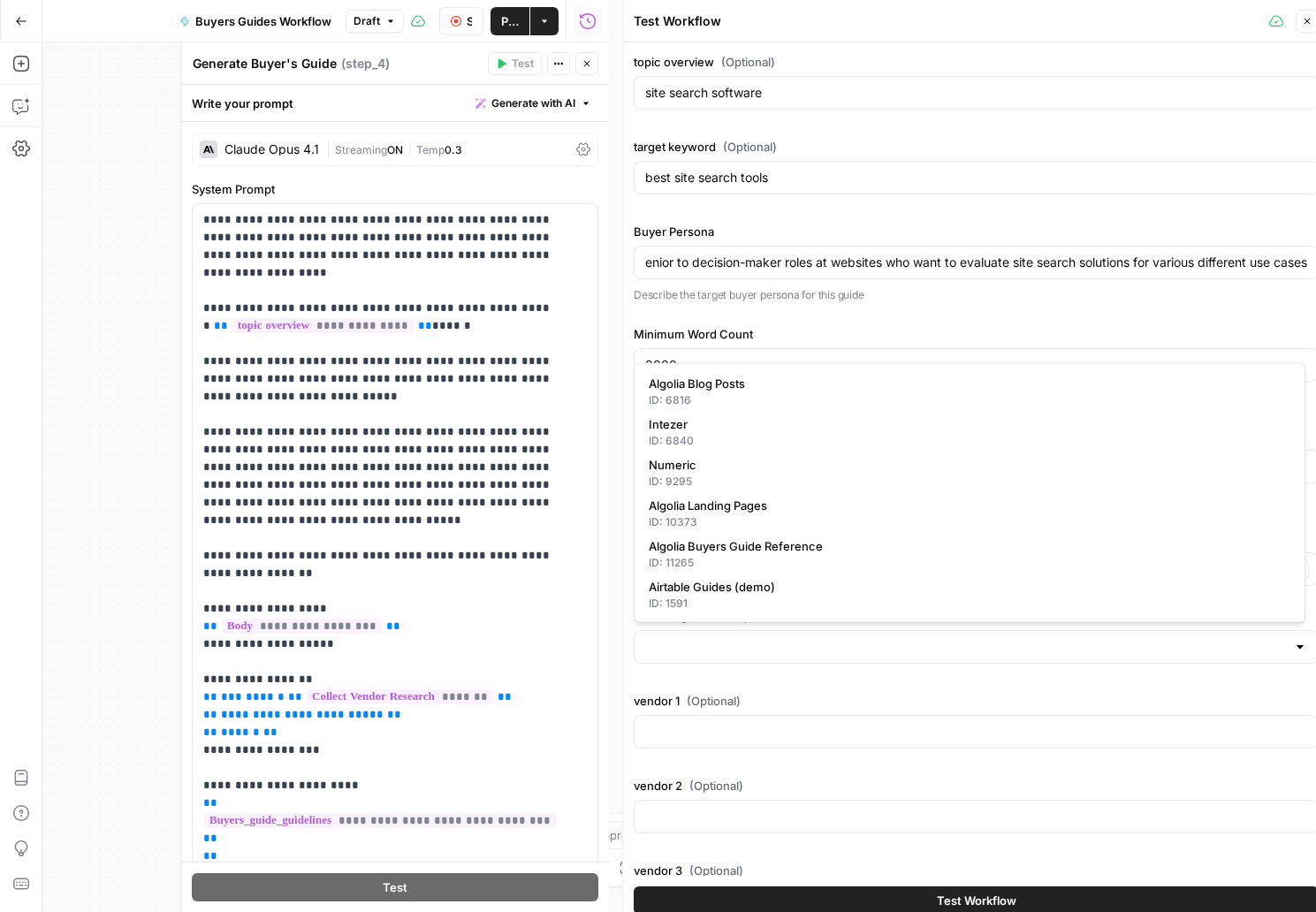
drag, startPoint x: 729, startPoint y: 541, endPoint x: 864, endPoint y: 329, distance: 251.3
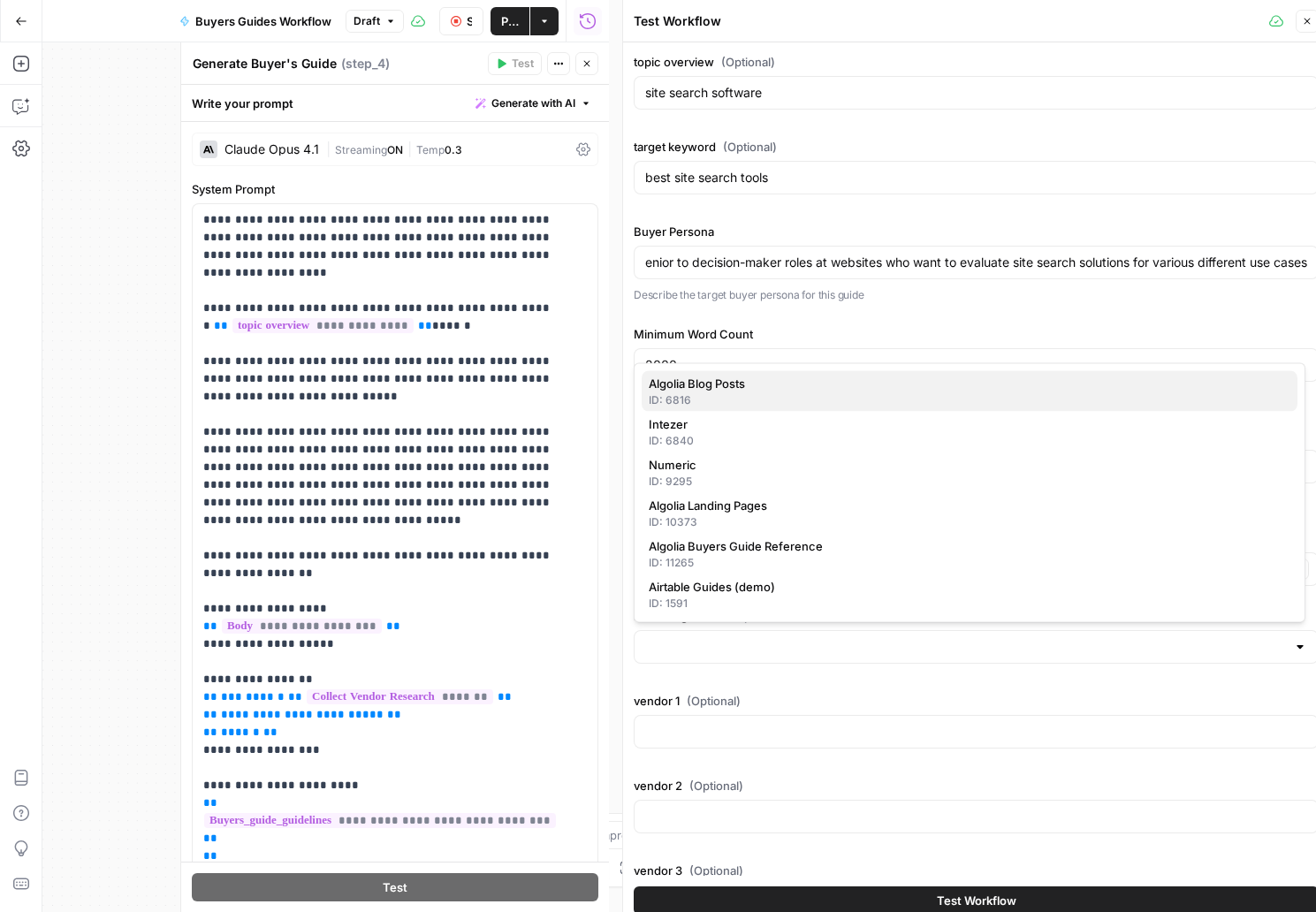
click at [802, 386] on span "Algolia Blog Posts" at bounding box center [966, 383] width 635 height 18
type input "Algolia Blog Posts"
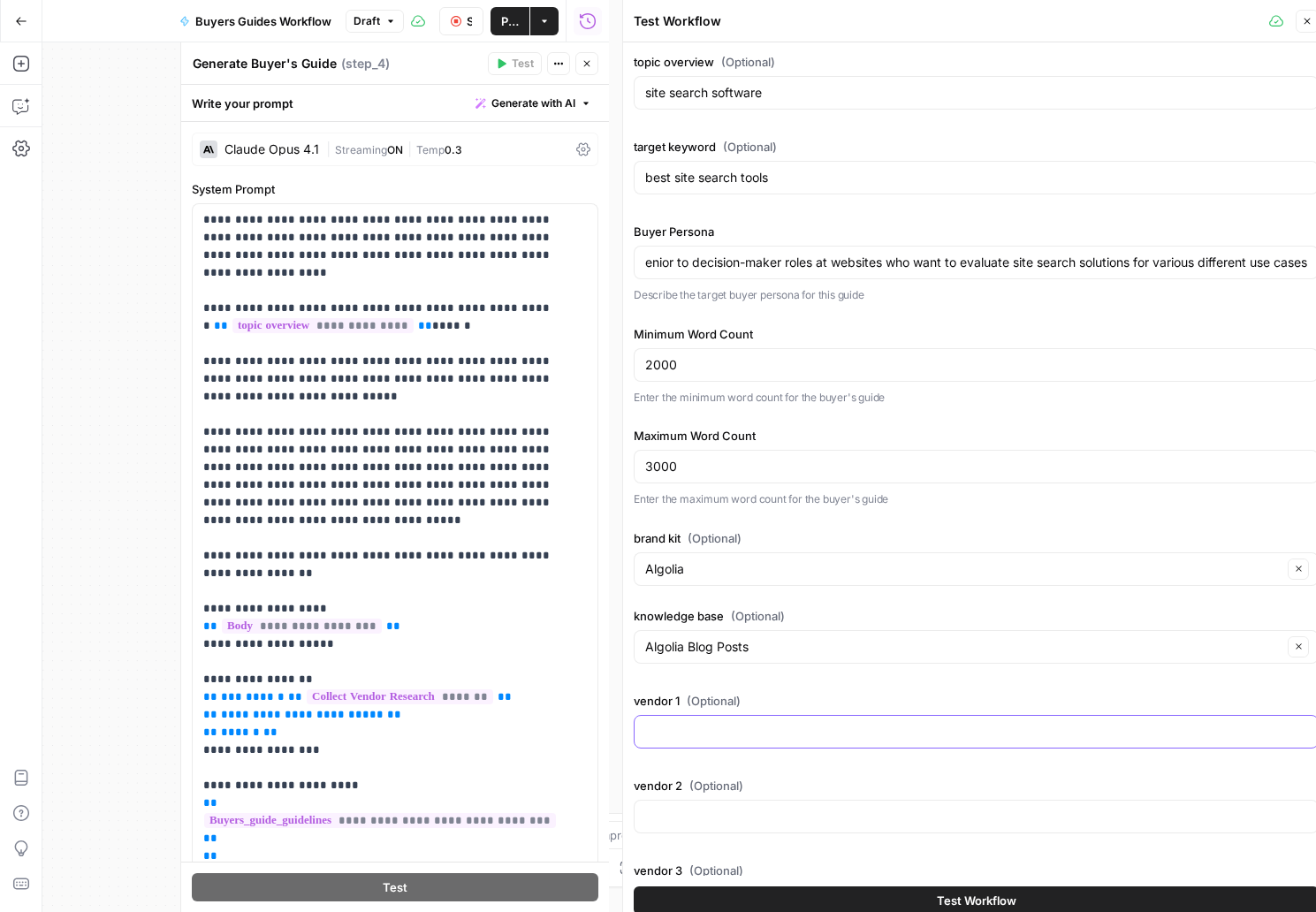
click at [701, 735] on input "vendor 1 (Optional)" at bounding box center [975, 731] width 662 height 18
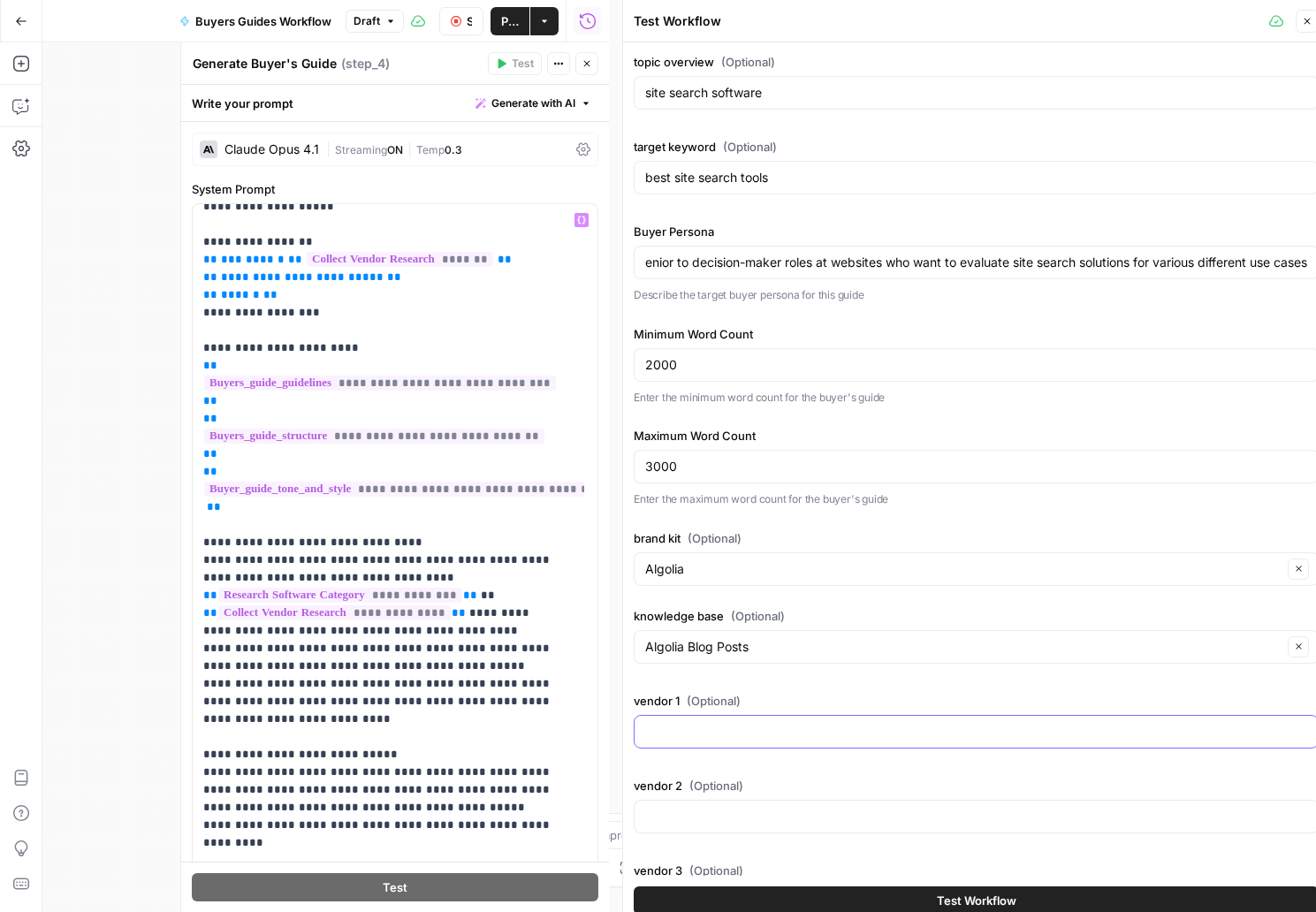
scroll to position [438, 0]
click at [445, 647] on p "**********" at bounding box center [381, 338] width 357 height 1131
click at [348, 701] on p "**********" at bounding box center [381, 338] width 357 height 1131
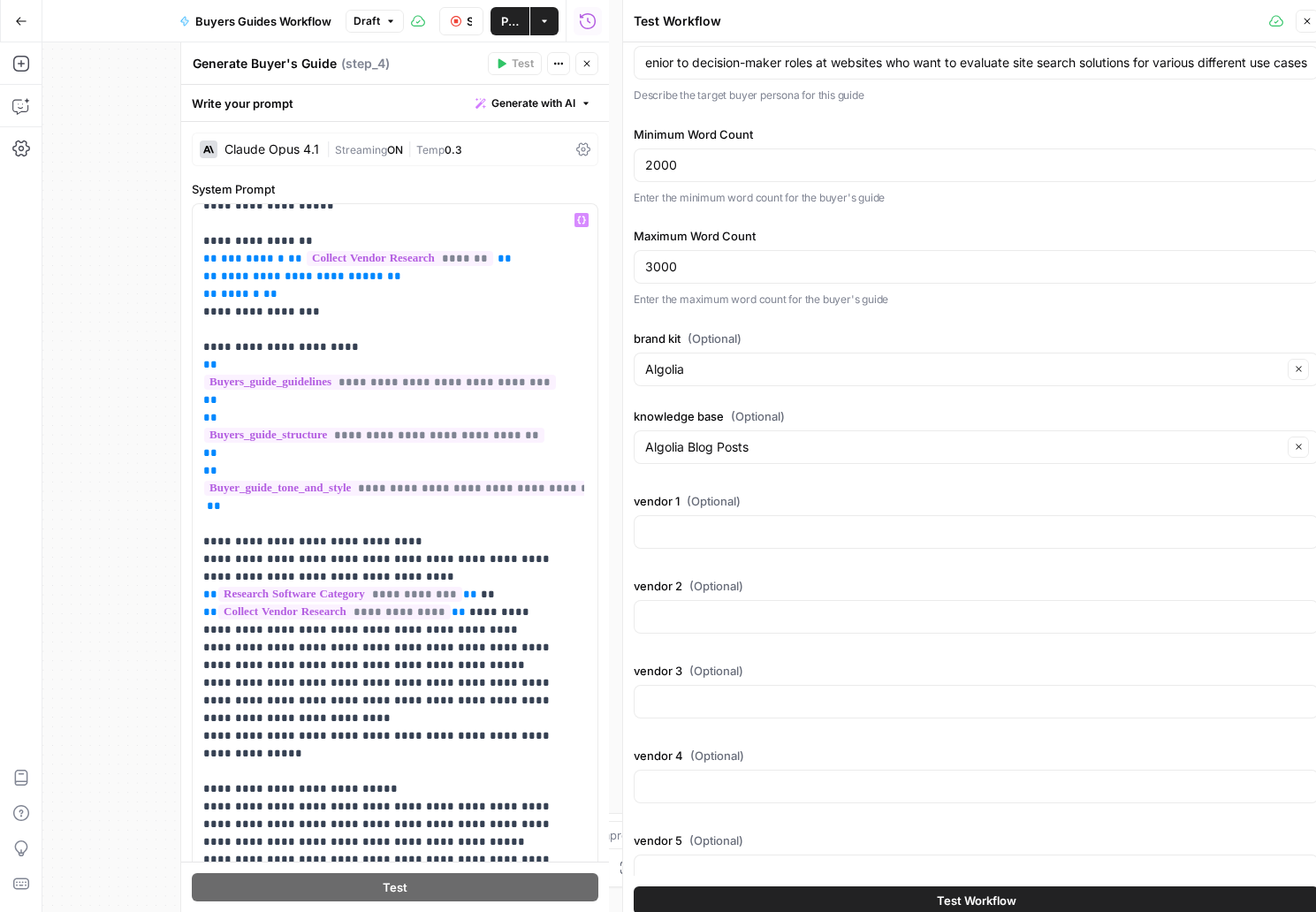
scroll to position [241, 0]
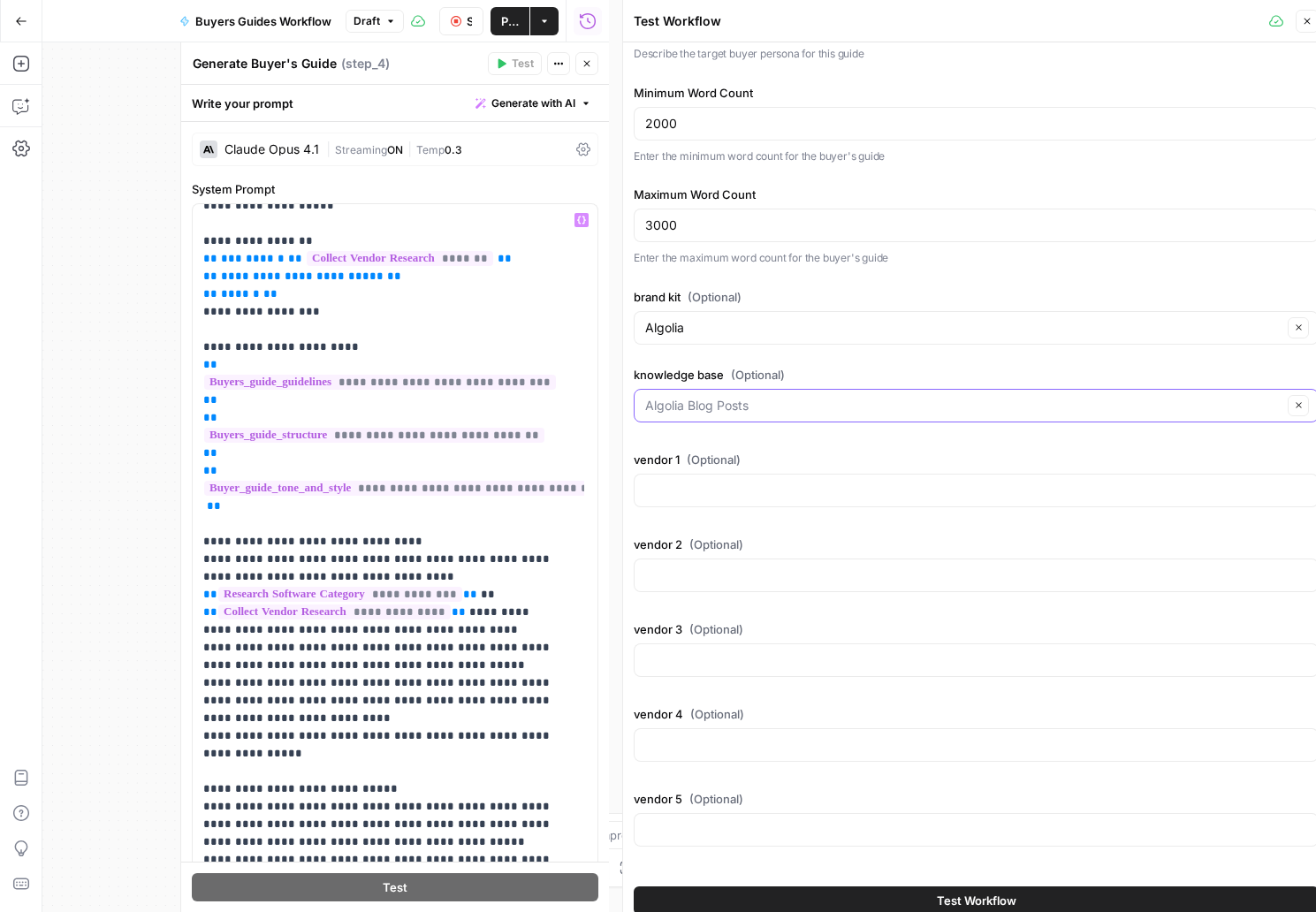
click at [772, 407] on input "knowledge base (Optional)" at bounding box center [963, 405] width 637 height 18
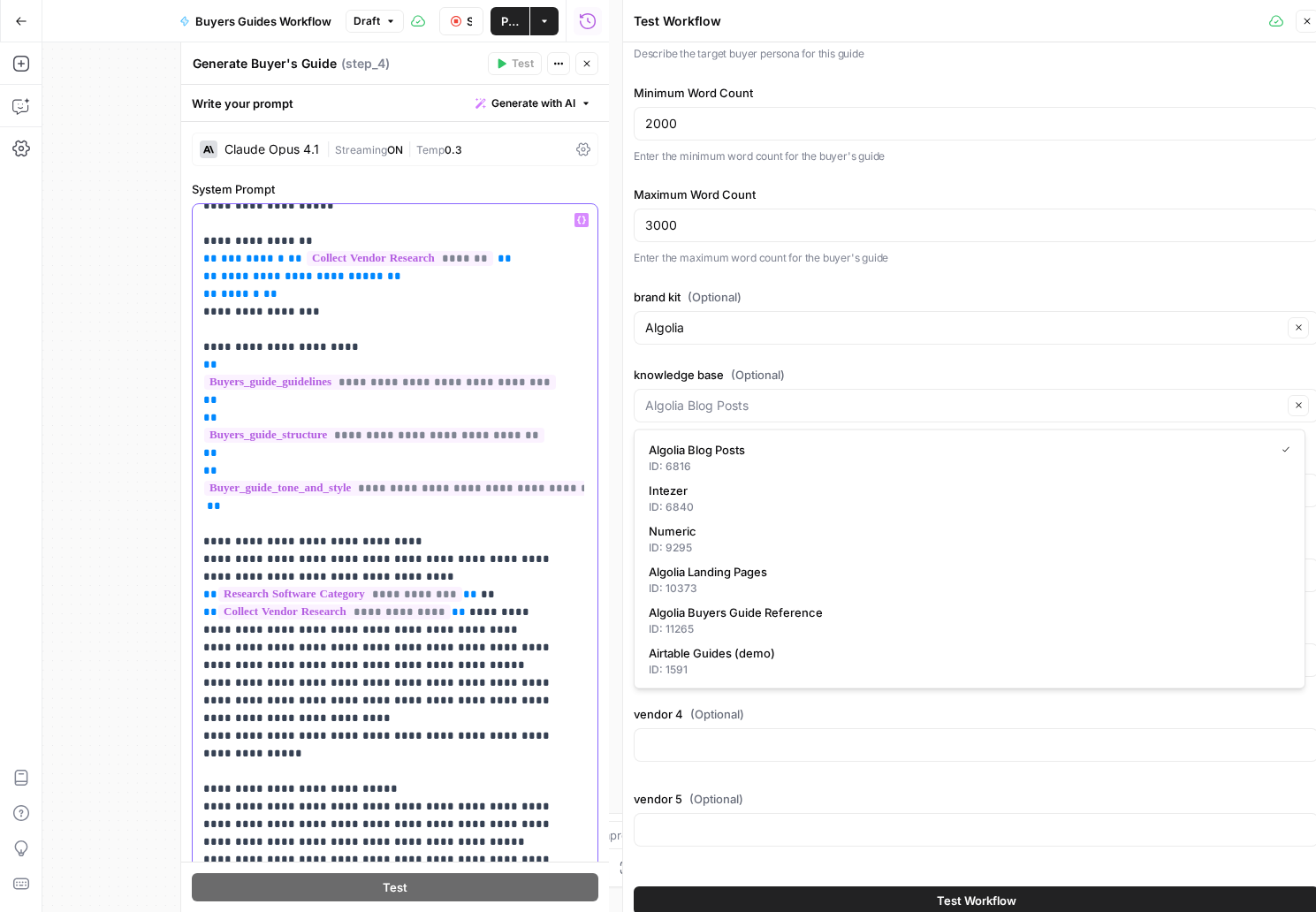
type input "Algolia Blog Posts"
click at [282, 742] on p "**********" at bounding box center [381, 355] width 357 height 1166
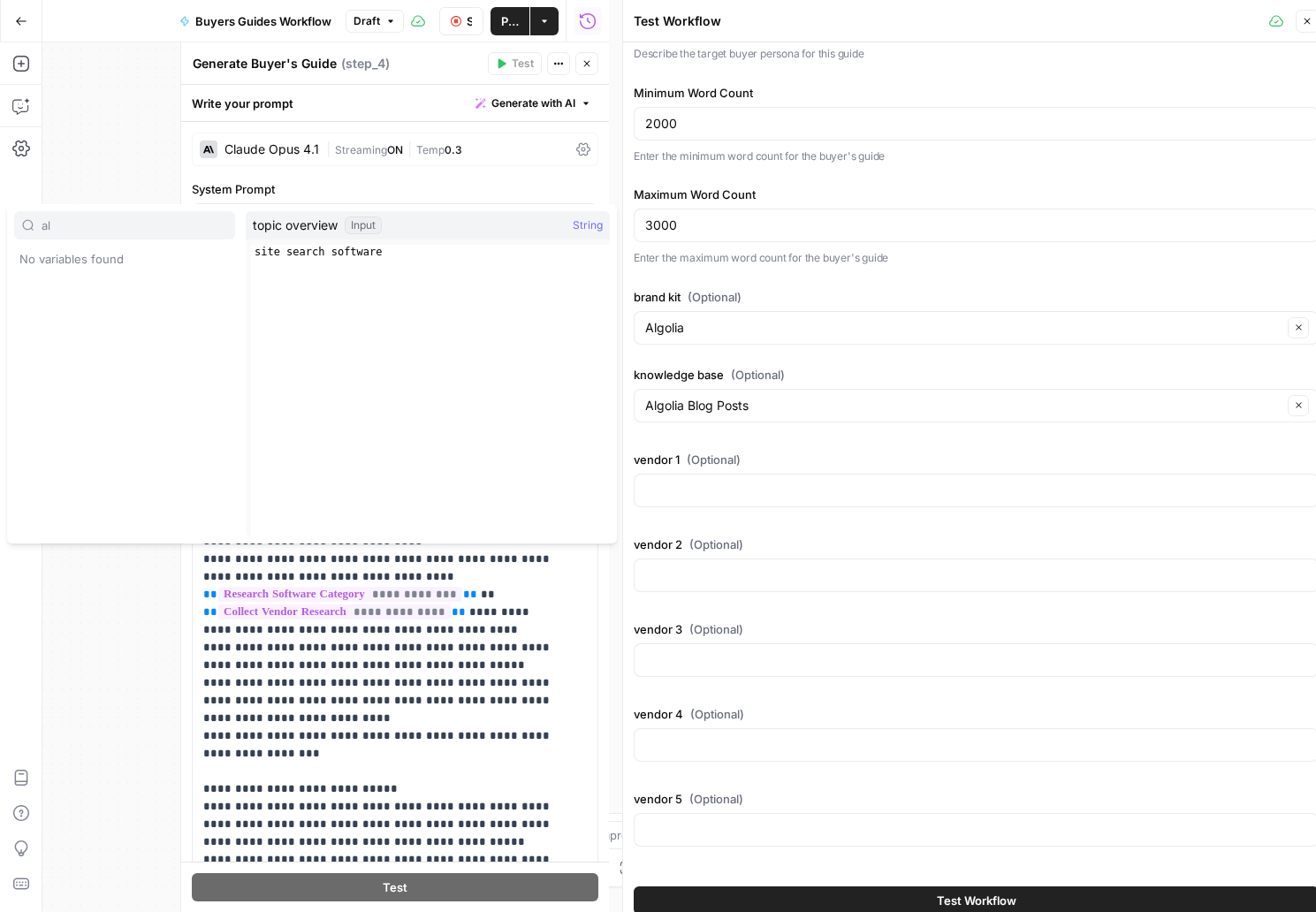
type input "a"
type input "kno"
click at [186, 287] on button "Select variable knowledge base" at bounding box center [124, 287] width 221 height 28
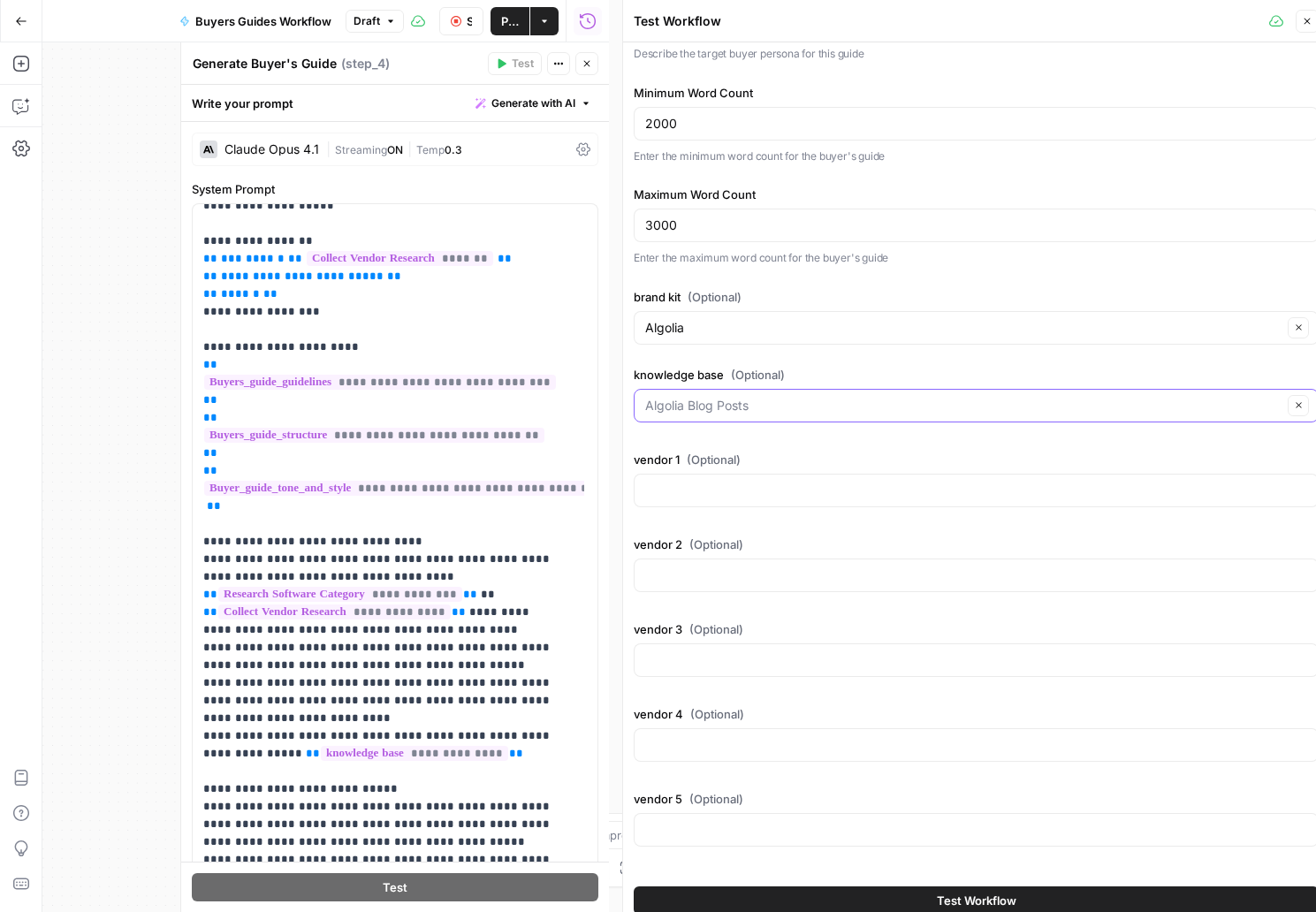
click at [722, 408] on input "knowledge base (Optional)" at bounding box center [963, 405] width 637 height 18
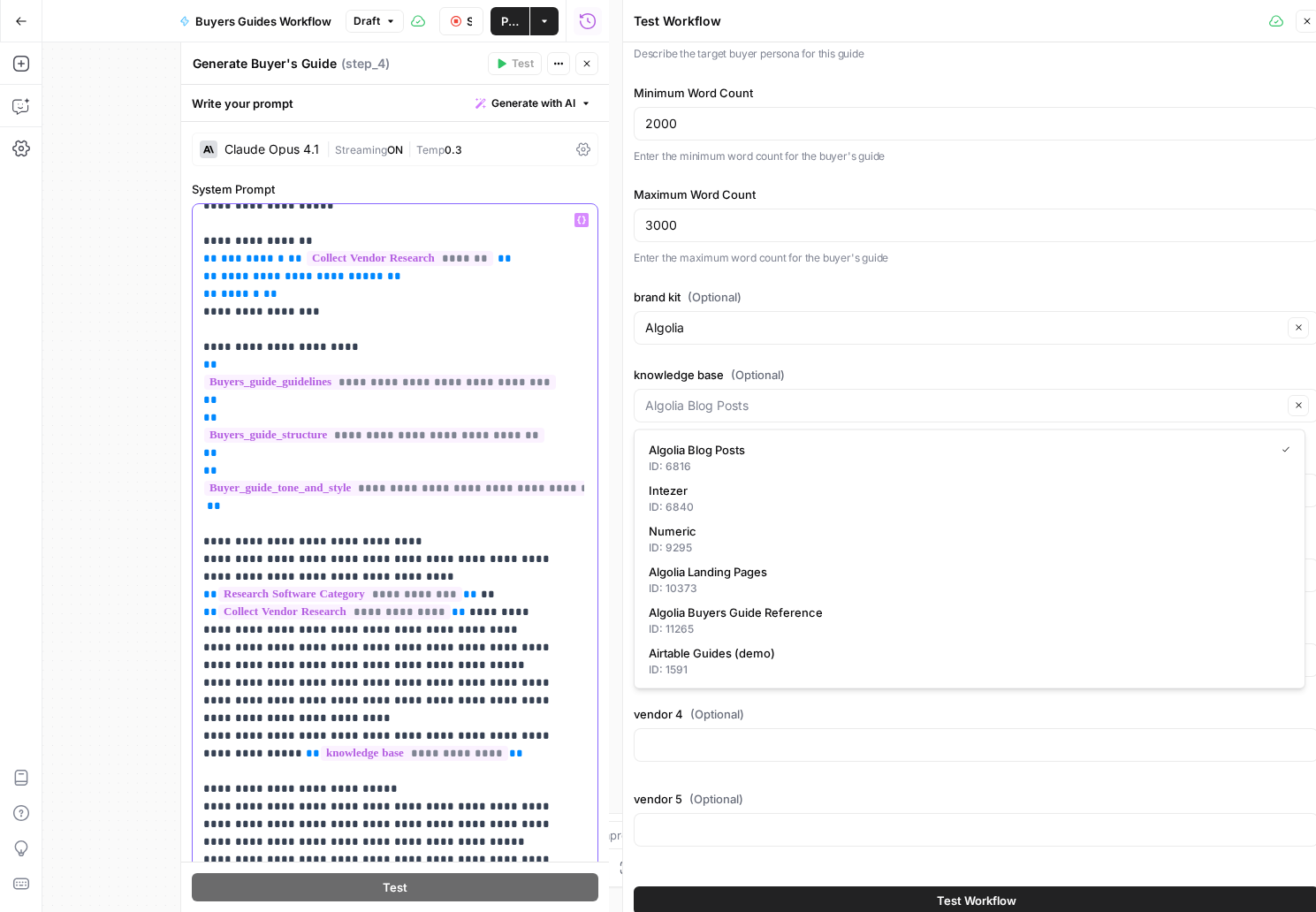
type input "Algolia Blog Posts"
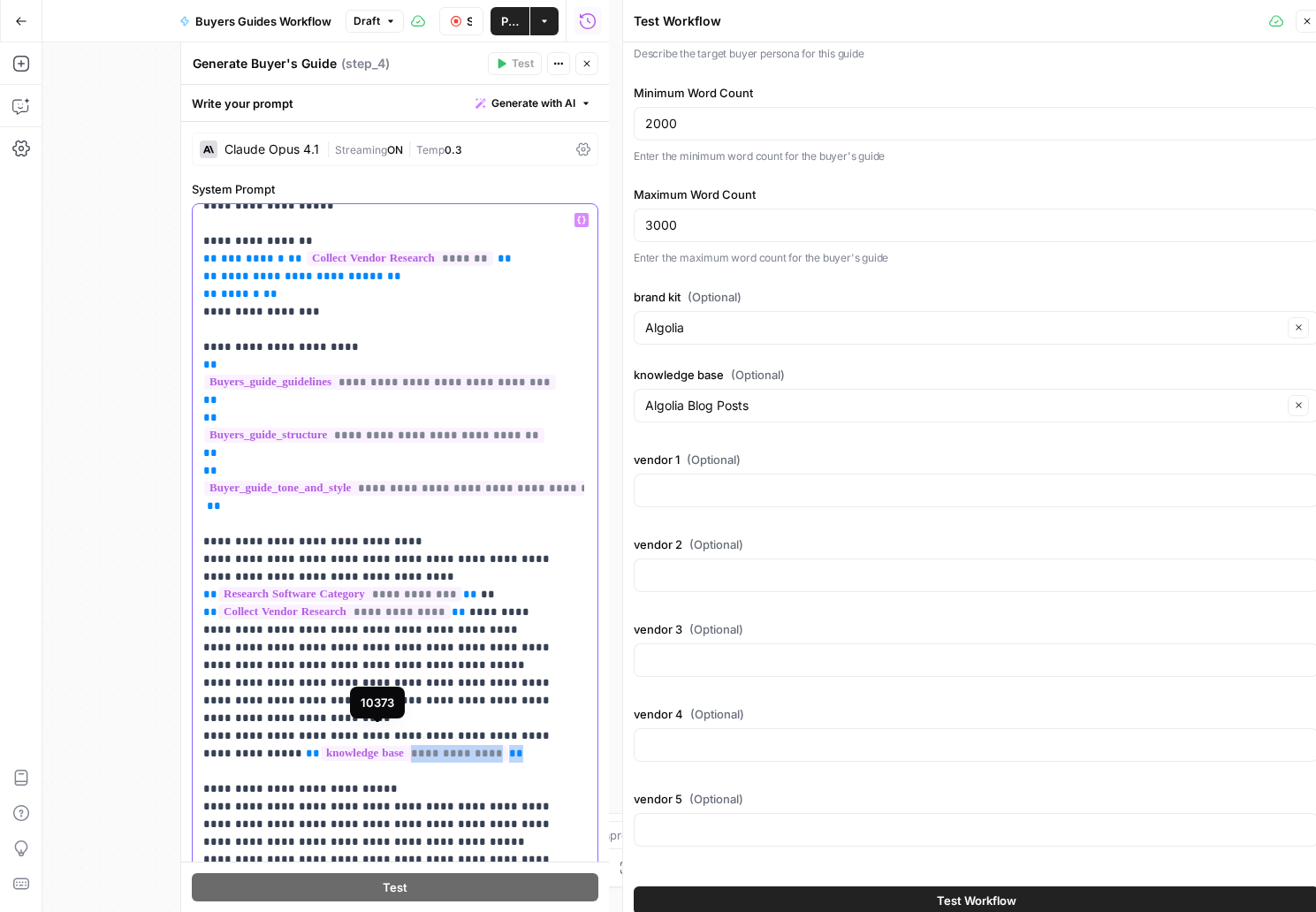
drag, startPoint x: 492, startPoint y: 736, endPoint x: 280, endPoint y: 734, distance: 212.0
click at [280, 734] on p "**********" at bounding box center [381, 355] width 357 height 1166
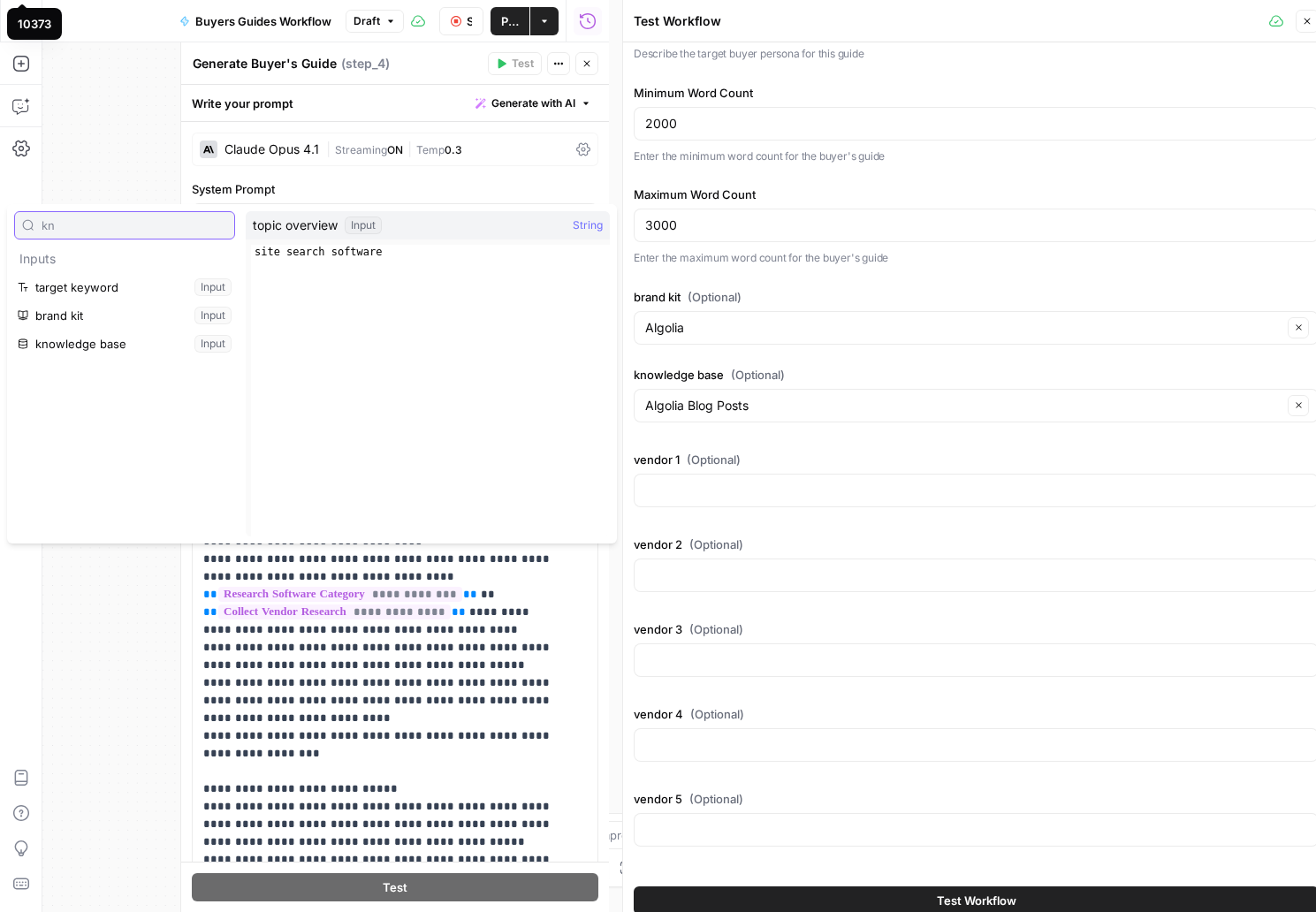
type input "k"
type input "6"
type input "kn"
click at [147, 291] on button "Select variable knowledge base" at bounding box center [124, 287] width 221 height 28
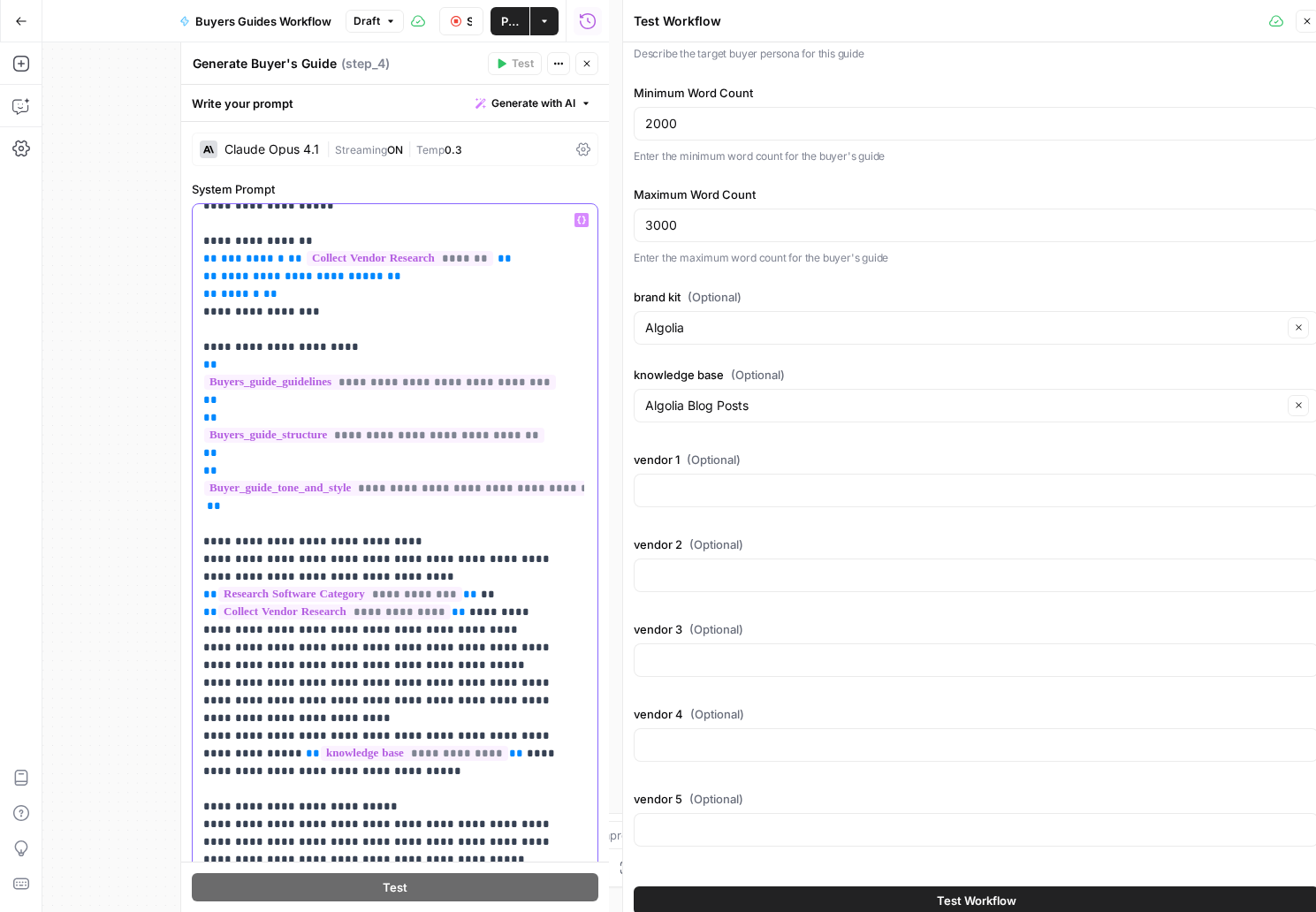
scroll to position [366, 0]
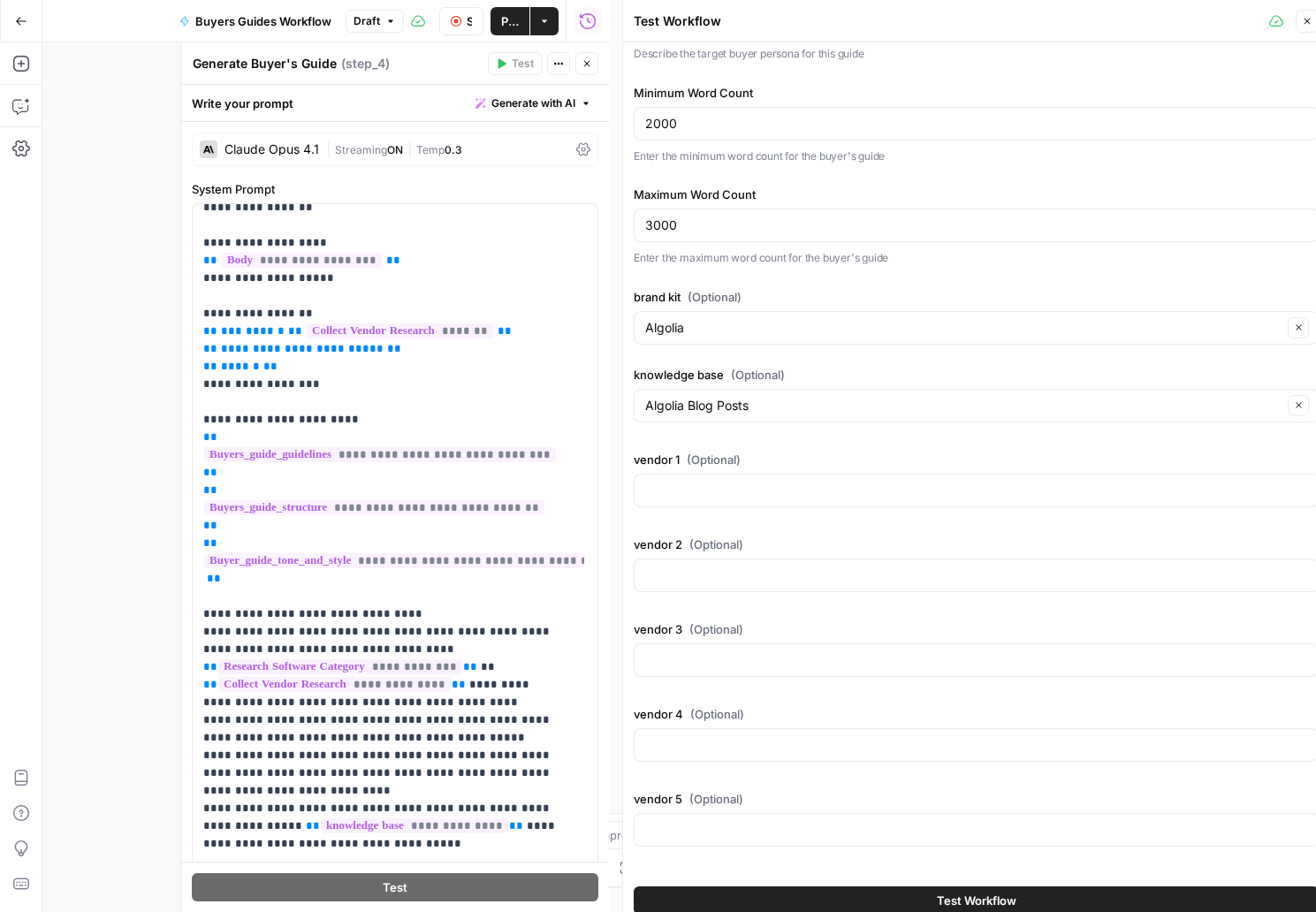
click at [700, 478] on div at bounding box center [976, 490] width 685 height 33
type input "Algolia"
type input "AddSearch"
type input "Swiftype"
type input "Site Search360"
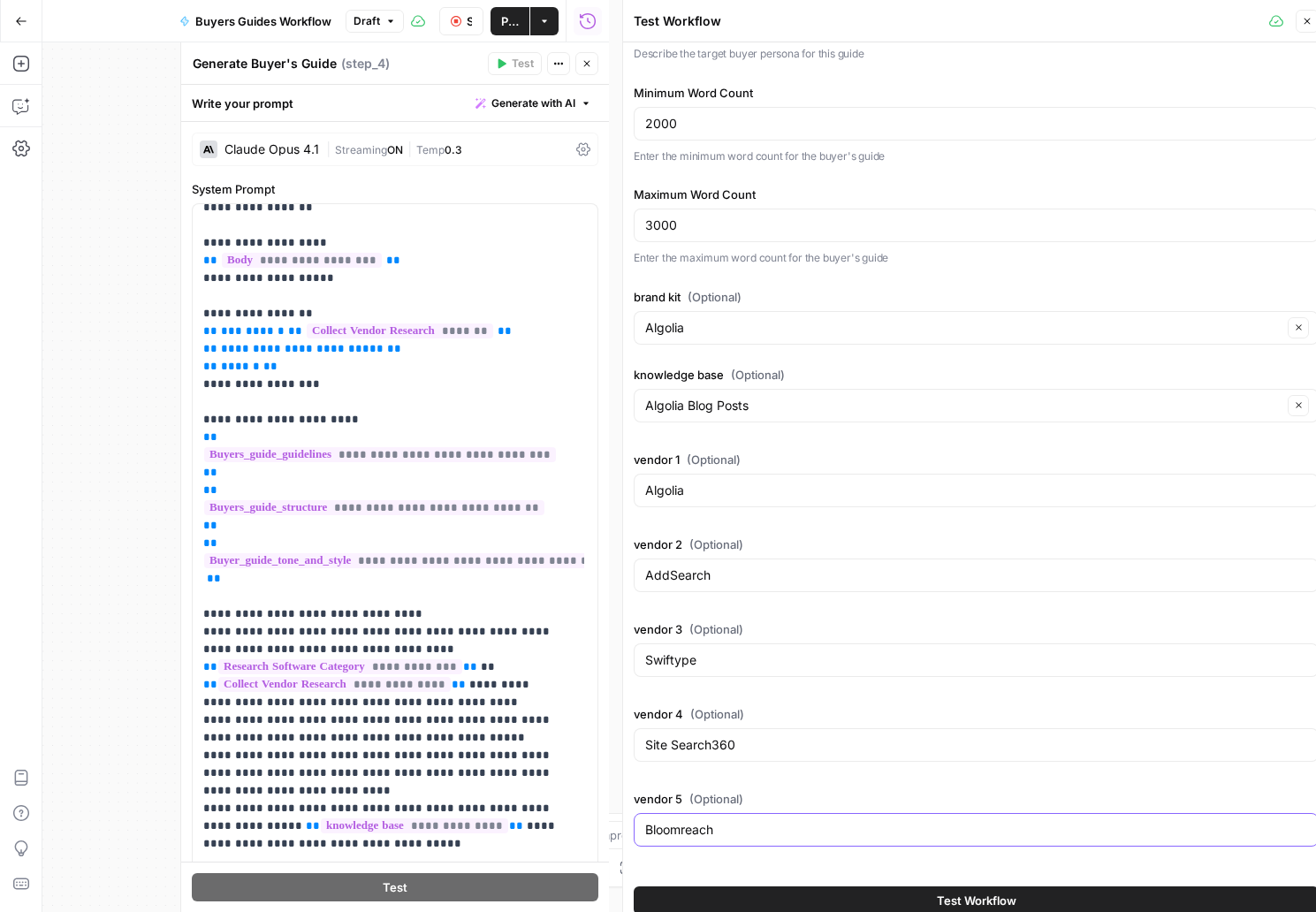
type input "Bloomreach"
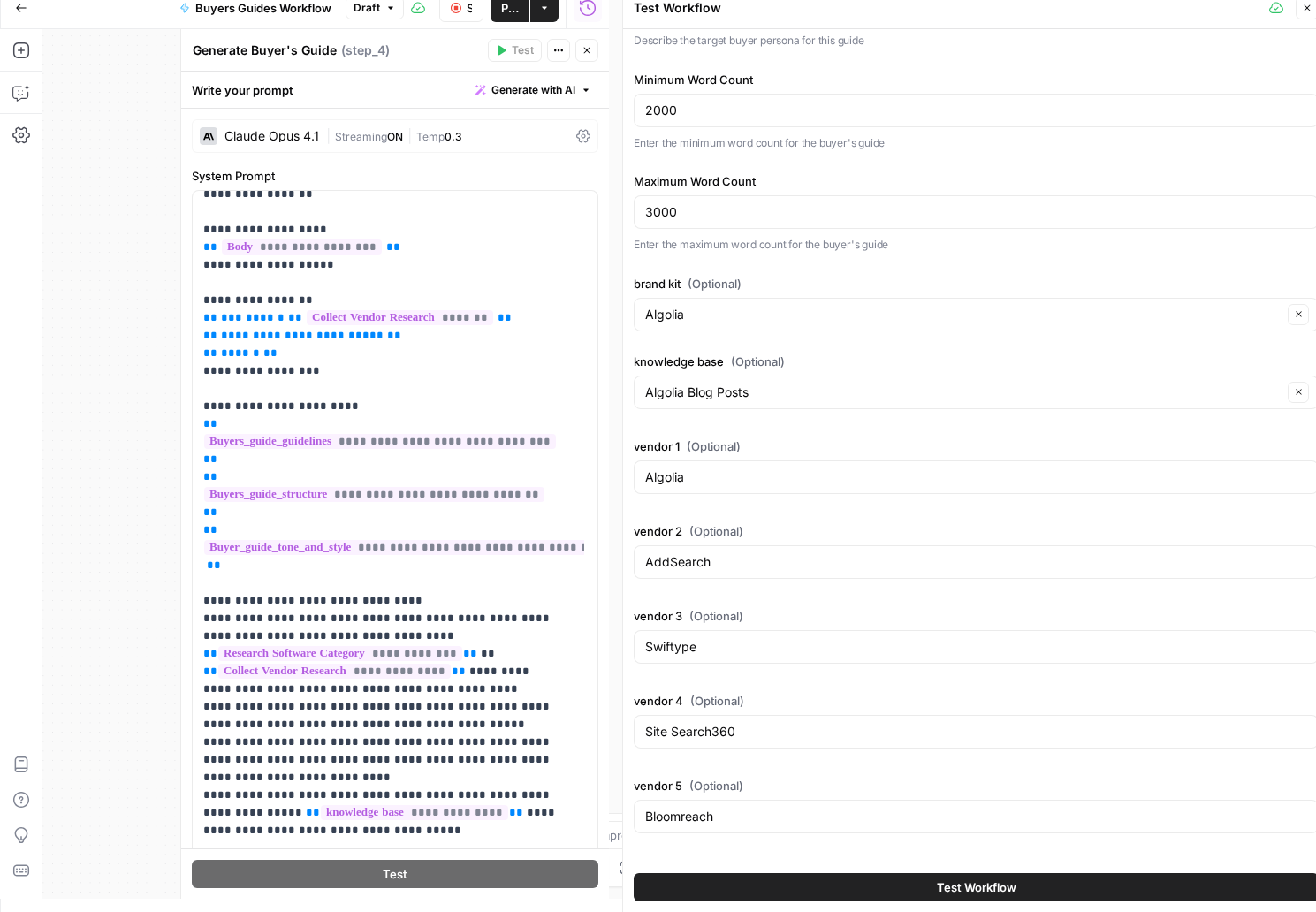
scroll to position [653, 0]
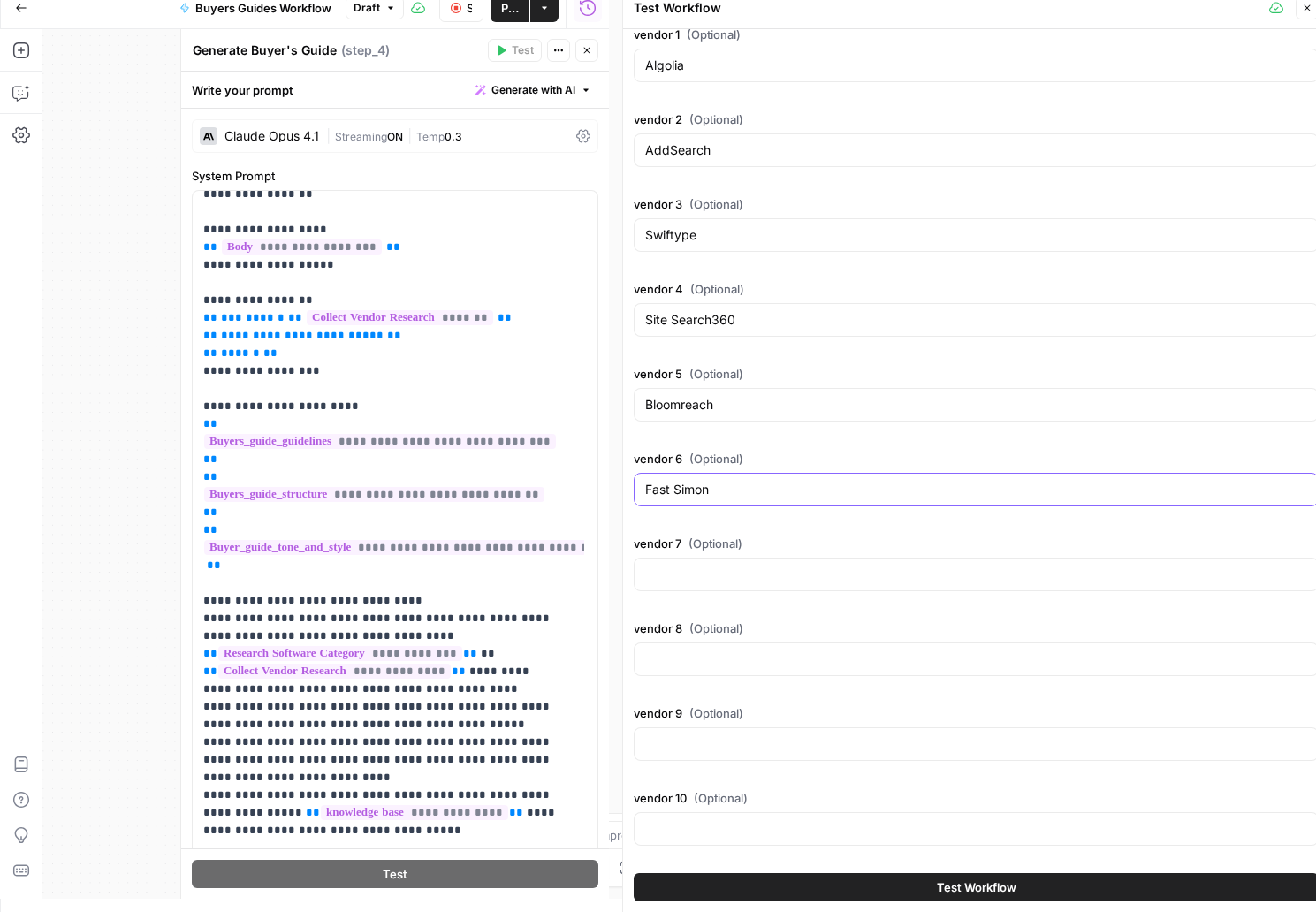
type input "Fast Simon"
type input "Searchspring"
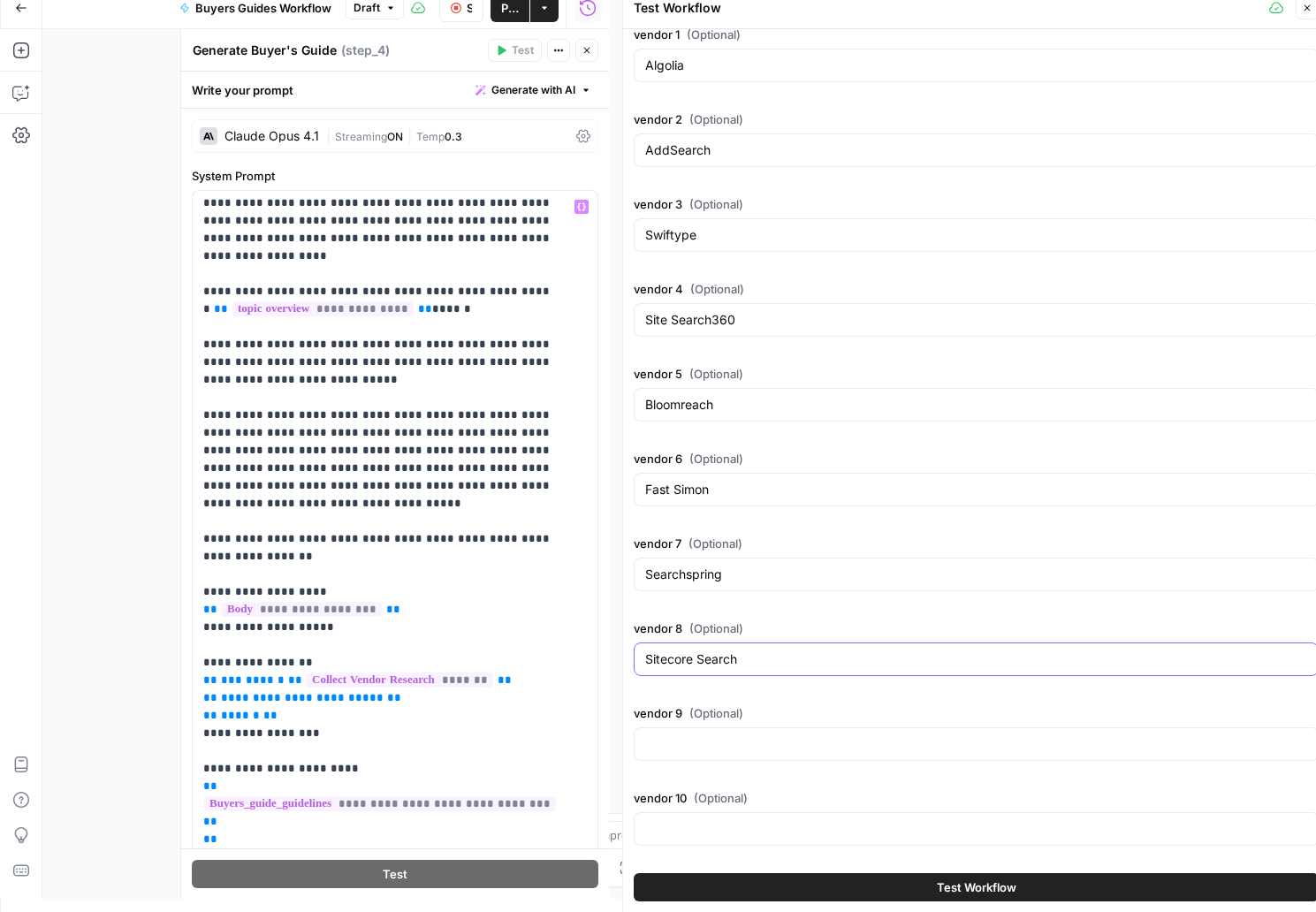
scroll to position [0, 0]
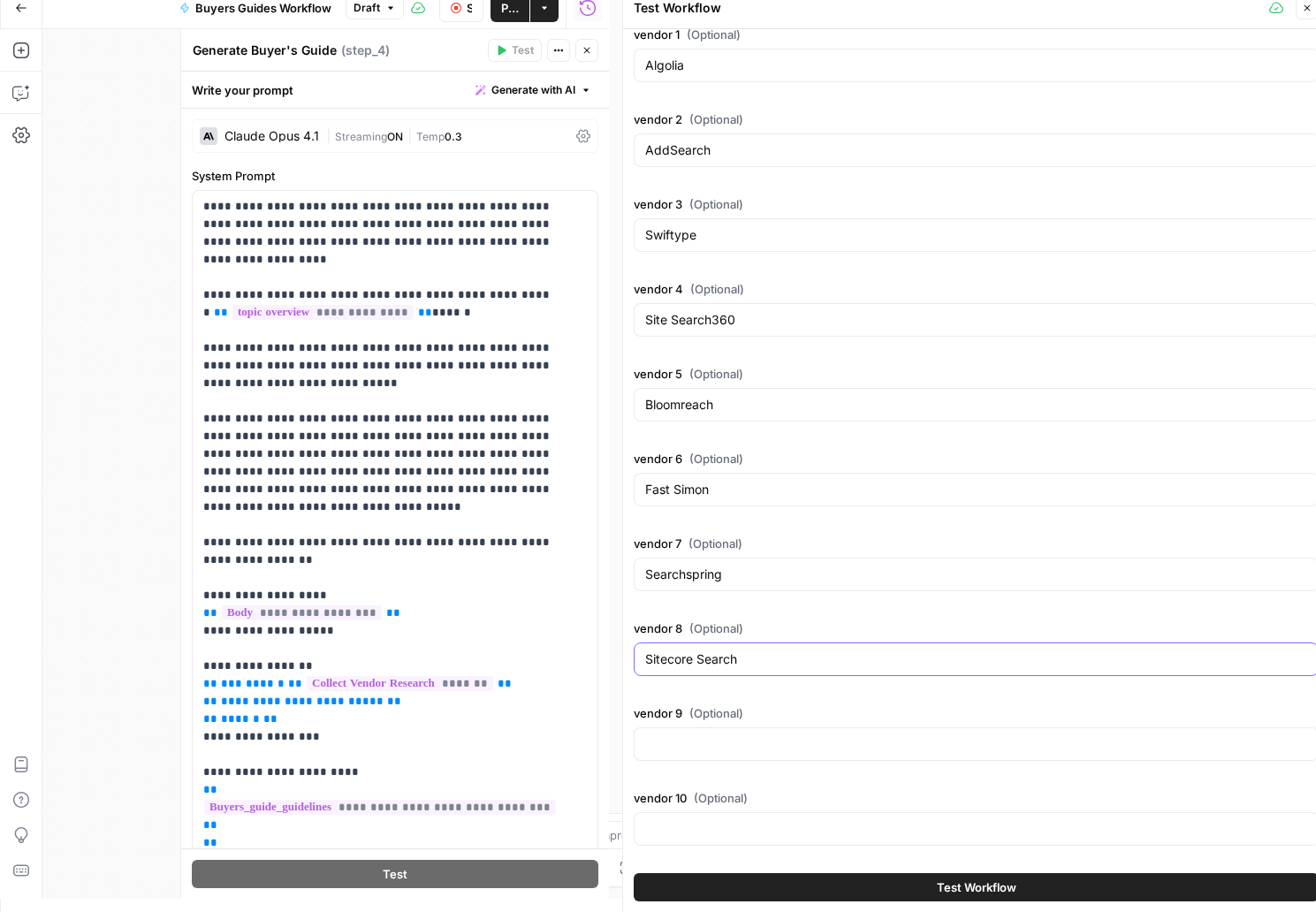
type input "Sitecore Search"
click at [936, 880] on span "Test Workflow" at bounding box center [976, 886] width 80 height 18
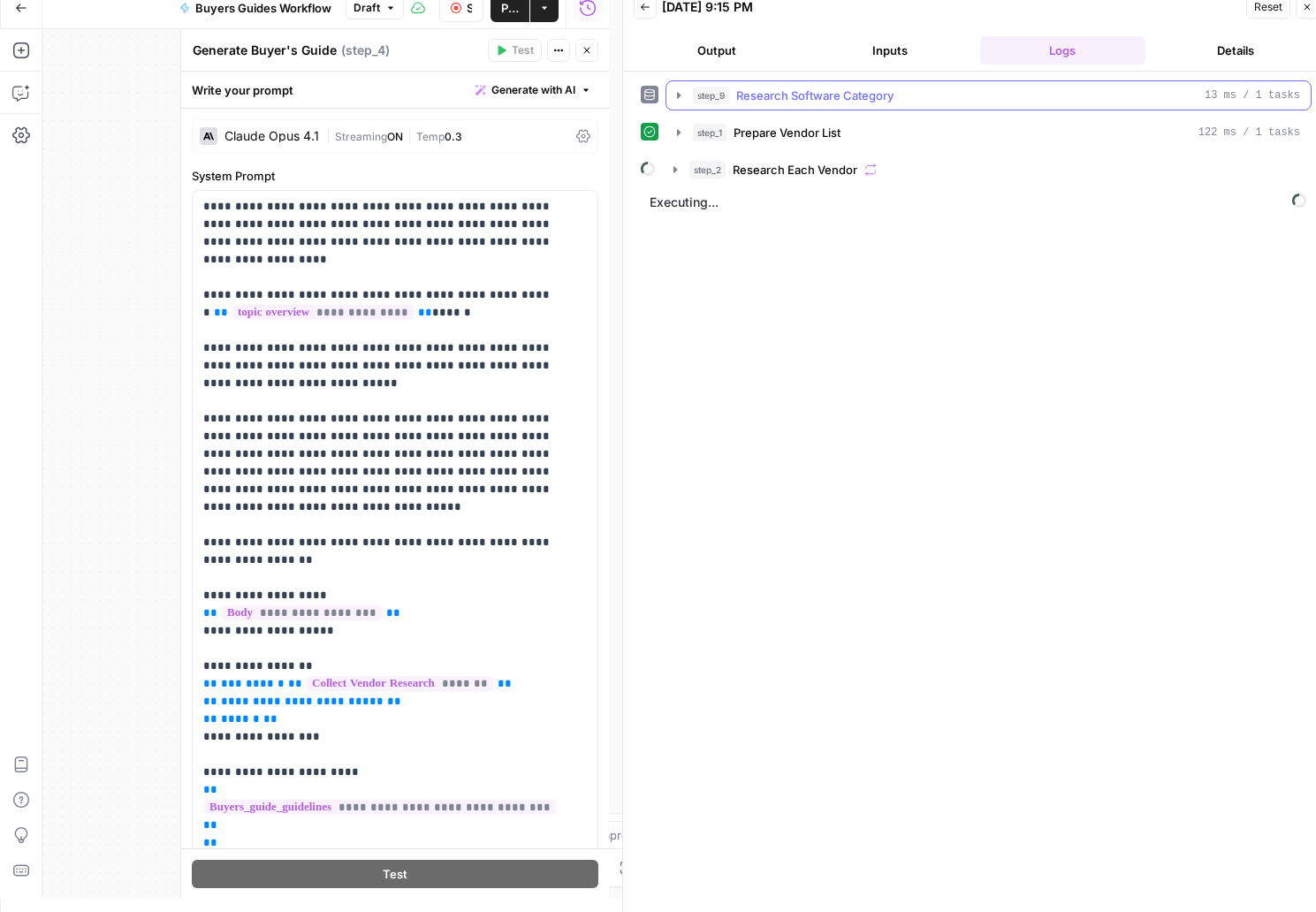
click at [674, 90] on icon "button" at bounding box center [678, 95] width 14 height 14
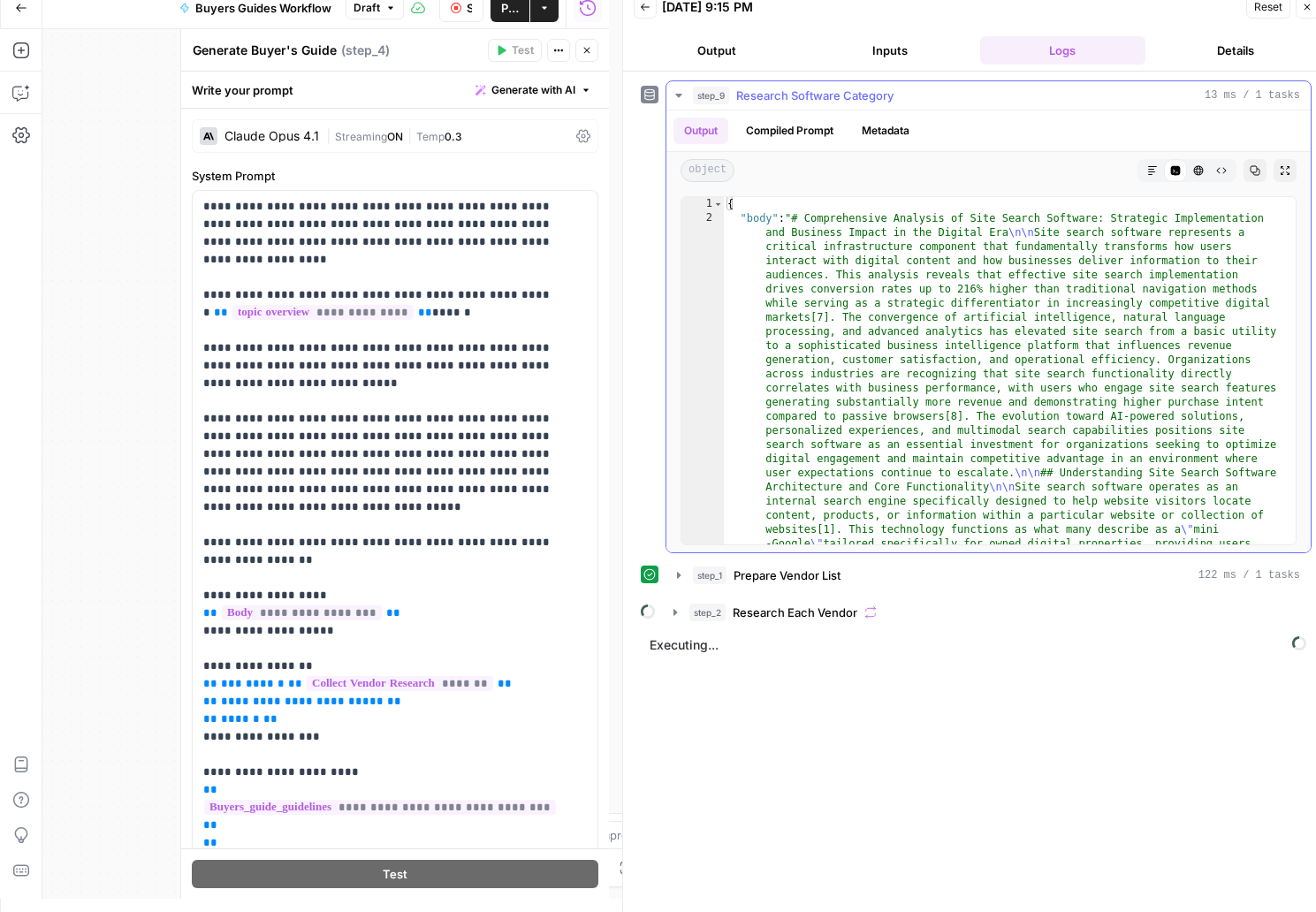
click at [674, 90] on icon "button" at bounding box center [678, 95] width 14 height 14
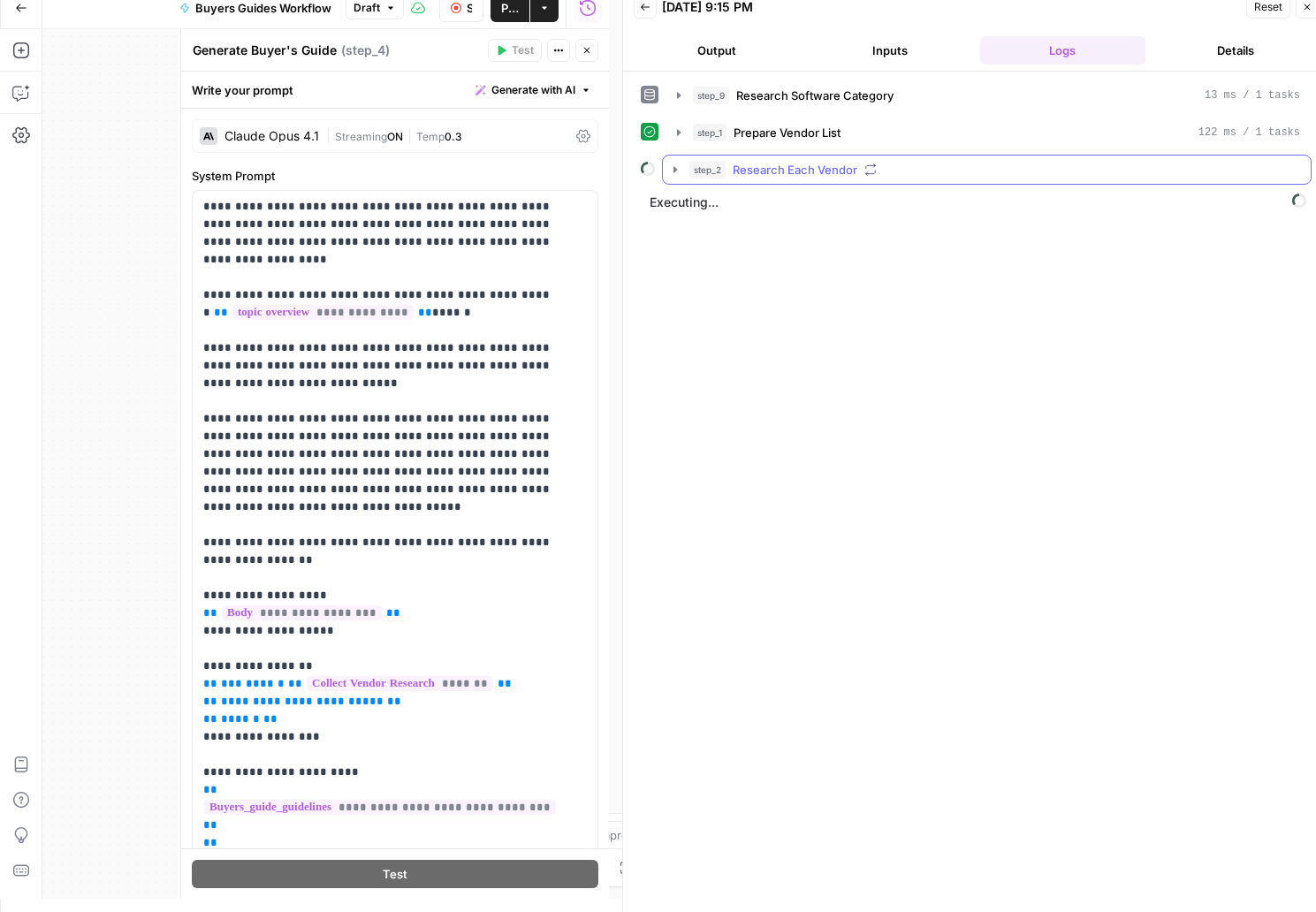
click at [674, 167] on icon "button" at bounding box center [675, 169] width 4 height 6
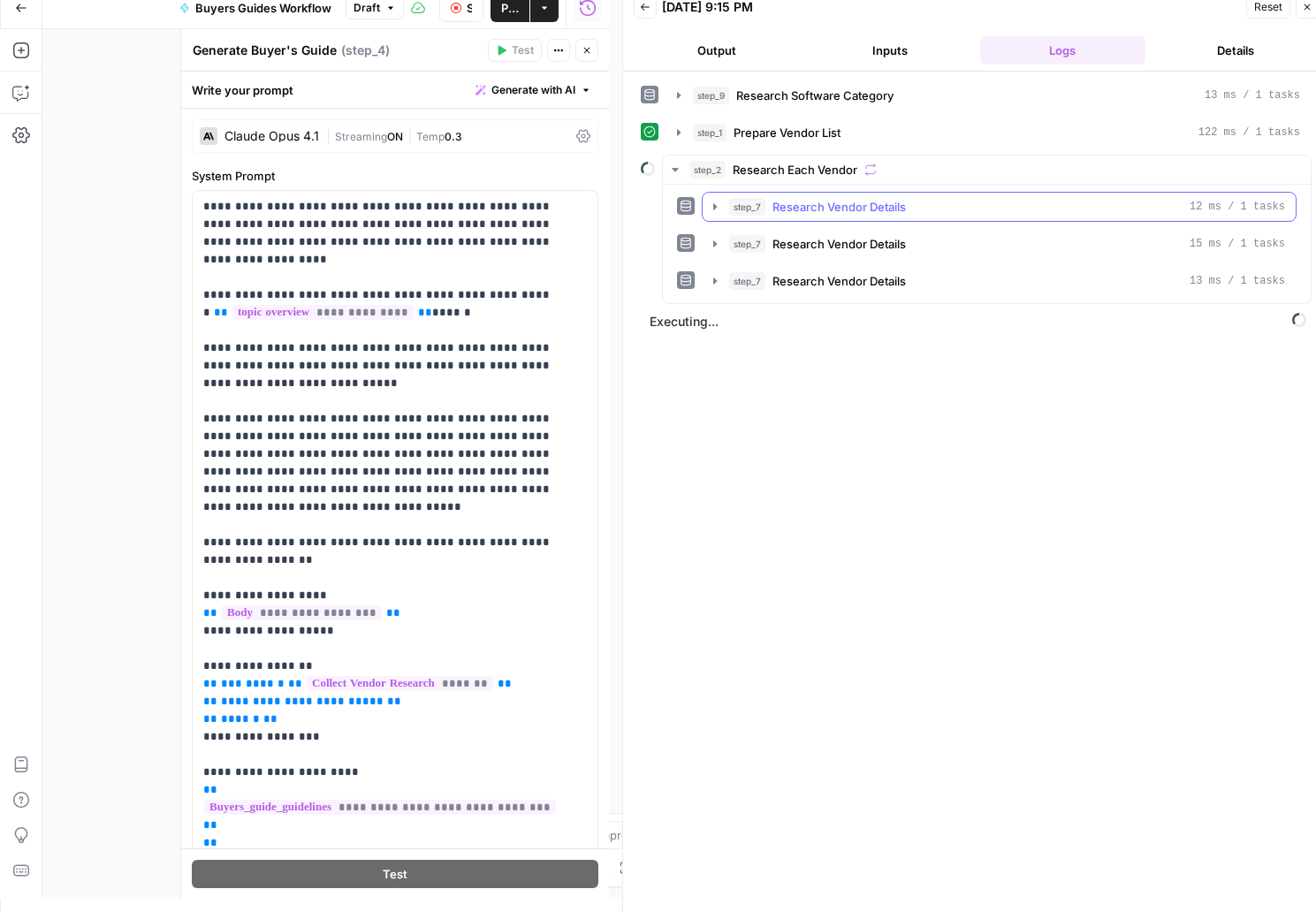
click at [710, 206] on icon "button" at bounding box center [715, 206] width 14 height 14
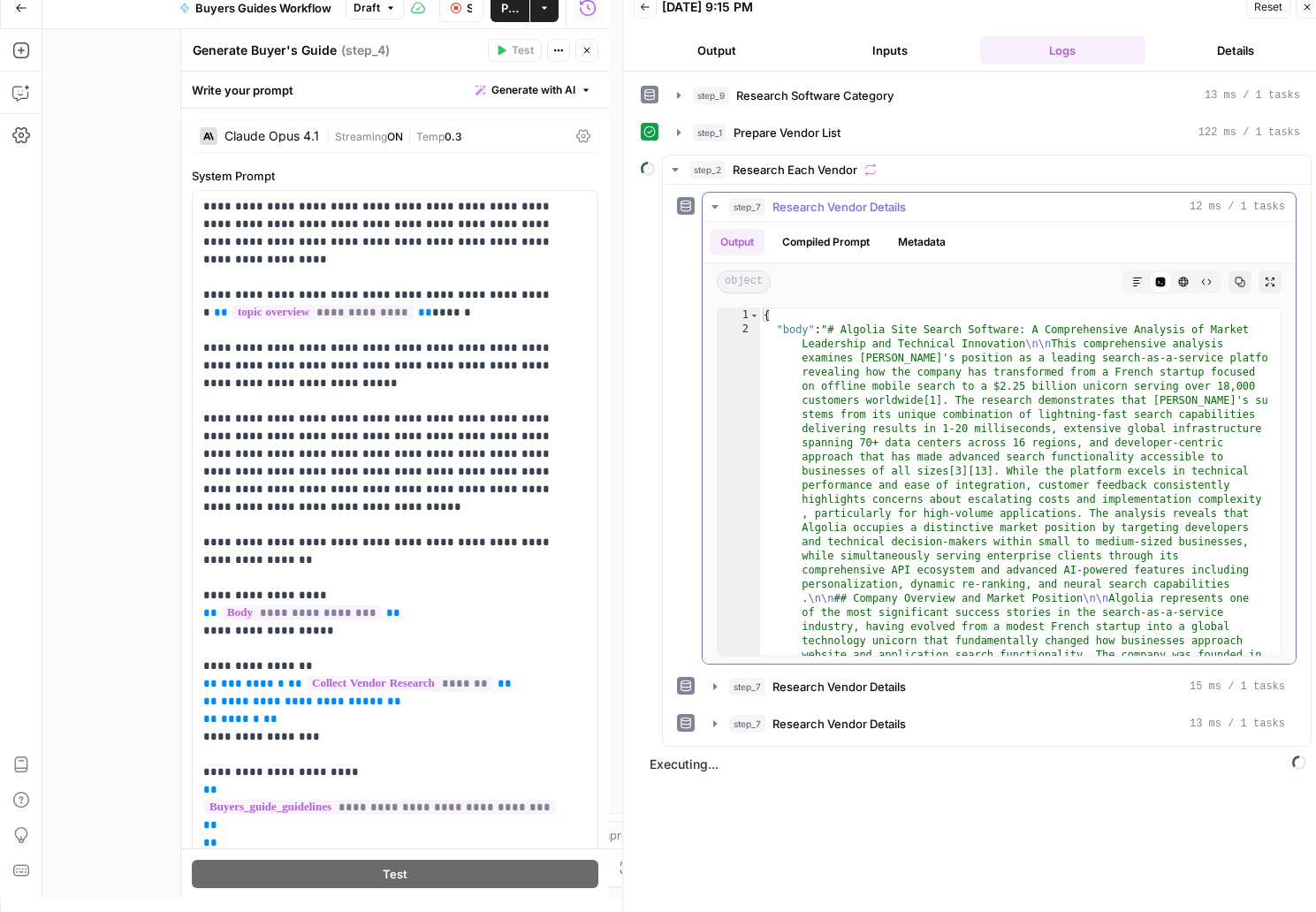
click at [710, 206] on icon "button" at bounding box center [715, 206] width 14 height 14
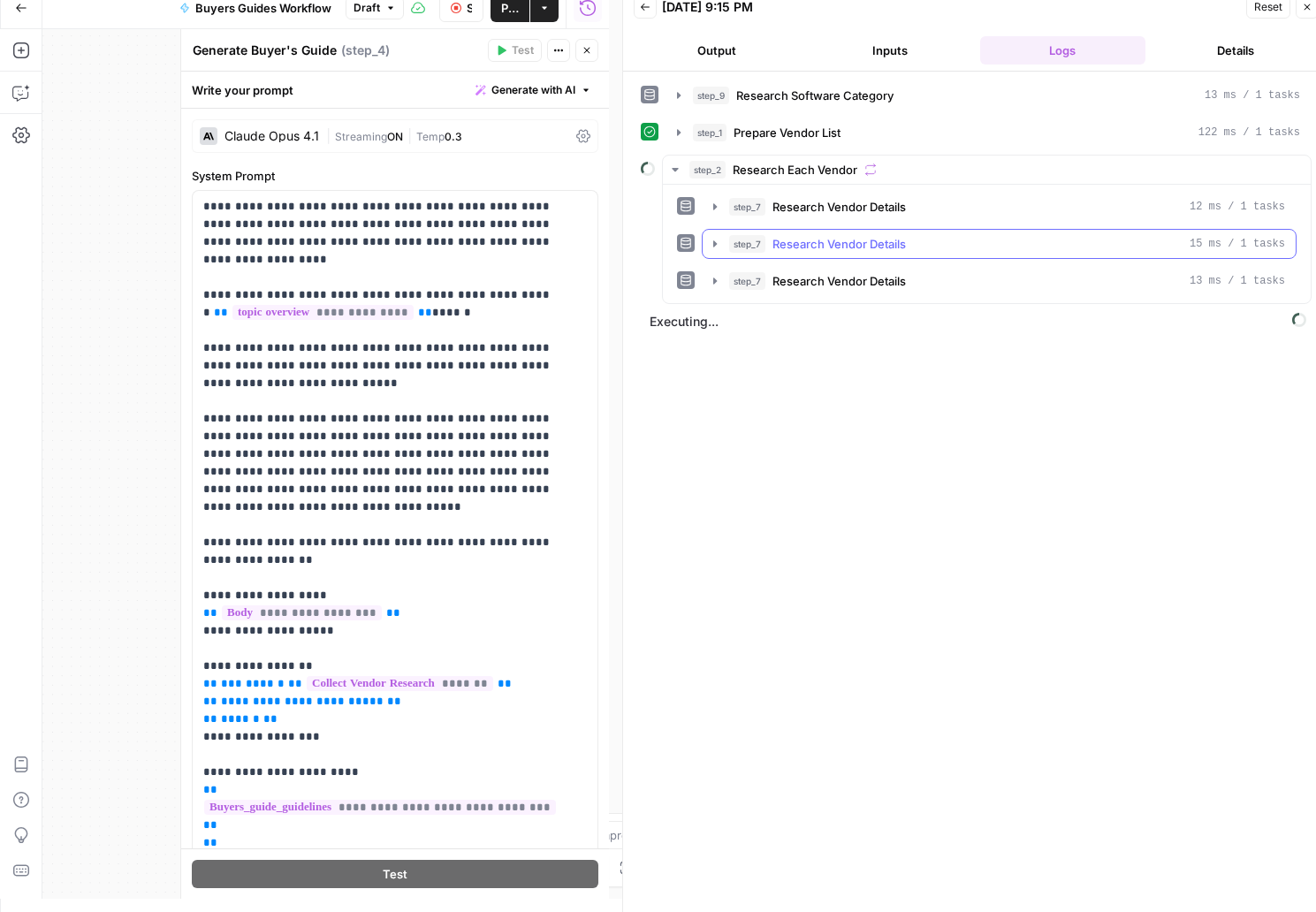
click at [711, 236] on button "step_7 Research Vendor Details 15 ms / 1 tasks" at bounding box center [999, 244] width 593 height 28
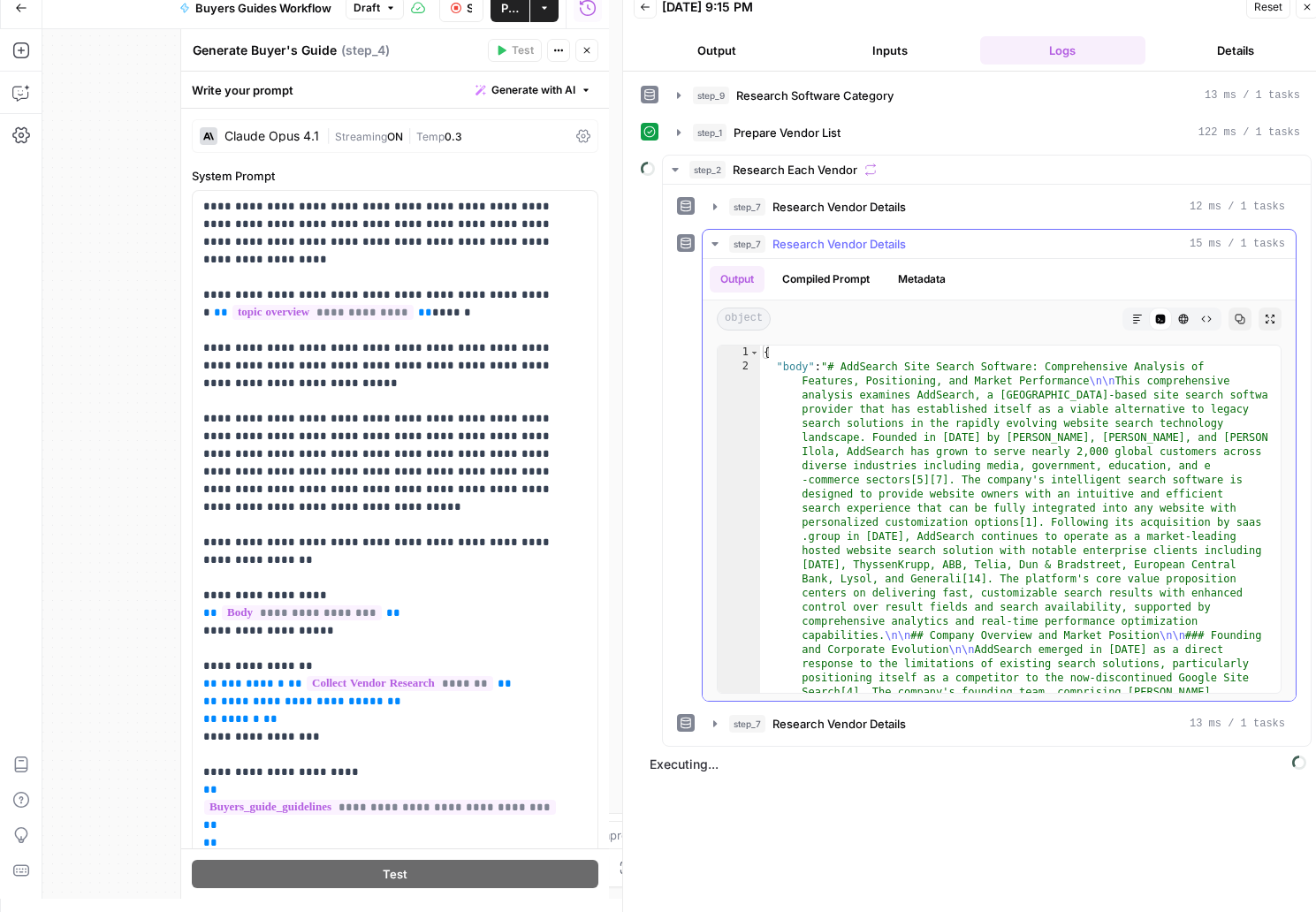
click at [711, 236] on button "step_7 Research Vendor Details 15 ms / 1 tasks" at bounding box center [999, 244] width 593 height 28
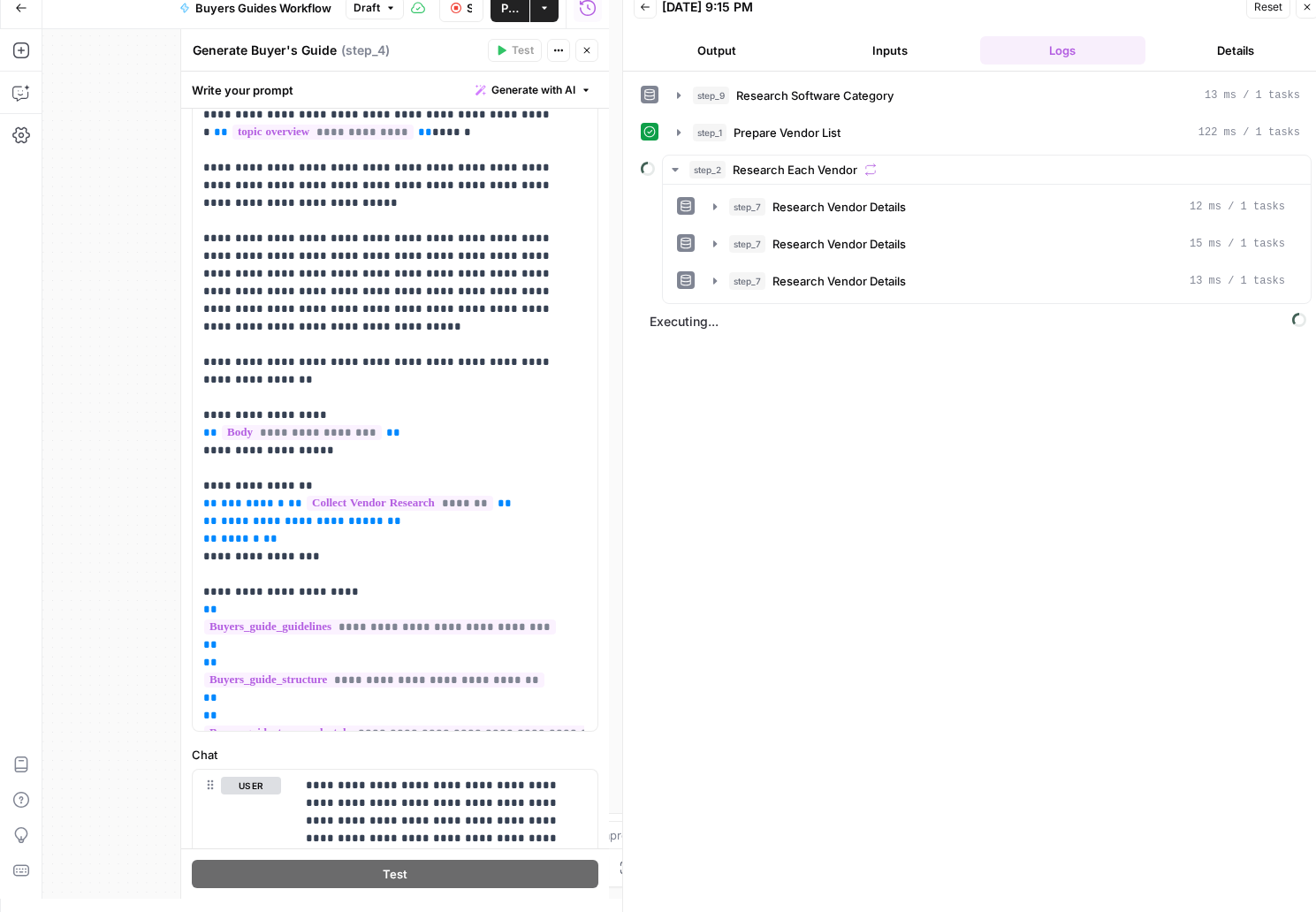
scroll to position [34, 0]
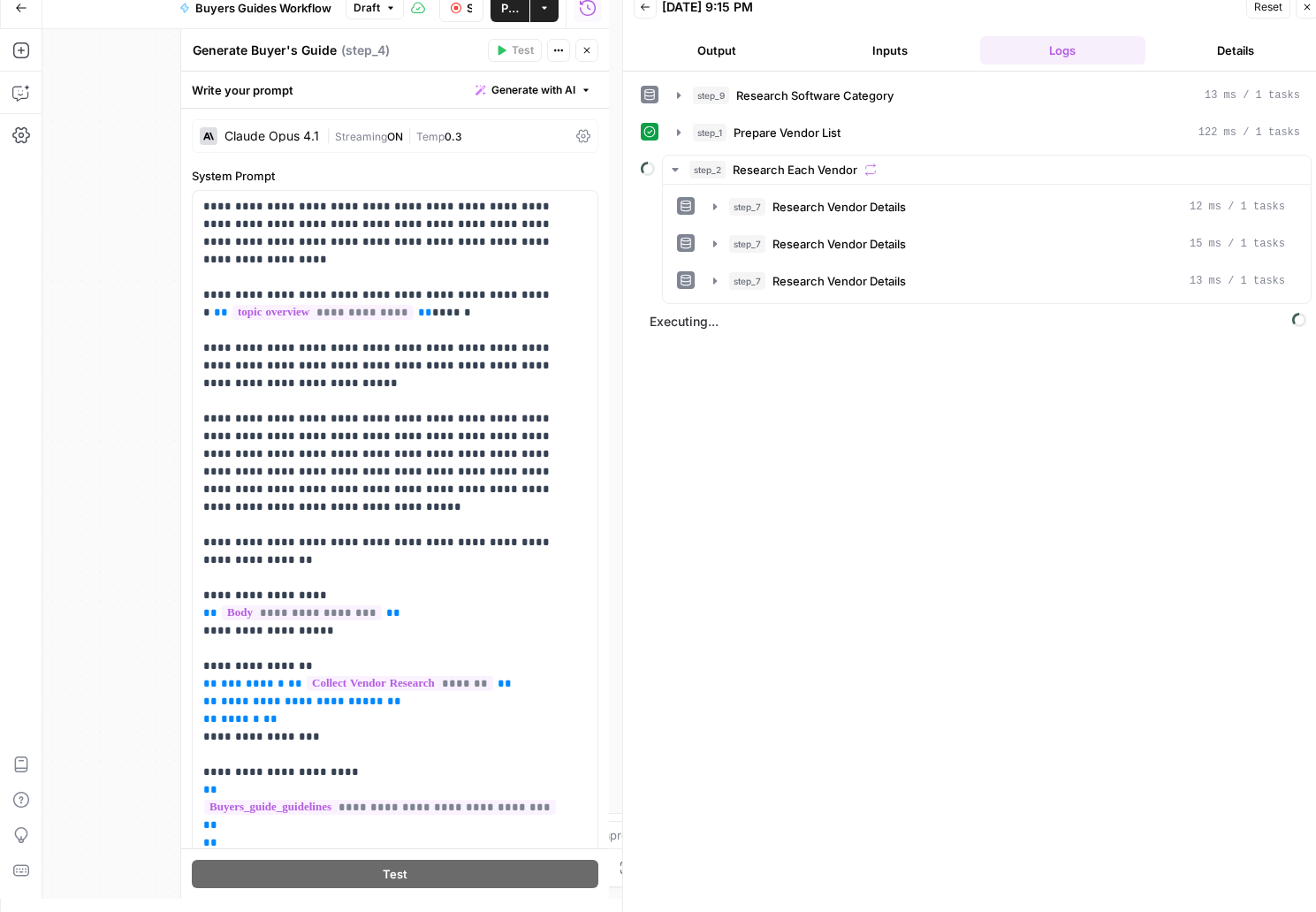
scroll to position [34, 0]
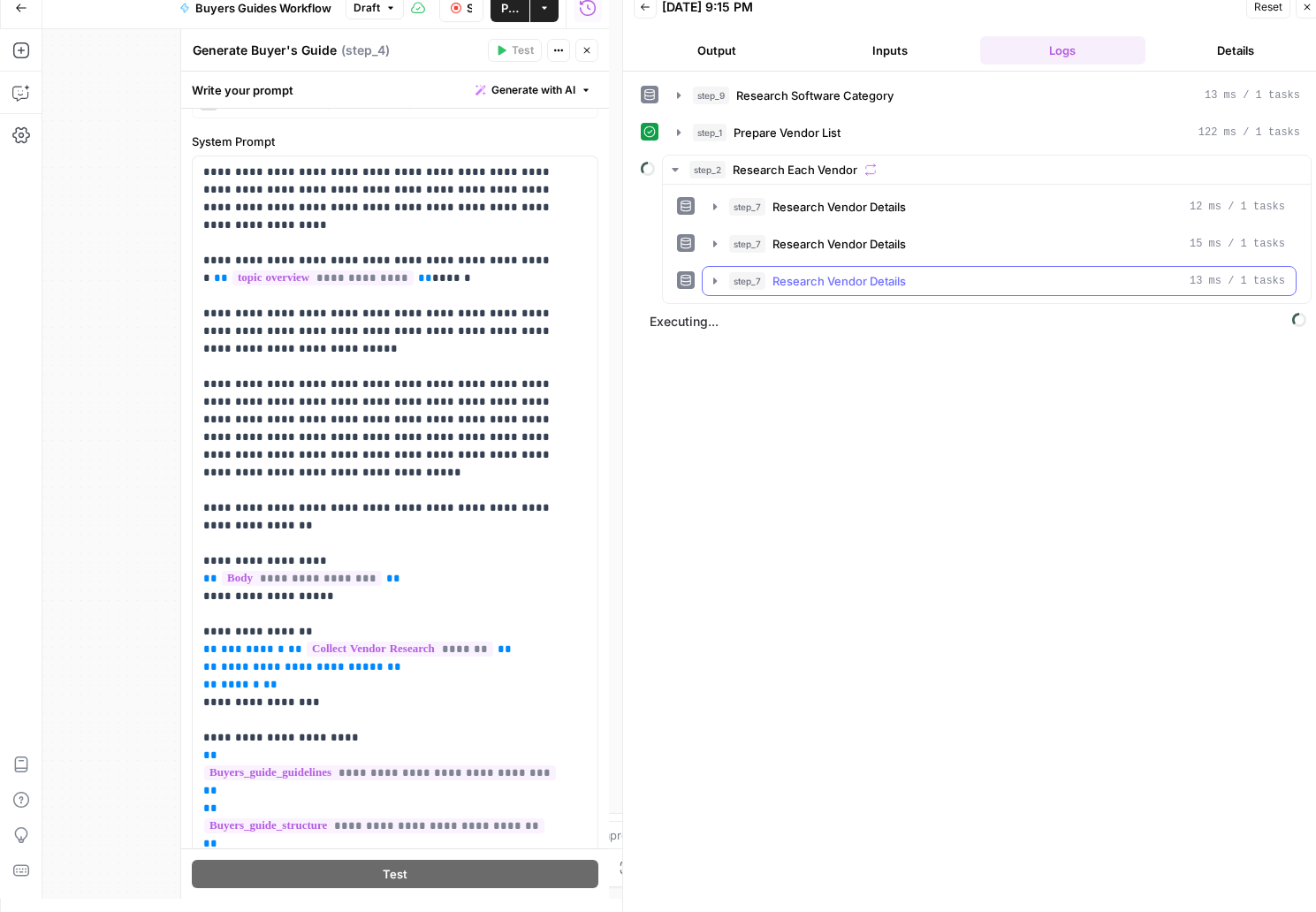
click at [714, 281] on icon "button" at bounding box center [715, 280] width 4 height 6
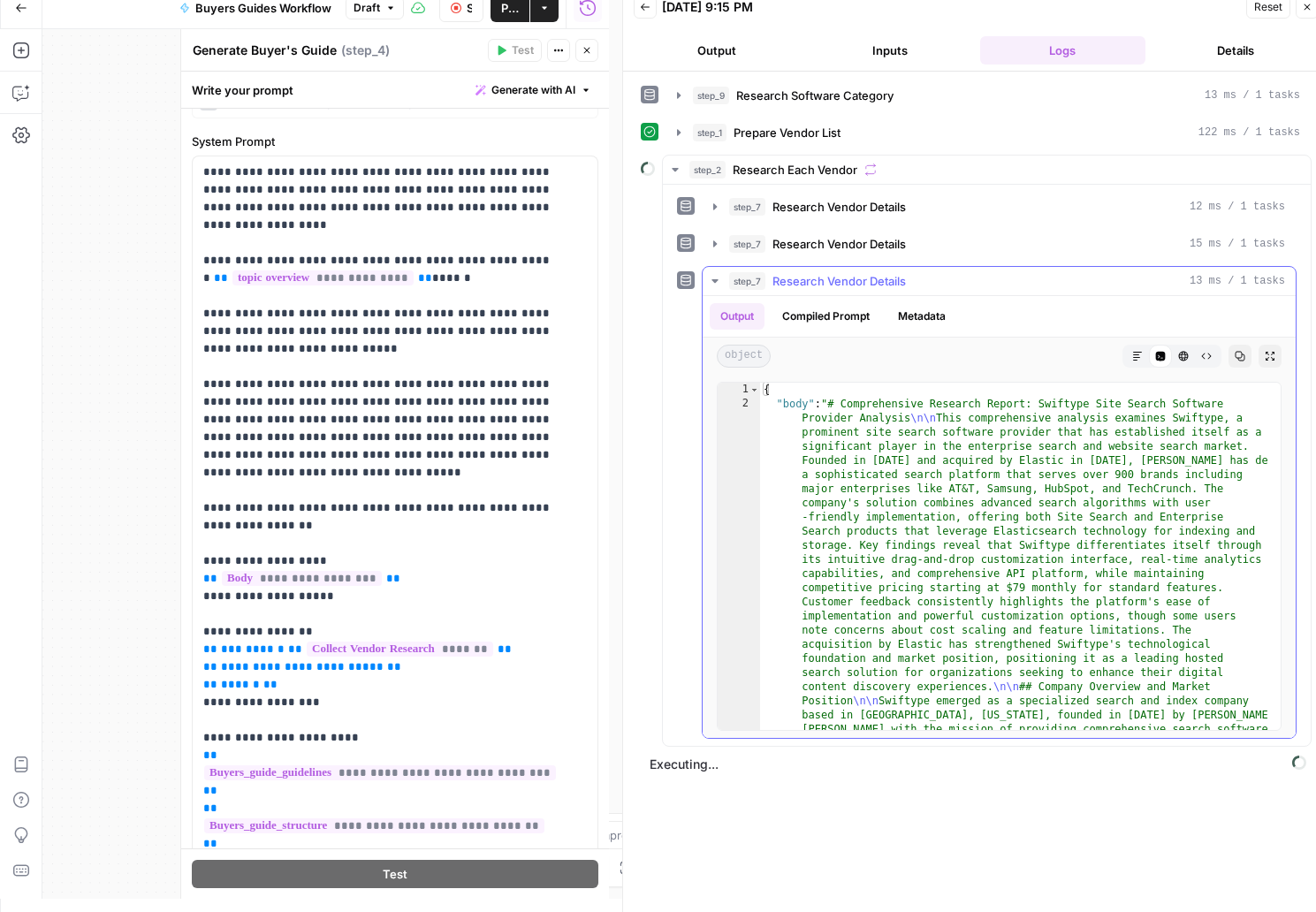
click at [713, 281] on icon "button" at bounding box center [714, 281] width 6 height 4
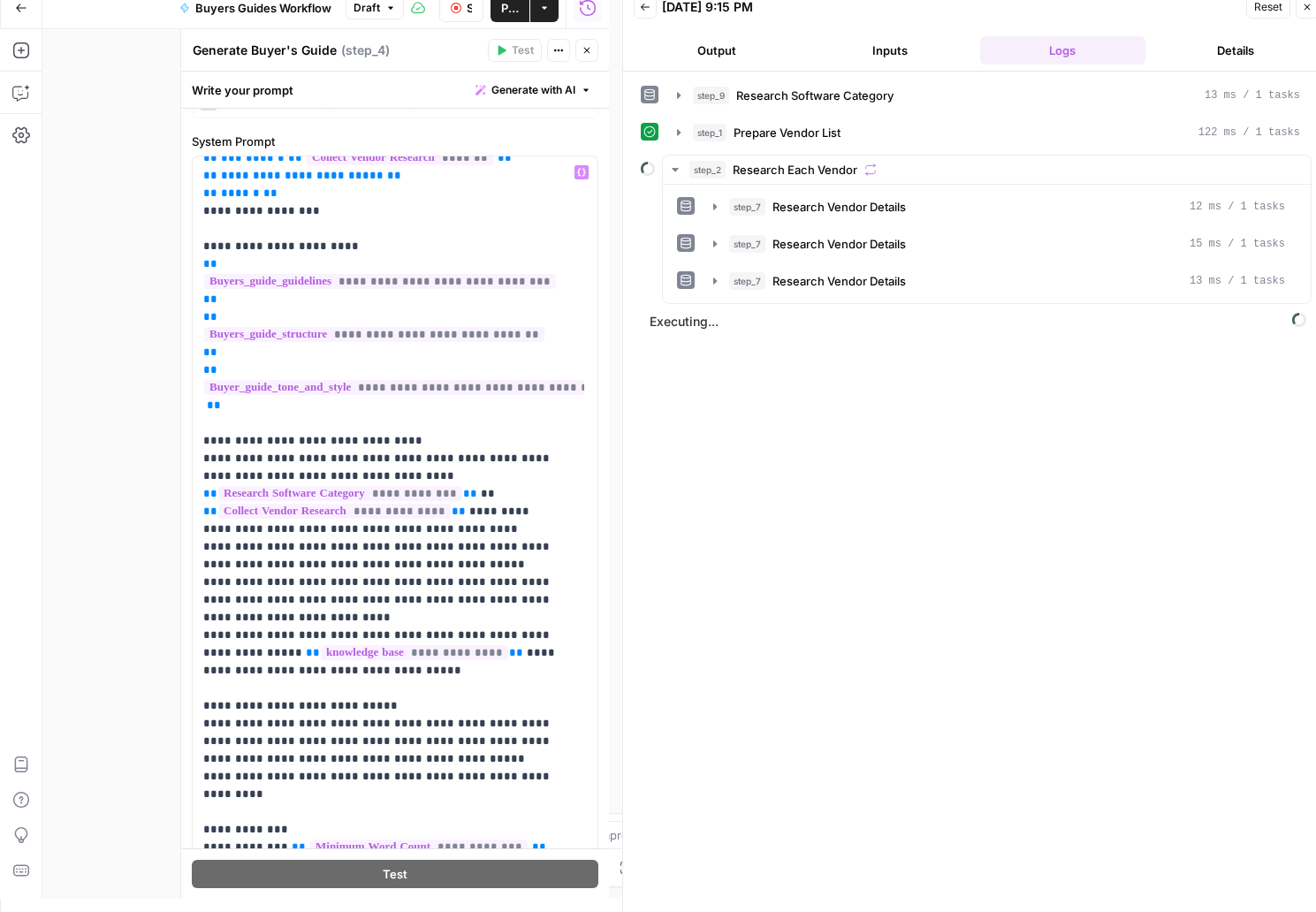
scroll to position [491, 0]
click at [721, 315] on icon "button" at bounding box center [715, 317] width 14 height 14
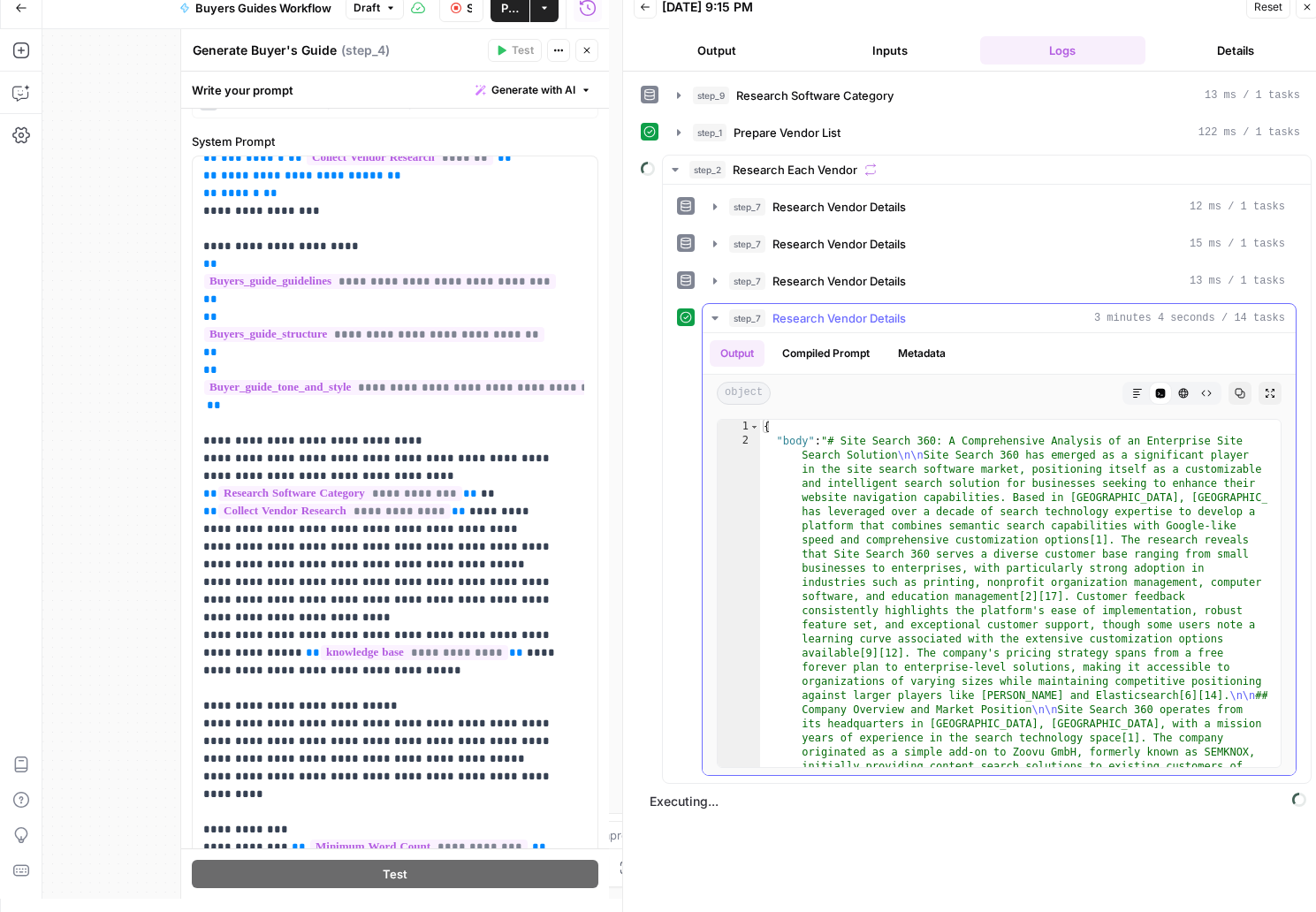
click at [709, 315] on icon "button" at bounding box center [715, 317] width 14 height 14
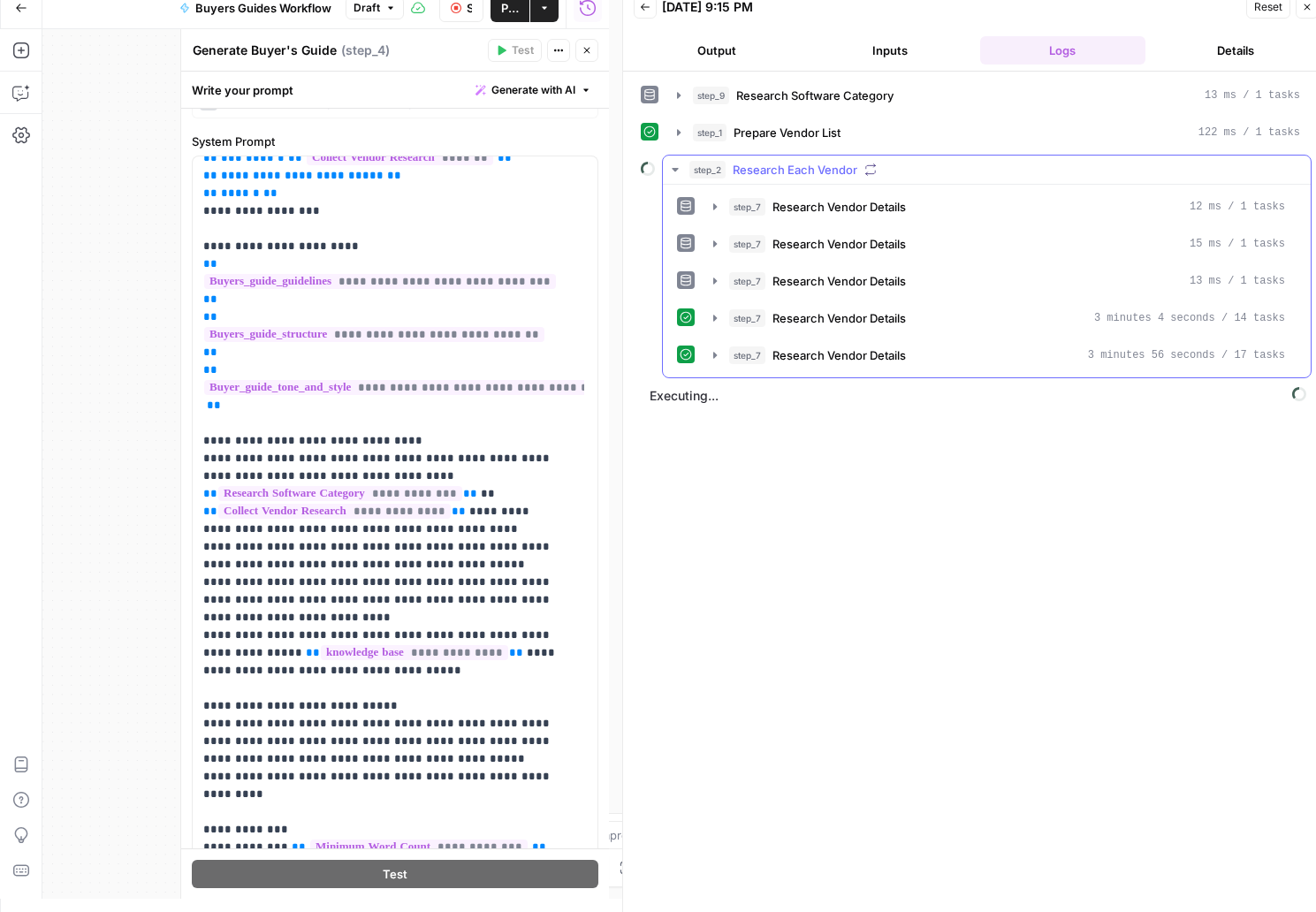
click at [682, 280] on icon at bounding box center [685, 280] width 10 height 11
click at [717, 317] on icon "button" at bounding box center [715, 317] width 14 height 14
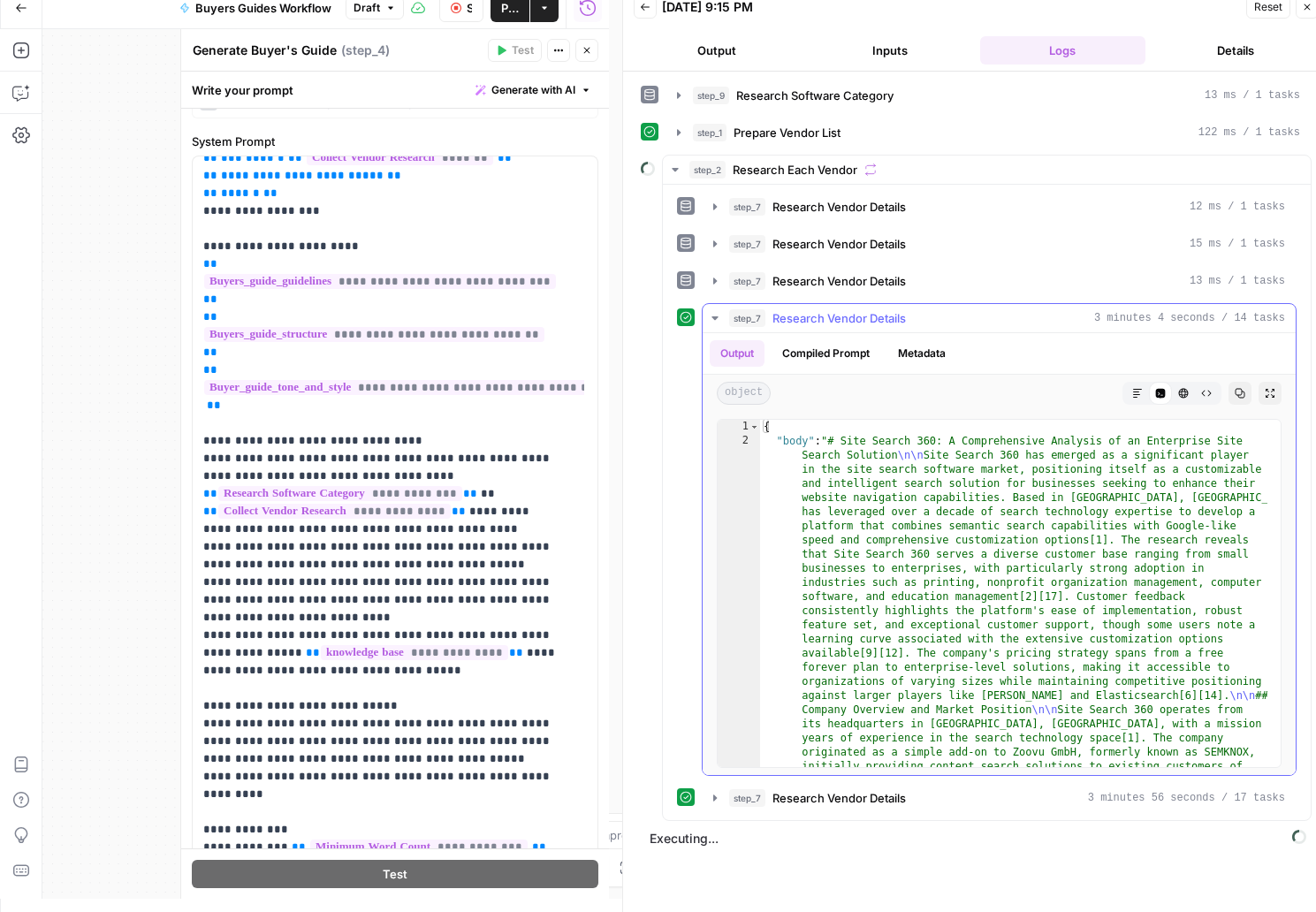
click at [716, 317] on icon "button" at bounding box center [714, 318] width 6 height 4
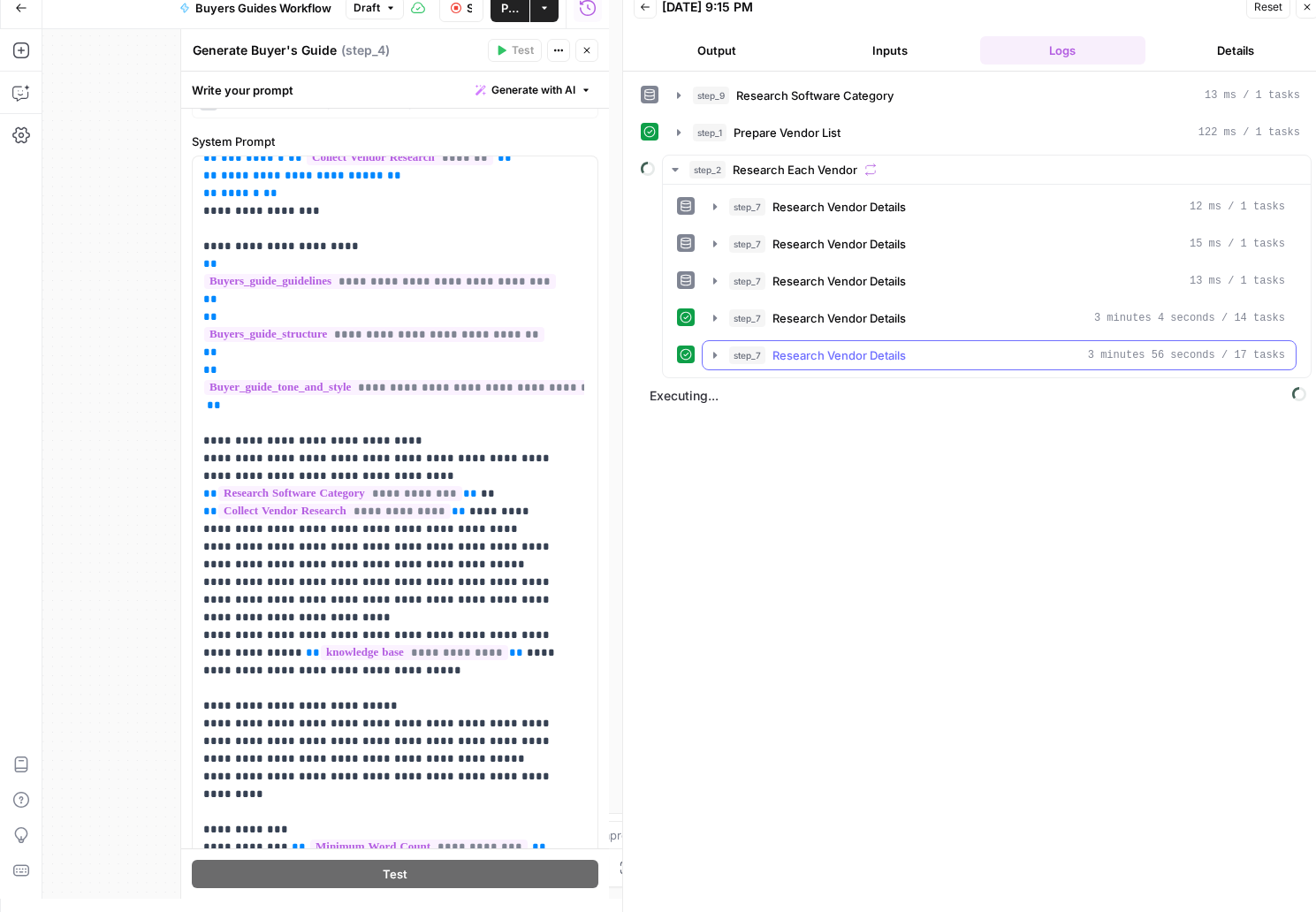
click at [712, 343] on button "step_7 Research Vendor Details 3 minutes 56 seconds / 17 tasks" at bounding box center [999, 355] width 593 height 28
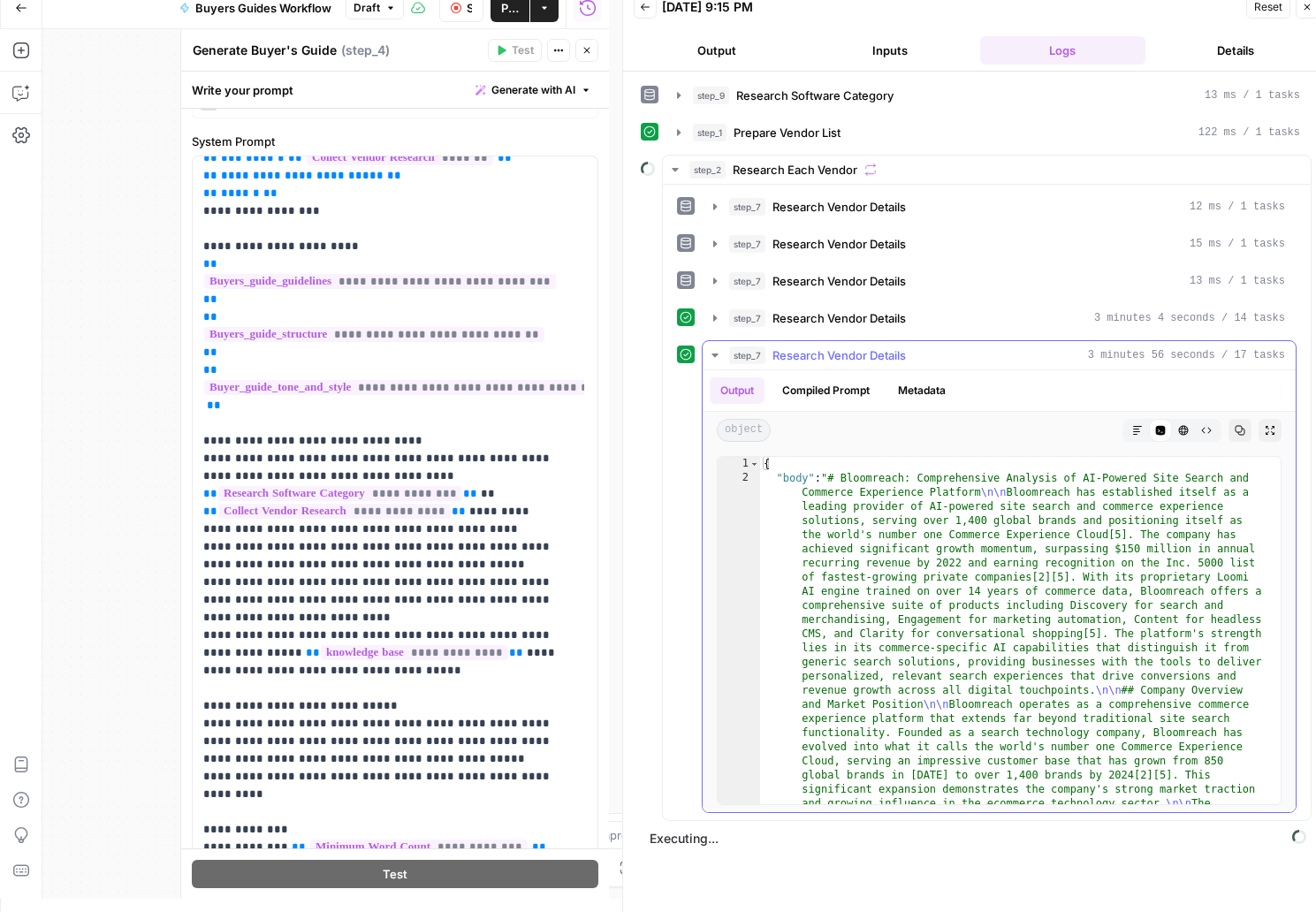
click at [712, 343] on button "step_7 Research Vendor Details 3 minutes 56 seconds / 17 tasks" at bounding box center [999, 355] width 593 height 28
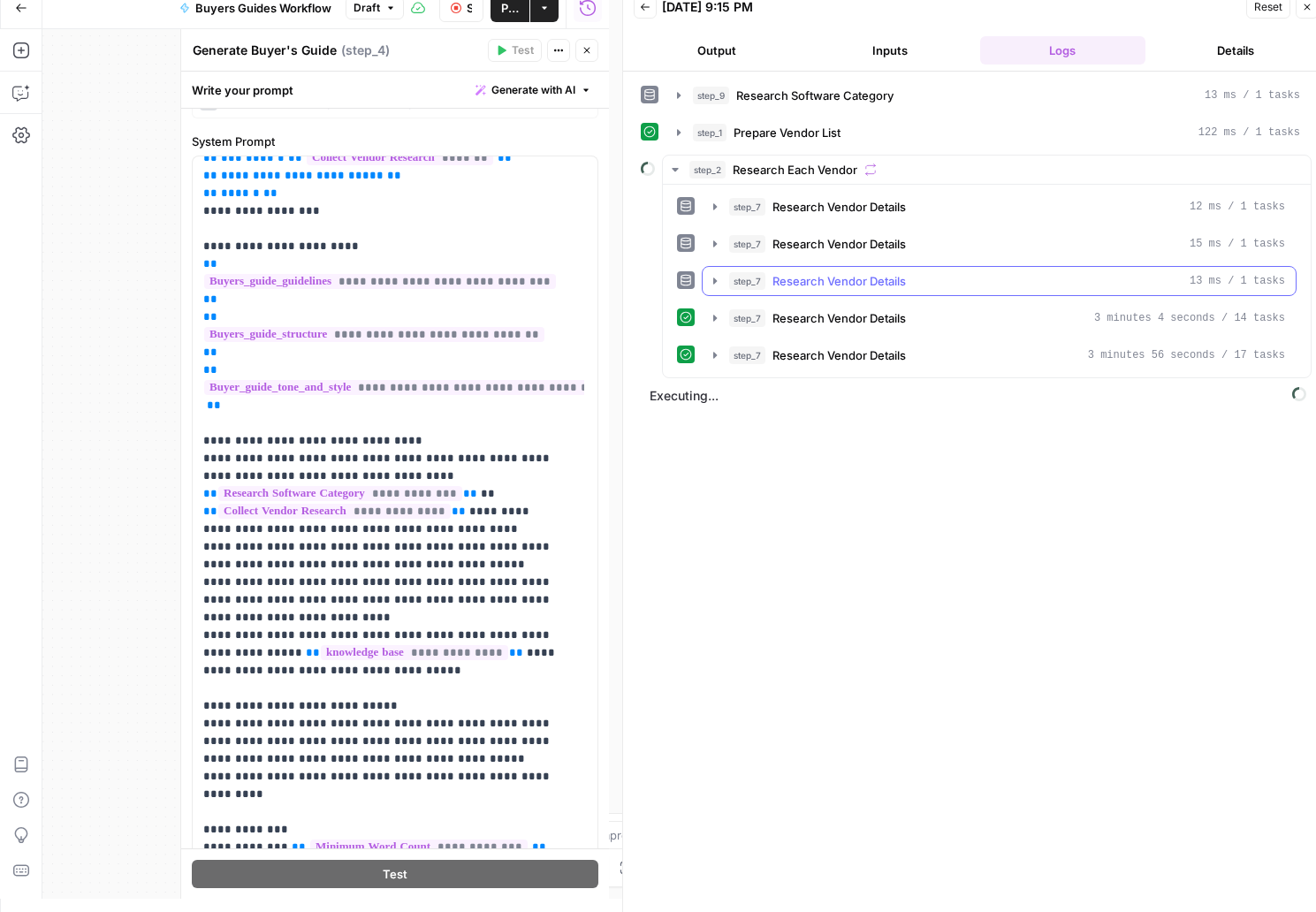
click at [710, 283] on icon "button" at bounding box center [715, 280] width 14 height 14
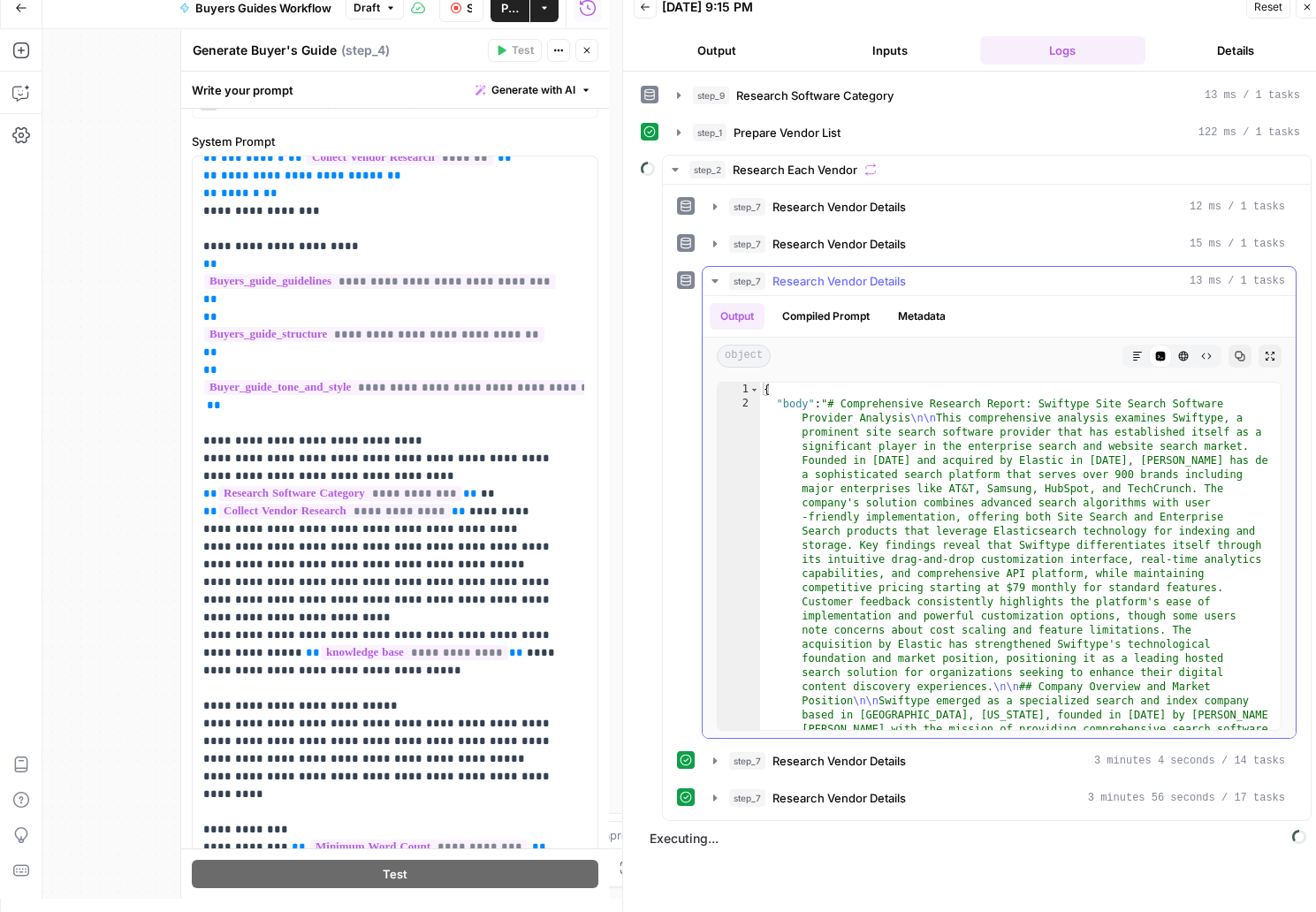
click at [710, 283] on icon "button" at bounding box center [715, 280] width 14 height 14
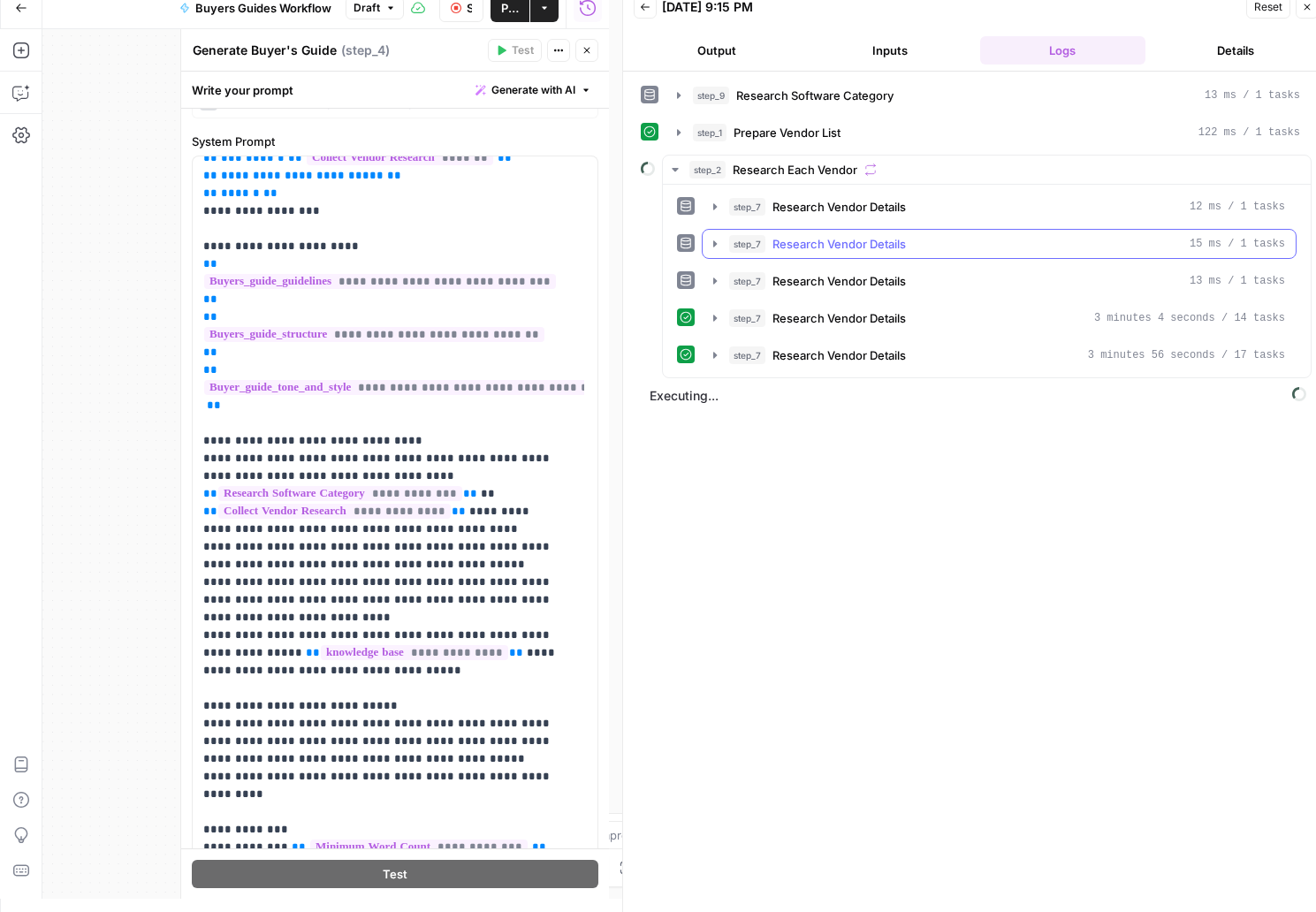
click at [716, 237] on button "step_7 Research Vendor Details 15 ms / 1 tasks" at bounding box center [999, 244] width 593 height 28
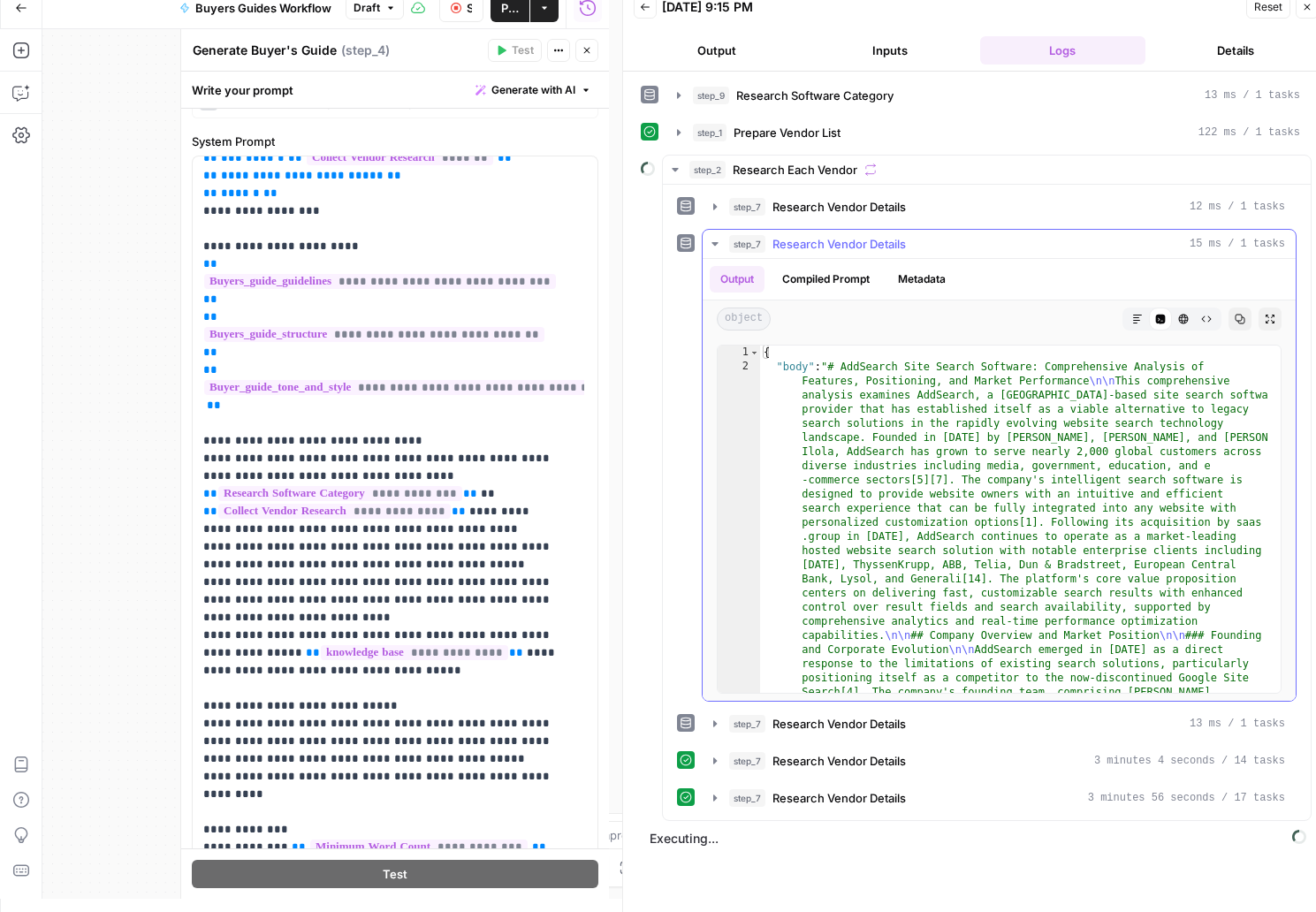
click at [716, 239] on icon "button" at bounding box center [715, 243] width 14 height 14
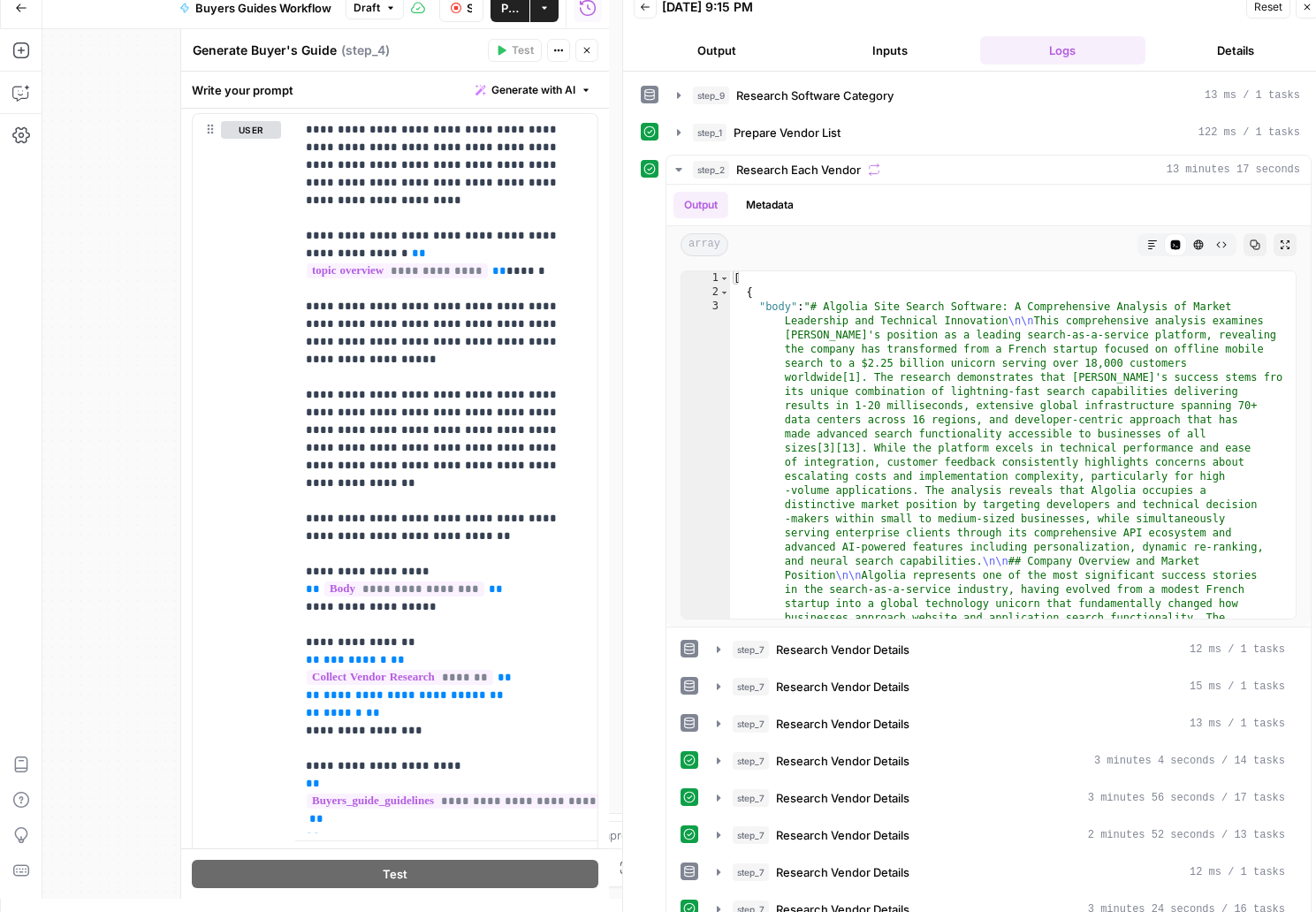
scroll to position [827, 0]
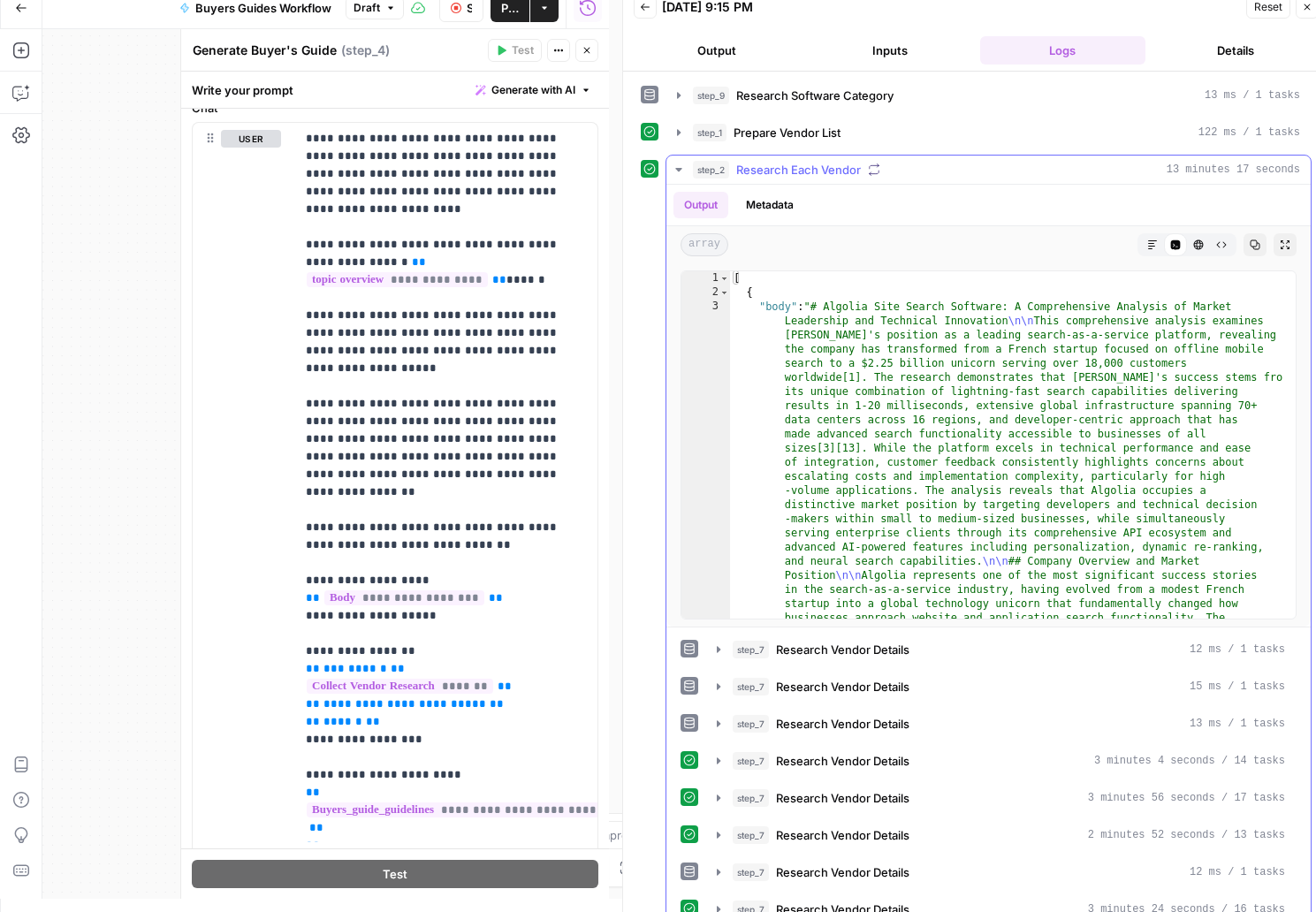
click at [678, 170] on icon "button" at bounding box center [677, 170] width 6 height 4
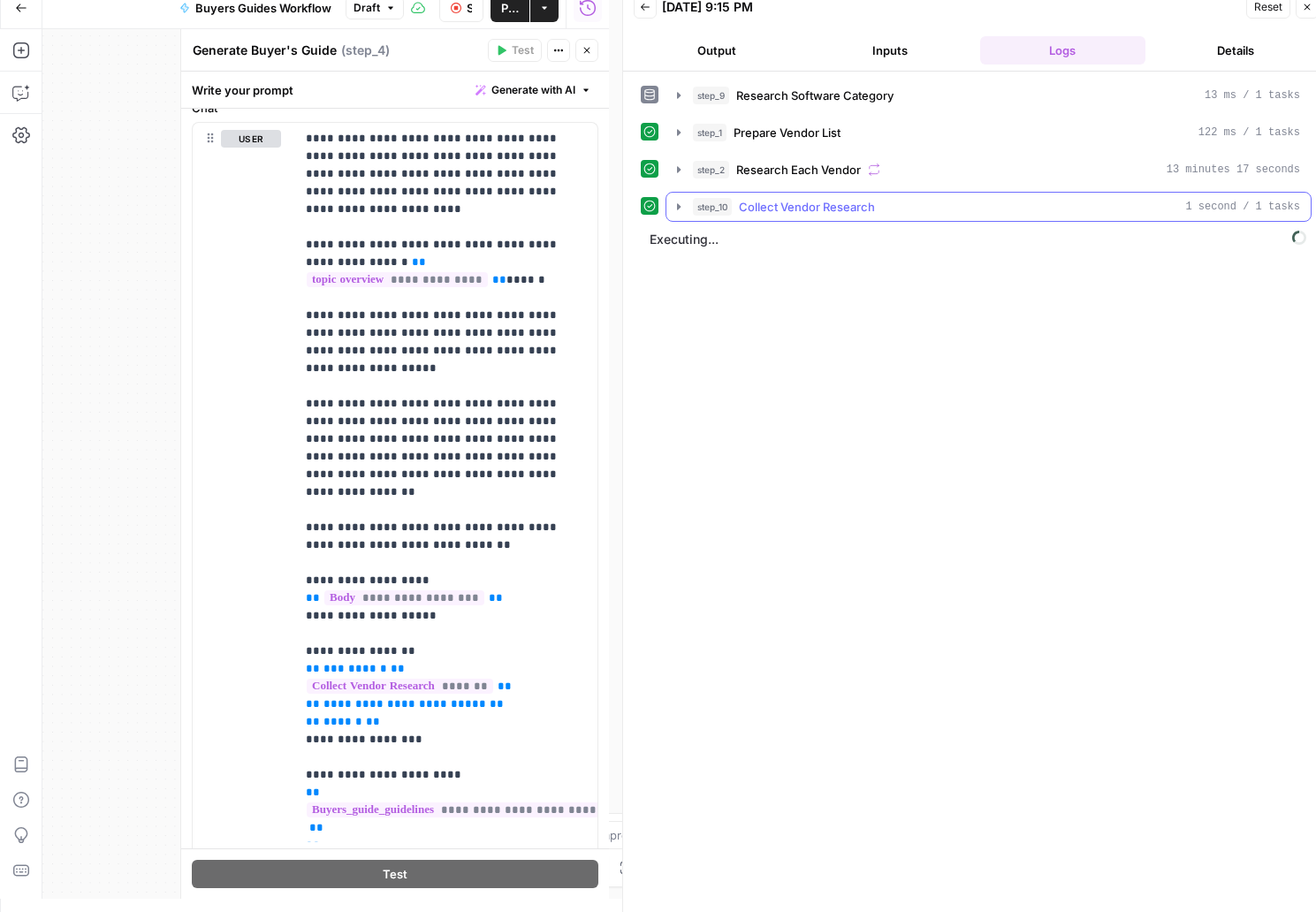
click at [680, 206] on icon "button" at bounding box center [678, 206] width 14 height 14
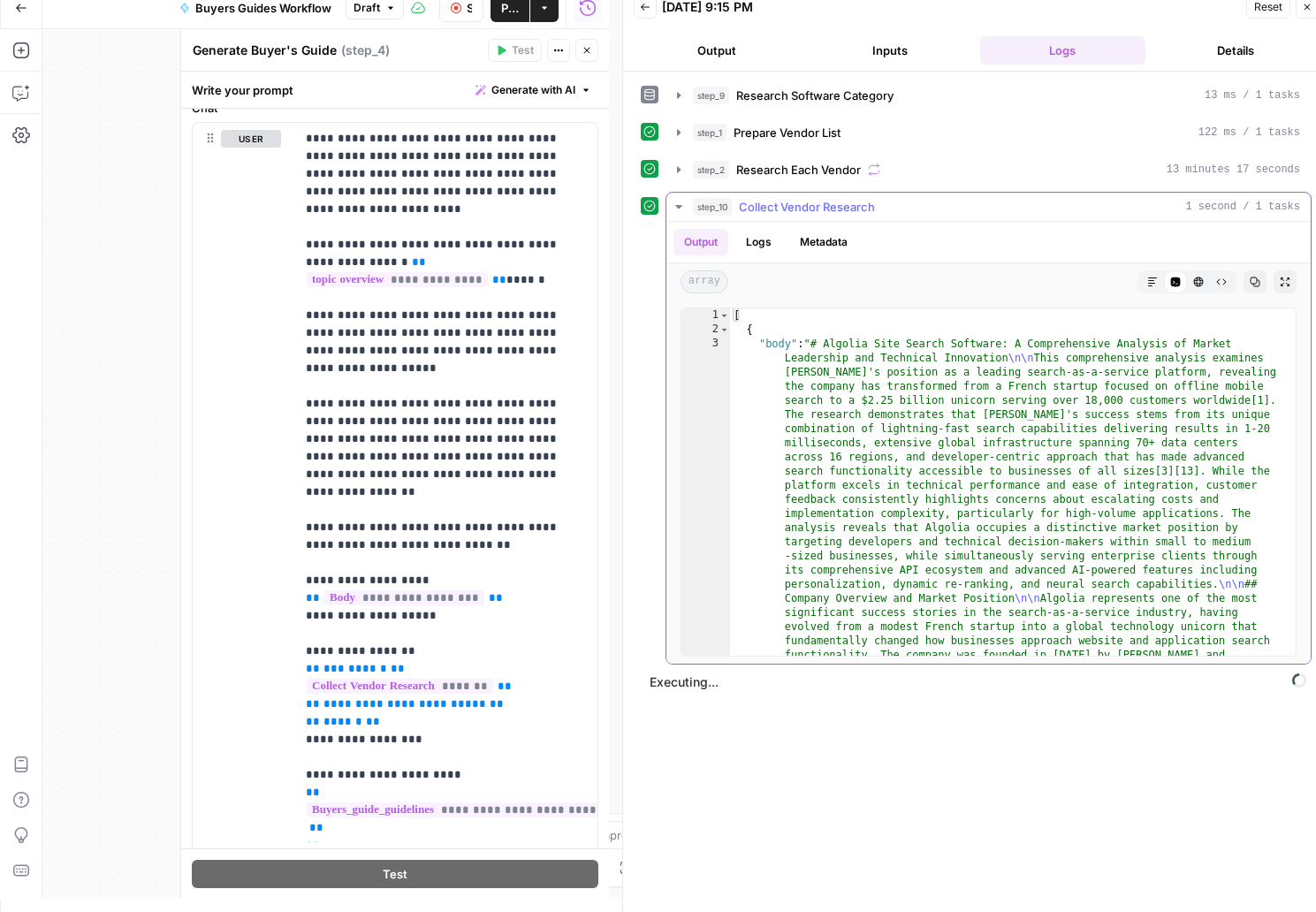
click at [680, 206] on icon "button" at bounding box center [677, 207] width 6 height 4
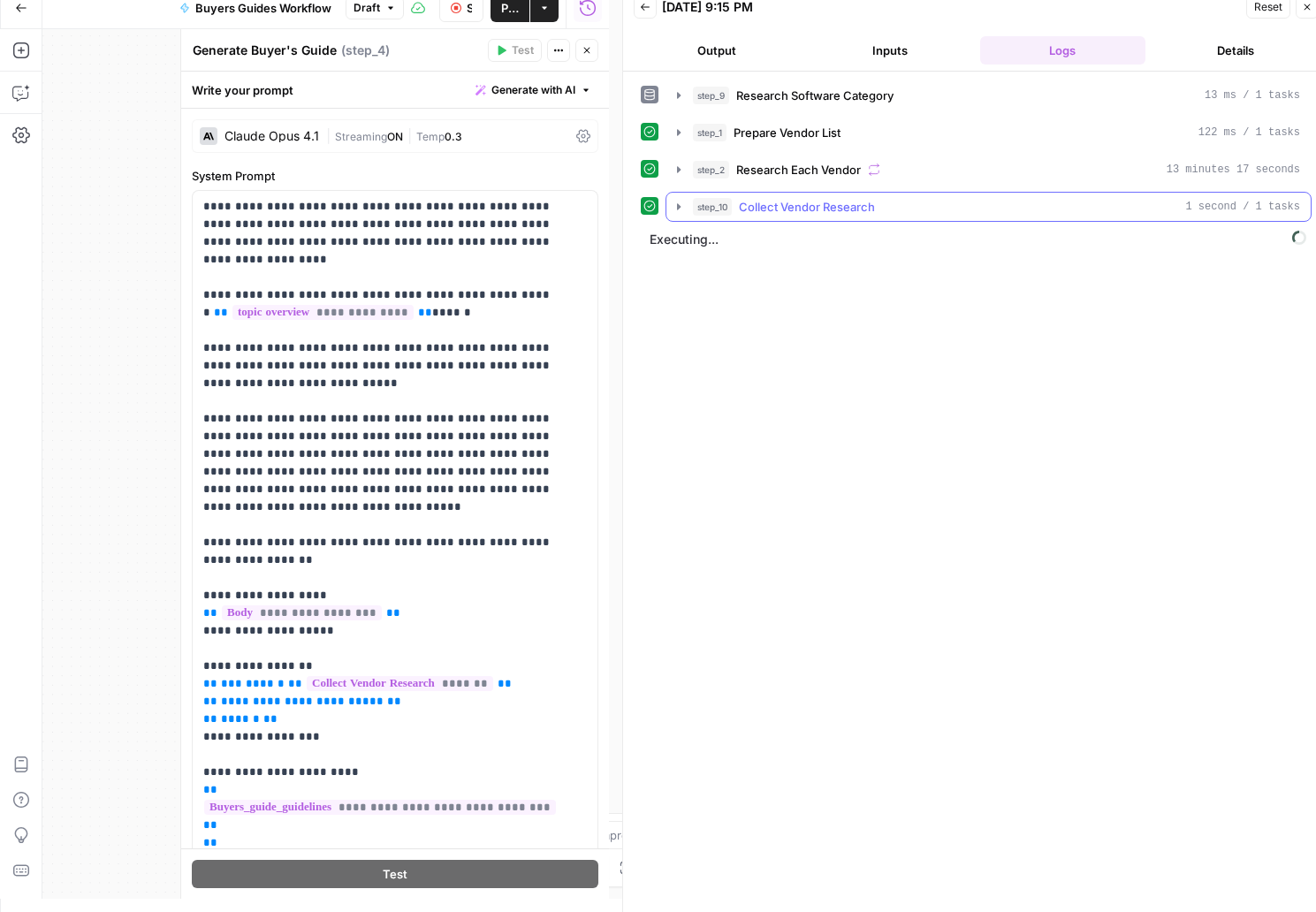
click at [673, 204] on icon "button" at bounding box center [678, 206] width 14 height 14
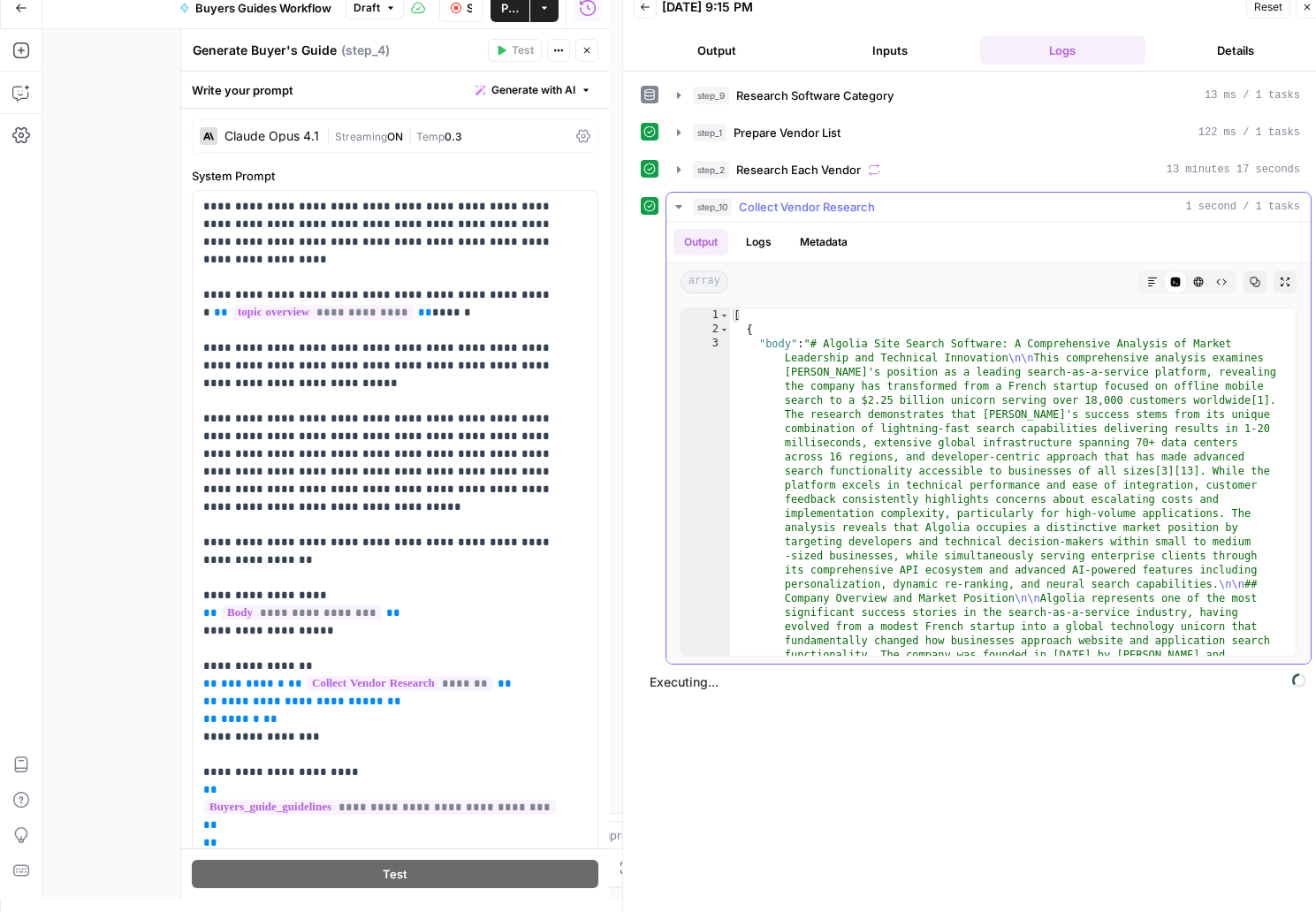
click at [674, 206] on icon "button" at bounding box center [678, 206] width 14 height 14
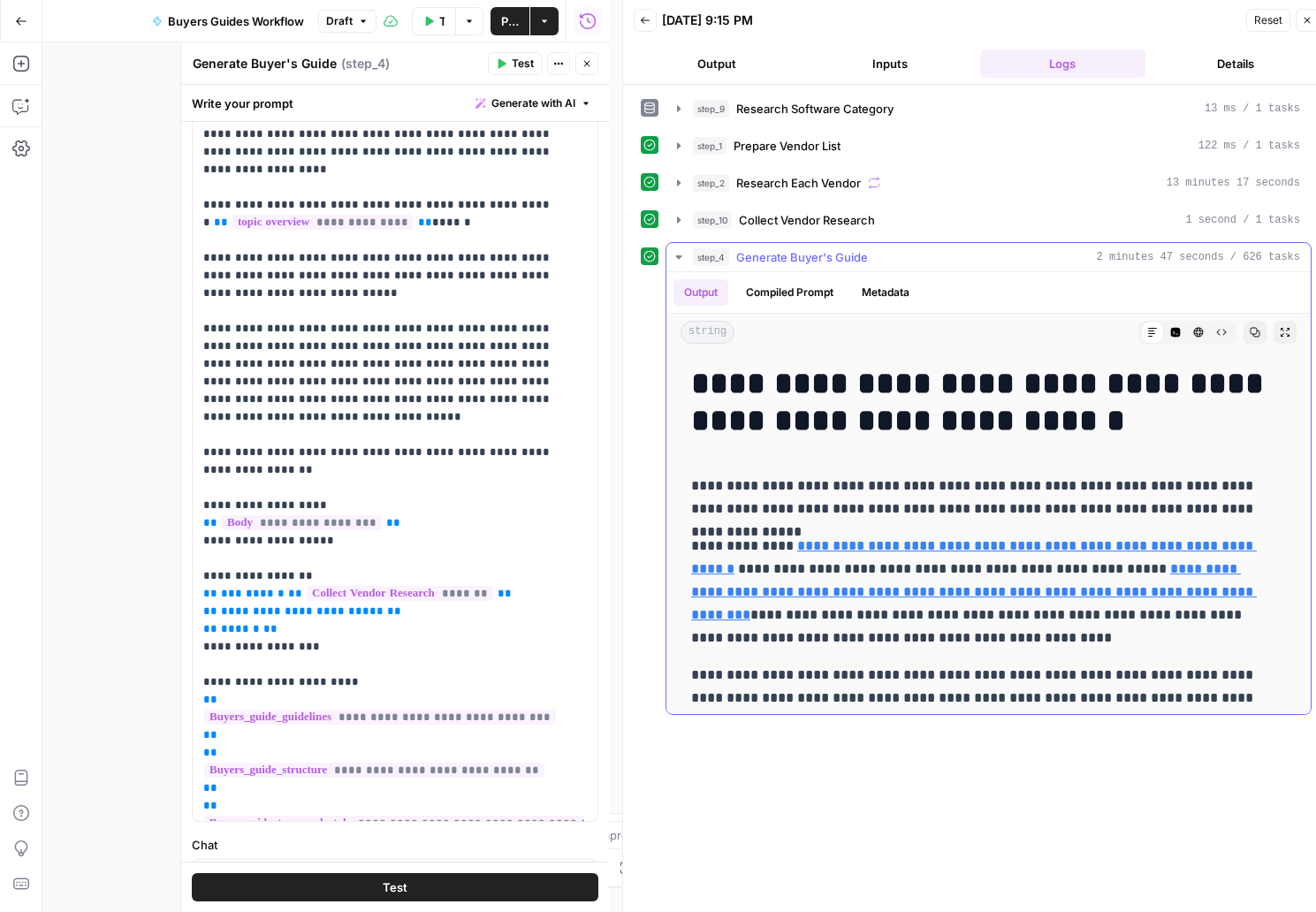
click at [1249, 333] on icon "button" at bounding box center [1254, 331] width 10 height 10
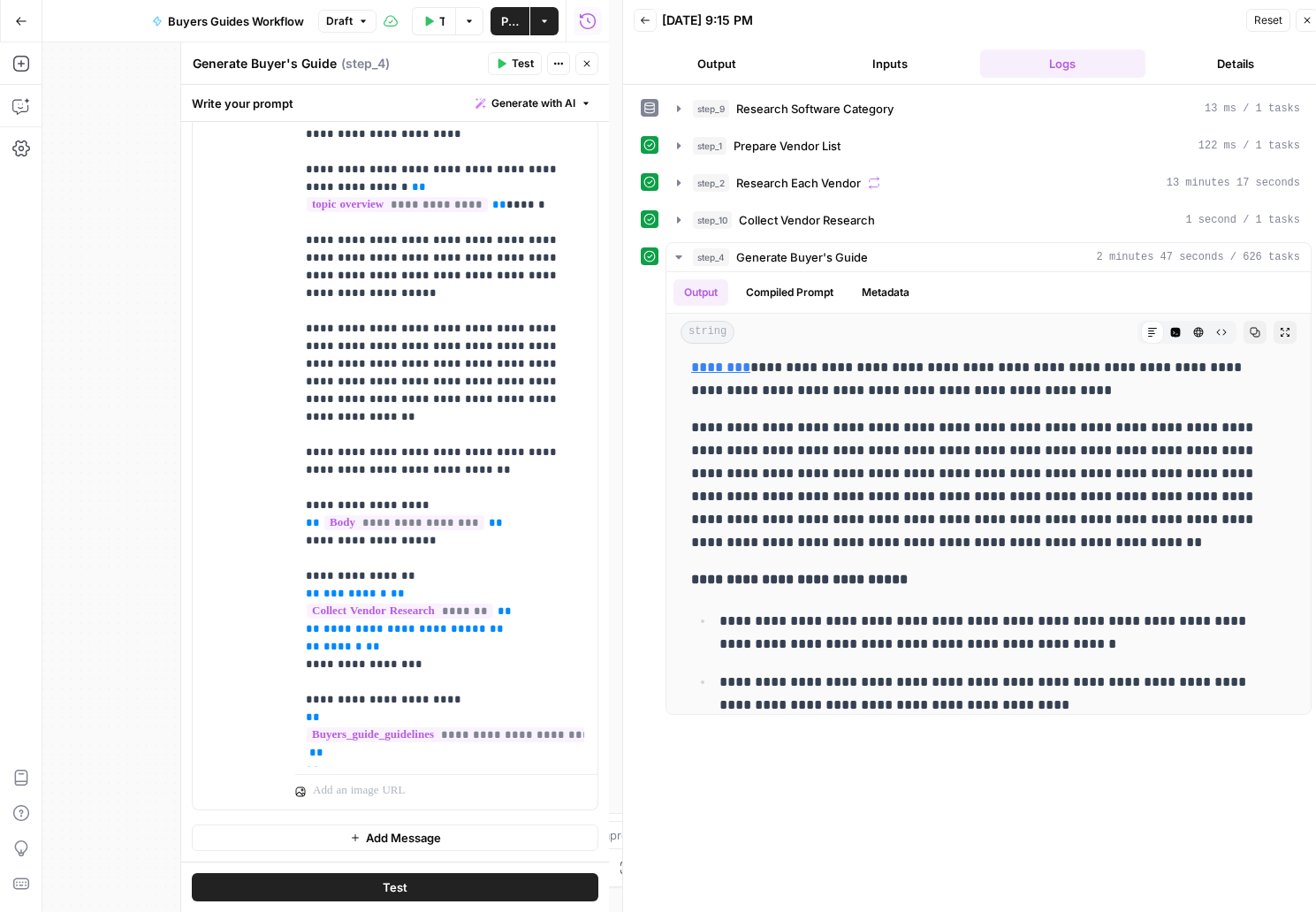
scroll to position [248, 0]
drag, startPoint x: 803, startPoint y: 422, endPoint x: 855, endPoint y: 473, distance: 72.8
click at [855, 473] on p "**********" at bounding box center [982, 484] width 581 height 138
click at [917, 473] on p "**********" at bounding box center [982, 484] width 581 height 138
drag, startPoint x: 760, startPoint y: 450, endPoint x: 803, endPoint y: 492, distance: 60.1
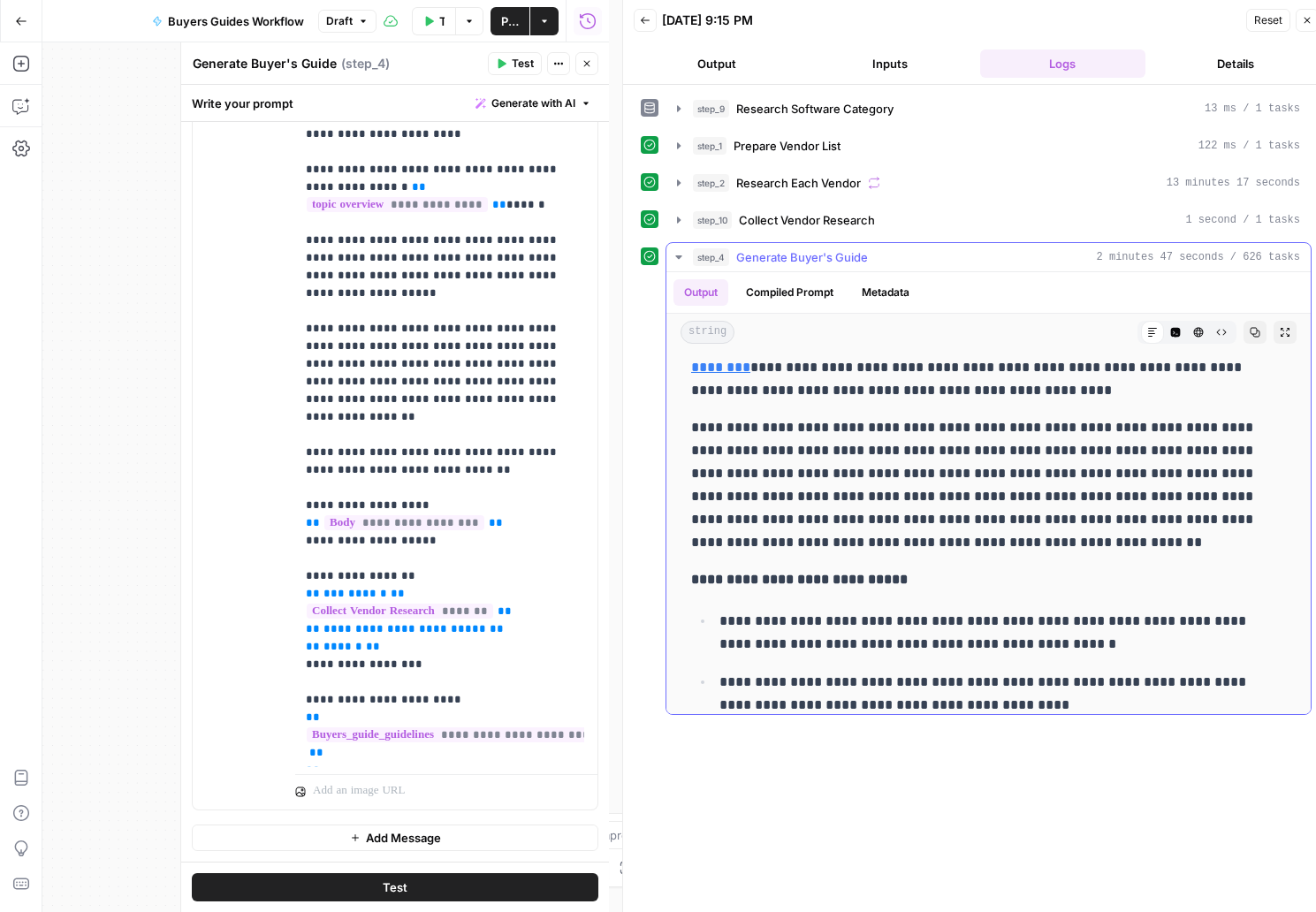
click at [803, 492] on p "**********" at bounding box center [982, 484] width 581 height 138
click at [784, 457] on p "**********" at bounding box center [982, 484] width 581 height 138
drag, startPoint x: 760, startPoint y: 452, endPoint x: 1064, endPoint y: 469, distance: 304.5
click at [1064, 469] on p "**********" at bounding box center [982, 484] width 581 height 138
copy p "**********"
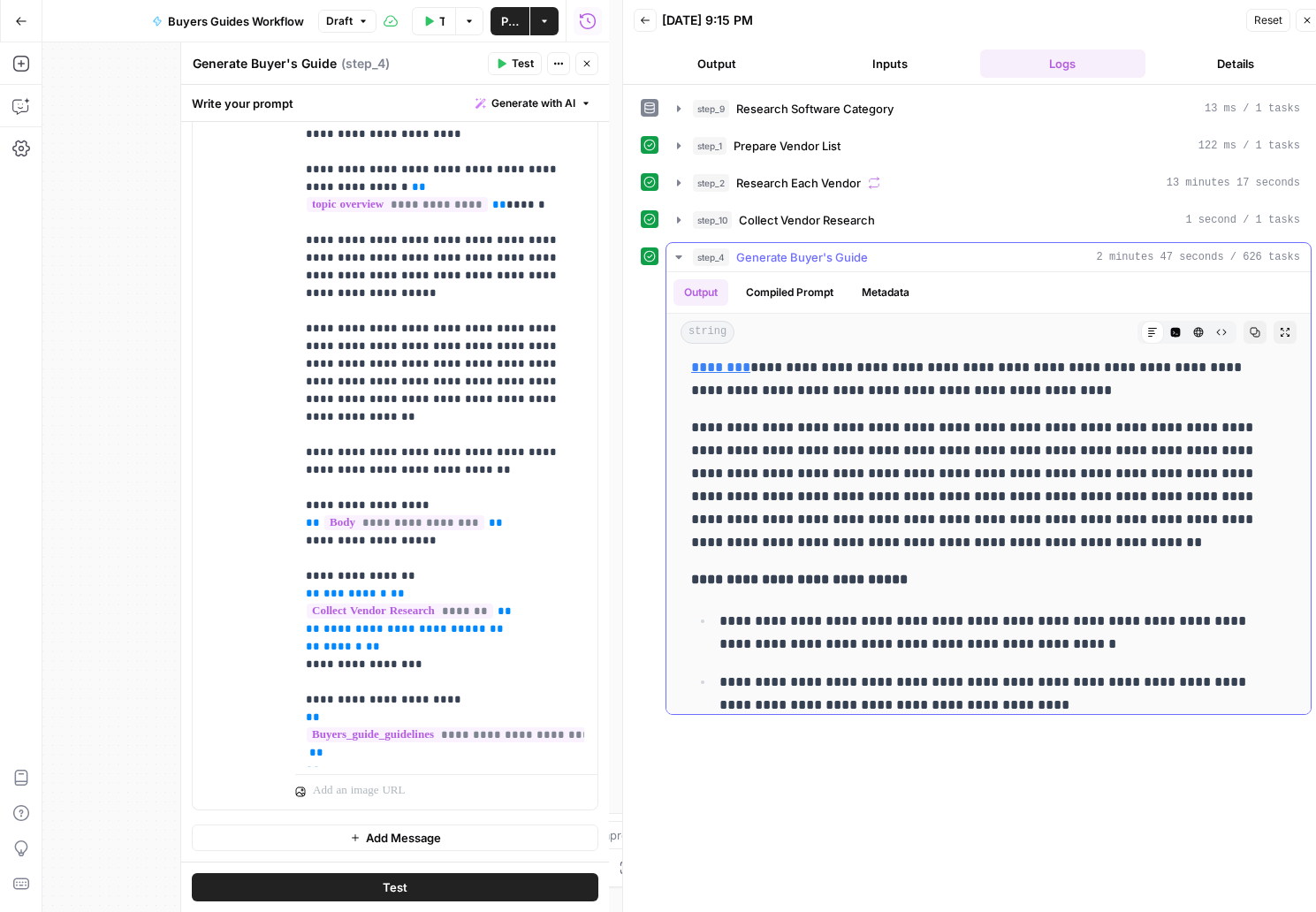
click at [1078, 546] on p "**********" at bounding box center [982, 484] width 581 height 138
drag, startPoint x: 1084, startPoint y: 545, endPoint x: 806, endPoint y: 492, distance: 283.0
click at [806, 492] on p "**********" at bounding box center [982, 484] width 581 height 138
